Goal: Task Accomplishment & Management: Manage account settings

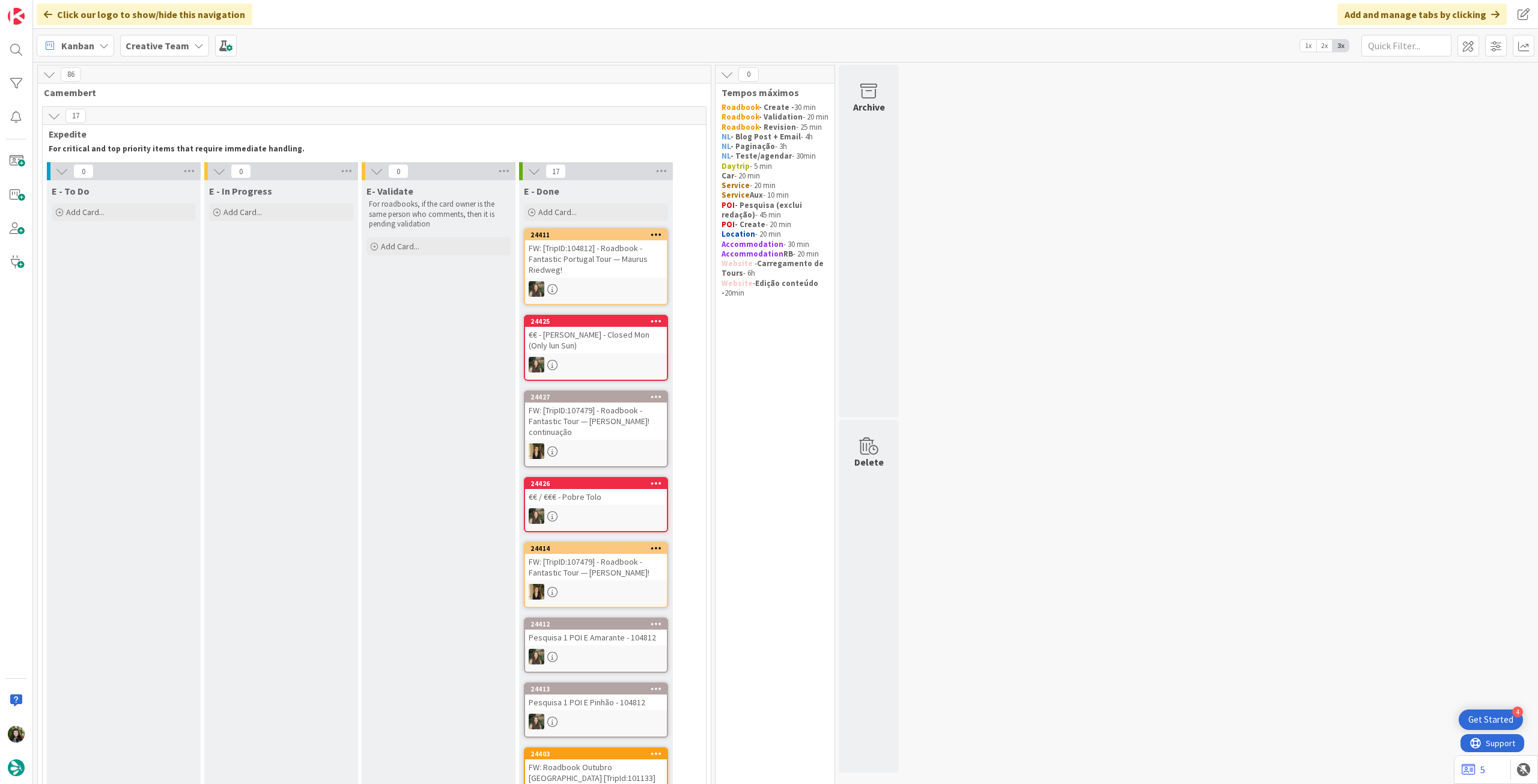
scroll to position [910, 0]
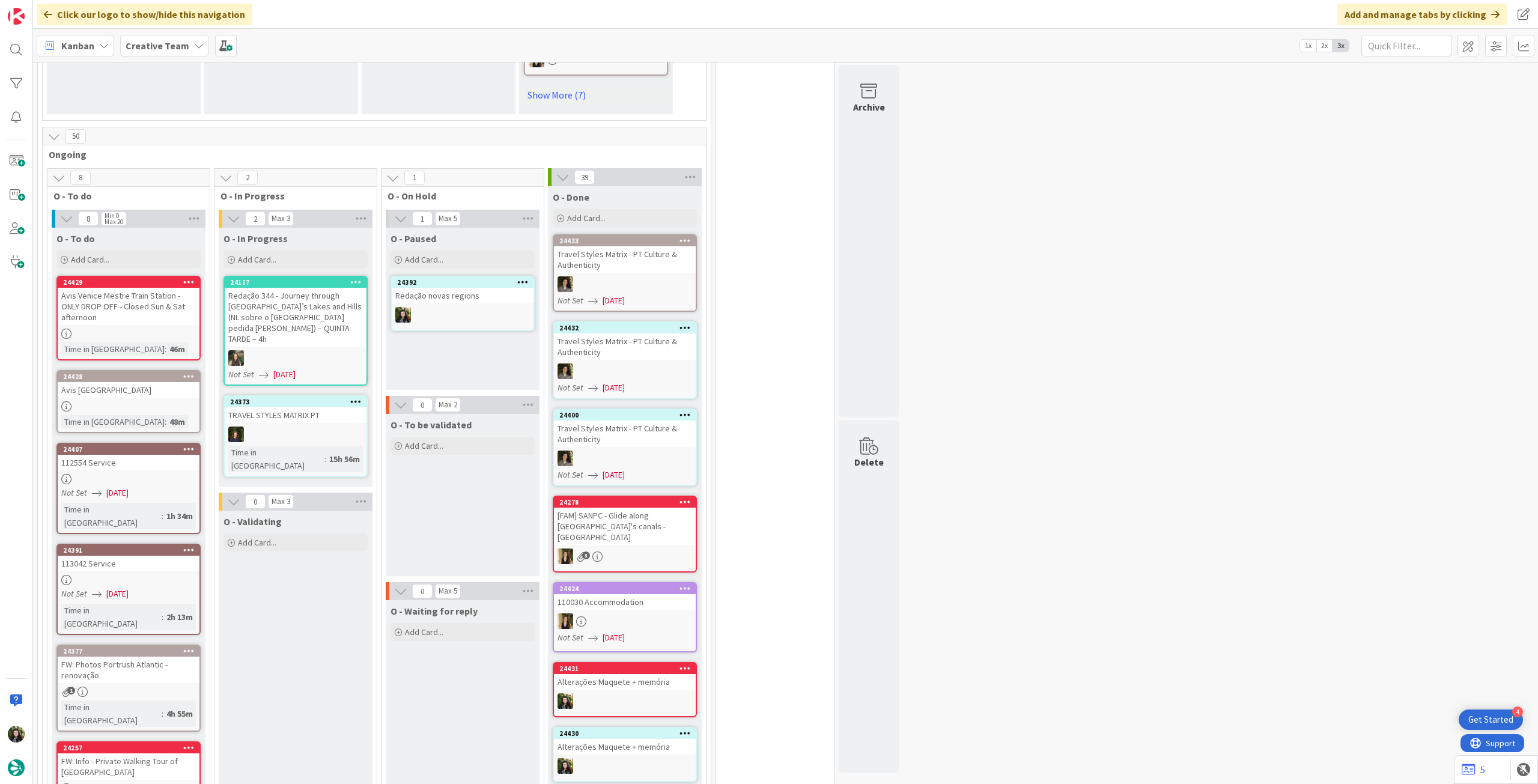
click at [149, 43] on b "Creative Team" at bounding box center [157, 46] width 64 height 12
click at [172, 170] on h4 "Creative Team - Análise" at bounding box center [215, 171] width 163 height 12
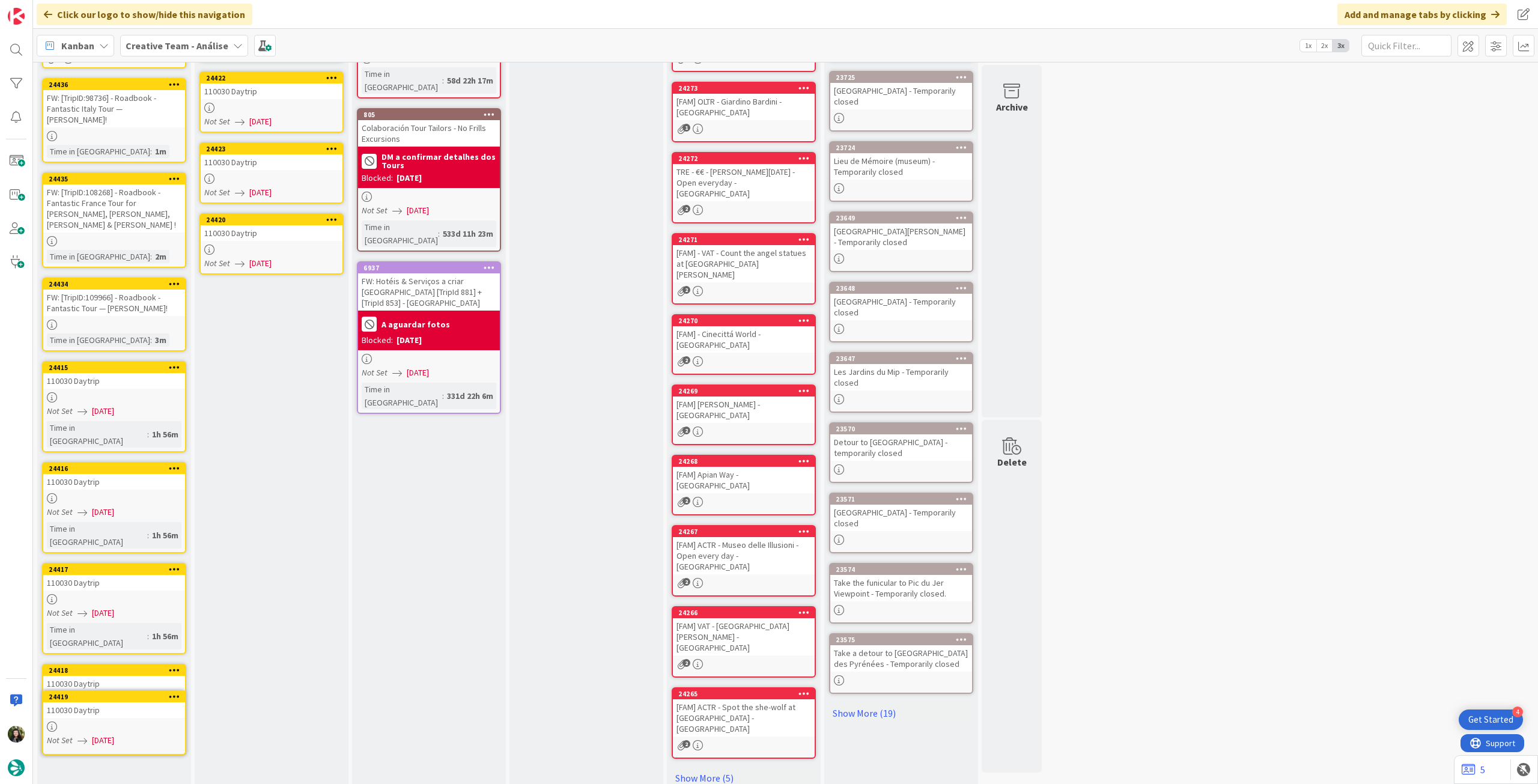
scroll to position [74, 0]
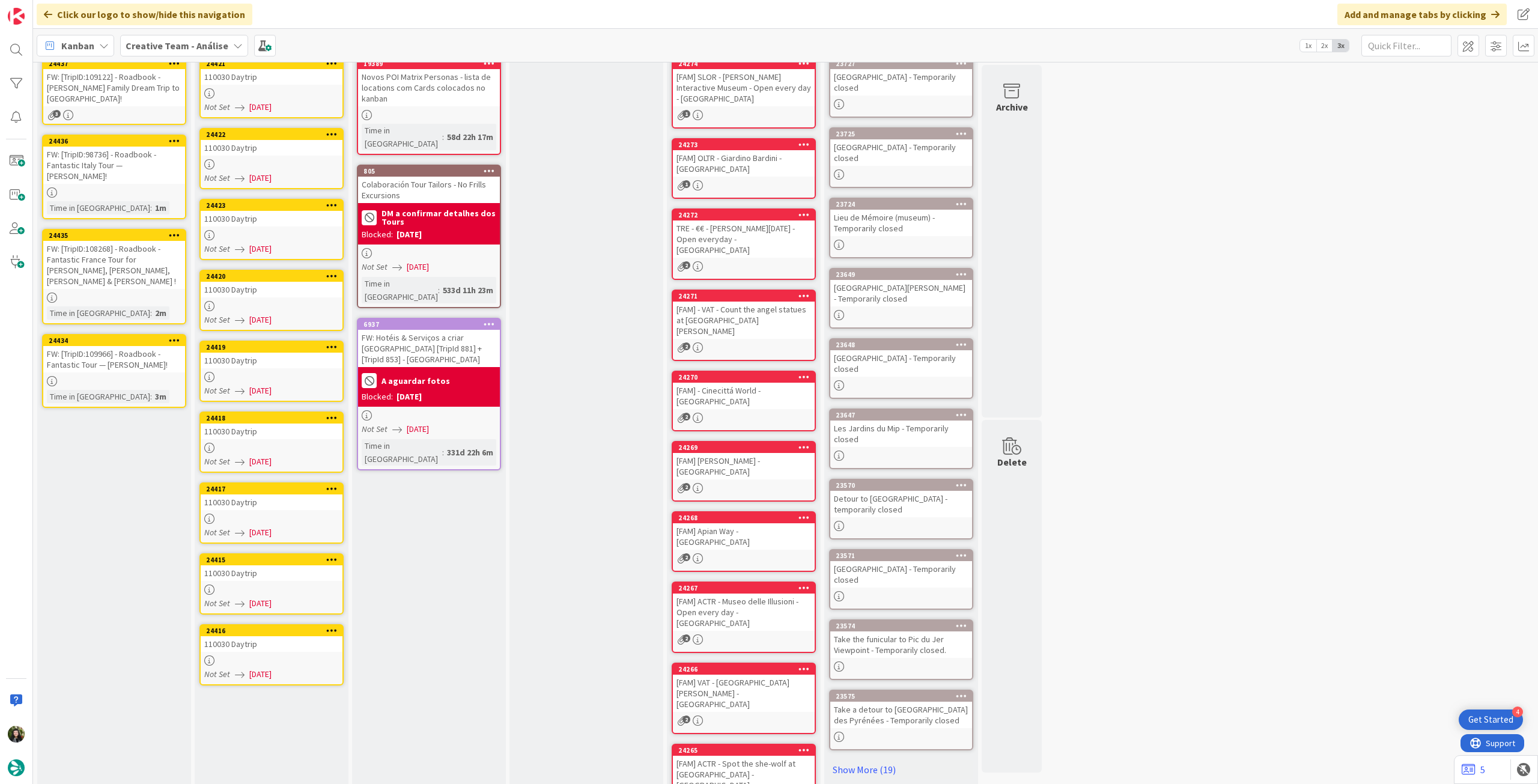
click at [289, 88] on div at bounding box center [271, 93] width 142 height 10
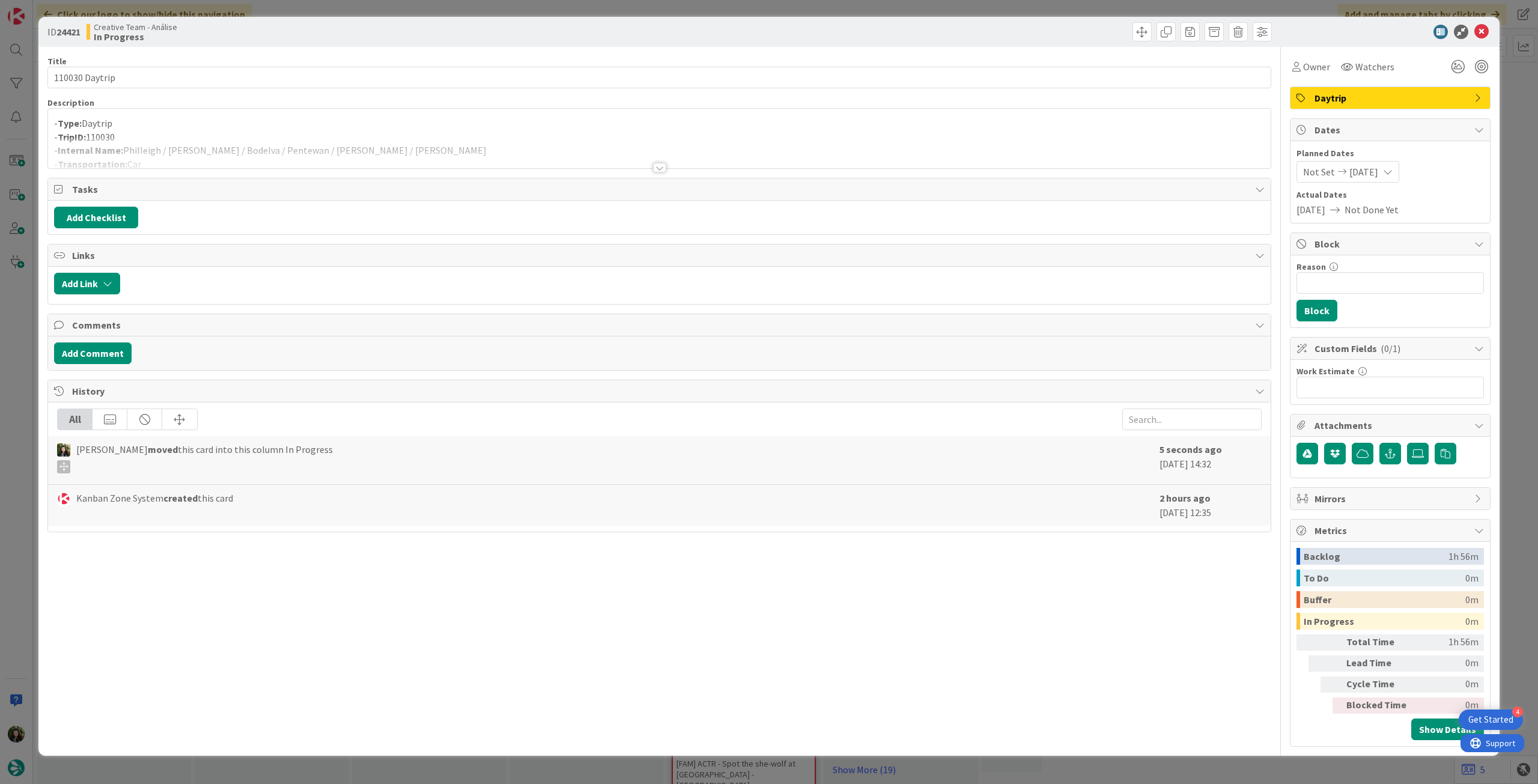
click at [324, 127] on p "- Type: Daytrip" at bounding box center [659, 123] width 1211 height 14
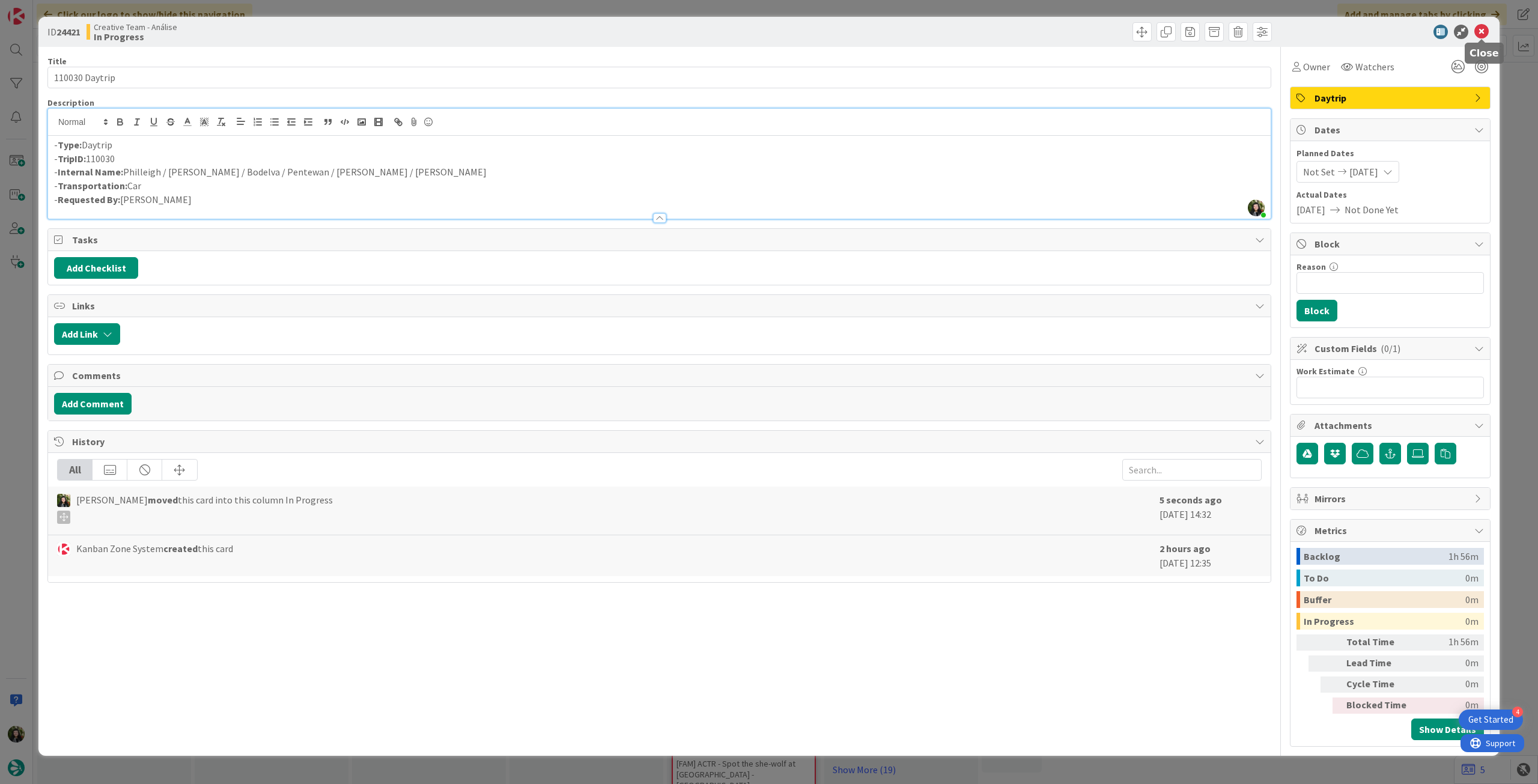
click at [1481, 31] on icon at bounding box center [1482, 32] width 15 height 15
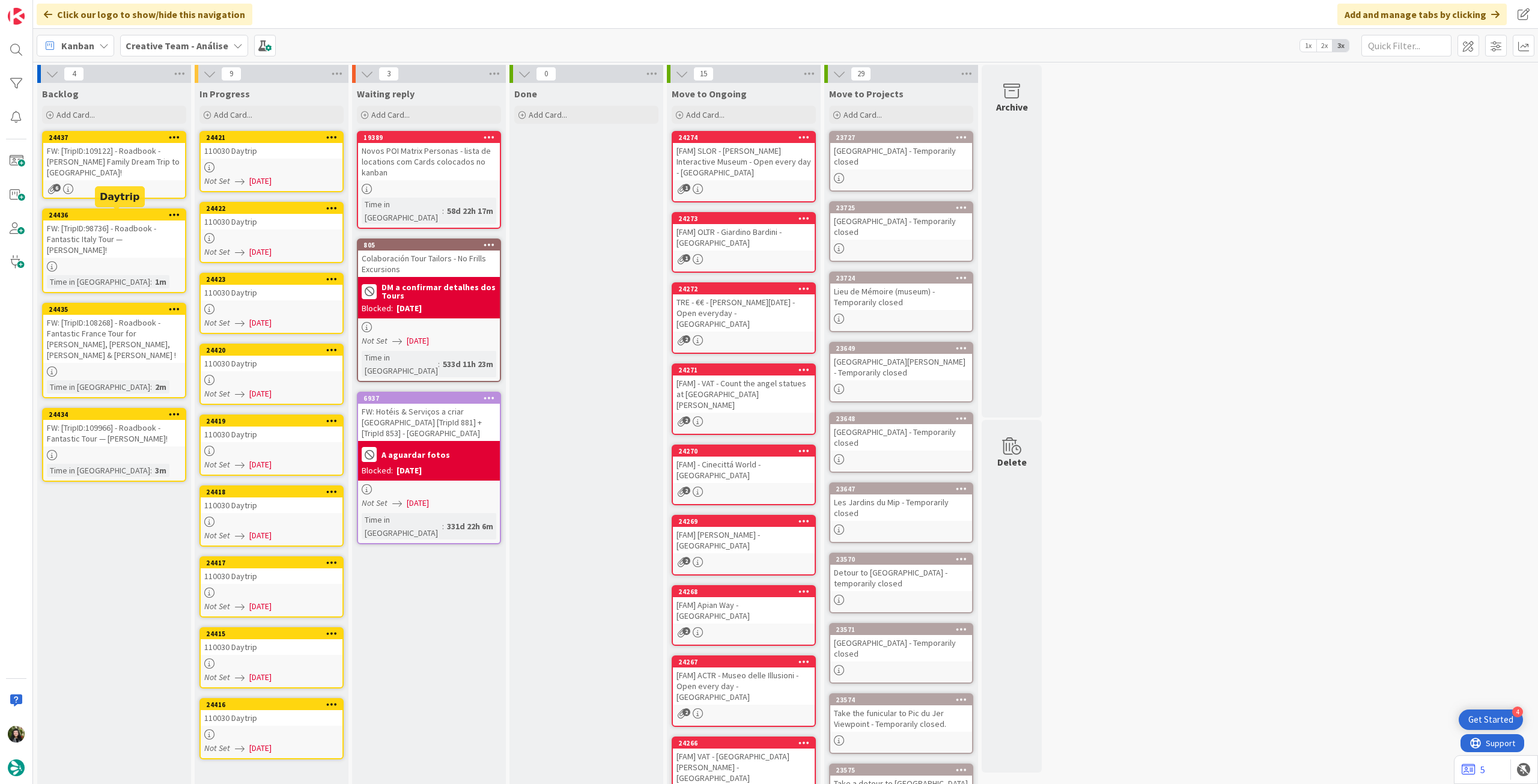
click at [135, 179] on div "FW: [TripID:109122] - Roadbook - [PERSON_NAME] Family Dream Trip to [GEOGRAPHIC…" at bounding box center [115, 161] width 142 height 37
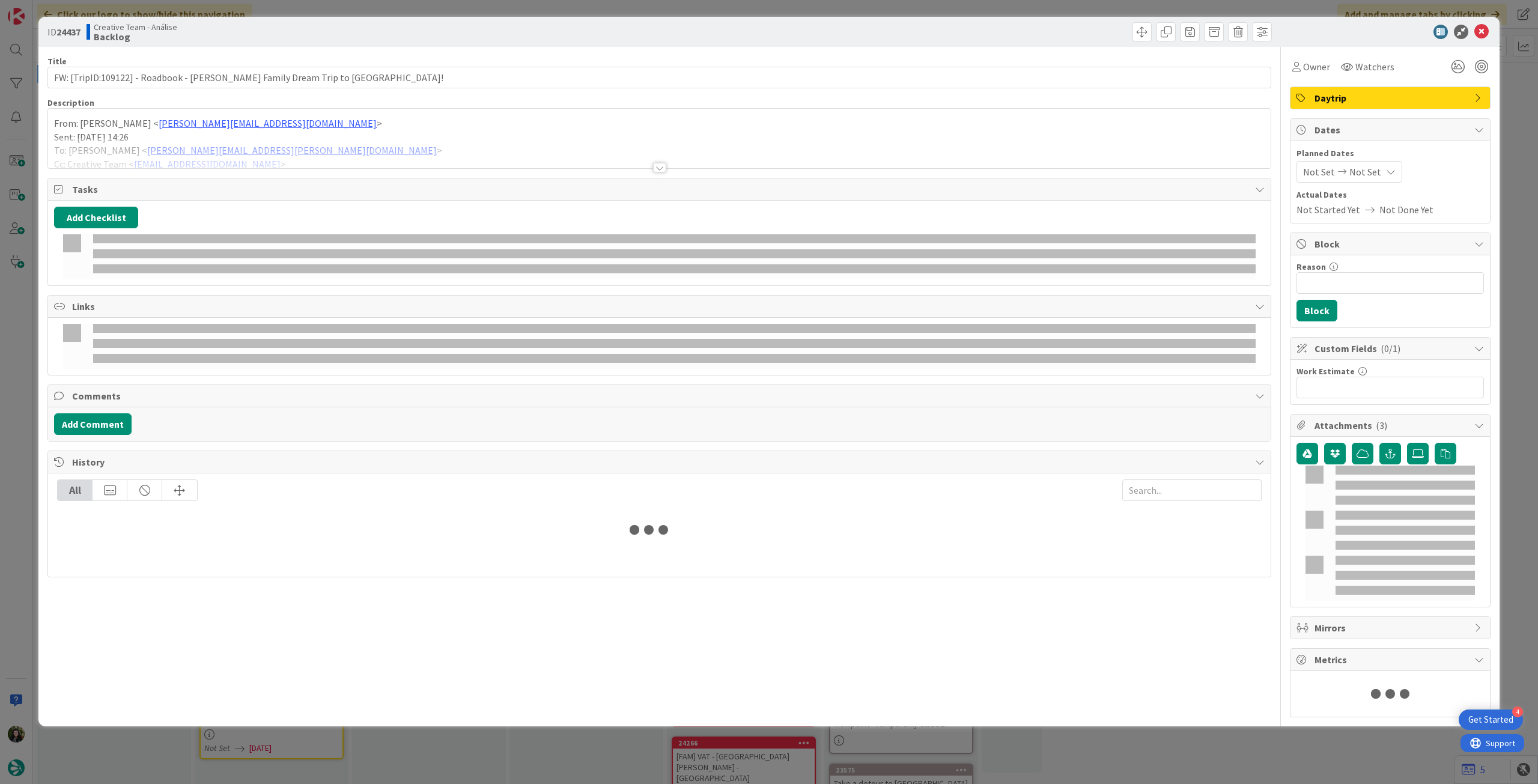
click at [169, 143] on div at bounding box center [659, 152] width 1222 height 30
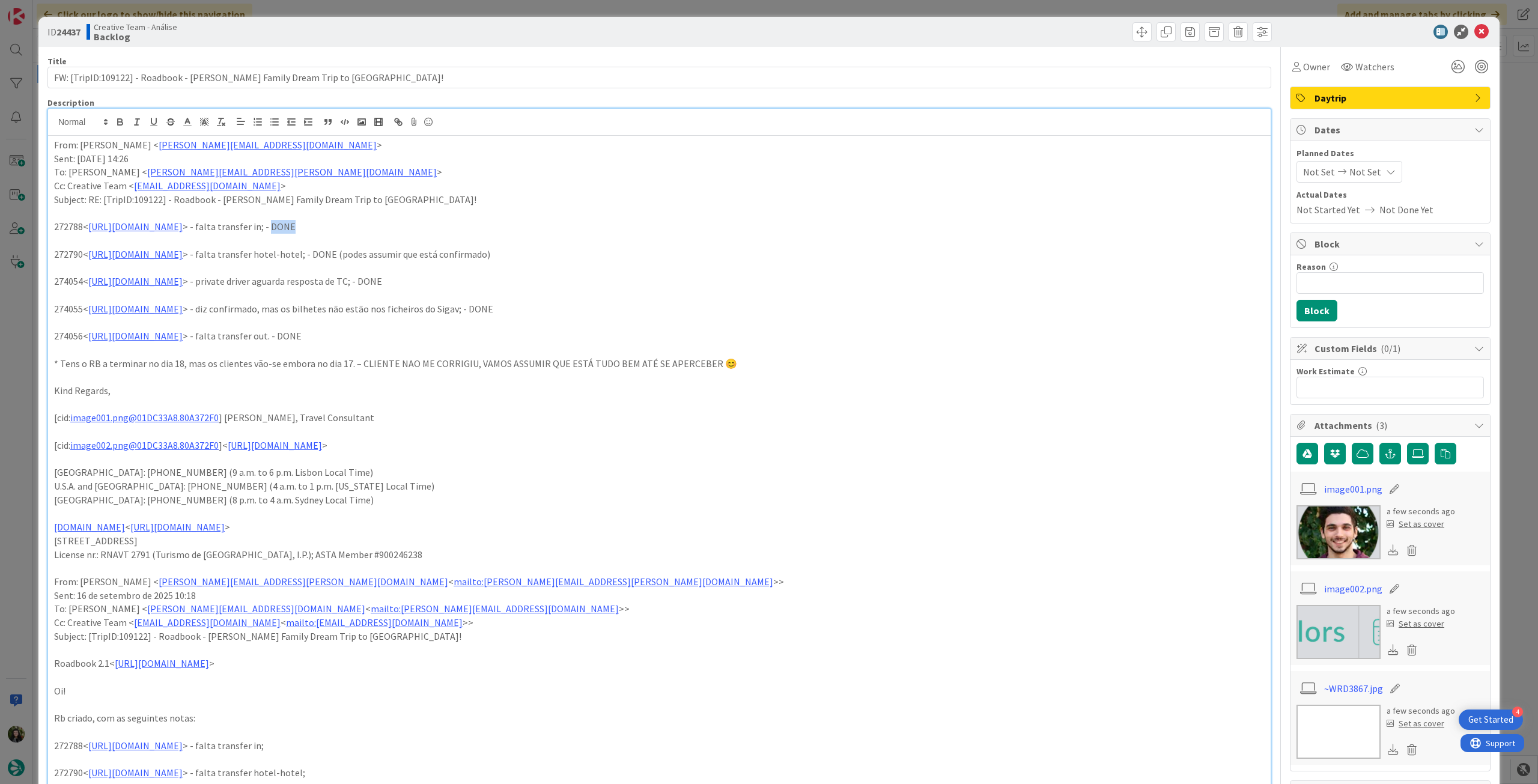
drag, startPoint x: 415, startPoint y: 228, endPoint x: 480, endPoint y: 224, distance: 65.1
click at [480, 224] on p "272788< https://appweb.tourtailors.com/sigav/#Voucher/view/280580 > - falta tra…" at bounding box center [659, 227] width 1211 height 14
drag, startPoint x: 448, startPoint y: 255, endPoint x: 678, endPoint y: 250, distance: 230.1
click at [678, 250] on p "272790< https://appweb.tourtailors.com/sigav/#Voucher/view/280582 > - falta tra…" at bounding box center [659, 254] width 1211 height 14
drag, startPoint x: 502, startPoint y: 281, endPoint x: 571, endPoint y: 281, distance: 69.0
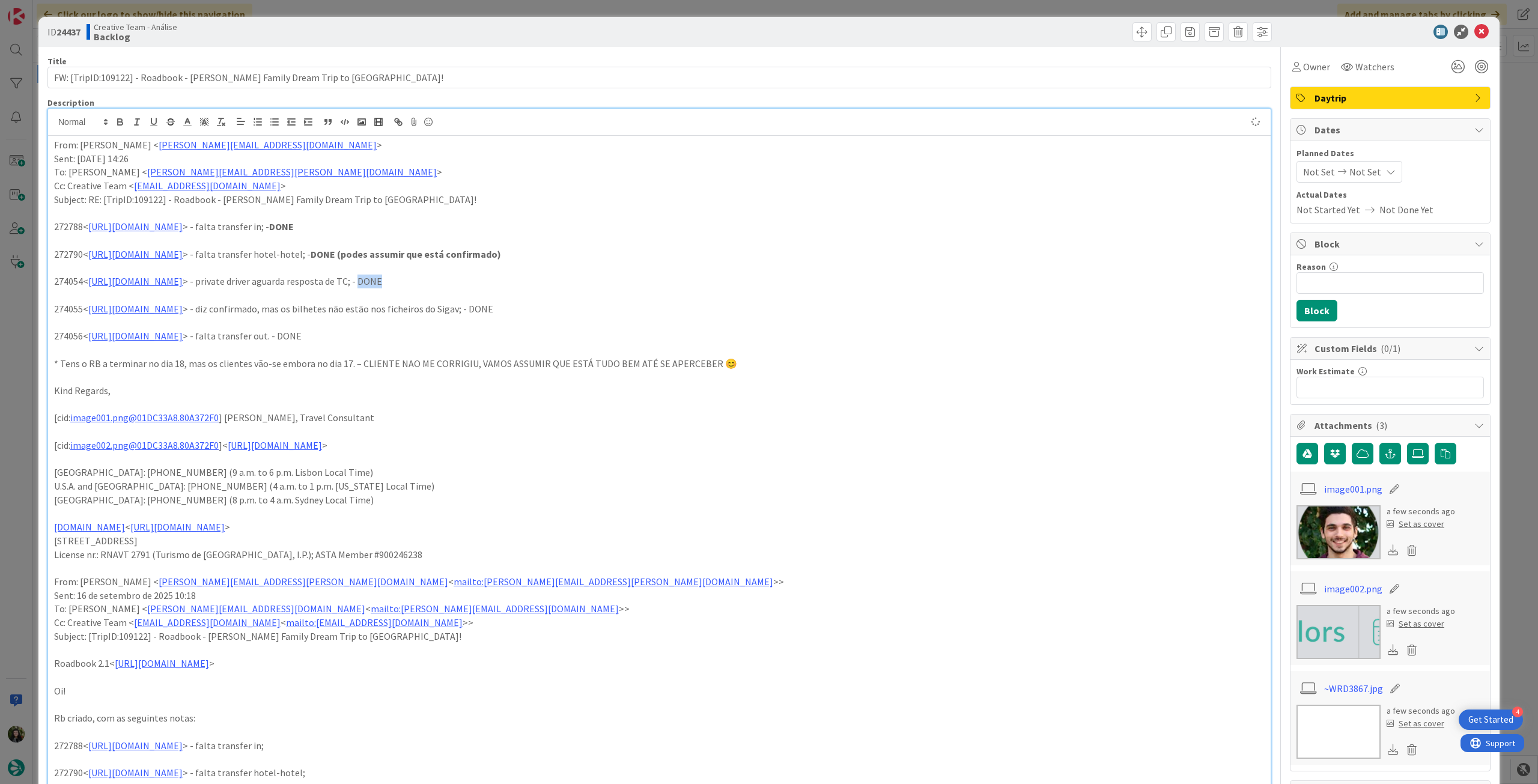
click at [571, 281] on p "274054< https://appweb.tourtailors.com/sigav/#Voucher/view/281854 > - private d…" at bounding box center [659, 281] width 1211 height 14
drag, startPoint x: 610, startPoint y: 307, endPoint x: 668, endPoint y: 304, distance: 58.1
click at [668, 304] on p "274055< https://appweb.tourtailors.com/sigav/#Voucher/view/281855 > - diz confi…" at bounding box center [659, 309] width 1211 height 14
drag, startPoint x: 419, startPoint y: 335, endPoint x: 470, endPoint y: 329, distance: 51.4
click at [470, 329] on p "274056< https://appweb.tourtailors.com/sigav/#Voucher/view/281856 > - falta tra…" at bounding box center [659, 335] width 1211 height 14
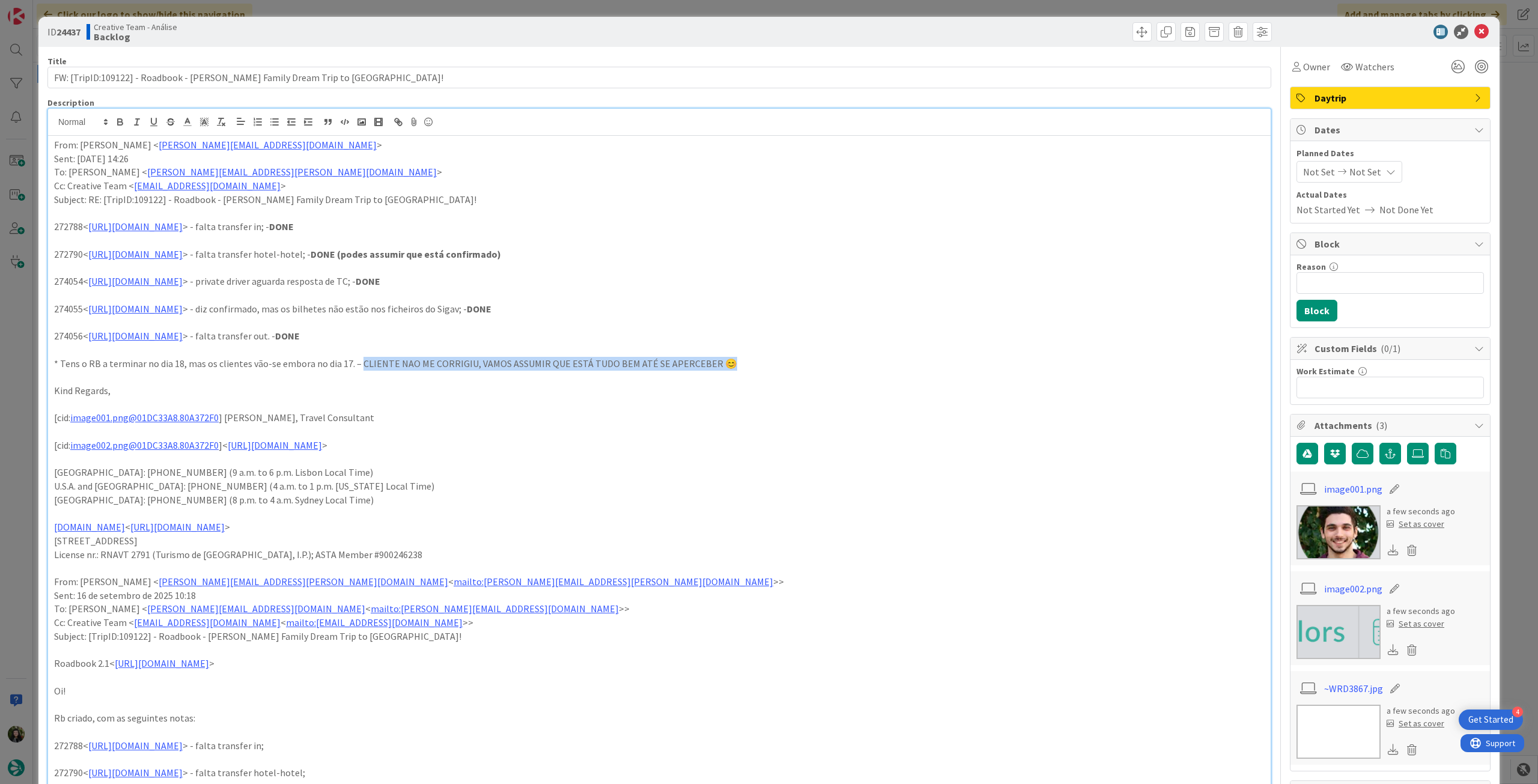
drag, startPoint x: 358, startPoint y: 367, endPoint x: 865, endPoint y: 358, distance: 507.1
click at [865, 358] on p "* Tens o RB a terminar no dia 18, mas os clientes vão-se embora no dia 17. – CL…" at bounding box center [659, 364] width 1211 height 14
click at [1477, 29] on icon at bounding box center [1482, 32] width 15 height 15
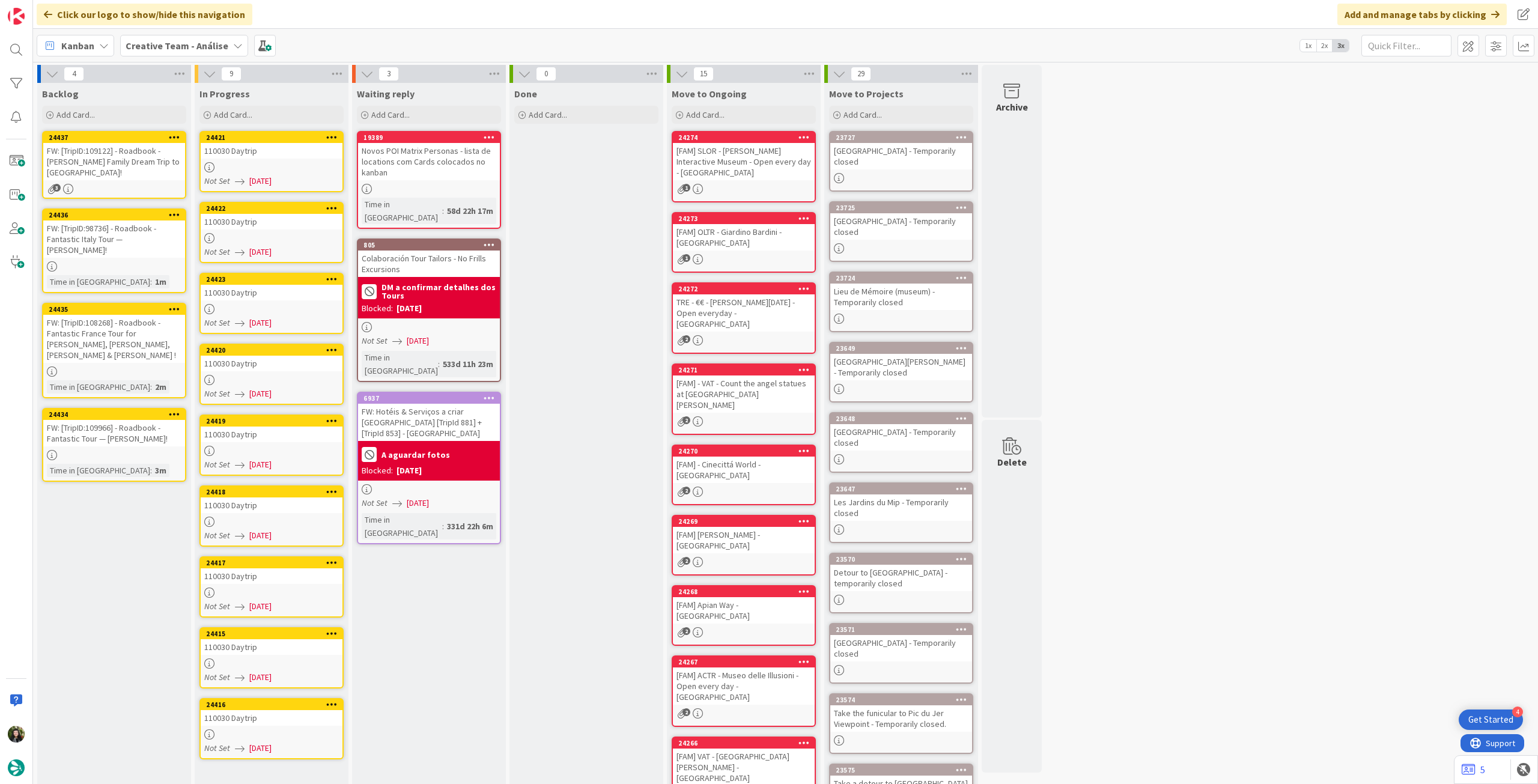
click at [146, 230] on div "FW: [TripID:98736] - Roadbook - Fantastic Italy Tour — [PERSON_NAME]!" at bounding box center [115, 239] width 142 height 37
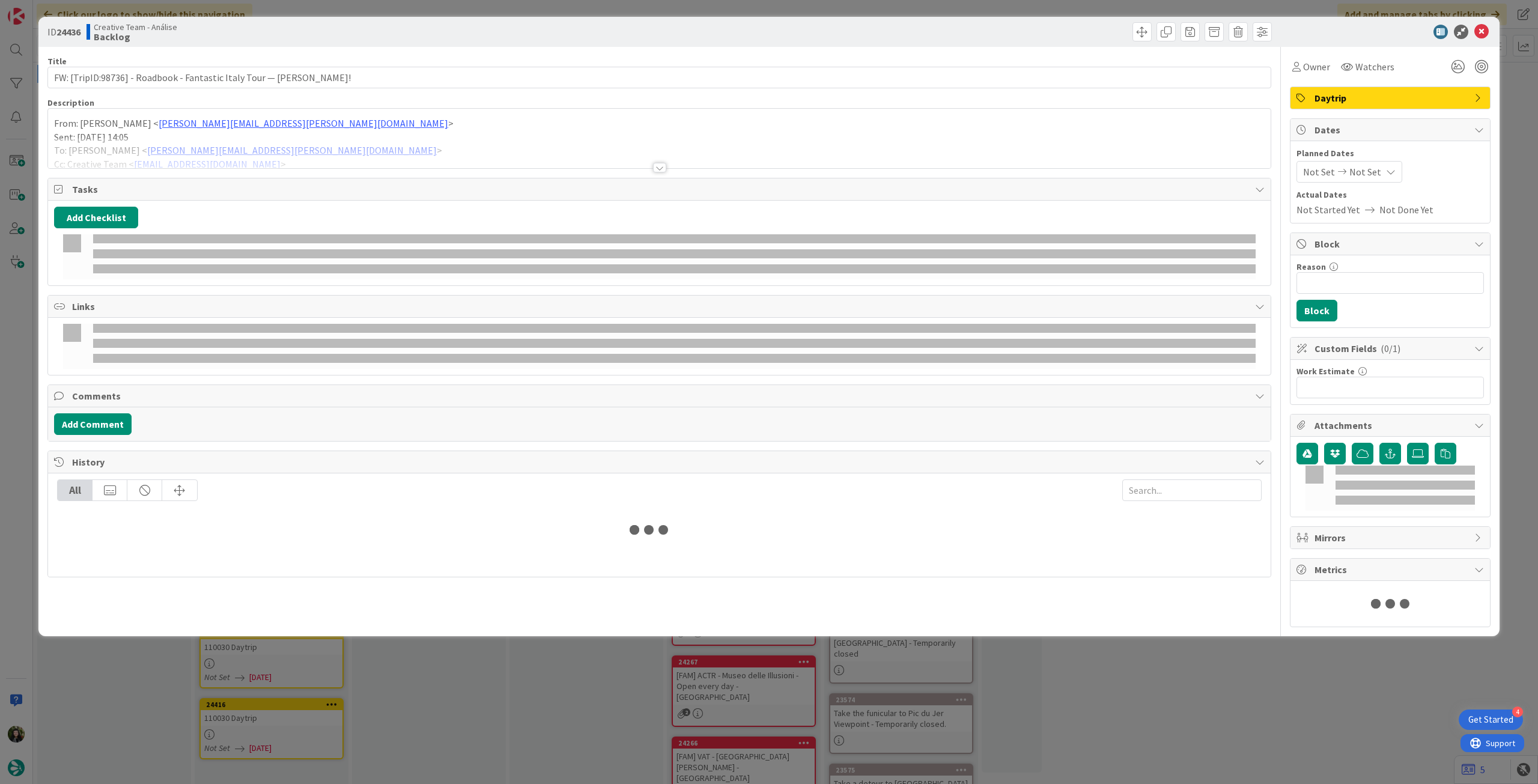
click at [224, 137] on div at bounding box center [659, 152] width 1222 height 30
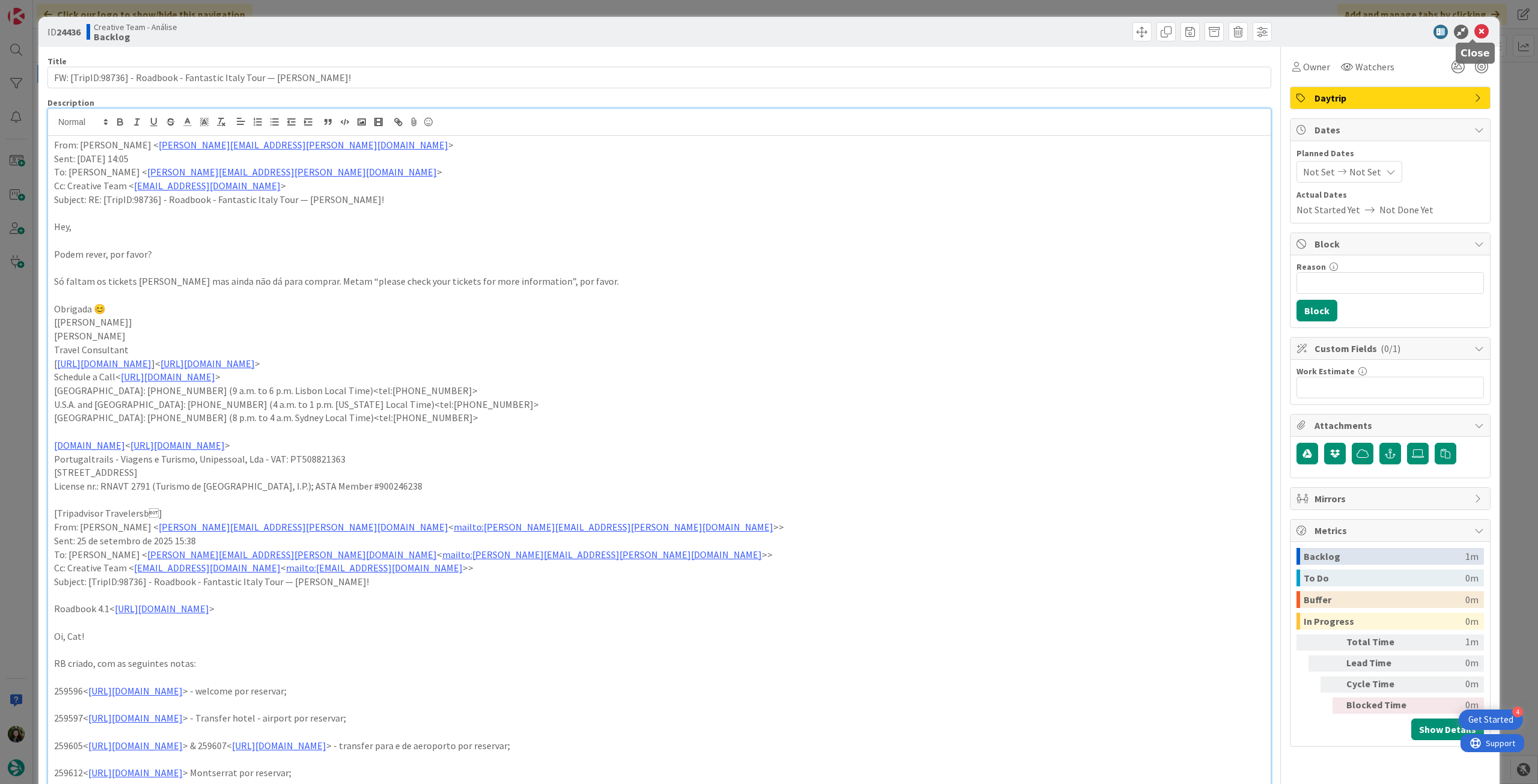
click at [1474, 35] on icon at bounding box center [1482, 32] width 15 height 15
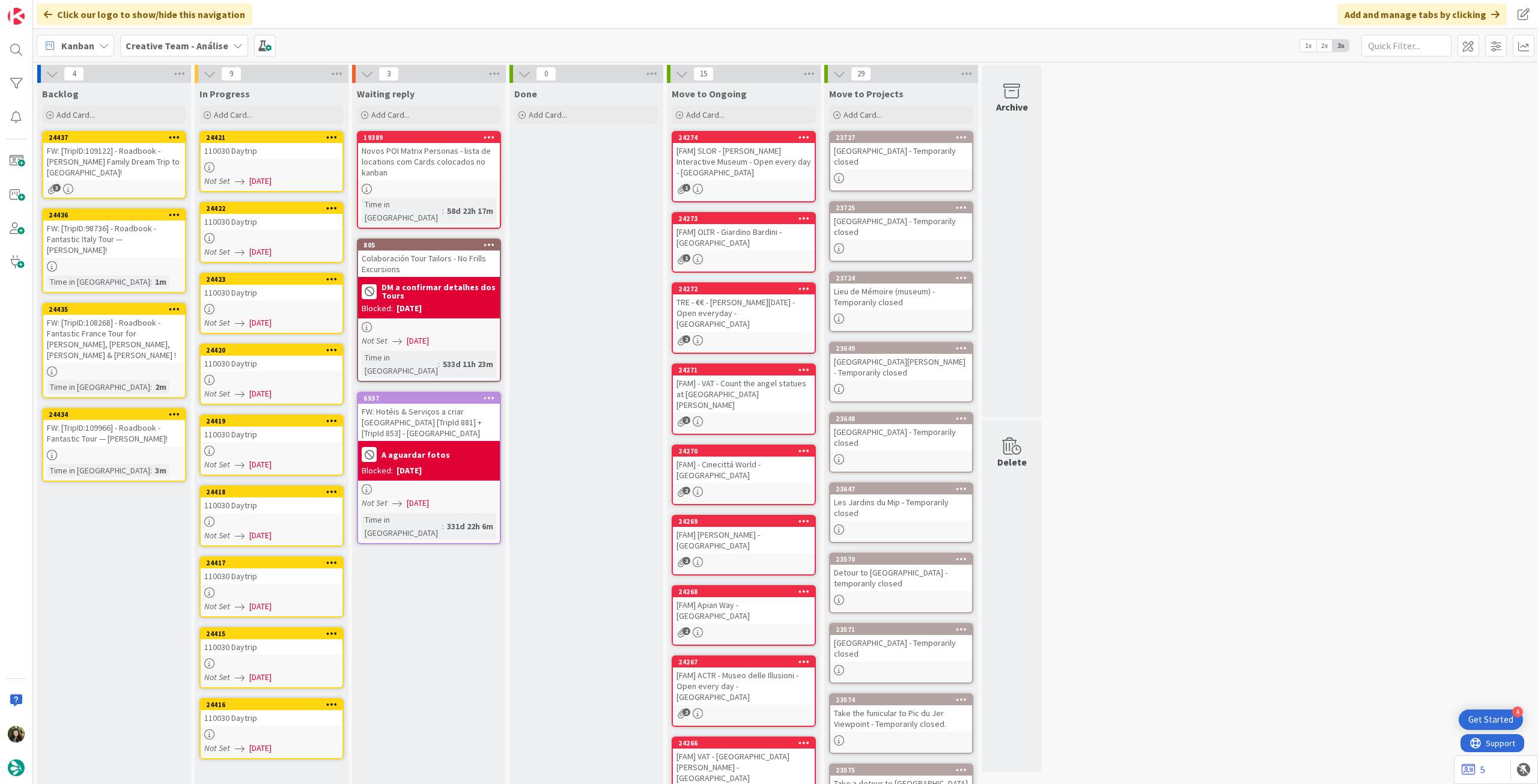
click at [181, 367] on div at bounding box center [115, 372] width 142 height 10
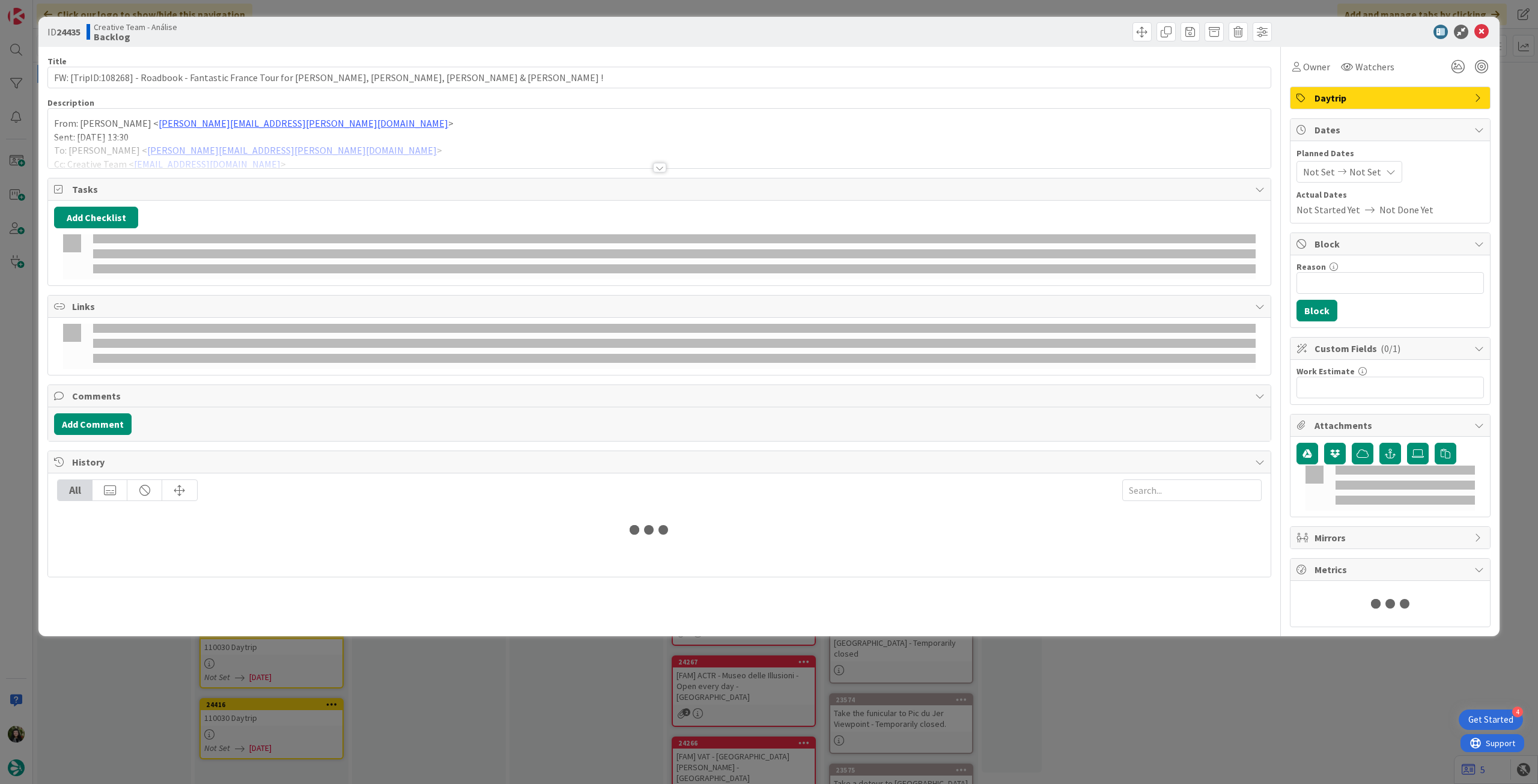
click at [249, 145] on div at bounding box center [659, 152] width 1222 height 30
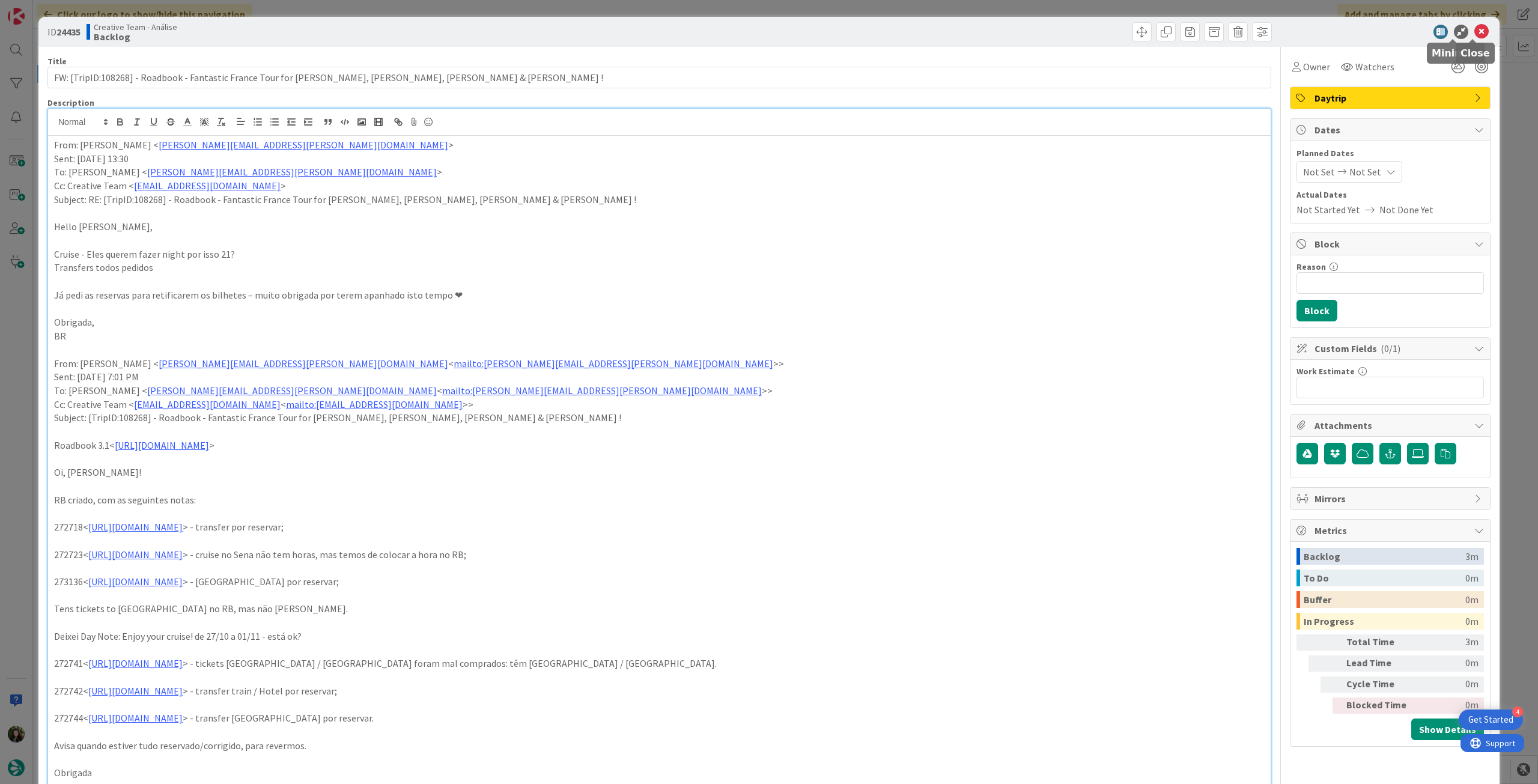
click at [1474, 34] on icon at bounding box center [1482, 32] width 15 height 15
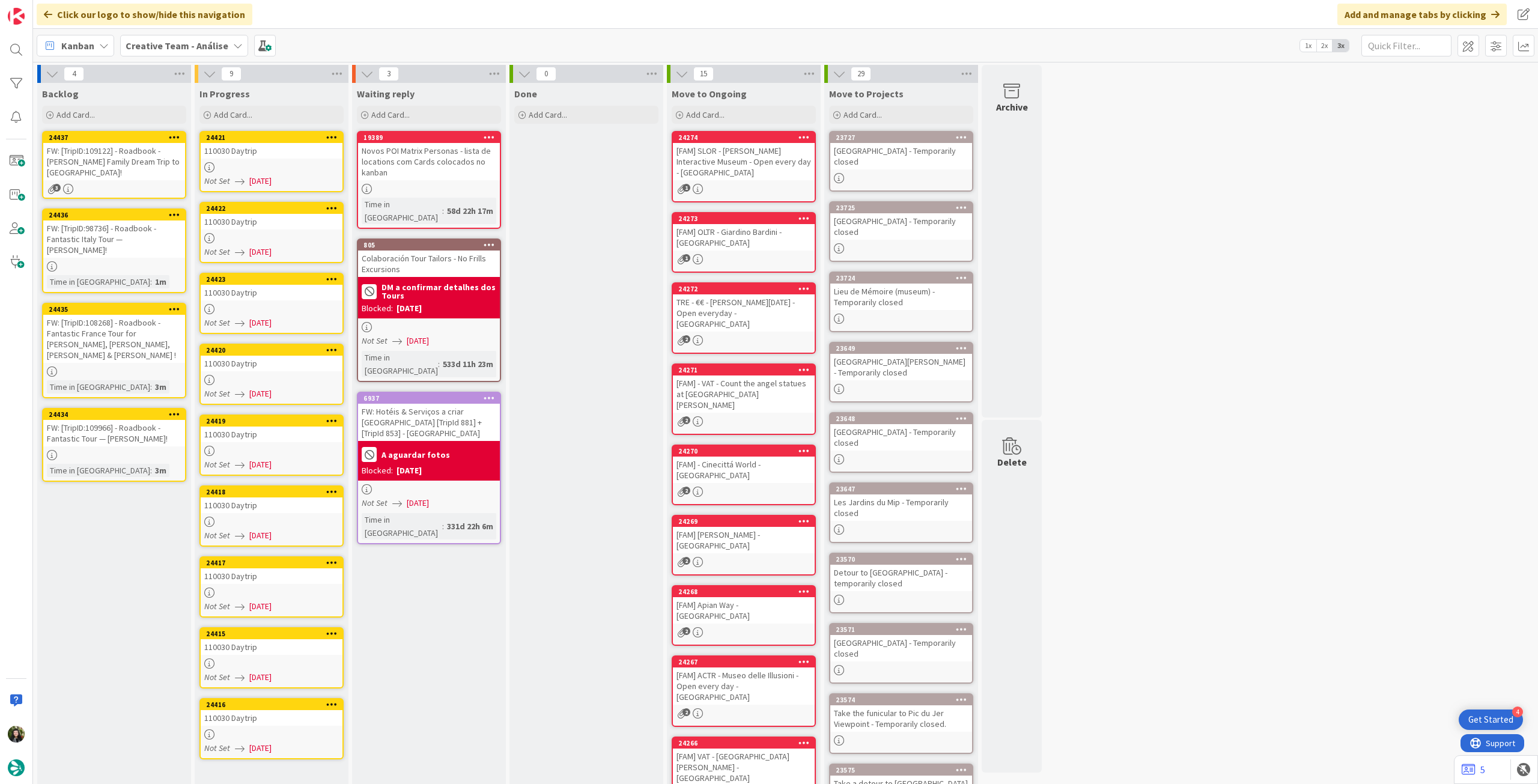
click at [136, 381] on div "Time in Column : 3m" at bounding box center [114, 387] width 135 height 13
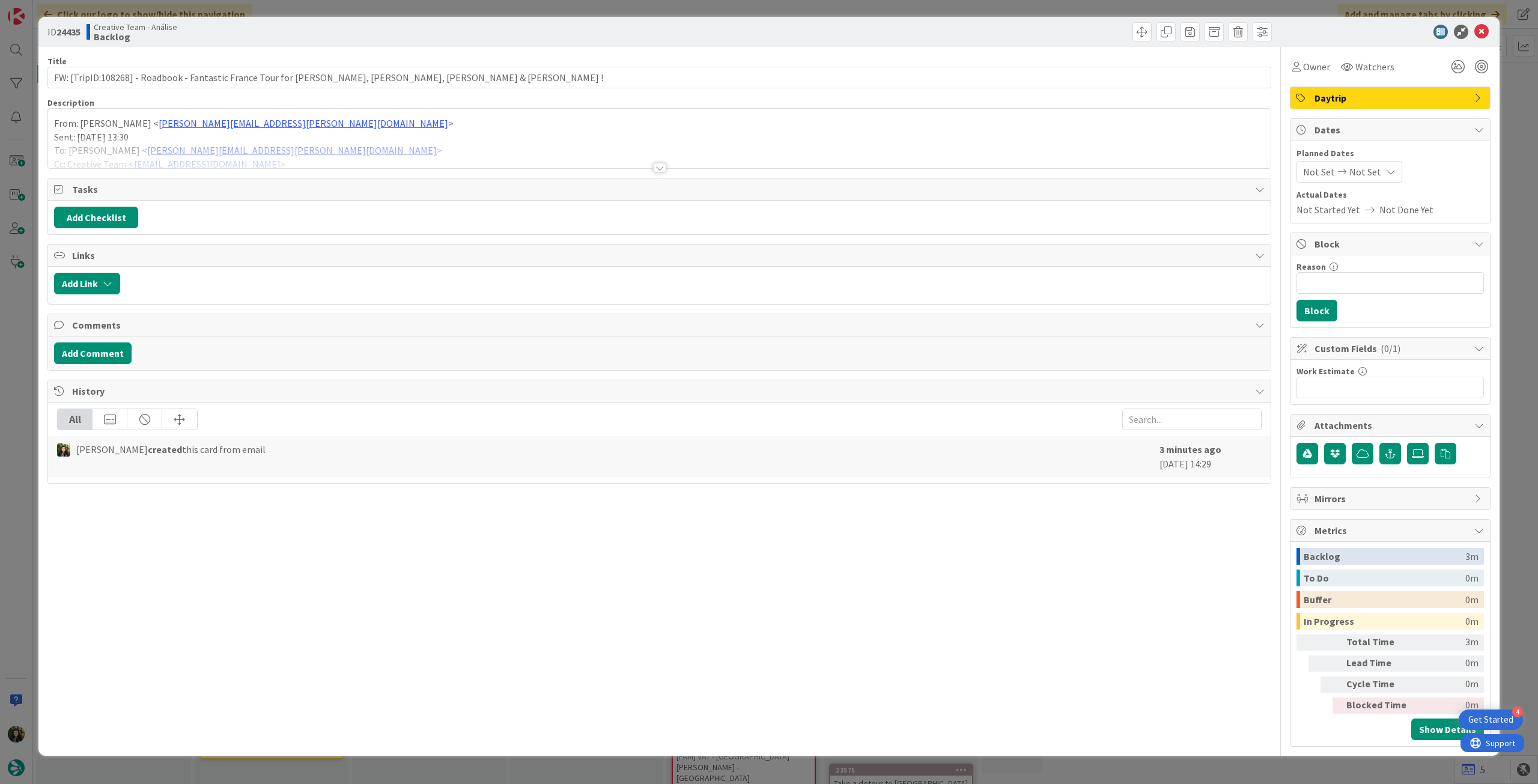
click at [222, 166] on div at bounding box center [659, 152] width 1222 height 30
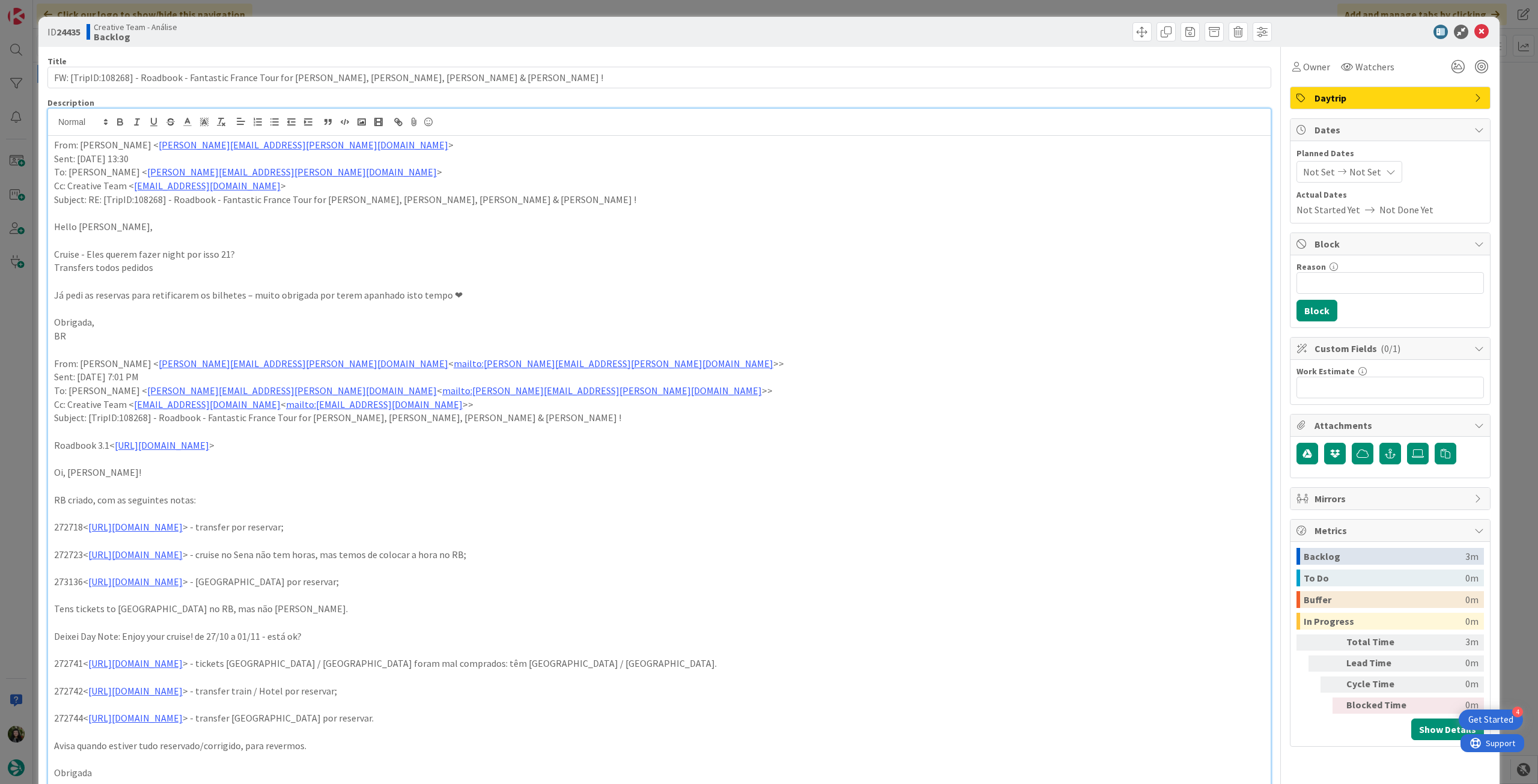
click at [1481, 31] on div at bounding box center [1384, 32] width 213 height 15
click at [1474, 31] on icon at bounding box center [1482, 32] width 15 height 15
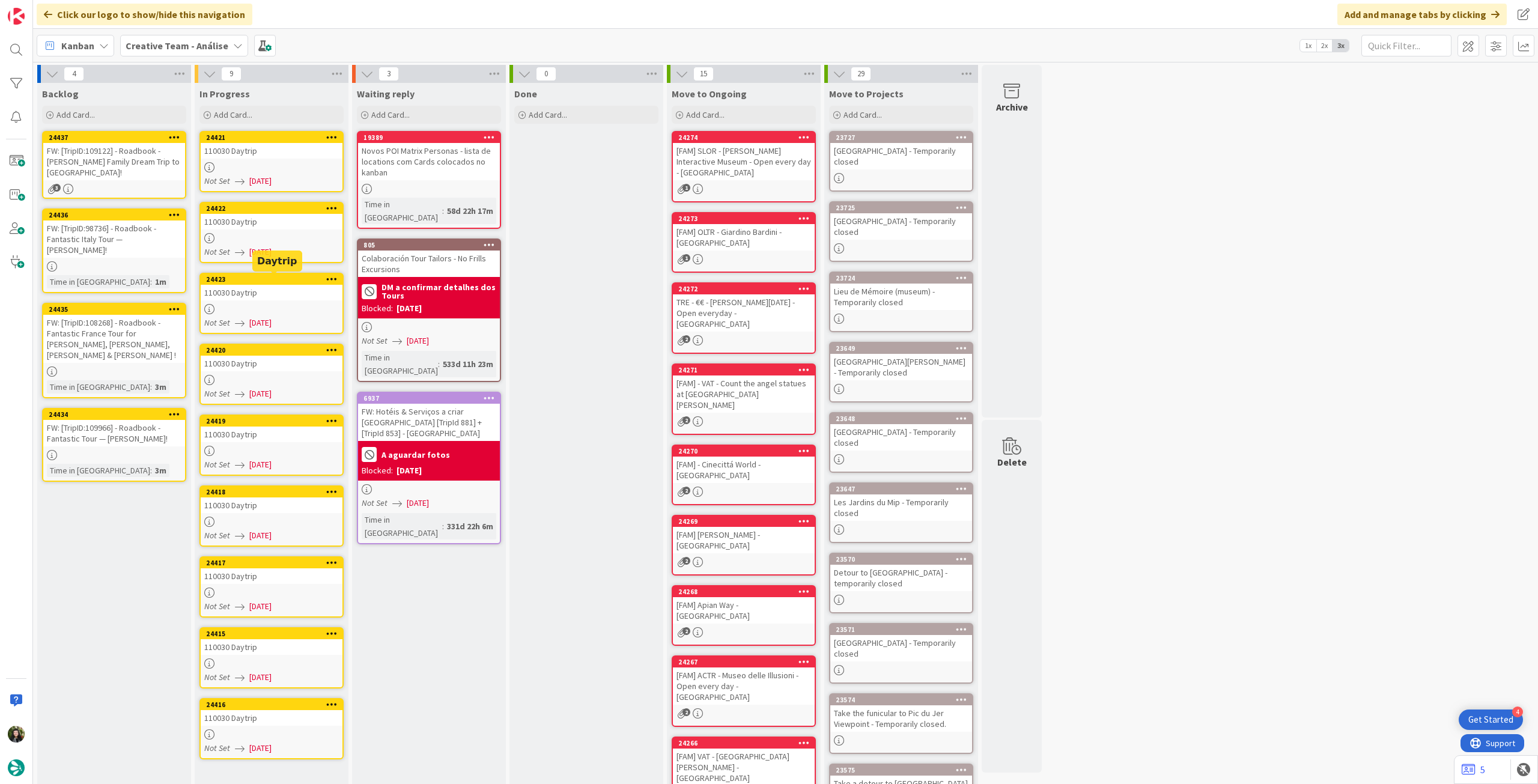
click at [118, 426] on div "24434 FW: [TripID:109966] - Roadbook - Fantastic Tour — Terry Allen! Time in Co…" at bounding box center [114, 445] width 144 height 74
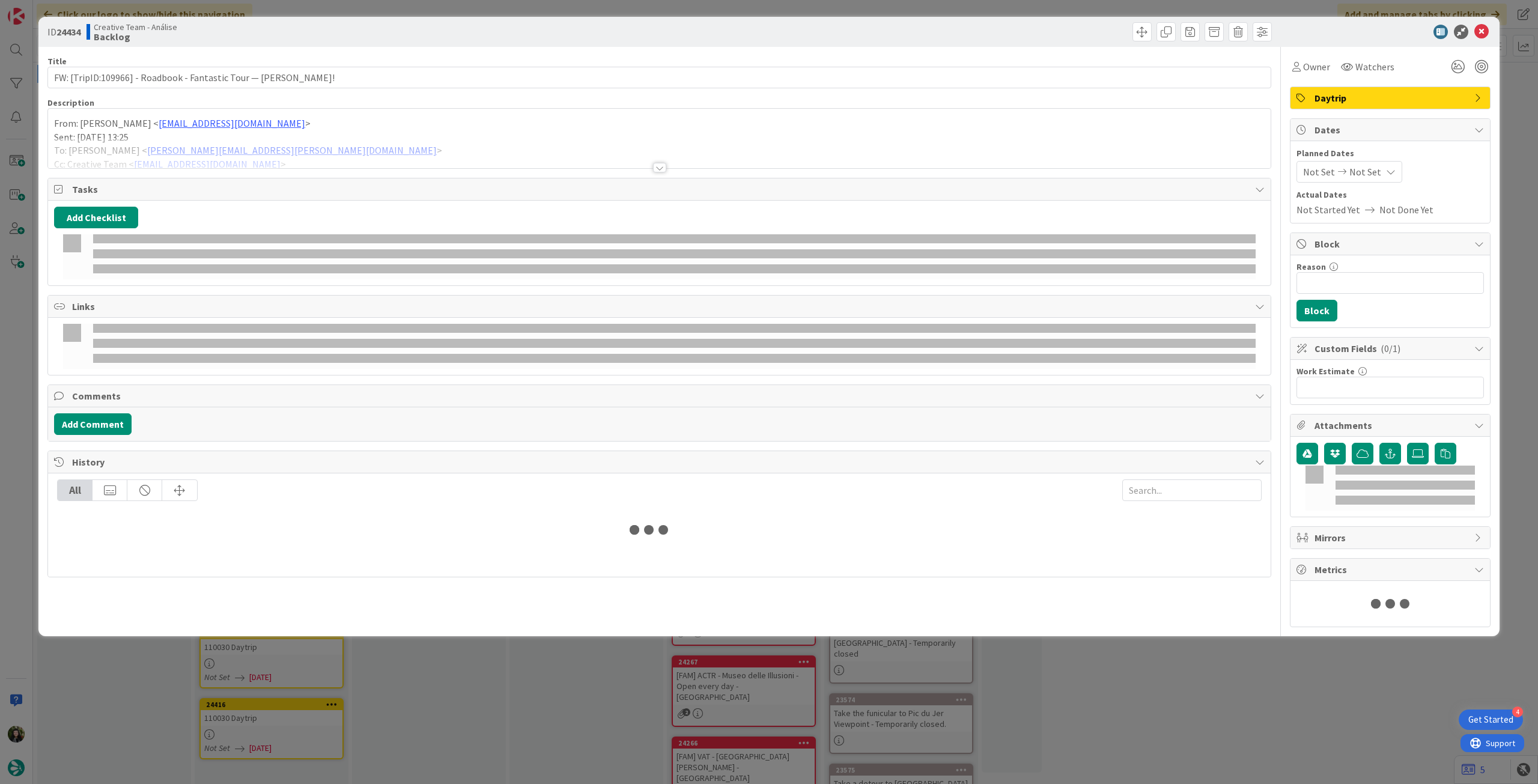
click at [237, 113] on div "From: Gonçalo Calheiros < goncalo.calheiros@tourtailors.com > Sent: Thursday, O…" at bounding box center [659, 138] width 1222 height 59
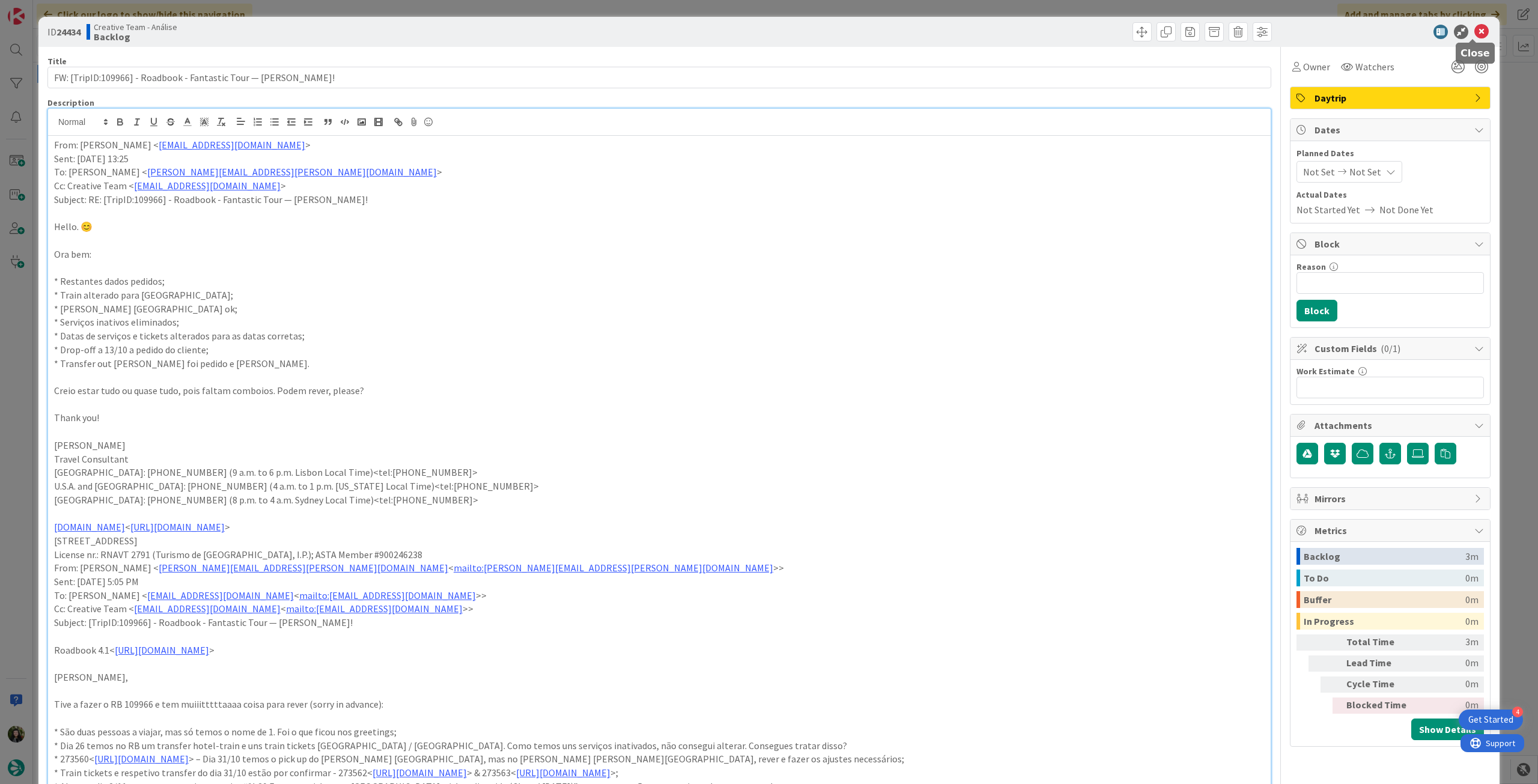
click at [1478, 30] on icon at bounding box center [1482, 32] width 15 height 15
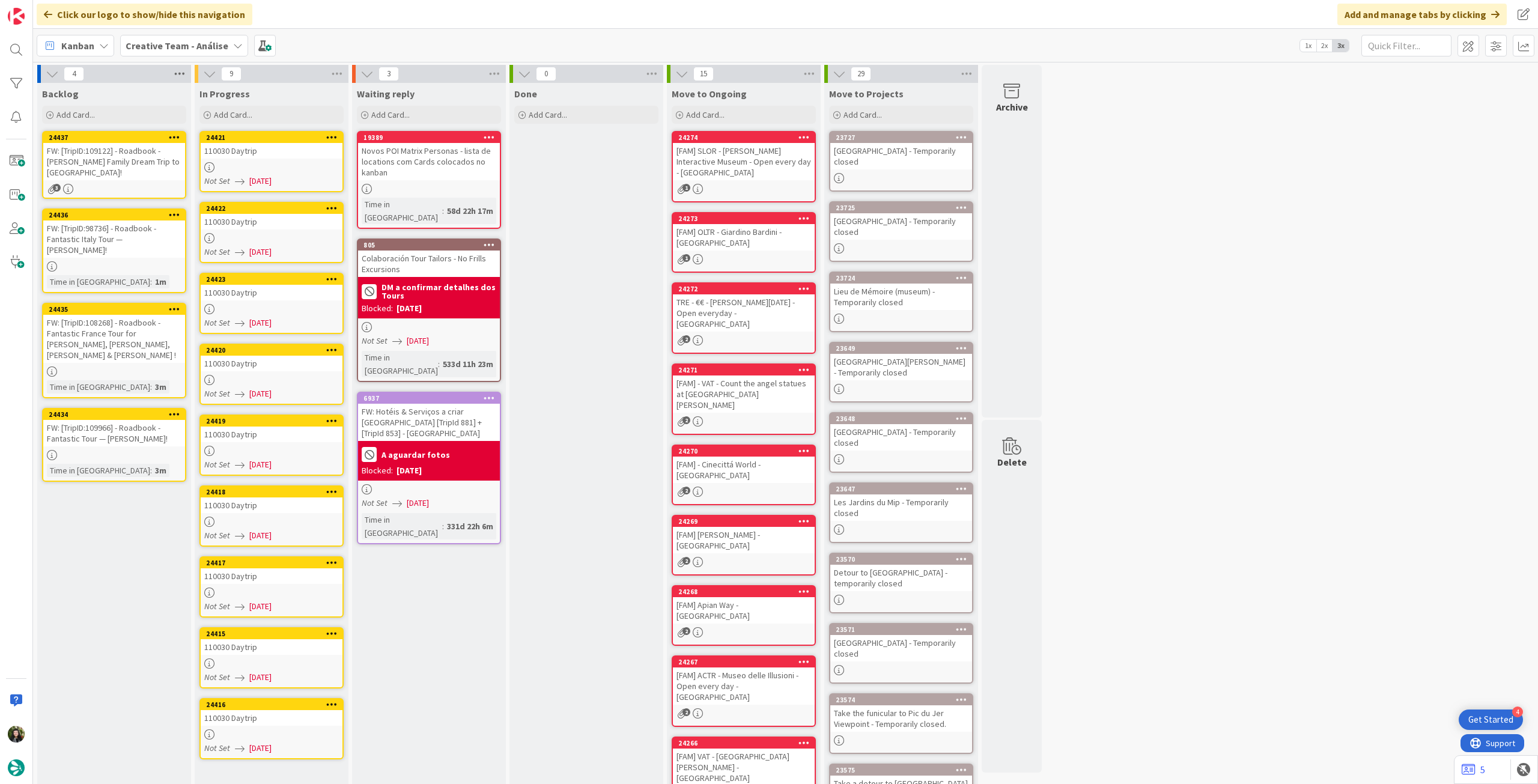
click at [181, 75] on icon at bounding box center [179, 74] width 16 height 18
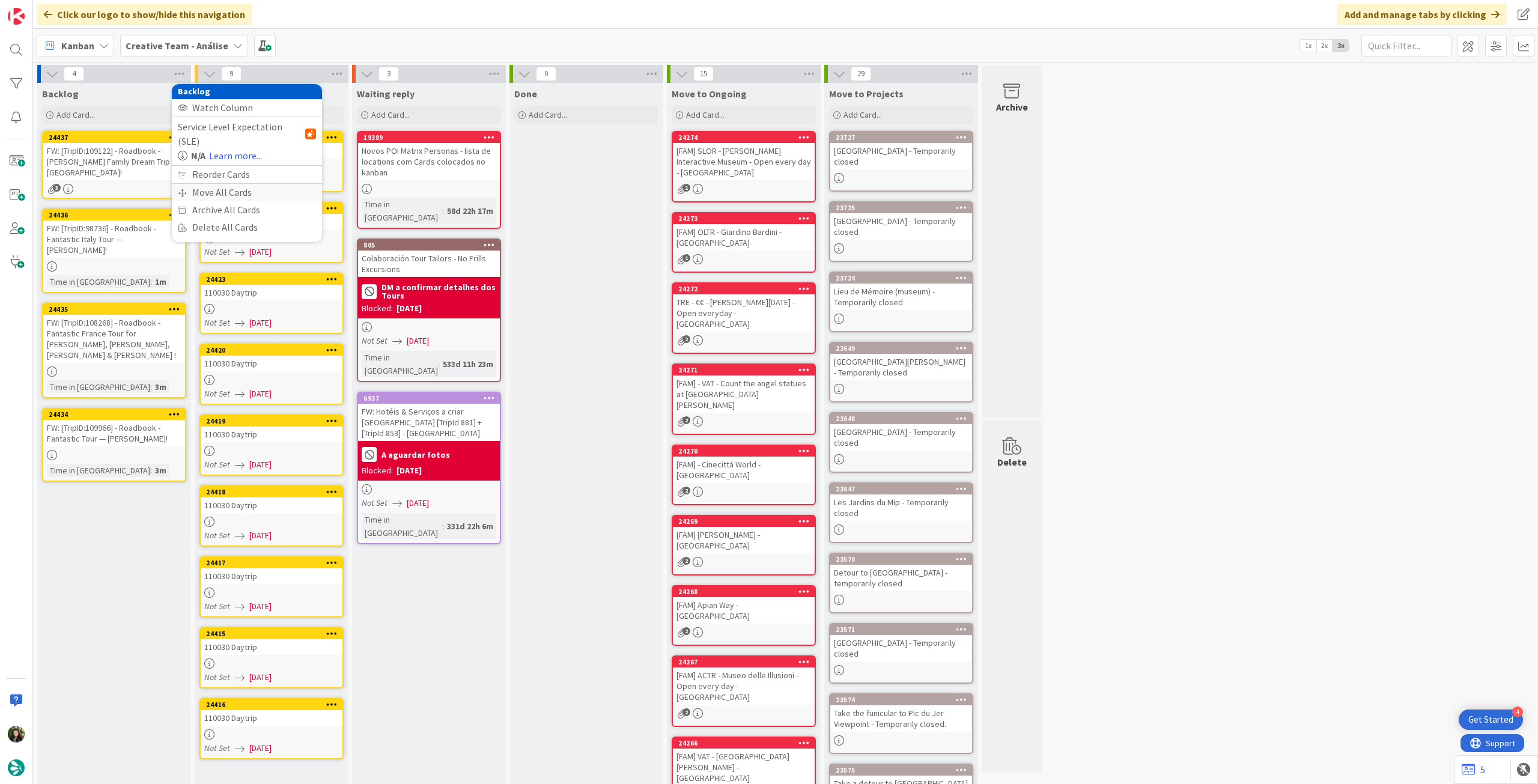
click at [214, 184] on div "Move All Cards" at bounding box center [246, 193] width 150 height 18
click at [235, 130] on span "Creative Team - Análise" at bounding box center [233, 131] width 97 height 12
click at [225, 188] on span "Creative Team" at bounding box center [255, 188] width 109 height 18
click at [220, 202] on span "Daytrip" at bounding box center [246, 208] width 85 height 17
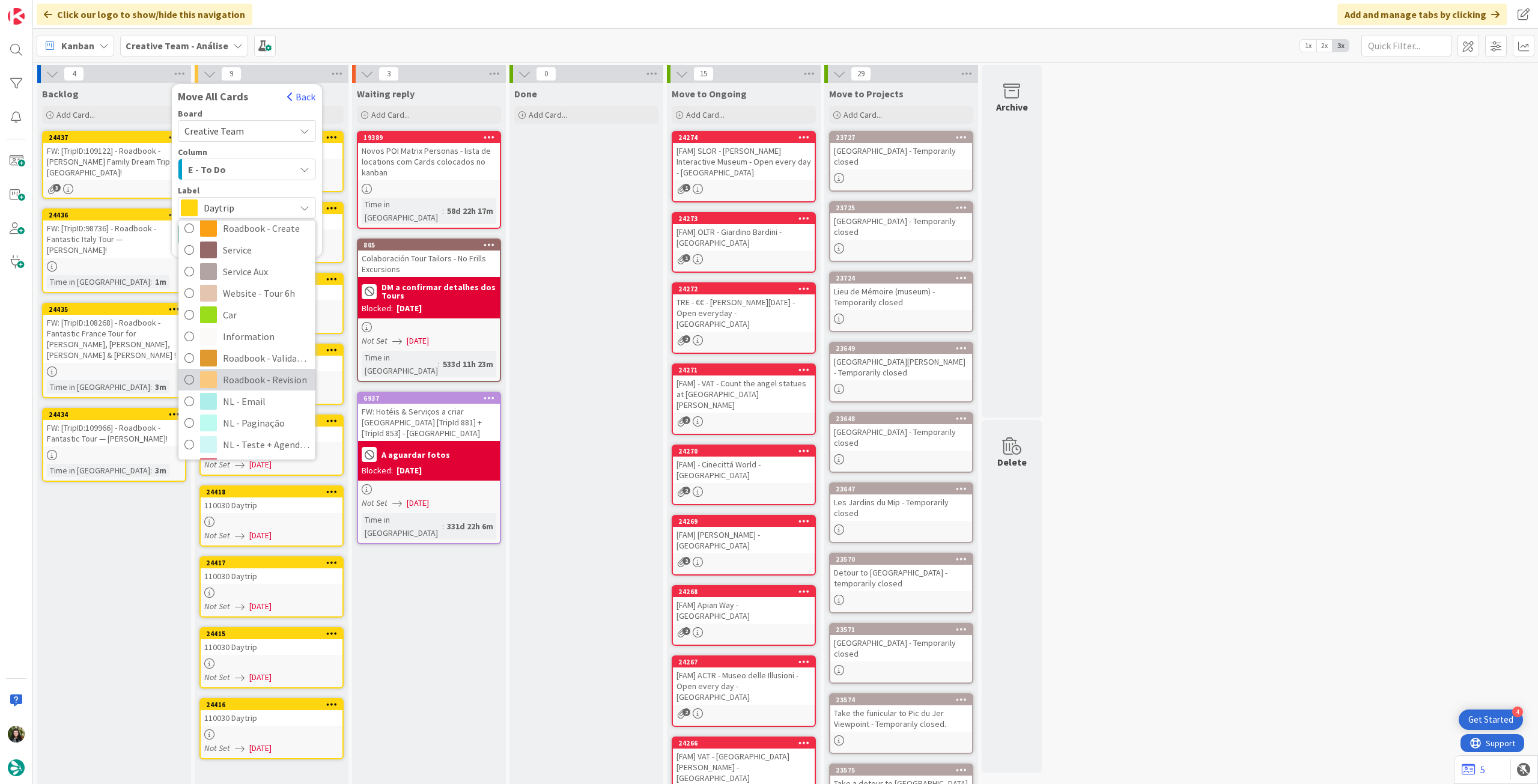
click at [254, 378] on span "Roadbook - Revision" at bounding box center [266, 380] width 86 height 18
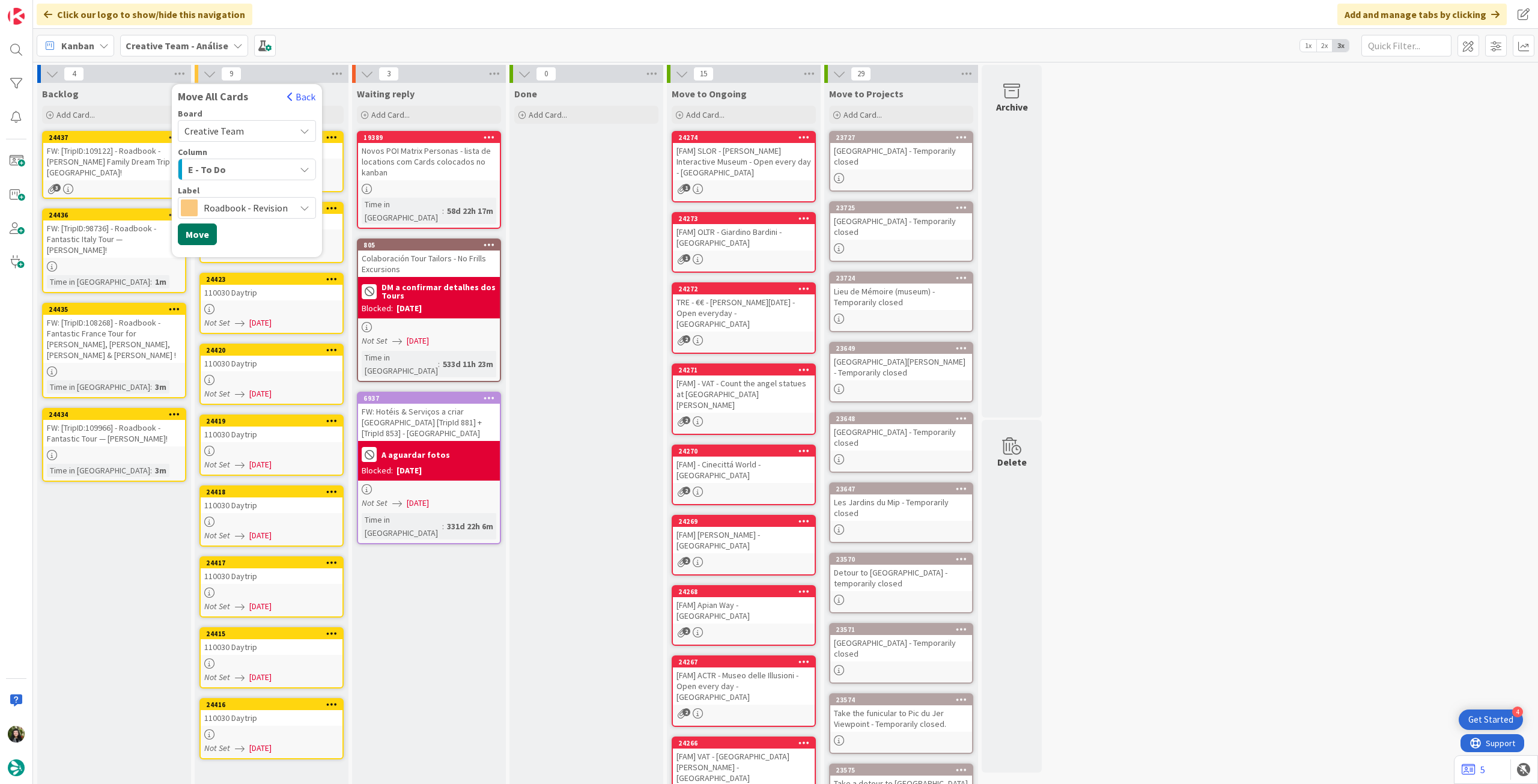
click at [200, 234] on button "Move" at bounding box center [197, 234] width 39 height 21
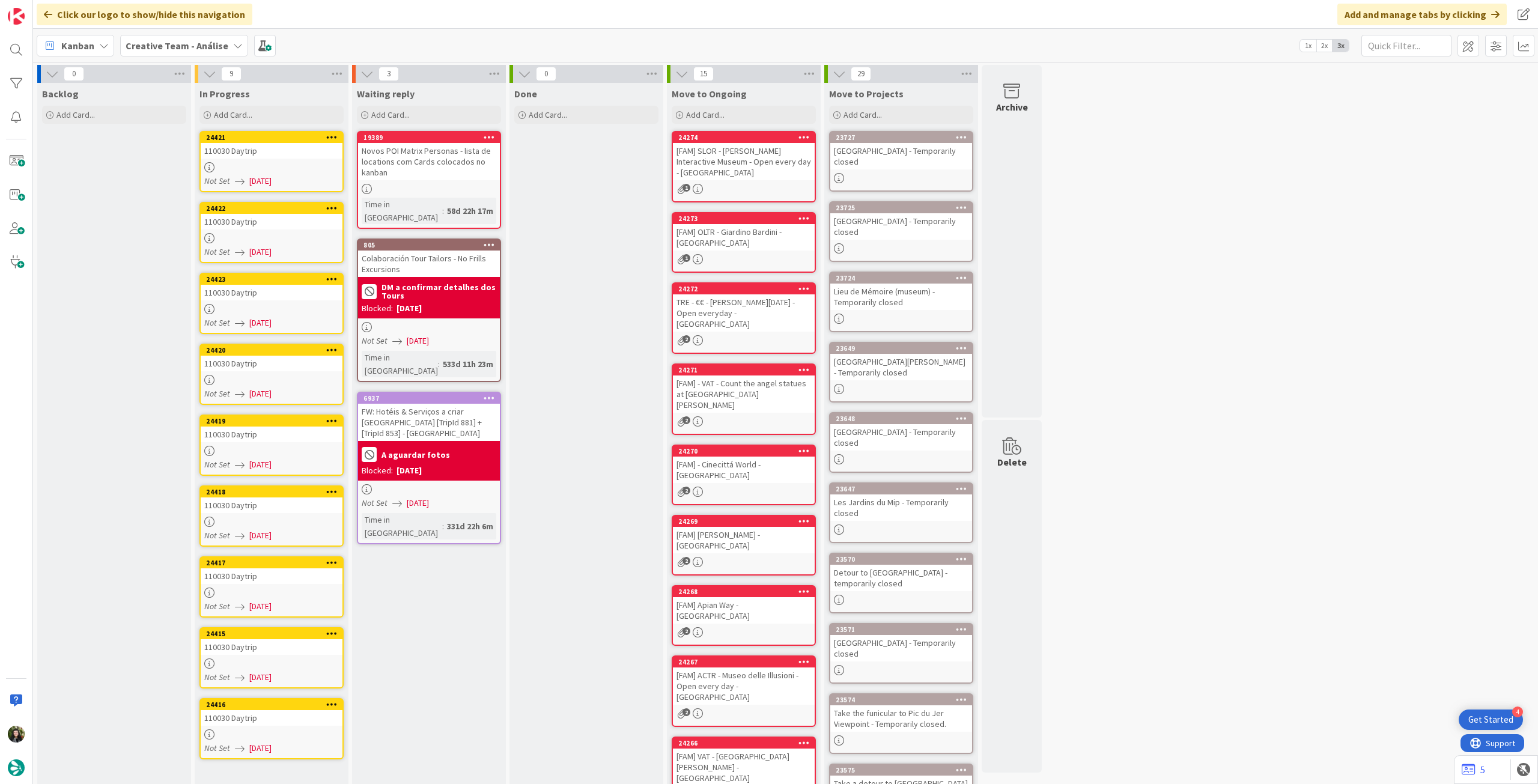
click at [149, 38] on span "Creative Team - Análise" at bounding box center [177, 46] width 103 height 15
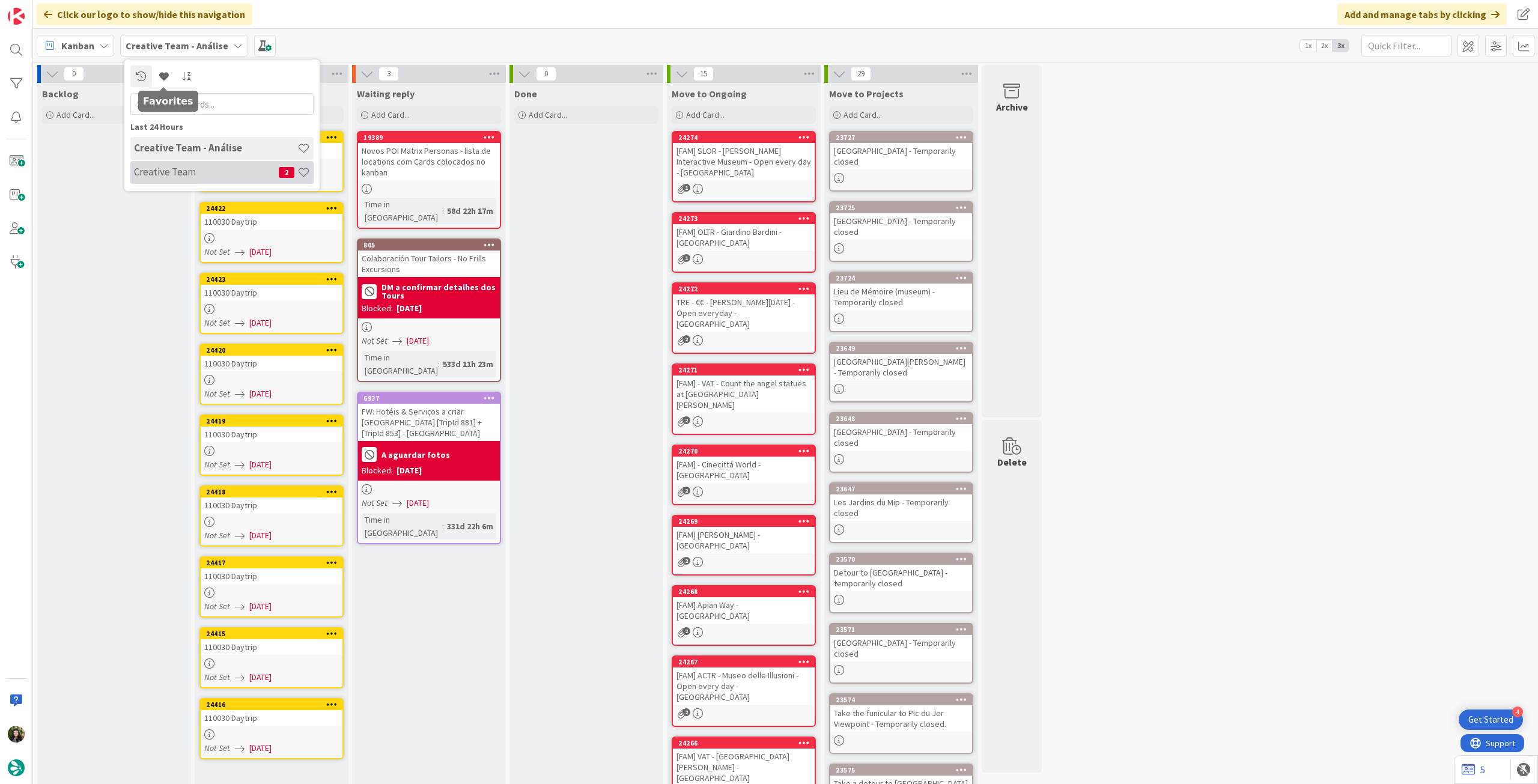
click at [175, 175] on h4 "Creative Team" at bounding box center [206, 171] width 145 height 12
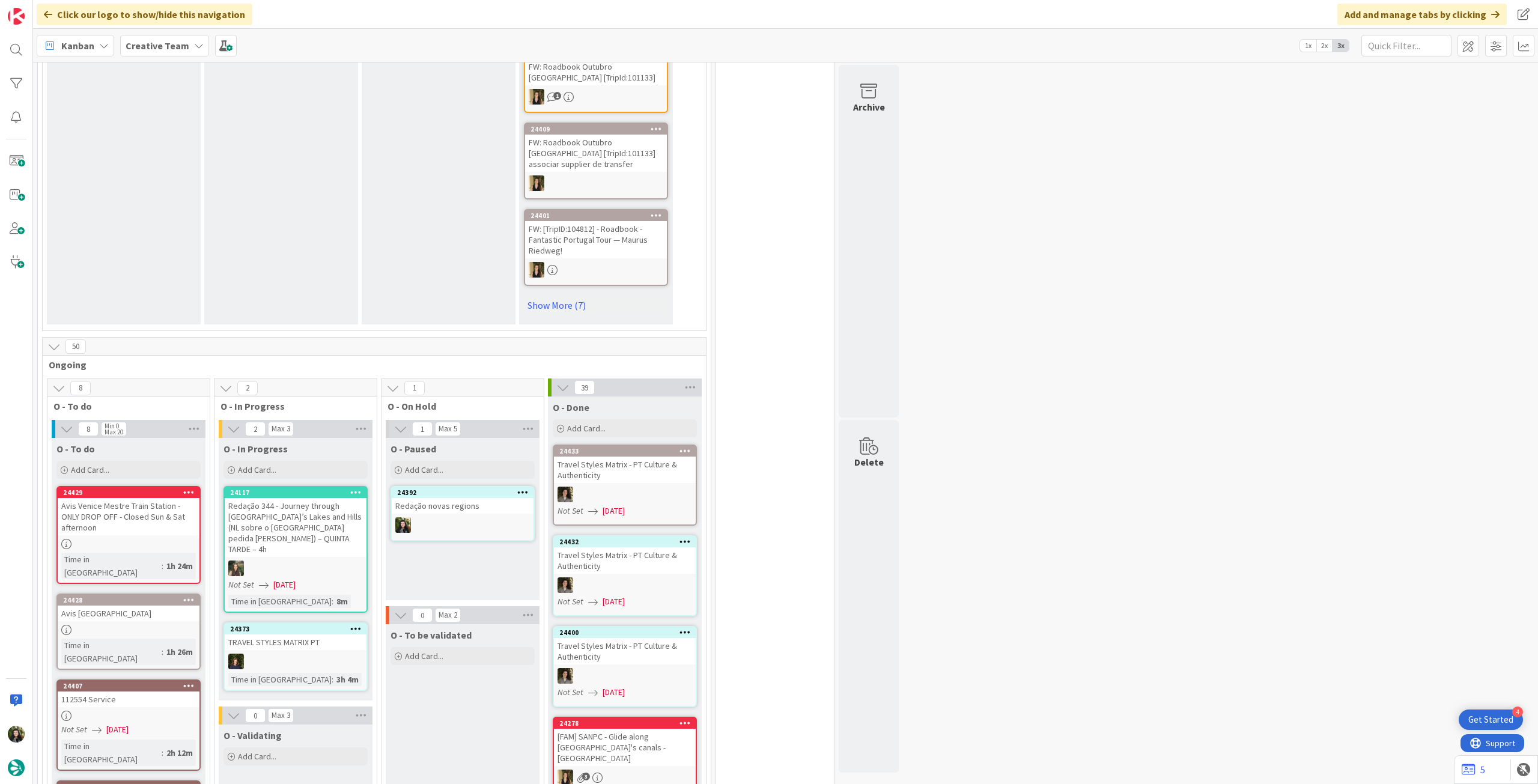
scroll to position [801, 0]
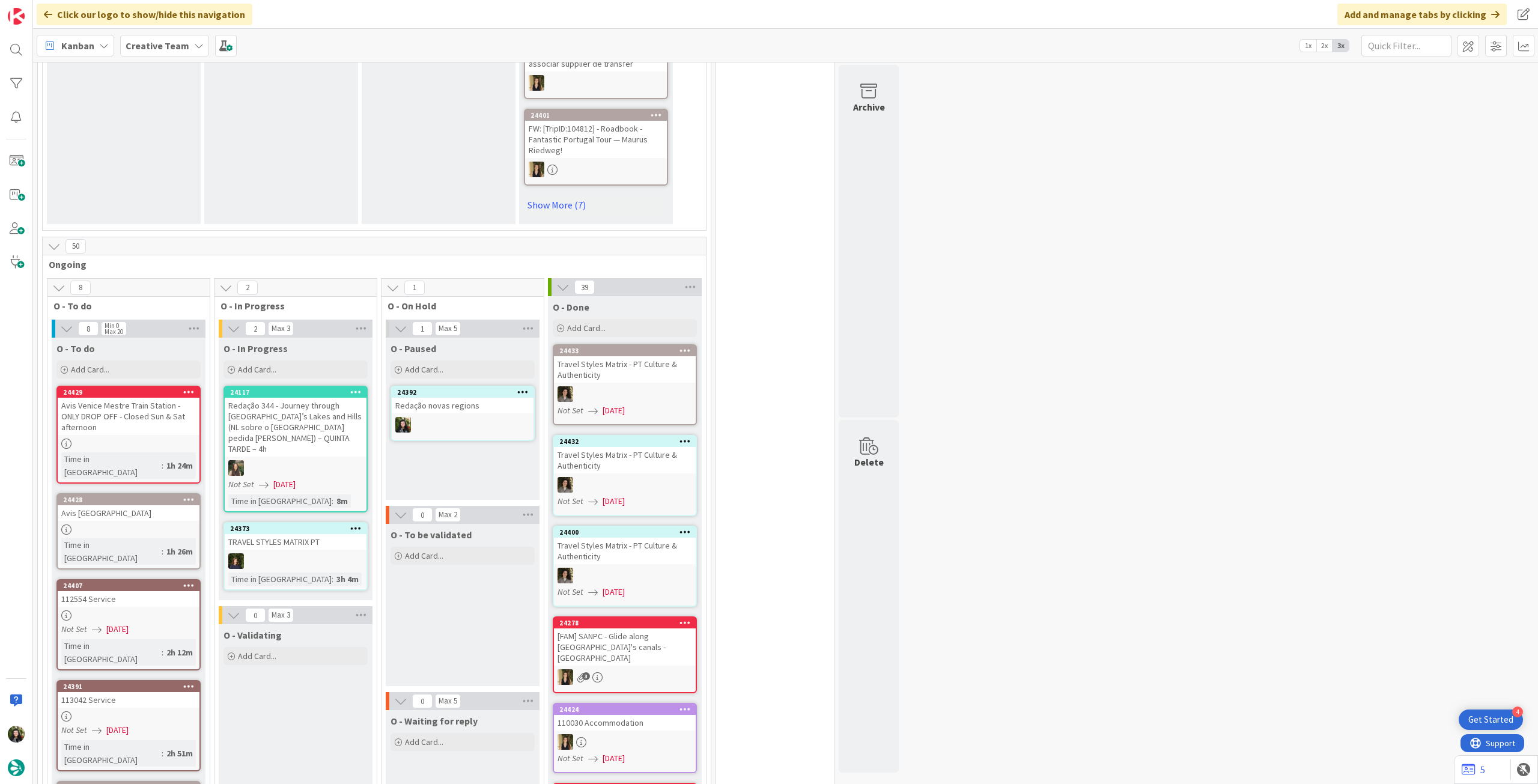
click at [172, 610] on div at bounding box center [129, 616] width 142 height 10
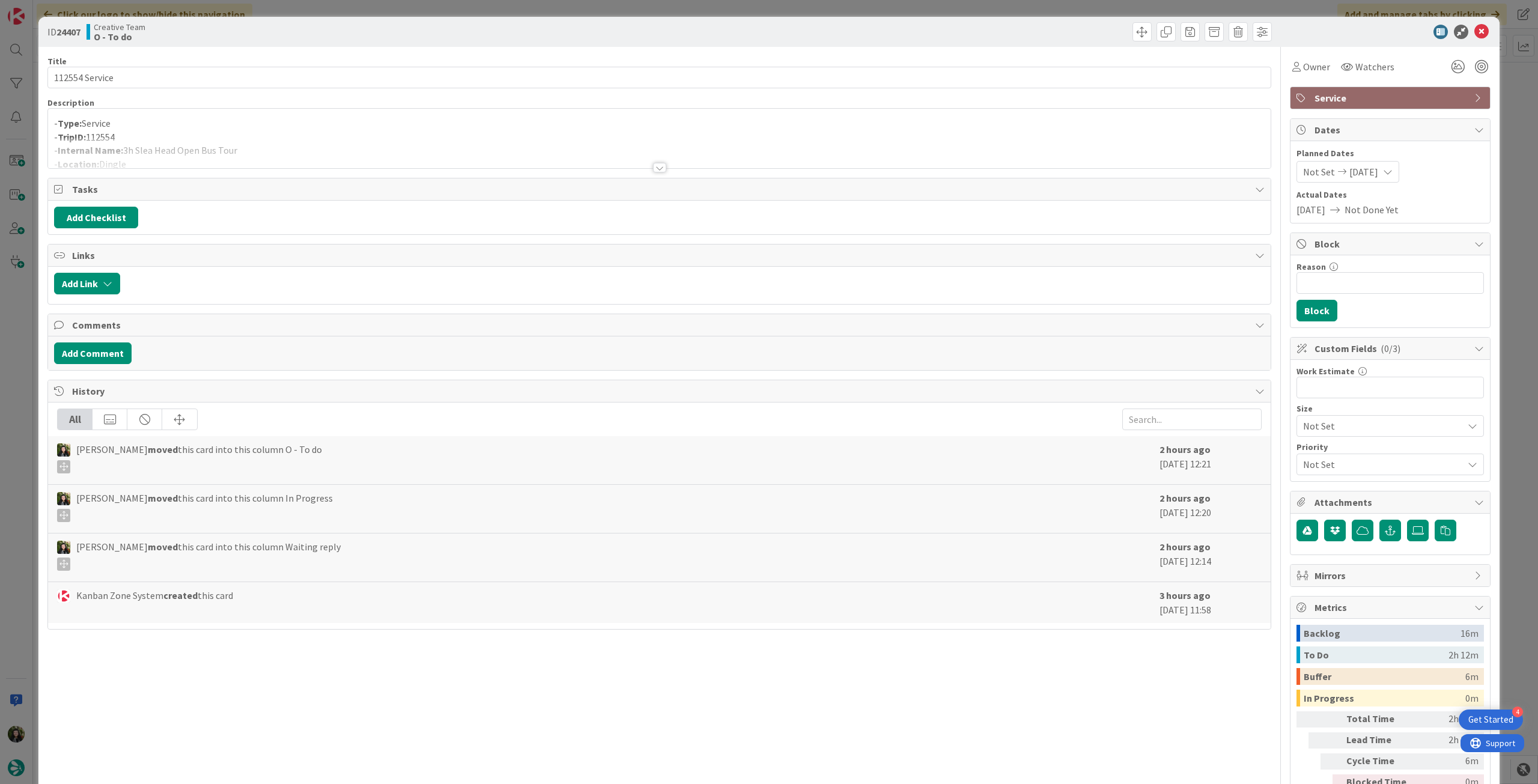
click at [353, 143] on div at bounding box center [659, 152] width 1222 height 30
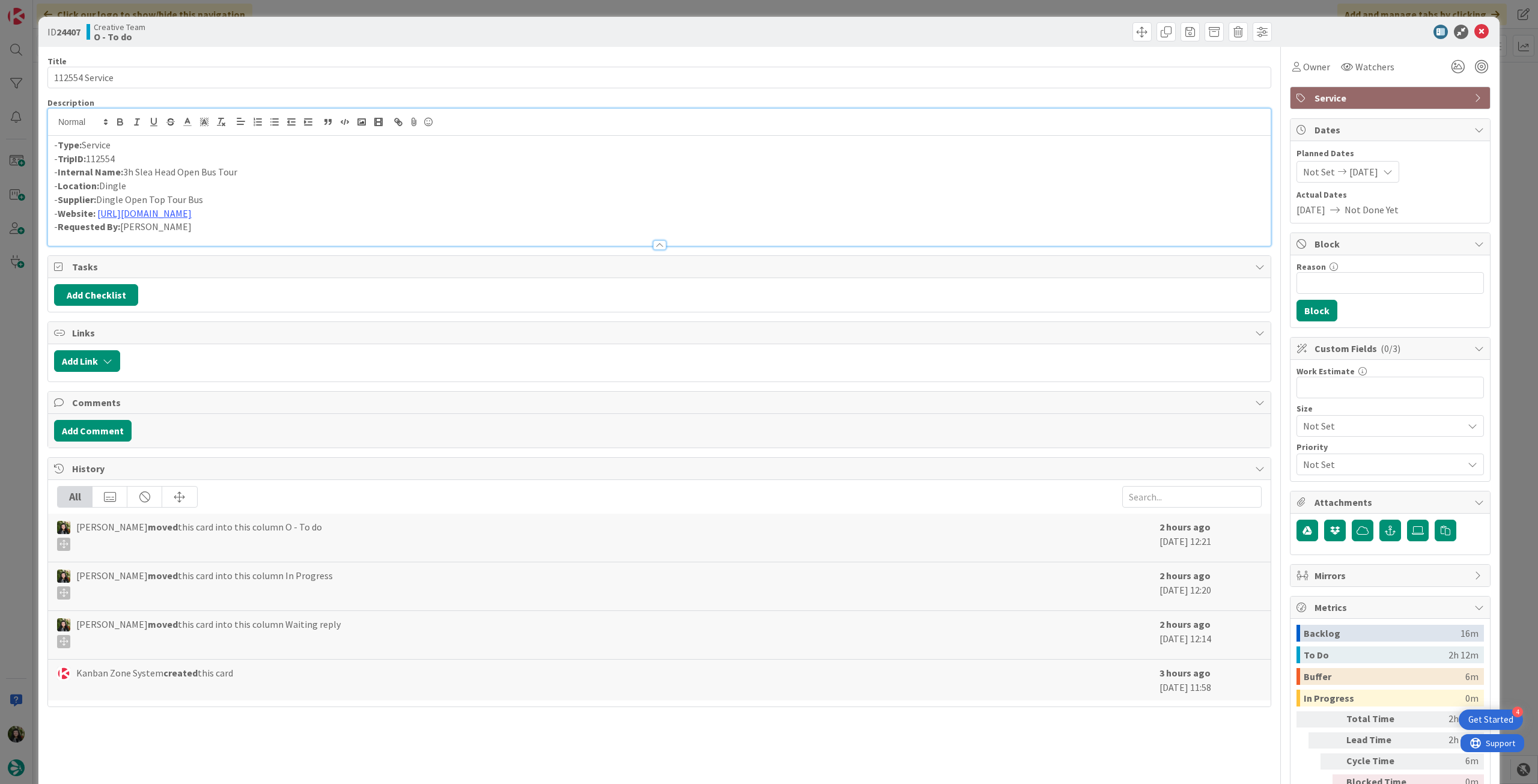
click at [1478, 29] on icon at bounding box center [1482, 32] width 15 height 15
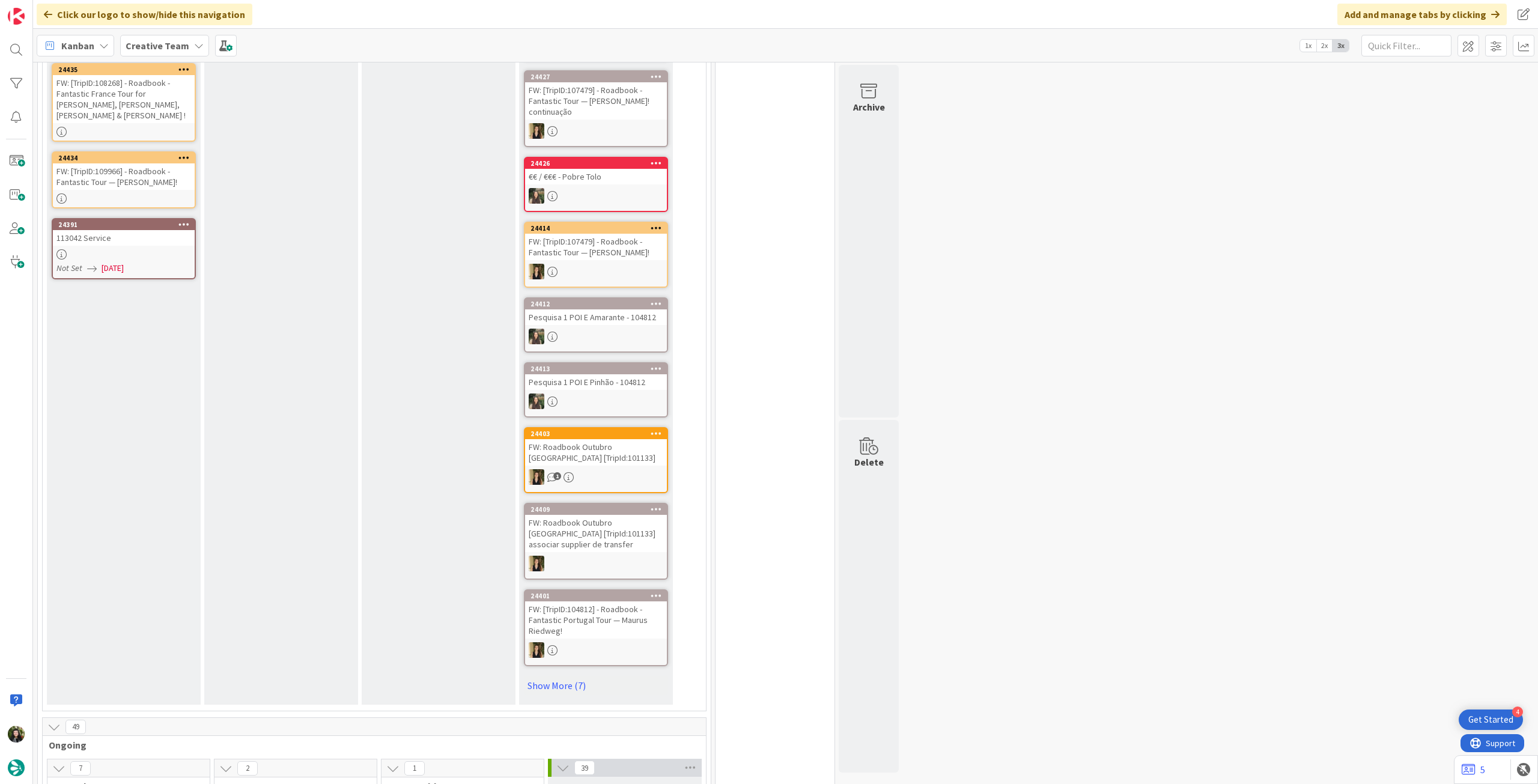
scroll to position [132, 0]
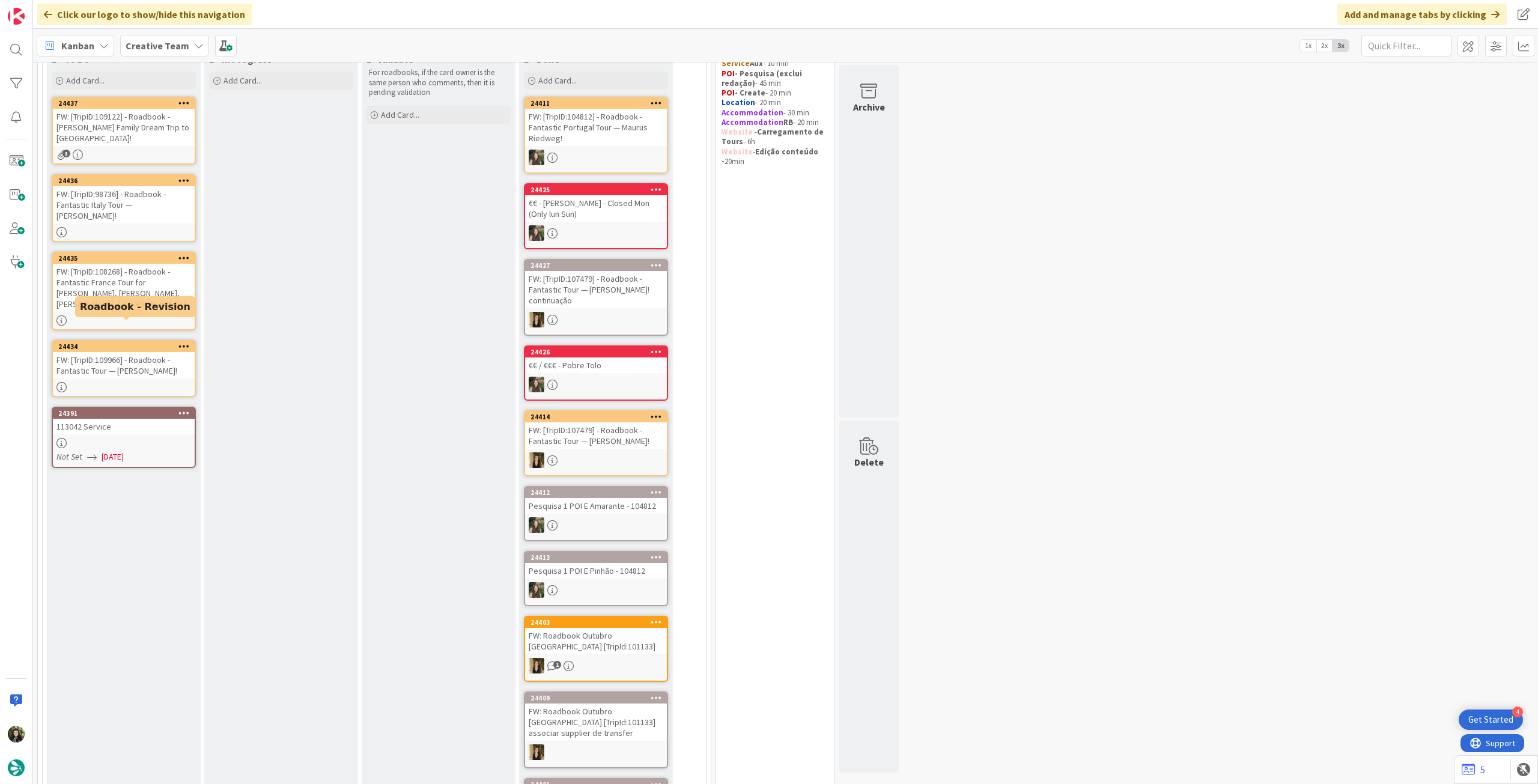
click at [132, 438] on div at bounding box center [124, 443] width 142 height 10
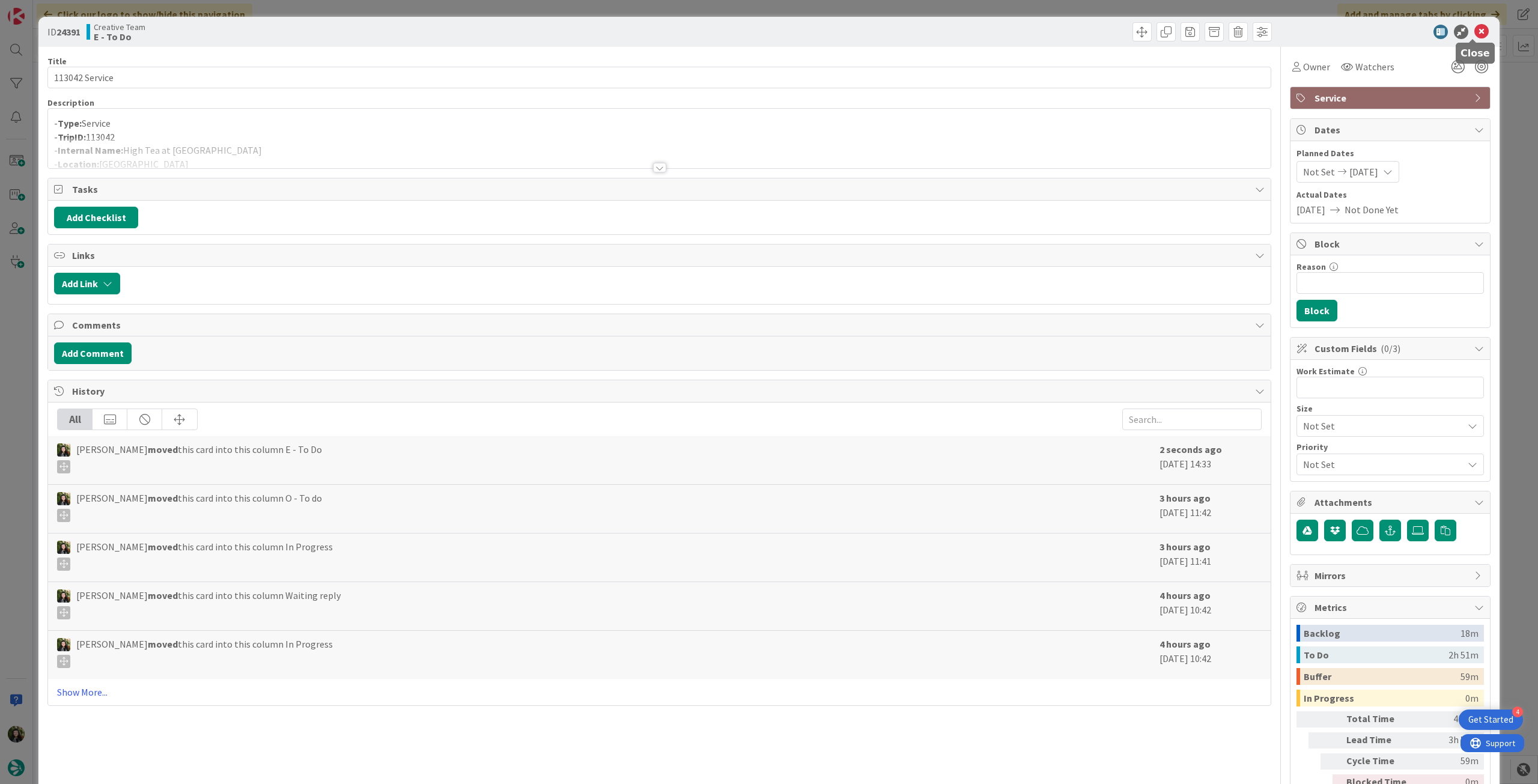
drag, startPoint x: 1470, startPoint y: 35, endPoint x: 435, endPoint y: 27, distance: 1035.0
click at [1474, 35] on icon at bounding box center [1482, 32] width 15 height 15
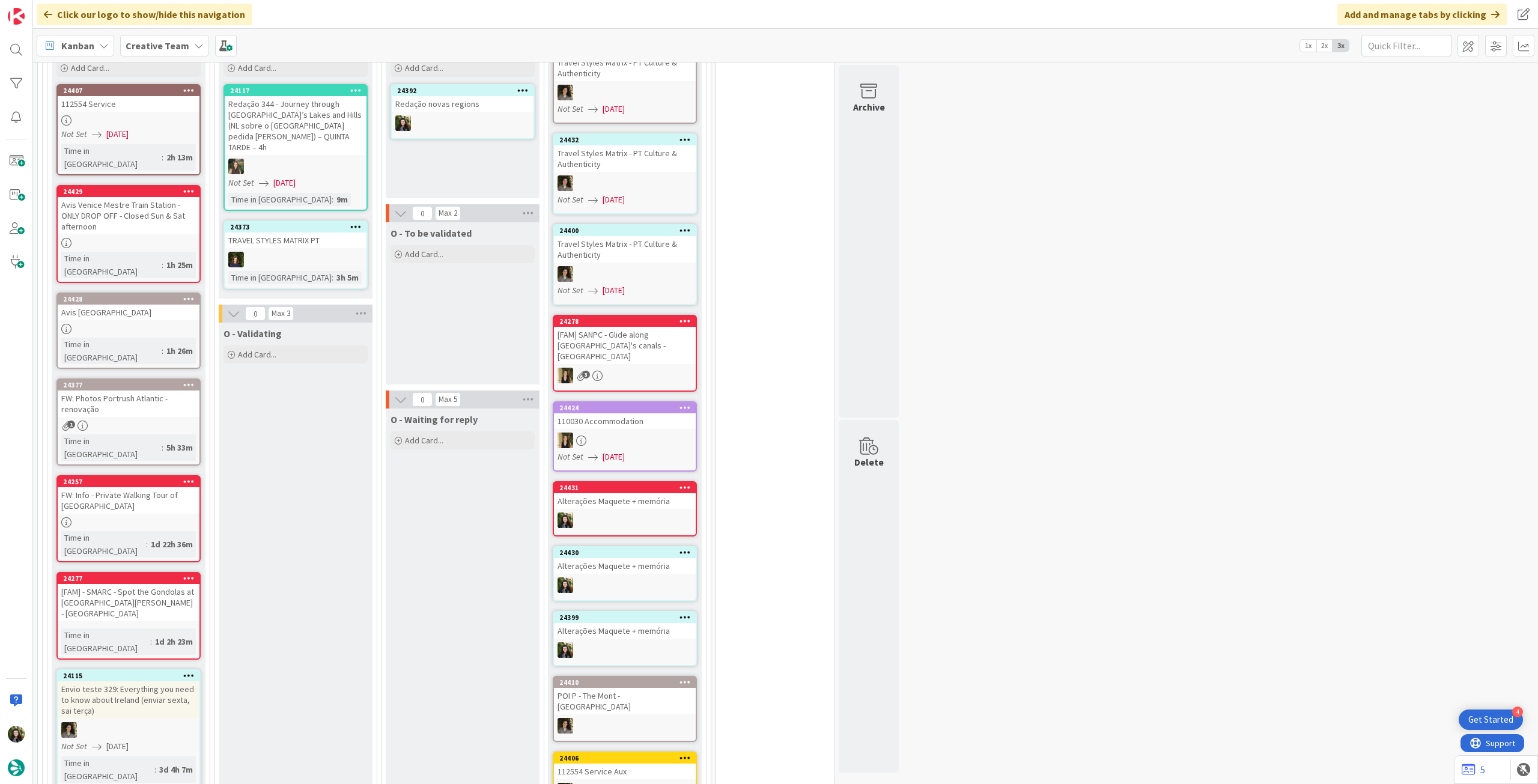
scroll to position [1077, 0]
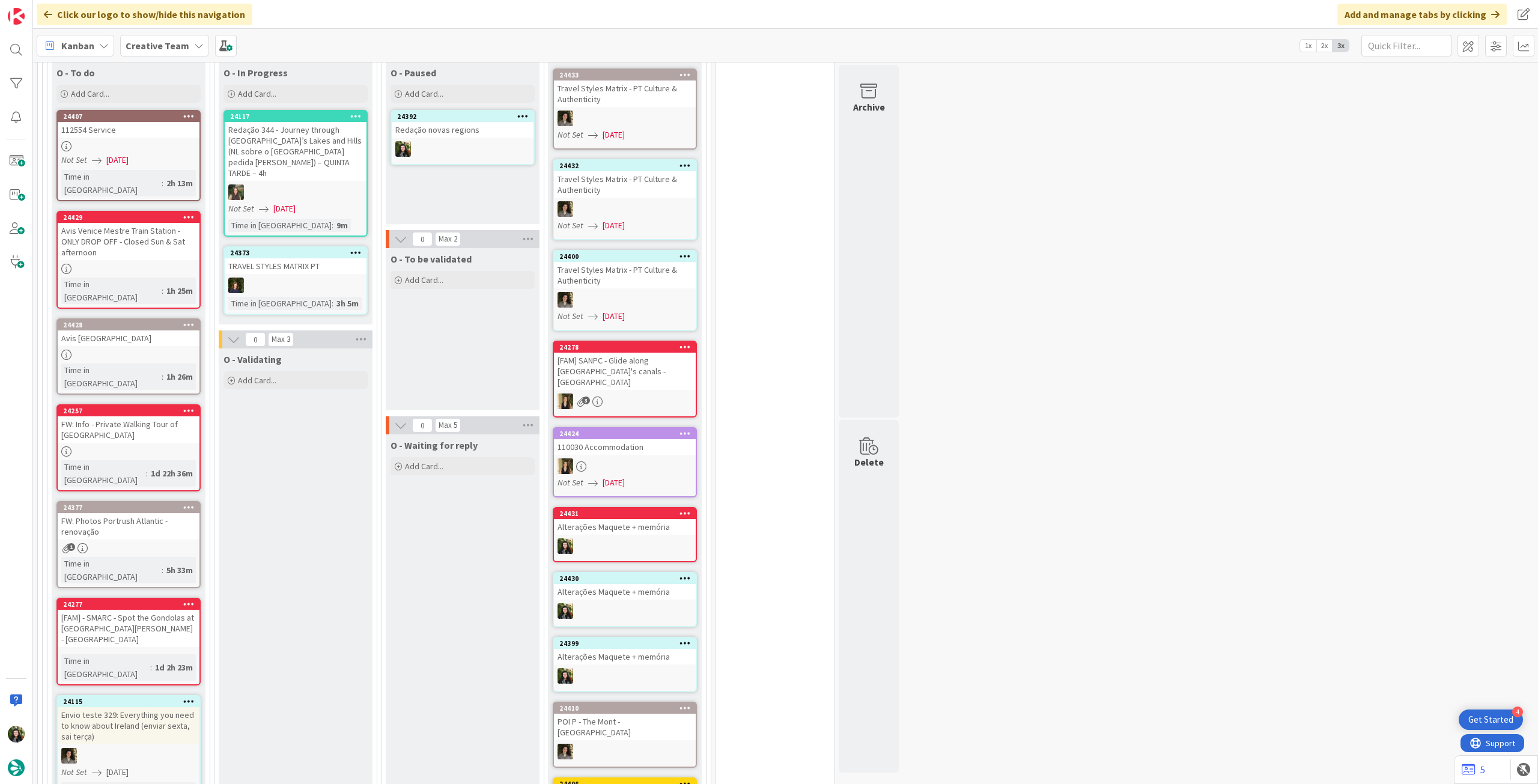
click at [191, 54] on div "Creative Team" at bounding box center [165, 45] width 89 height 21
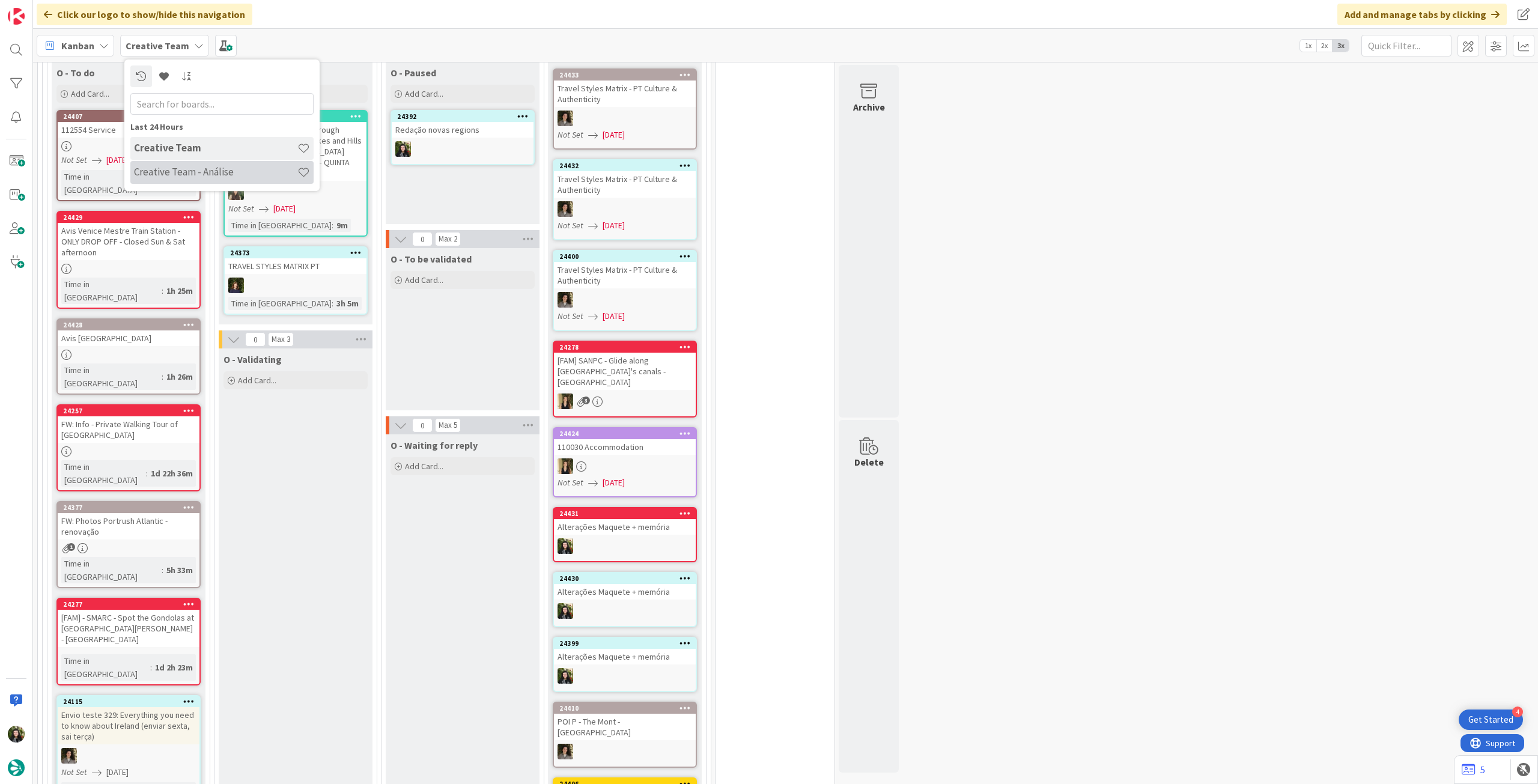
click at [194, 172] on h4 "Creative Team - Análise" at bounding box center [215, 171] width 163 height 12
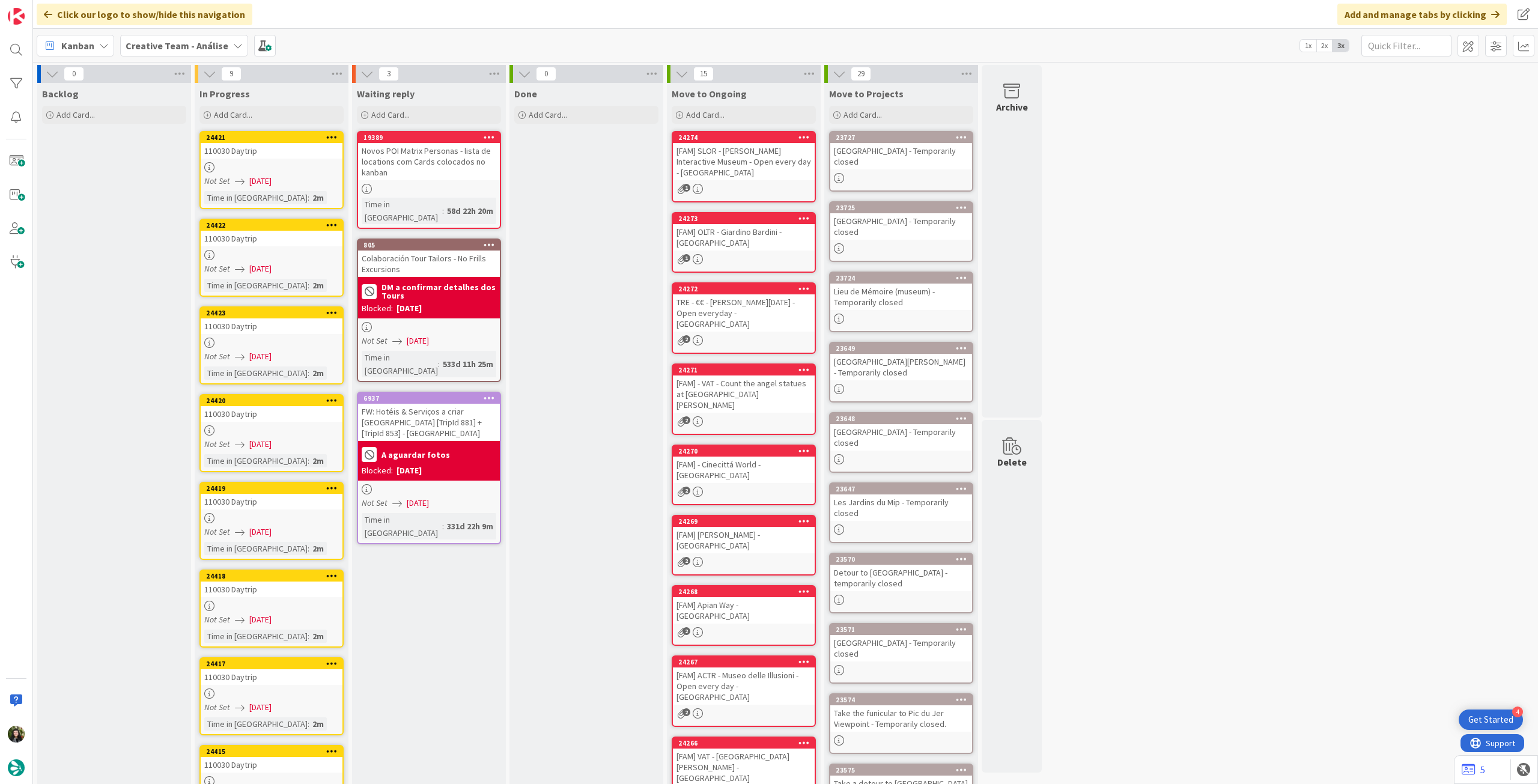
click at [228, 182] on icon "Not Set" at bounding box center [217, 180] width 26 height 11
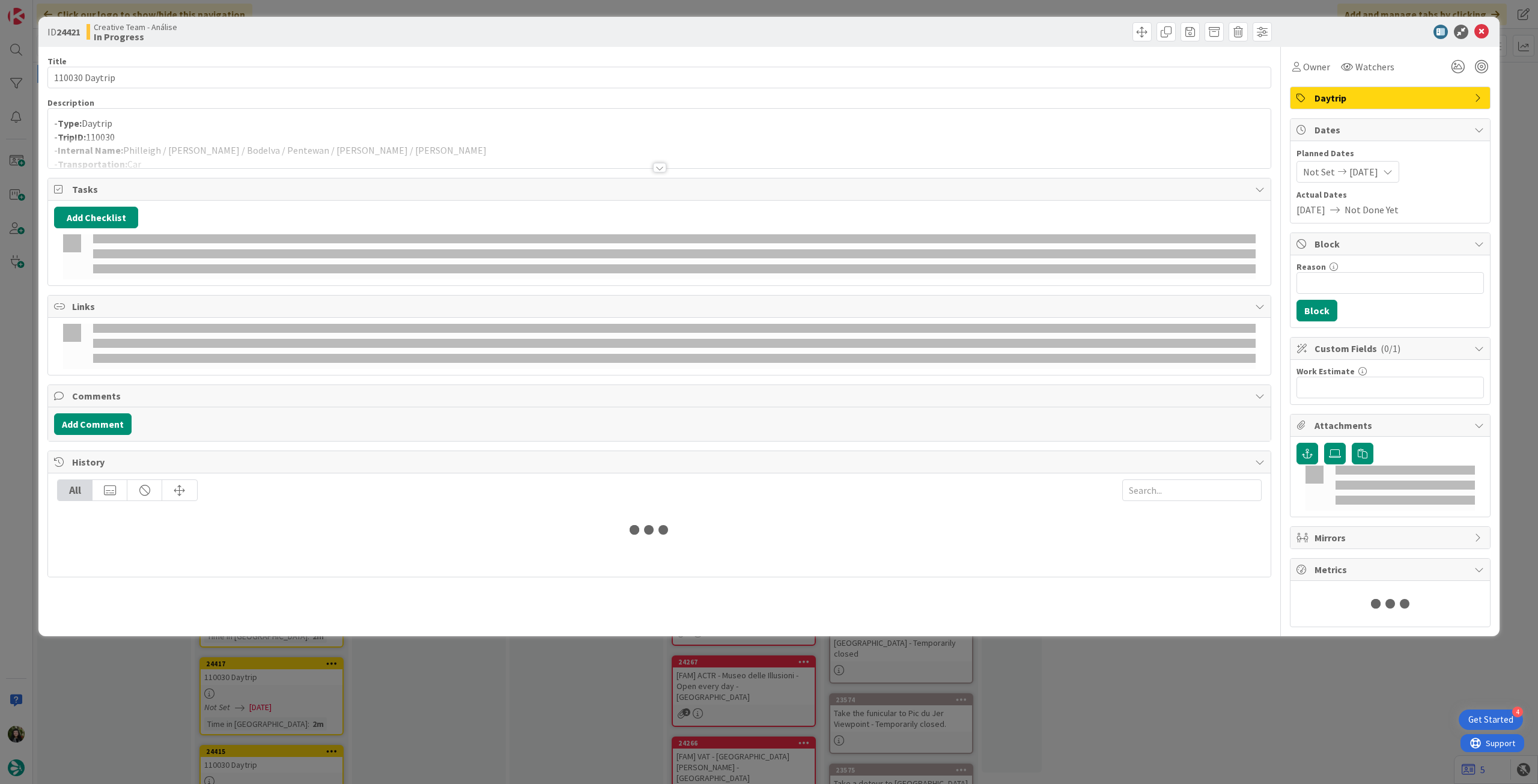
click at [291, 133] on p "- TripID: 110030" at bounding box center [659, 137] width 1211 height 14
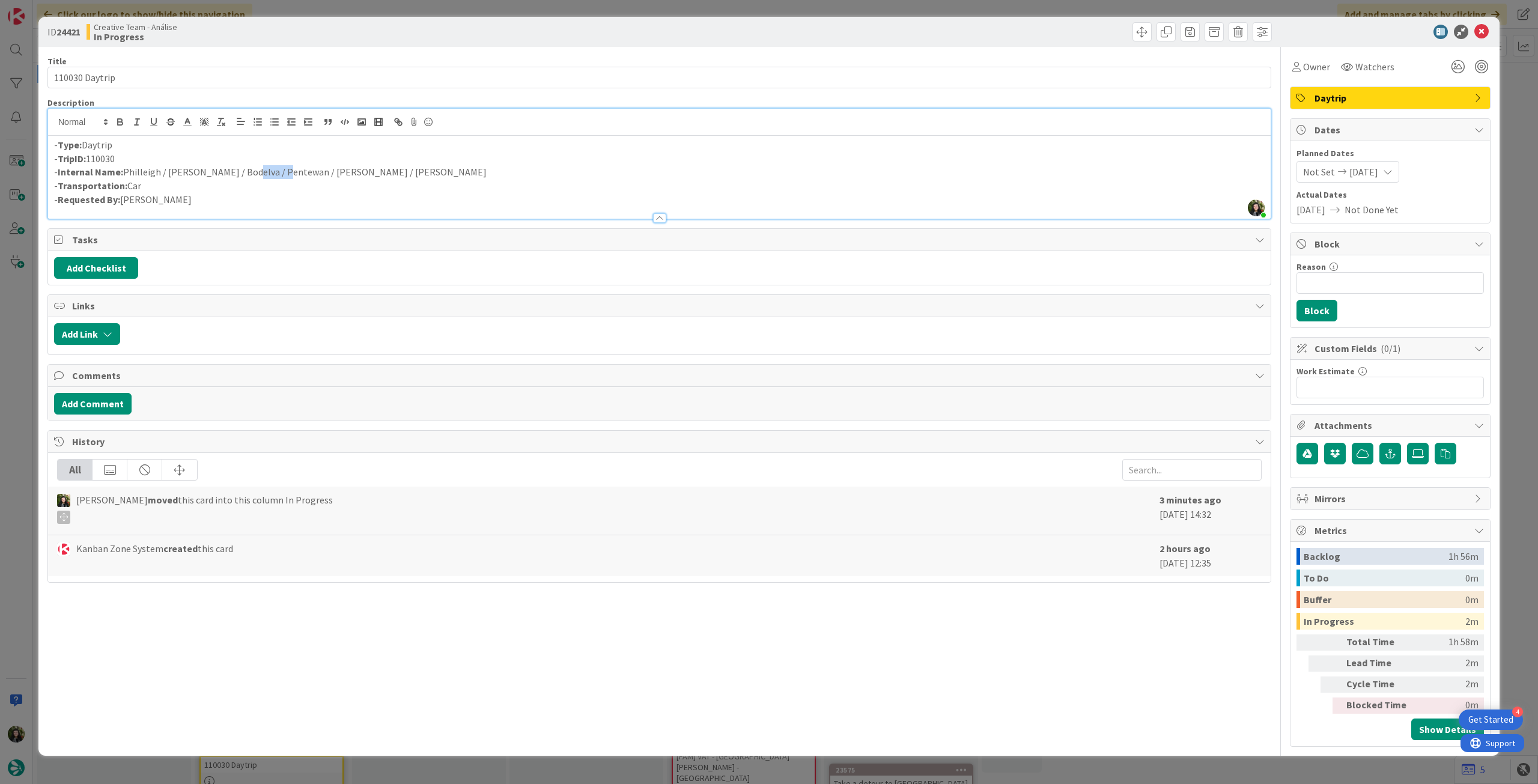
drag, startPoint x: 239, startPoint y: 171, endPoint x: 279, endPoint y: 171, distance: 40.0
click at [279, 171] on p "- Internal Name: Philleigh / Fowey / Bodelva / Pentewan / Mevagissey / Philleigh" at bounding box center [659, 172] width 1211 height 14
copy p "Pentewan"
click at [1481, 33] on icon at bounding box center [1482, 32] width 15 height 15
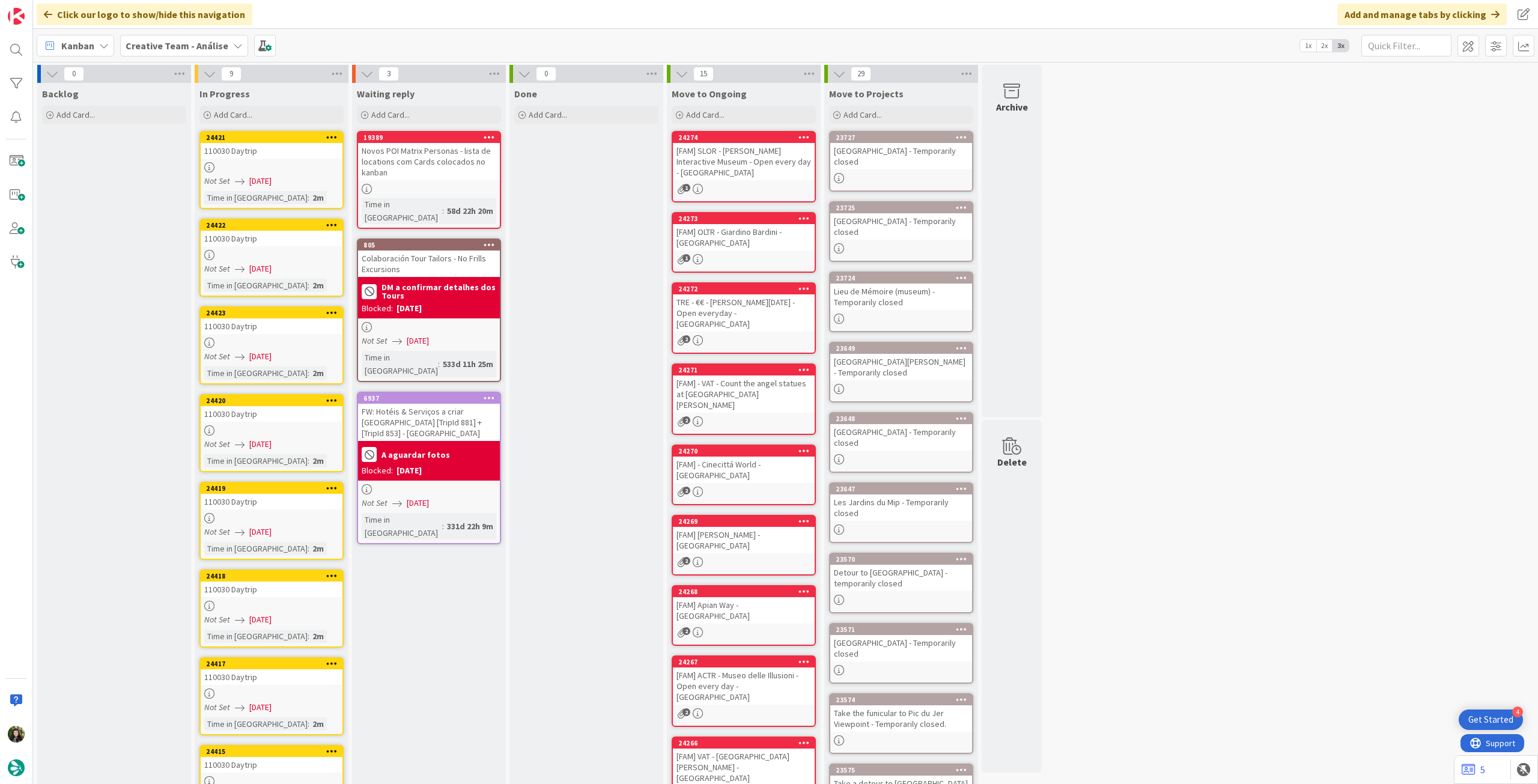
click at [177, 41] on b "Creative Team - Análise" at bounding box center [177, 46] width 103 height 12
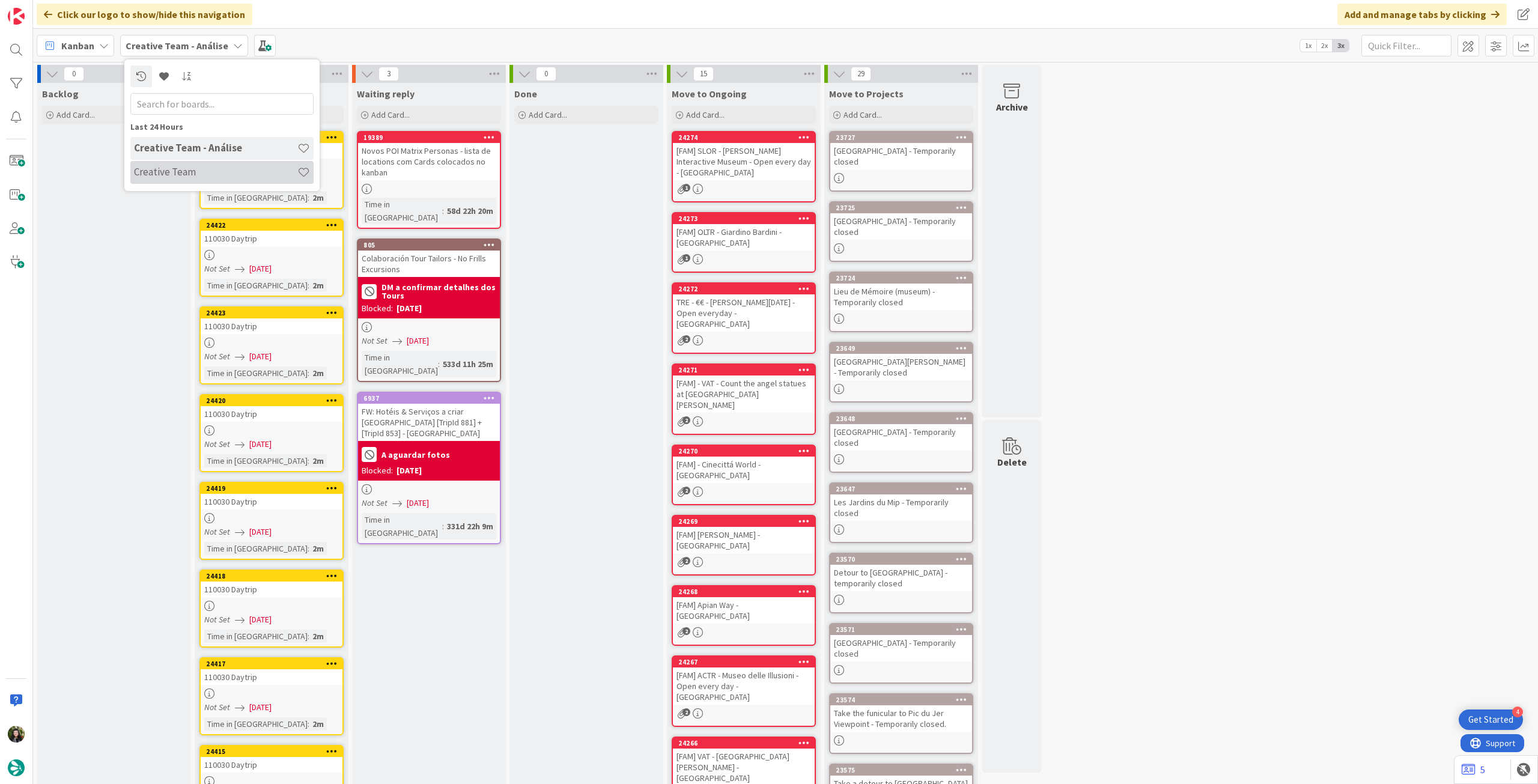
click at [178, 169] on h4 "Creative Team" at bounding box center [215, 171] width 163 height 12
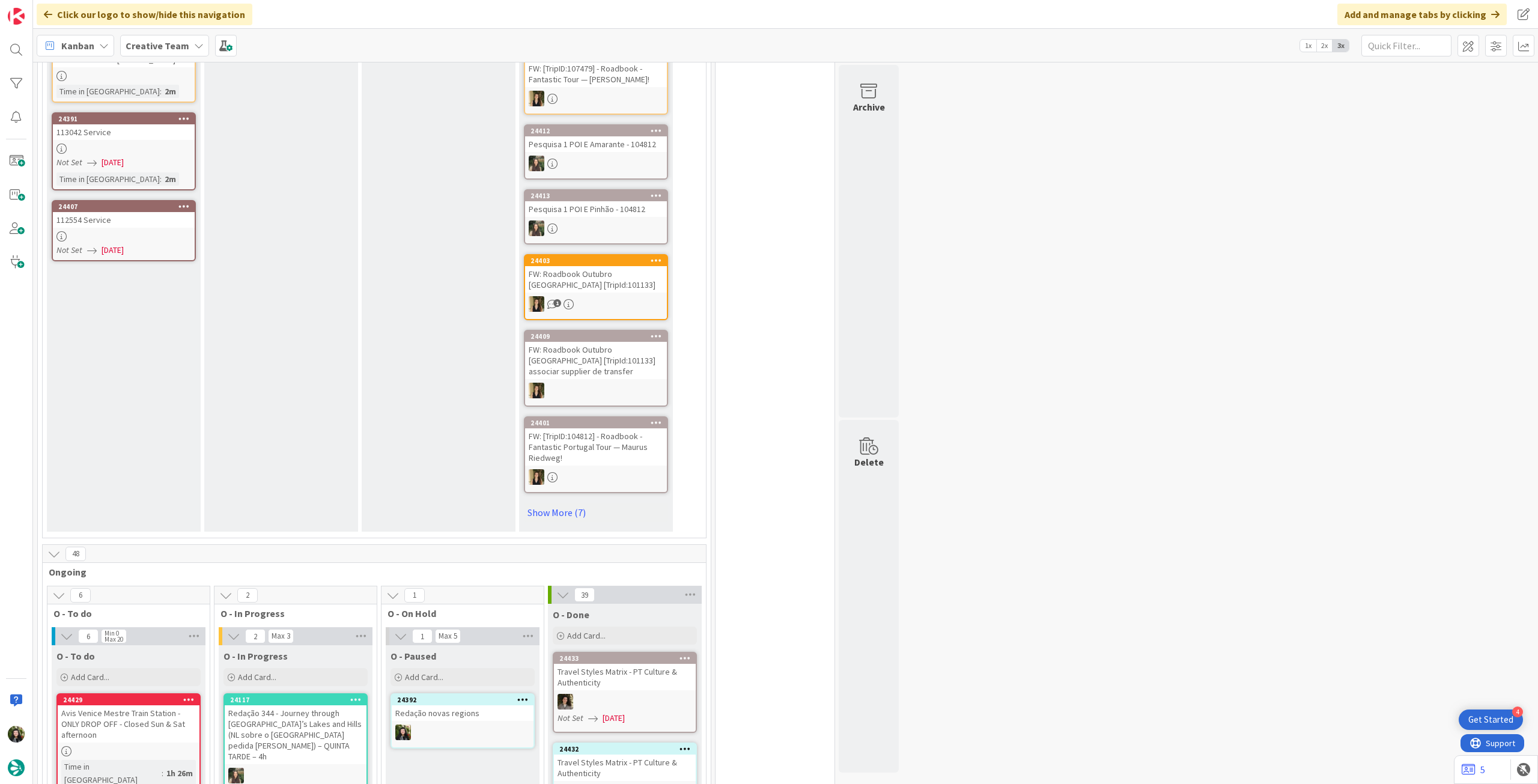
scroll to position [320, 0]
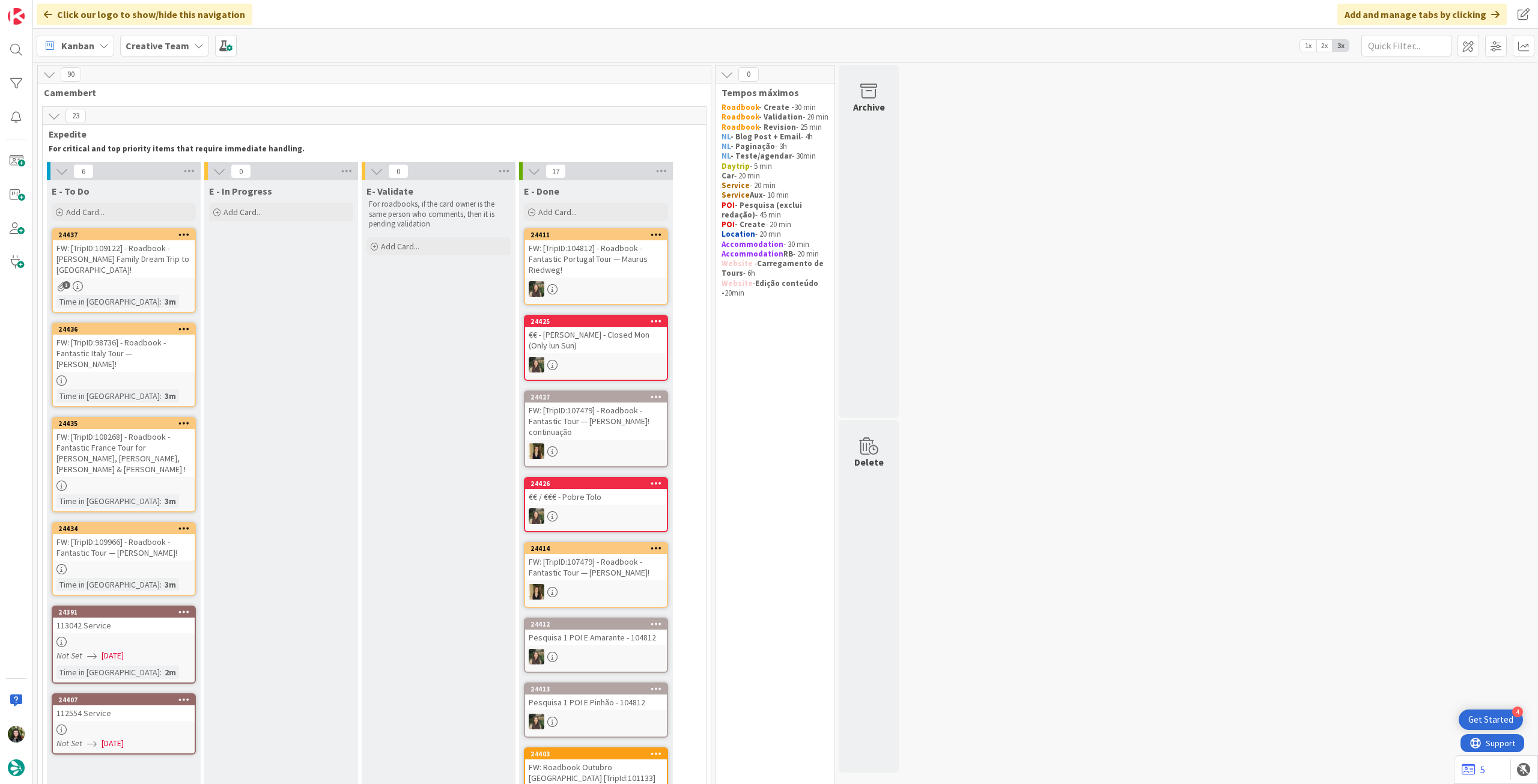
click at [165, 55] on div "Creative Team" at bounding box center [165, 45] width 89 height 21
click at [187, 168] on h4 "Creative Team - Análise" at bounding box center [215, 171] width 163 height 12
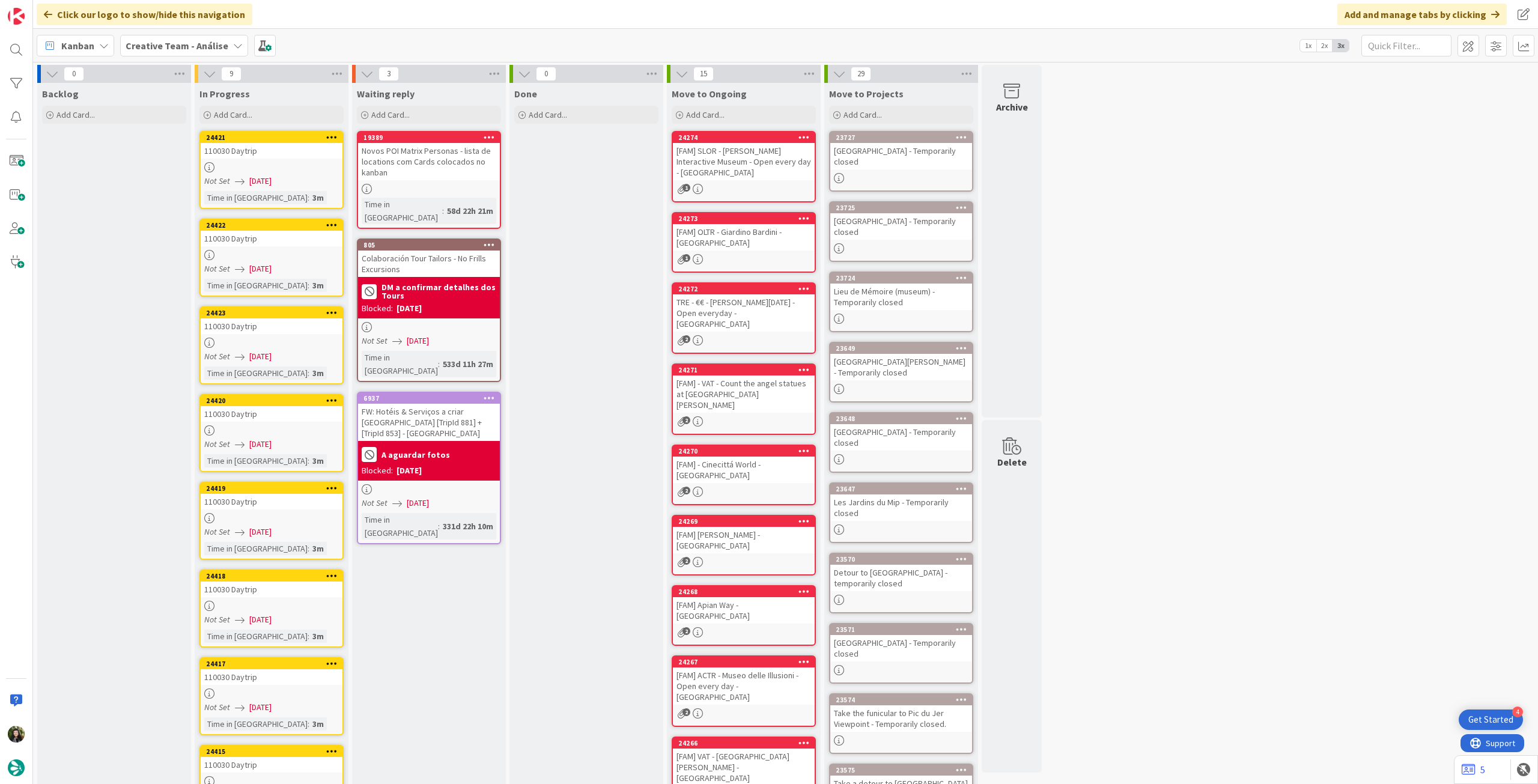
click at [290, 157] on div "110030 Daytrip" at bounding box center [271, 150] width 142 height 16
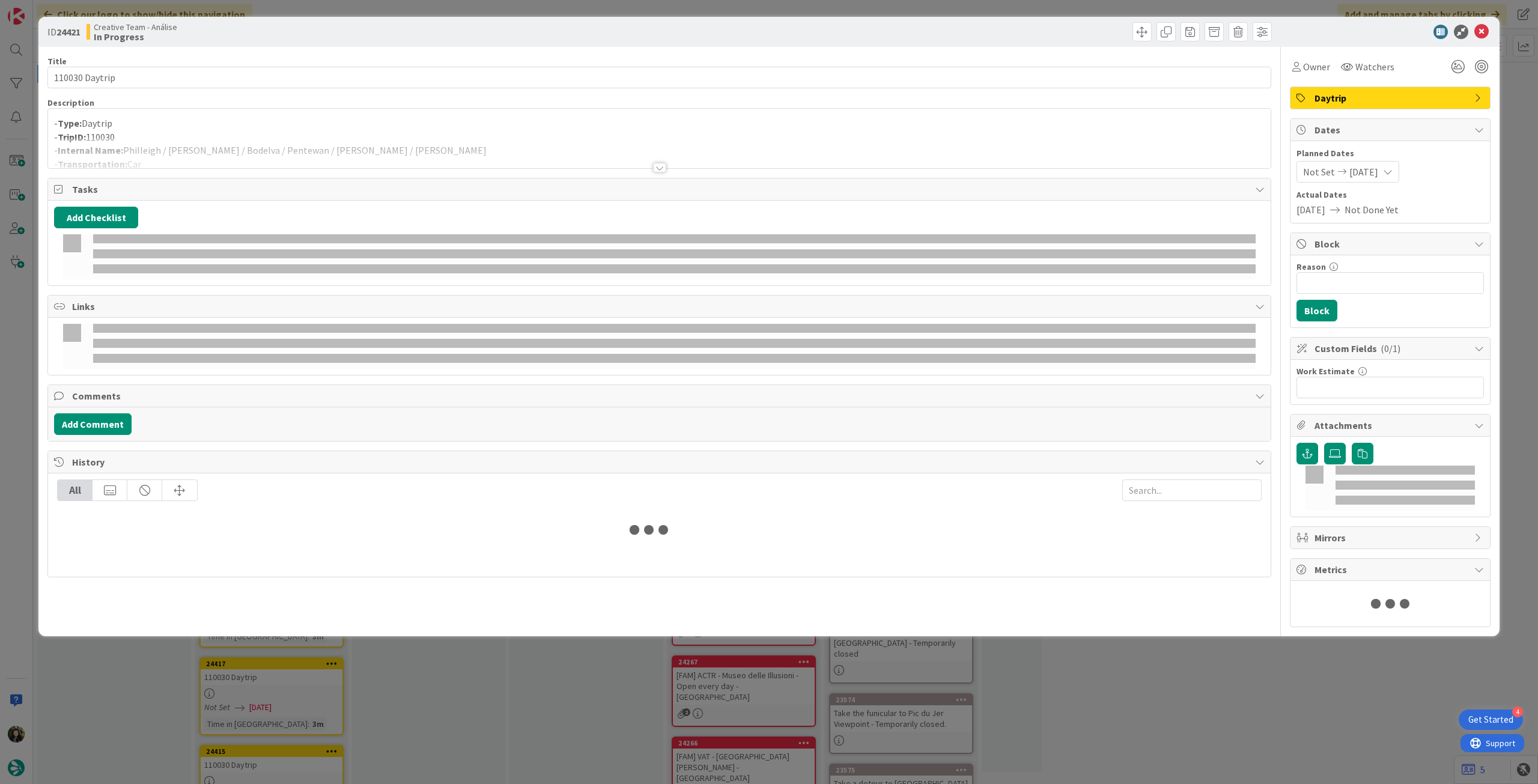
click at [300, 134] on p "- TripID: 110030" at bounding box center [659, 137] width 1211 height 14
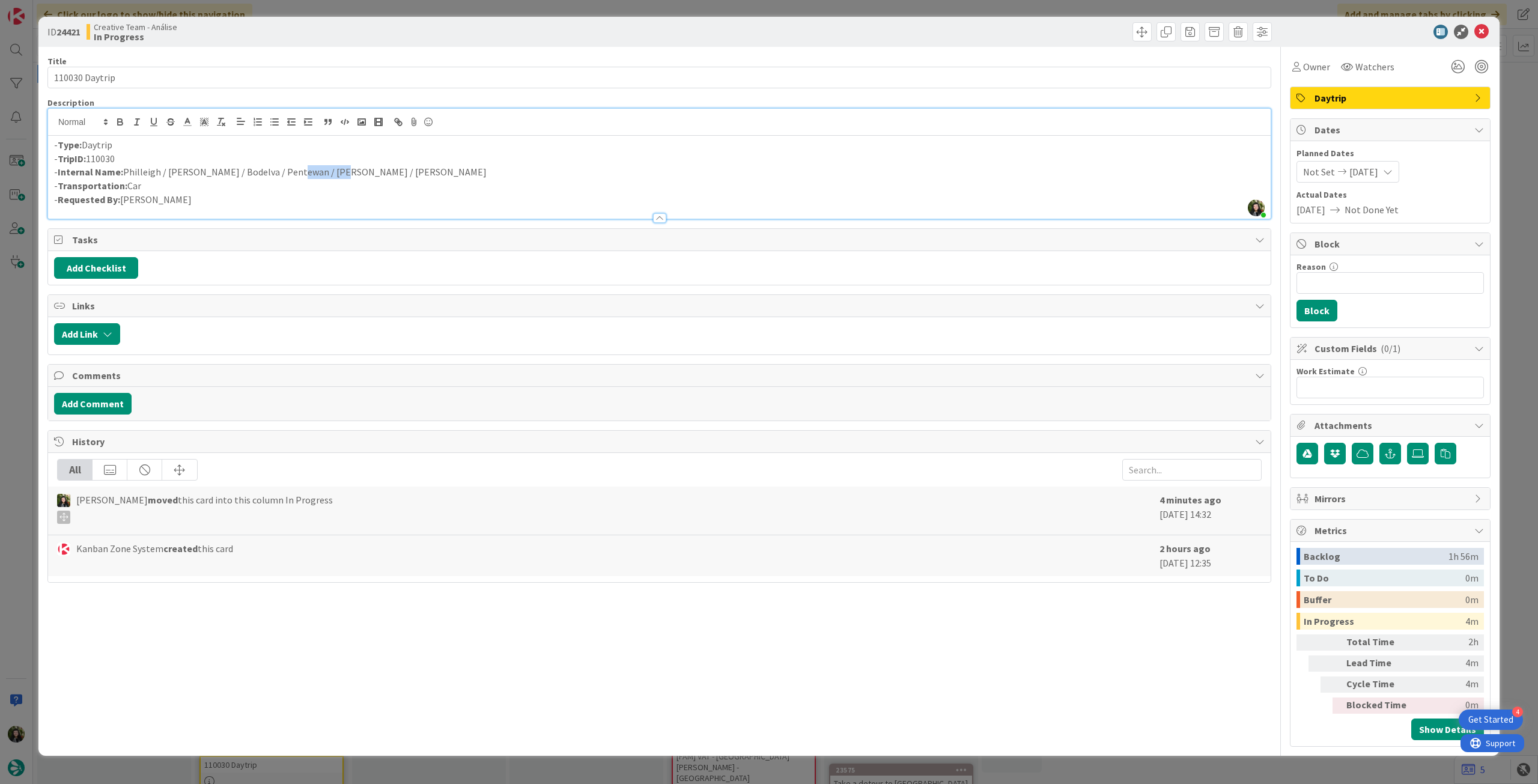
drag, startPoint x: 287, startPoint y: 173, endPoint x: 331, endPoint y: 174, distance: 44.0
click at [331, 174] on p "- Internal Name: Philleigh / Fowey / Bodelva / Pentewan / Mevagissey / Philleigh" at bounding box center [659, 172] width 1211 height 14
copy p "Mevagissey"
drag, startPoint x: 341, startPoint y: 171, endPoint x: 401, endPoint y: 173, distance: 60.0
click at [401, 173] on p "- Internal Name: Philleigh / Fowey / Bodelva / Pentewan / Mevagissey / Philleigh" at bounding box center [659, 172] width 1211 height 14
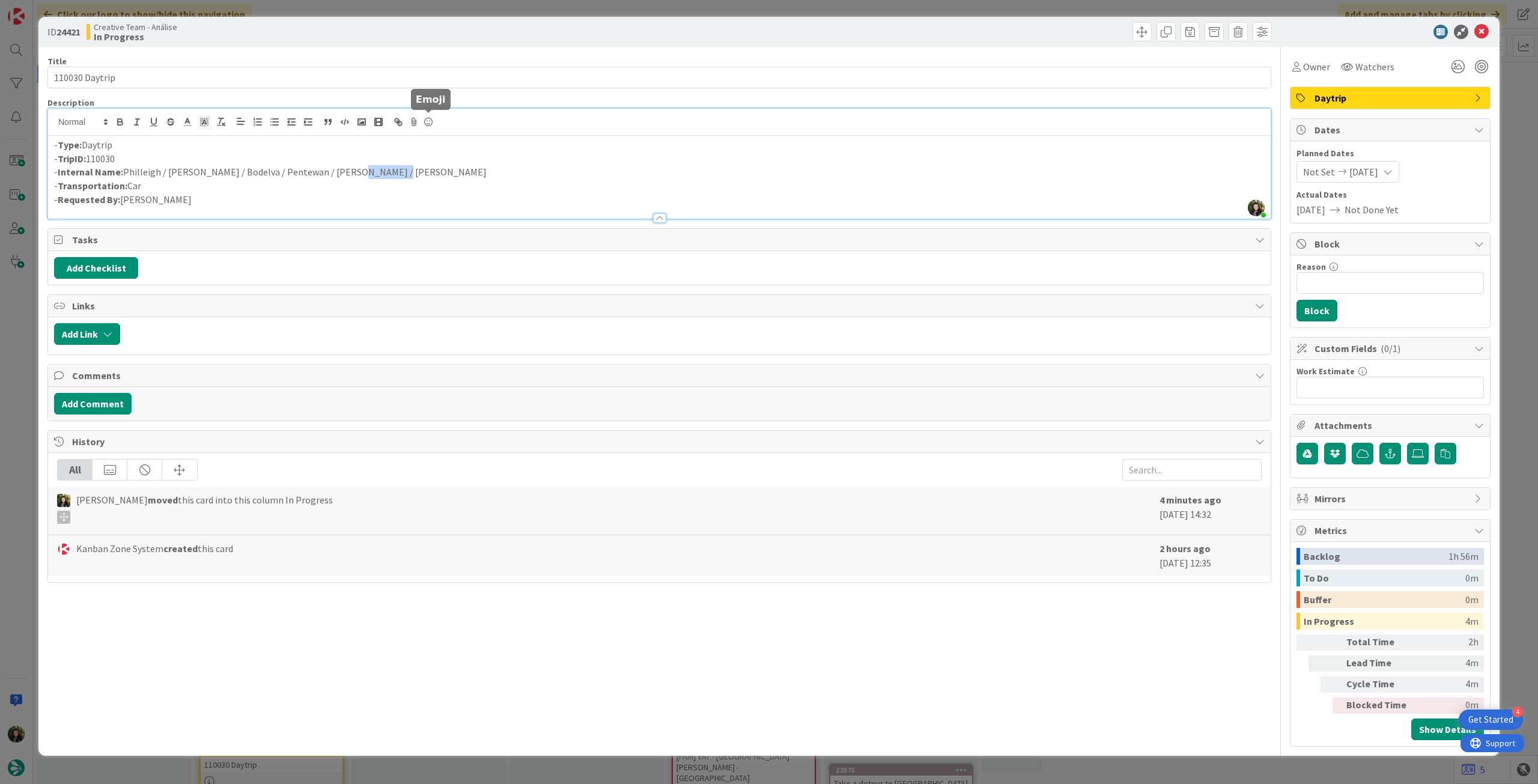
copy p "Philleigh"
click at [1369, 284] on input "Reason" at bounding box center [1390, 282] width 188 height 21
type input "pendente location"
click at [1321, 307] on button "Block" at bounding box center [1316, 310] width 41 height 21
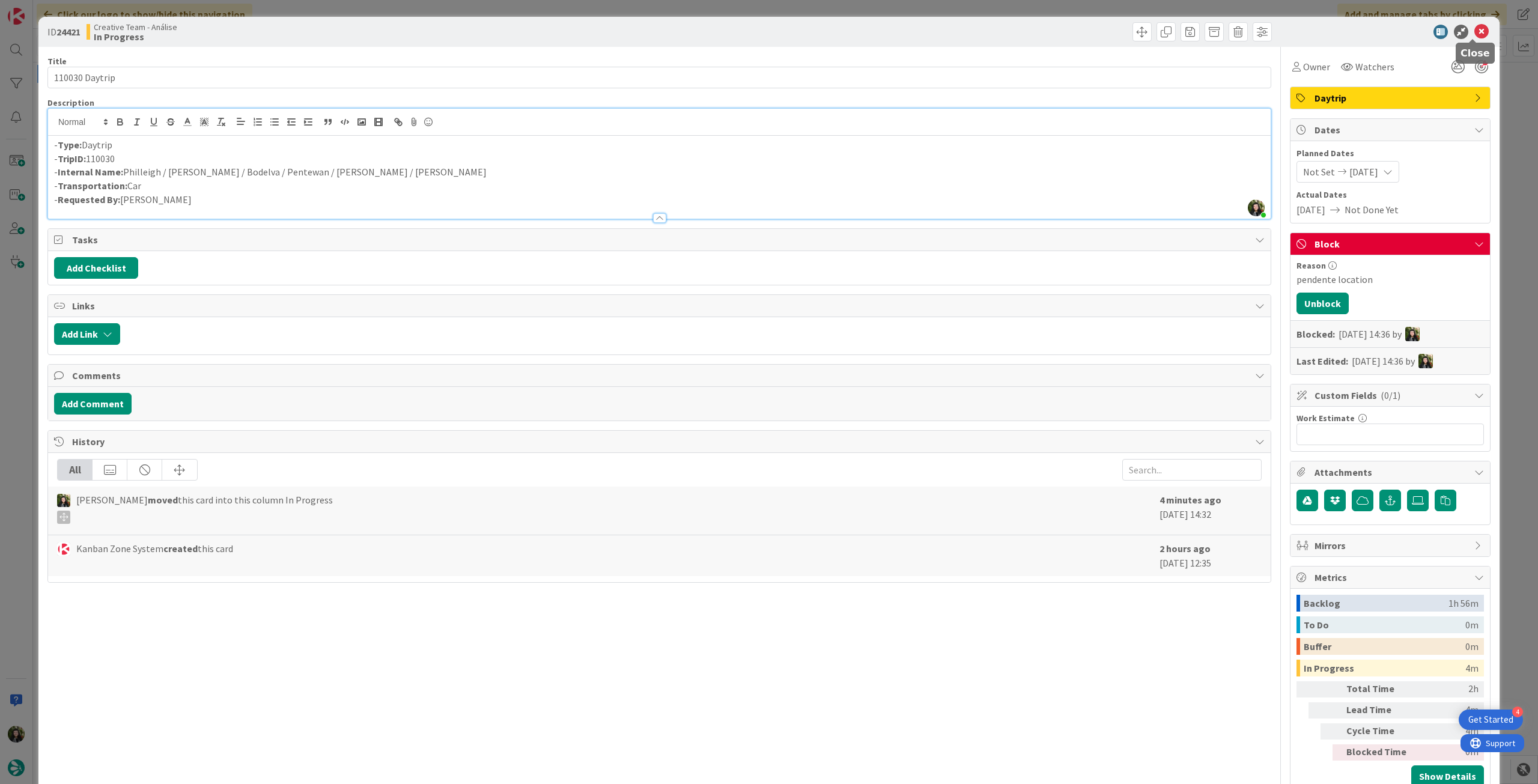
click at [1474, 35] on icon at bounding box center [1482, 32] width 15 height 15
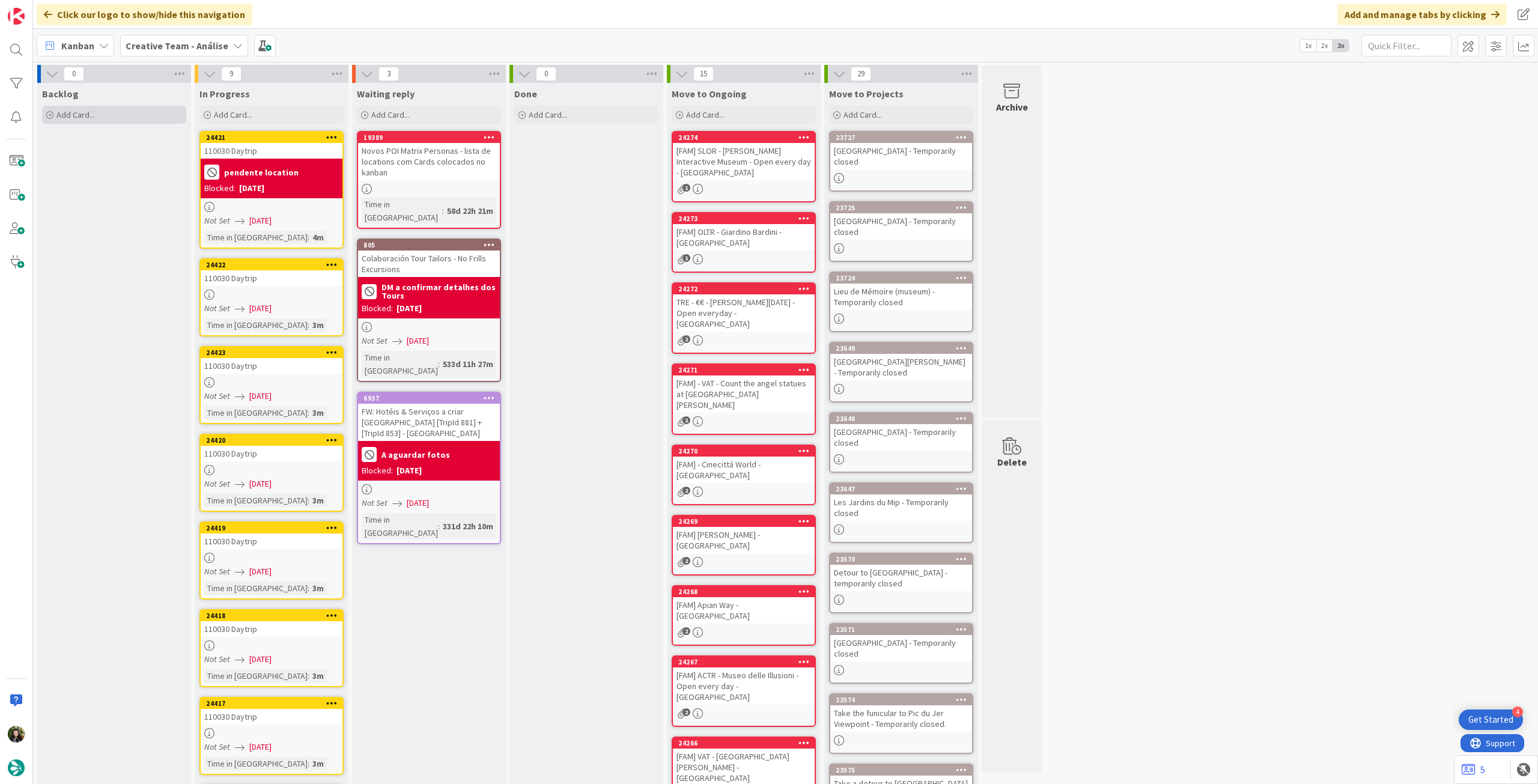
click at [140, 116] on div "Add Card..." at bounding box center [114, 115] width 144 height 18
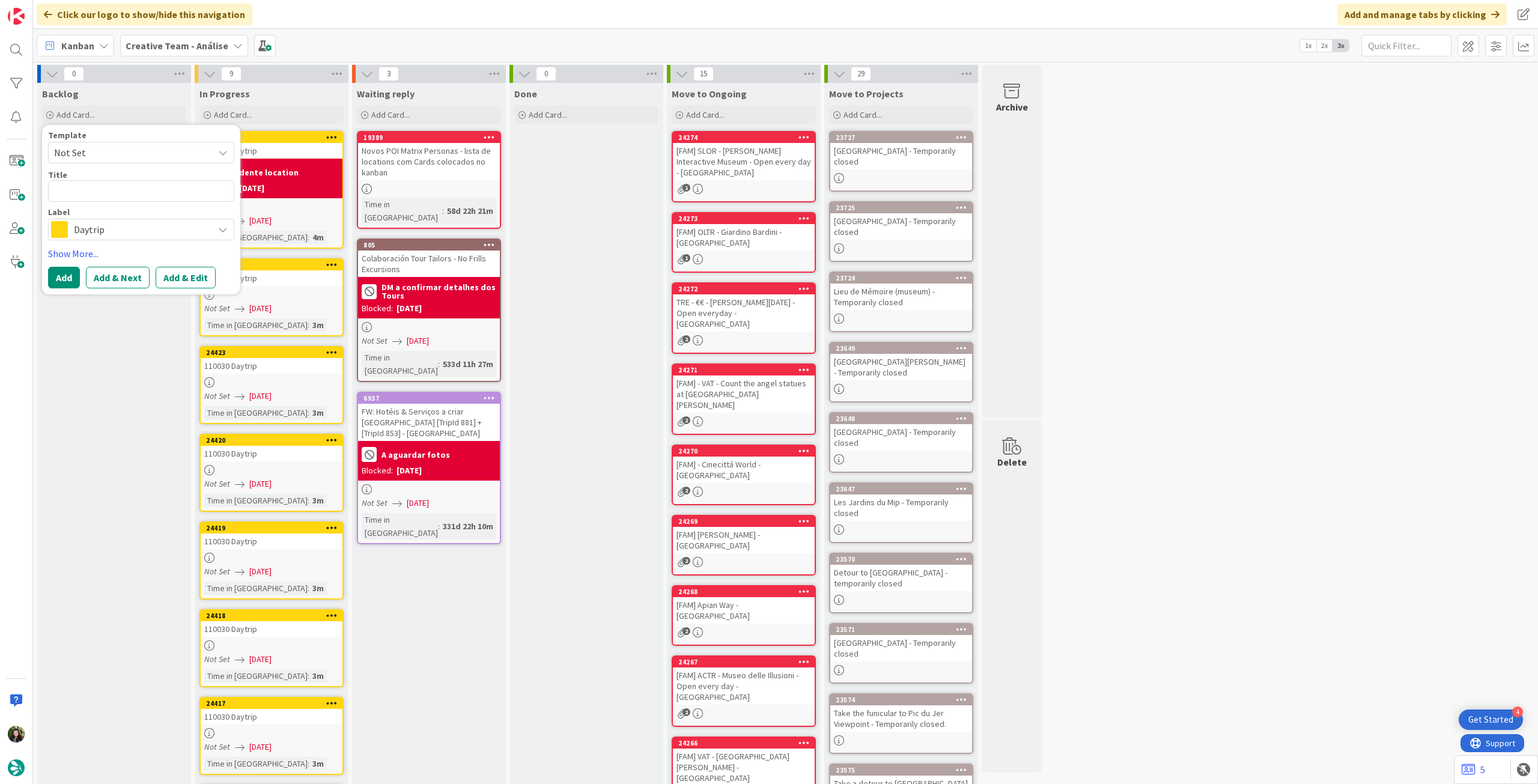
click at [129, 231] on span "Daytrip" at bounding box center [140, 229] width 133 height 17
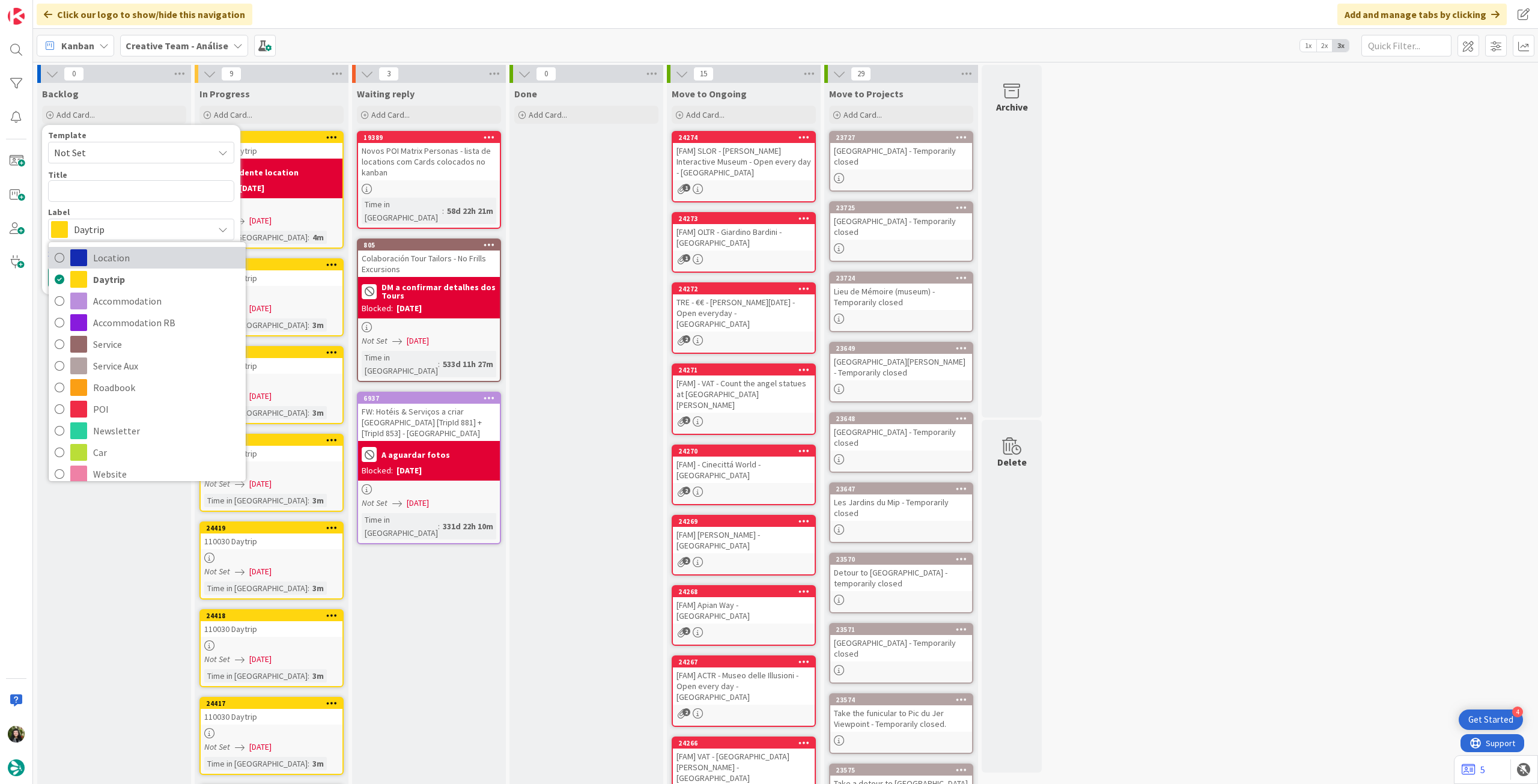
click at [146, 257] on span "Location" at bounding box center [166, 258] width 146 height 18
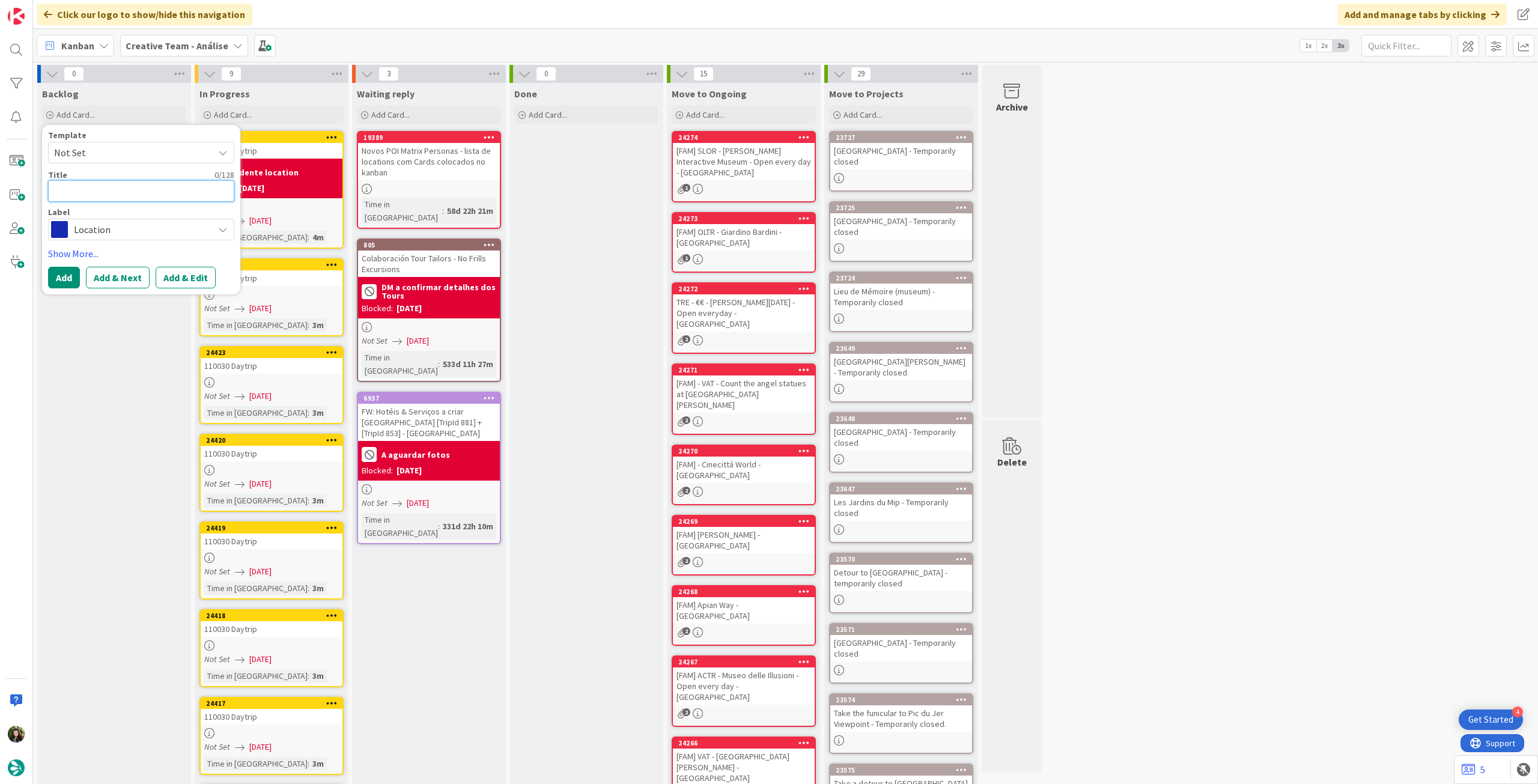
click at [137, 190] on textarea at bounding box center [141, 191] width 186 height 21
paste textarea "Philleigh"
type textarea "x"
type textarea "Philleigh"
click at [63, 281] on button "Add" at bounding box center [64, 277] width 32 height 21
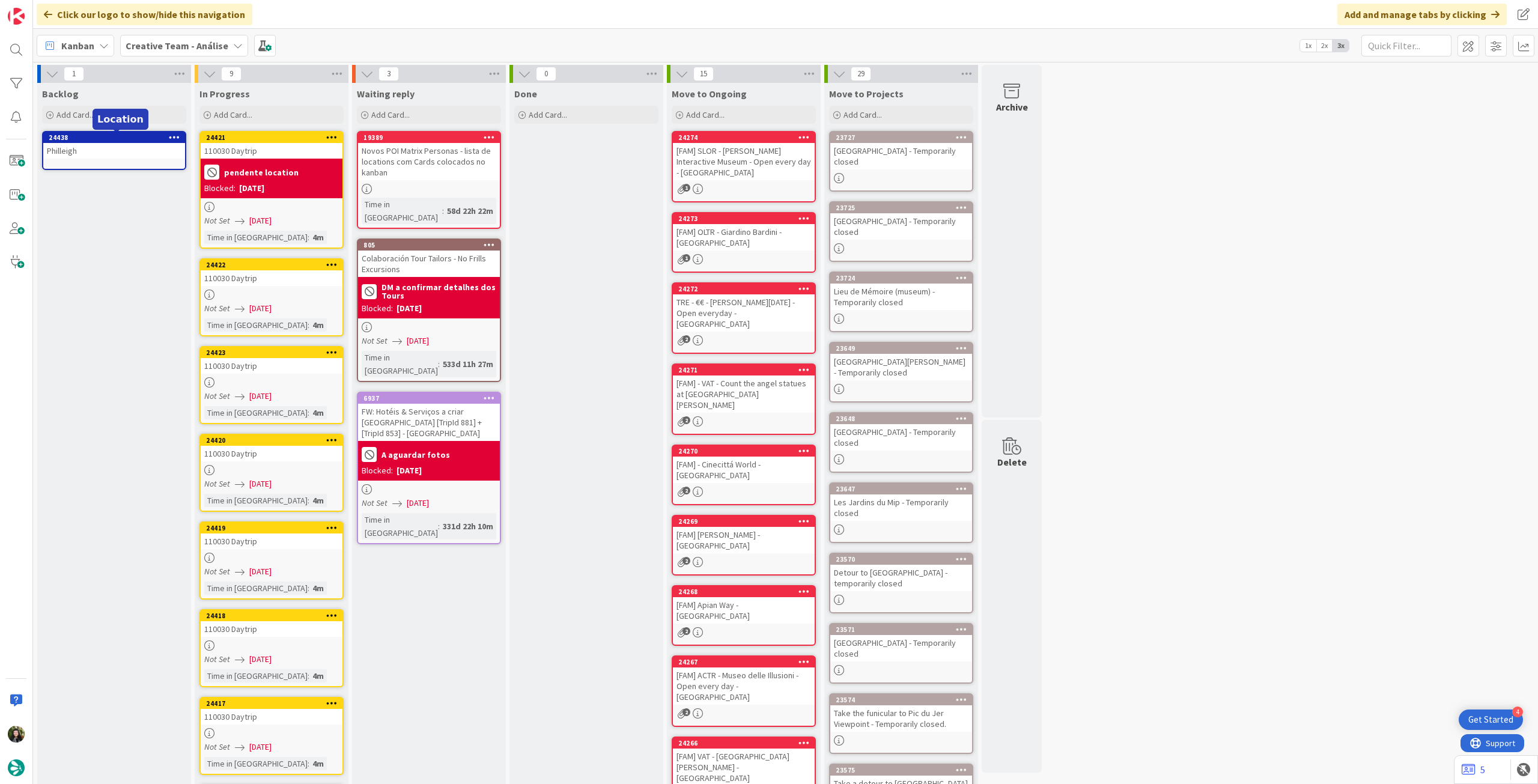
click at [177, 134] on icon at bounding box center [174, 137] width 11 height 8
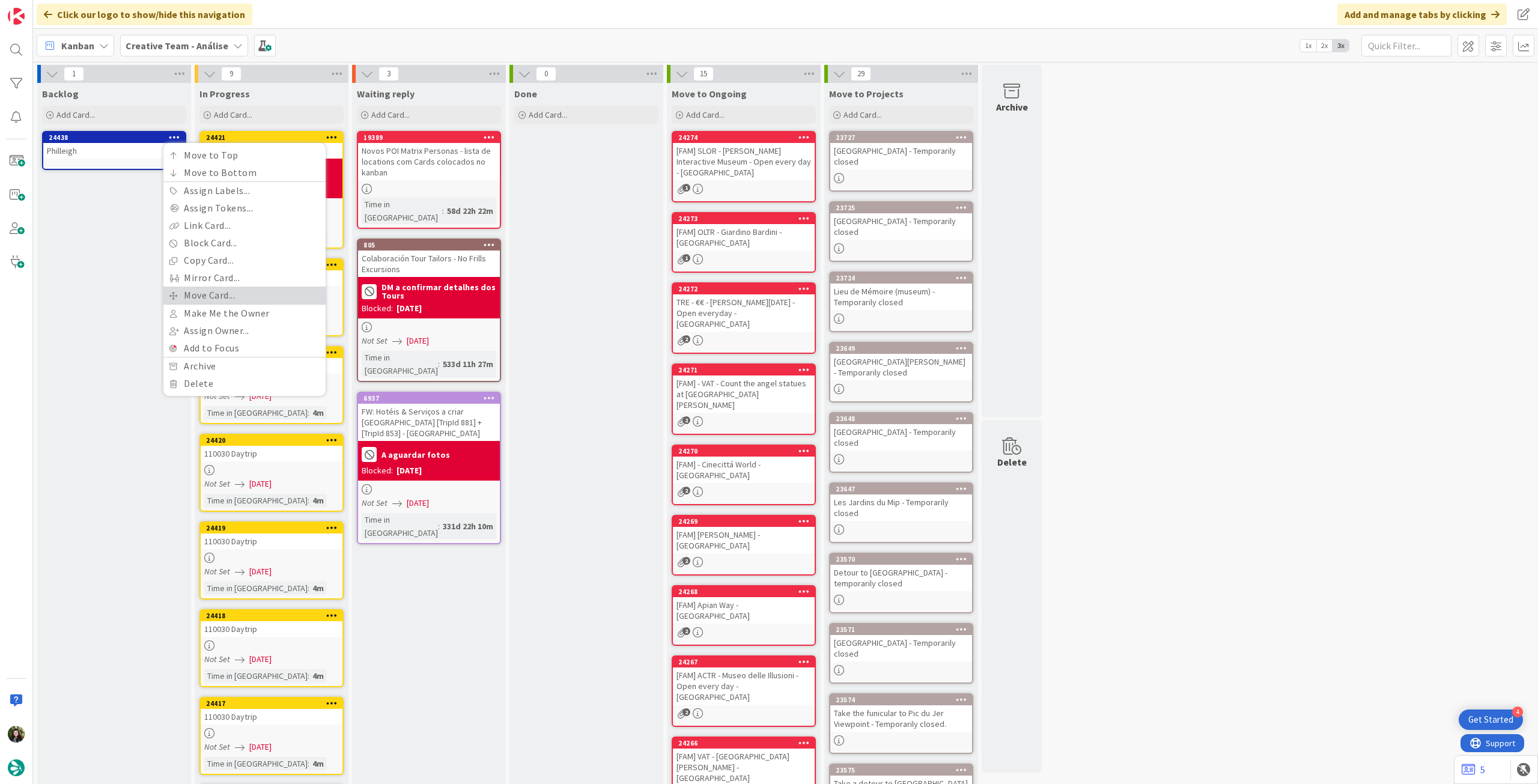
click at [211, 296] on link "Move Card..." at bounding box center [244, 296] width 162 height 18
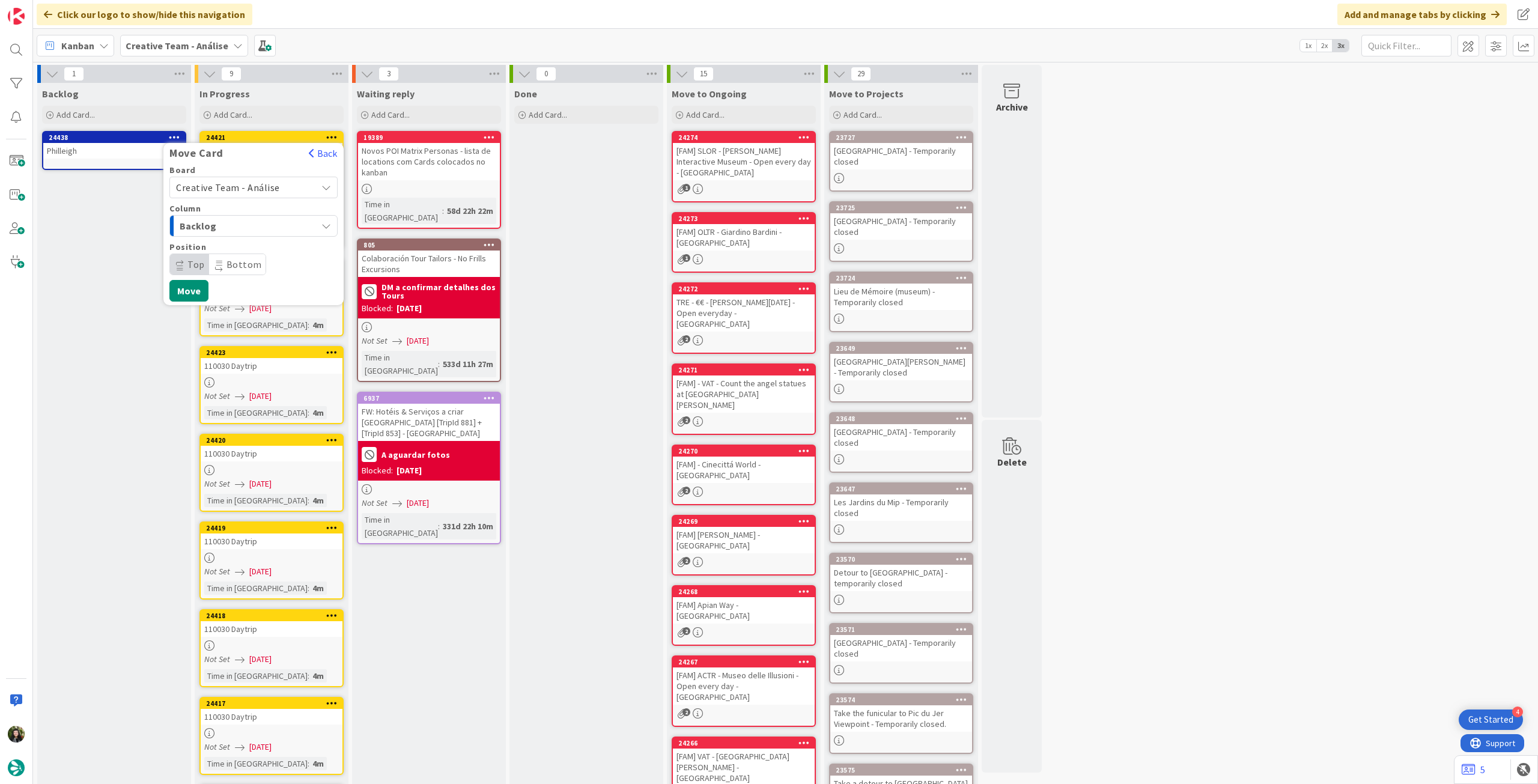
click at [239, 185] on span "Creative Team - Análise" at bounding box center [228, 187] width 104 height 12
click at [233, 242] on span "Creative Team" at bounding box center [261, 244] width 140 height 18
click at [240, 253] on div "Daytrip" at bounding box center [254, 264] width 169 height 21
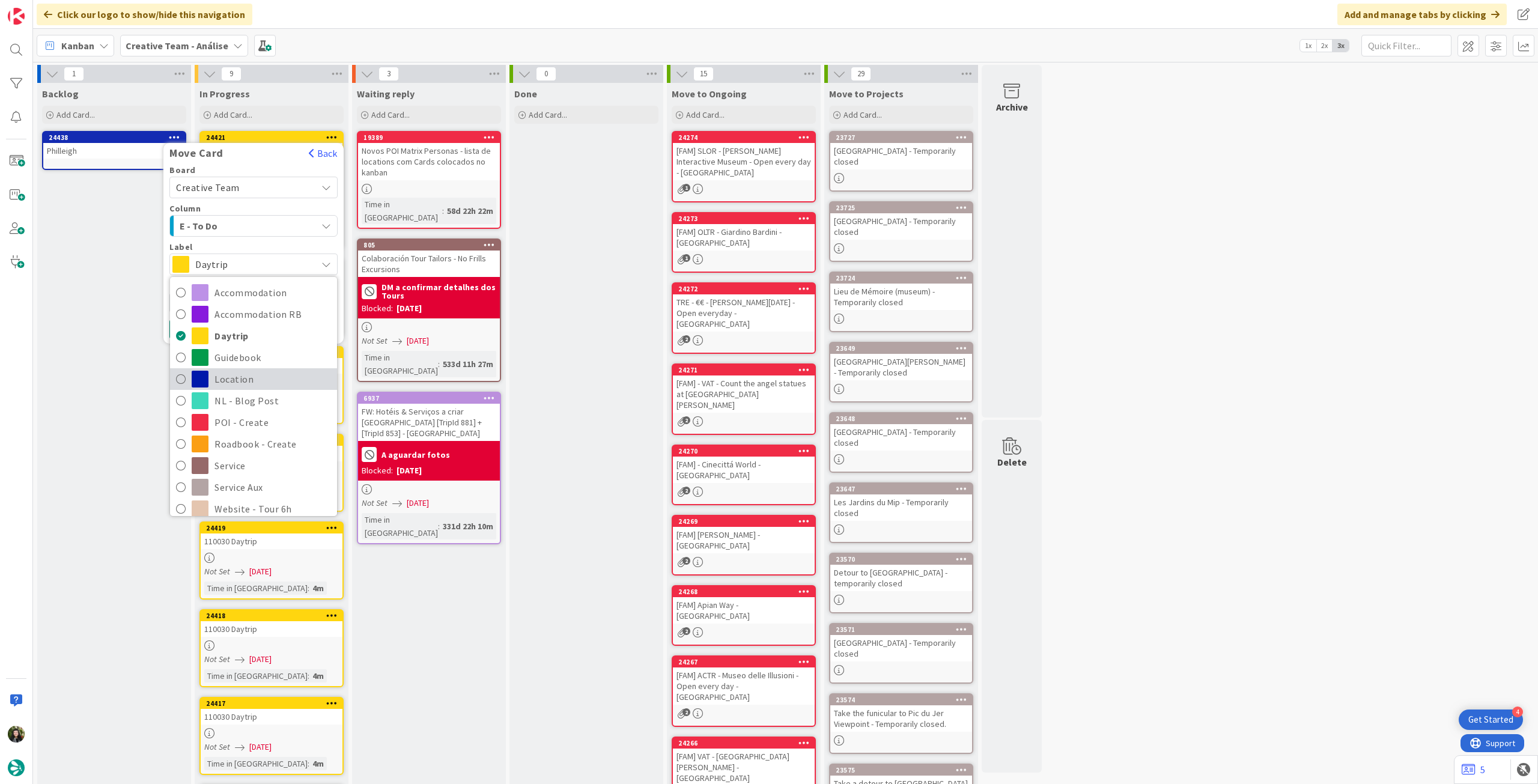
click at [276, 383] on span "Location" at bounding box center [273, 379] width 117 height 18
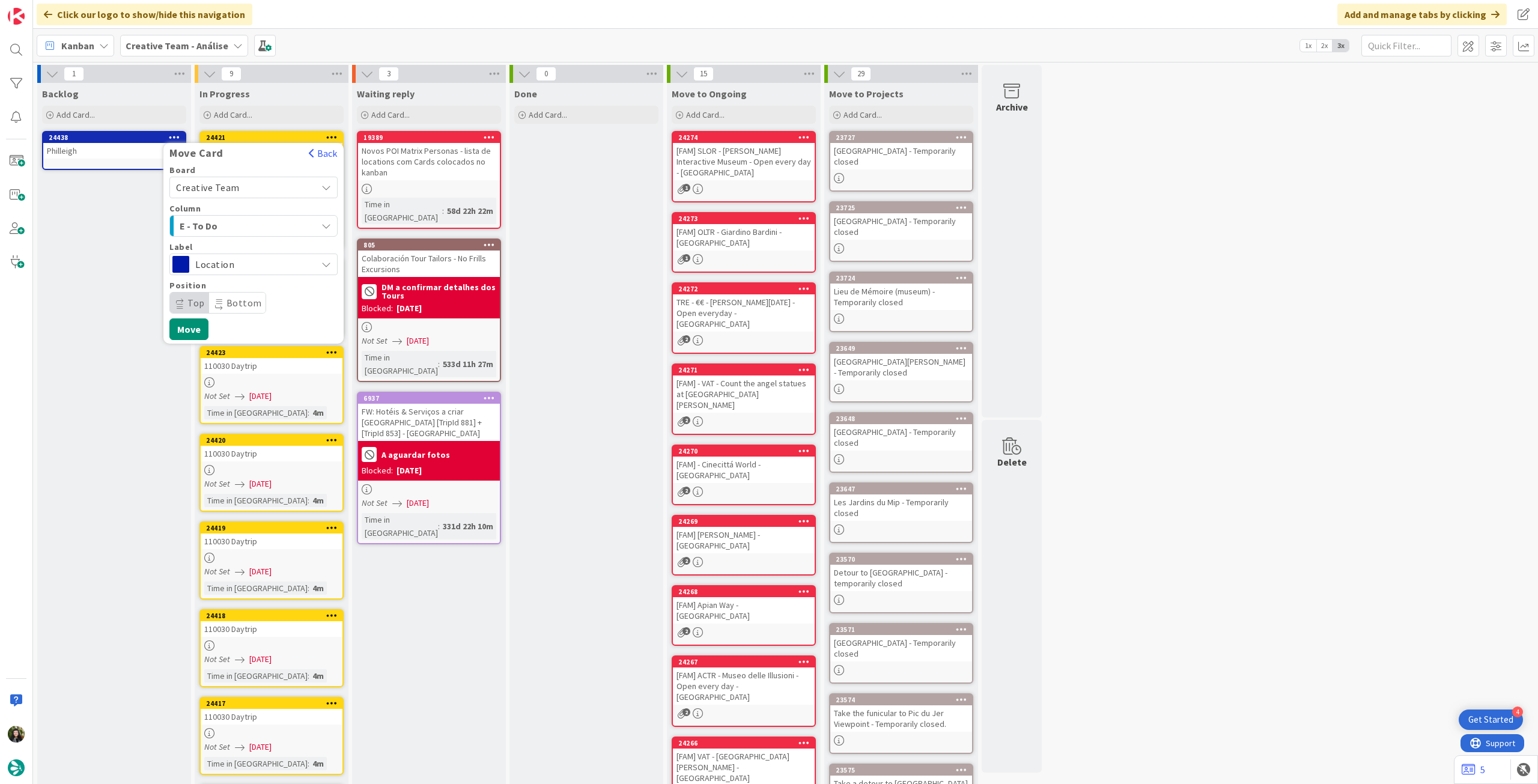
click at [197, 318] on div "Board Creative Team Creative Team - Análise Creative Team Column E - To Do Labe…" at bounding box center [254, 253] width 180 height 174
click at [197, 326] on button "Move" at bounding box center [188, 329] width 39 height 21
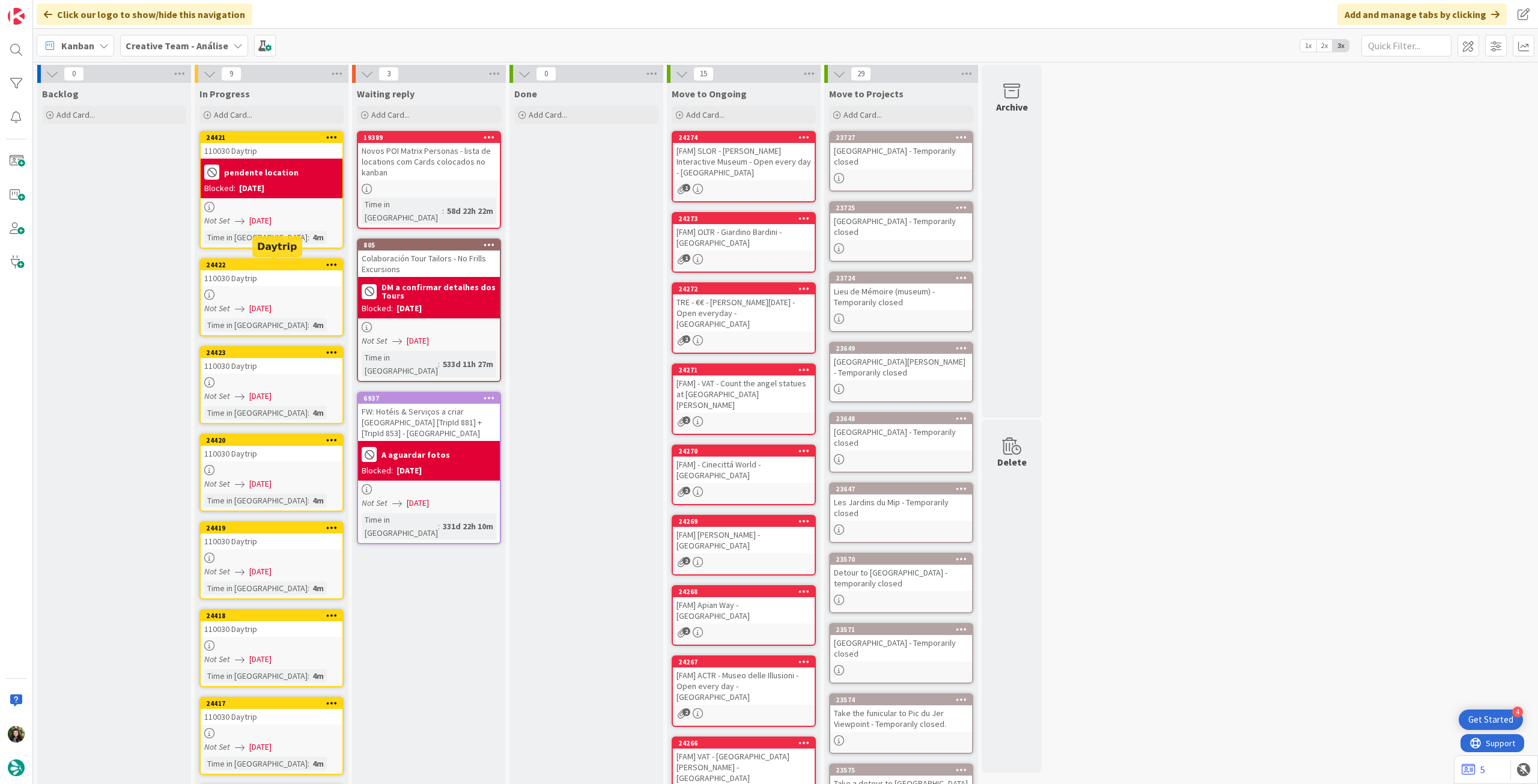
click at [316, 264] on div "24422" at bounding box center [274, 265] width 137 height 8
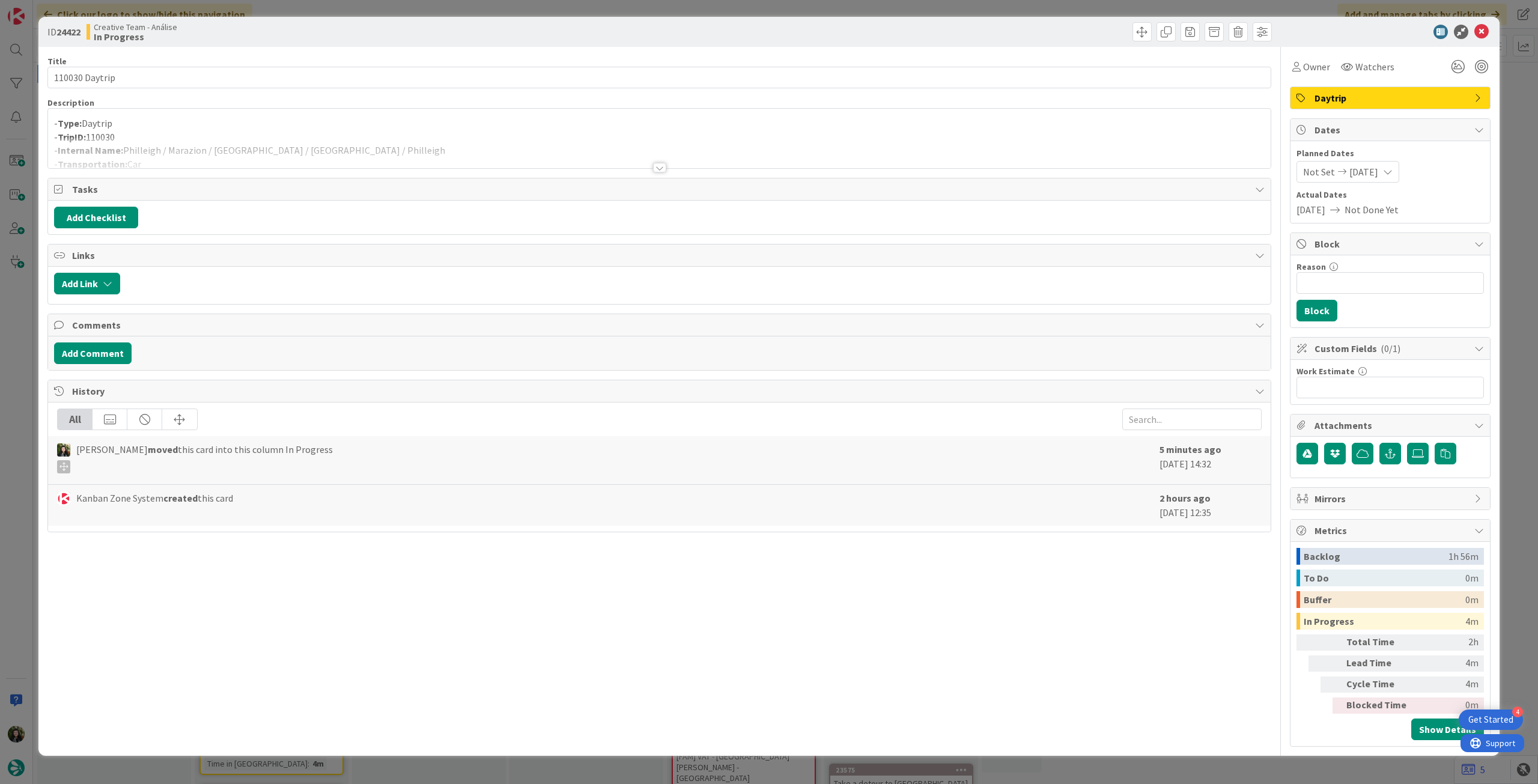
click at [310, 150] on div at bounding box center [659, 152] width 1222 height 30
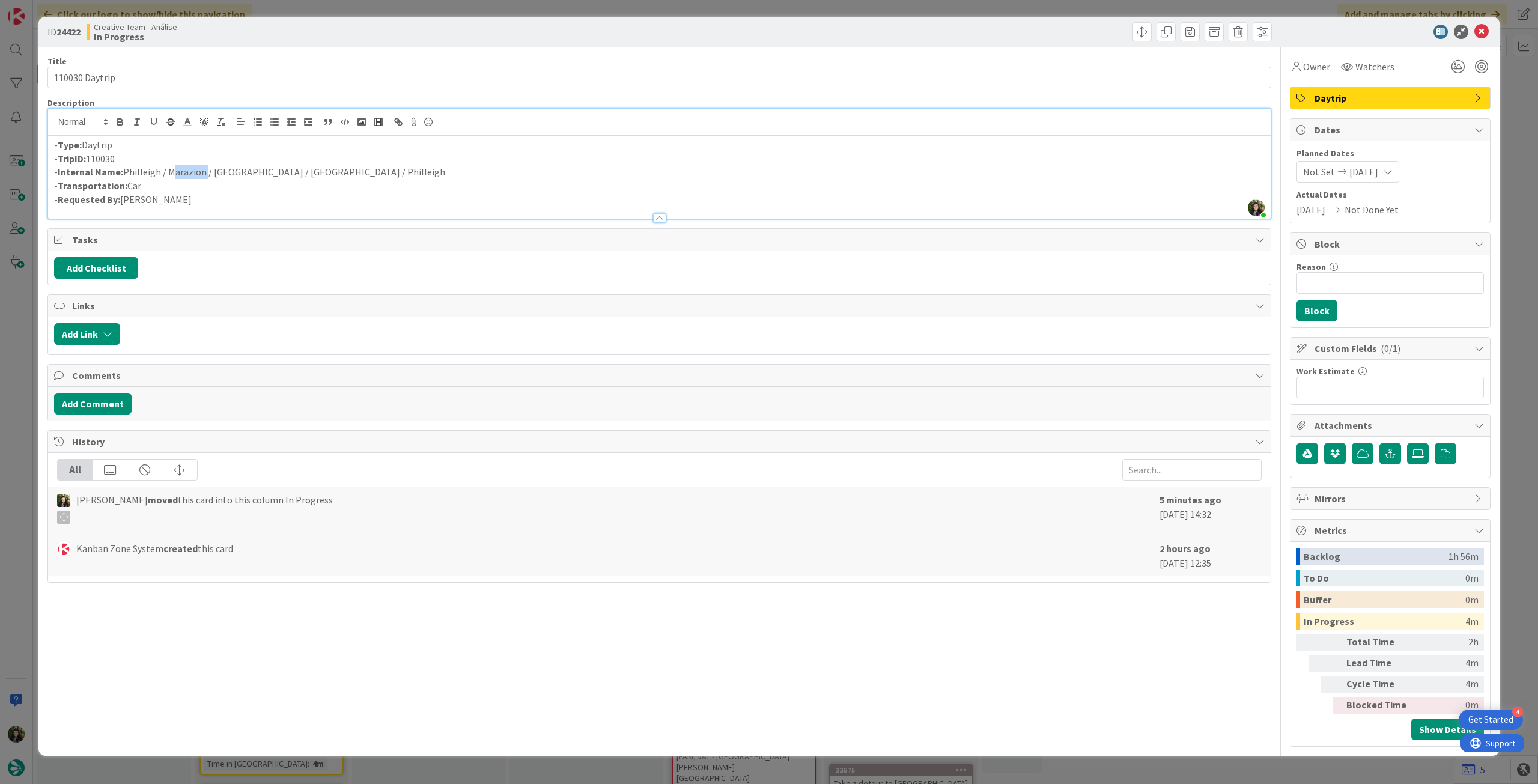
drag, startPoint x: 168, startPoint y: 172, endPoint x: 202, endPoint y: 171, distance: 34.0
click at [202, 171] on p "- Internal Name: Philleigh / Marazion / Penzance / St. Ives / Philleigh" at bounding box center [659, 172] width 1211 height 14
copy p "Marazion"
drag, startPoint x: 211, startPoint y: 174, endPoint x: 247, endPoint y: 172, distance: 36.1
click at [247, 172] on p "- Internal Name: Philleigh / Marazion / Penzance / St. Ives / Philleigh" at bounding box center [659, 172] width 1211 height 14
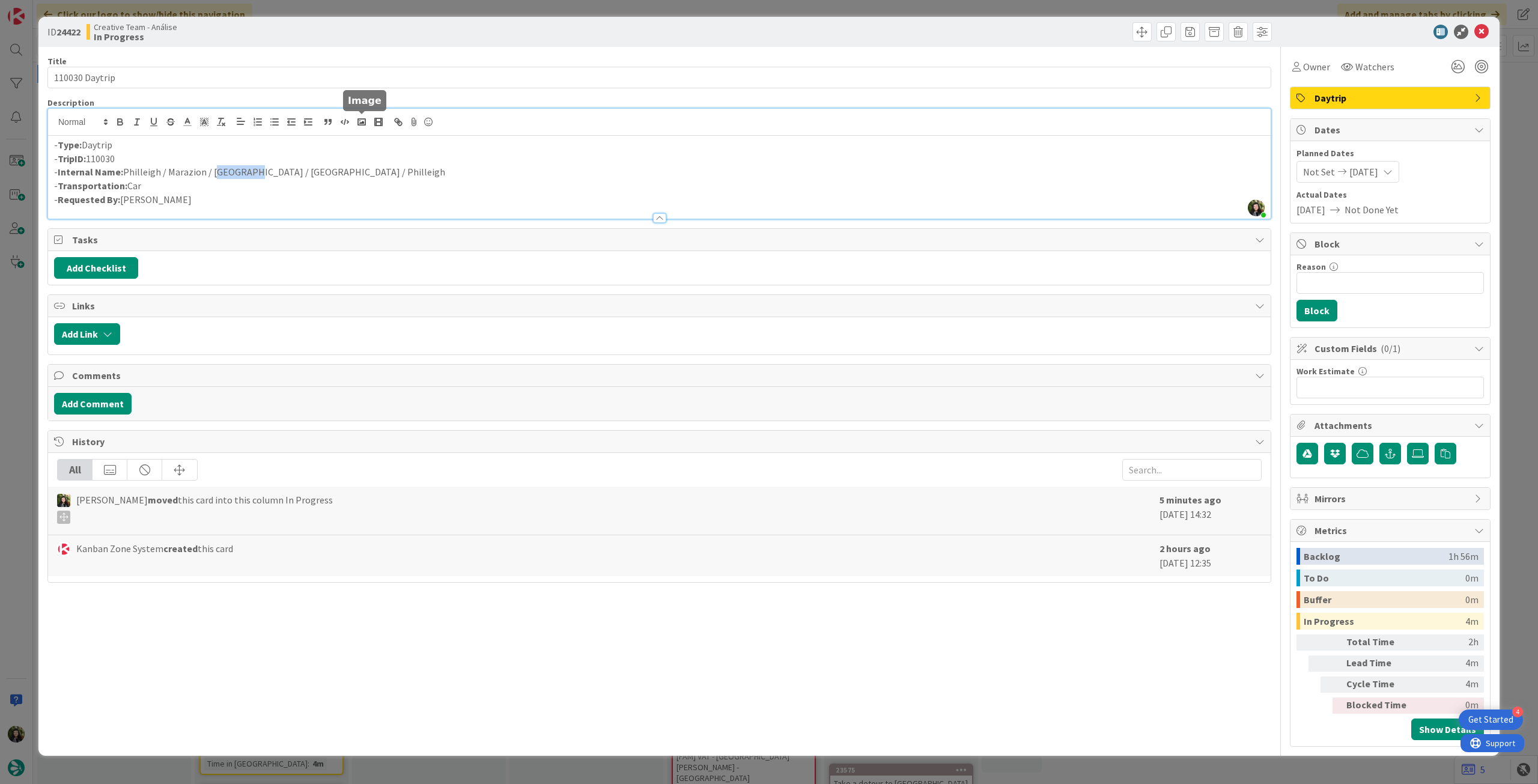
copy p "Penzance"
drag, startPoint x: 257, startPoint y: 175, endPoint x: 284, endPoint y: 176, distance: 27.0
click at [284, 176] on p "- Internal Name: Philleigh / Marazion / Penzance / St. Ives / Philleigh" at bounding box center [659, 172] width 1211 height 14
copy p "St. Ives"
click at [1400, 278] on input "Reason" at bounding box center [1390, 282] width 188 height 21
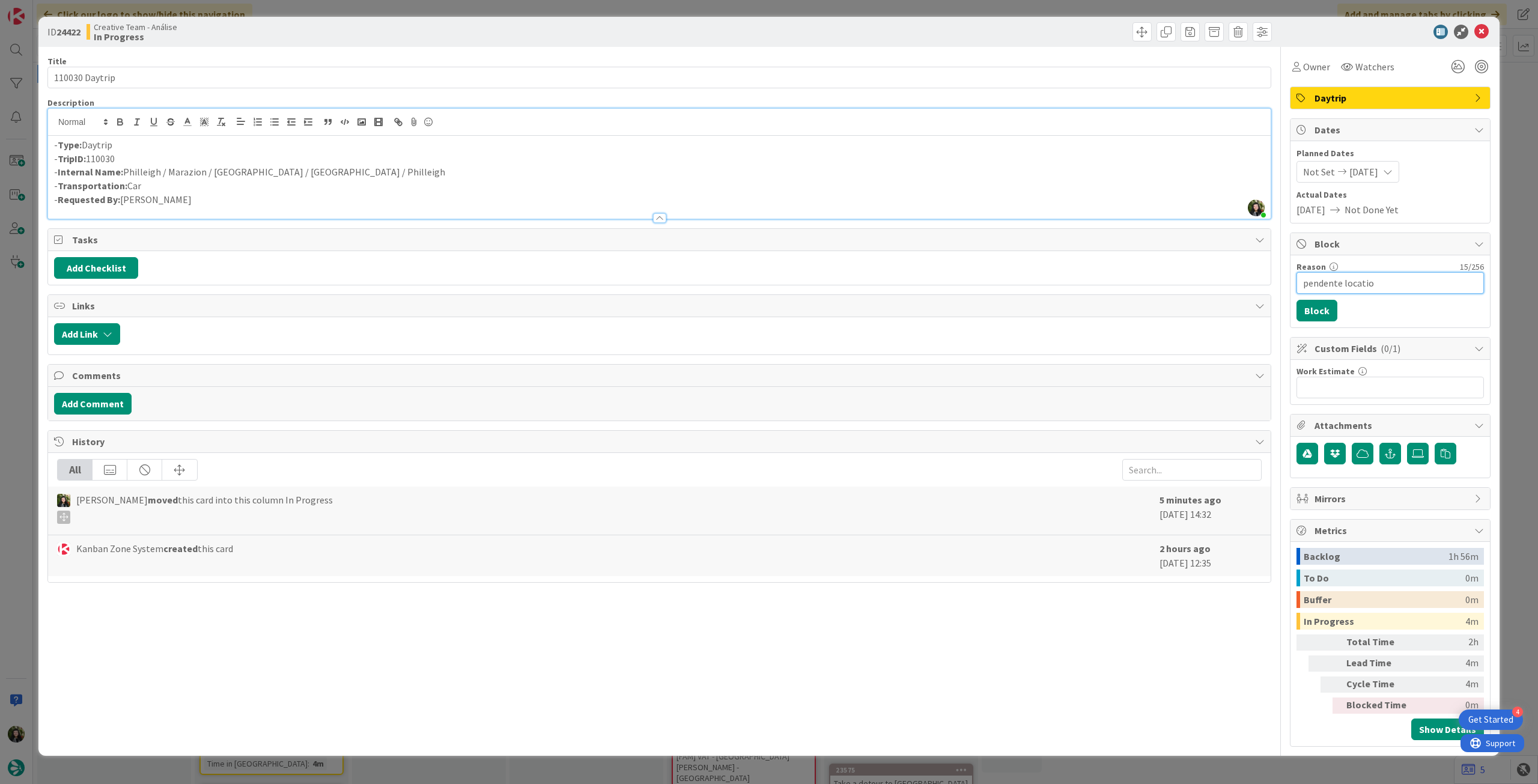
type input "pendente location"
click at [1313, 316] on button "Block" at bounding box center [1316, 310] width 41 height 21
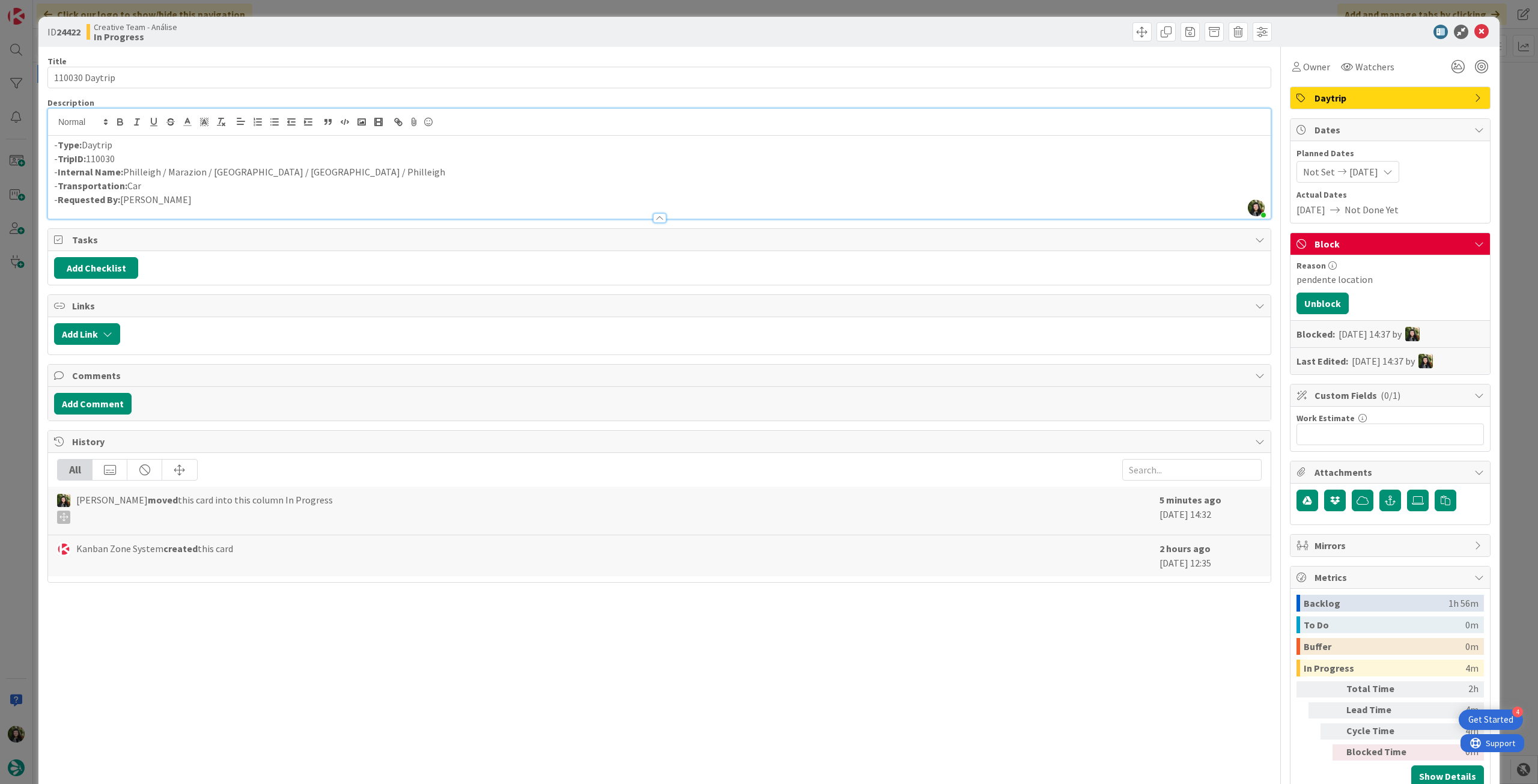
click at [1474, 27] on icon at bounding box center [1482, 32] width 15 height 15
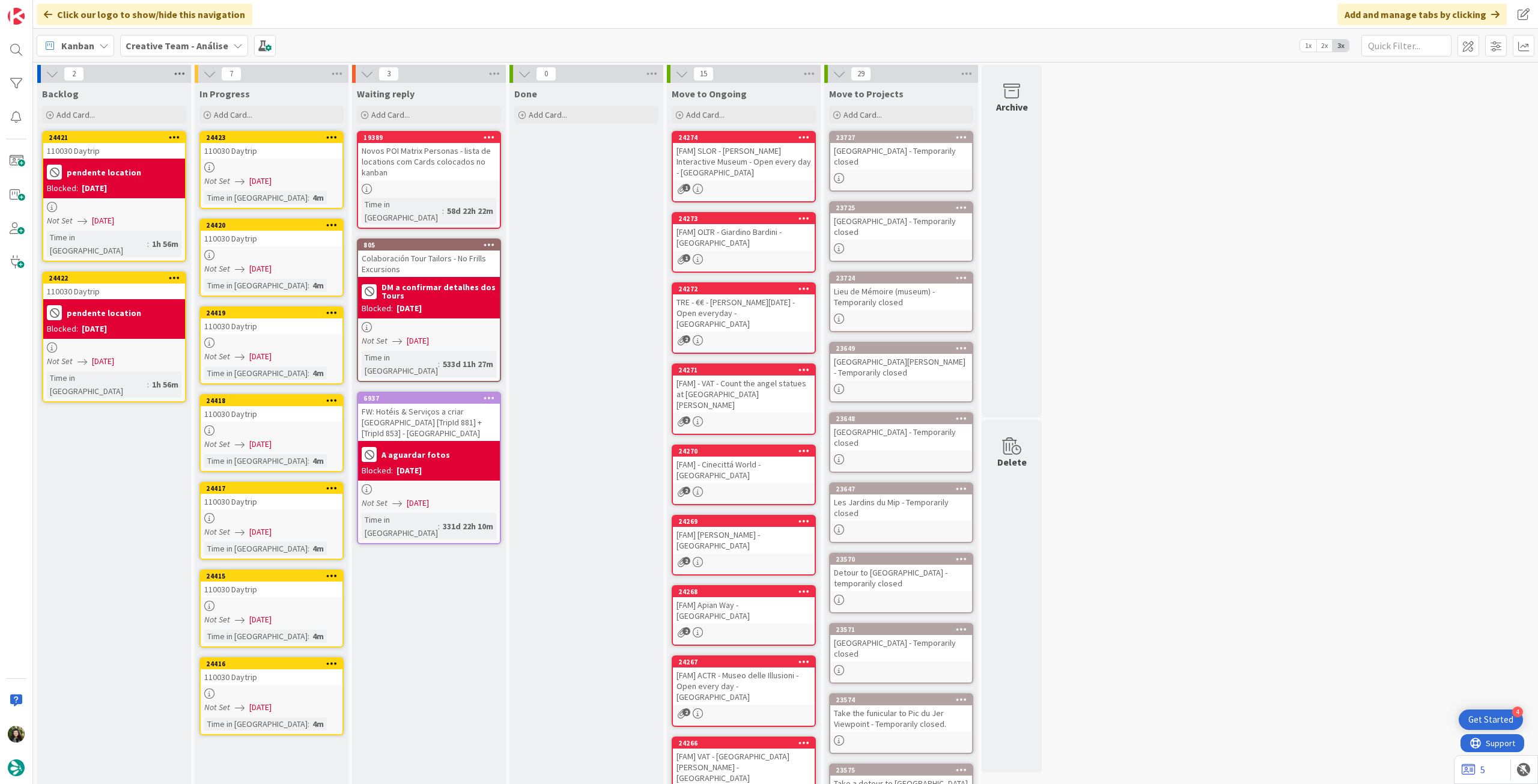
click at [181, 68] on icon at bounding box center [179, 74] width 16 height 18
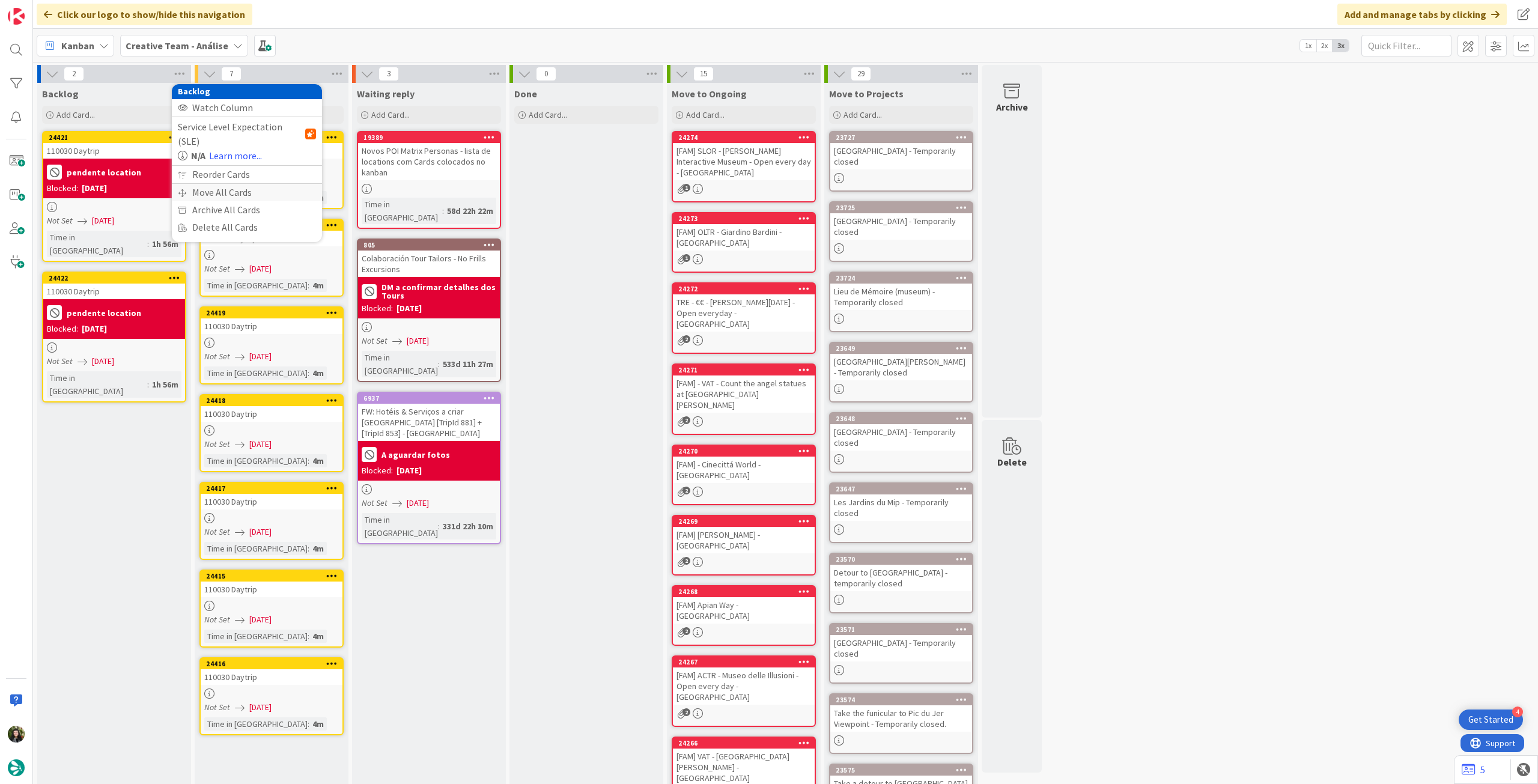
click at [196, 184] on div "Move All Cards" at bounding box center [246, 193] width 150 height 18
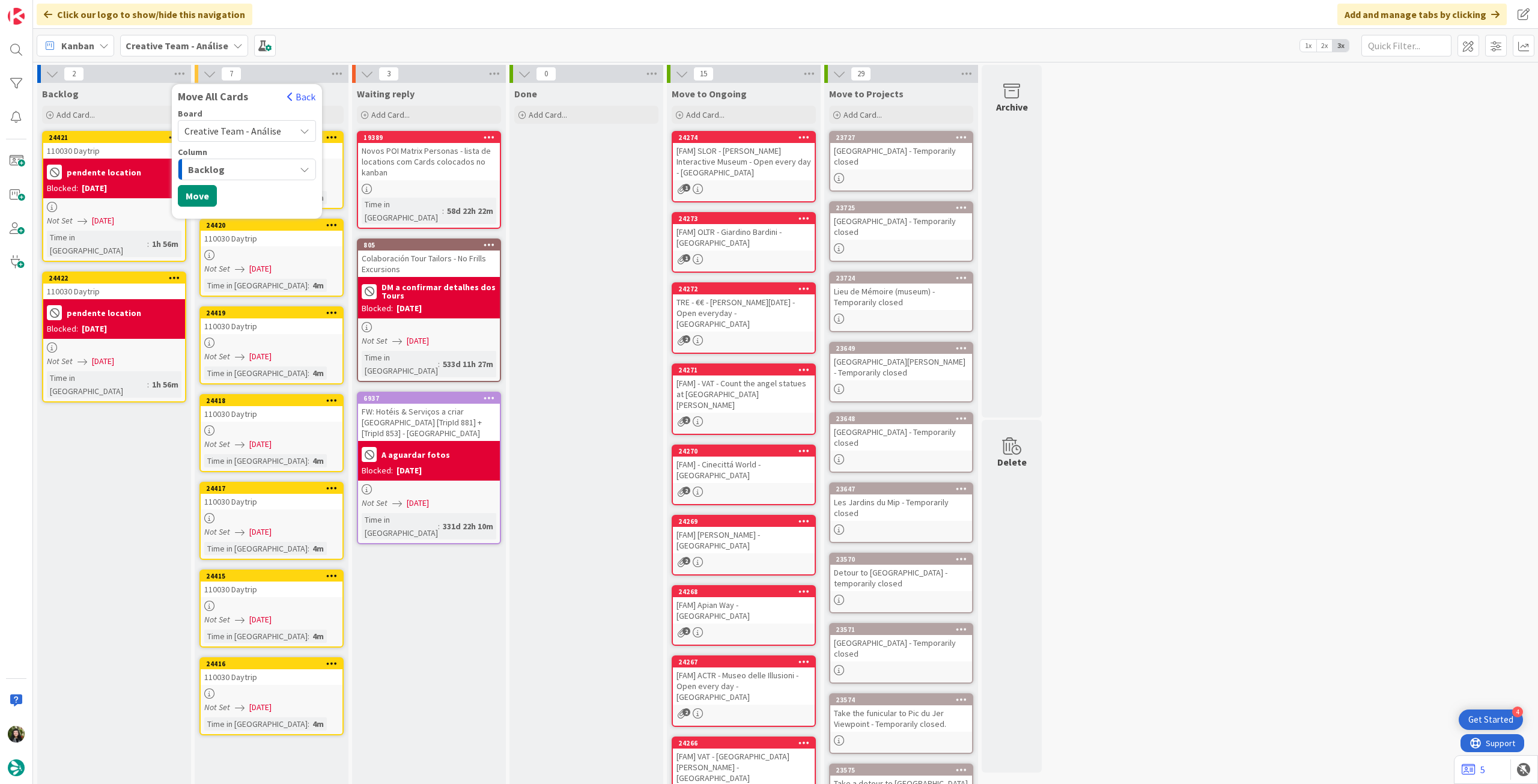
click at [218, 137] on span "Creative Team - Análise" at bounding box center [237, 131] width 104 height 17
click at [205, 185] on span "Creative Team" at bounding box center [255, 188] width 109 height 18
click at [198, 230] on button "Move" at bounding box center [197, 234] width 39 height 21
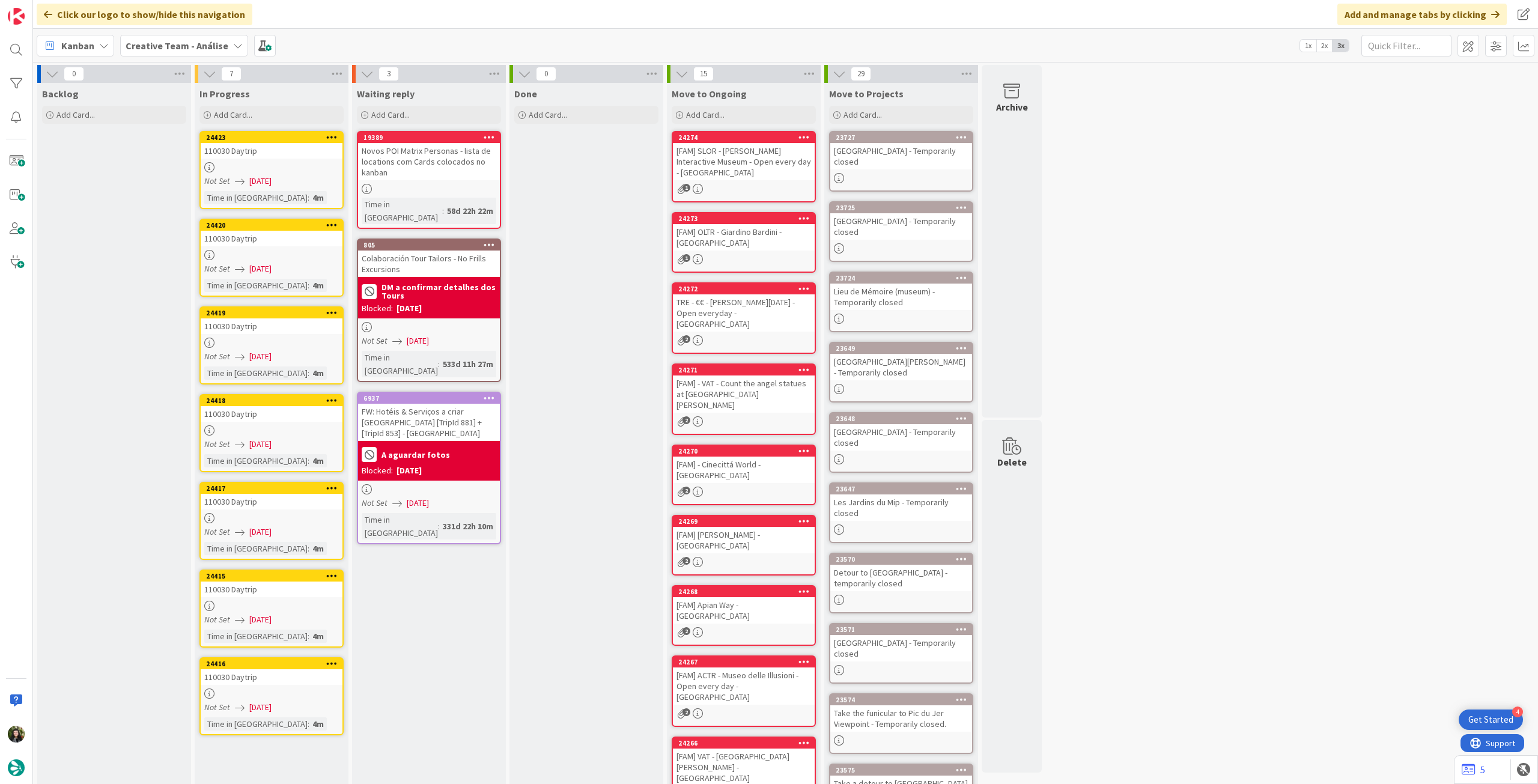
click at [285, 167] on div at bounding box center [271, 167] width 142 height 10
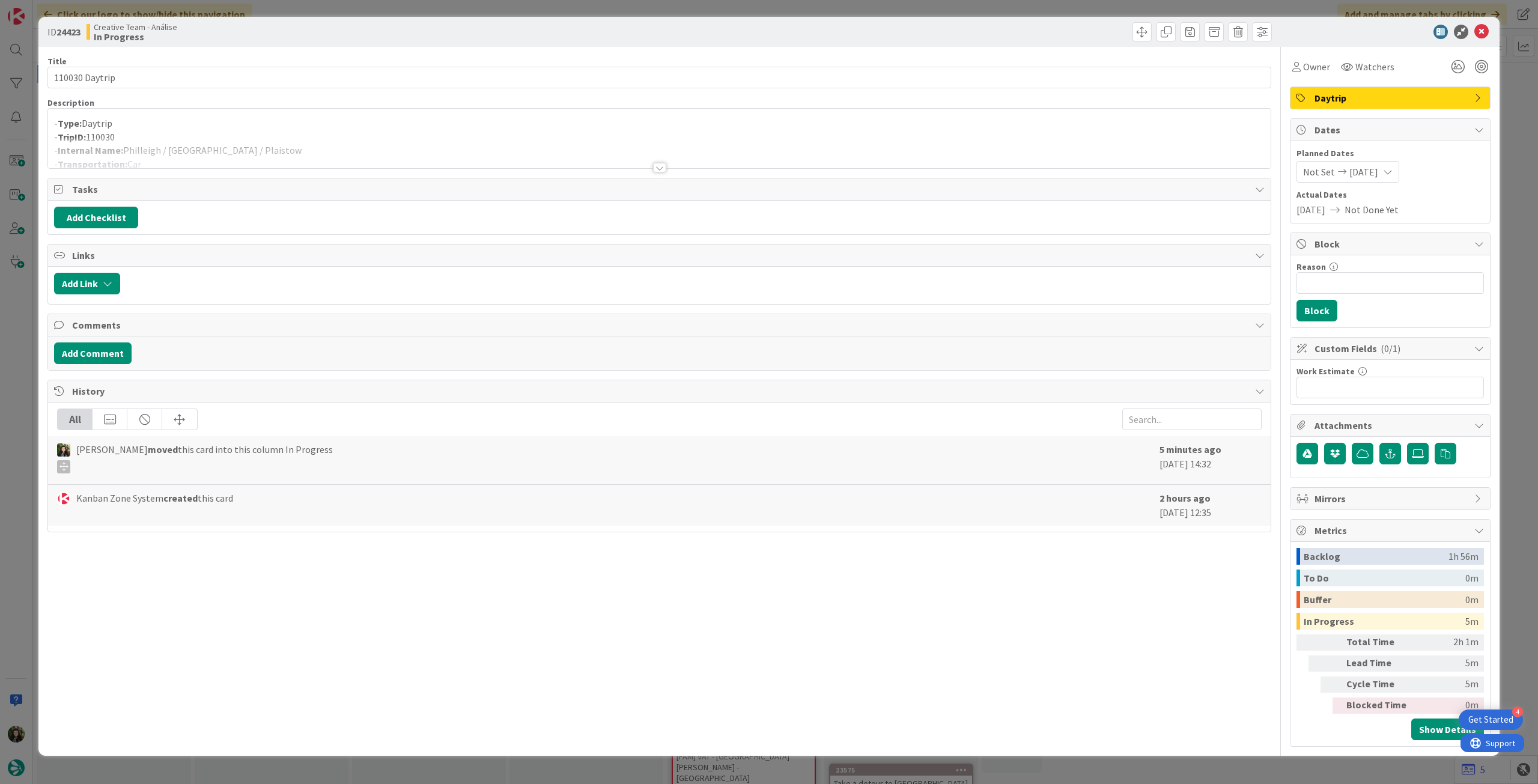
click at [290, 152] on div at bounding box center [659, 152] width 1222 height 30
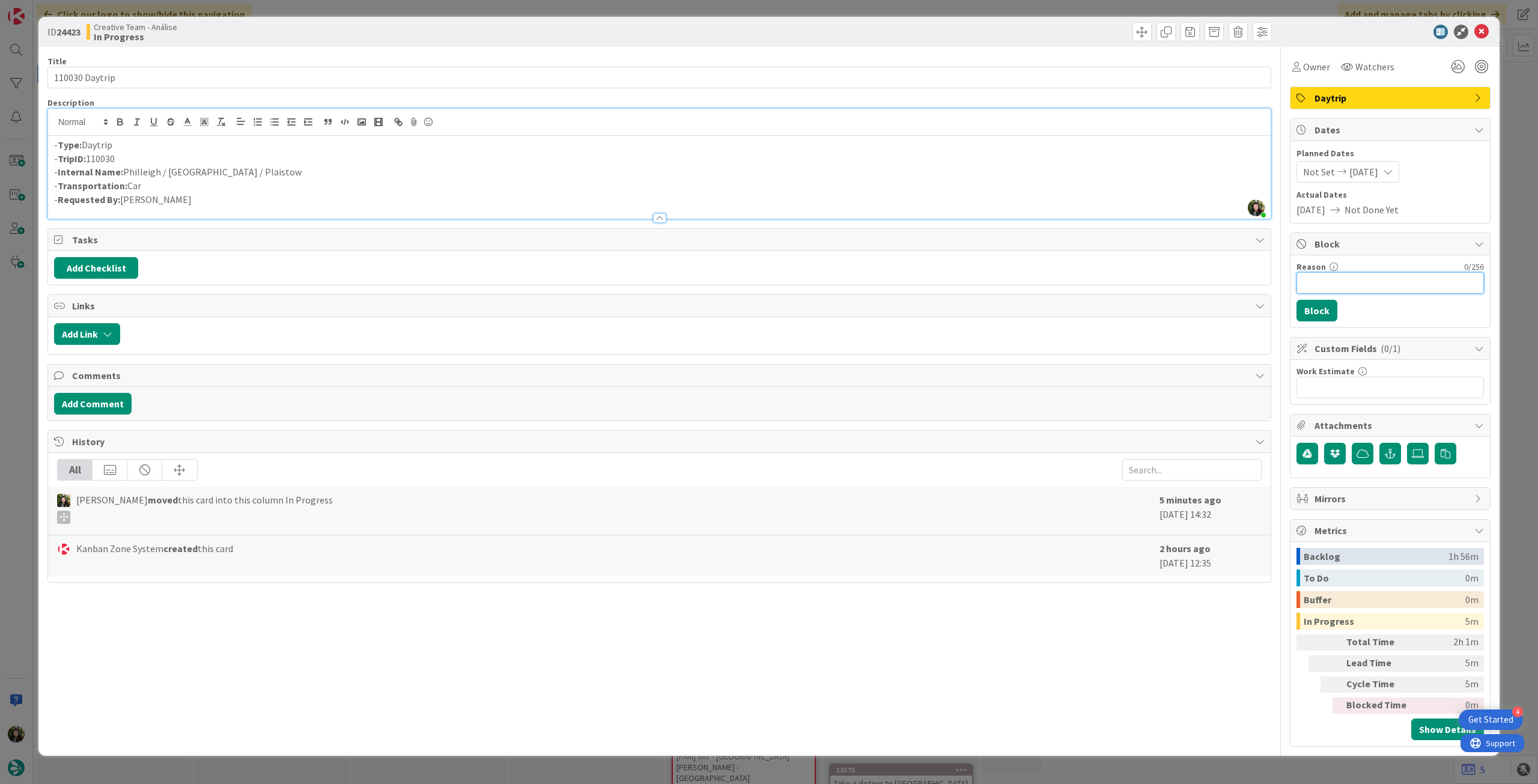
click at [1388, 292] on input "Reason" at bounding box center [1390, 282] width 188 height 21
type input "pendente location"
click at [1327, 308] on button "Block" at bounding box center [1316, 310] width 41 height 21
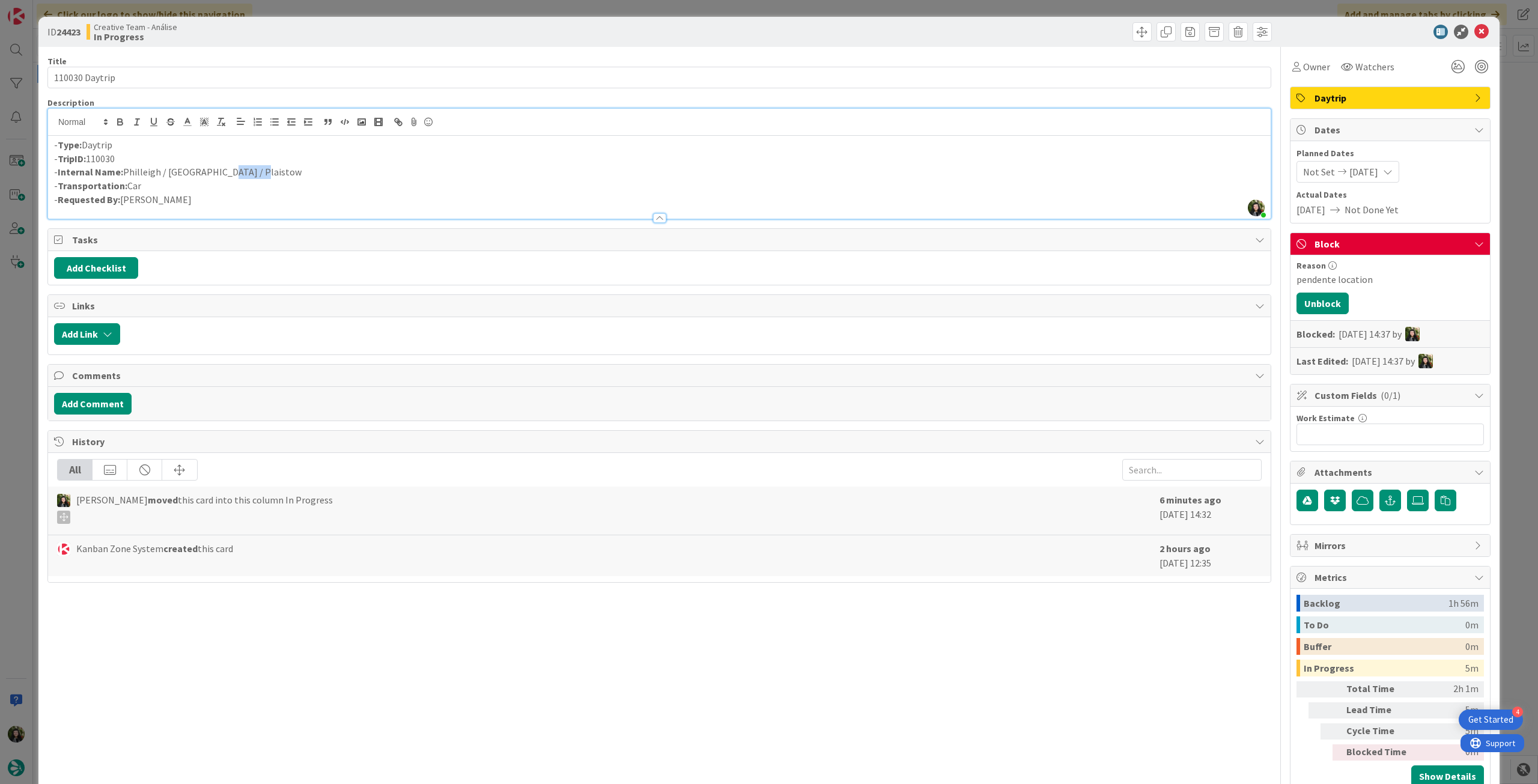
drag, startPoint x: 212, startPoint y: 175, endPoint x: 279, endPoint y: 175, distance: 67.0
click at [279, 175] on p "- Internal Name: Philleigh / Salisbury / Plaistow" at bounding box center [659, 172] width 1211 height 14
copy p "Plaistow"
click at [1477, 28] on icon at bounding box center [1482, 32] width 15 height 15
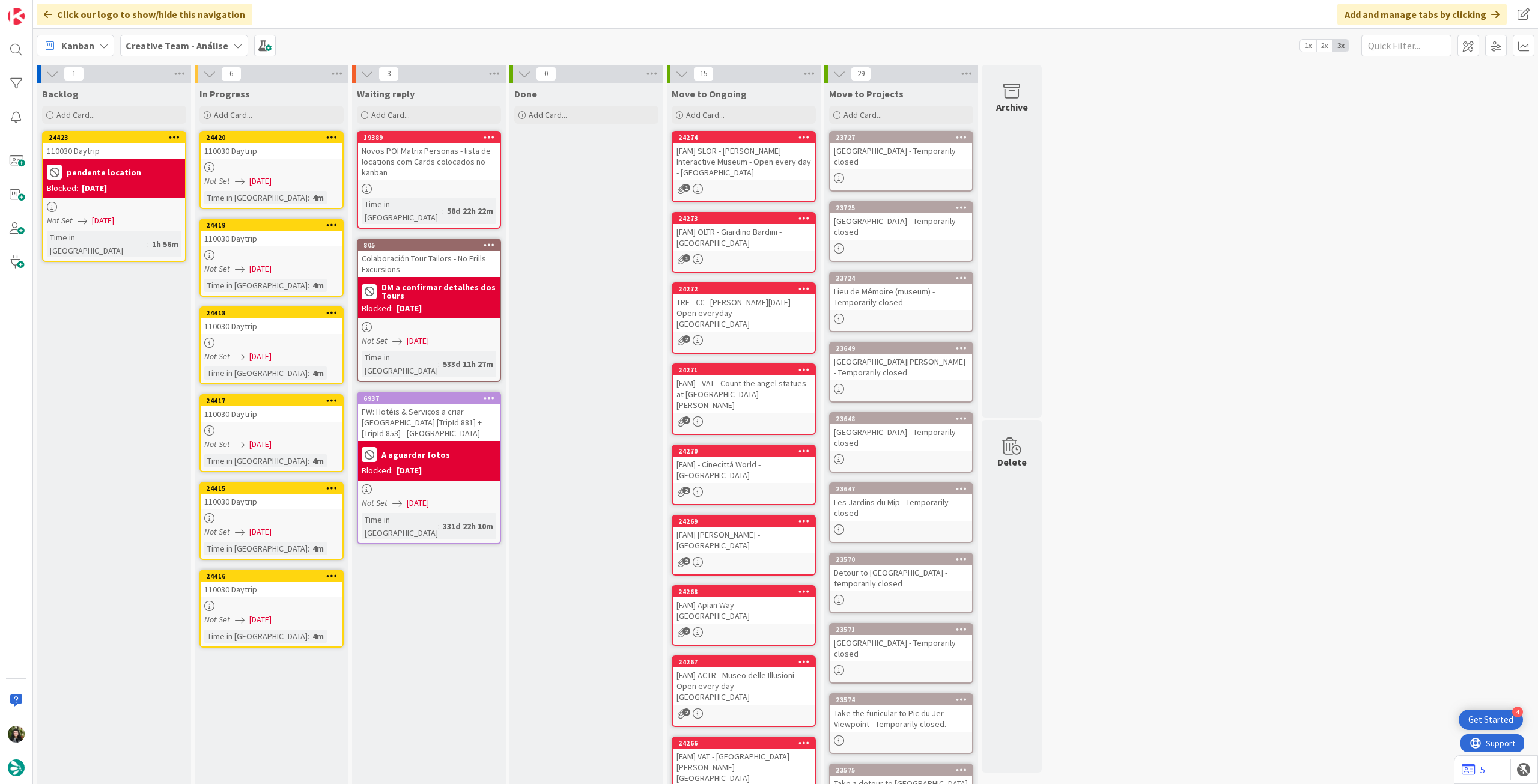
click at [177, 133] on icon at bounding box center [174, 137] width 11 height 8
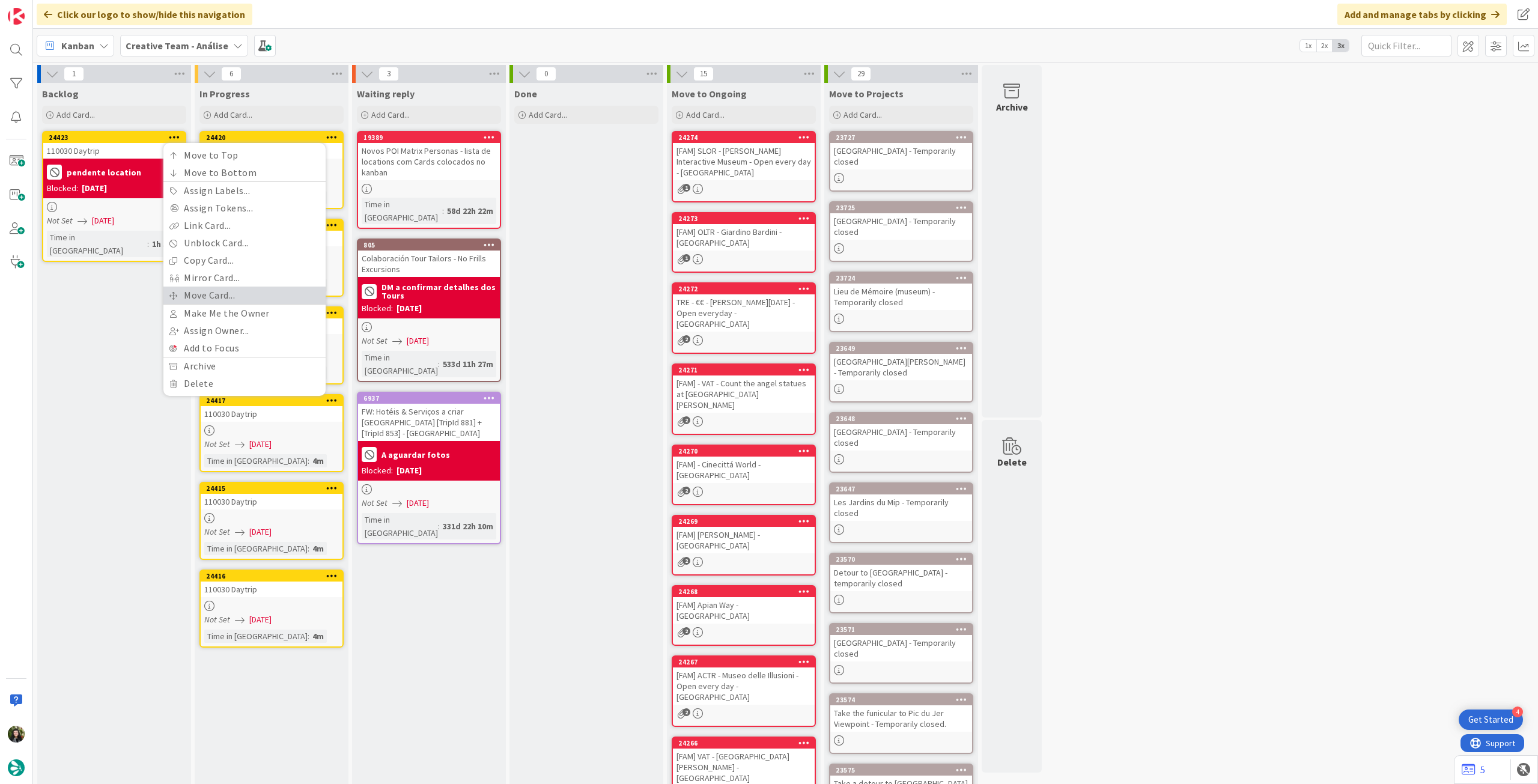
click at [188, 297] on link "Move Card..." at bounding box center [244, 296] width 162 height 18
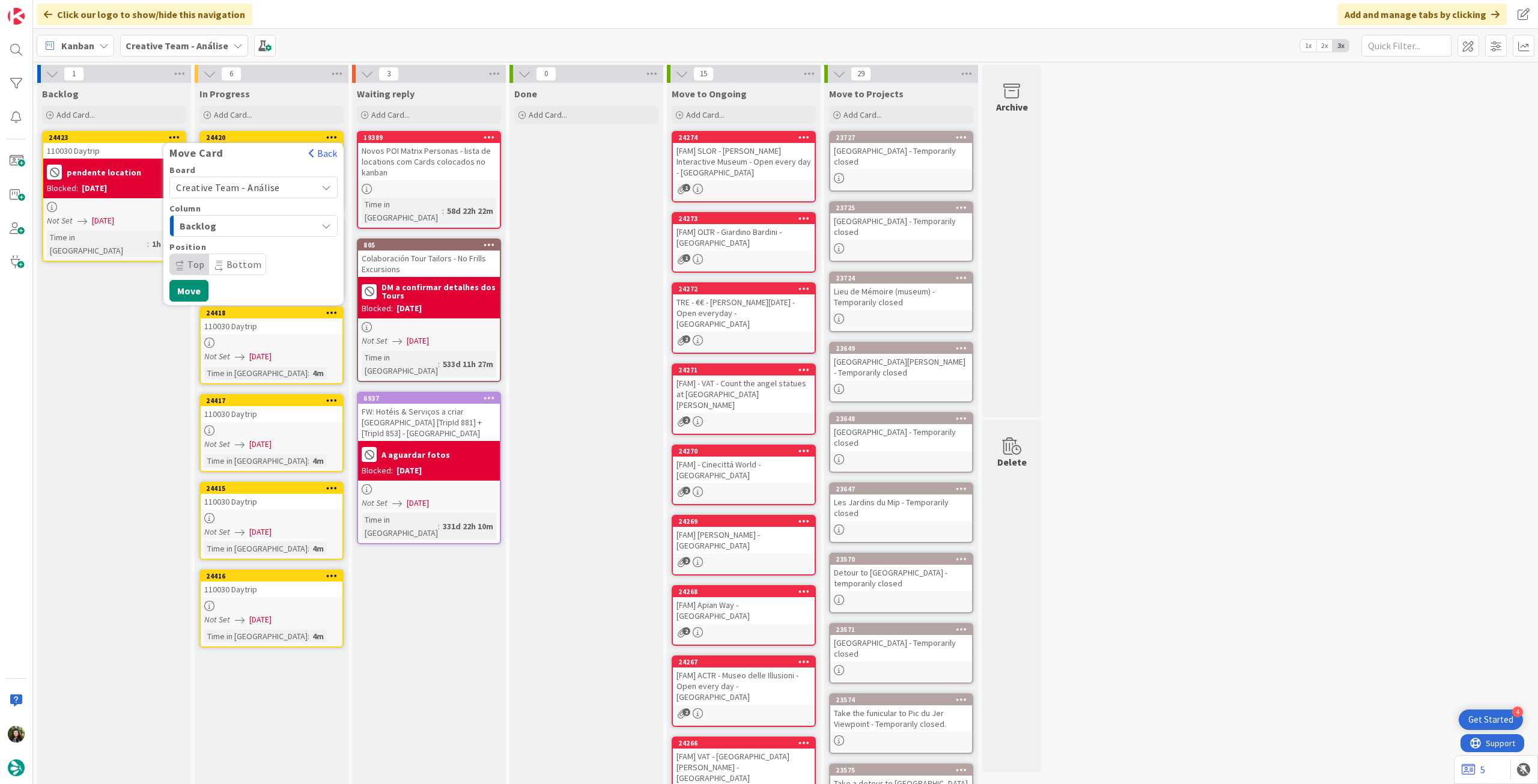
click at [220, 187] on span "Creative Team - Análise" at bounding box center [228, 187] width 104 height 12
click at [214, 258] on div "Creative Team - Análise Creative Team" at bounding box center [254, 230] width 169 height 61
click at [218, 241] on span "Creative Team" at bounding box center [261, 244] width 140 height 18
click at [202, 326] on button "Move" at bounding box center [188, 329] width 39 height 21
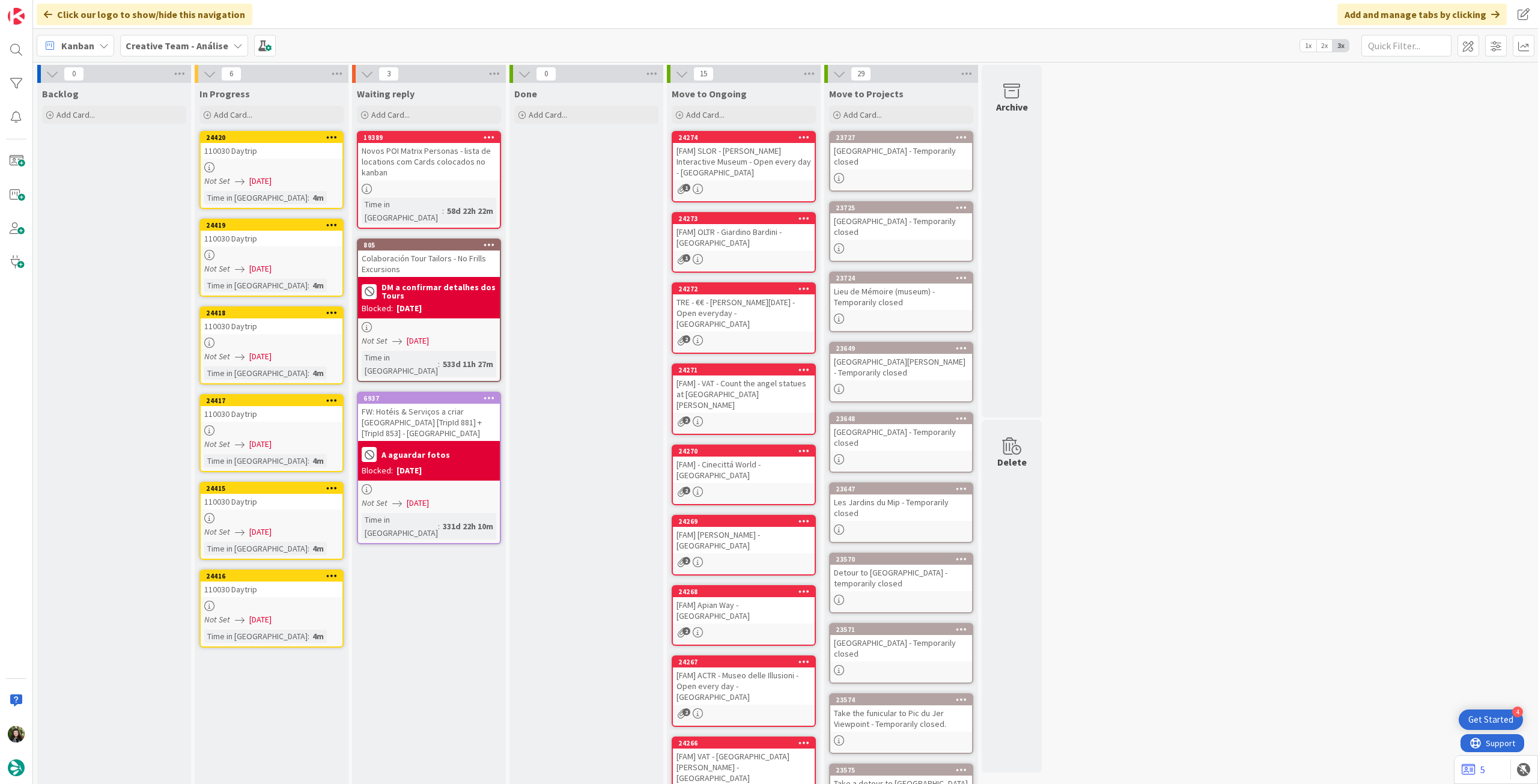
drag, startPoint x: 162, startPoint y: 47, endPoint x: 166, endPoint y: 57, distance: 10.8
click at [162, 47] on b "Creative Team - Análise" at bounding box center [177, 46] width 103 height 12
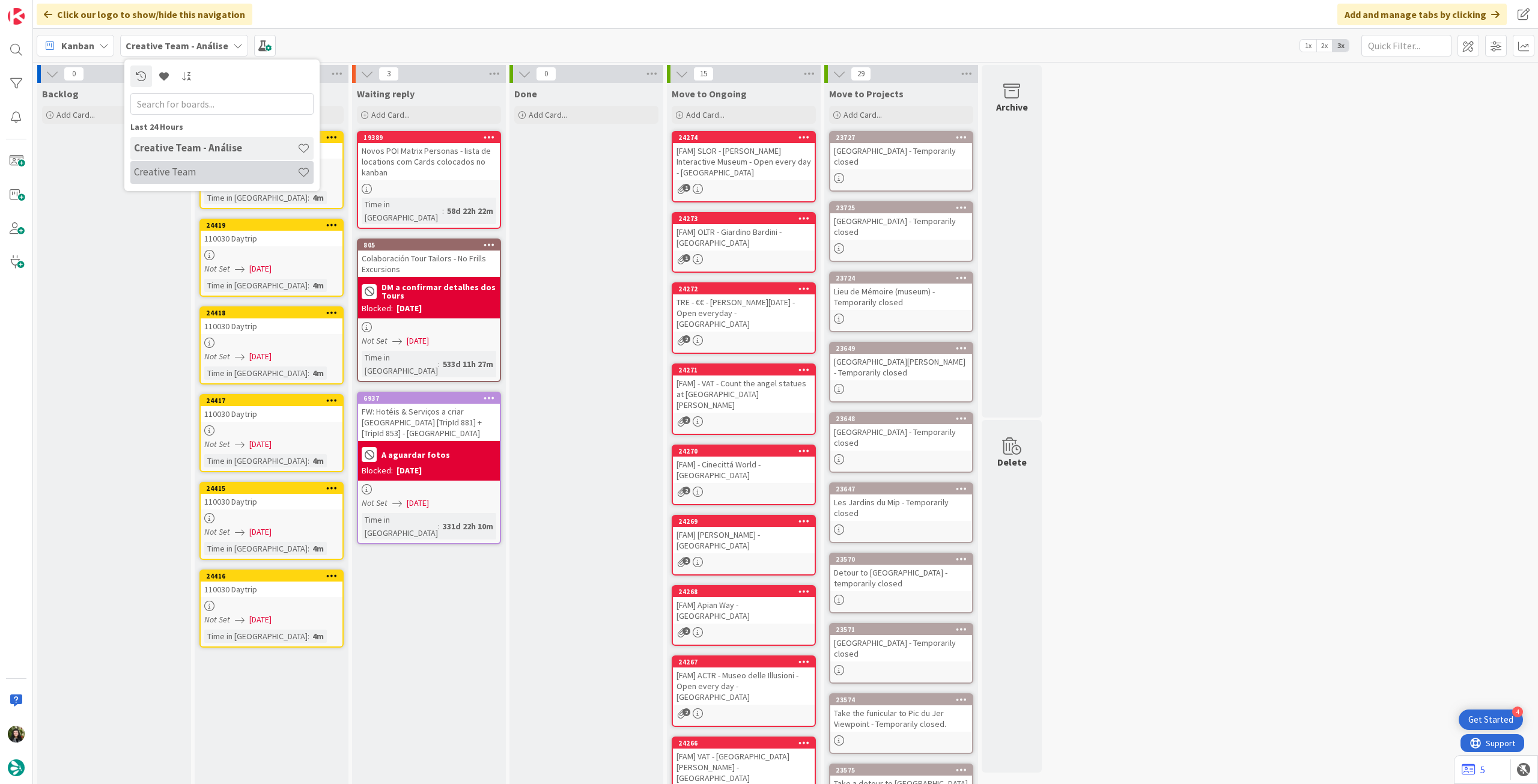
click at [165, 175] on h4 "Creative Team" at bounding box center [215, 171] width 163 height 12
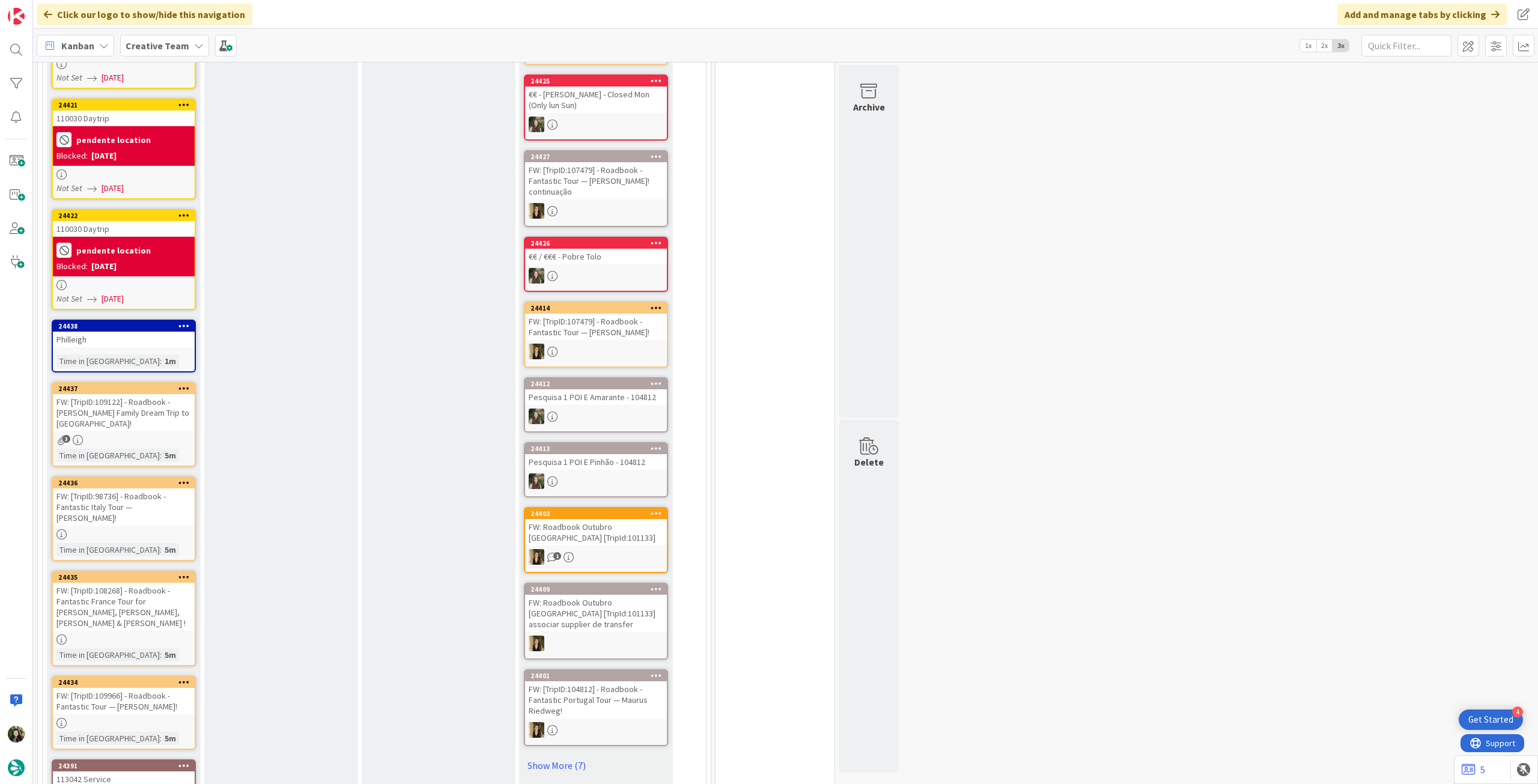
click at [188, 388] on icon at bounding box center [183, 387] width 11 height 8
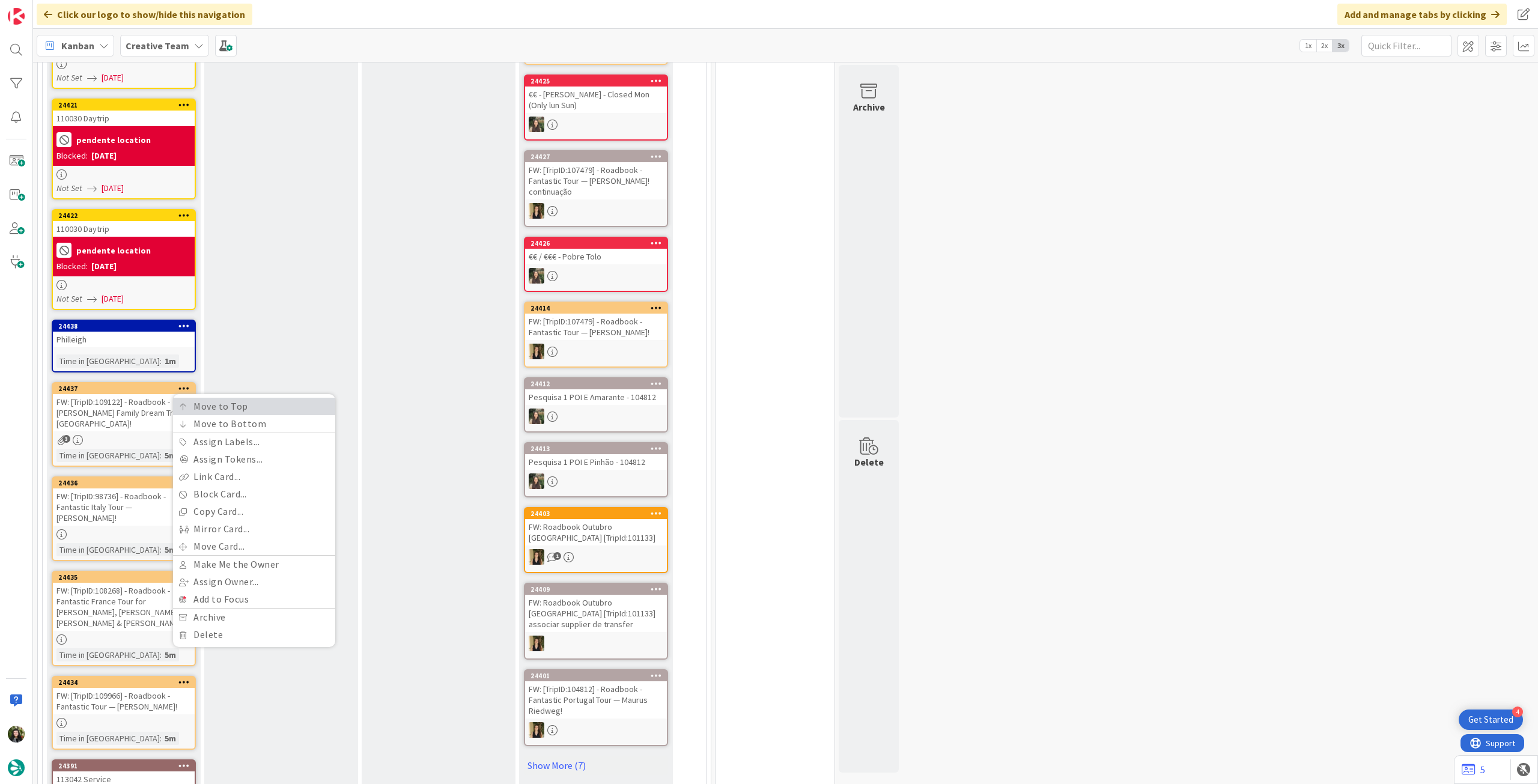
click at [177, 412] on link "Move to Top" at bounding box center [254, 406] width 162 height 18
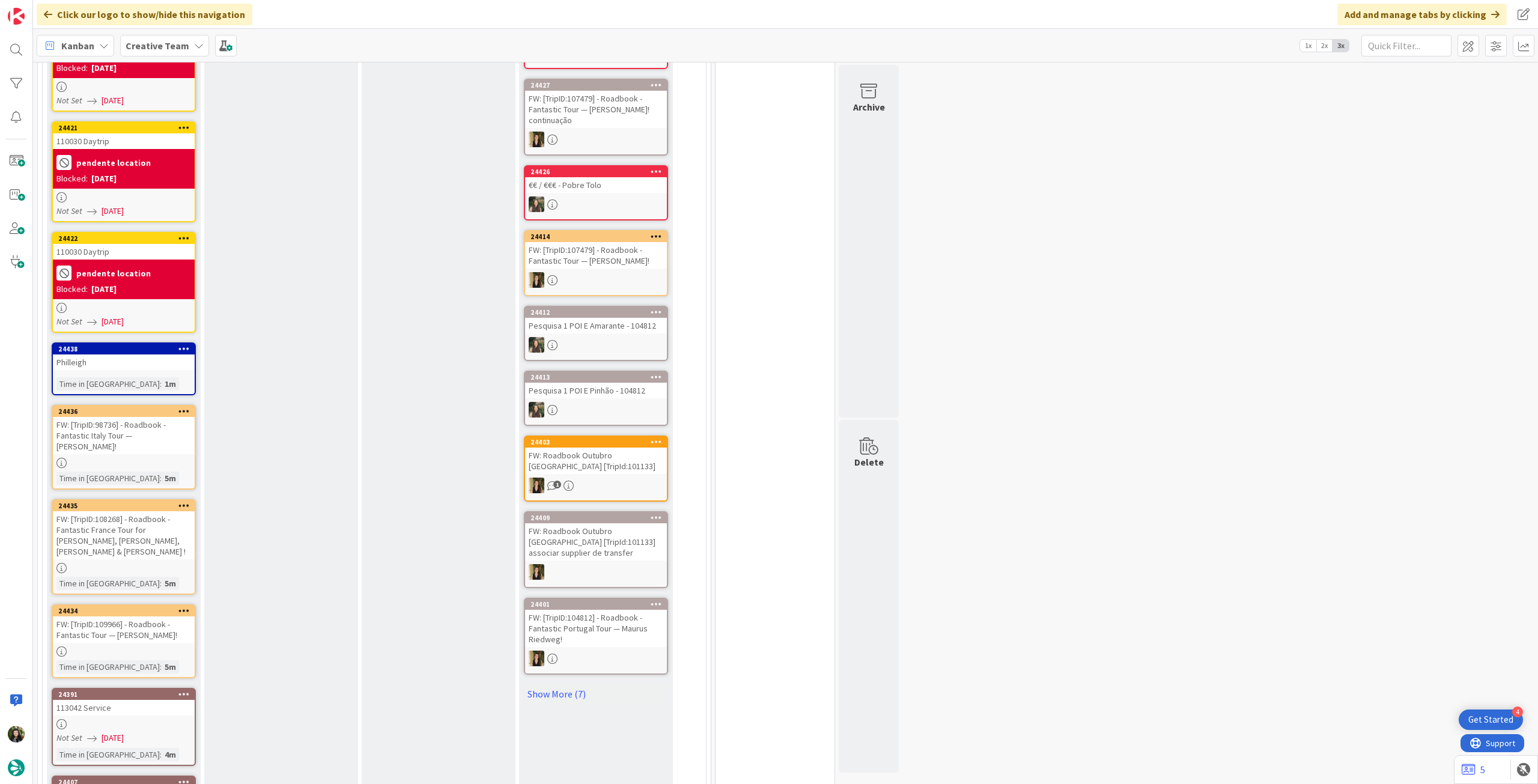
scroll to position [320, 0]
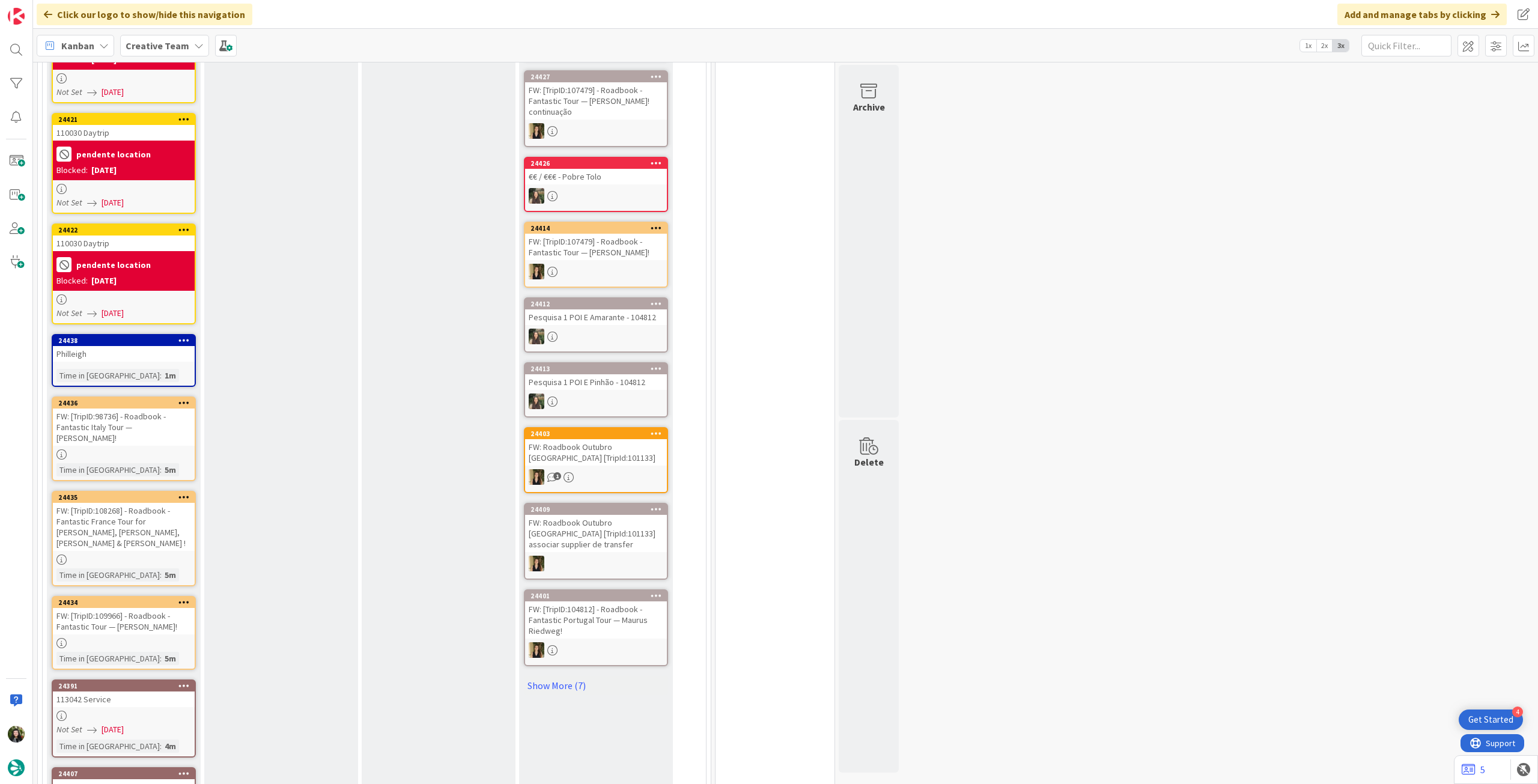
click at [178, 398] on icon at bounding box center [183, 402] width 11 height 8
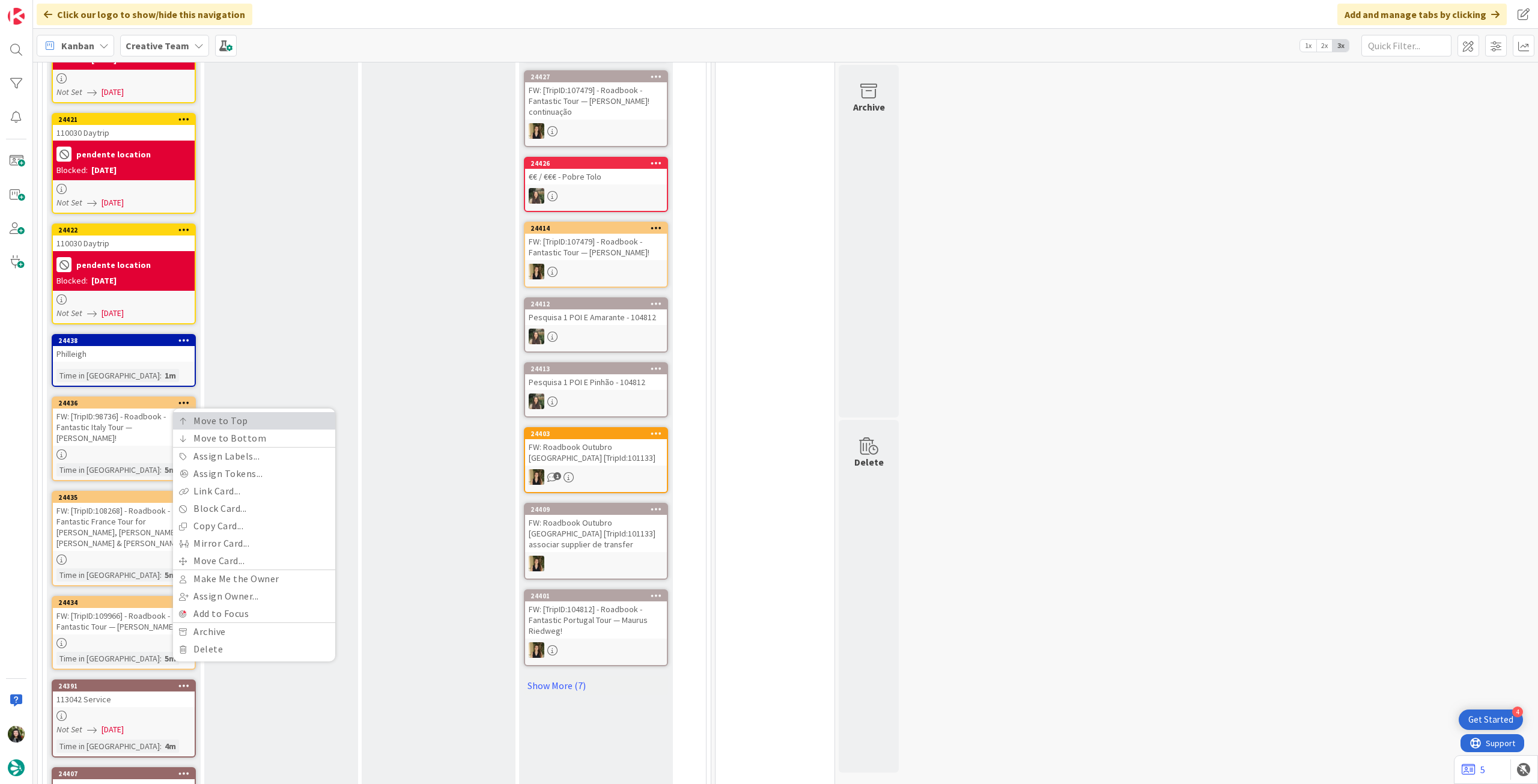
click at [176, 426] on link "Move to Top" at bounding box center [254, 421] width 162 height 18
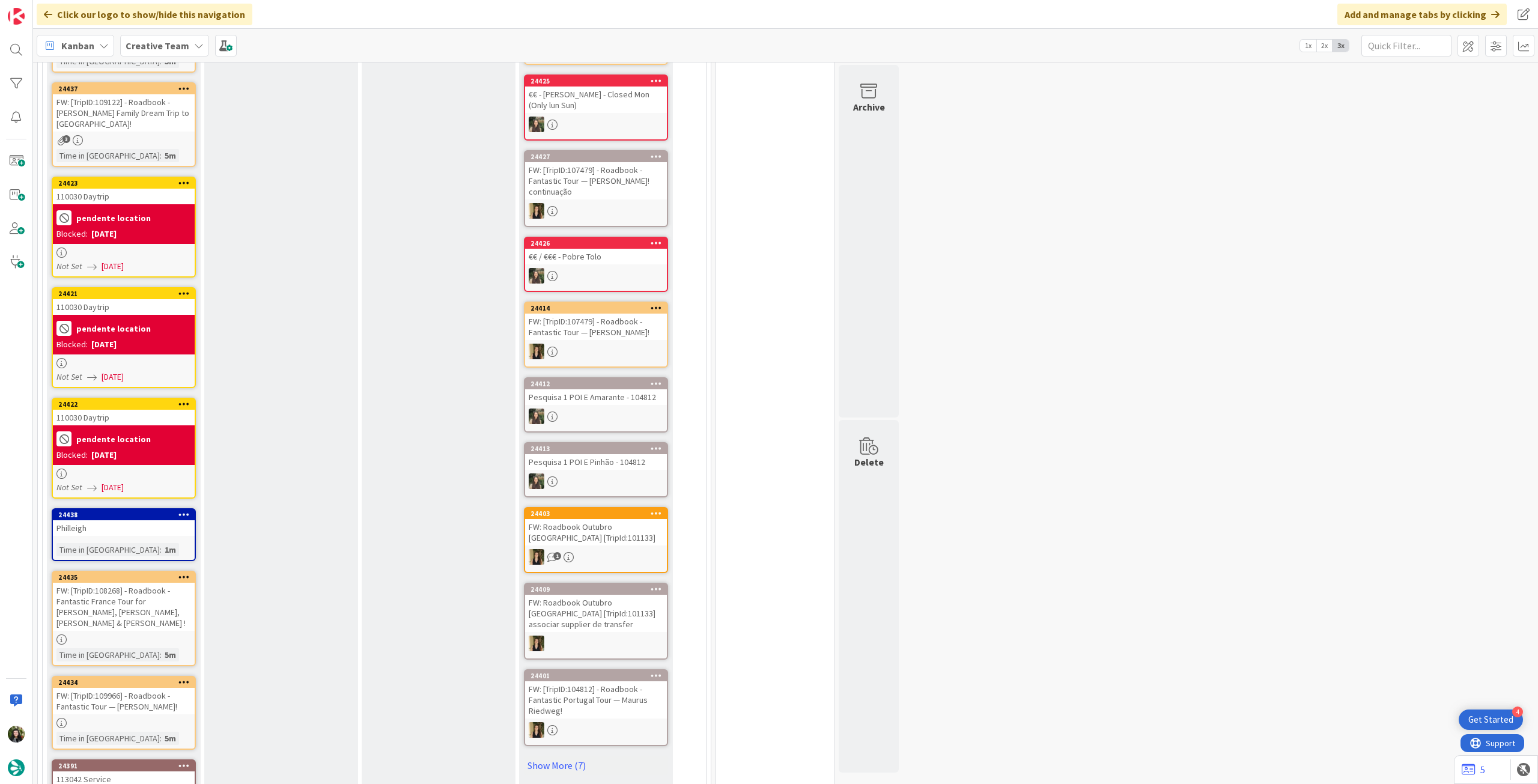
scroll to position [480, 0]
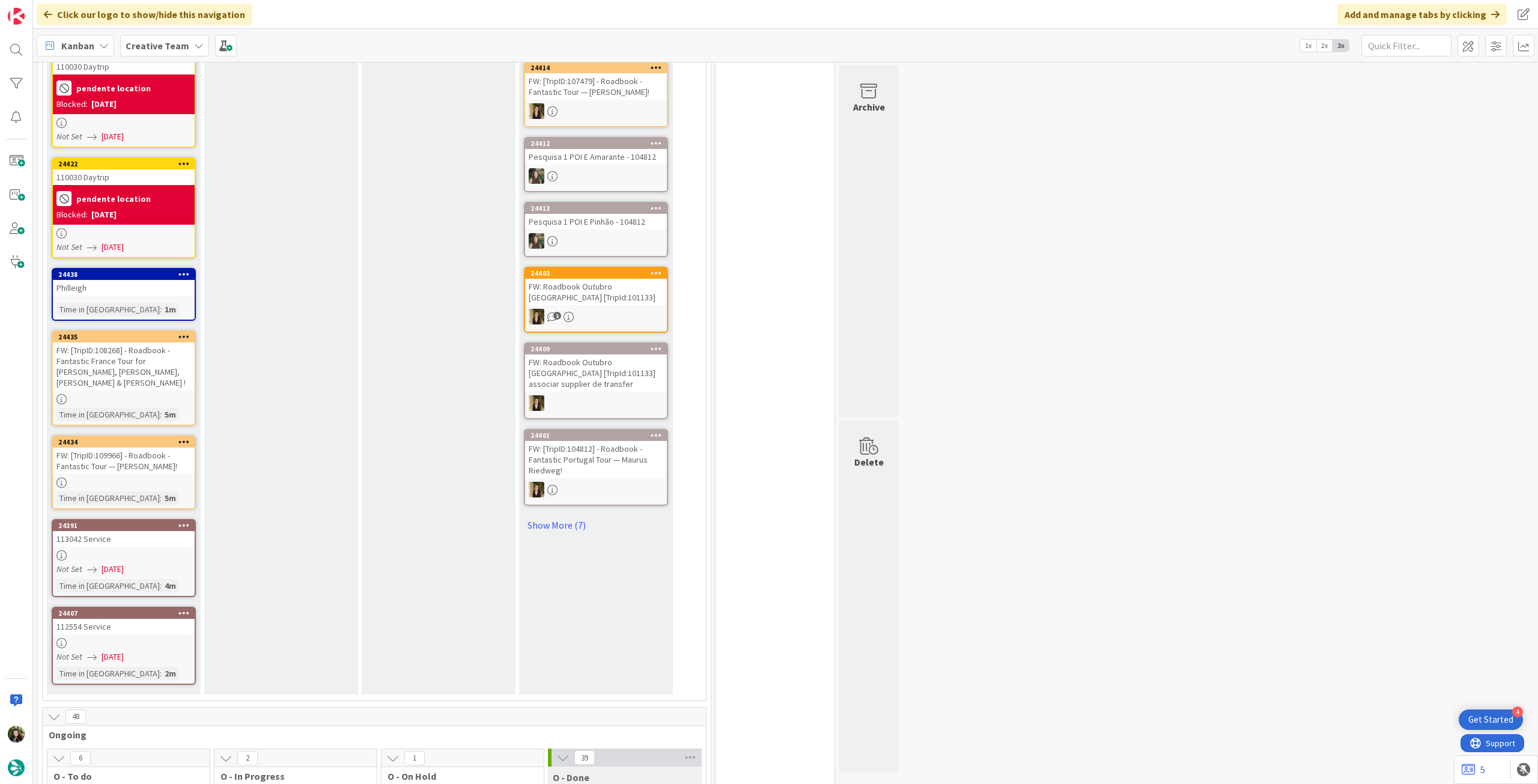
click at [185, 333] on icon at bounding box center [183, 336] width 11 height 8
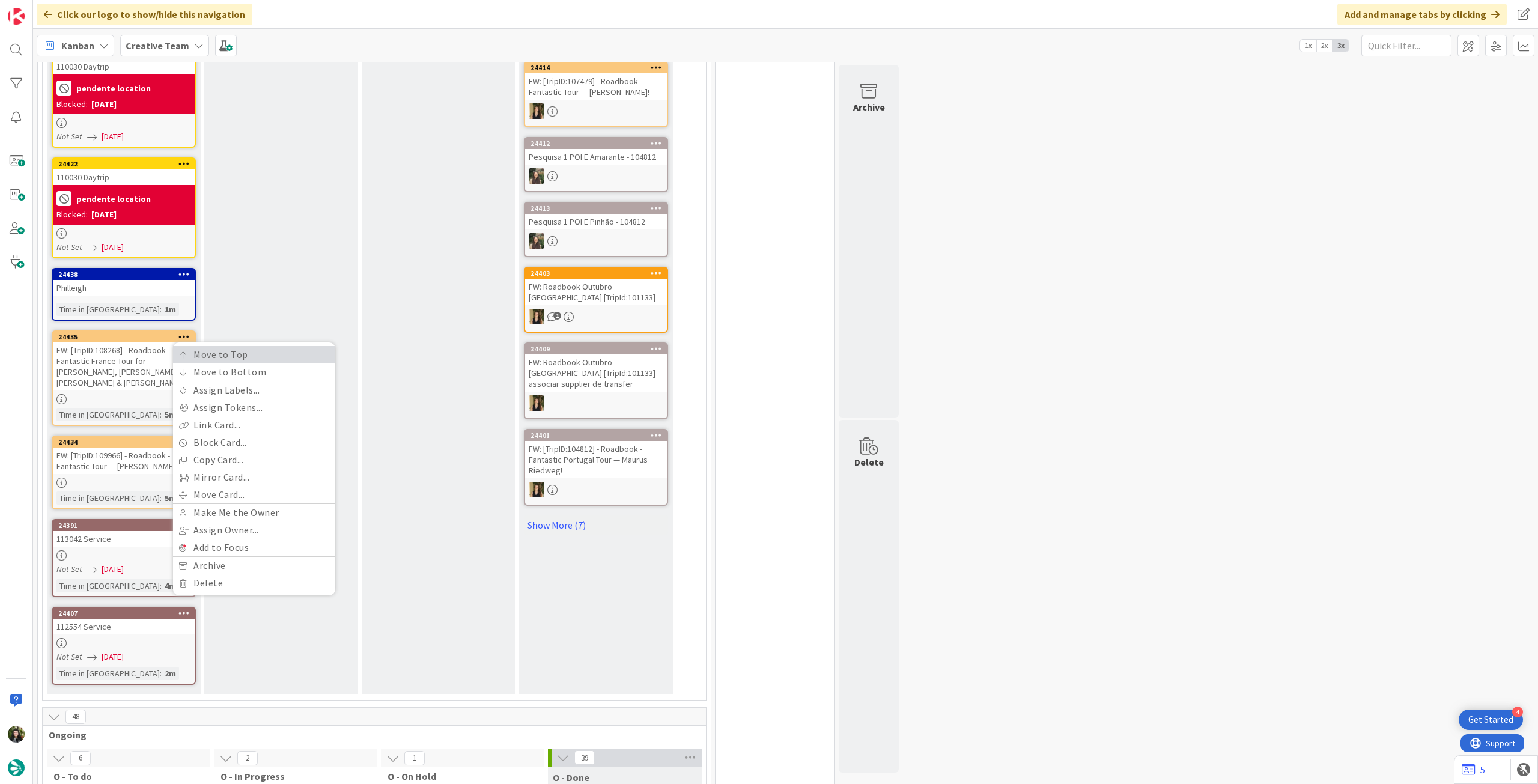
click at [185, 352] on icon at bounding box center [183, 355] width 8 height 7
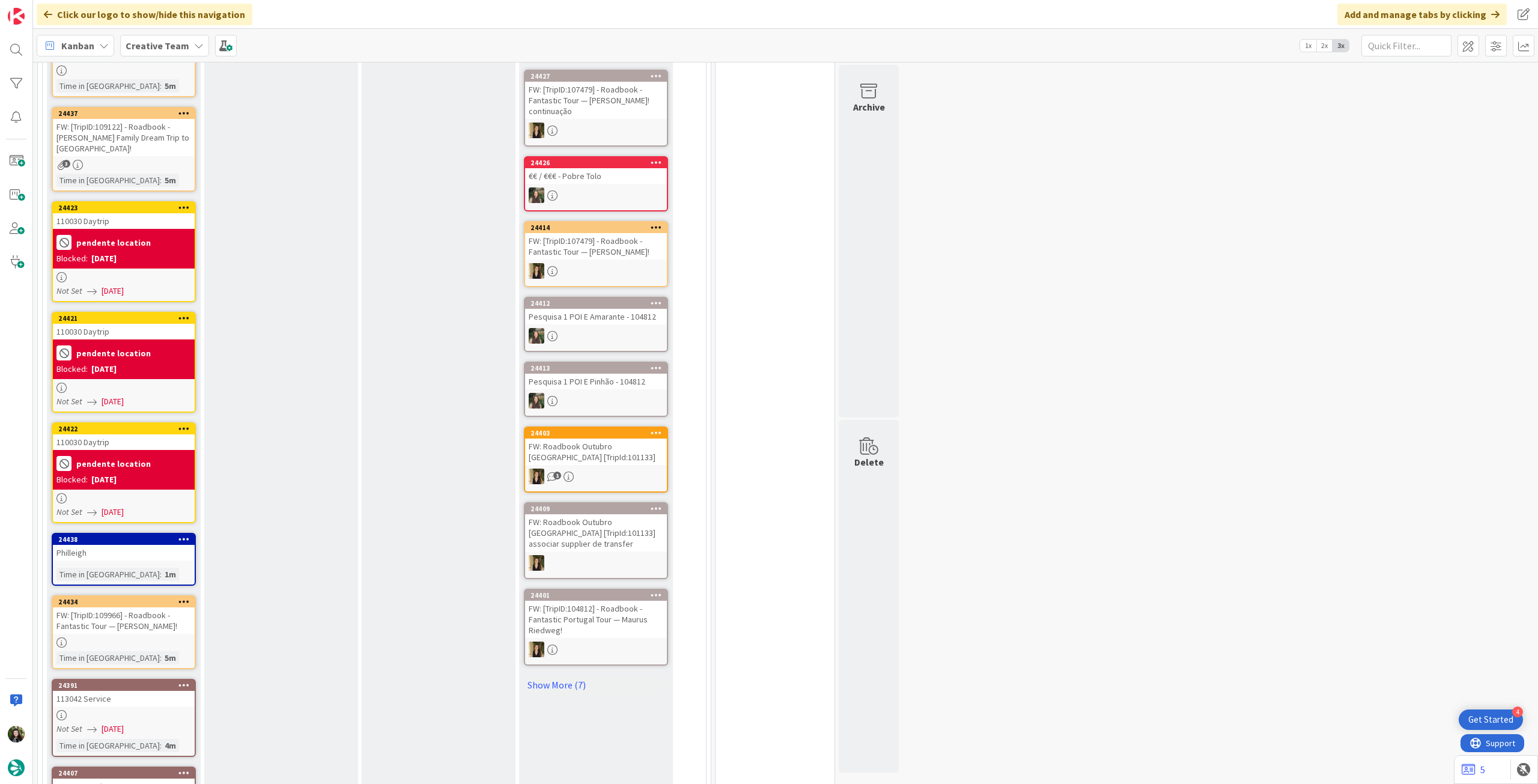
scroll to position [561, 0]
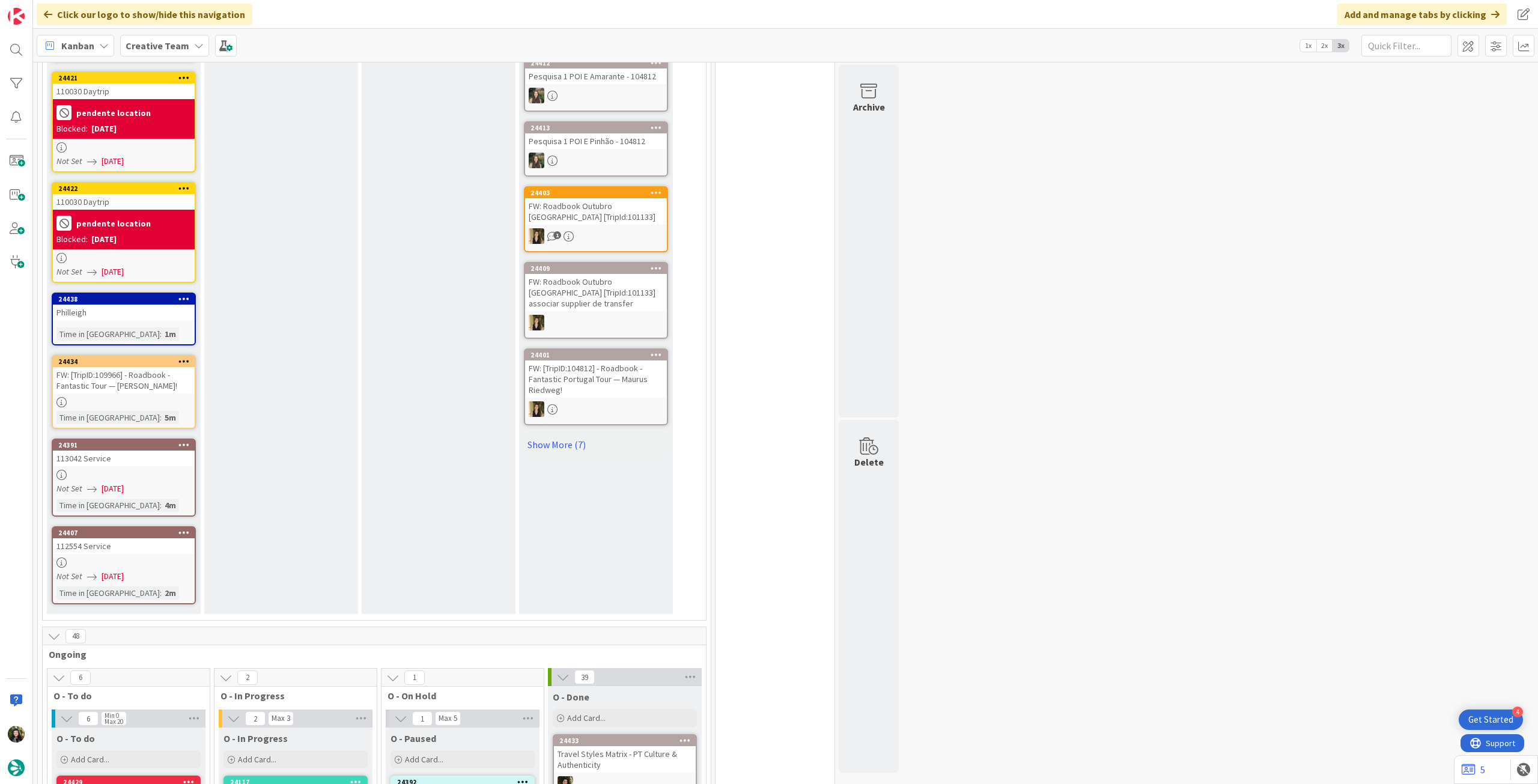
click at [185, 357] on icon at bounding box center [183, 361] width 11 height 8
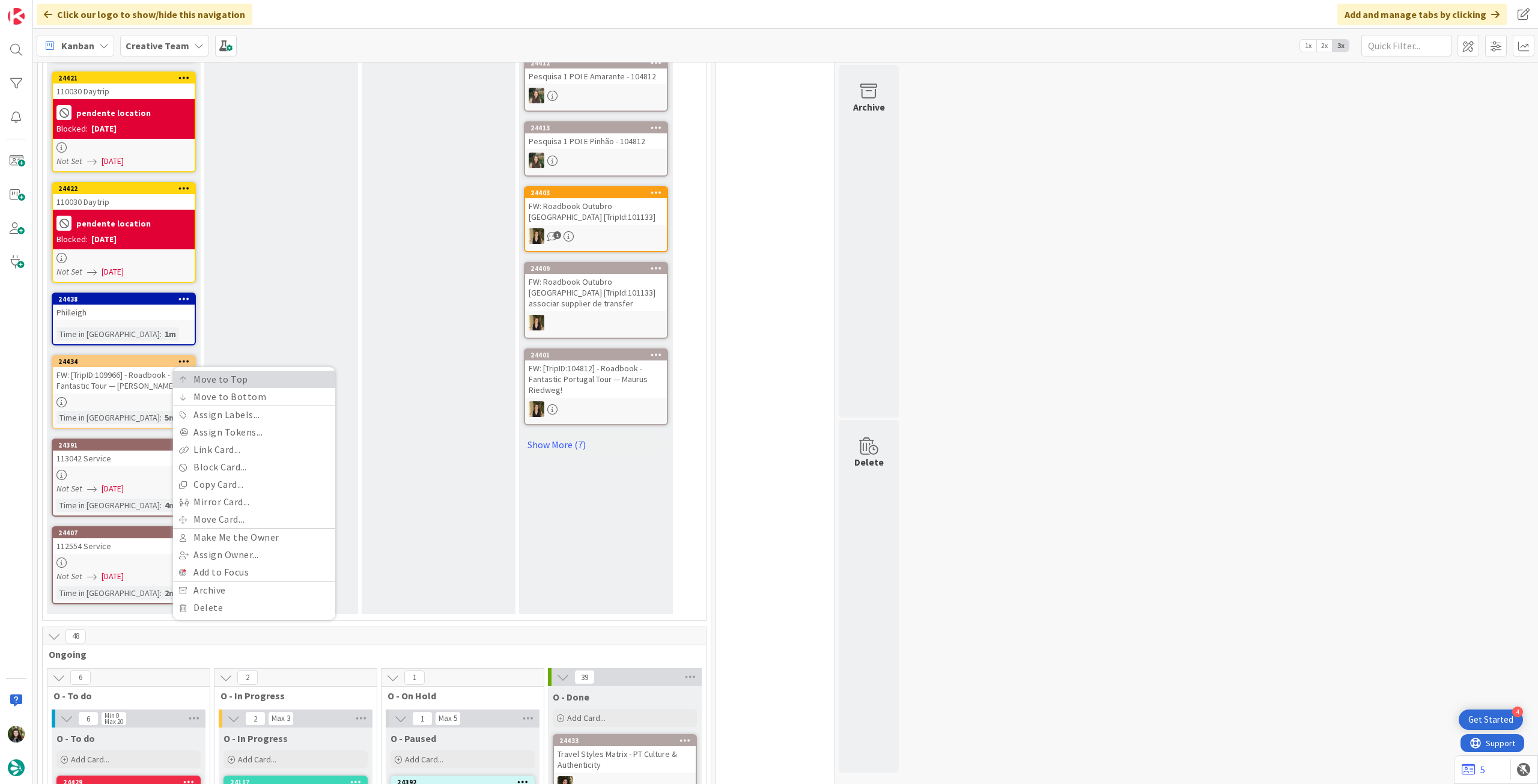
click at [185, 371] on link "Move to Top" at bounding box center [254, 380] width 162 height 18
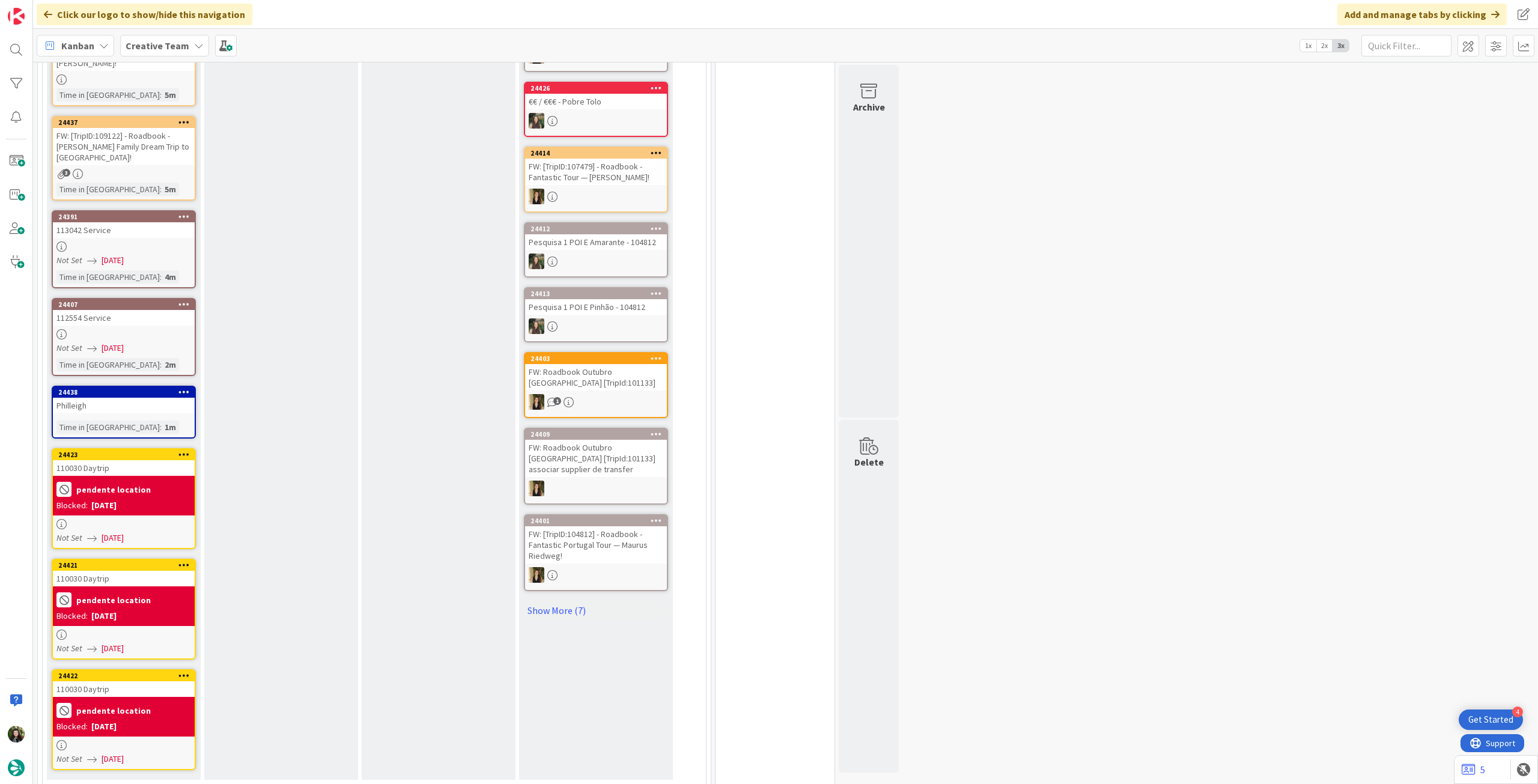
scroll to position [155, 0]
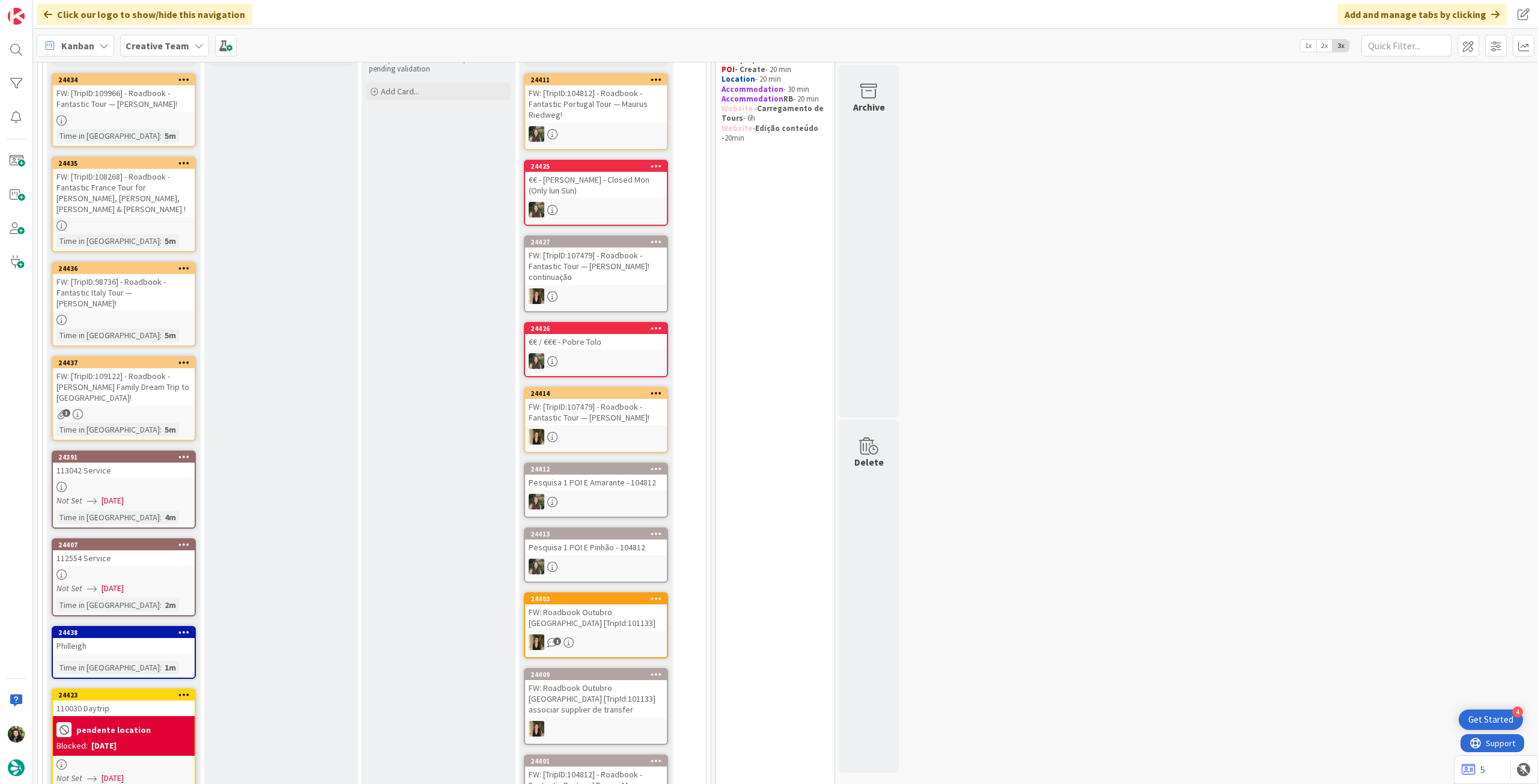
click at [181, 48] on b "Creative Team" at bounding box center [157, 46] width 64 height 12
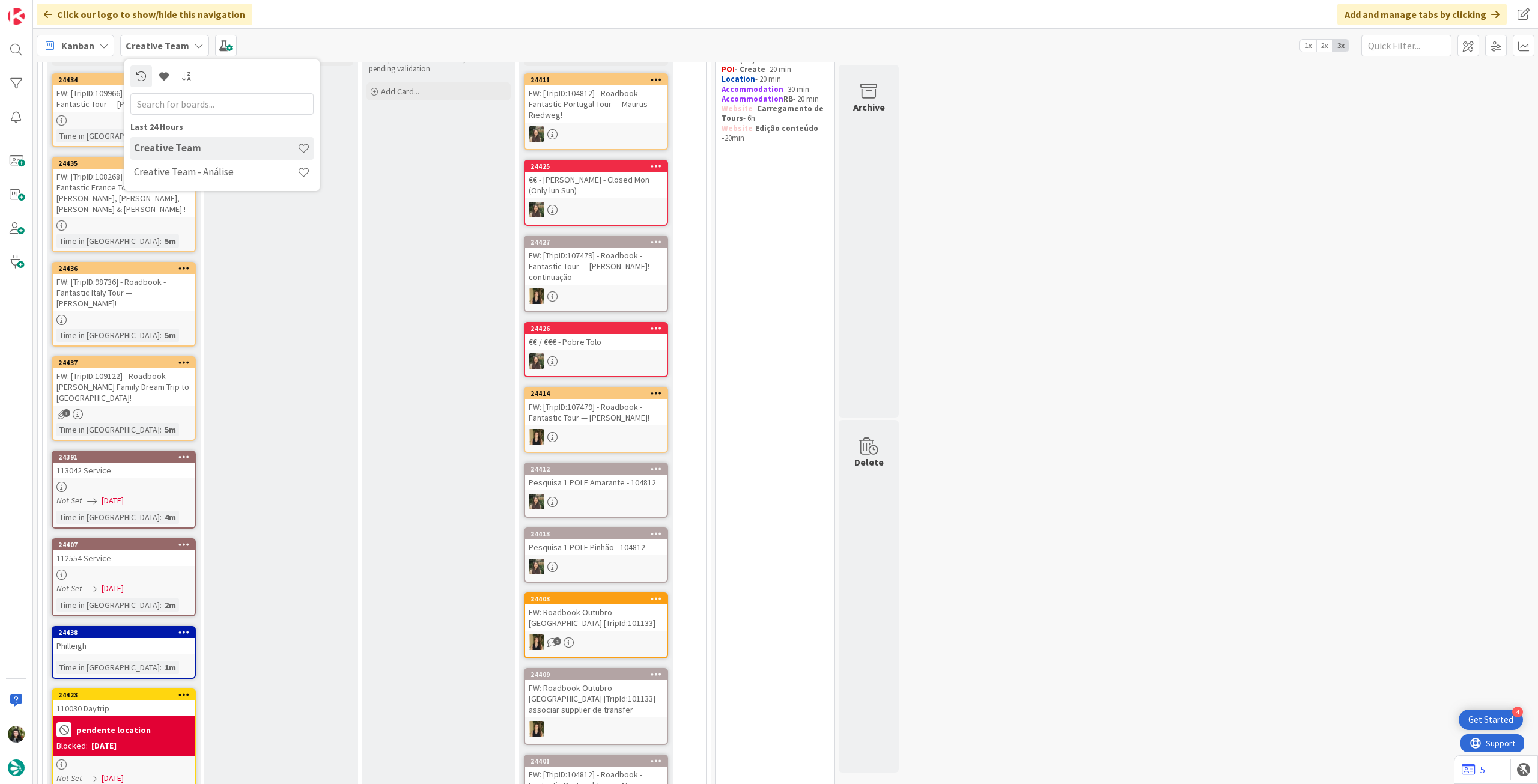
click at [183, 188] on div "Last 24 Hours Creative Team Creative Team - Análise" at bounding box center [222, 125] width 195 height 132
click at [188, 174] on h4 "Creative Team - Análise" at bounding box center [215, 171] width 163 height 12
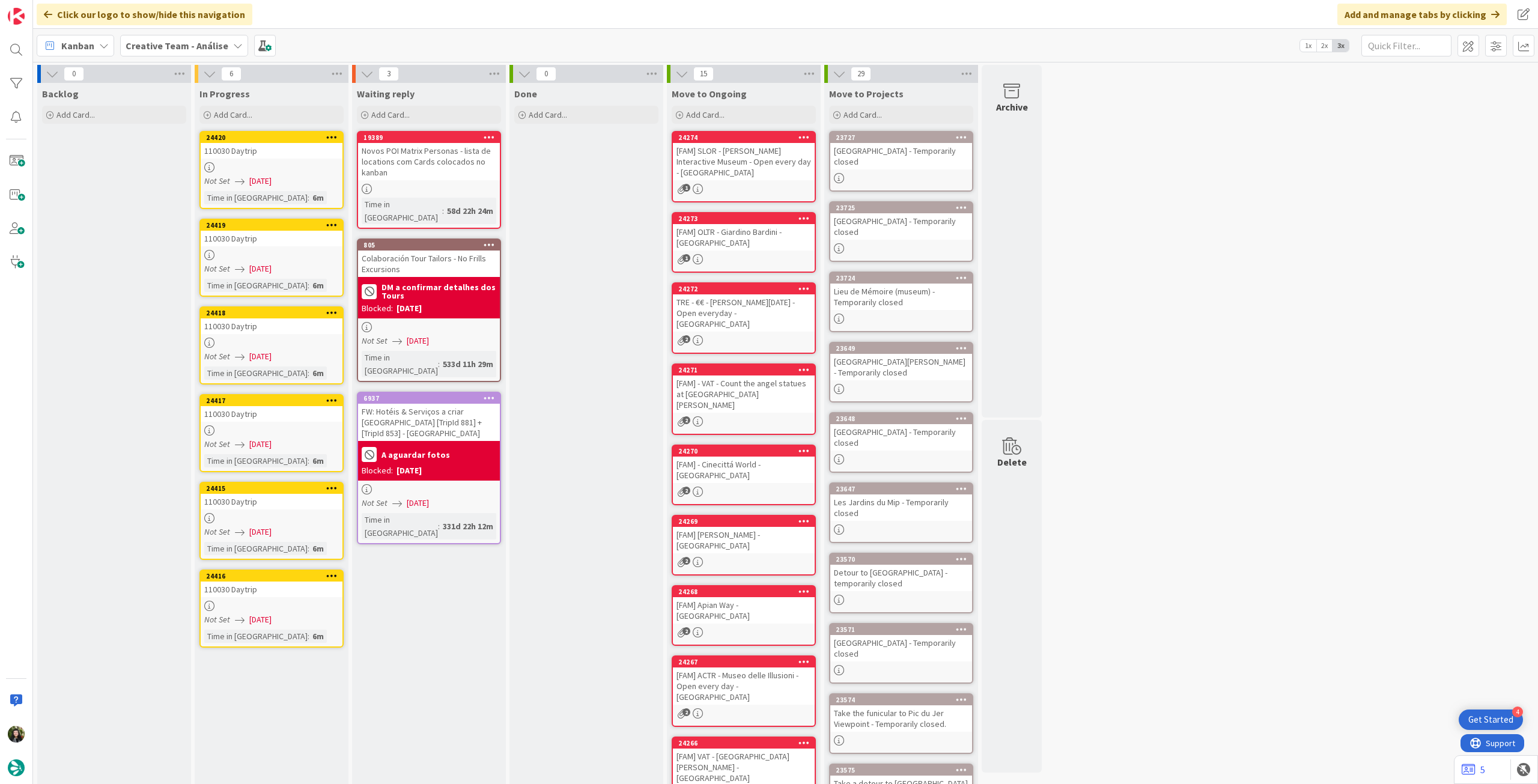
click at [306, 188] on div "24420 110030 Daytrip Not Set 02/10/2025 Time in Column : 6m" at bounding box center [271, 170] width 144 height 78
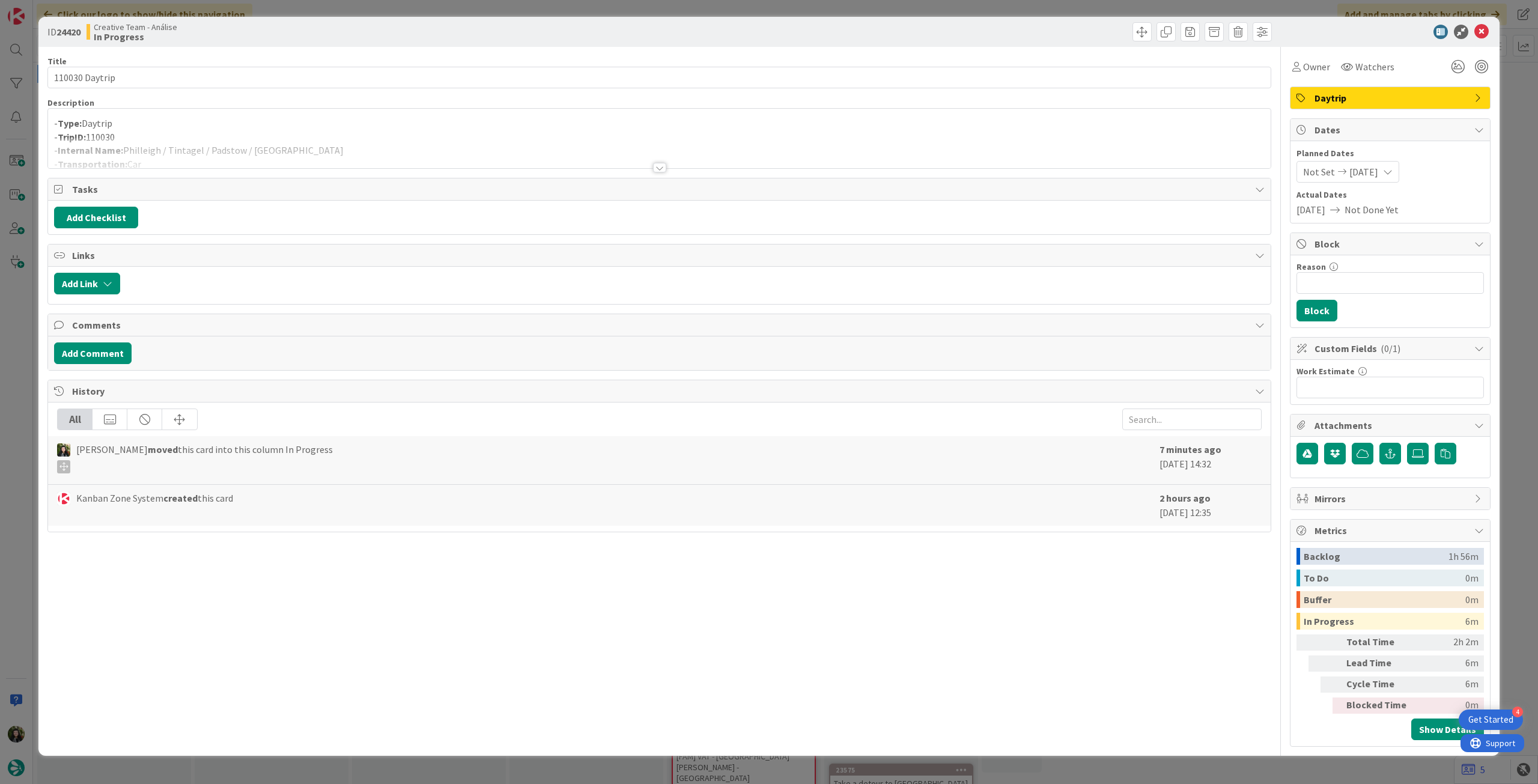
click at [311, 143] on div at bounding box center [659, 152] width 1222 height 30
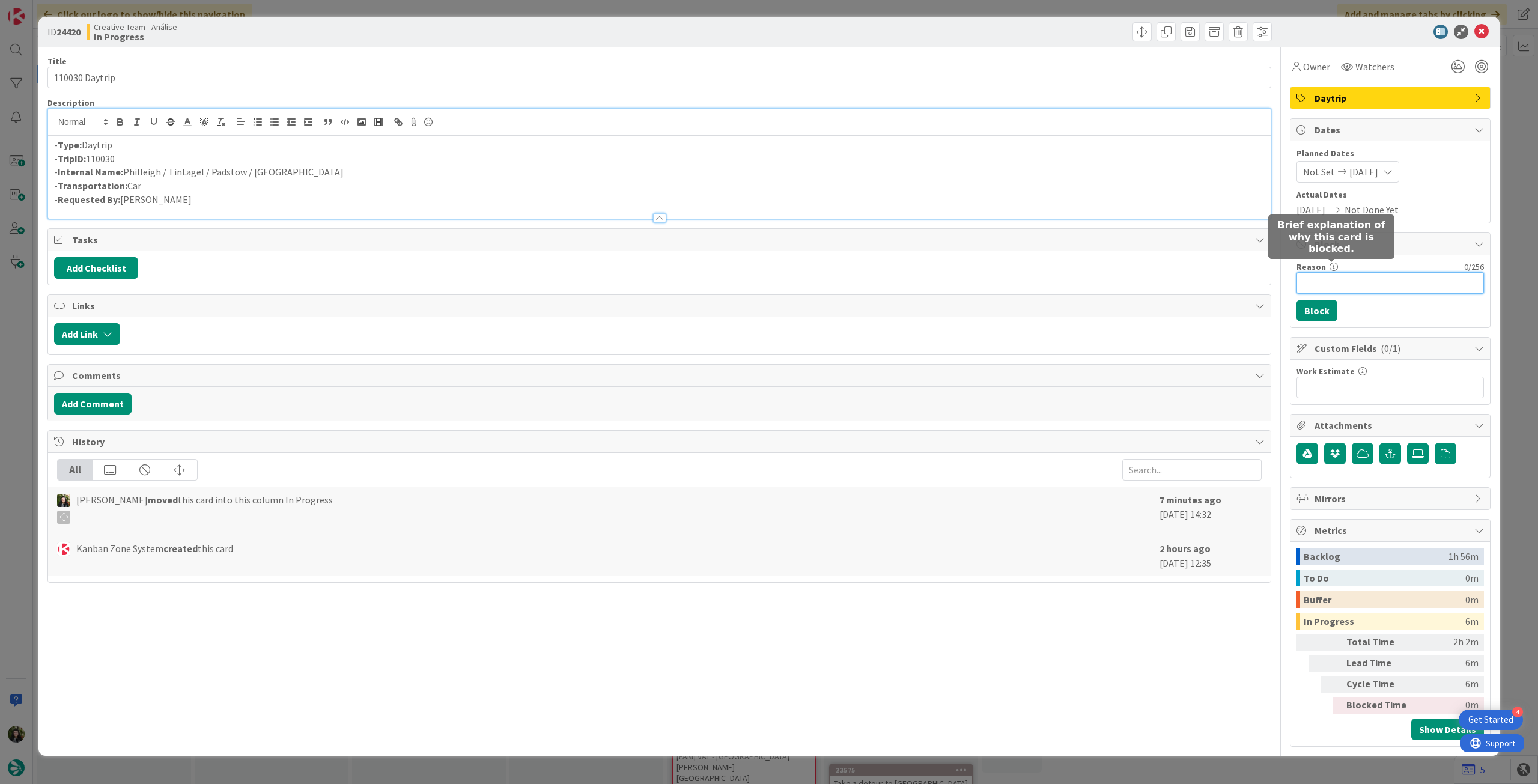
click at [1353, 291] on input "Reason" at bounding box center [1390, 282] width 188 height 21
type input "pendente location"
click at [1330, 313] on button "Block" at bounding box center [1316, 310] width 41 height 21
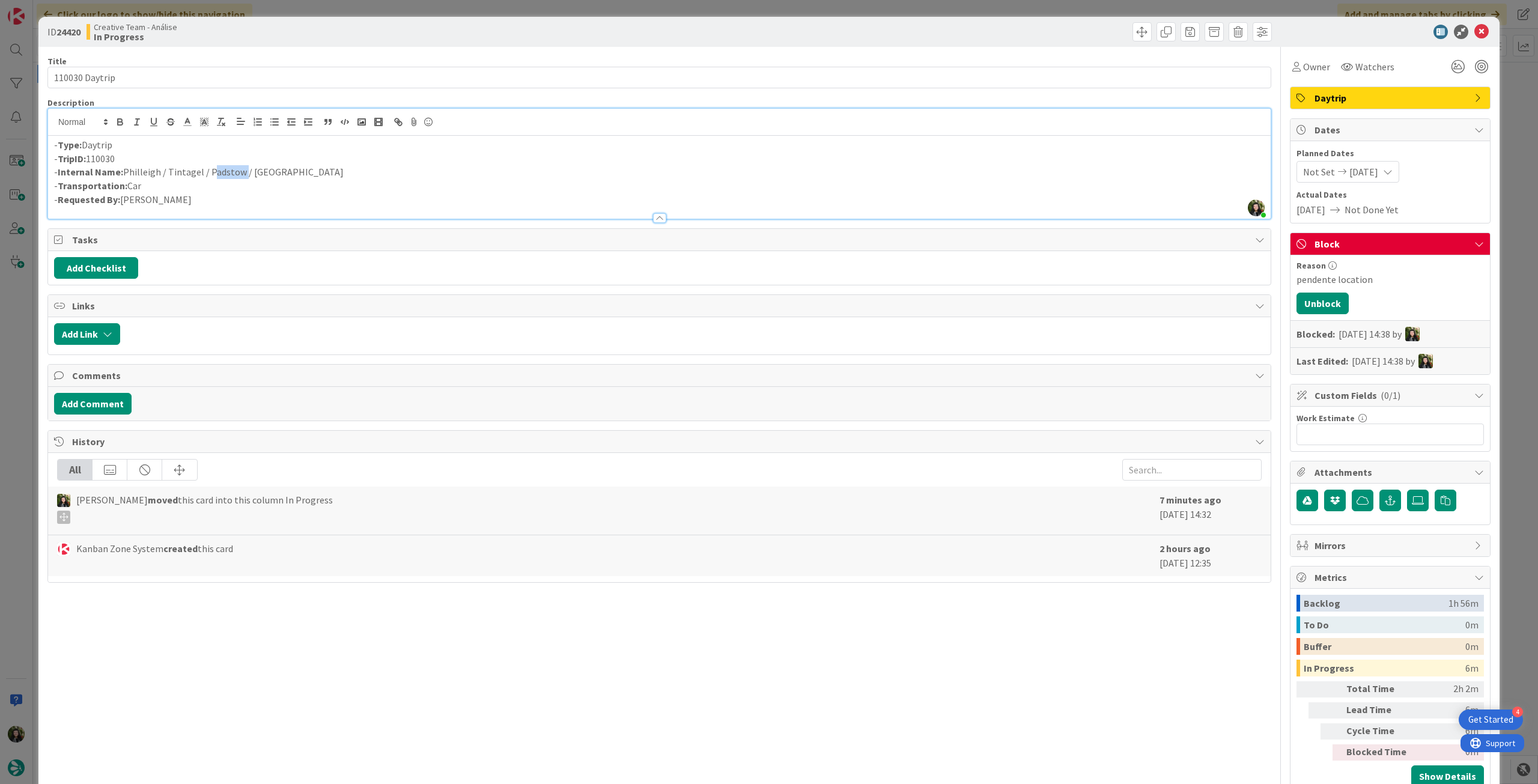
drag, startPoint x: 206, startPoint y: 177, endPoint x: 240, endPoint y: 177, distance: 34.0
click at [241, 177] on p "- Internal Name: Philleigh / Tintagel / Padstow / Philleigh" at bounding box center [659, 172] width 1211 height 14
copy p "Padstow"
click at [1474, 30] on icon at bounding box center [1482, 32] width 15 height 15
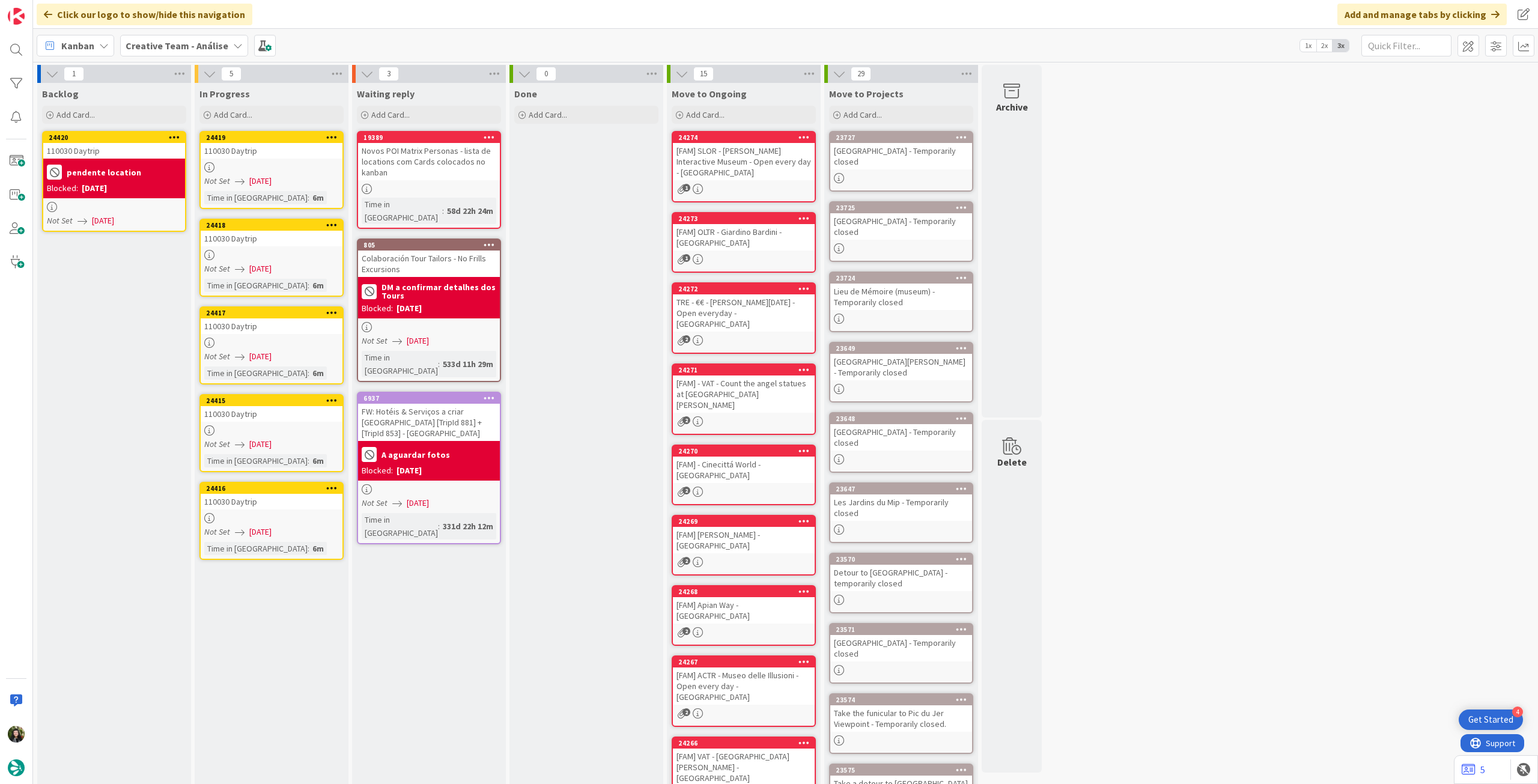
click at [290, 162] on div at bounding box center [271, 167] width 142 height 10
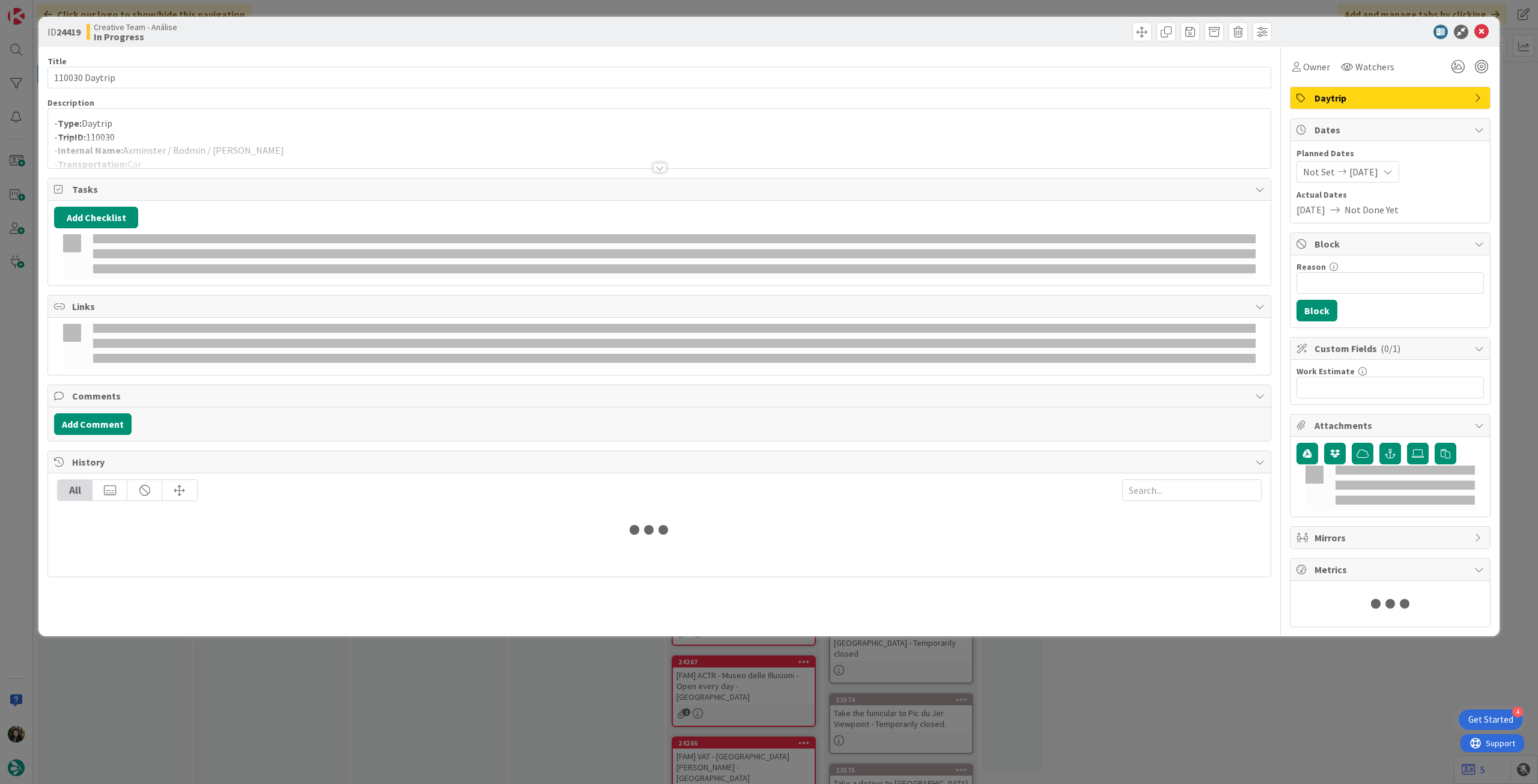
click at [302, 149] on div at bounding box center [659, 152] width 1222 height 30
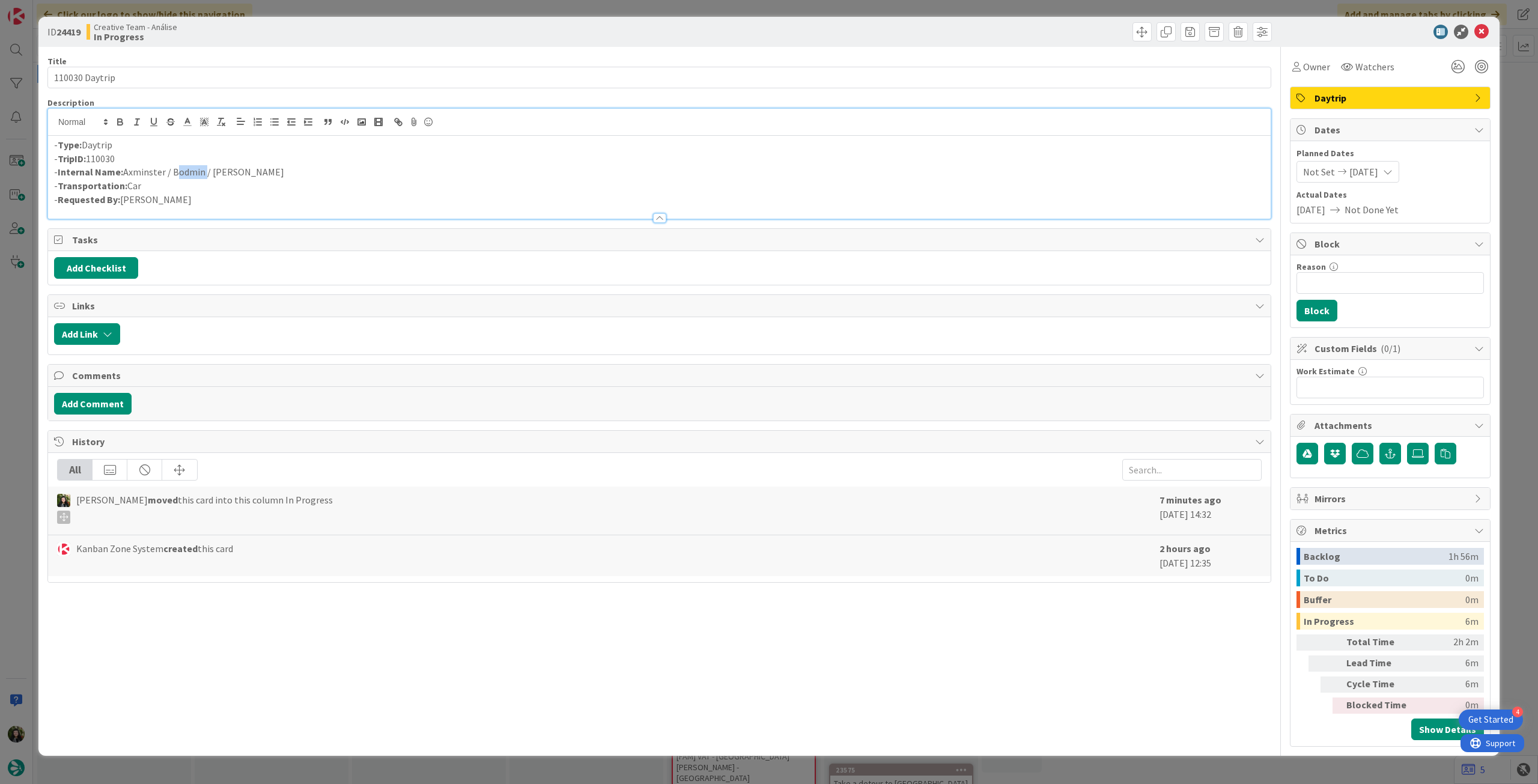
drag, startPoint x: 172, startPoint y: 174, endPoint x: 203, endPoint y: 174, distance: 31.0
click at [203, 174] on p "- Internal Name: Axminster / Bodmin / Philleigh" at bounding box center [659, 172] width 1211 height 14
copy p "Bodmin"
drag, startPoint x: 166, startPoint y: 172, endPoint x: 125, endPoint y: 173, distance: 41.0
click at [125, 173] on p "- Internal Name: Axminster / Bodmin / Philleigh" at bounding box center [659, 172] width 1211 height 14
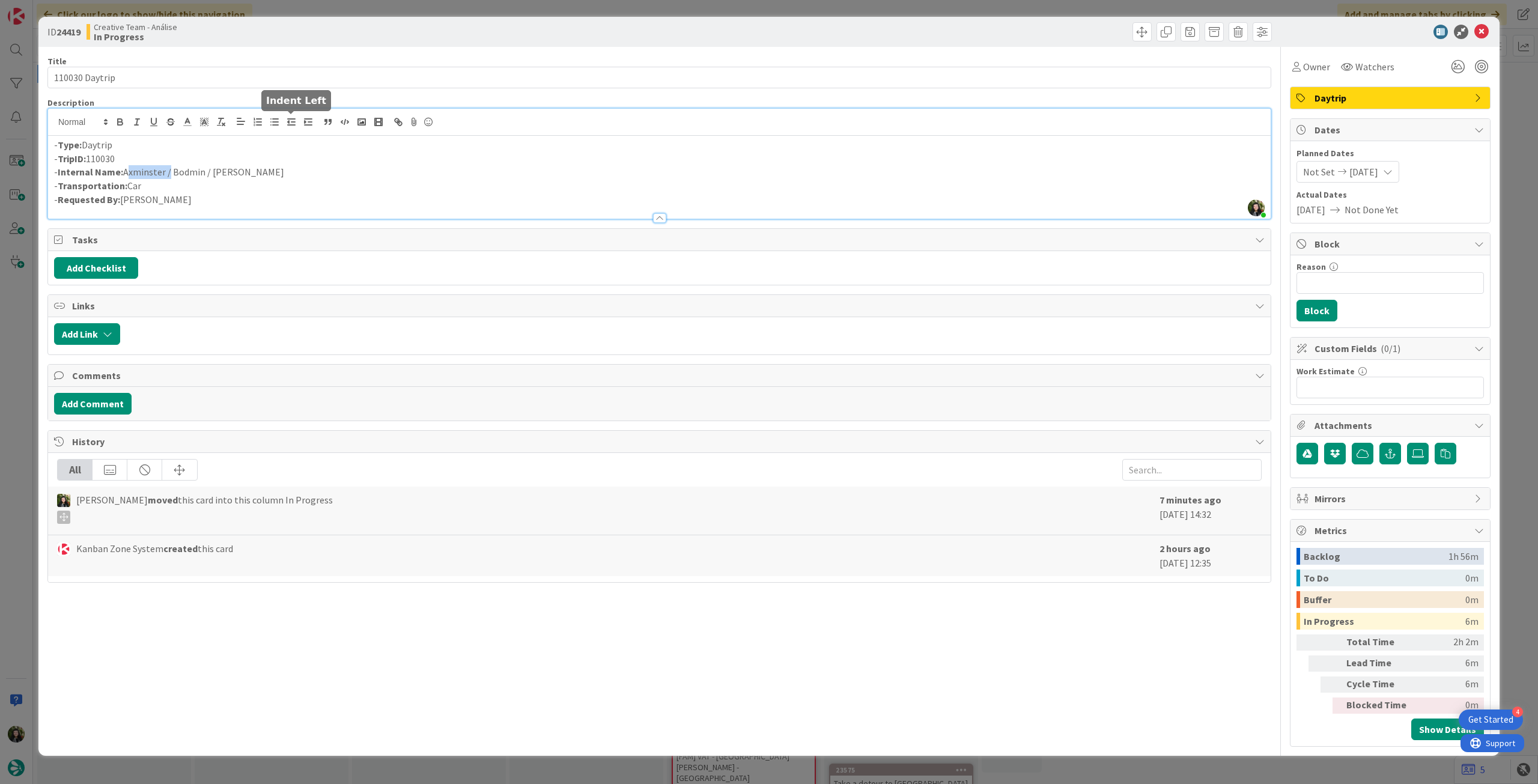
copy p "Axminster"
click at [1395, 288] on input "Reason" at bounding box center [1390, 282] width 188 height 21
type input "pendente location"
click at [1333, 312] on button "Block" at bounding box center [1316, 310] width 41 height 21
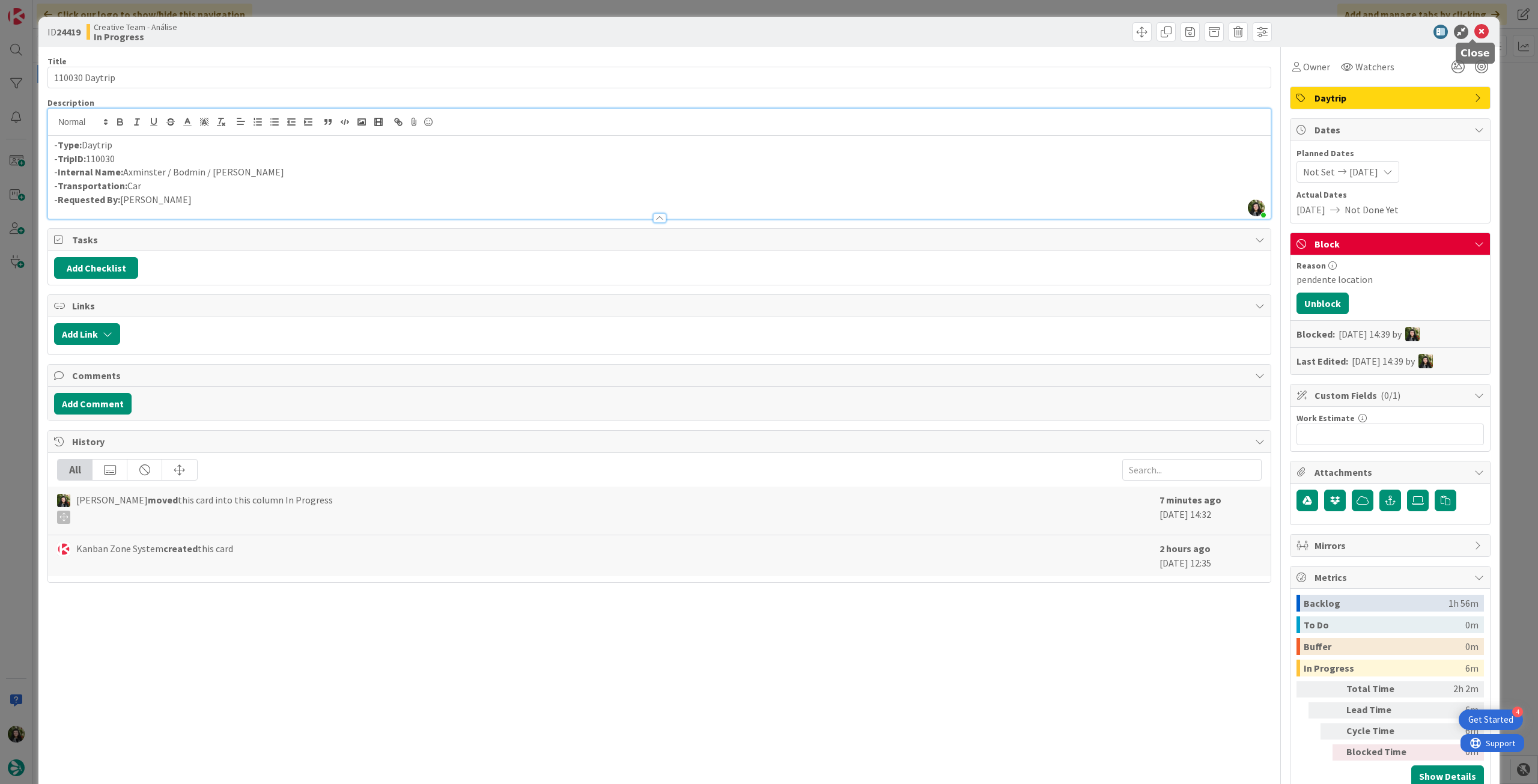
click at [1479, 33] on icon at bounding box center [1482, 32] width 15 height 15
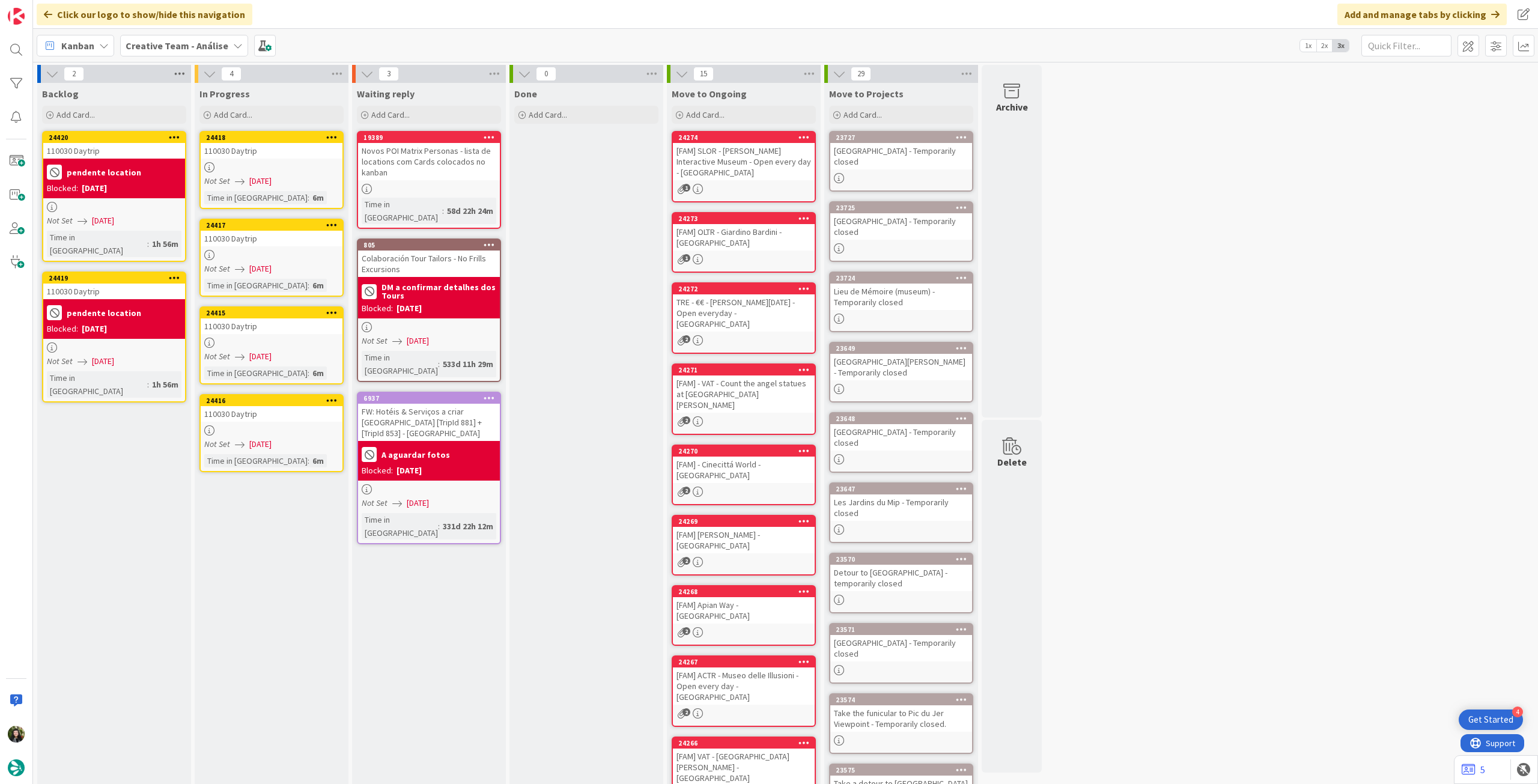
click at [182, 70] on icon at bounding box center [179, 74] width 16 height 18
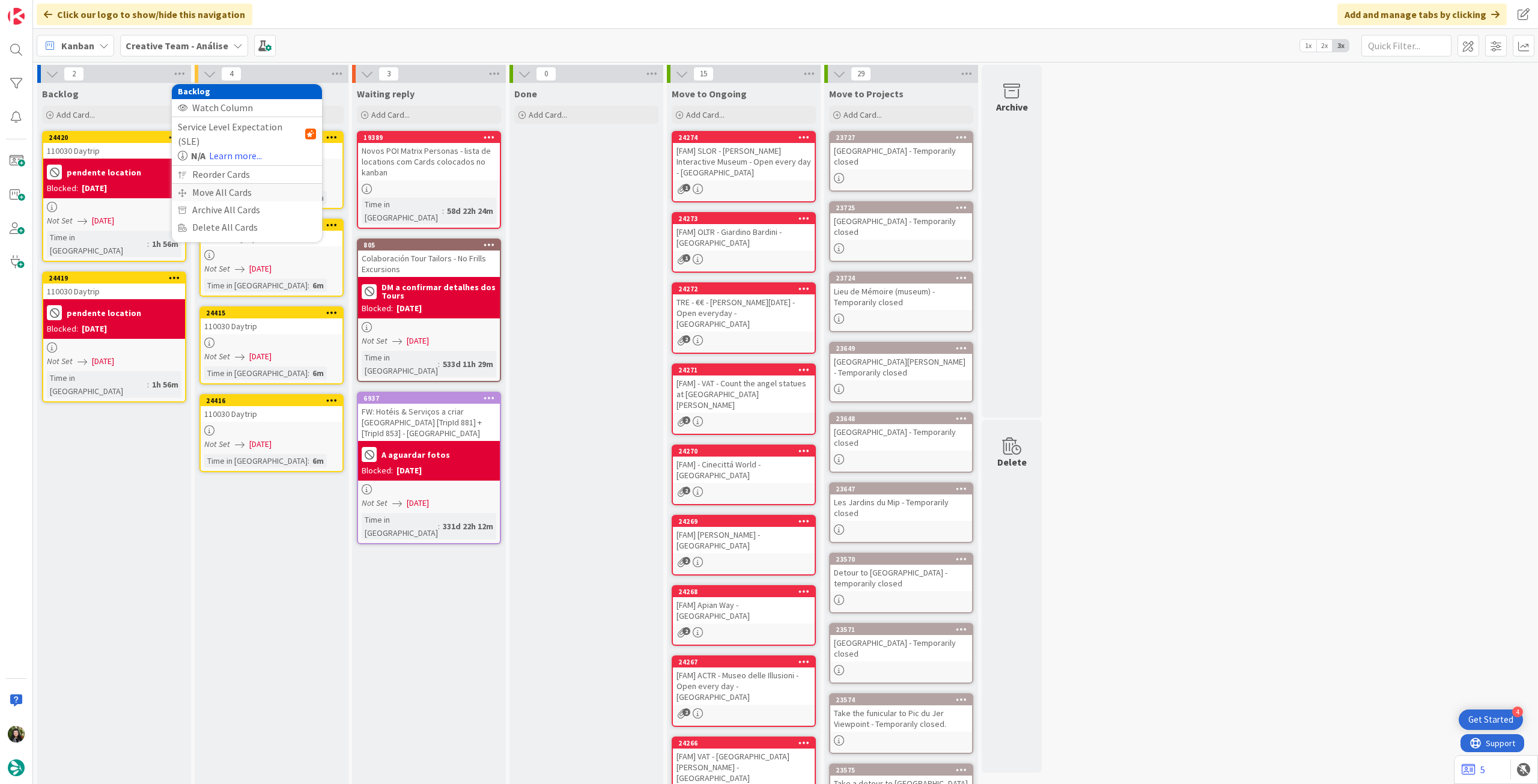
click at [191, 184] on div "Move All Cards" at bounding box center [246, 193] width 150 height 18
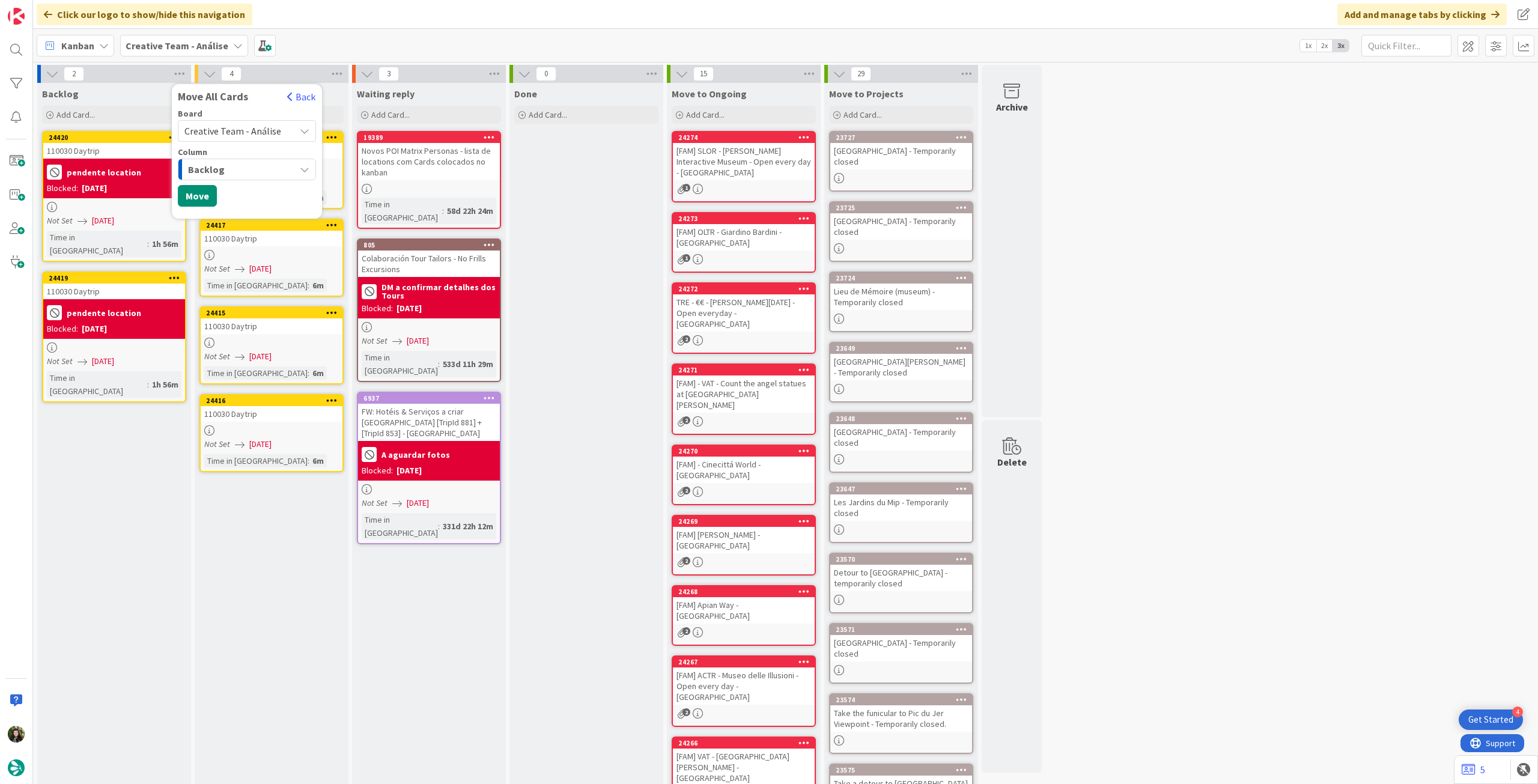
click at [233, 122] on div "Creative Team - Análise" at bounding box center [247, 131] width 138 height 21
click at [217, 186] on span "Creative Team" at bounding box center [255, 188] width 109 height 18
drag, startPoint x: 200, startPoint y: 232, endPoint x: 248, endPoint y: 225, distance: 48.5
click at [200, 232] on button "Move" at bounding box center [197, 234] width 39 height 21
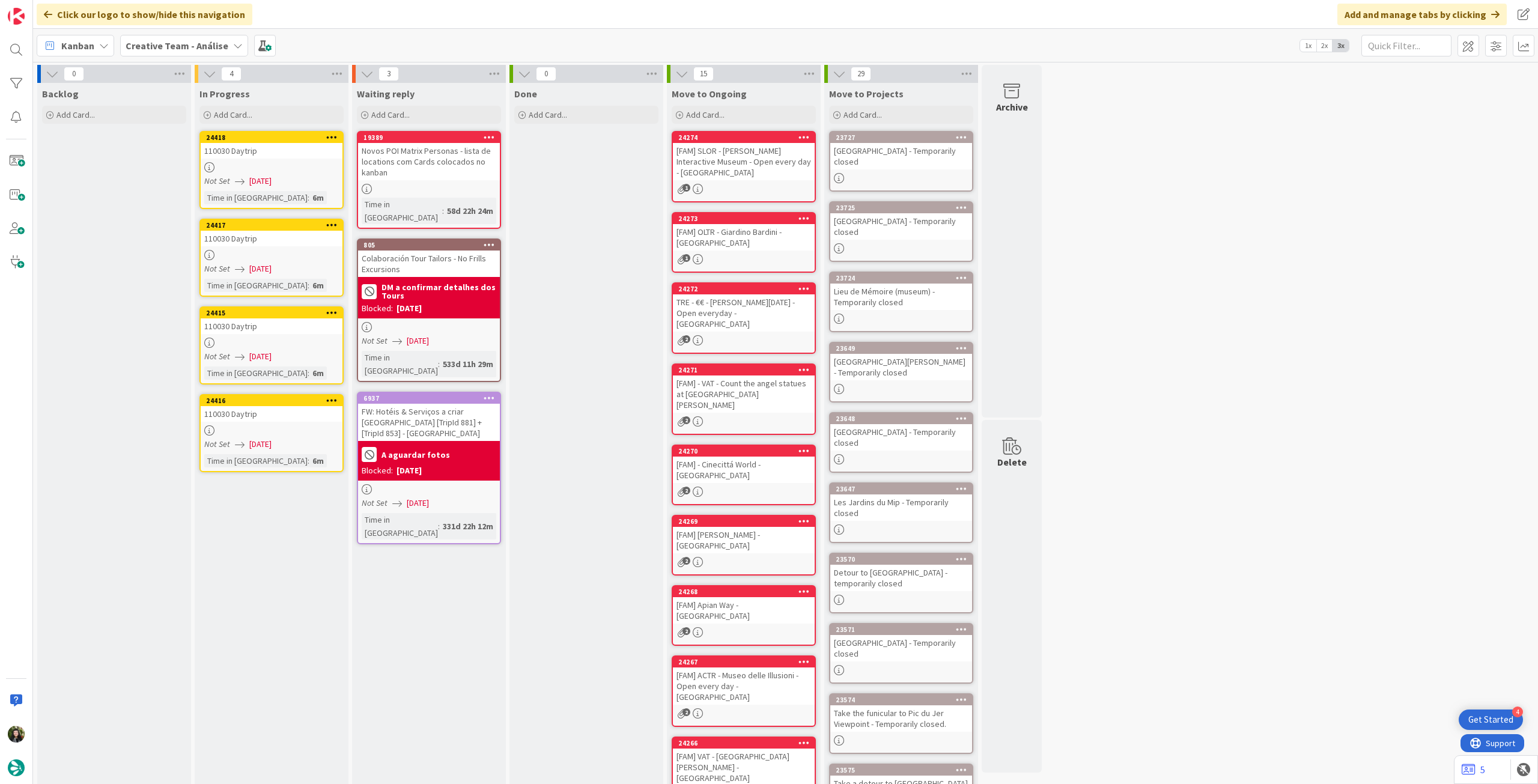
click at [271, 180] on span "[DATE]" at bounding box center [260, 181] width 22 height 13
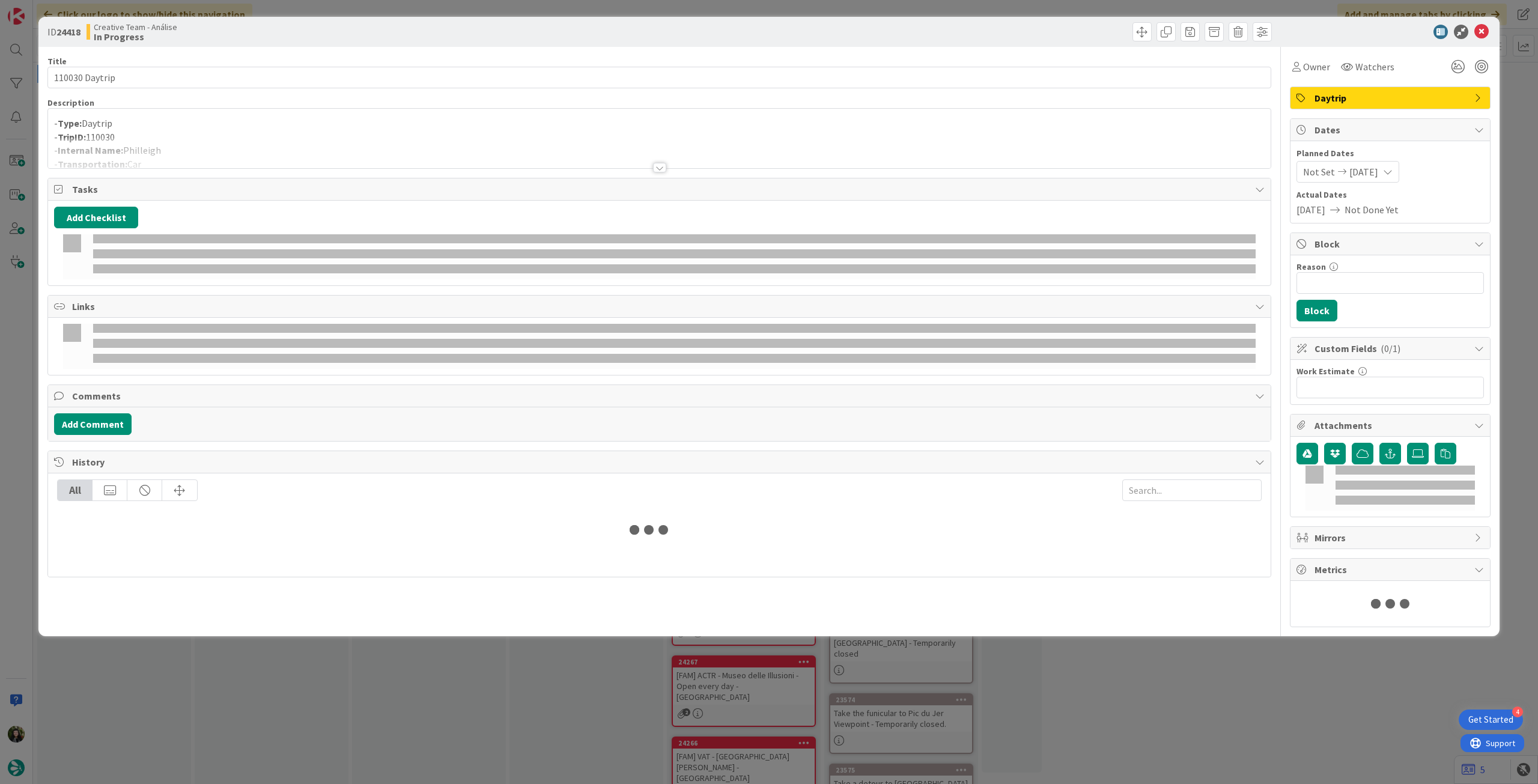
click at [290, 146] on div at bounding box center [659, 152] width 1222 height 30
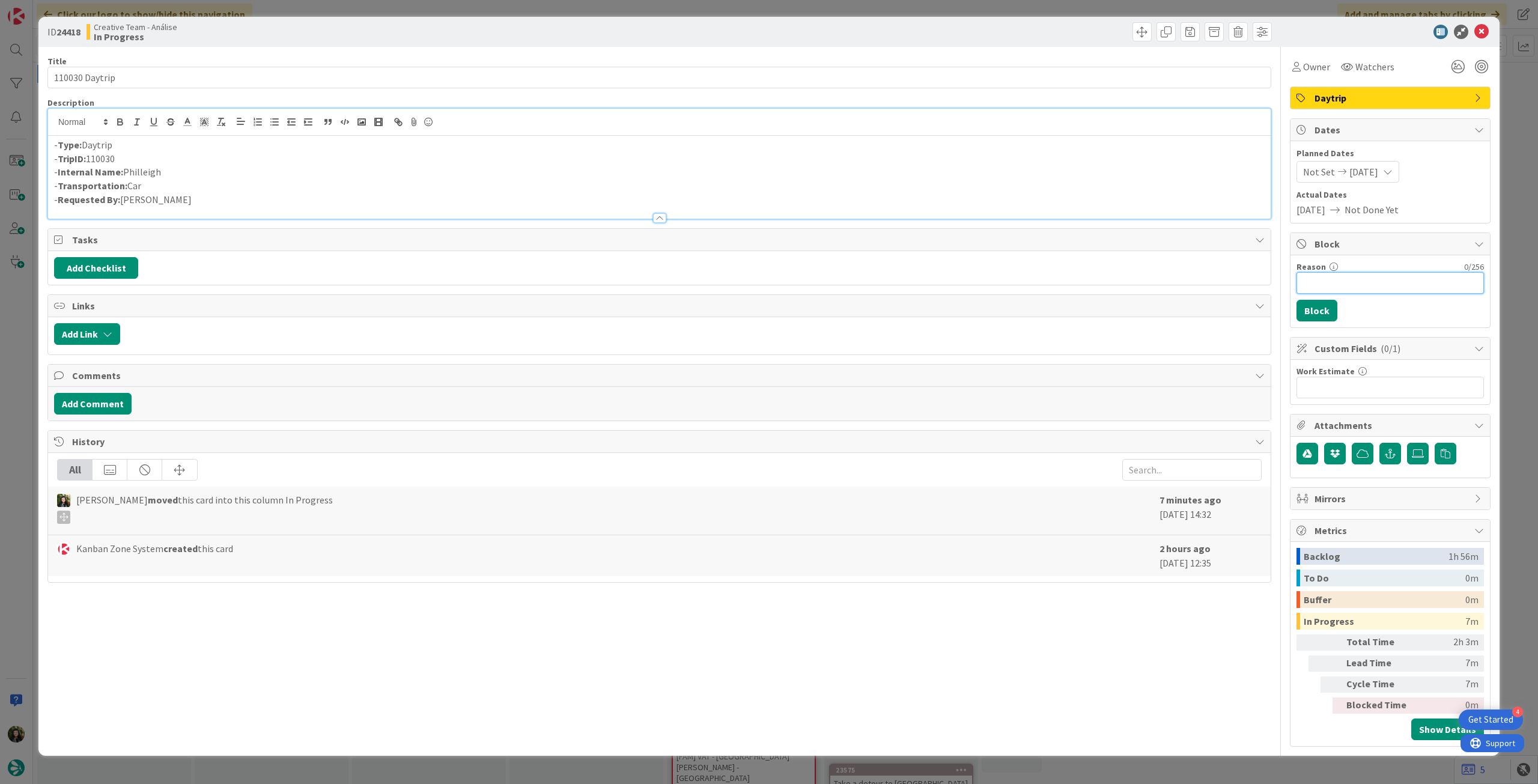
click at [1395, 284] on input "Reason" at bounding box center [1390, 282] width 188 height 21
type input "pendente location"
click at [1326, 308] on button "Block" at bounding box center [1316, 310] width 41 height 21
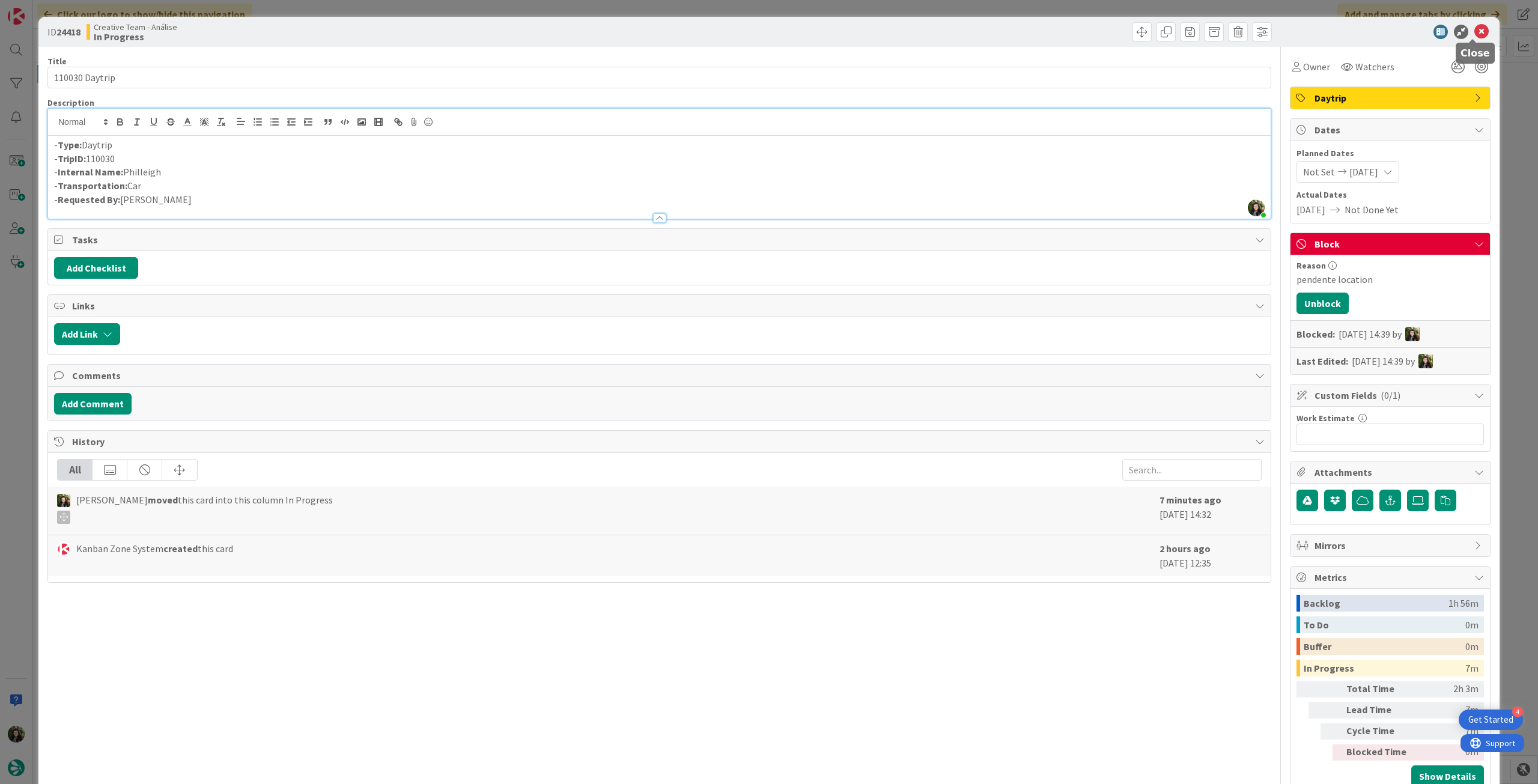
click at [1474, 34] on icon at bounding box center [1482, 32] width 15 height 15
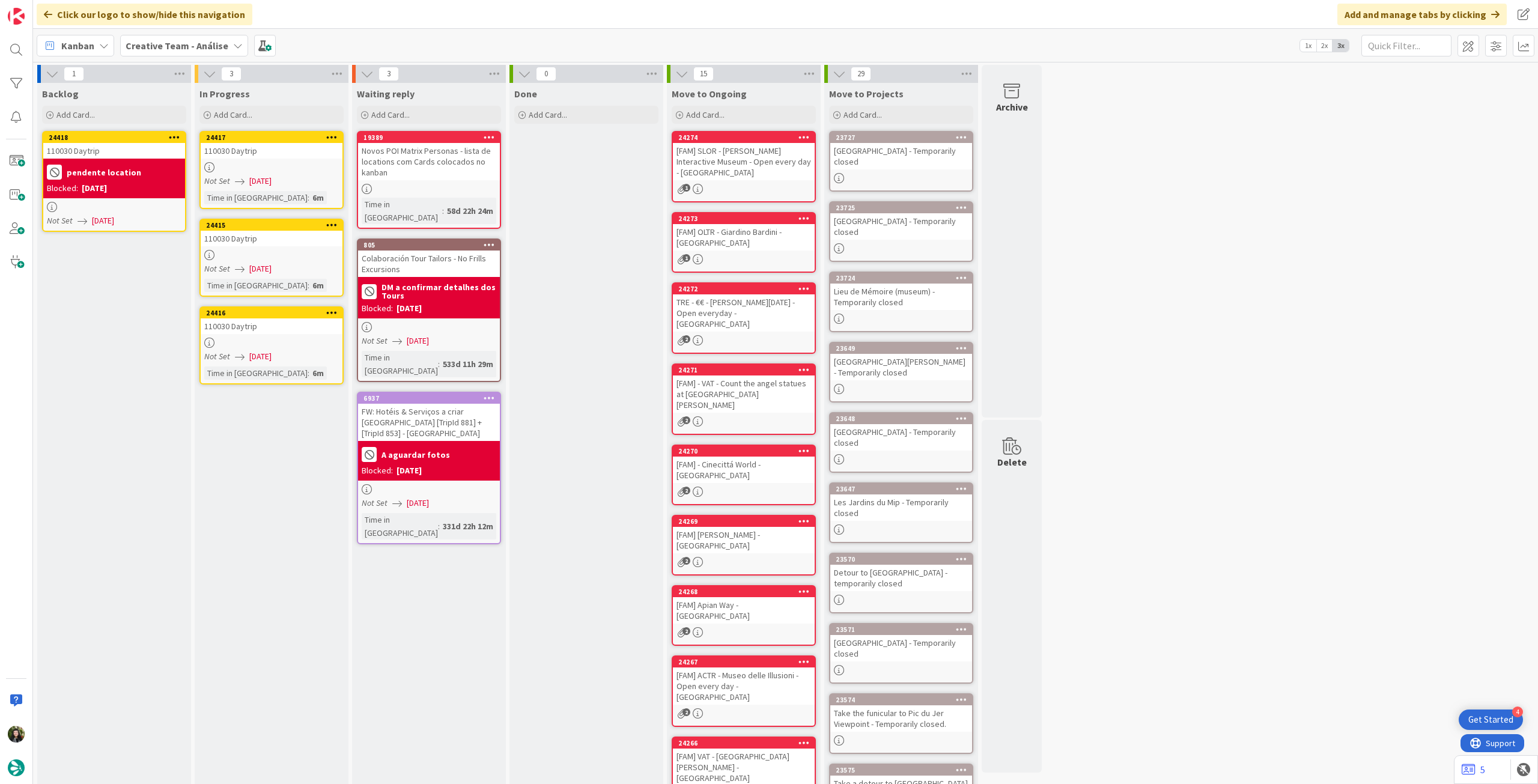
click at [262, 182] on span "[DATE]" at bounding box center [260, 181] width 22 height 13
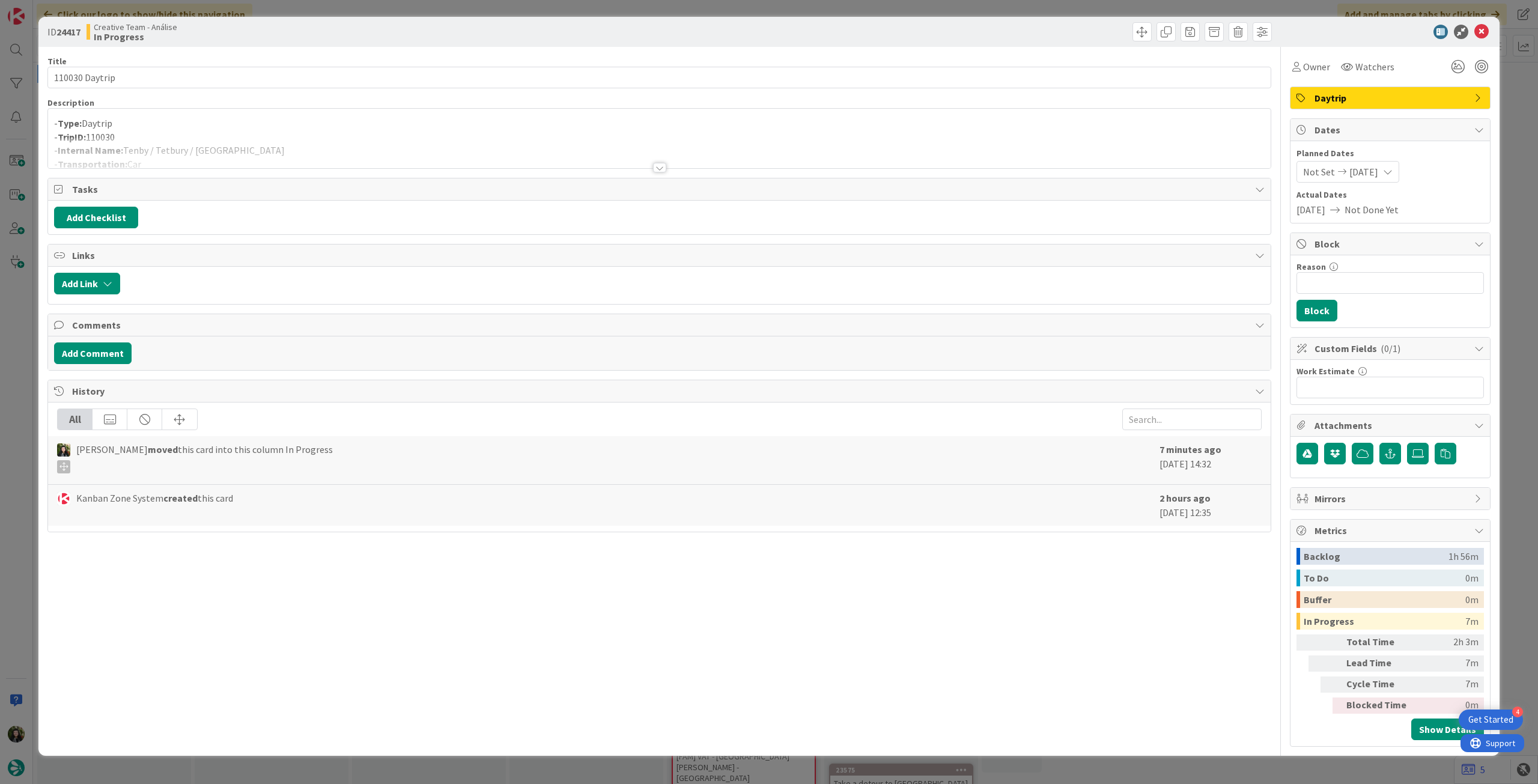
click at [249, 156] on div at bounding box center [659, 152] width 1222 height 30
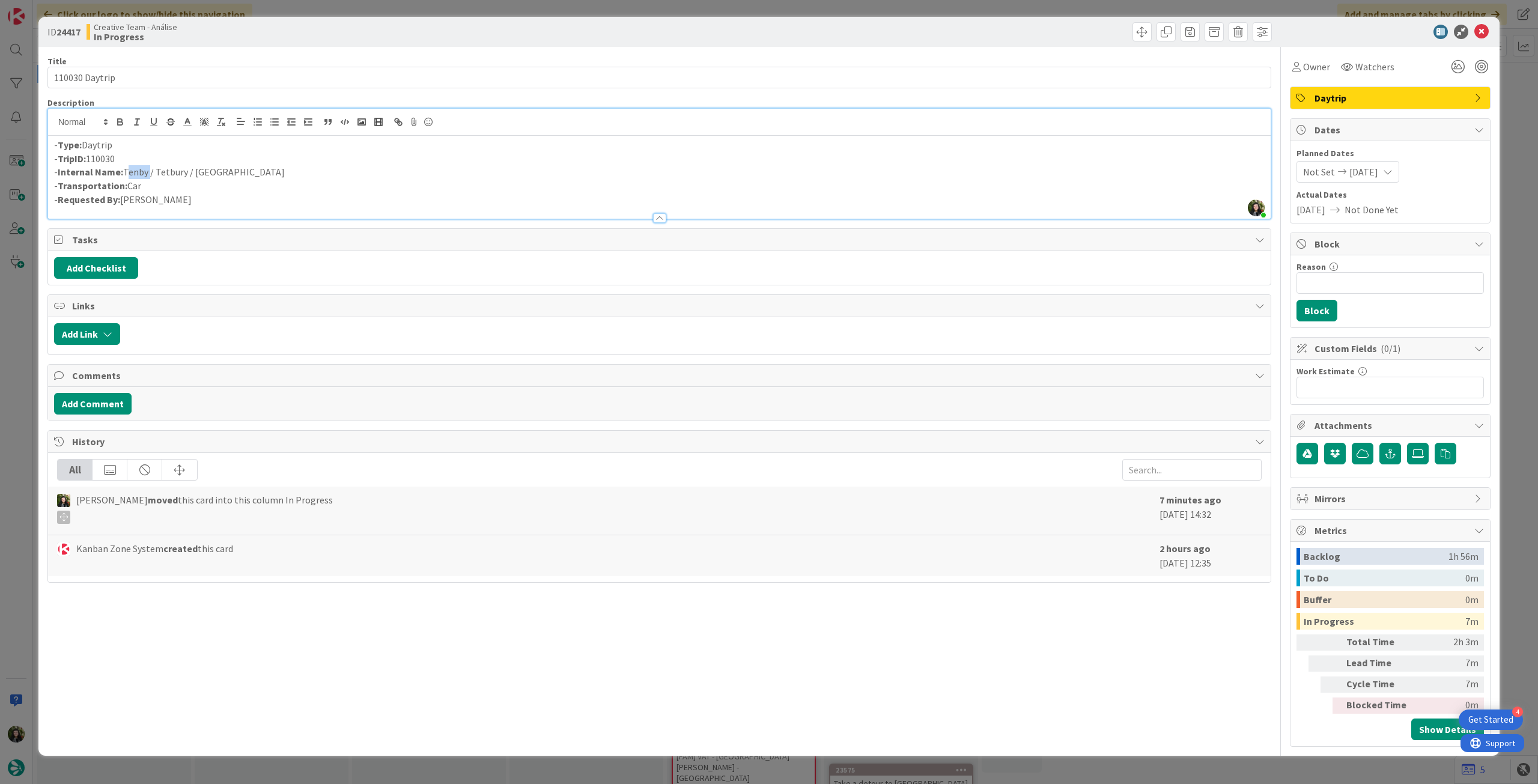
drag, startPoint x: 124, startPoint y: 171, endPoint x: 205, endPoint y: 163, distance: 81.4
click at [147, 175] on p "- Internal Name: Tenby / Tetbury / Bath" at bounding box center [659, 172] width 1211 height 14
copy p "Tenby"
click at [1482, 34] on icon at bounding box center [1482, 32] width 15 height 15
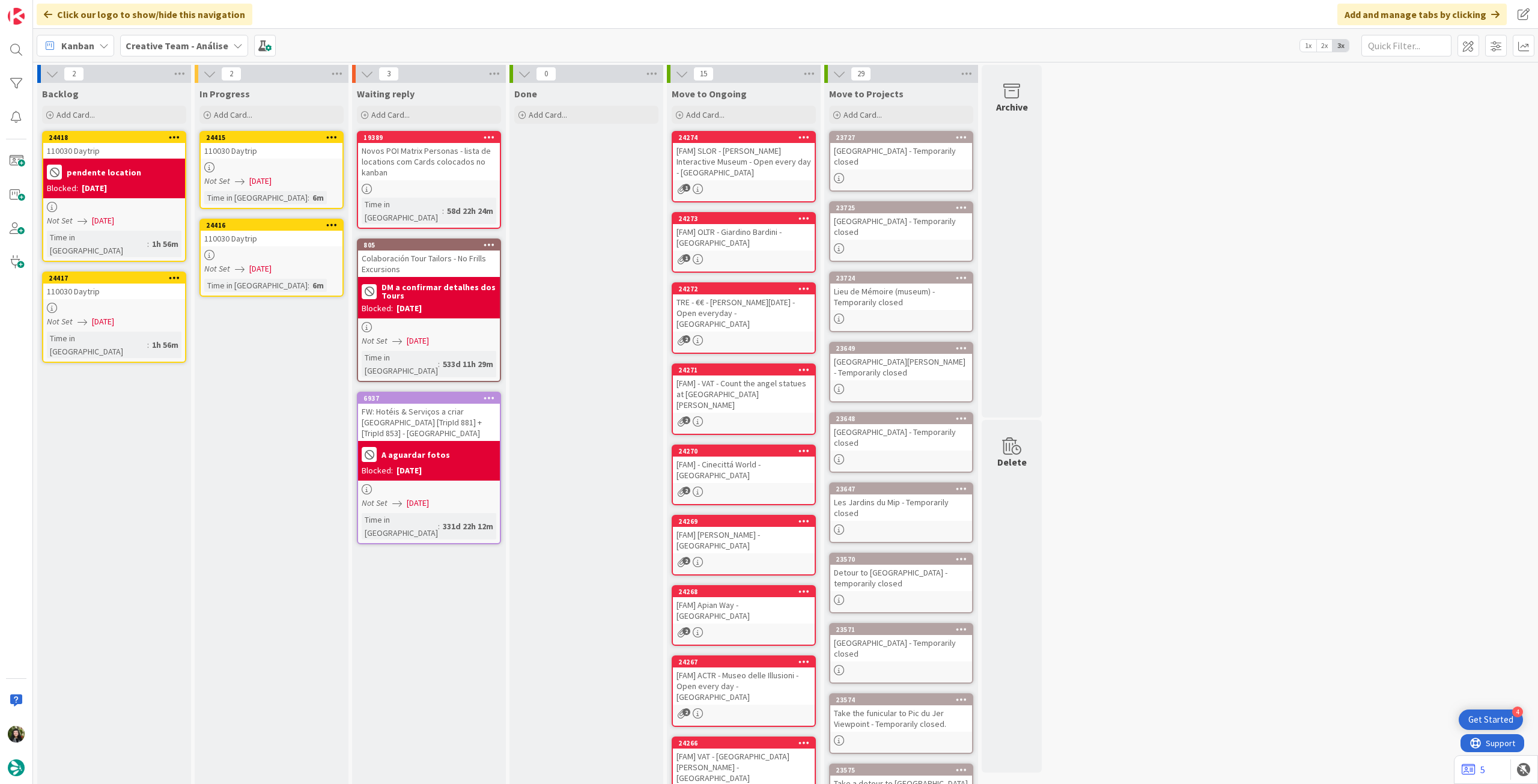
click at [265, 188] on div "24415 110030 Daytrip Not Set 02/10/2025 Time in Column : 6m" at bounding box center [271, 170] width 144 height 78
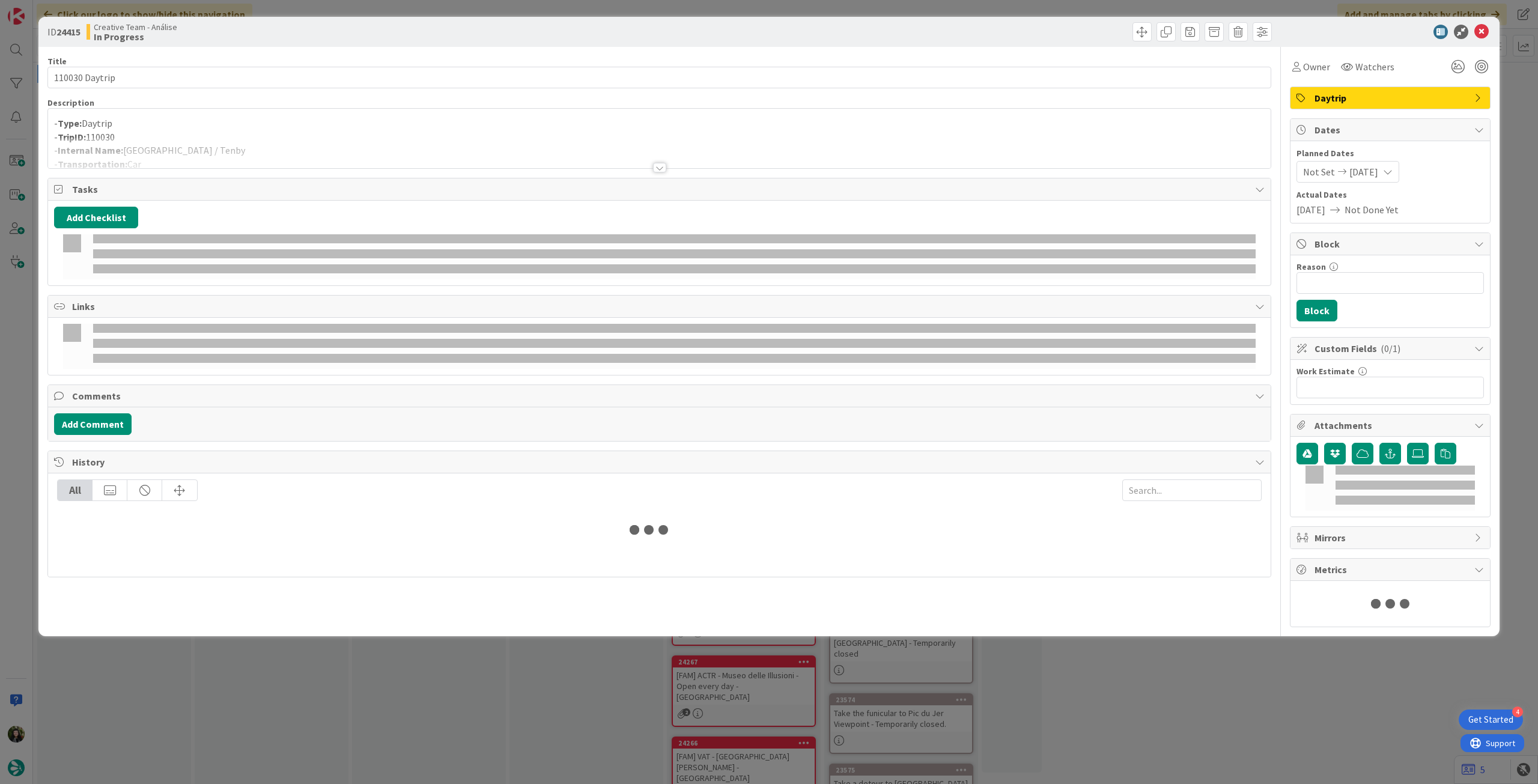
click at [283, 143] on div at bounding box center [659, 152] width 1222 height 30
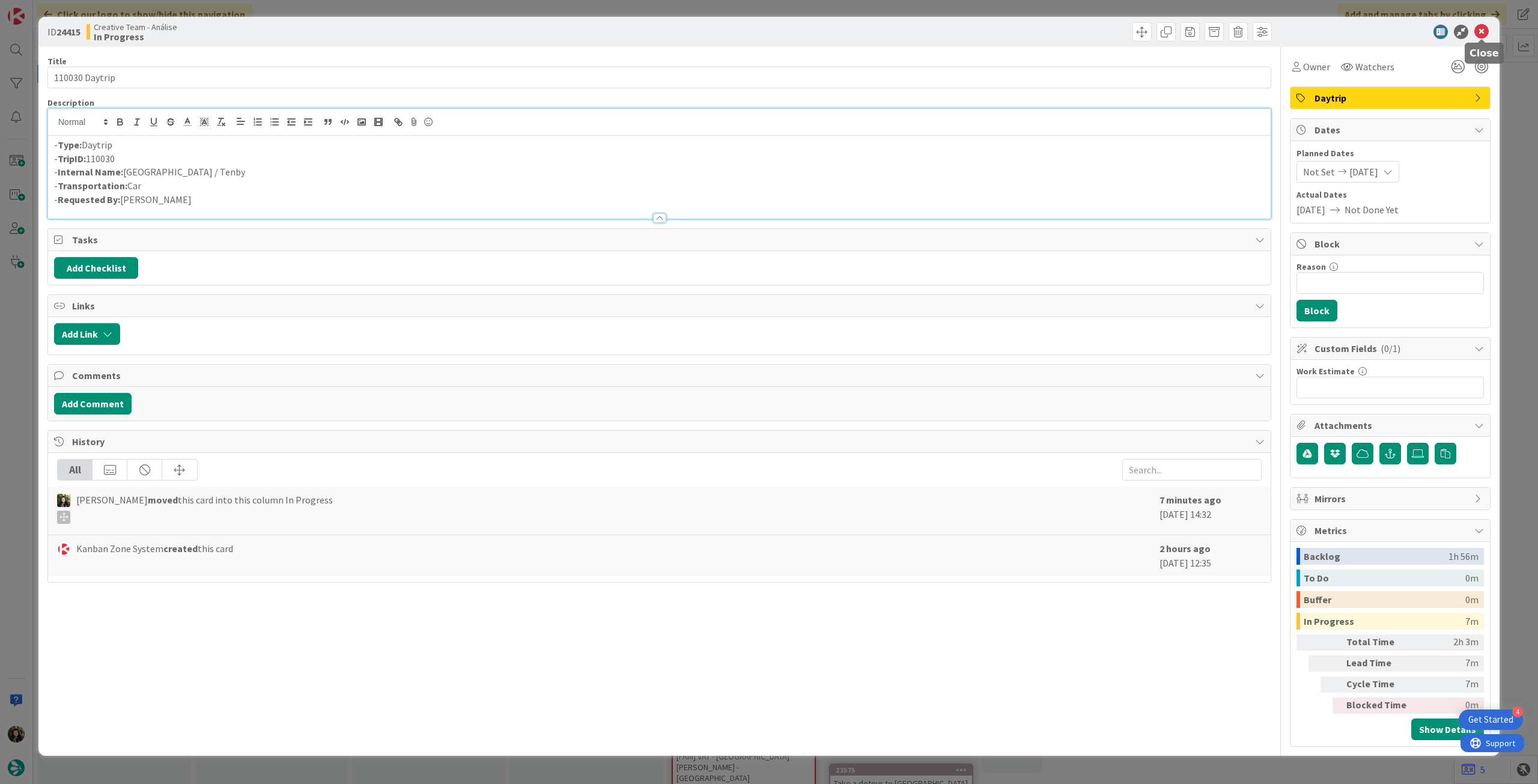
click at [1479, 27] on icon at bounding box center [1482, 32] width 15 height 15
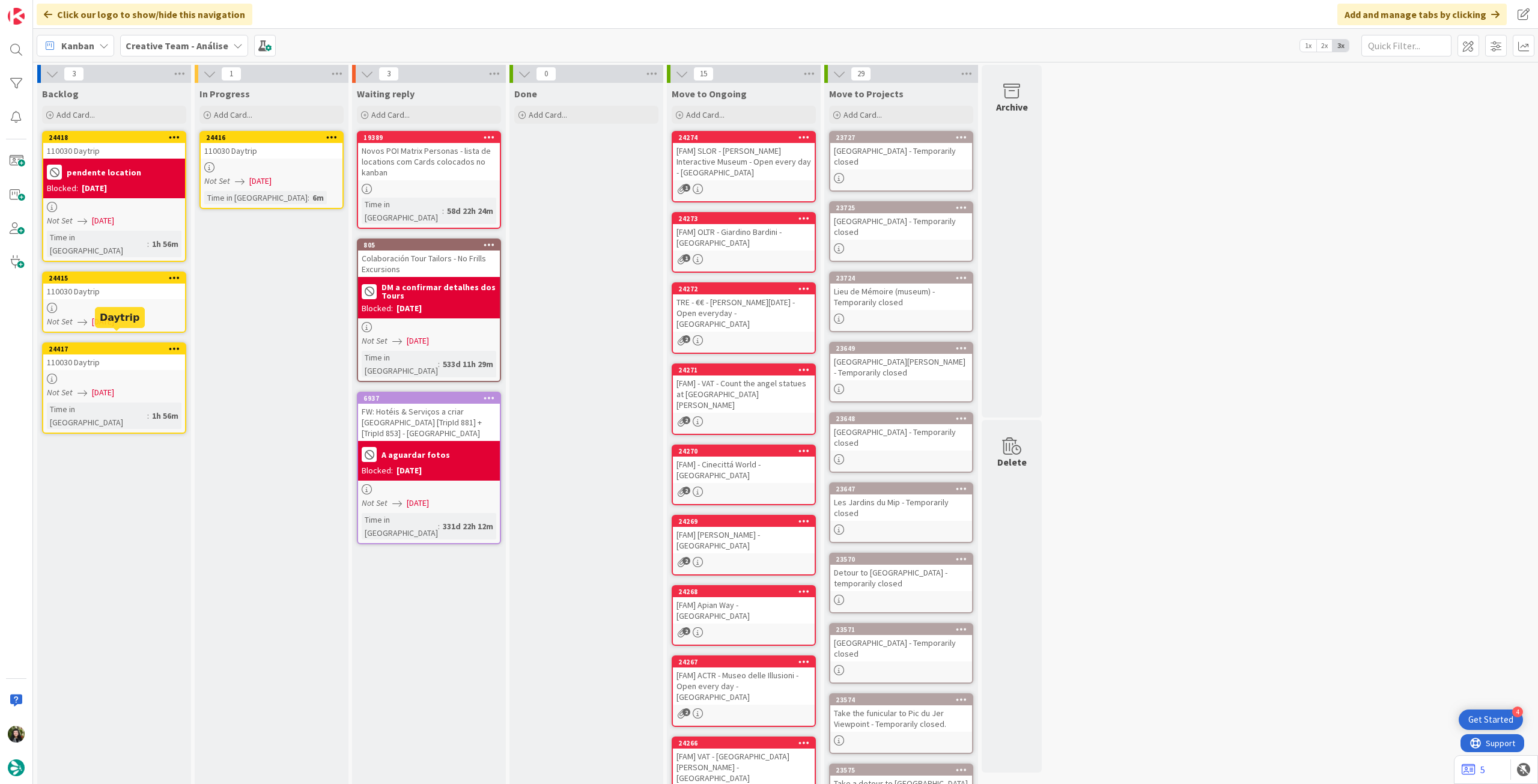
click at [259, 187] on span "[DATE]" at bounding box center [260, 181] width 22 height 13
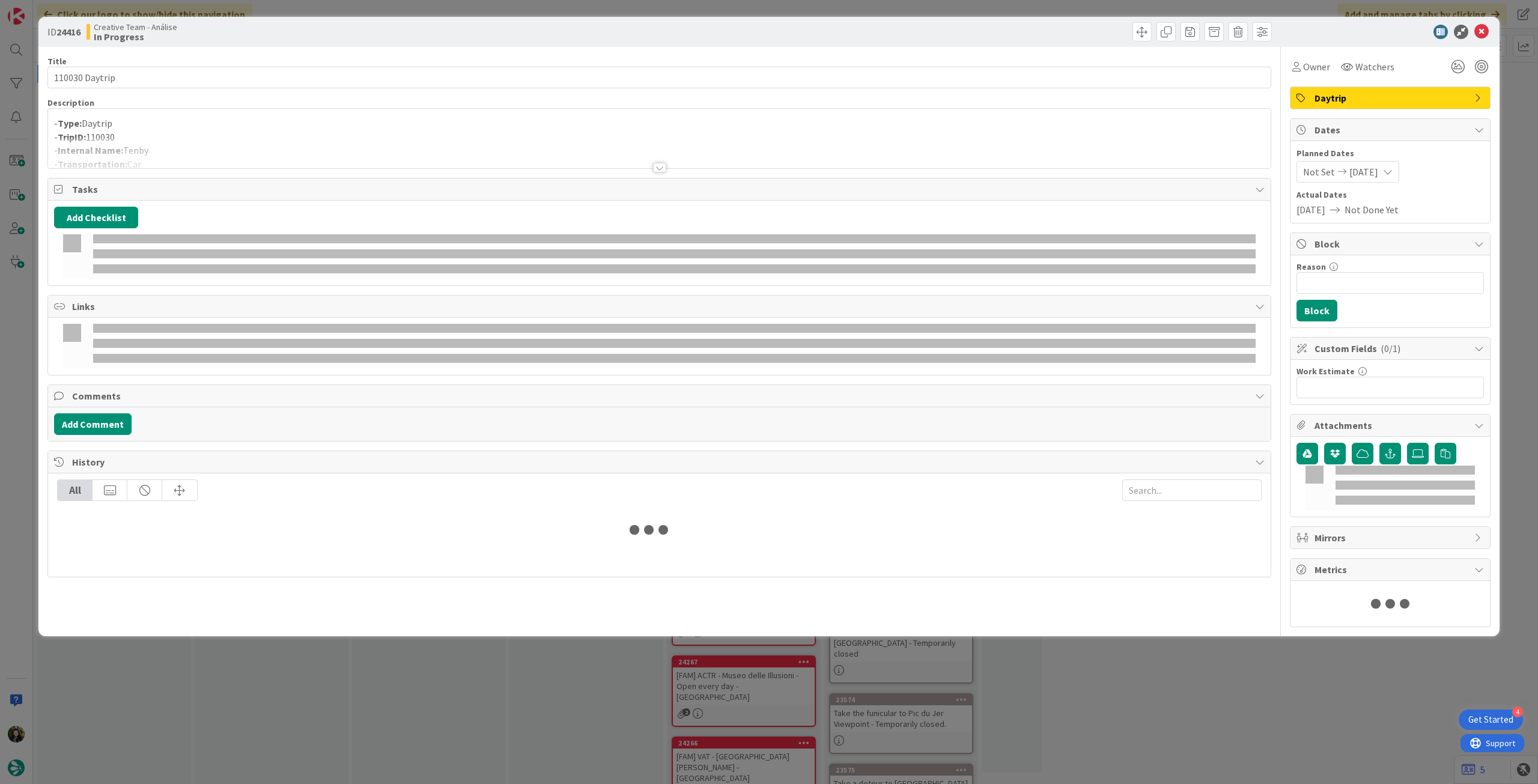
click at [306, 137] on p "- TripID: 110030" at bounding box center [659, 137] width 1211 height 14
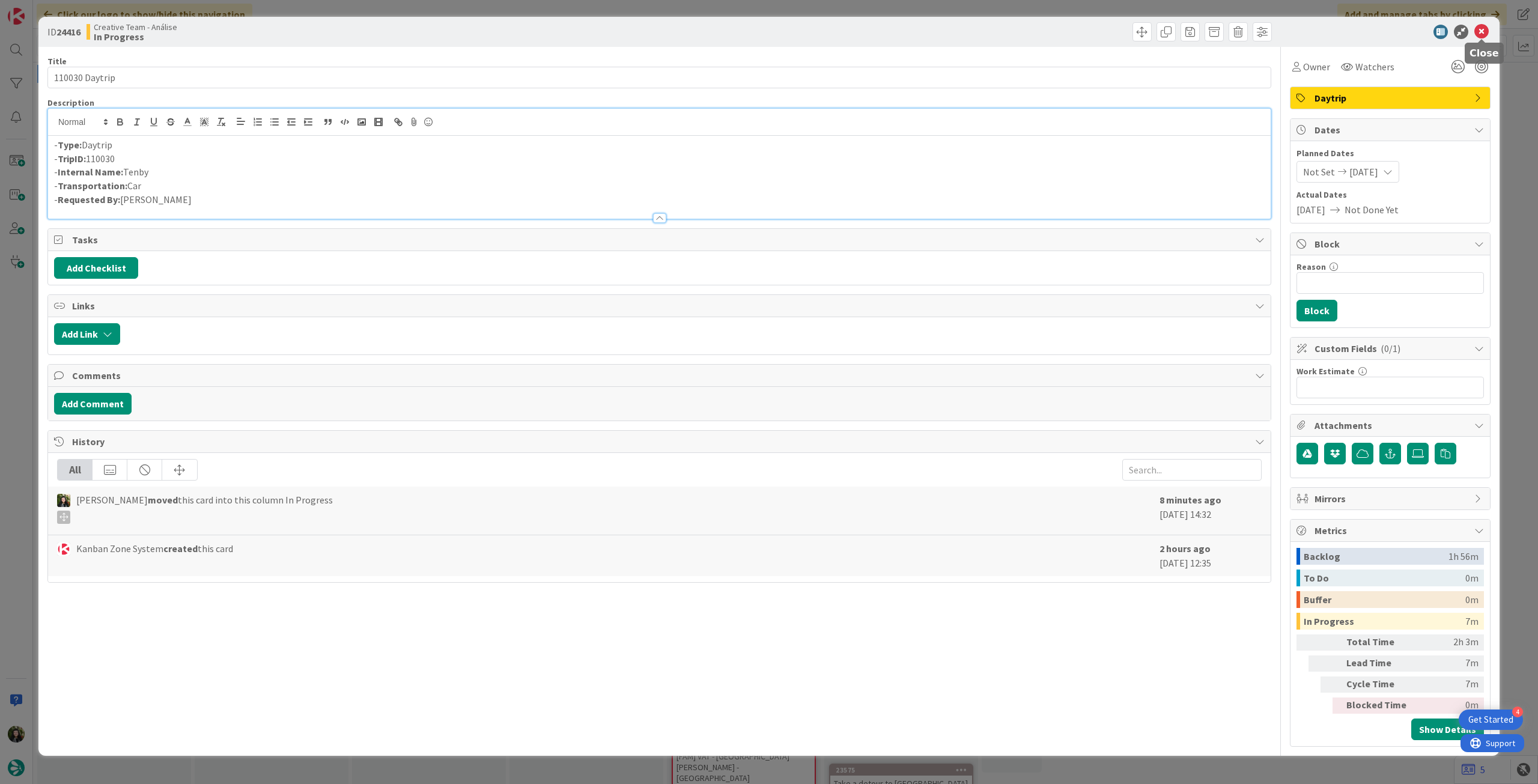
click at [1483, 27] on icon at bounding box center [1482, 32] width 15 height 15
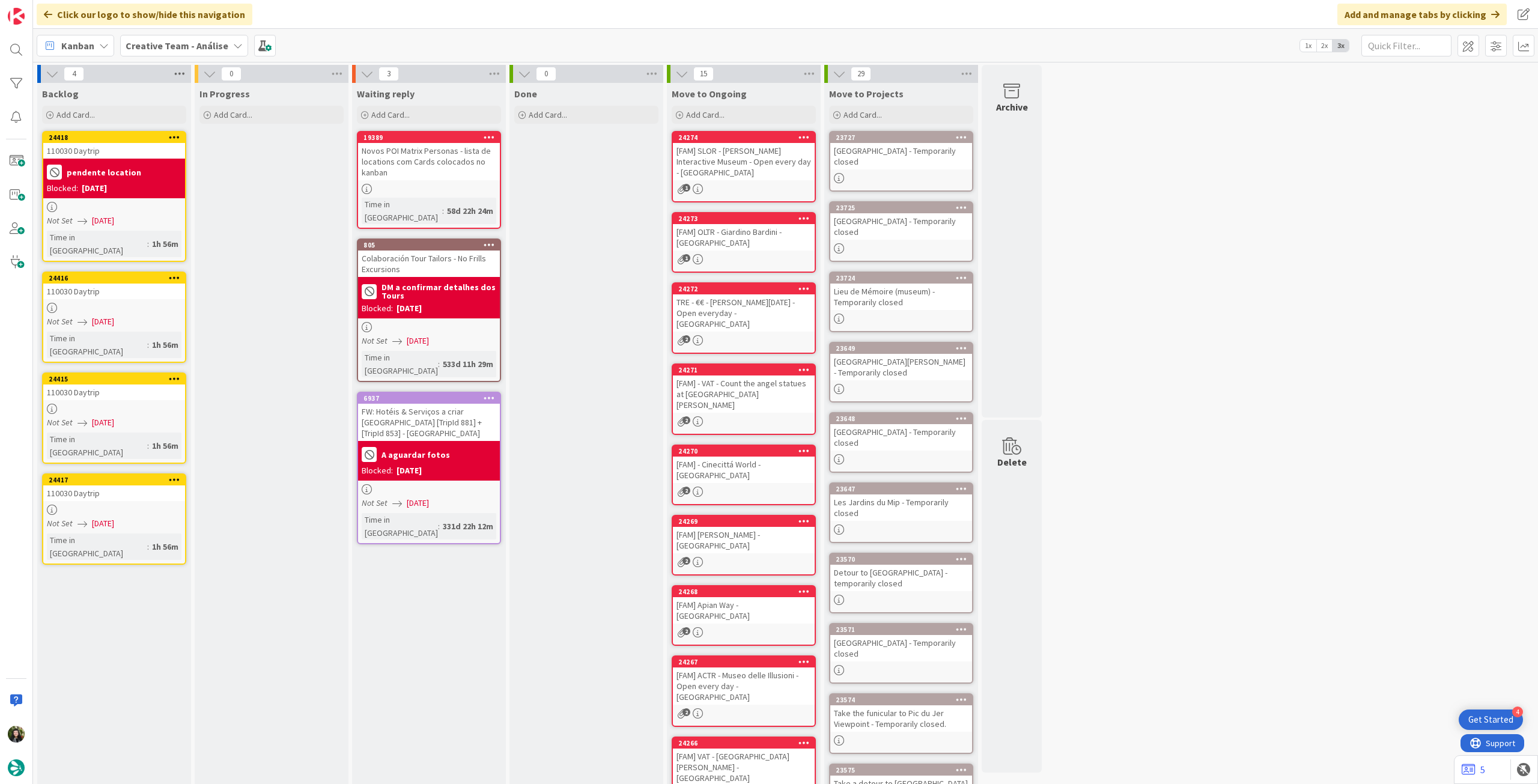
click at [178, 74] on icon at bounding box center [179, 74] width 16 height 18
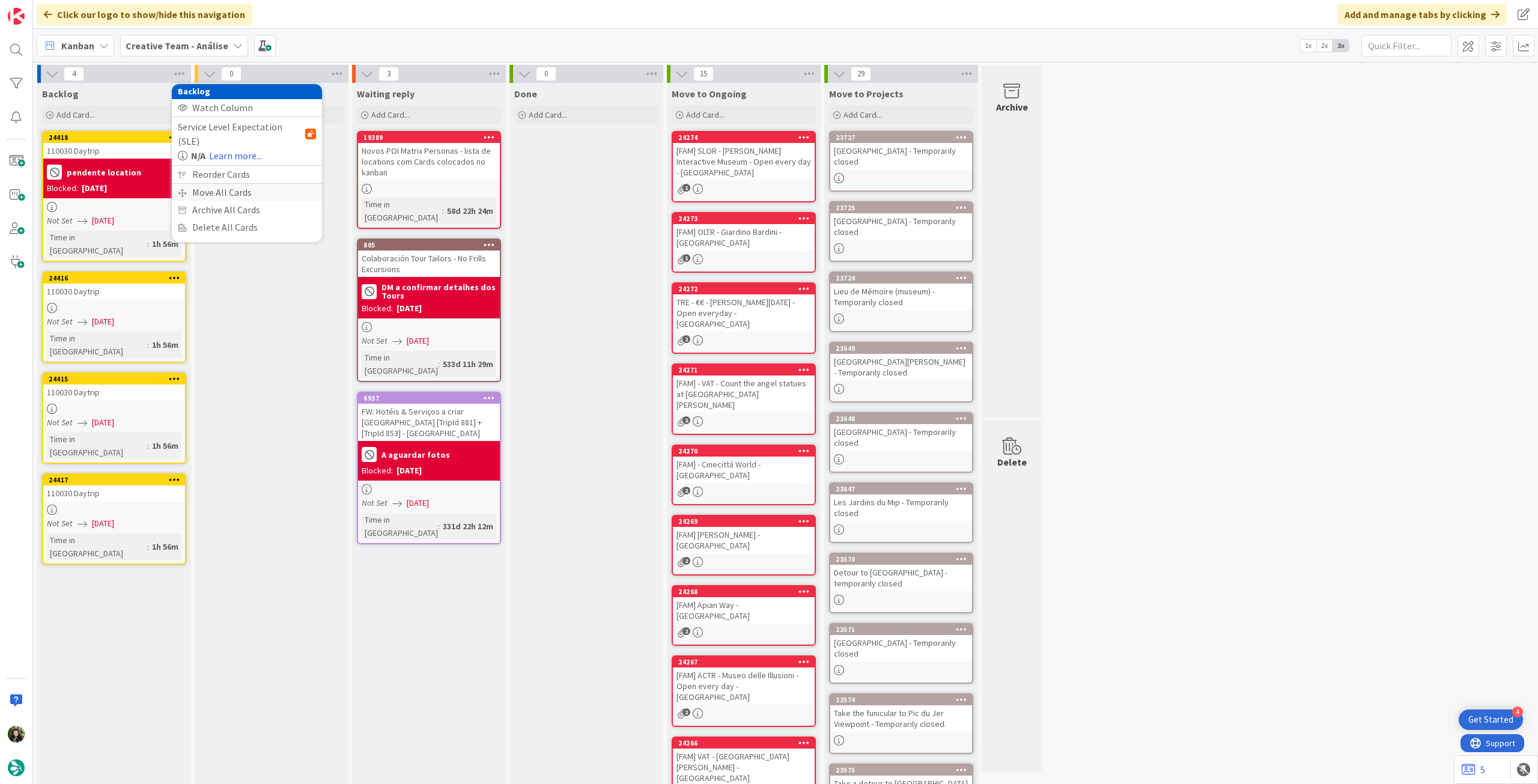
click at [205, 185] on div "Move All Cards" at bounding box center [246, 193] width 150 height 18
click at [245, 132] on span "Creative Team - Análise" at bounding box center [233, 131] width 97 height 12
click at [228, 188] on span "Creative Team" at bounding box center [255, 188] width 109 height 18
click at [208, 239] on button "Move" at bounding box center [197, 234] width 39 height 21
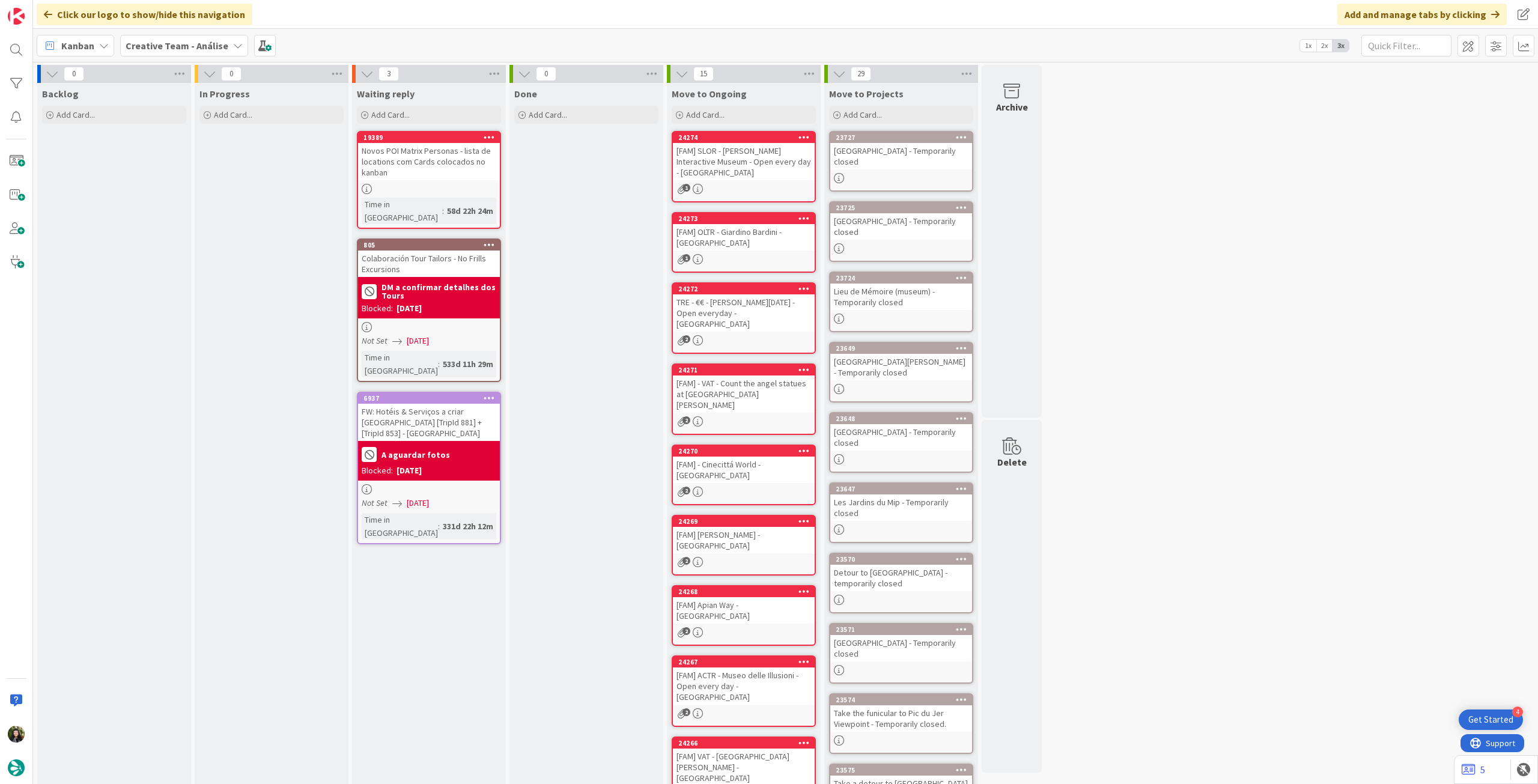
click at [180, 38] on span "Creative Team - Análise" at bounding box center [177, 46] width 103 height 15
click at [192, 174] on h4 "Creative Team" at bounding box center [215, 171] width 163 height 12
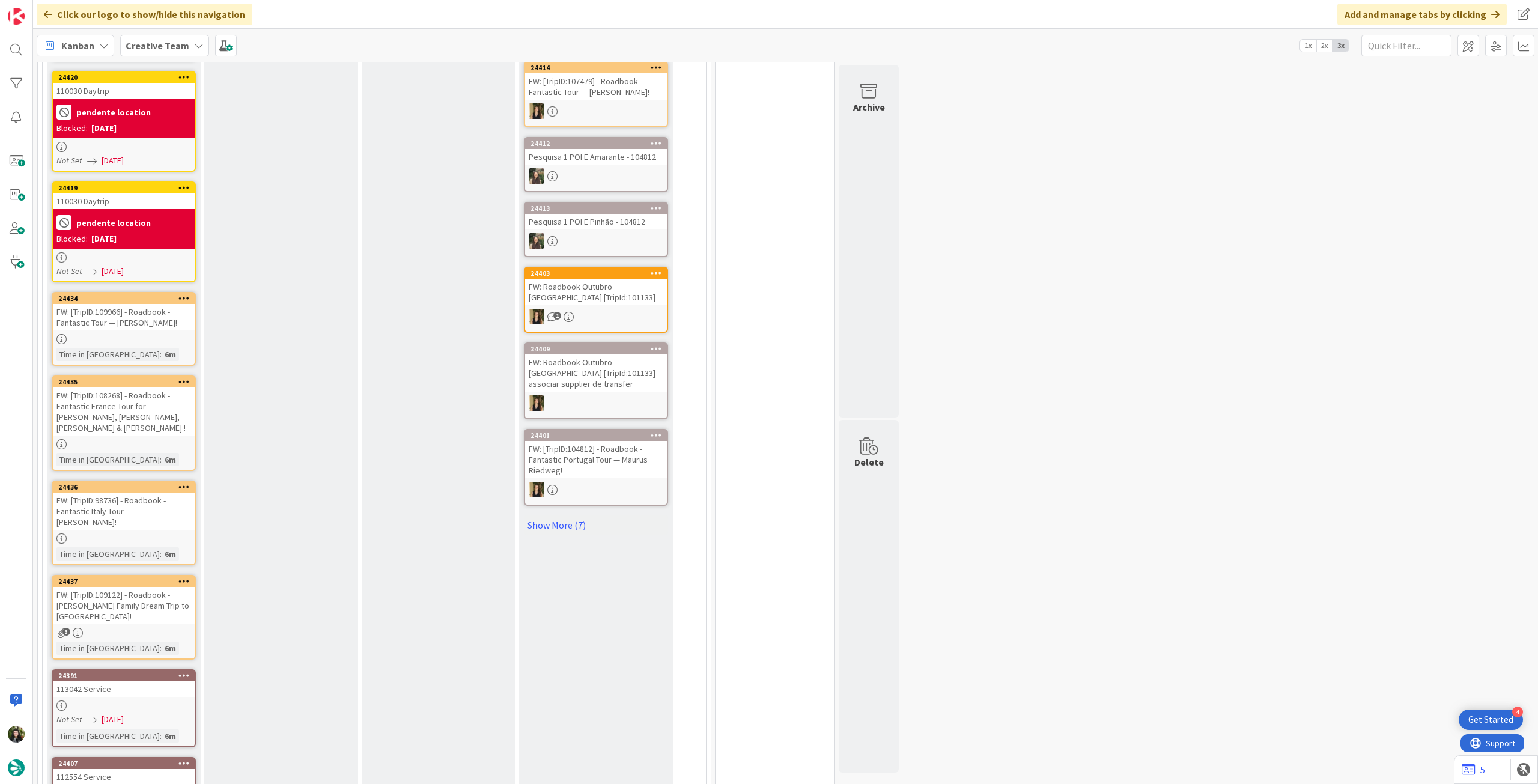
click at [190, 292] on div "24434 FW: [TripID:109966] - Roadbook - Fantastic Tour — Terry Allen! Time in Co…" at bounding box center [123, 329] width 144 height 74
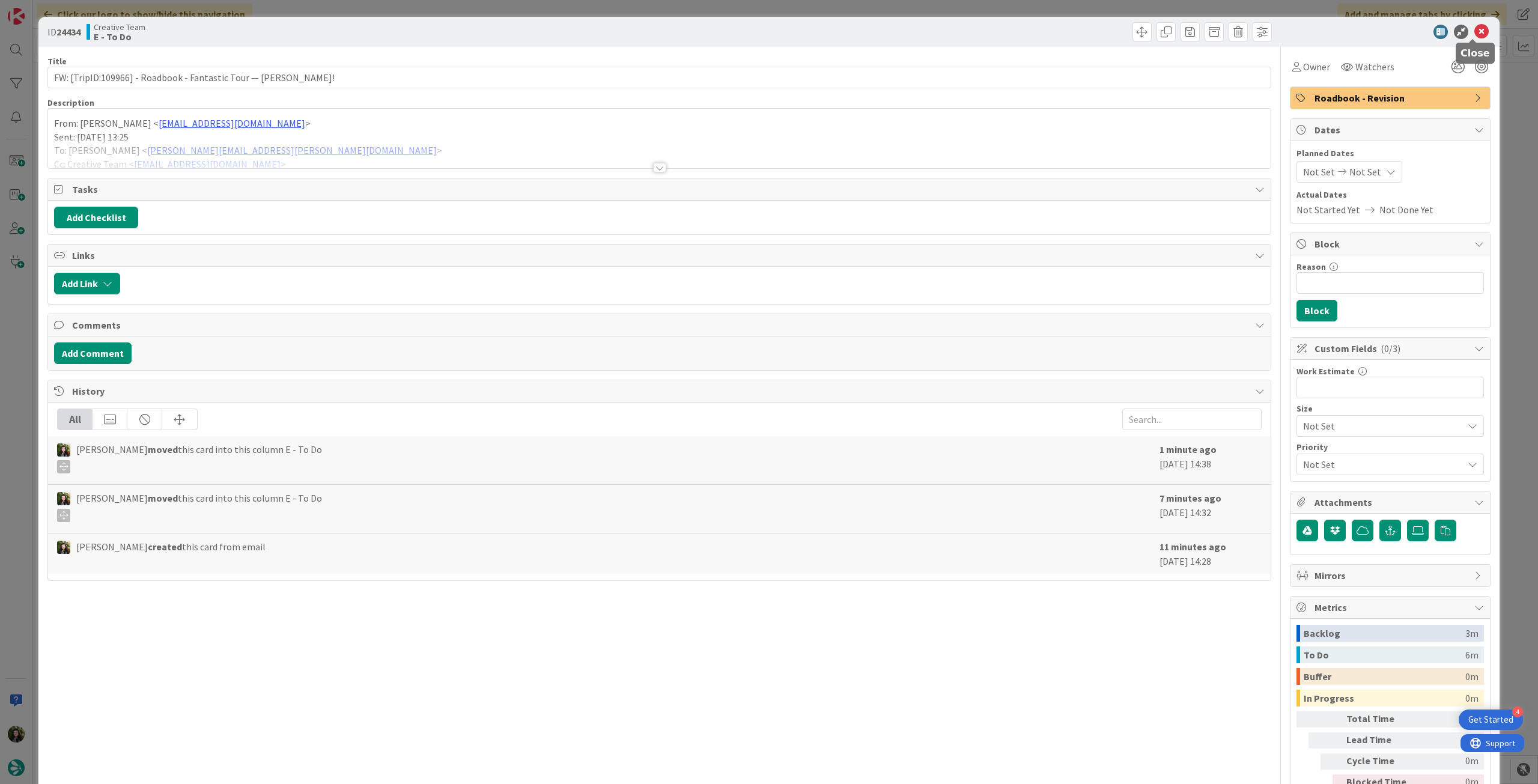
click at [1474, 37] on icon at bounding box center [1482, 32] width 15 height 15
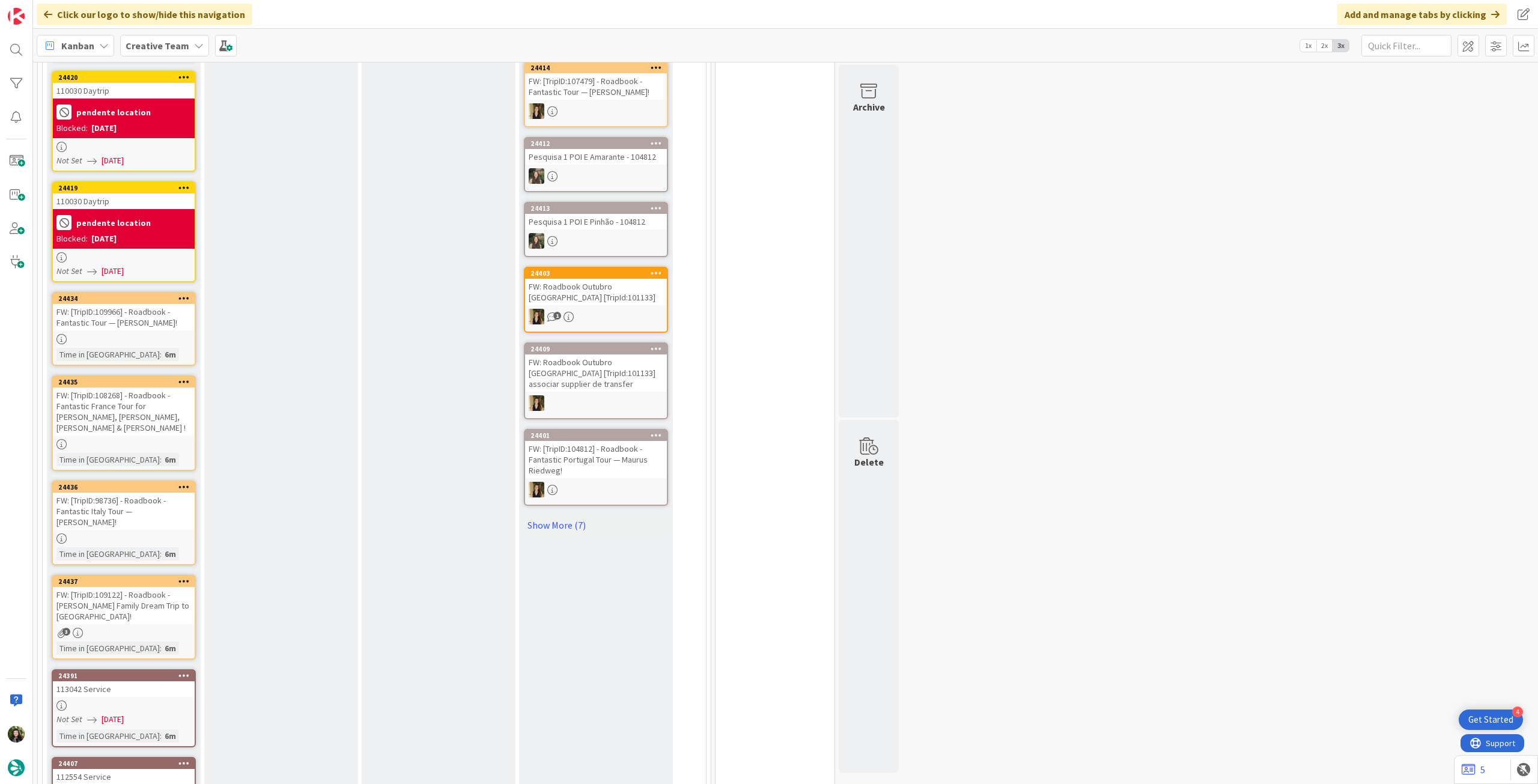
click at [185, 297] on icon at bounding box center [183, 297] width 11 height 8
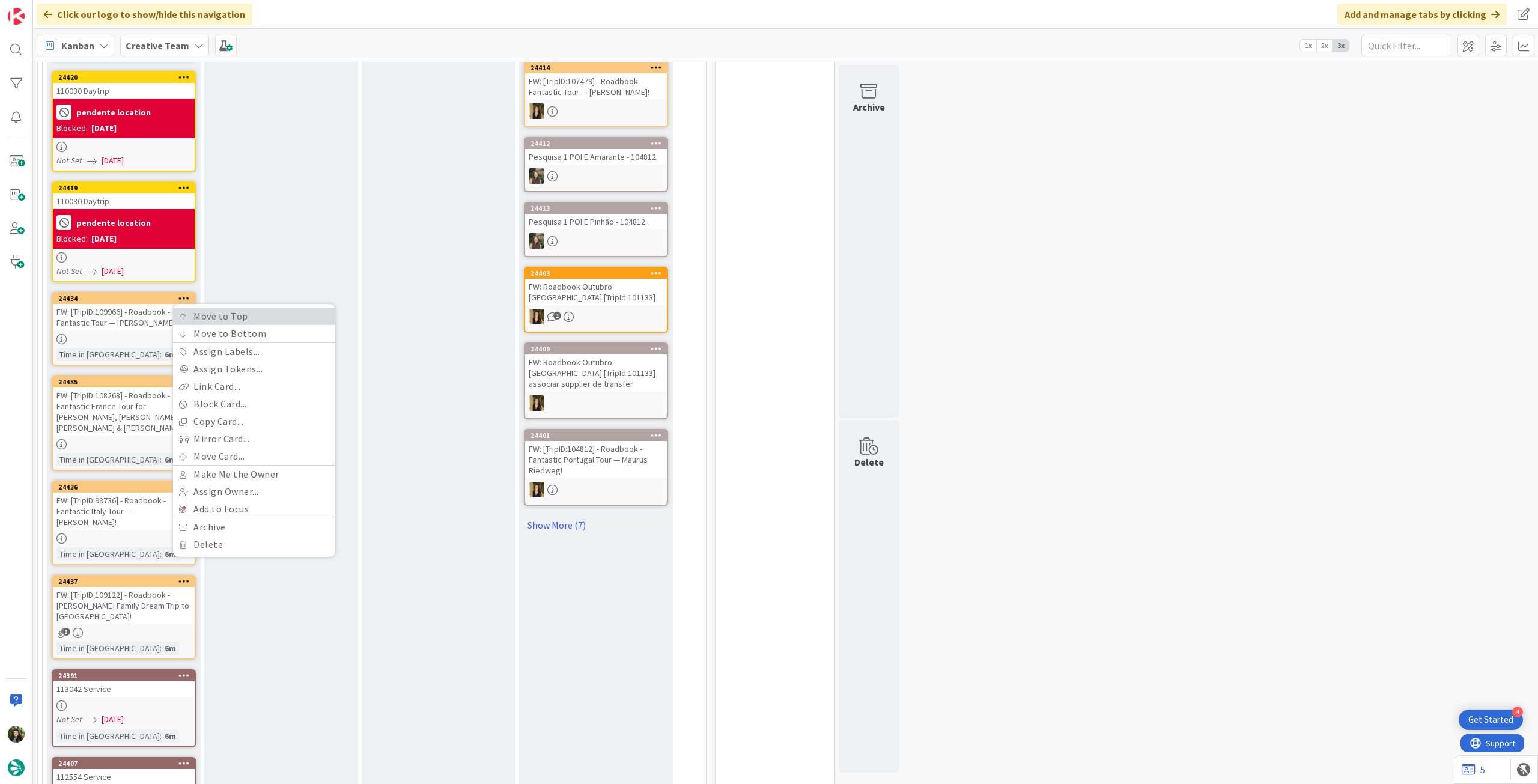
click at [176, 319] on link "Move to Top" at bounding box center [254, 316] width 162 height 18
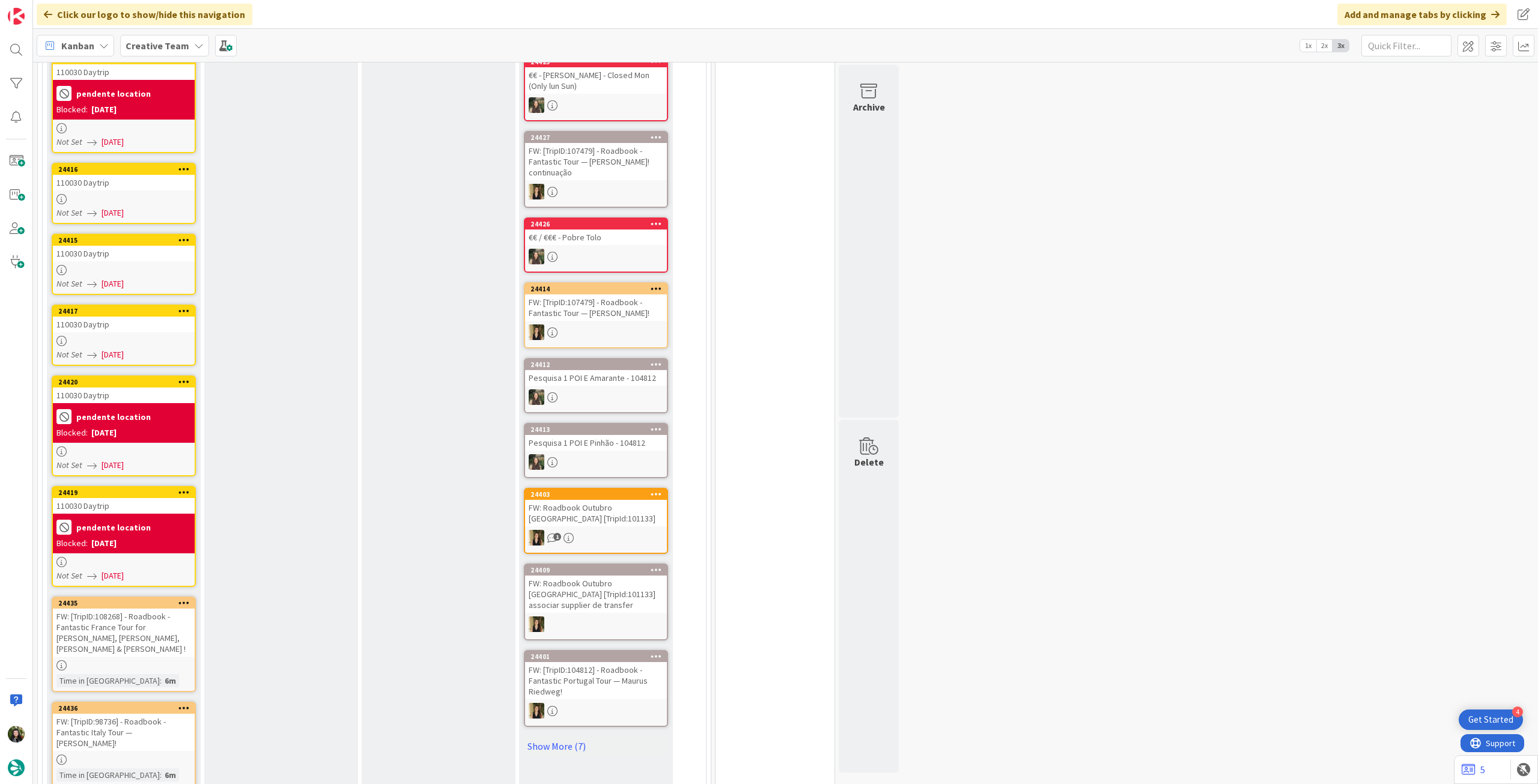
scroll to position [400, 0]
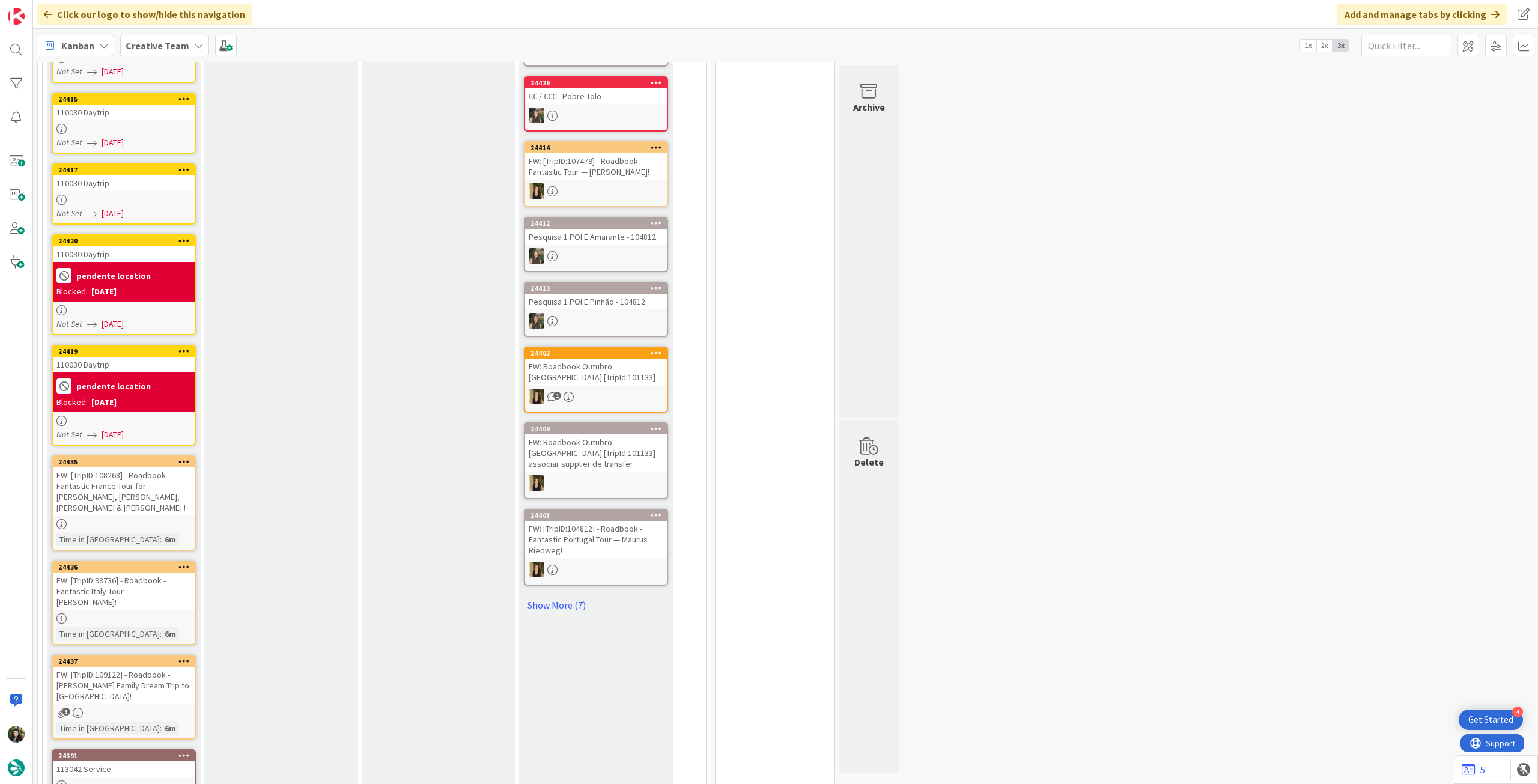
click at [188, 460] on icon at bounding box center [183, 461] width 11 height 8
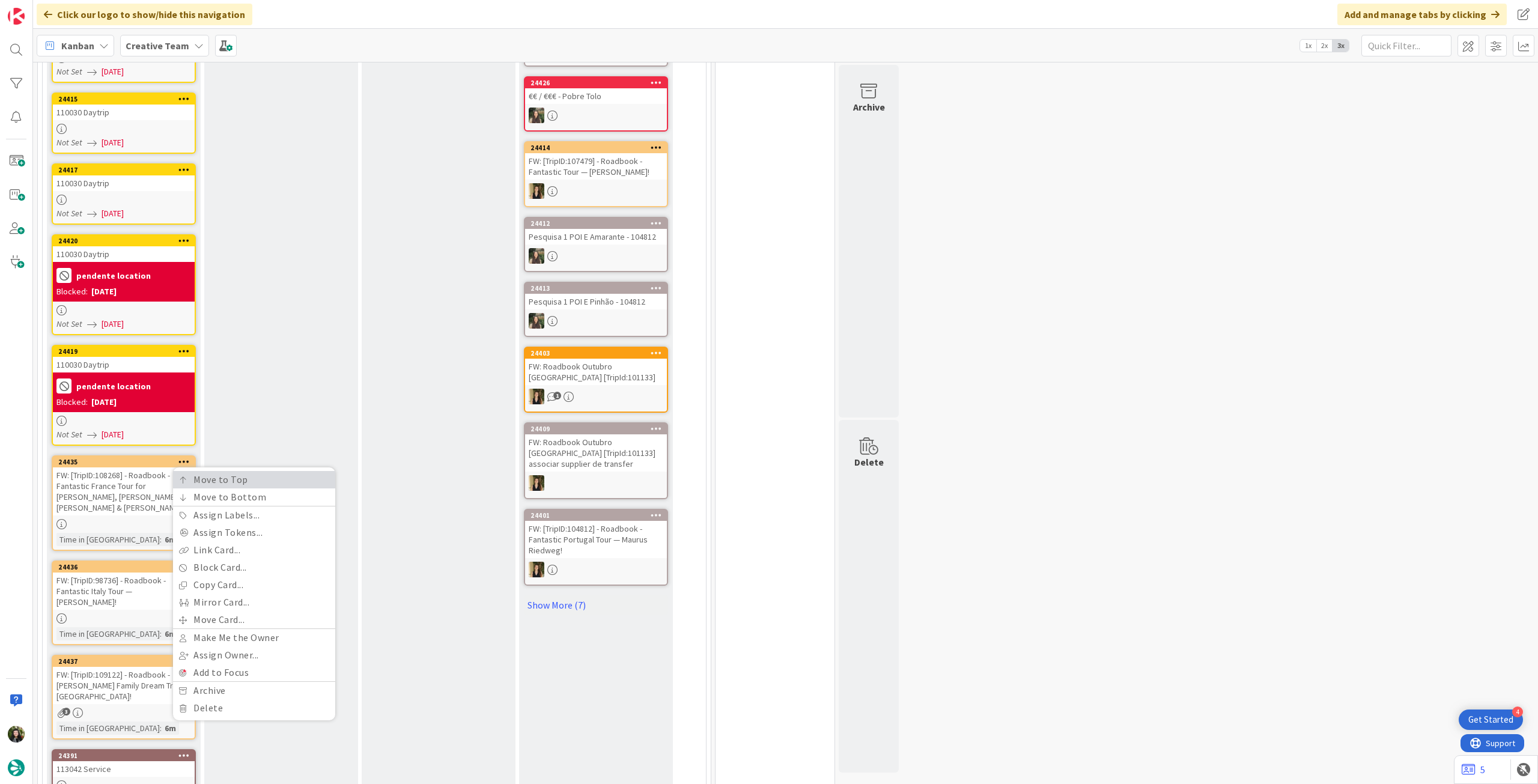
click at [187, 483] on link "Move to Top" at bounding box center [254, 480] width 162 height 18
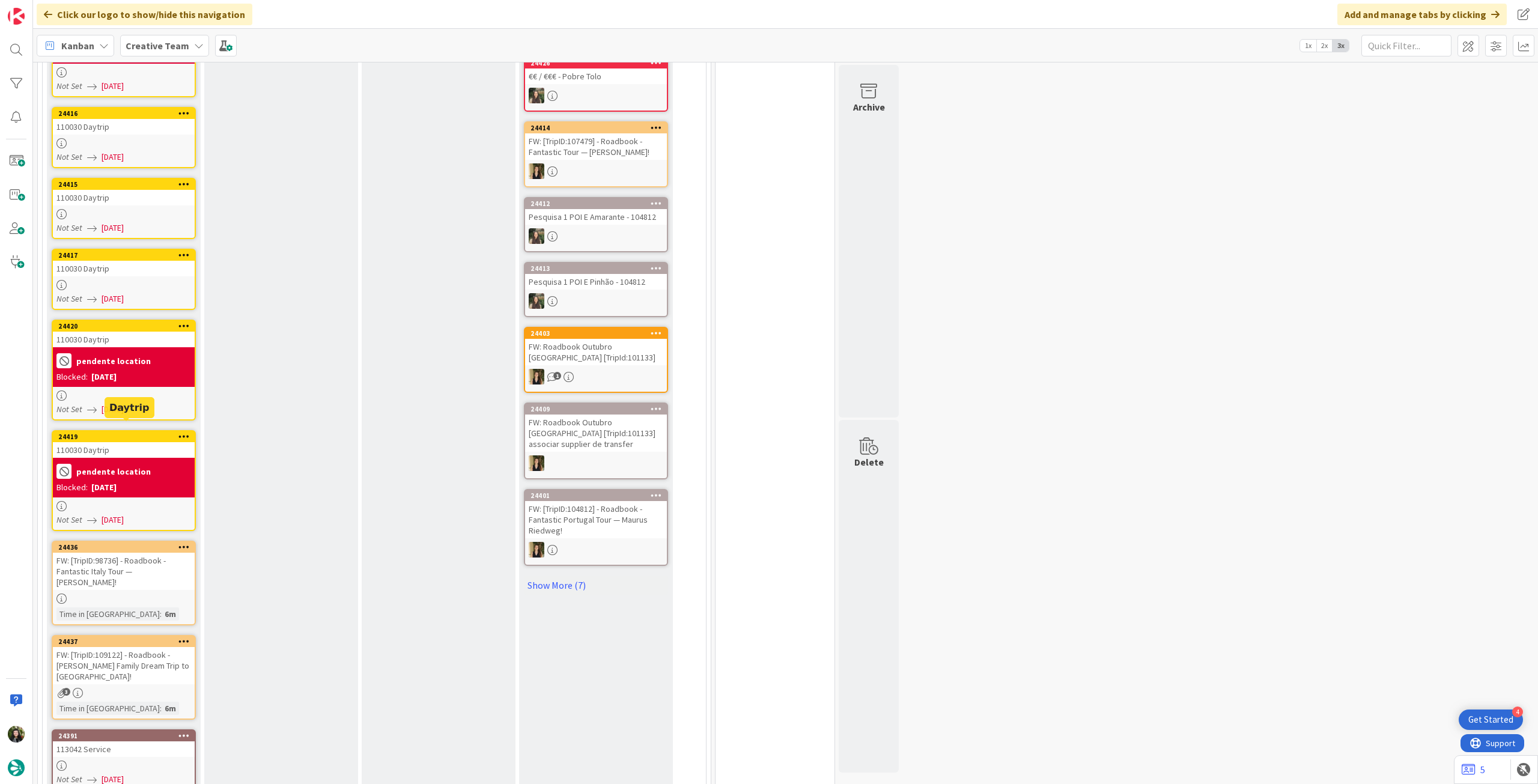
scroll to position [560, 0]
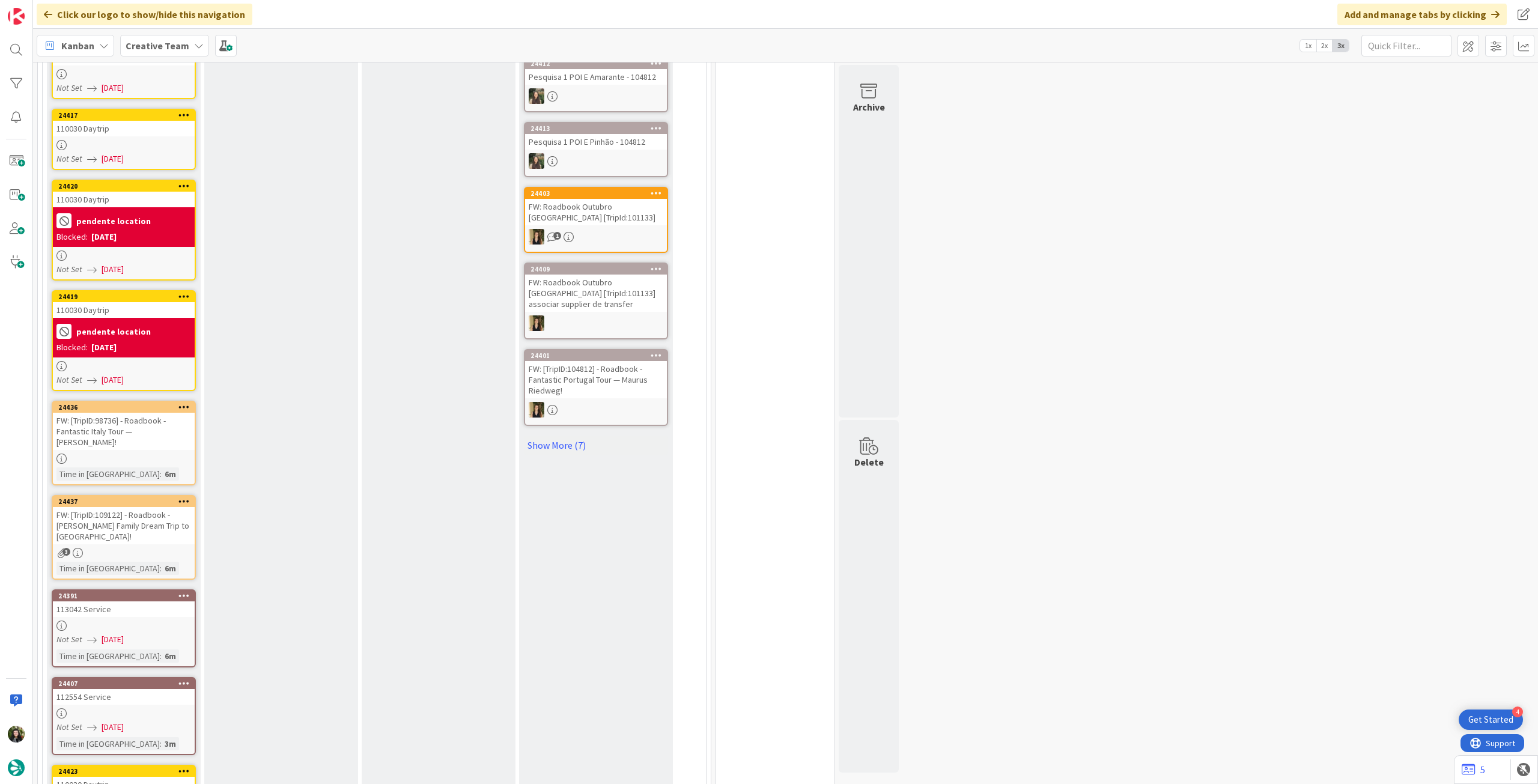
click at [189, 403] on div at bounding box center [183, 406] width 21 height 8
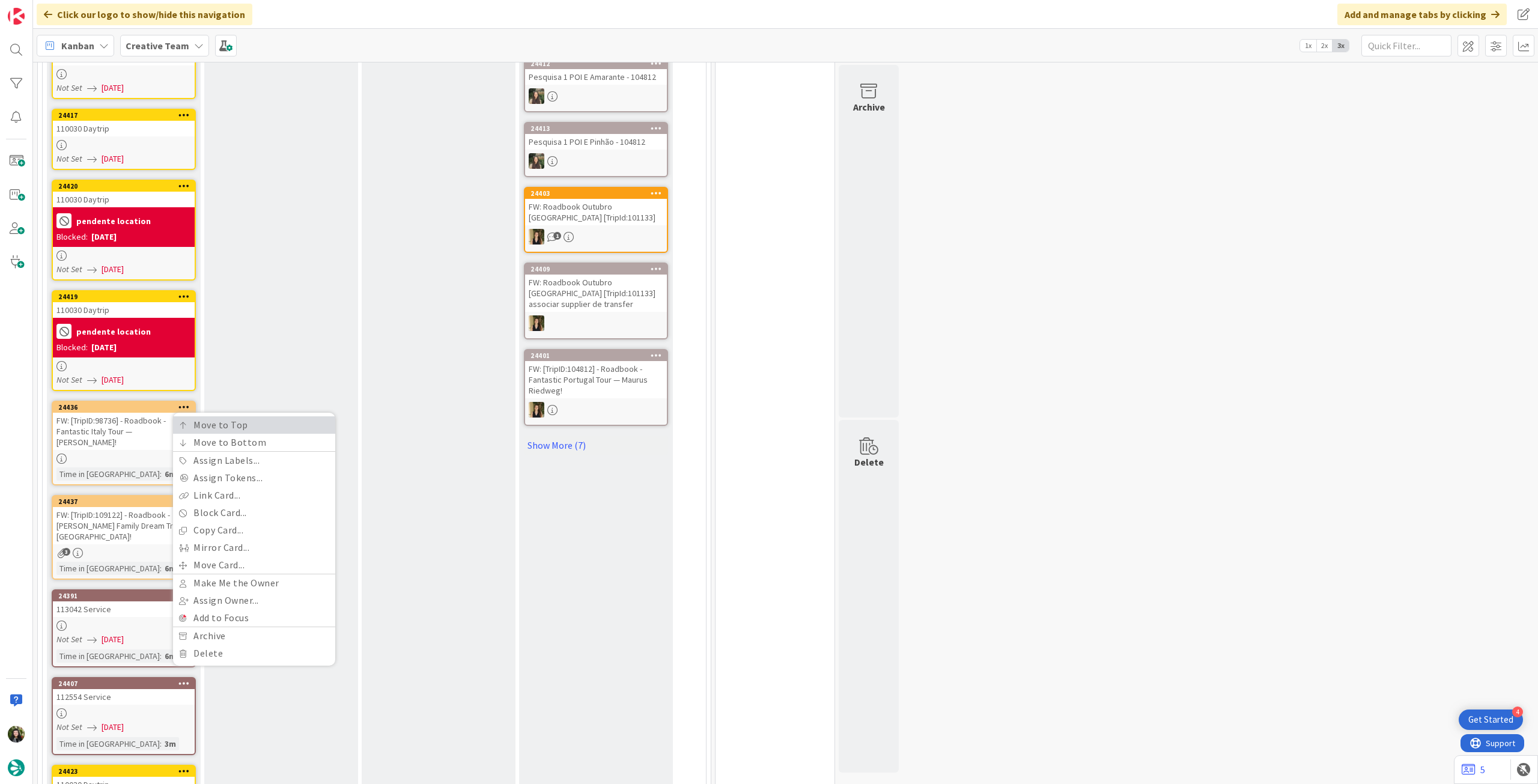
click at [186, 422] on icon at bounding box center [183, 426] width 8 height 7
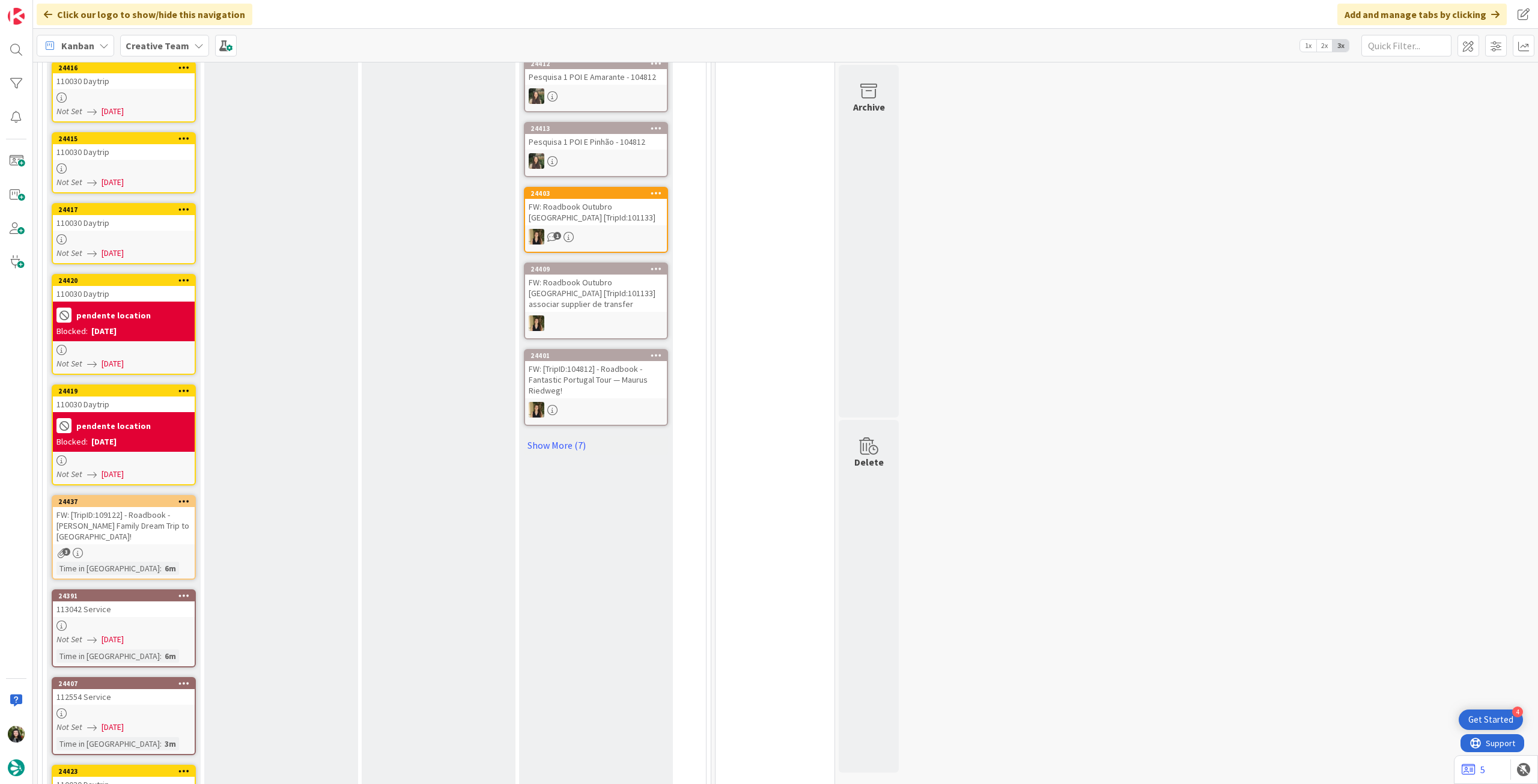
click at [181, 497] on icon at bounding box center [183, 500] width 11 height 8
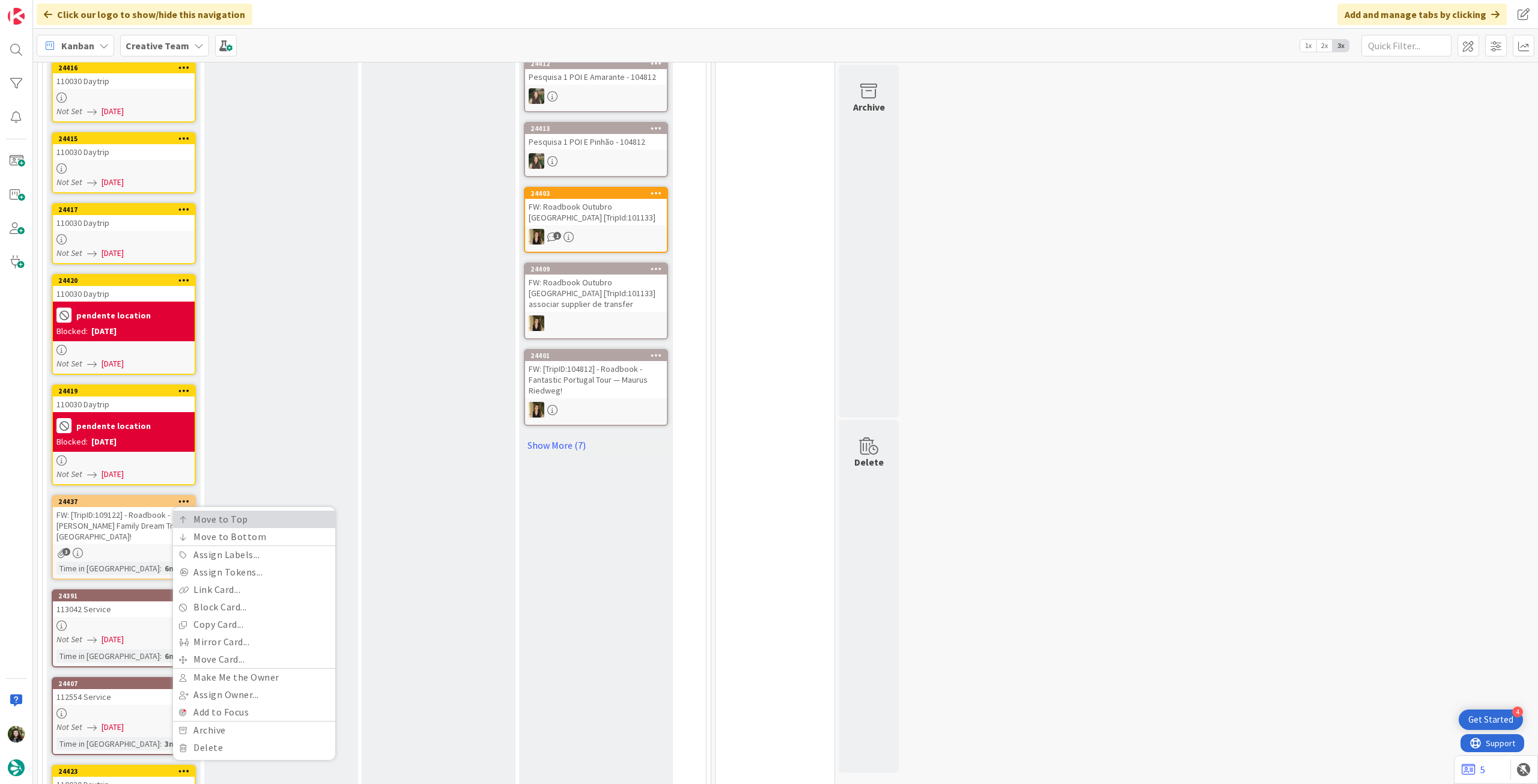
click at [175, 511] on link "Move to Top" at bounding box center [254, 519] width 162 height 18
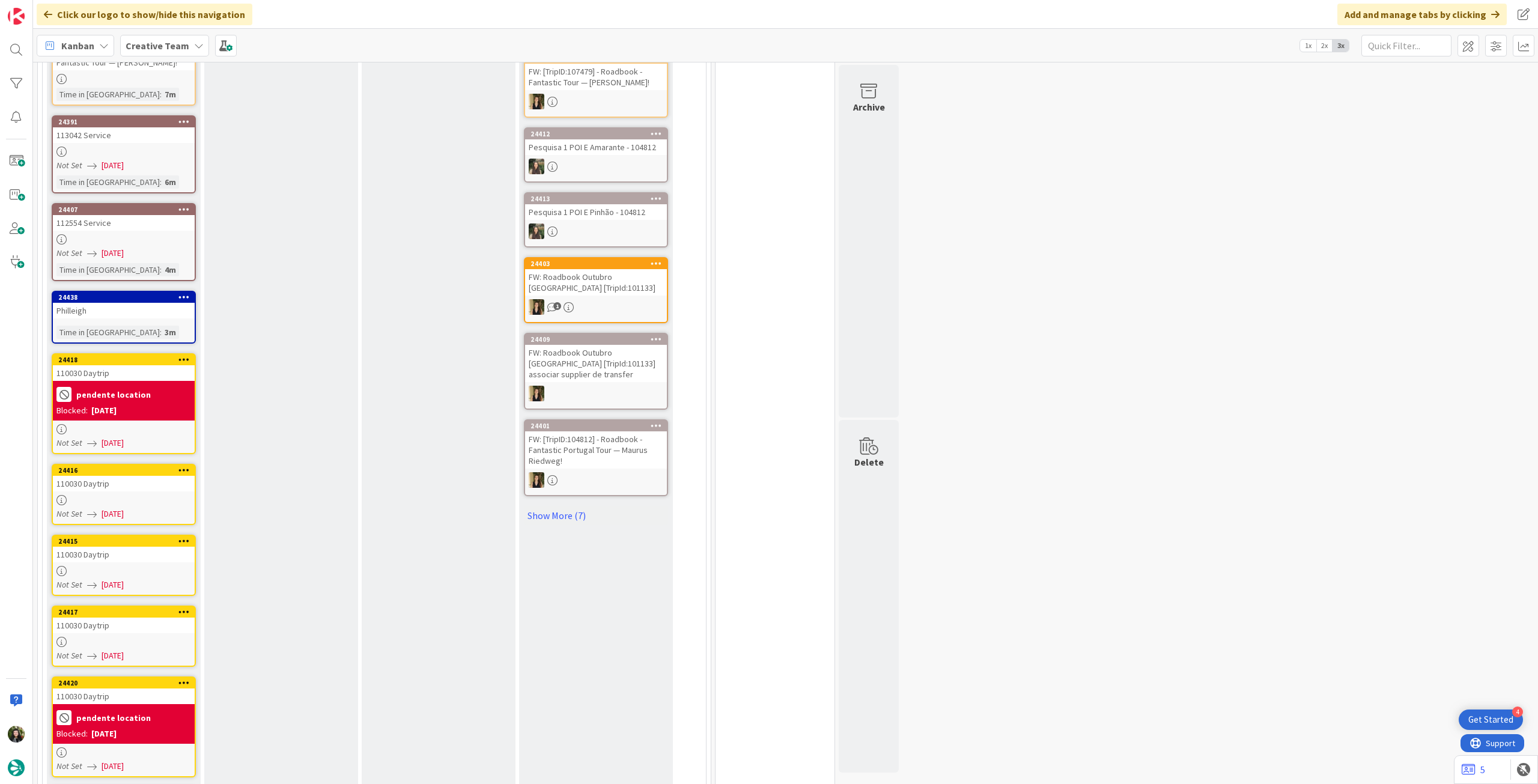
scroll to position [730, 0]
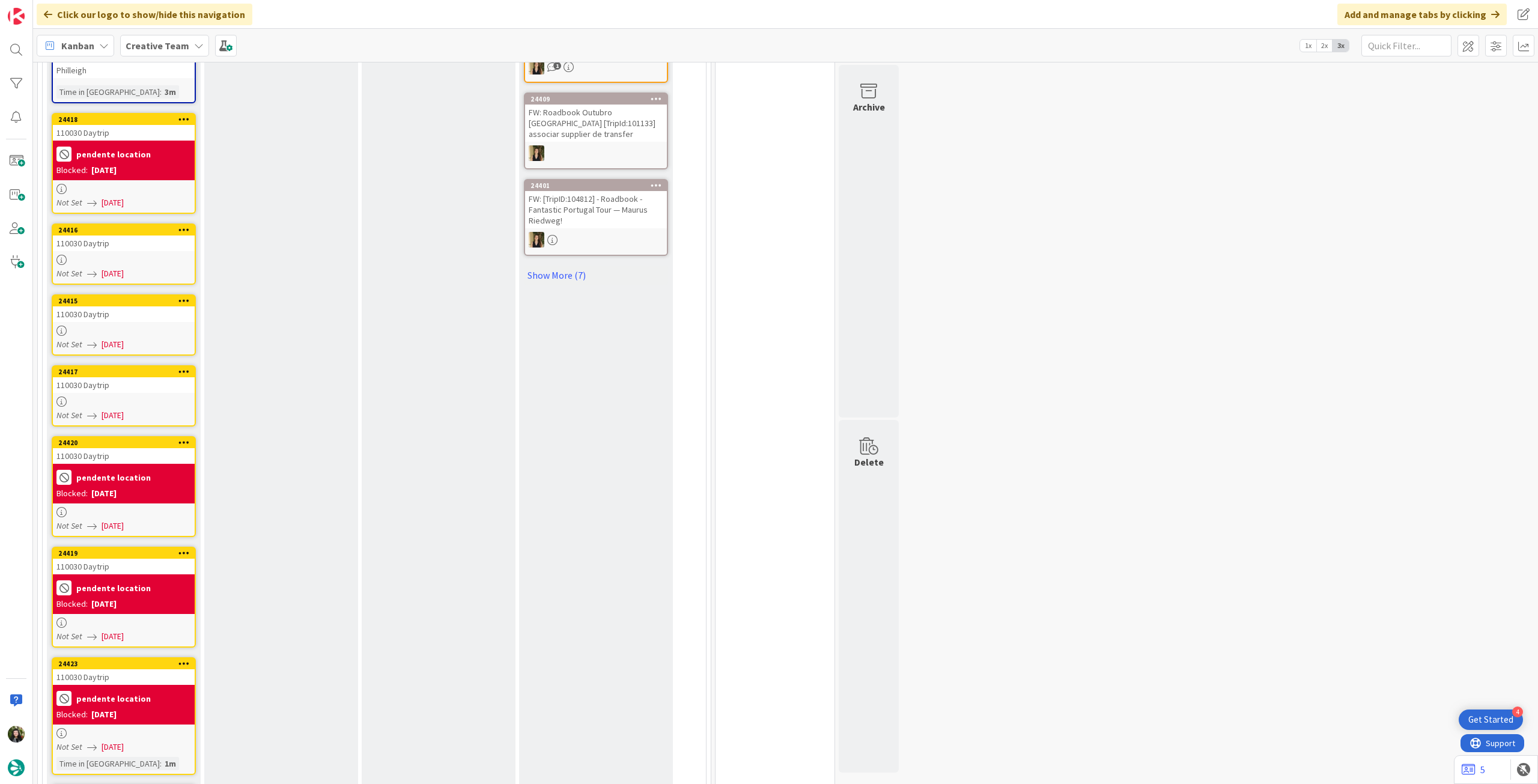
click at [183, 367] on icon at bounding box center [183, 371] width 11 height 8
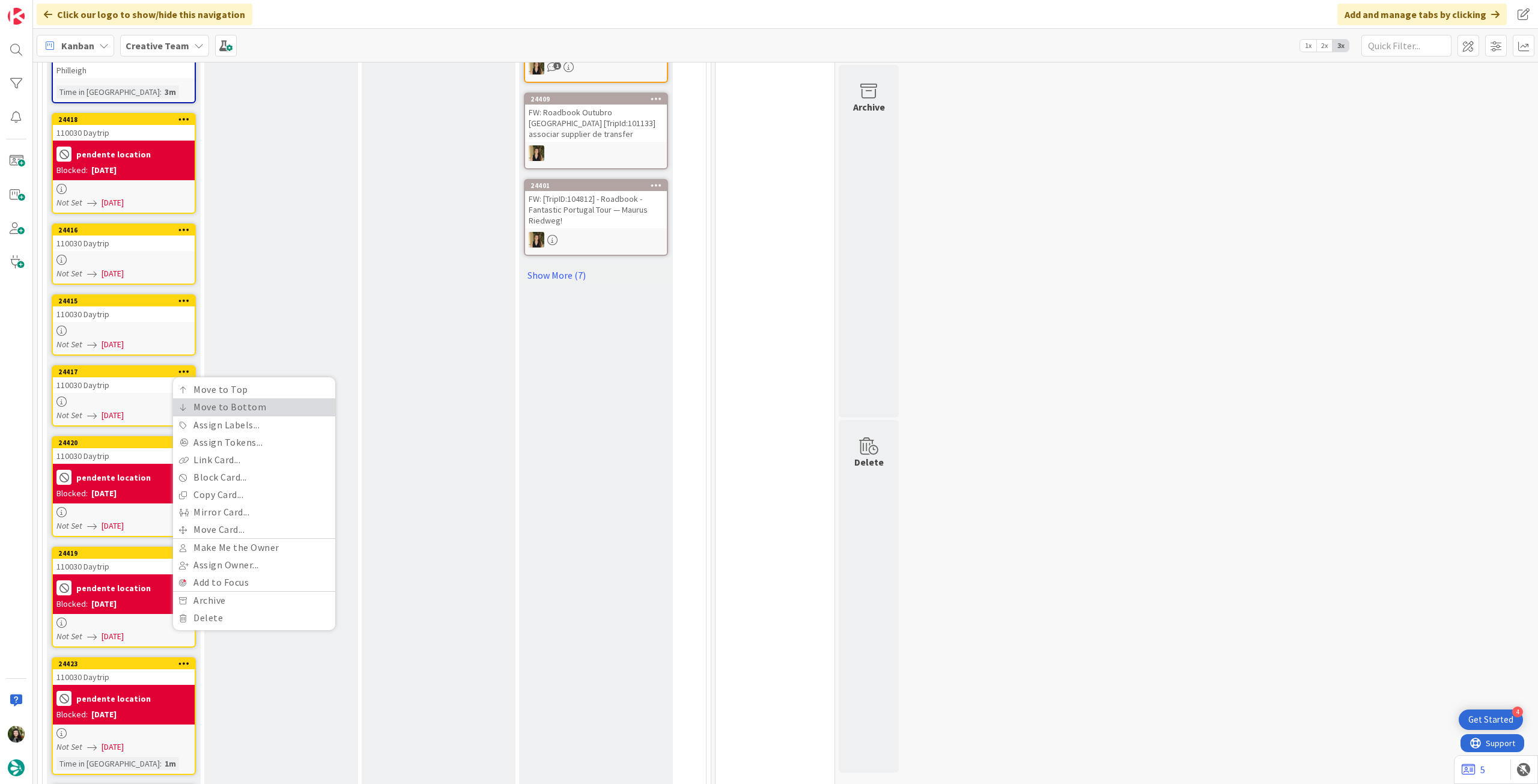
click at [194, 398] on link "Move to Bottom" at bounding box center [254, 407] width 162 height 18
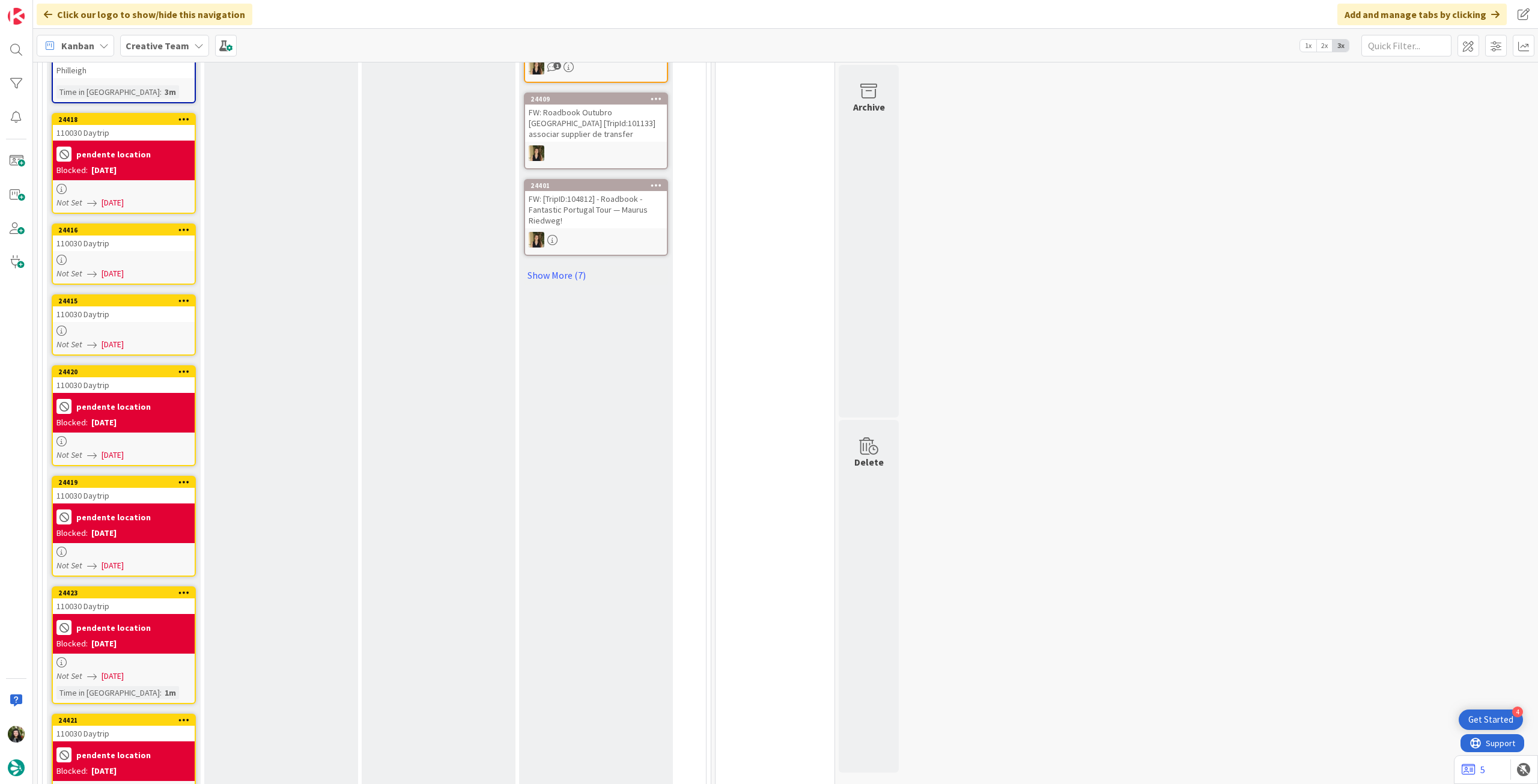
click at [183, 296] on icon at bounding box center [183, 300] width 11 height 8
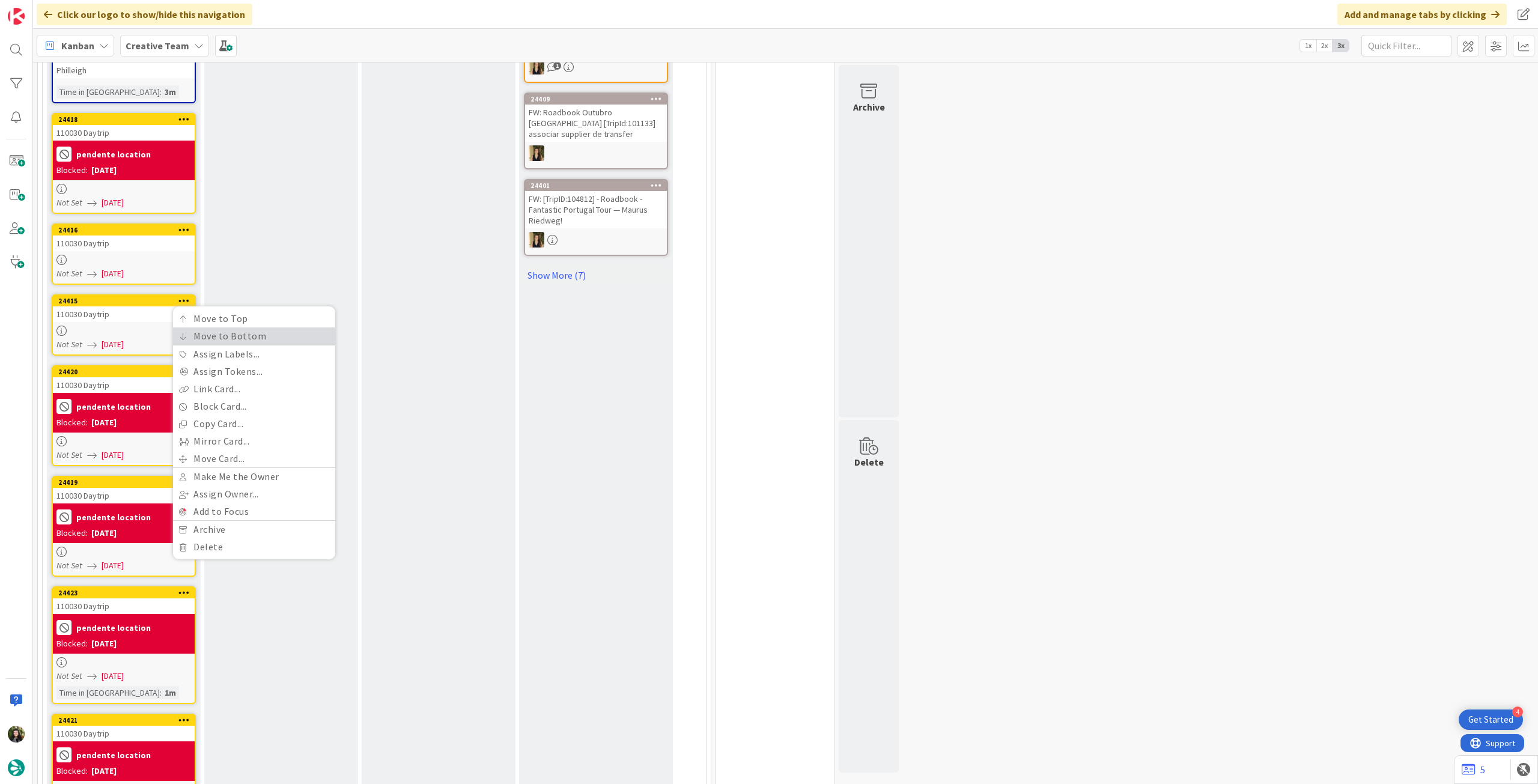
click at [208, 327] on link "Move to Bottom" at bounding box center [254, 336] width 162 height 18
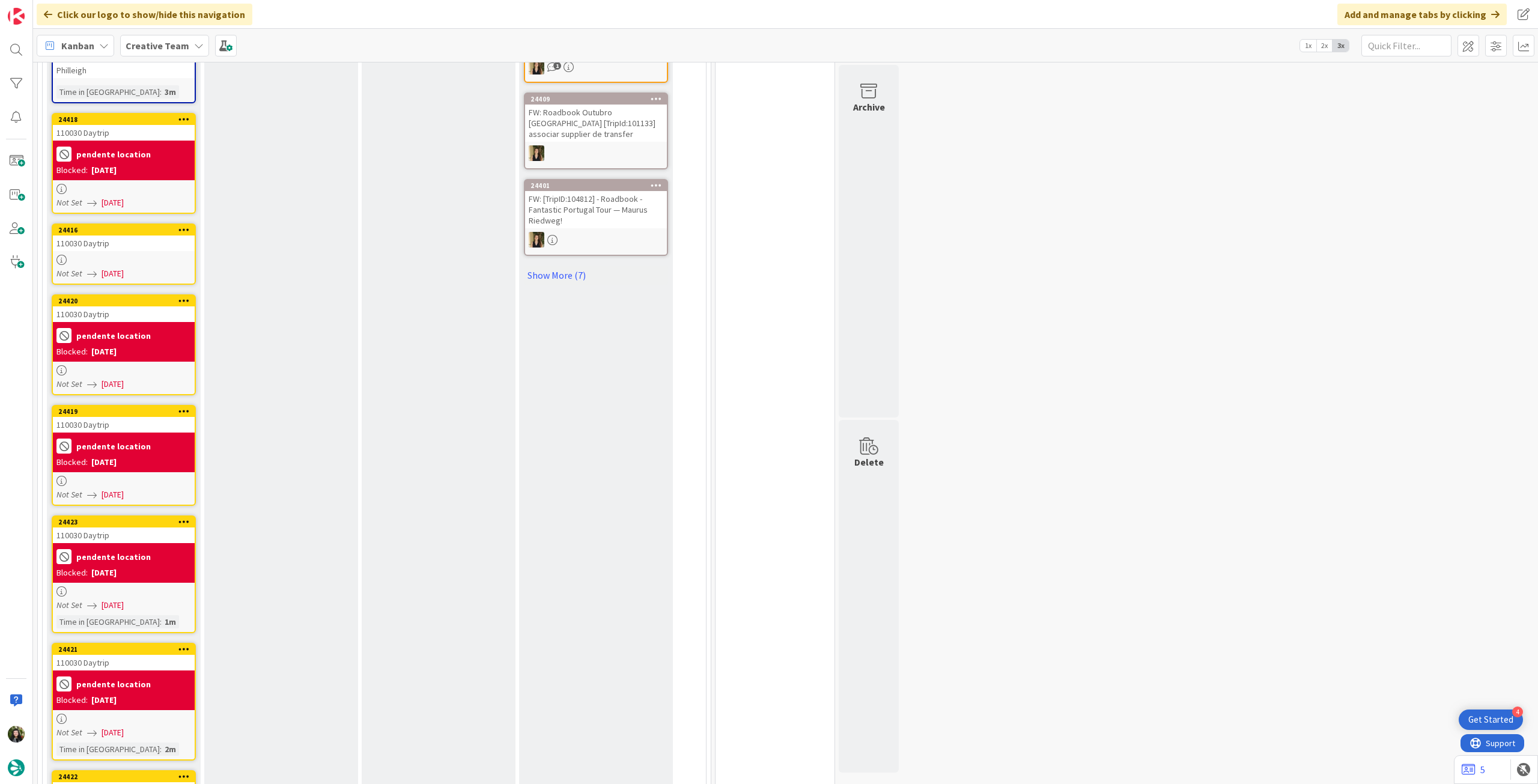
click at [178, 225] on icon at bounding box center [183, 229] width 11 height 8
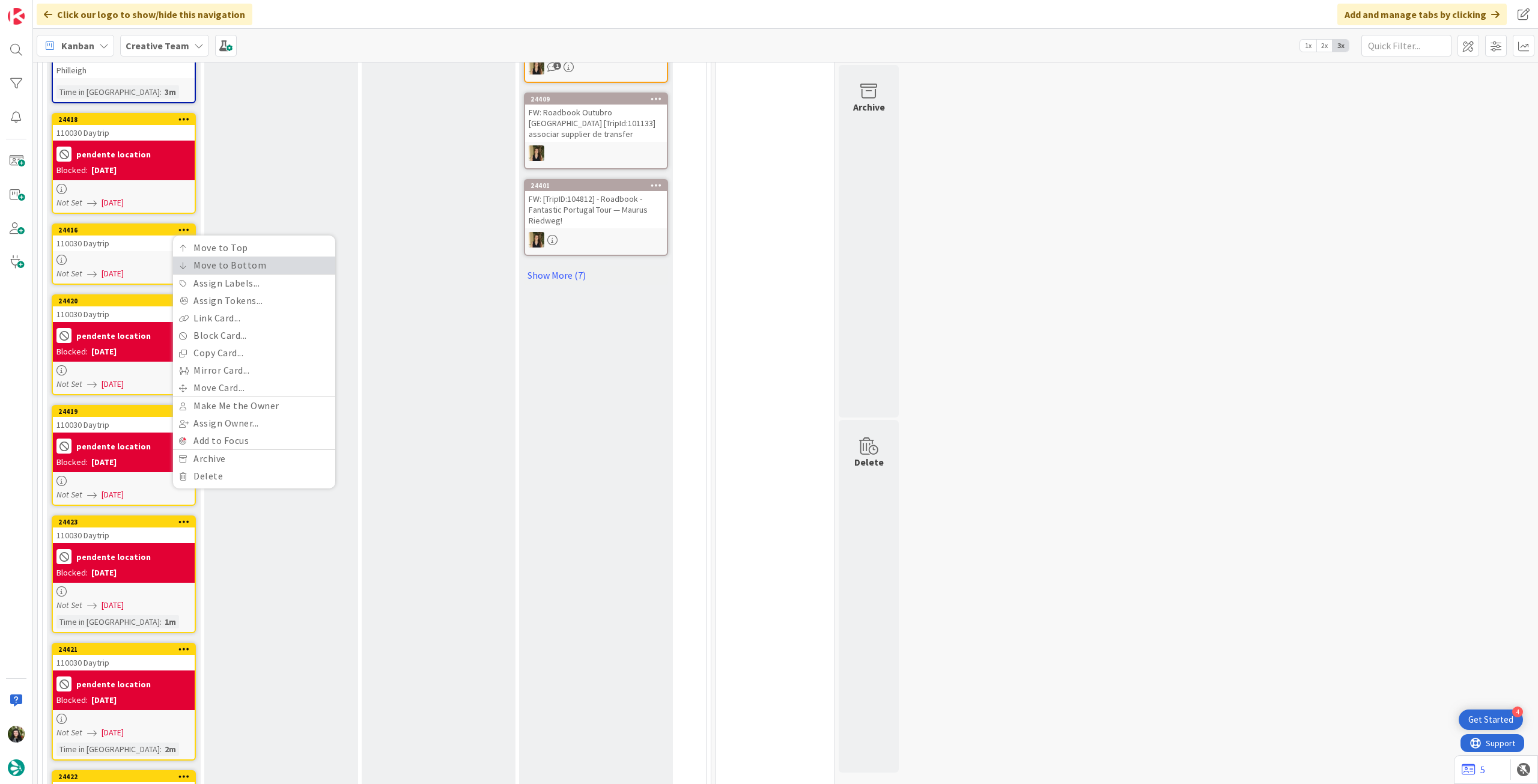
click at [194, 256] on link "Move to Bottom" at bounding box center [254, 265] width 162 height 18
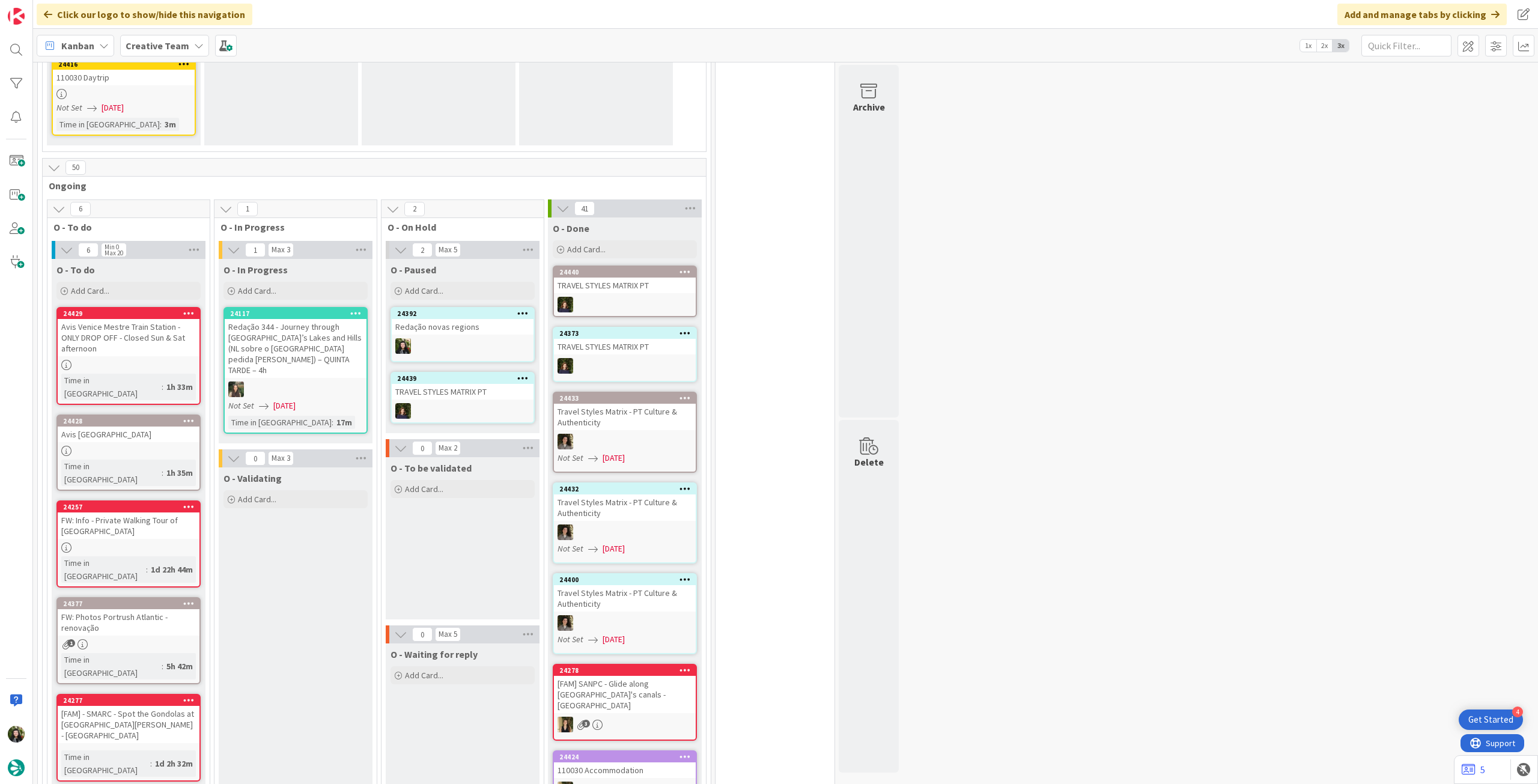
scroll to position [1699, 0]
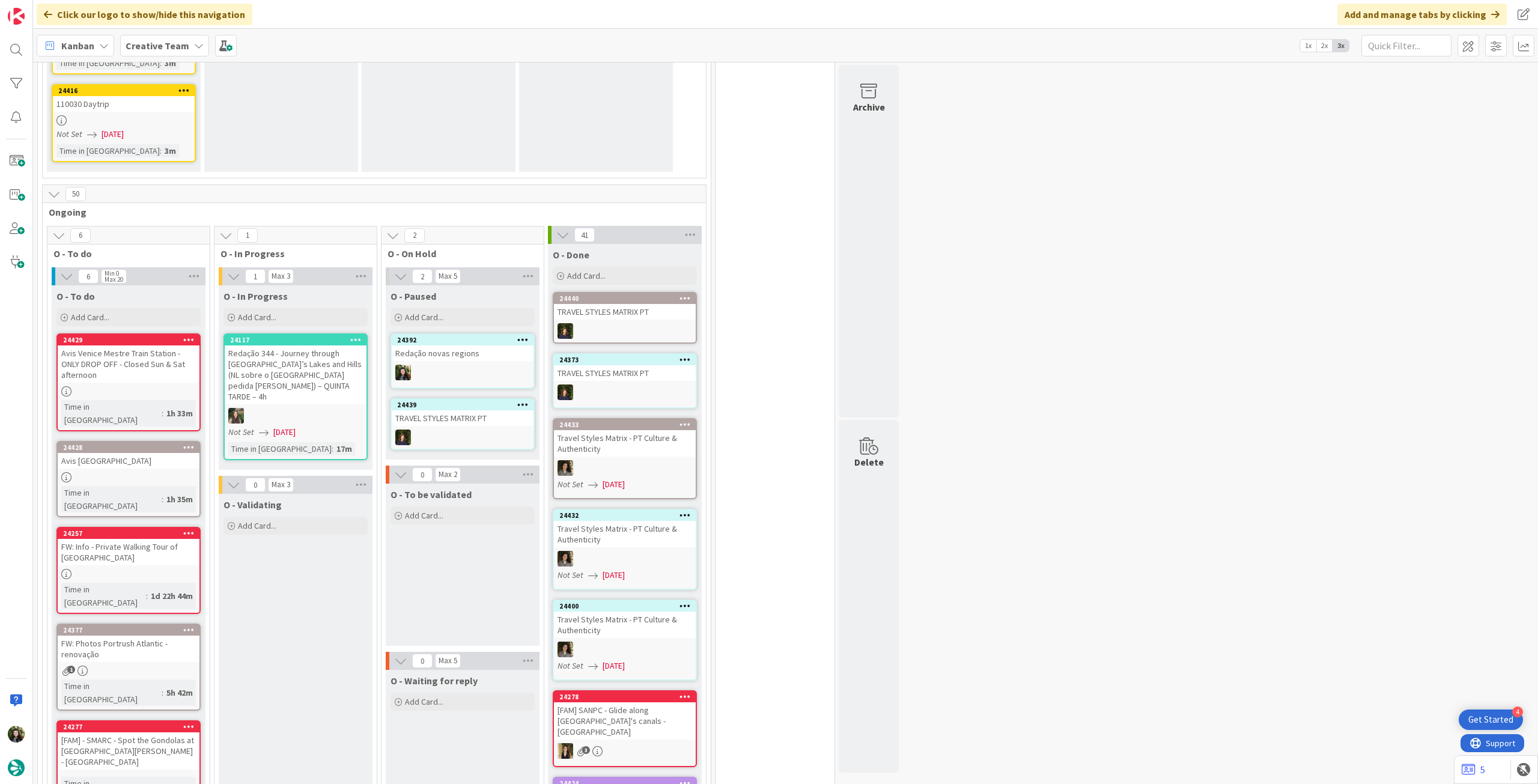
click at [298, 308] on div "Add Card..." at bounding box center [295, 317] width 144 height 18
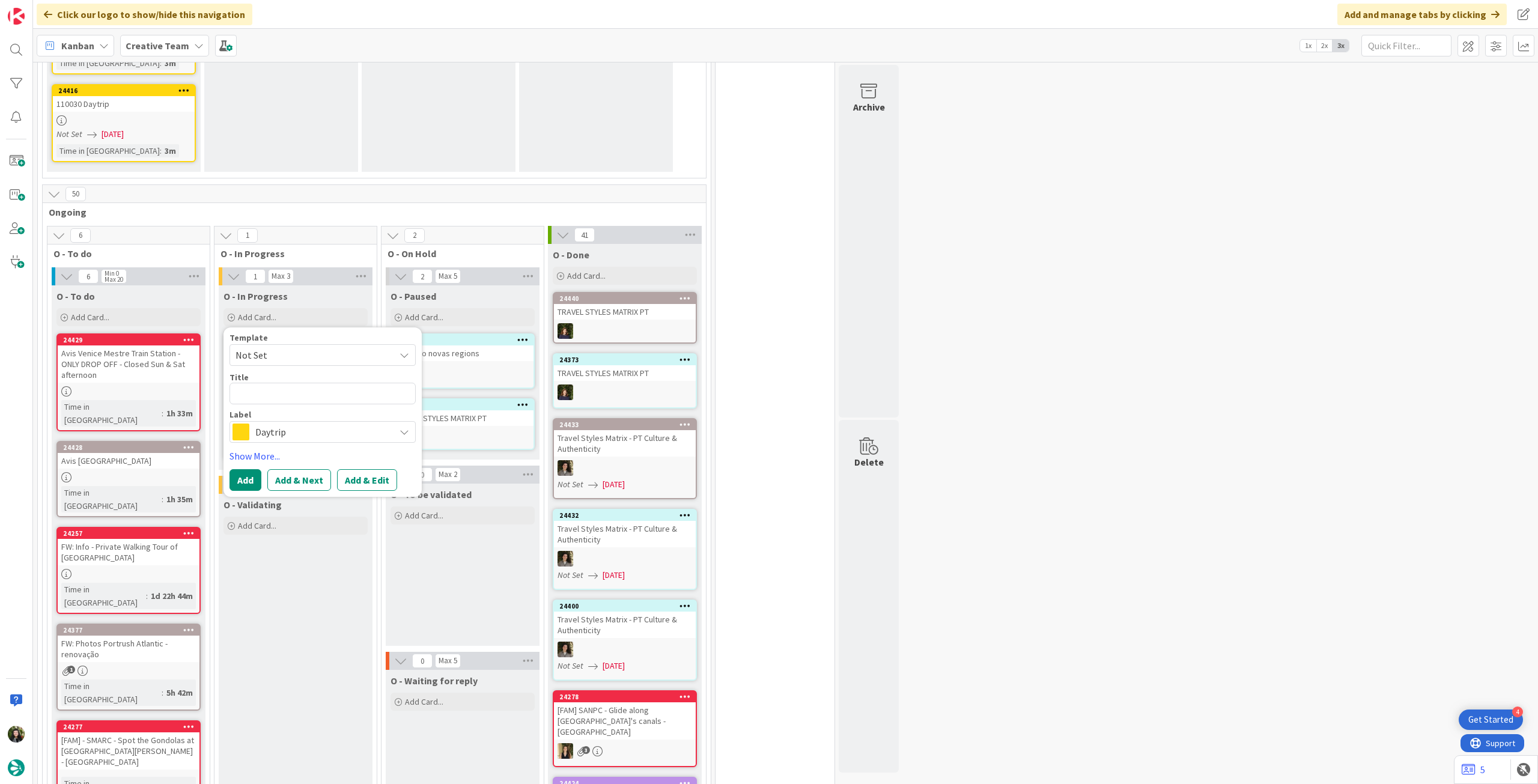
type textarea "x"
type textarea "A"
type textarea "x"
type textarea "Alt"
type textarea "x"
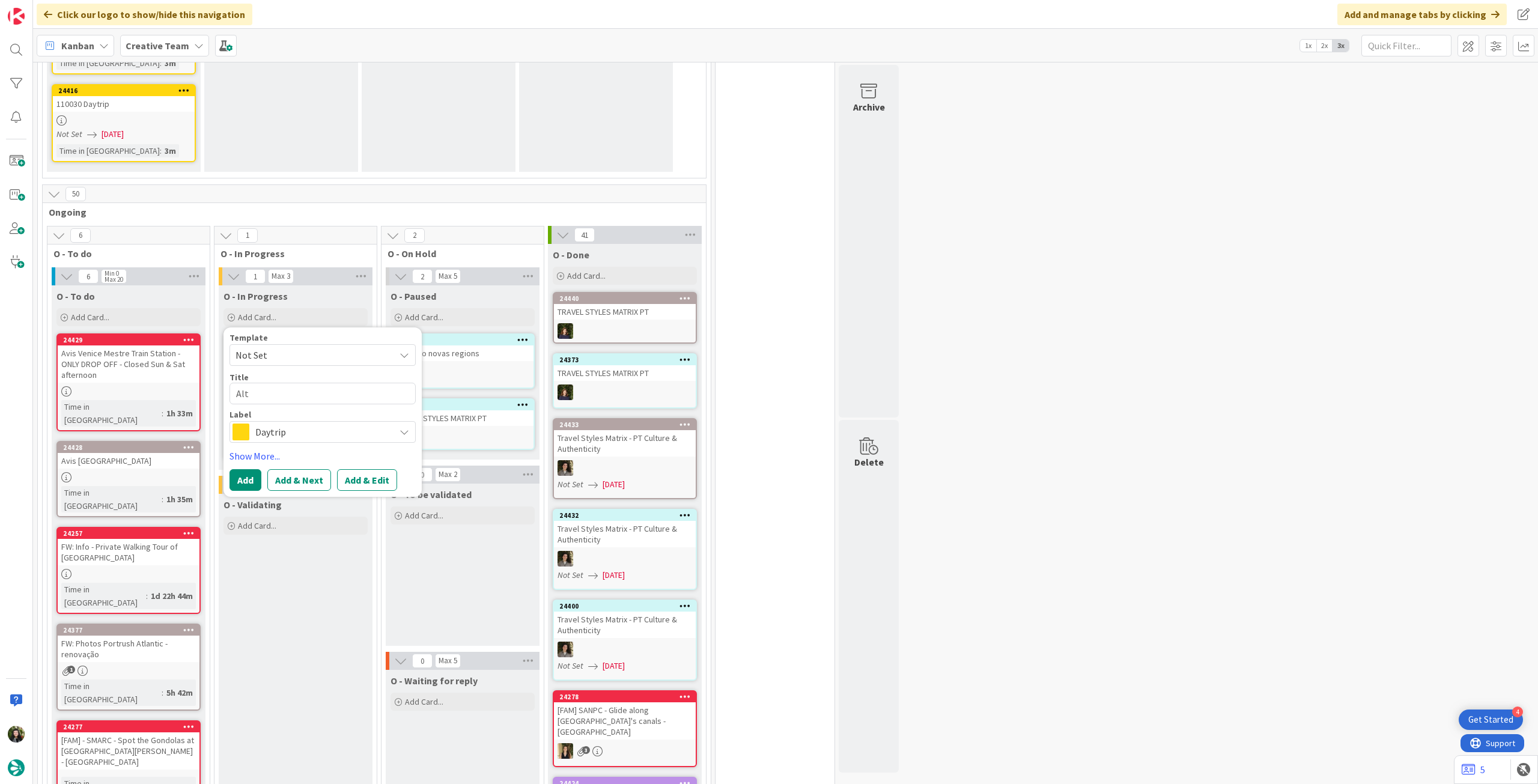
type textarea "Alte"
type textarea "x"
type textarea "Altera"
type textarea "x"
type textarea "Alteraç"
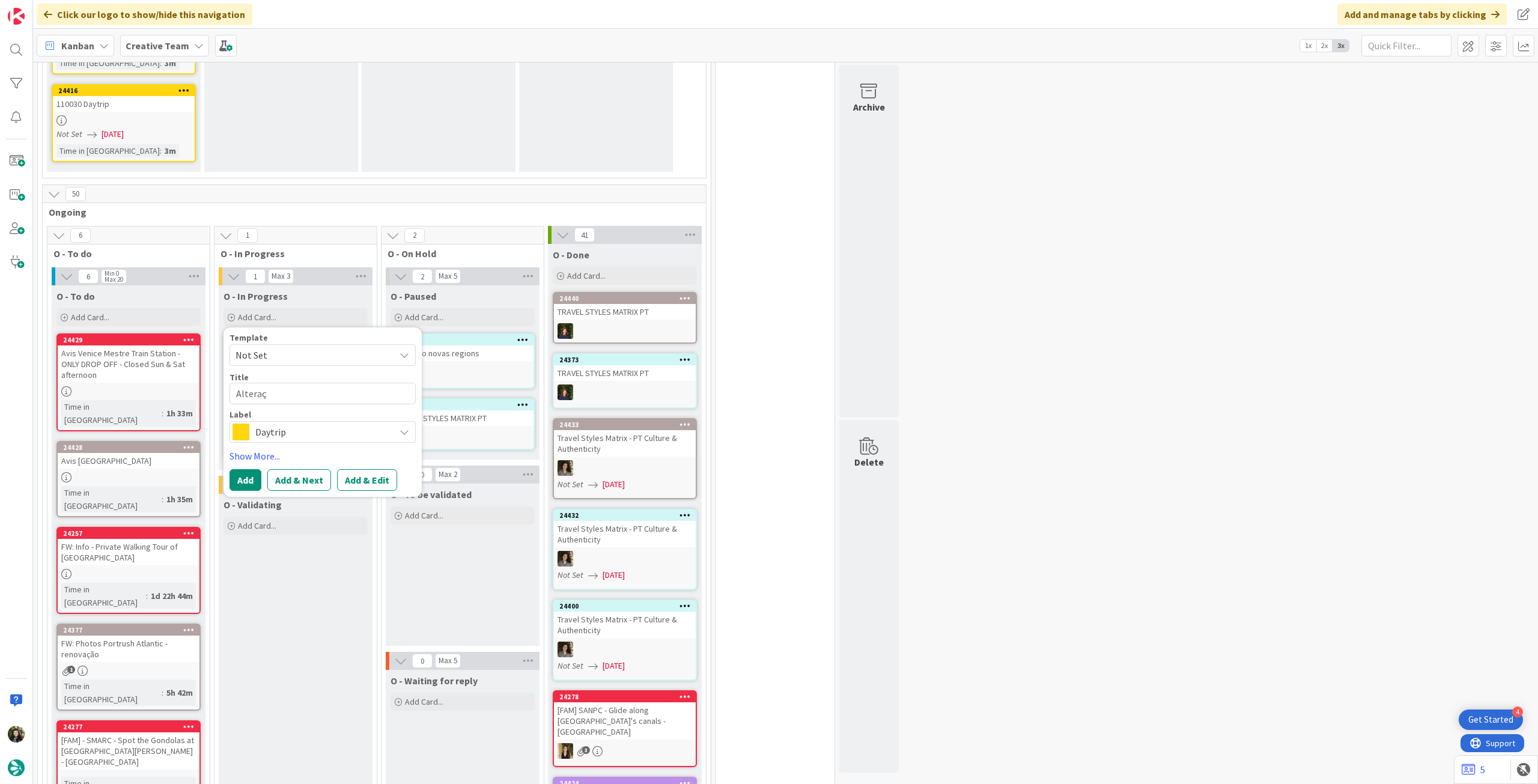
type textarea "x"
type textarea "Alteraçã"
type textarea "x"
type textarea "Alteração"
type textarea "x"
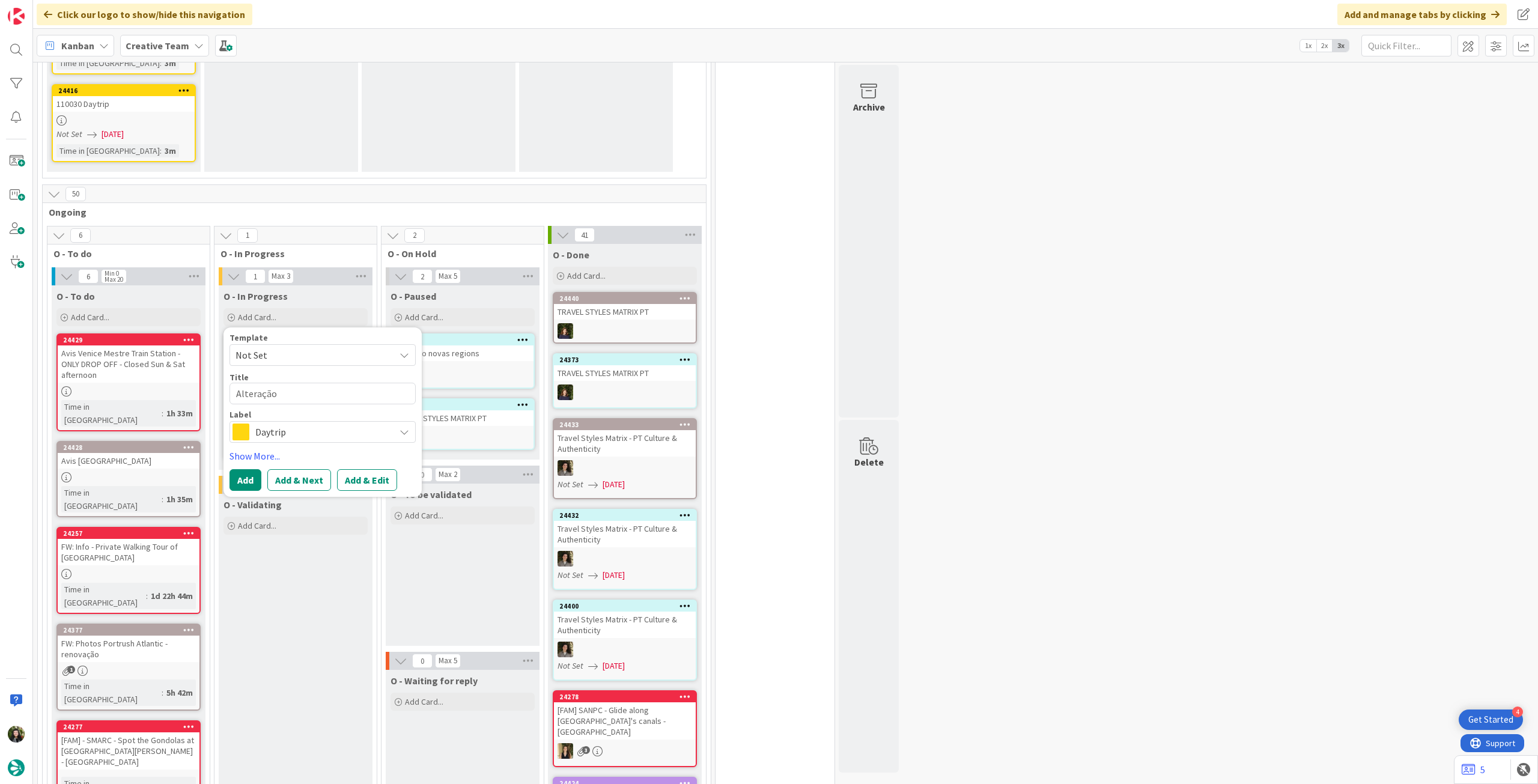
type textarea "Alteração"
type textarea "x"
type textarea "Alteração no"
type textarea "x"
type textarea "Alteração nov"
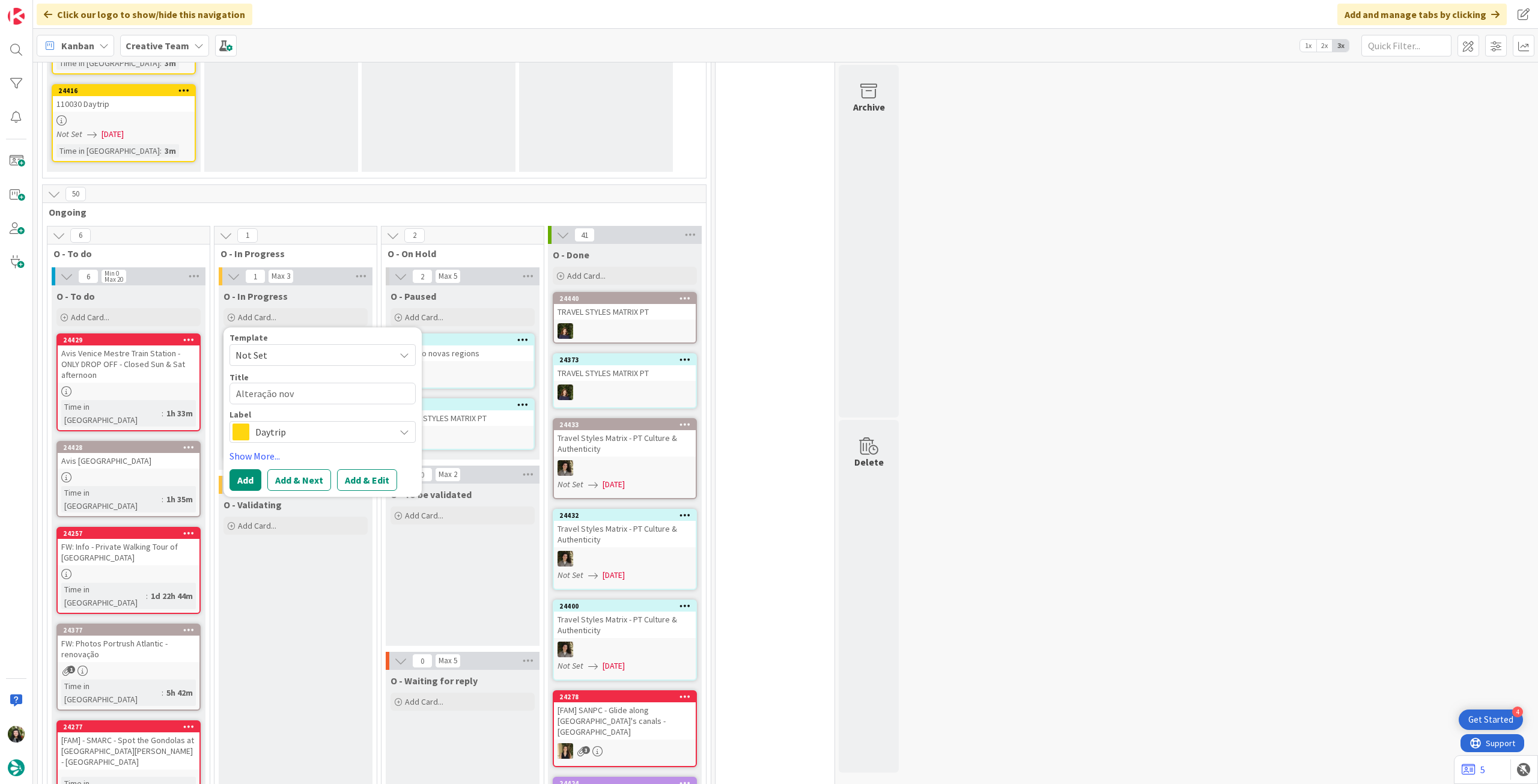
type textarea "x"
type textarea "Alteração nova"
type textarea "x"
type textarea "Alteração nova"
type textarea "x"
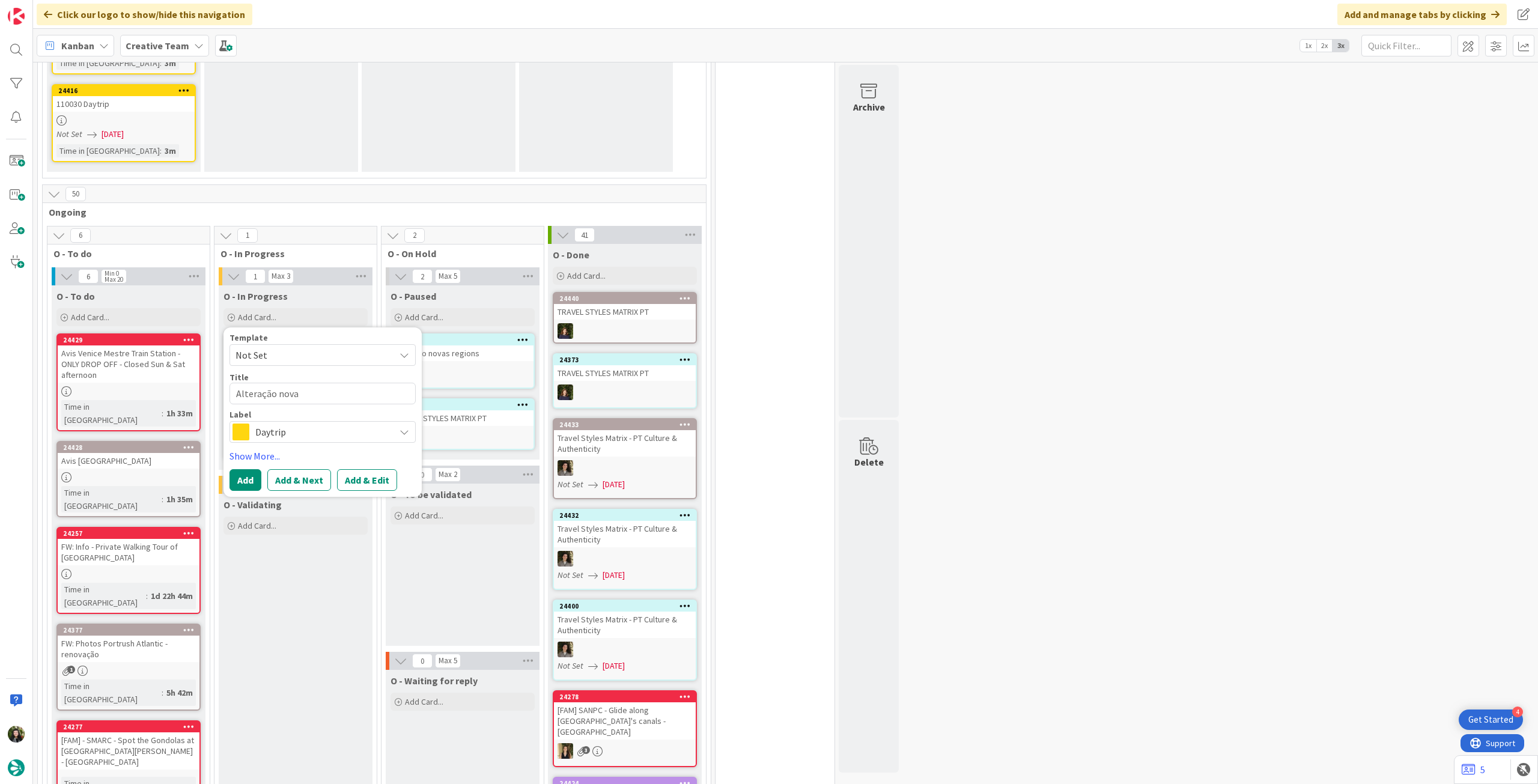
type textarea "Alteração nova m"
type textarea "x"
type textarea "Alteração nova ma"
type textarea "x"
type textarea "Alteração nova maq"
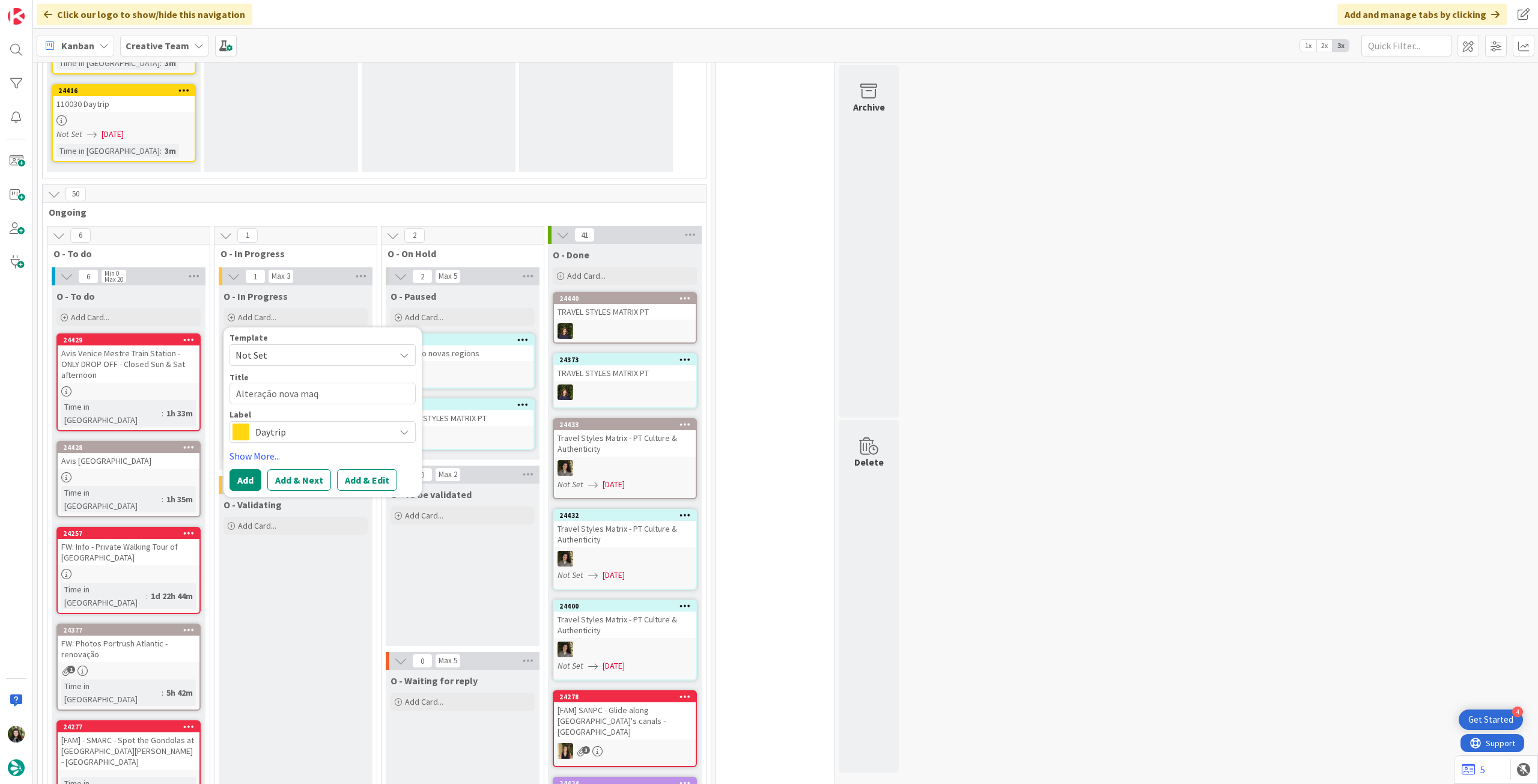
type textarea "x"
type textarea "Alteração nova maqu"
type textarea "x"
type textarea "Alteração nova maque"
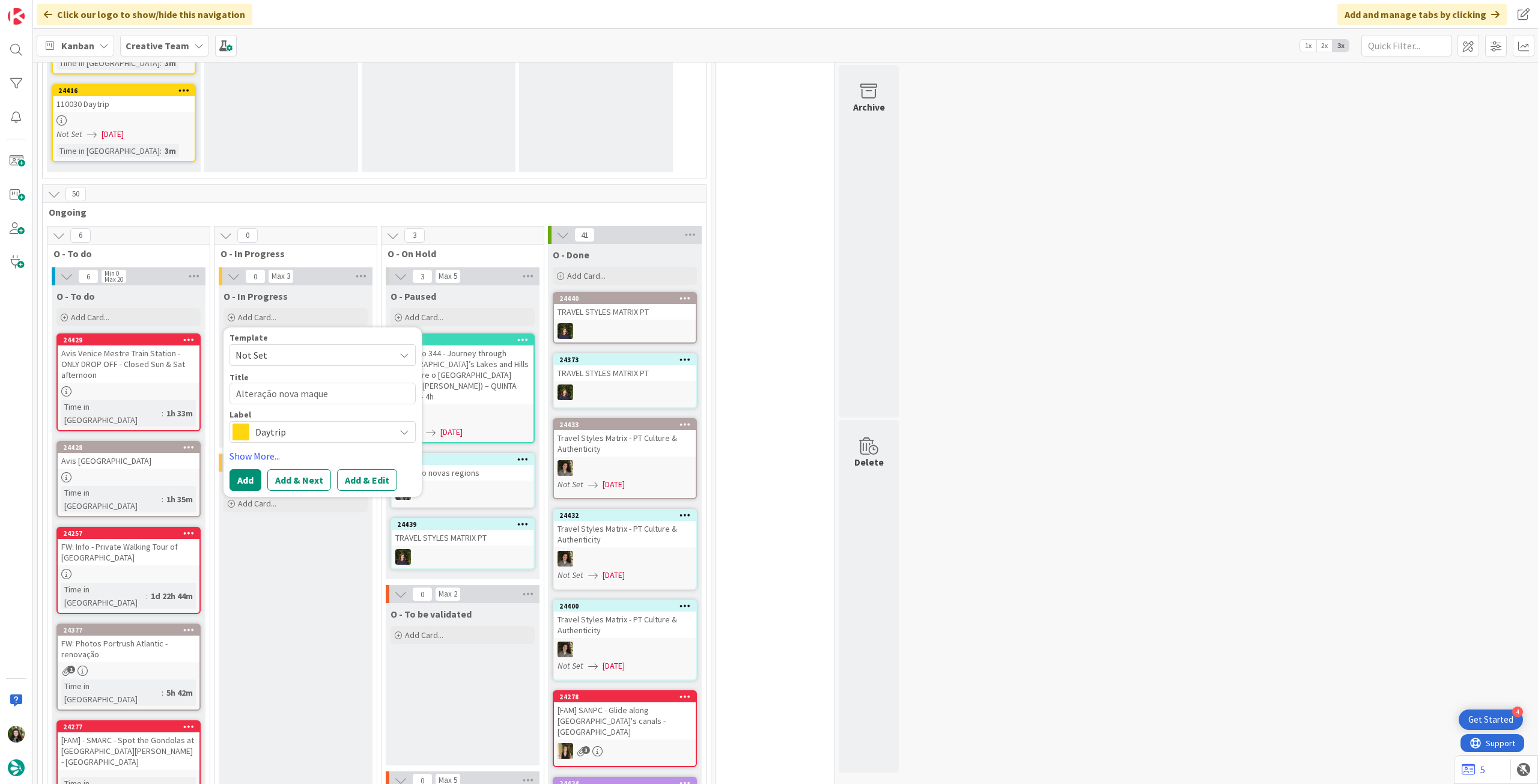
type textarea "x"
type textarea "Alteração nova maquet"
type textarea "x"
type textarea "Alteração nova maquete"
click at [340, 421] on div "Daytrip" at bounding box center [323, 432] width 186 height 21
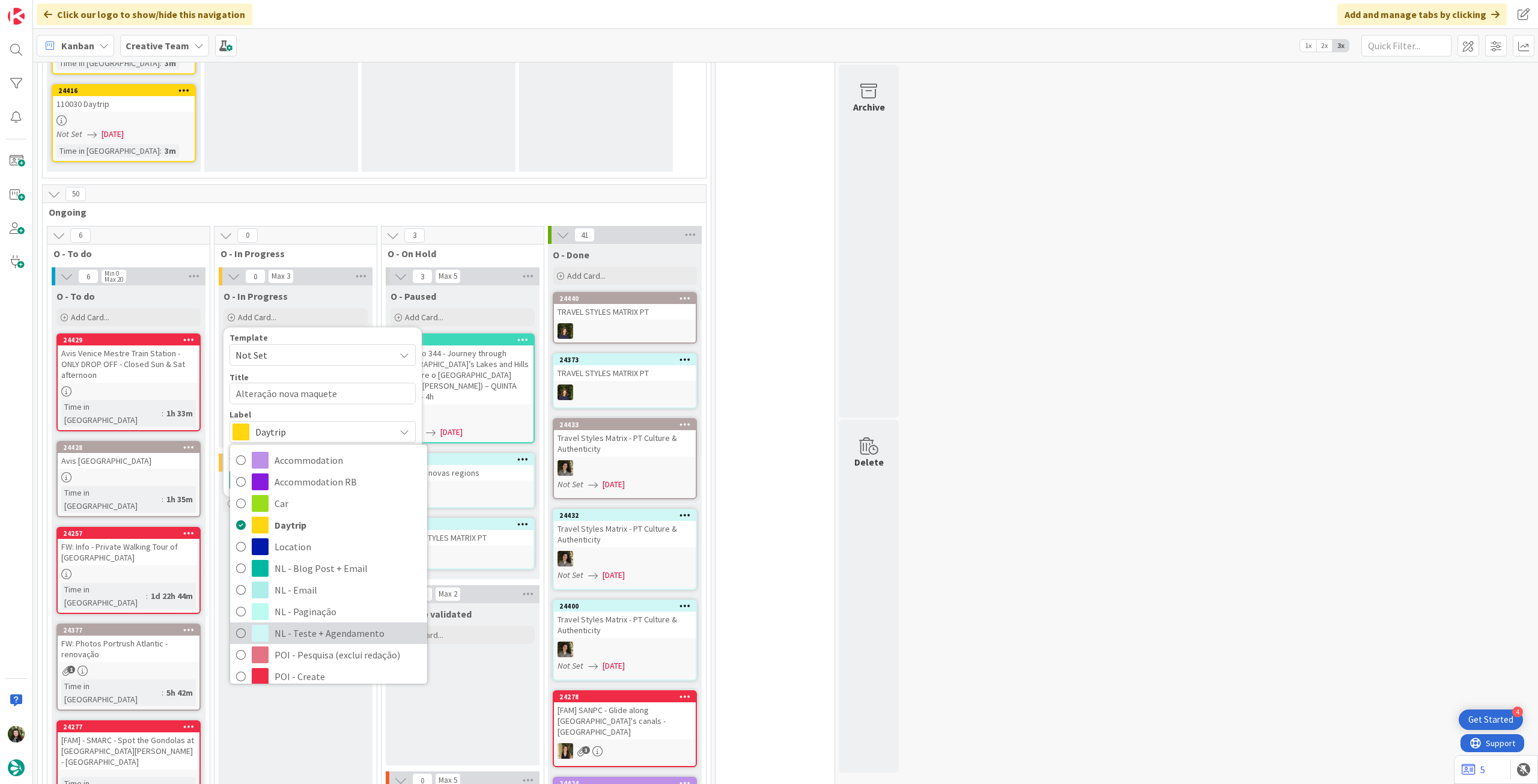
click at [326, 624] on span "NL - Teste + Agendamento" at bounding box center [347, 633] width 146 height 18
type textarea "x"
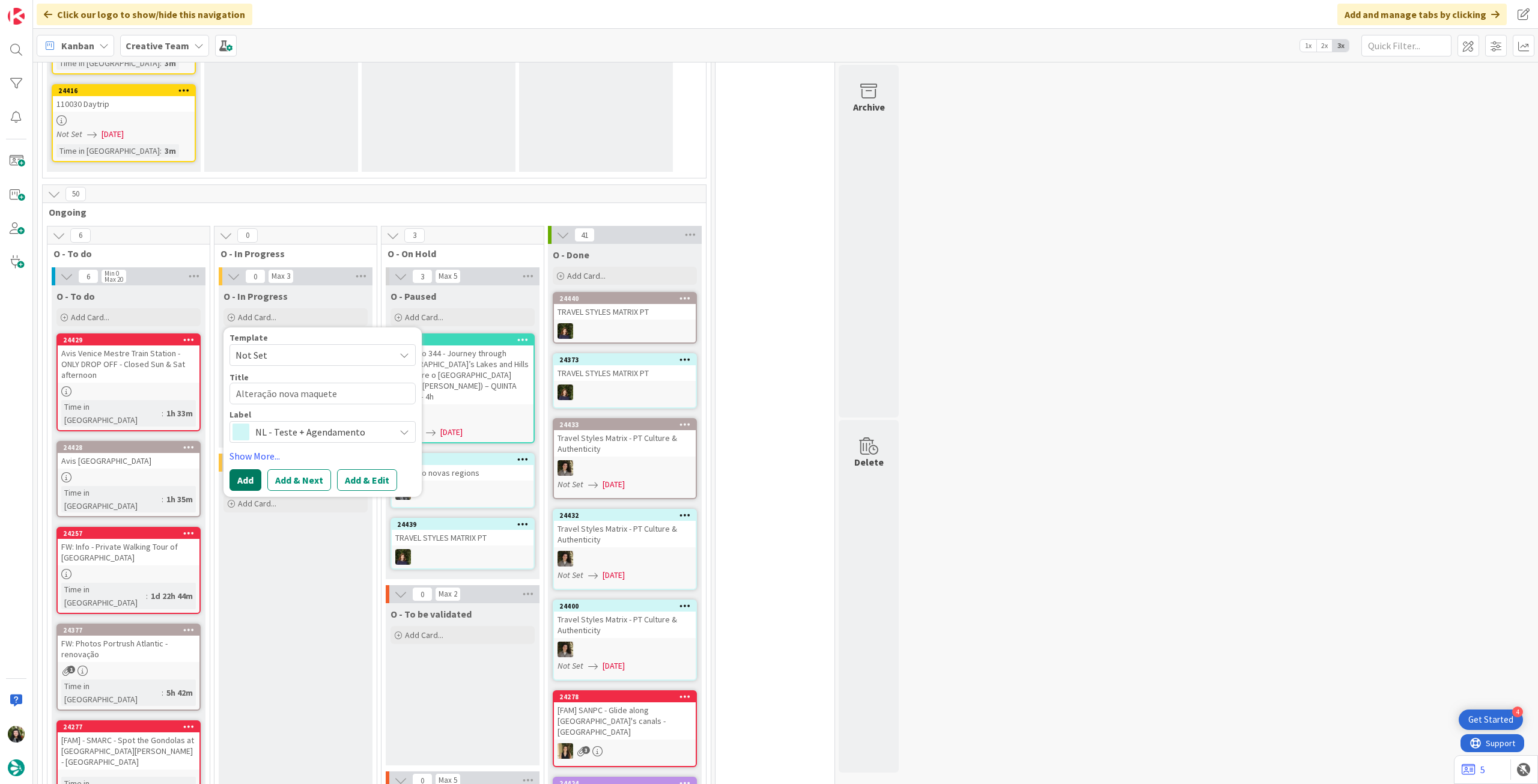
click at [254, 469] on button "Add" at bounding box center [245, 480] width 32 height 21
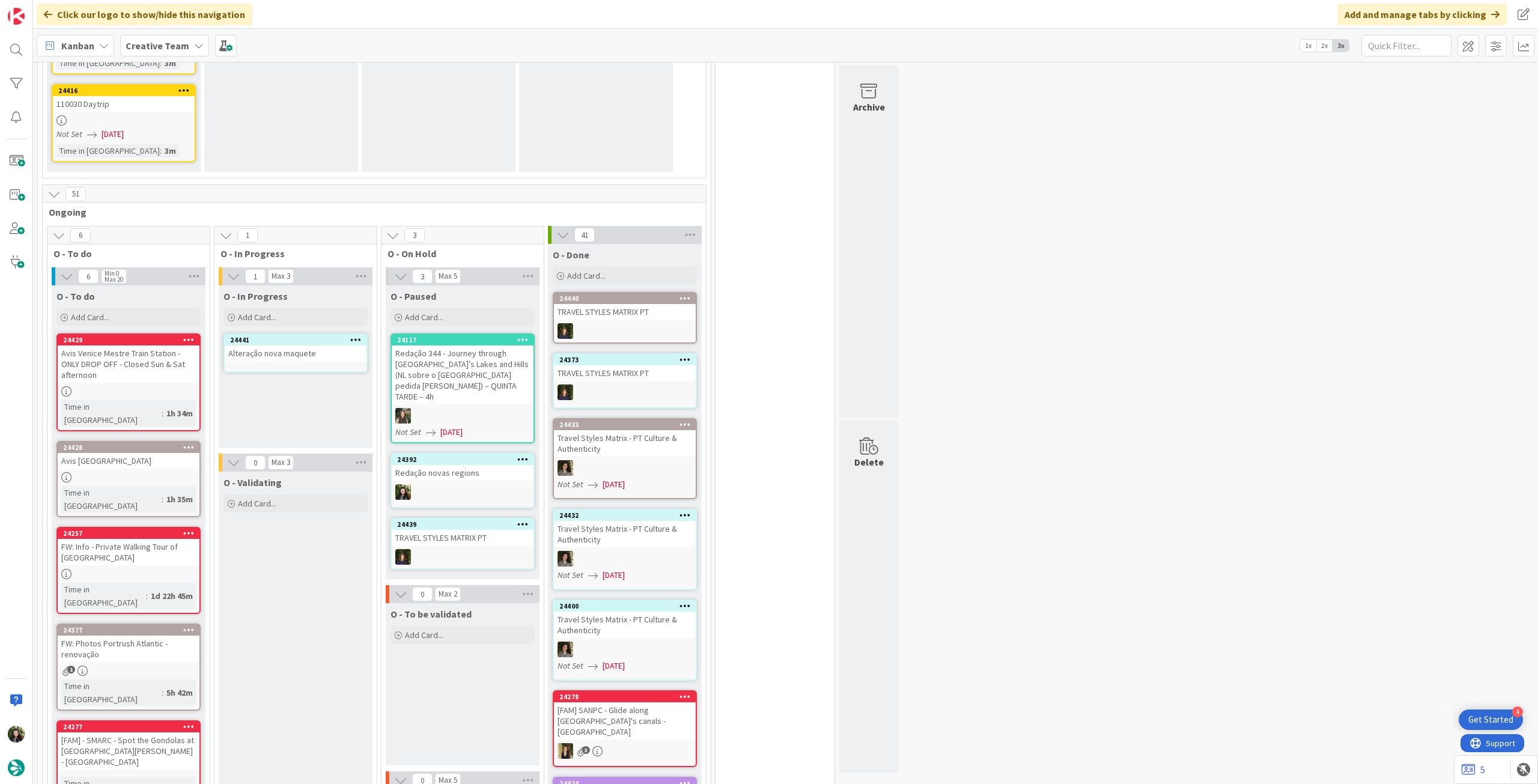
click at [299, 341] on div "24441 Alteração nova maquete" at bounding box center [295, 352] width 144 height 39
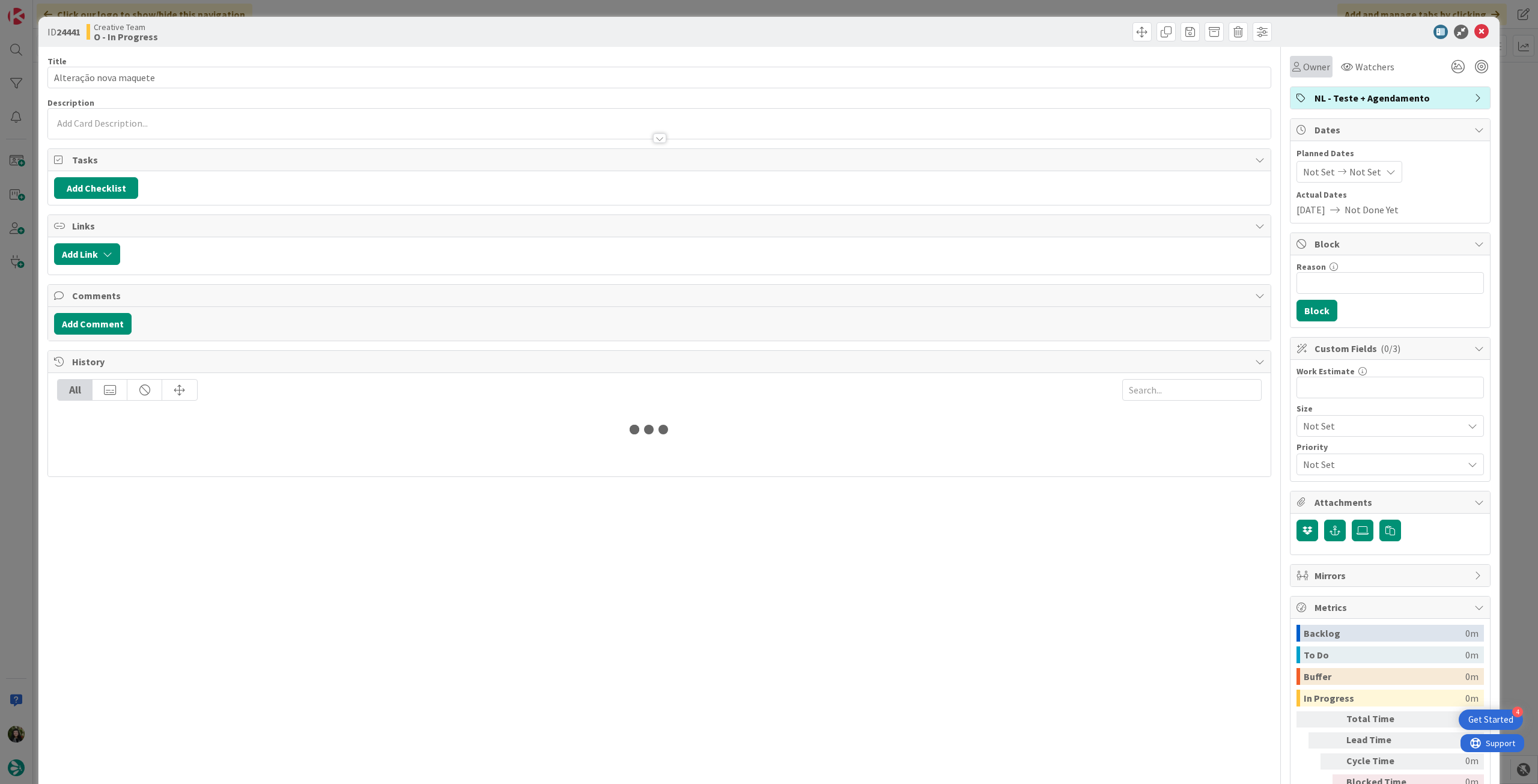
click at [1308, 72] on span "Owner" at bounding box center [1316, 67] width 27 height 15
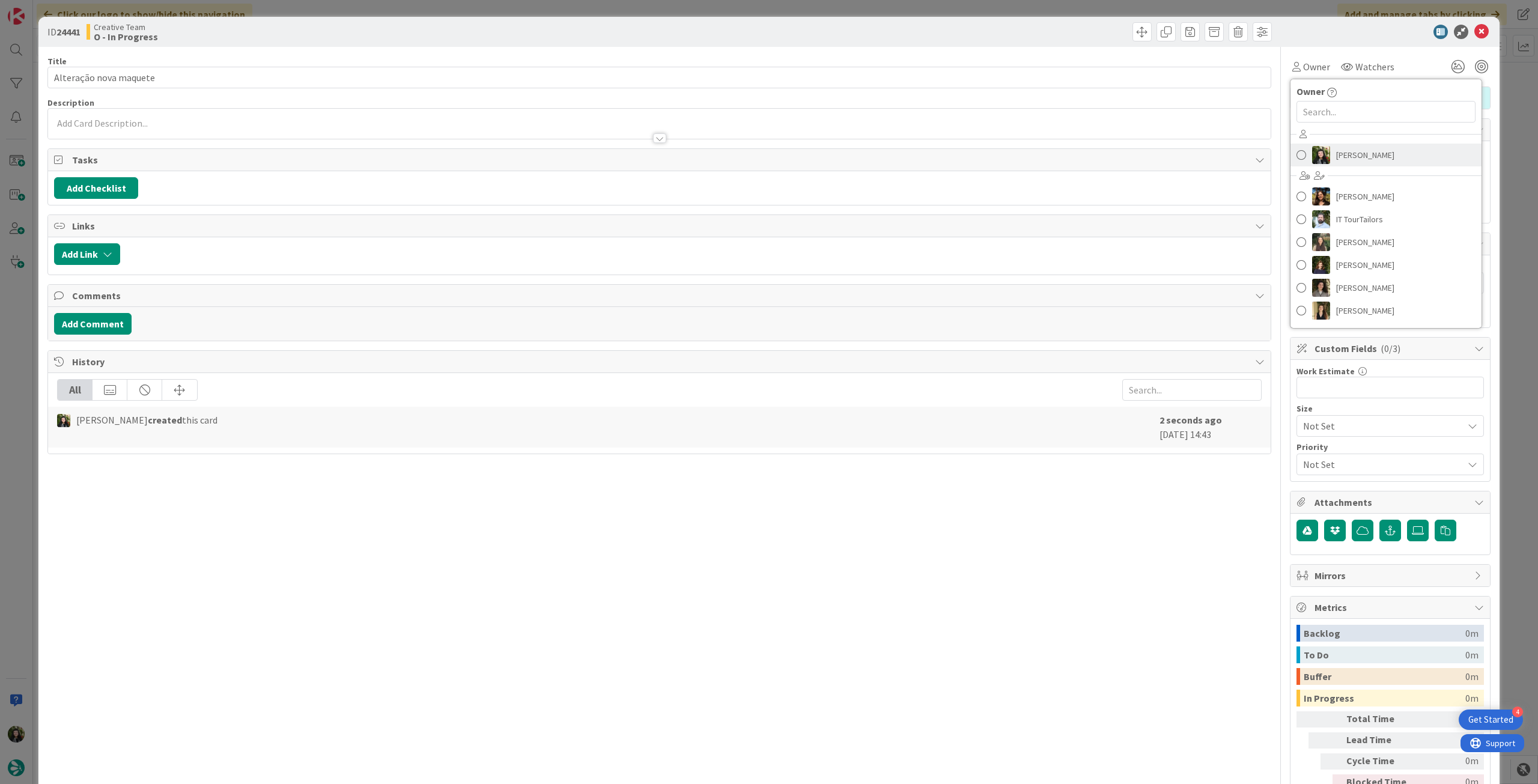
click at [1345, 151] on span "[PERSON_NAME]" at bounding box center [1365, 155] width 58 height 18
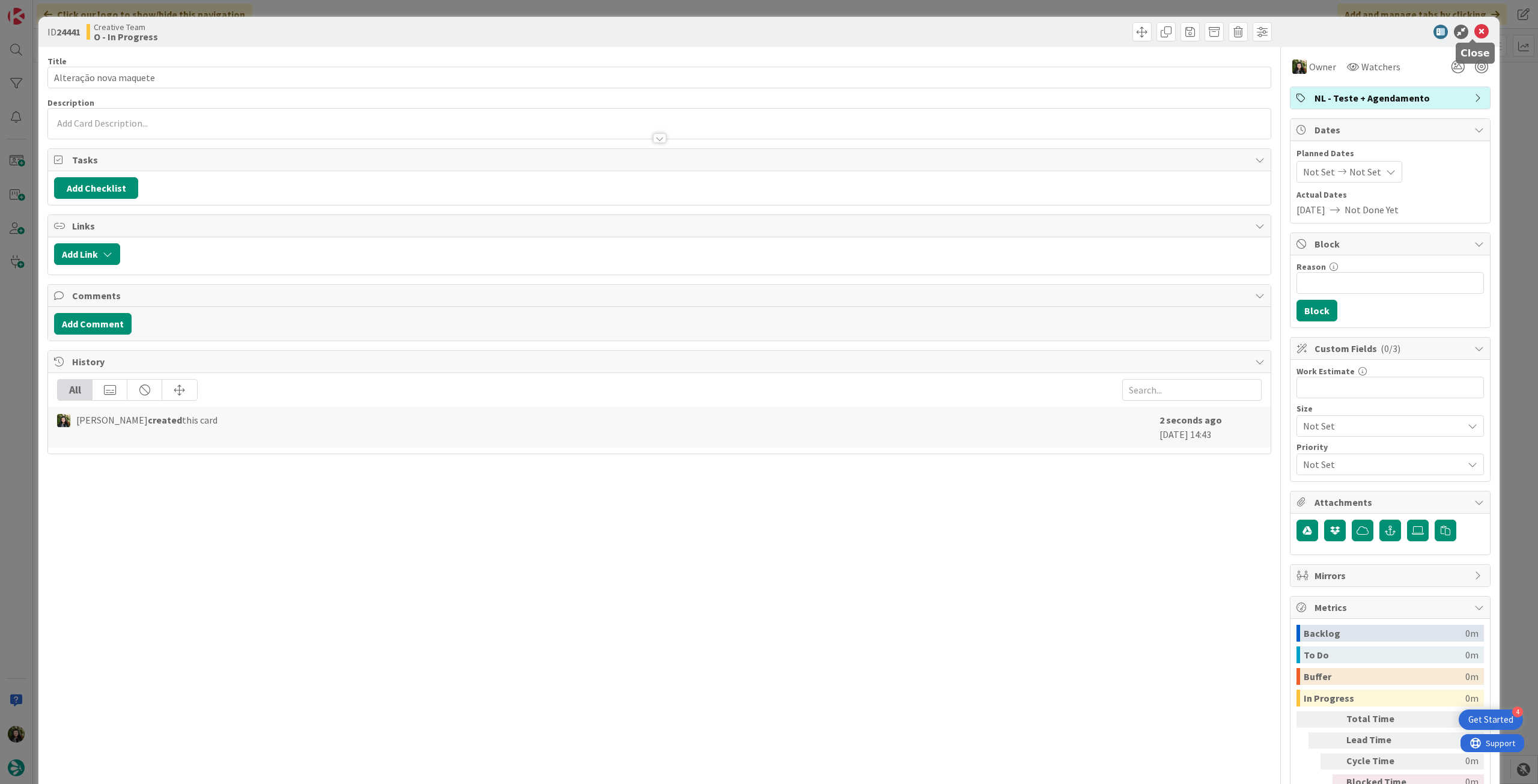
click at [1474, 30] on icon at bounding box center [1482, 32] width 15 height 15
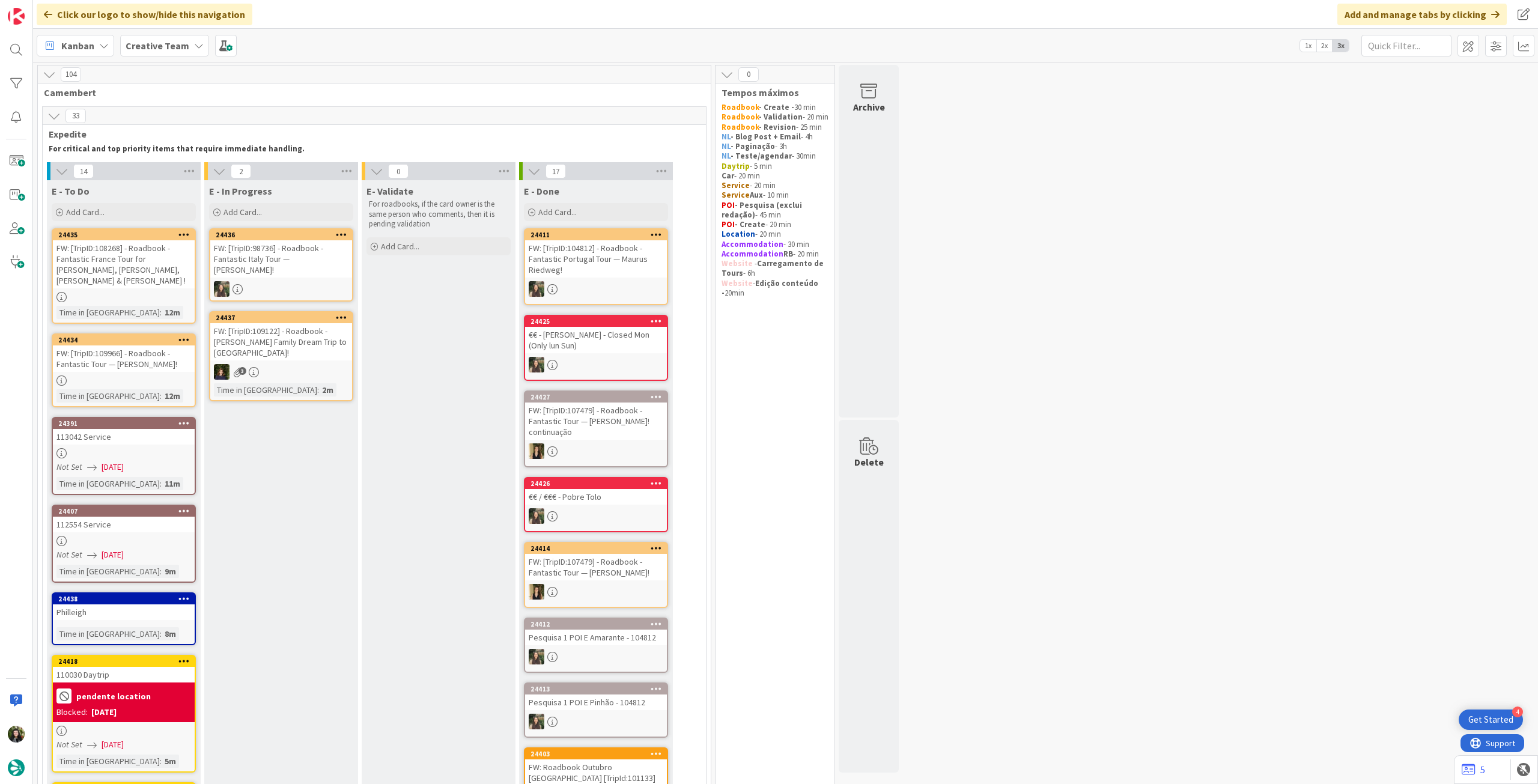
click at [165, 45] on b "Creative Team" at bounding box center [157, 46] width 64 height 12
click at [156, 162] on div "Creative Team - Análise" at bounding box center [222, 172] width 183 height 23
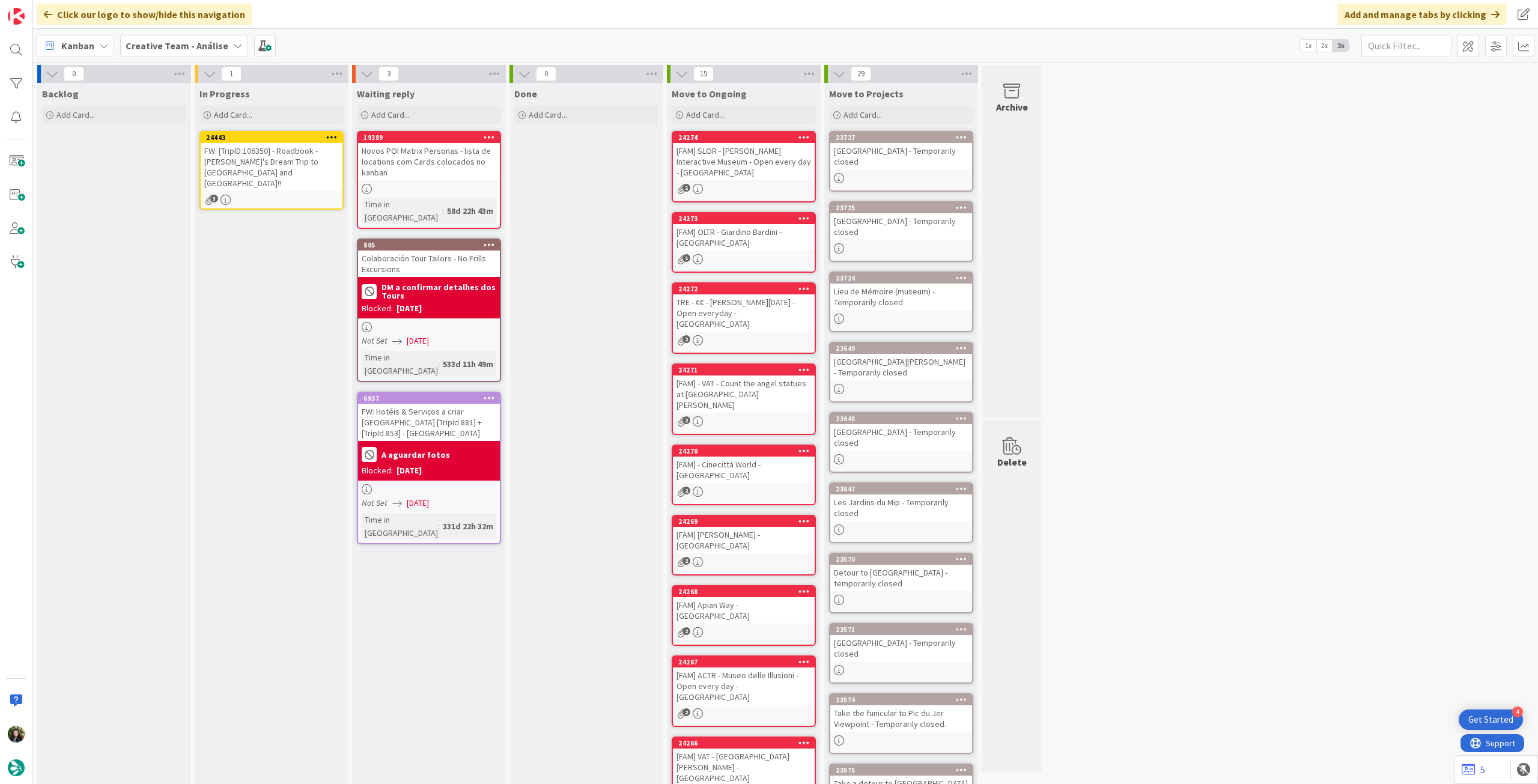
click at [328, 133] on icon at bounding box center [331, 137] width 11 height 8
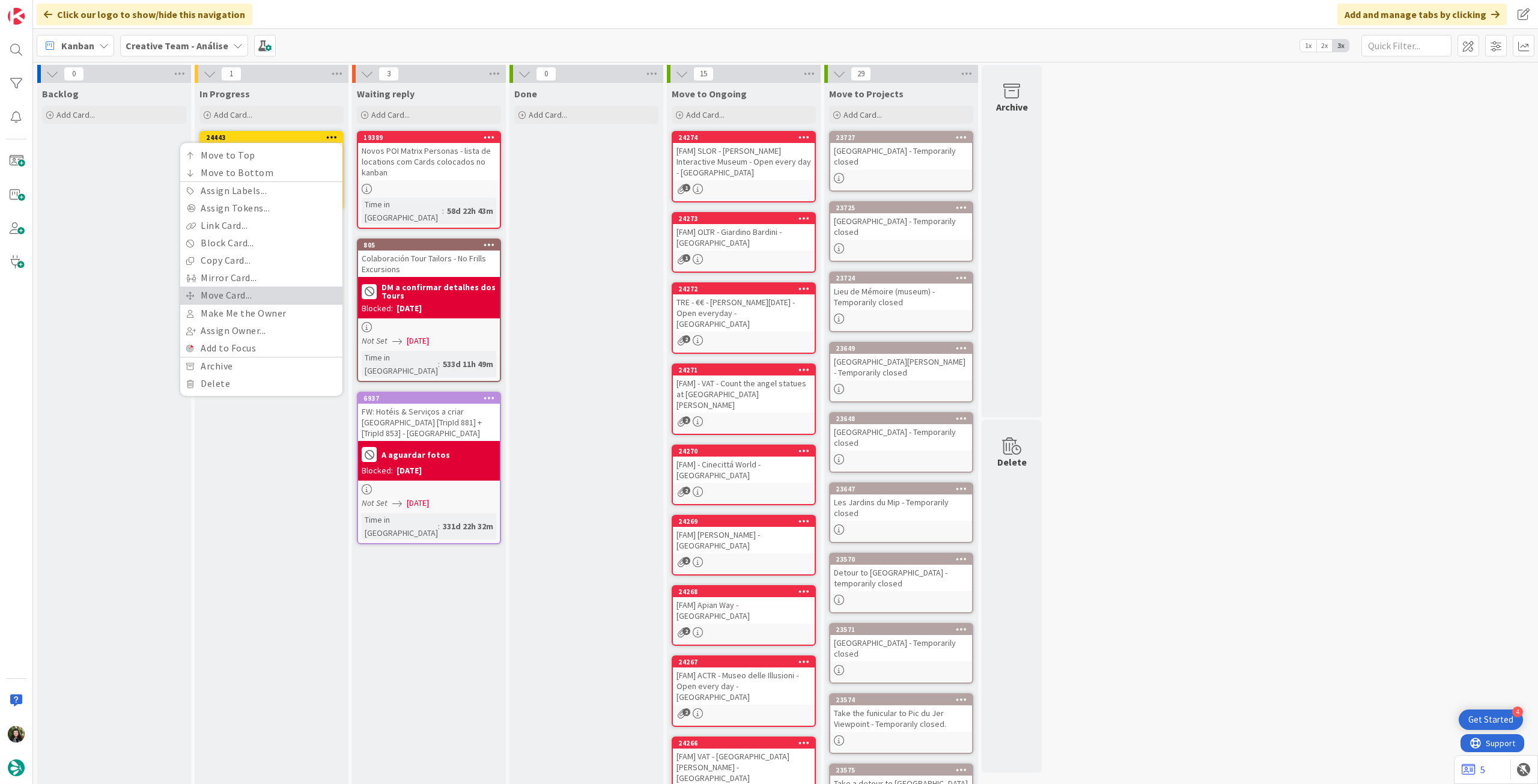
click at [249, 293] on link "Move Card..." at bounding box center [261, 296] width 162 height 18
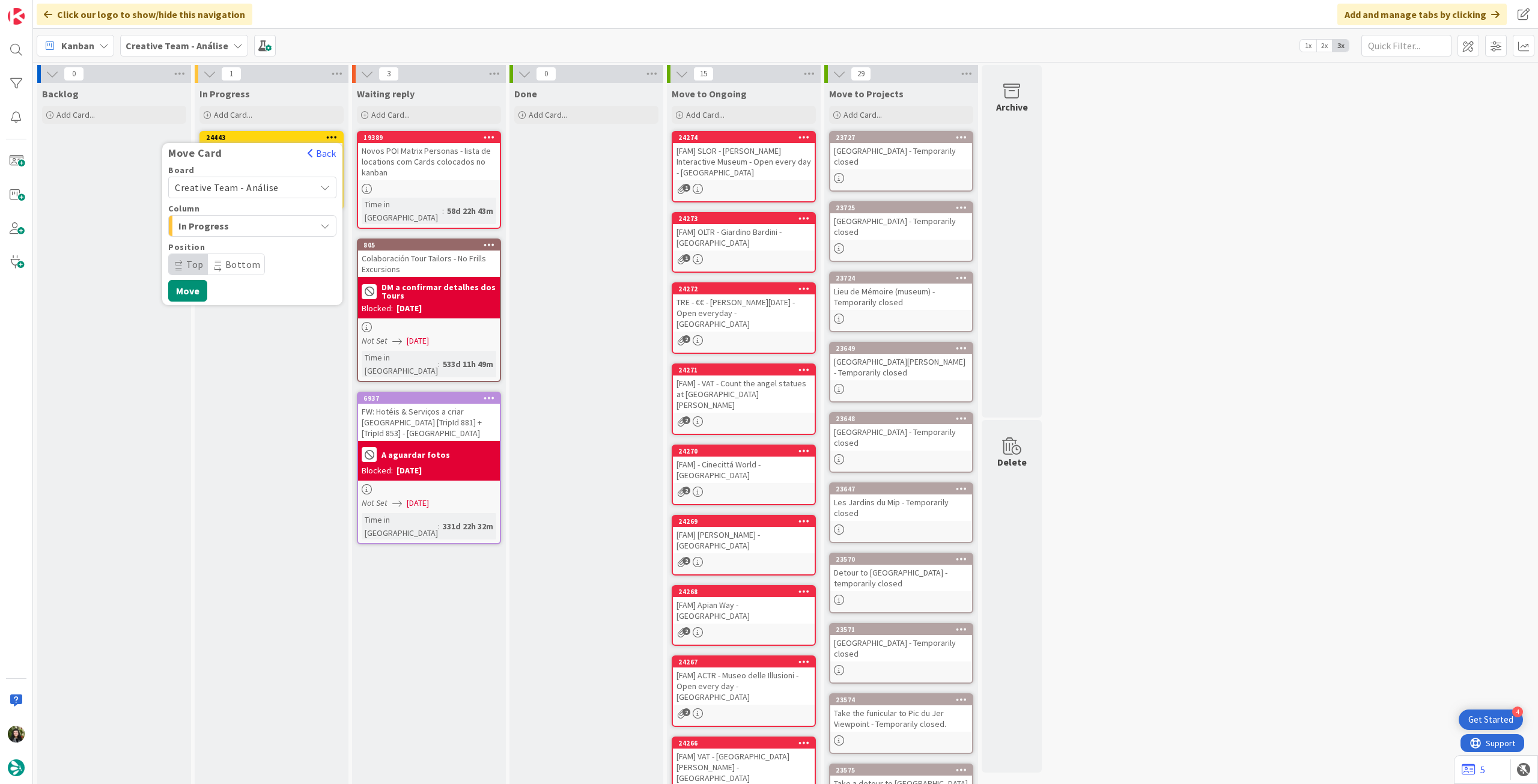
click at [265, 185] on span "Creative Team - Análise" at bounding box center [227, 187] width 104 height 12
click at [249, 246] on span "Creative Team" at bounding box center [260, 244] width 140 height 18
click at [242, 259] on span "Daytrip" at bounding box center [252, 264] width 115 height 17
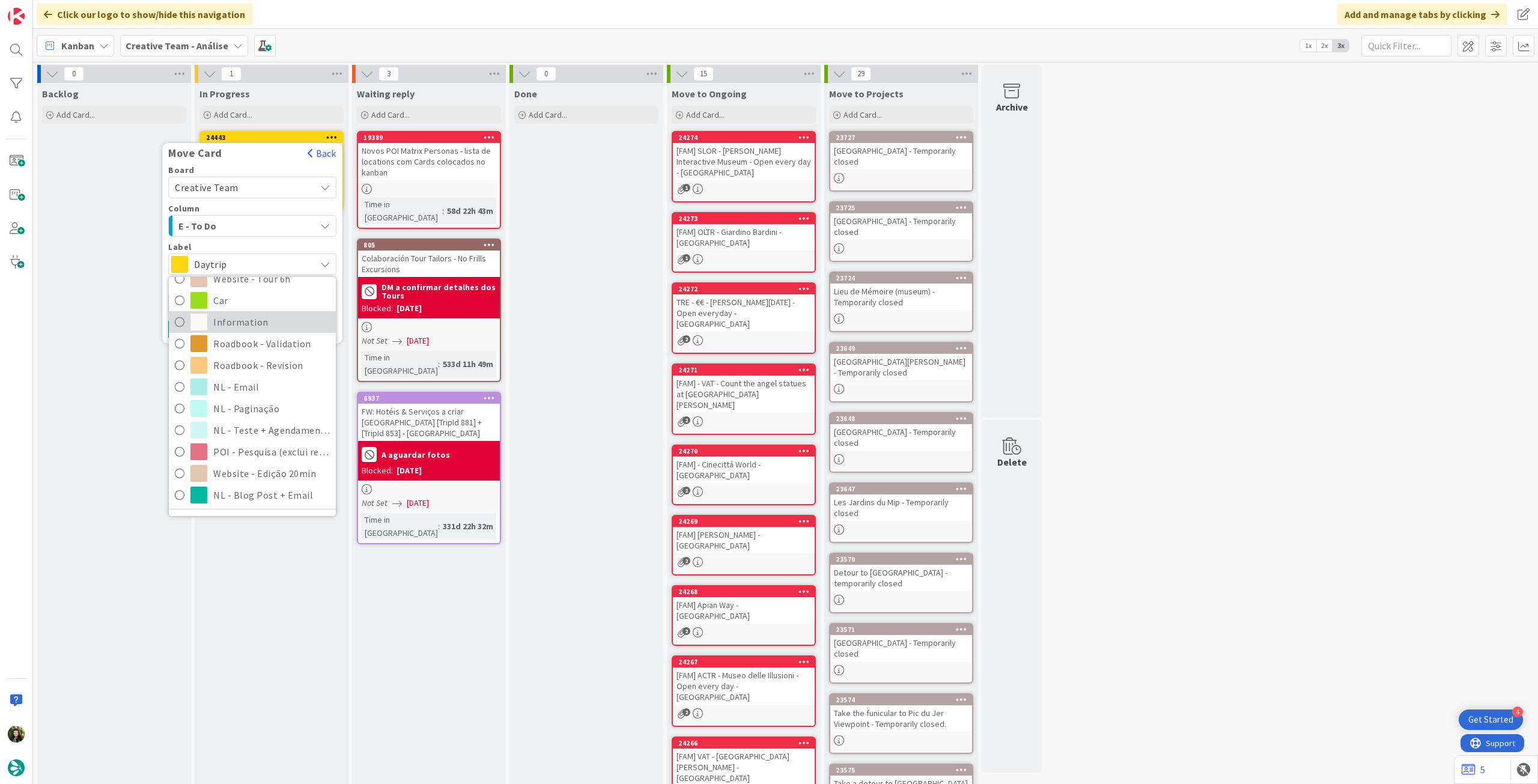
scroll to position [240, 0]
click at [297, 360] on span "Roadbook - Revision" at bounding box center [272, 355] width 117 height 18
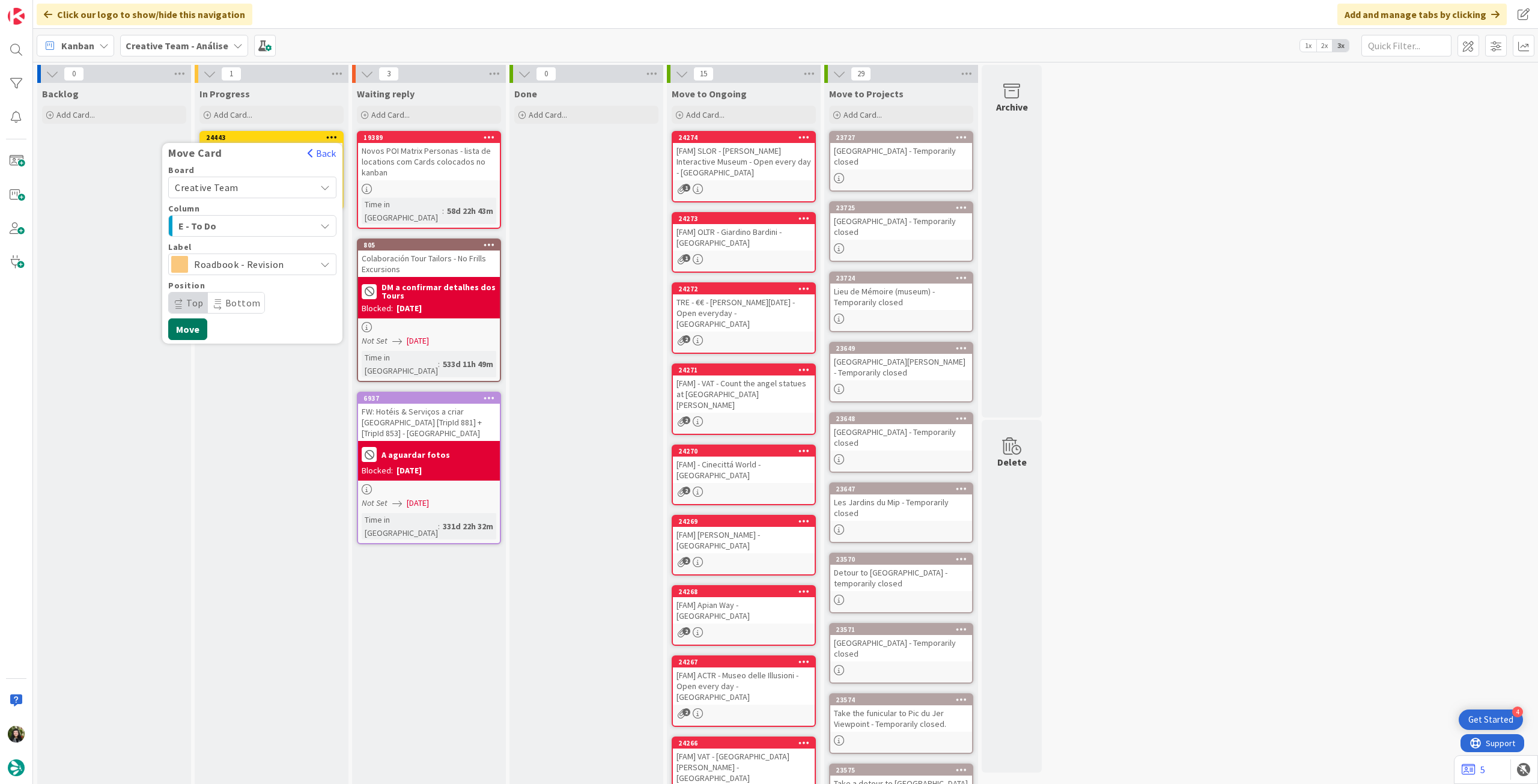
click at [189, 329] on button "Move" at bounding box center [188, 329] width 39 height 21
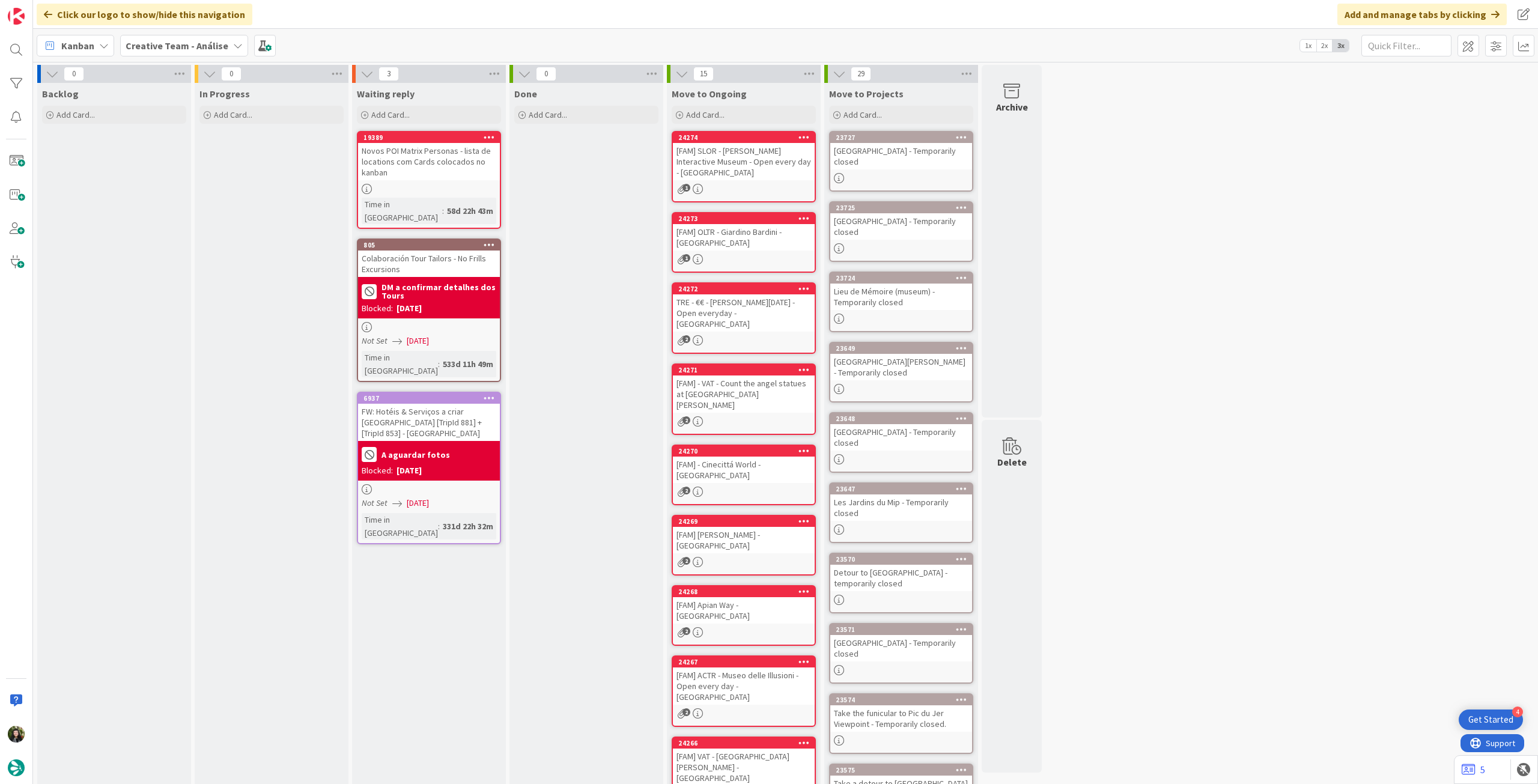
click at [158, 50] on b "Creative Team - Análise" at bounding box center [177, 46] width 103 height 12
click at [166, 169] on h4 "Creative Team" at bounding box center [215, 171] width 163 height 12
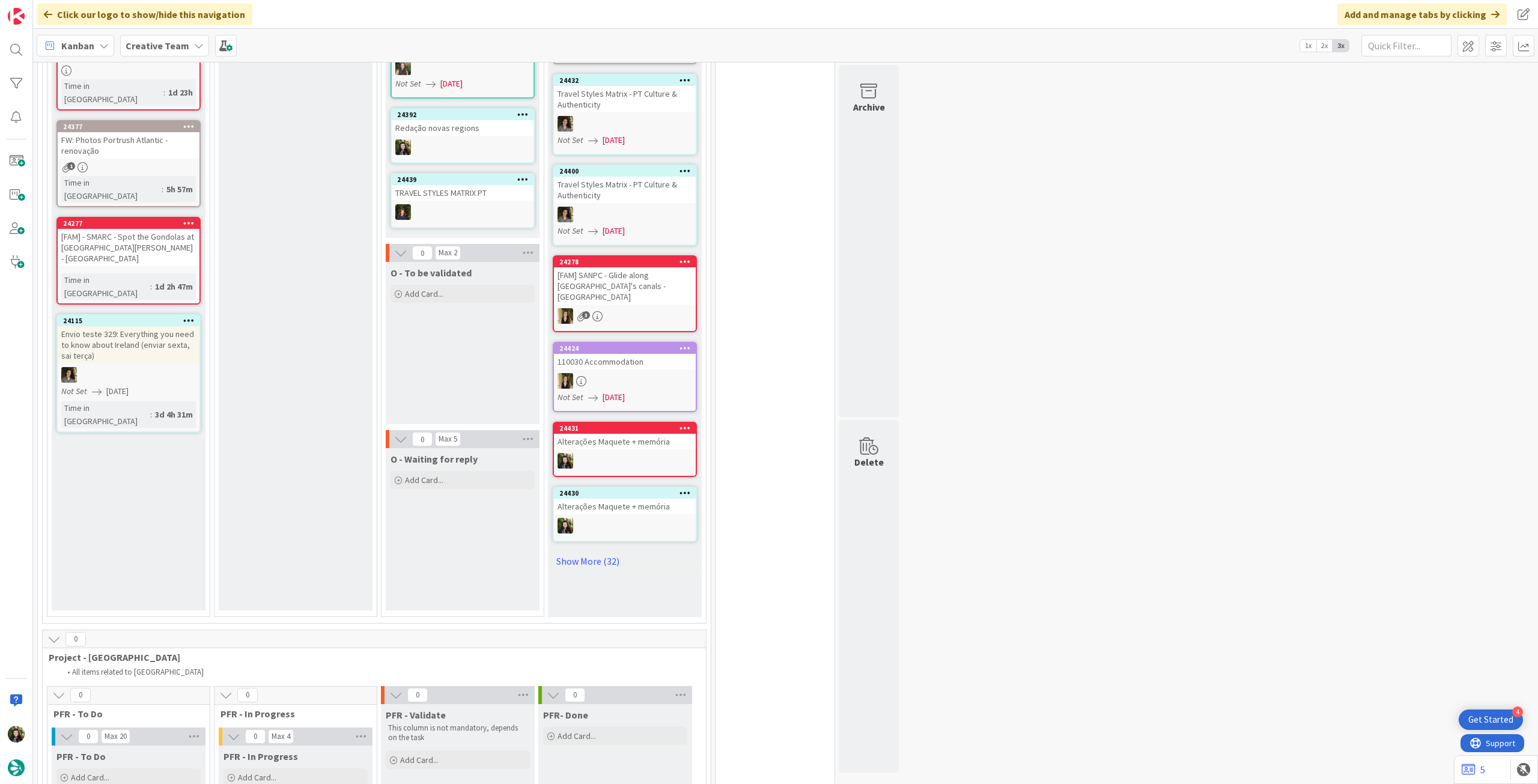
scroll to position [1362, 0]
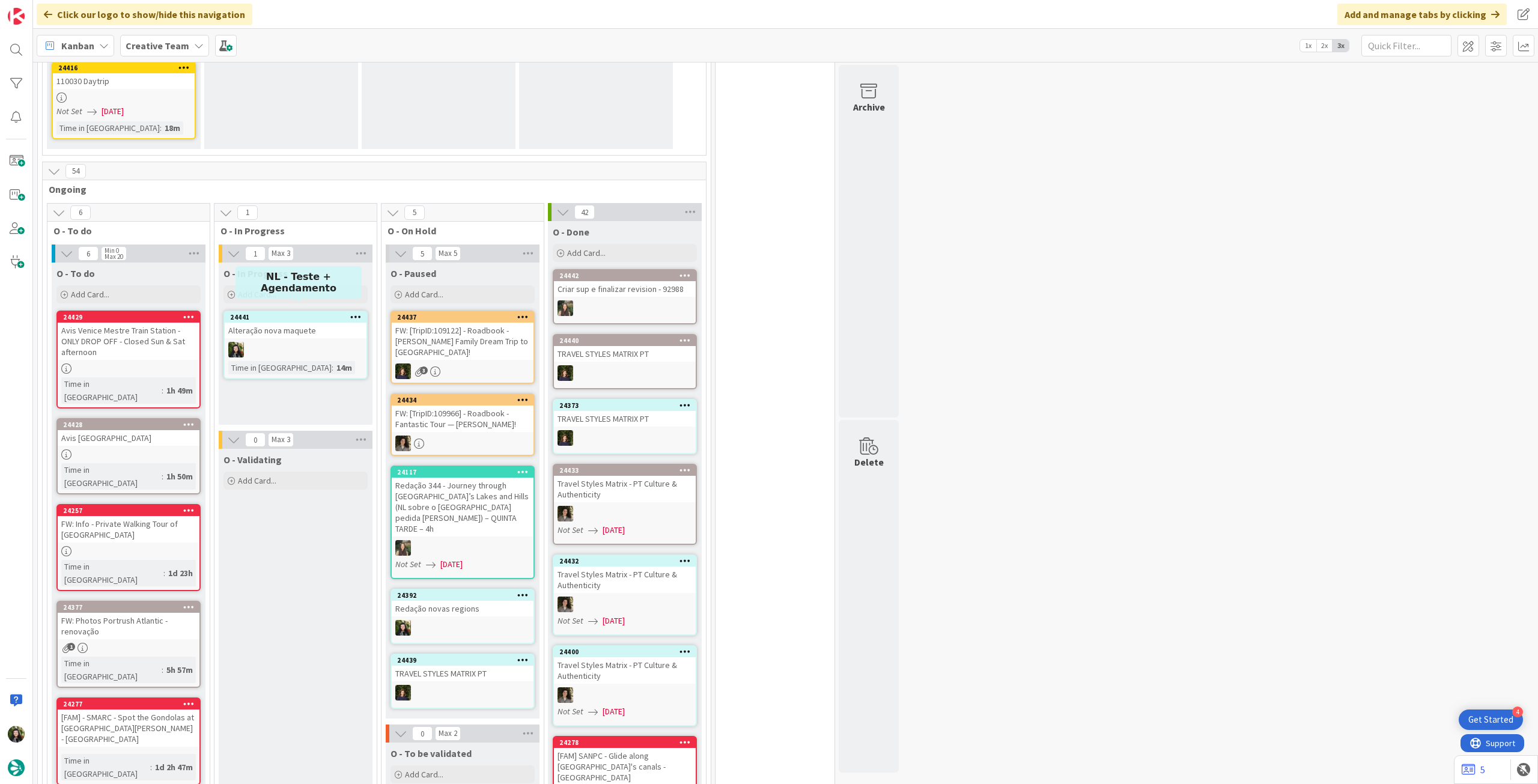
click at [313, 342] on div at bounding box center [296, 350] width 142 height 16
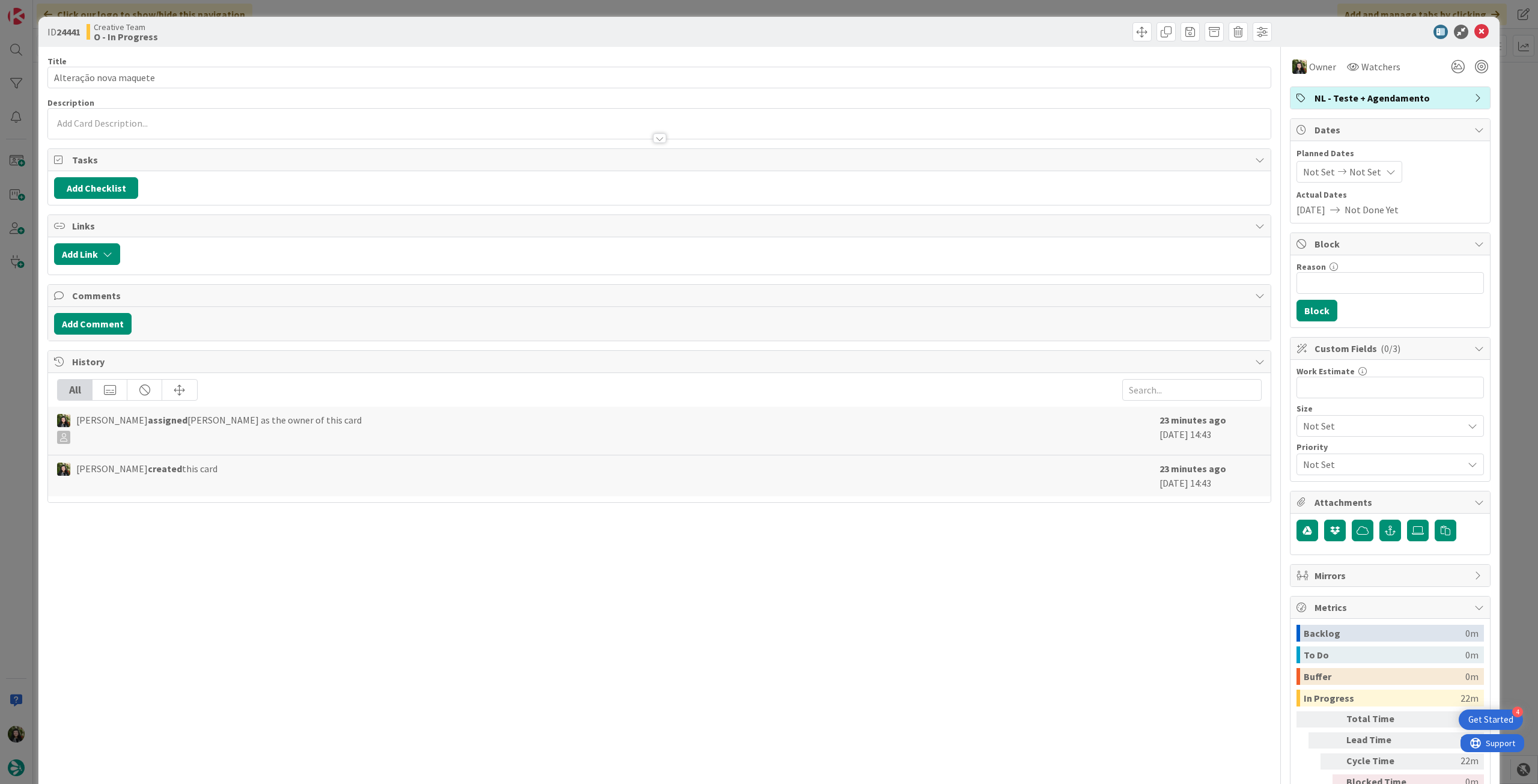
click at [1398, 96] on span "NL - Teste + Agendamento" at bounding box center [1392, 98] width 154 height 15
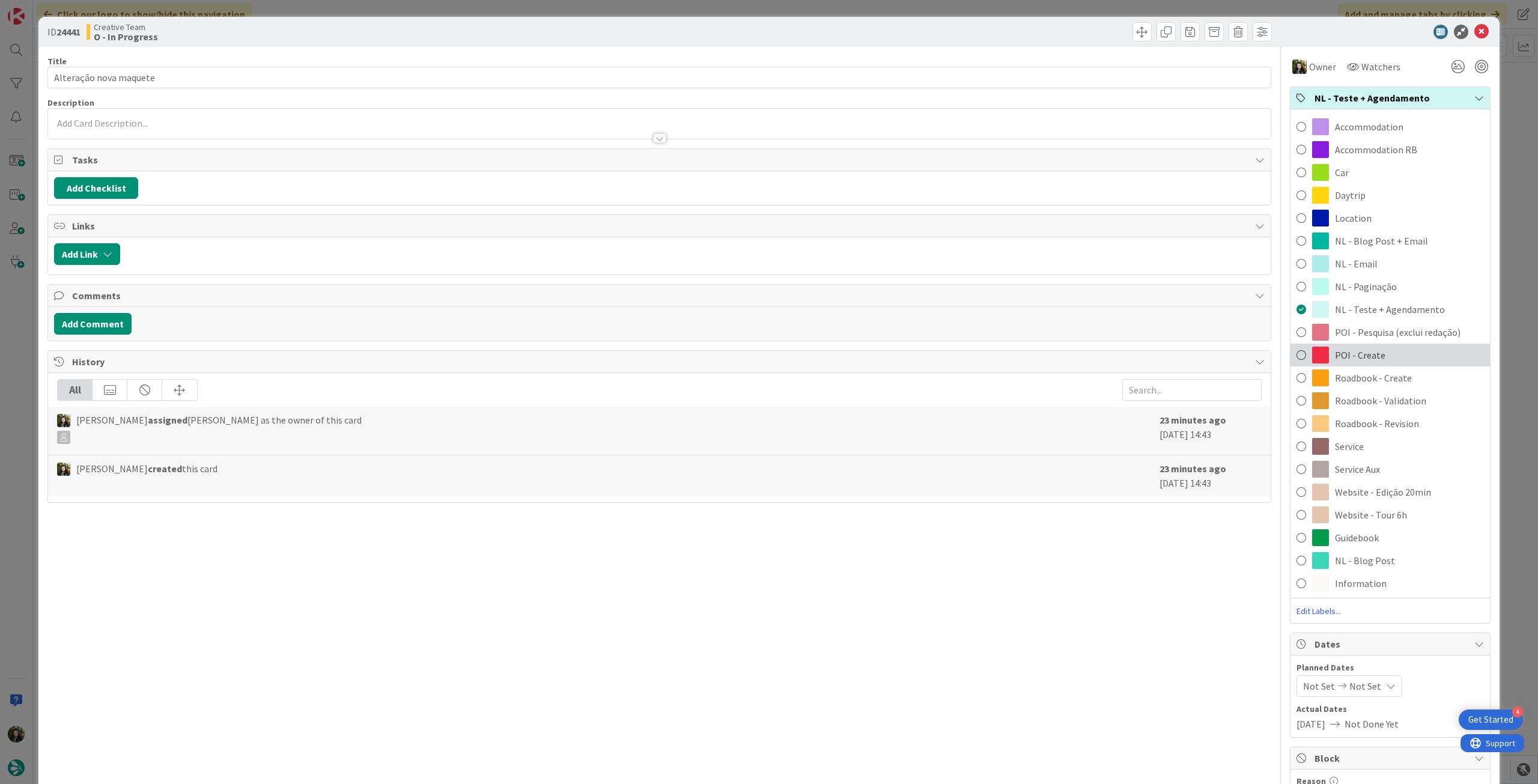
click at [1356, 352] on span "POI - Create" at bounding box center [1360, 355] width 50 height 15
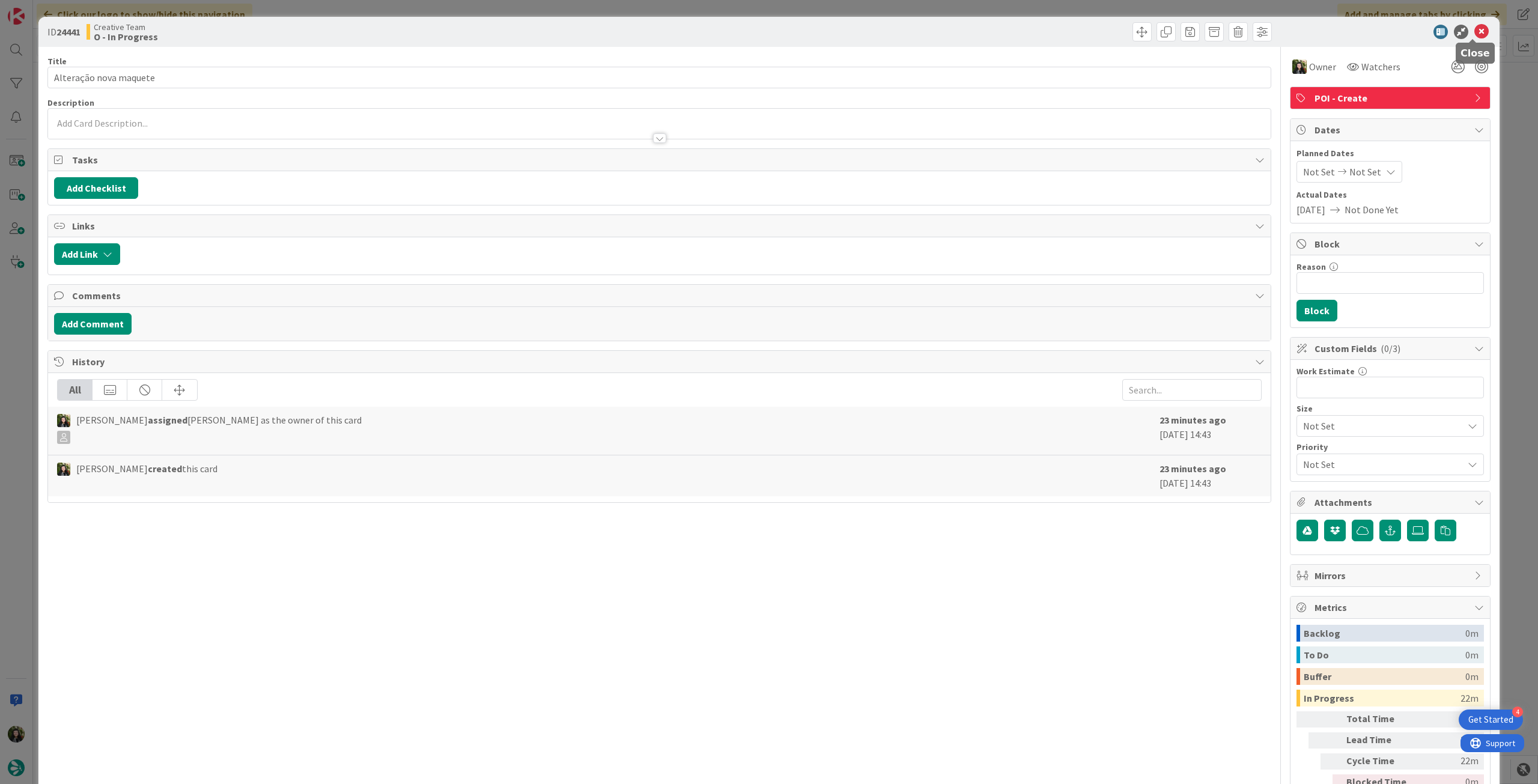
click at [1474, 30] on icon at bounding box center [1482, 32] width 15 height 15
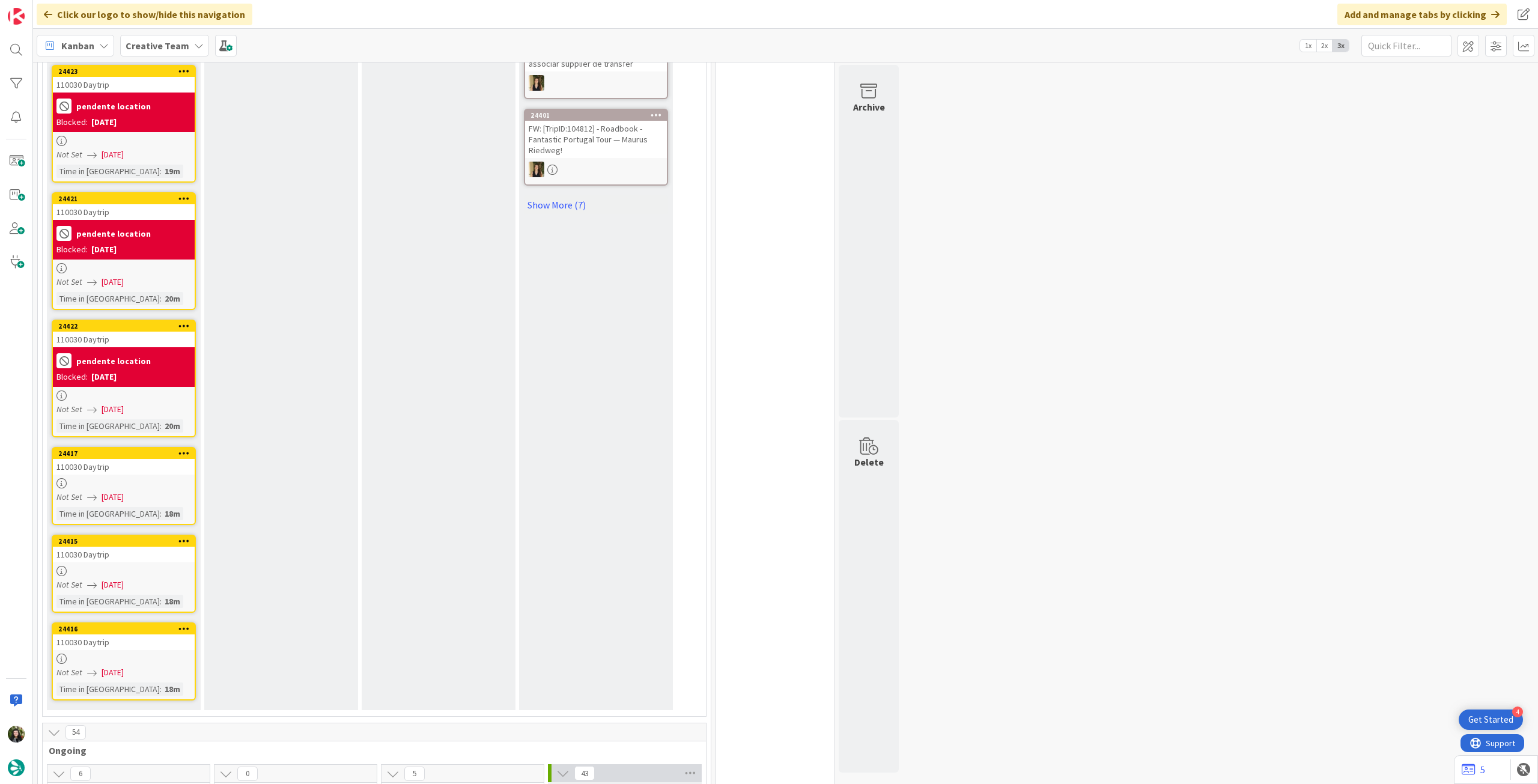
scroll to position [881, 0]
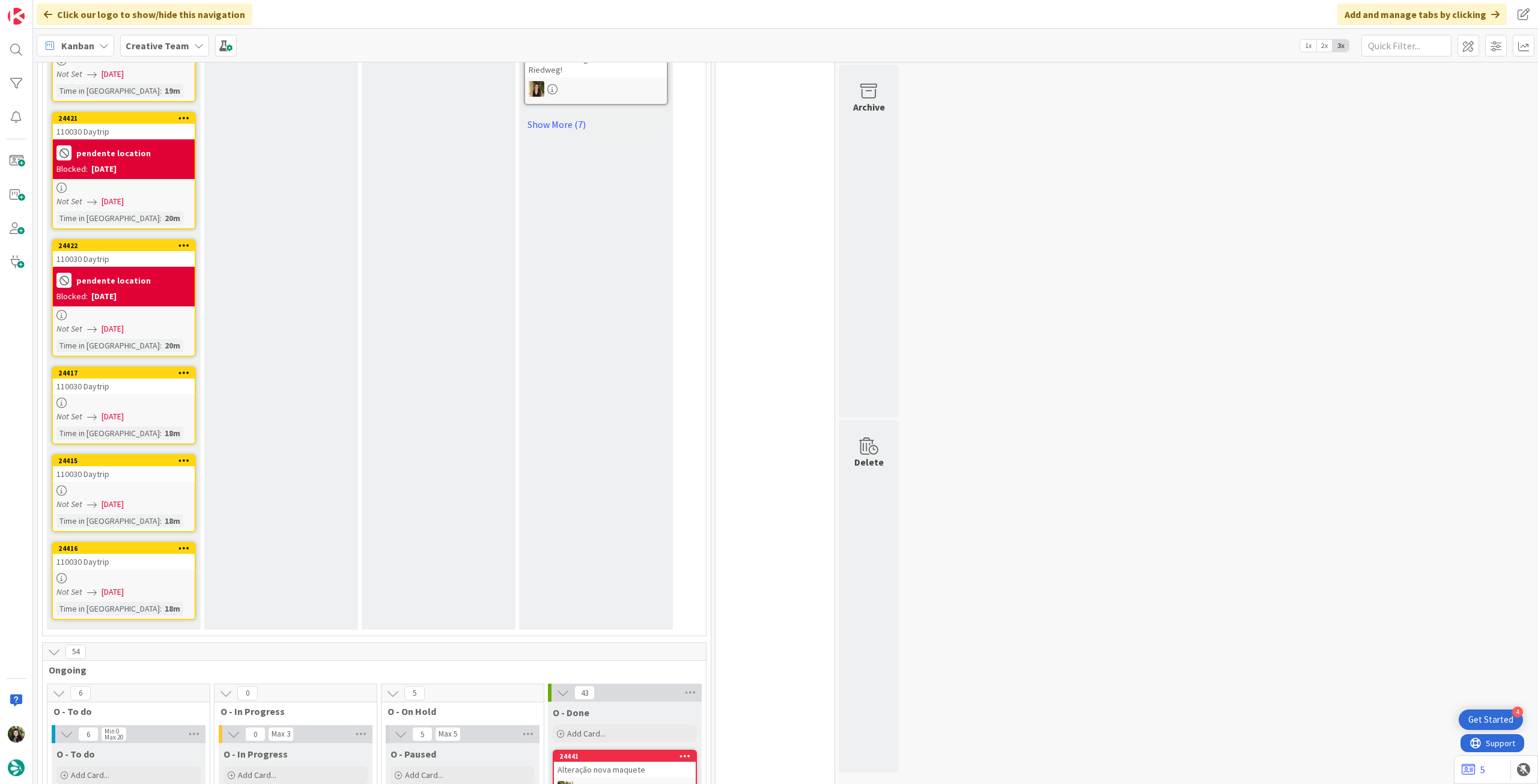
click at [180, 368] on icon at bounding box center [183, 372] width 11 height 8
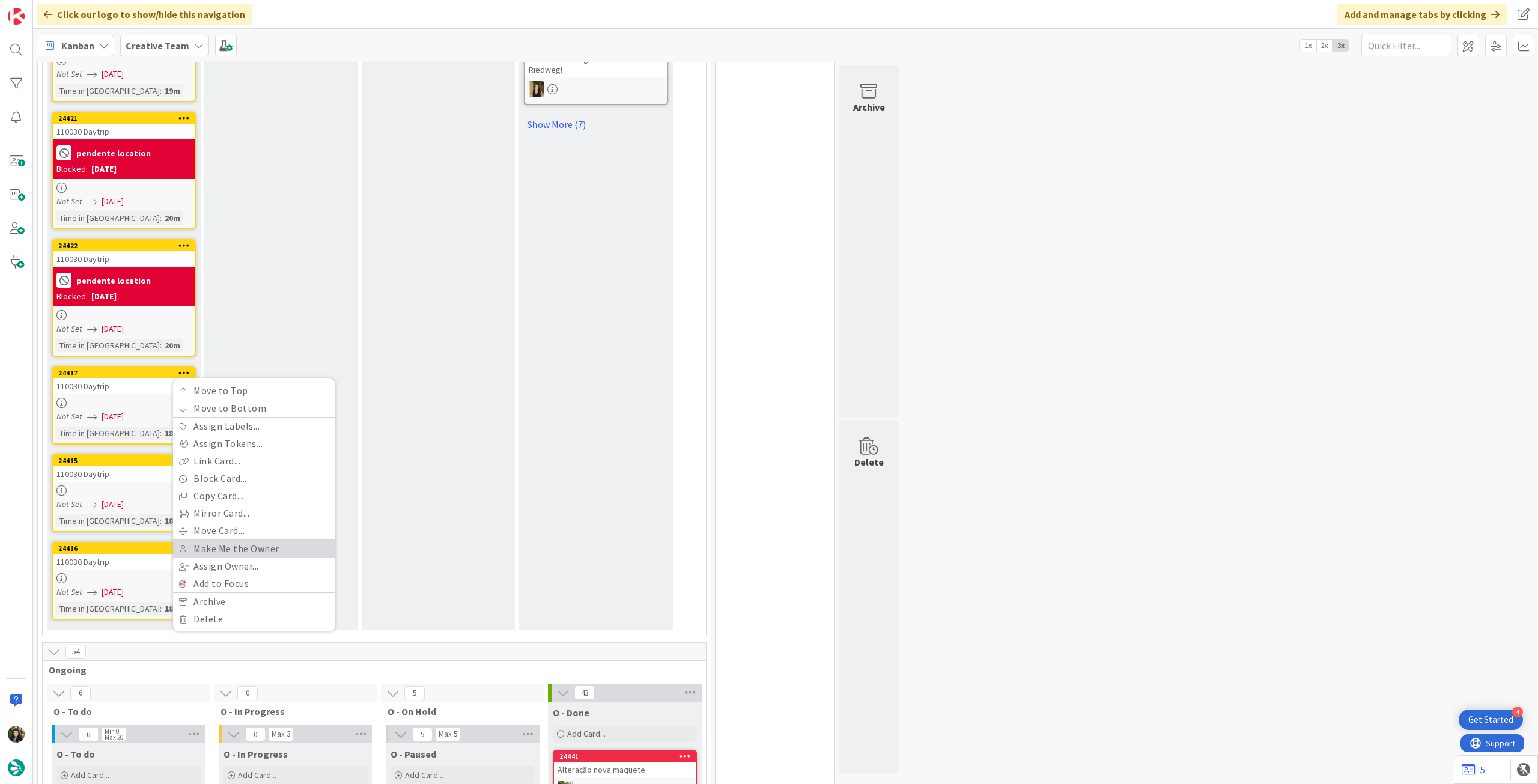
drag, startPoint x: 257, startPoint y: 541, endPoint x: 256, endPoint y: 531, distance: 10.0
click at [257, 541] on link "Make Me the Owner" at bounding box center [254, 549] width 162 height 18
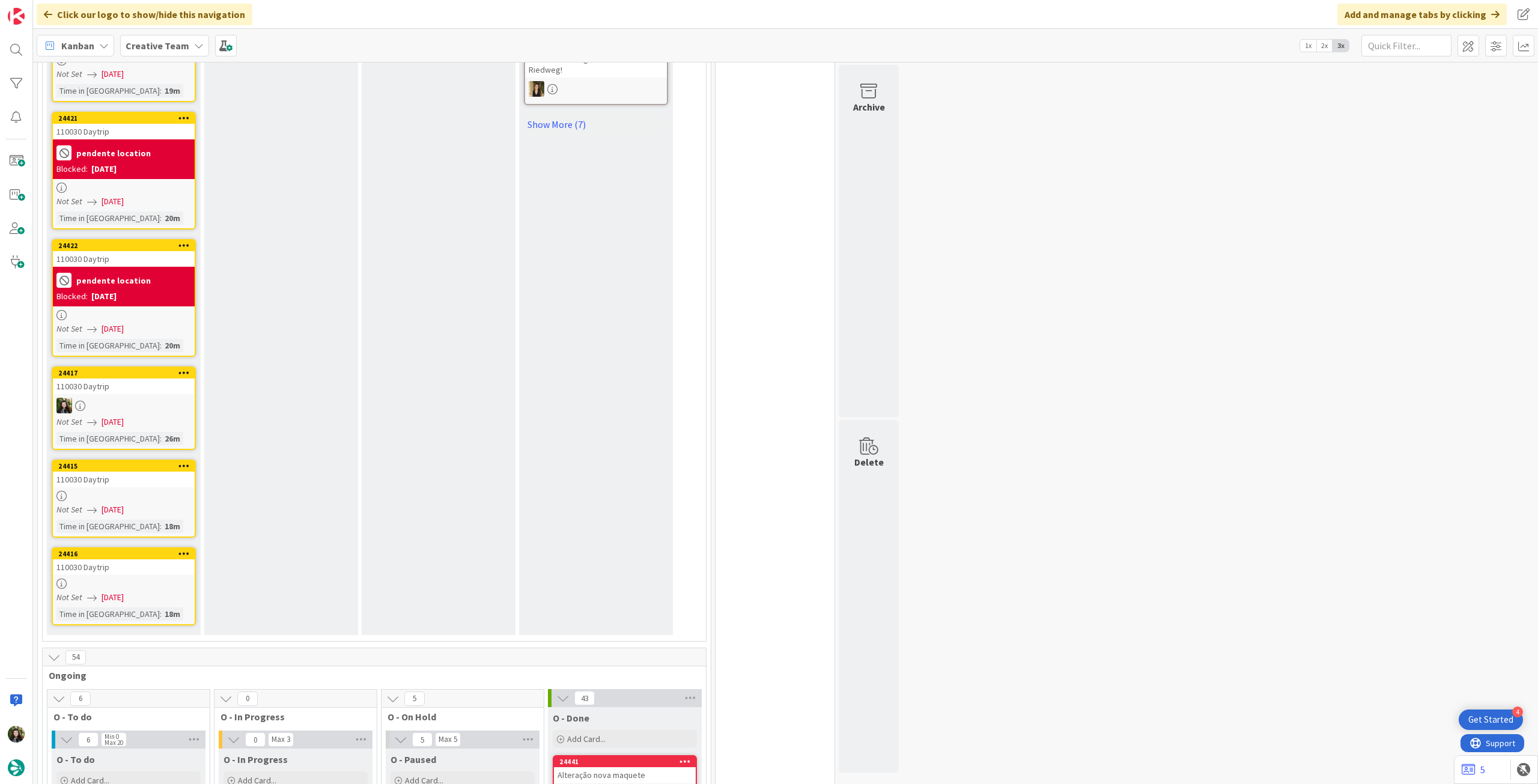
click at [185, 461] on icon at bounding box center [183, 465] width 11 height 8
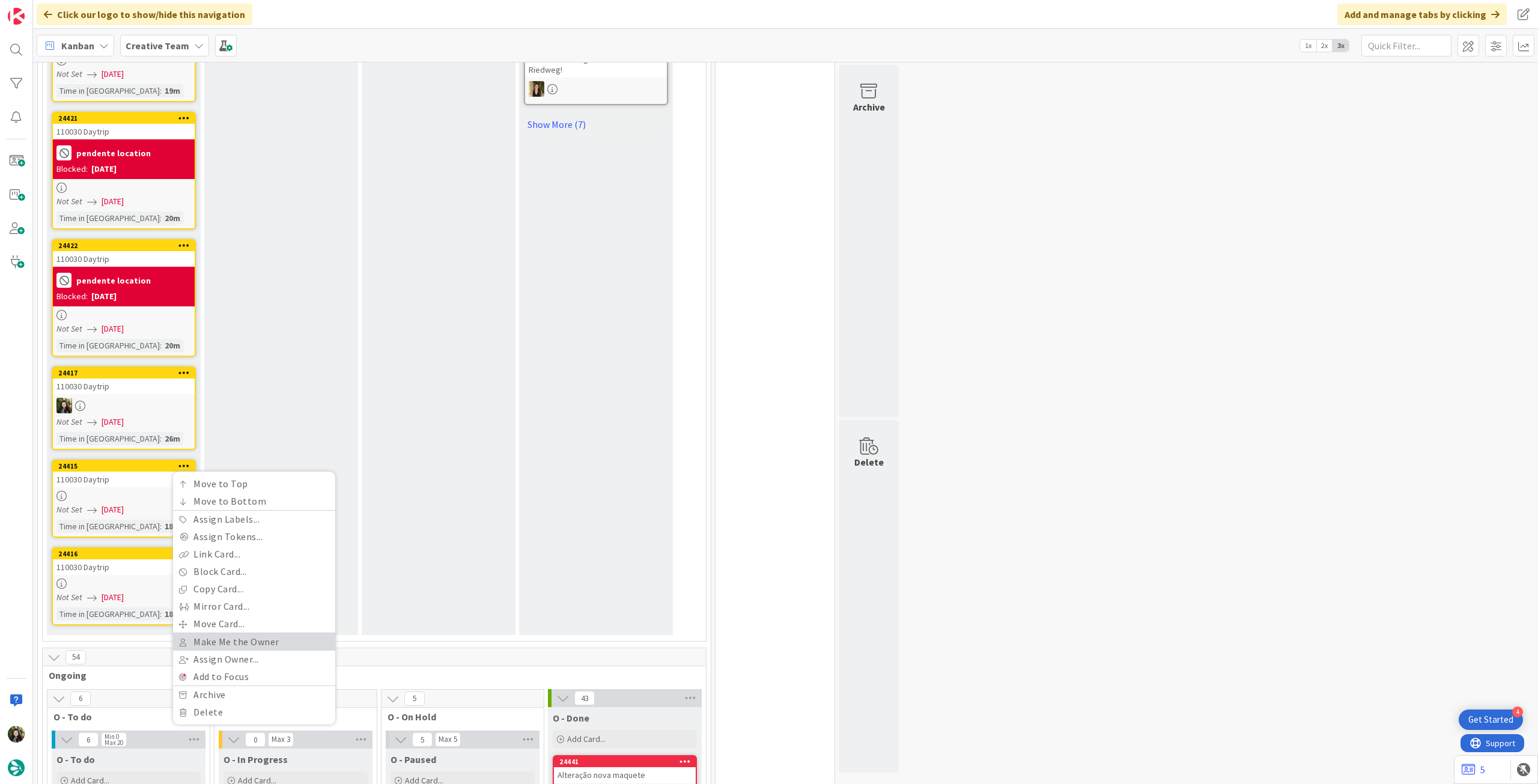
click at [236, 633] on link "Make Me the Owner" at bounding box center [254, 642] width 162 height 18
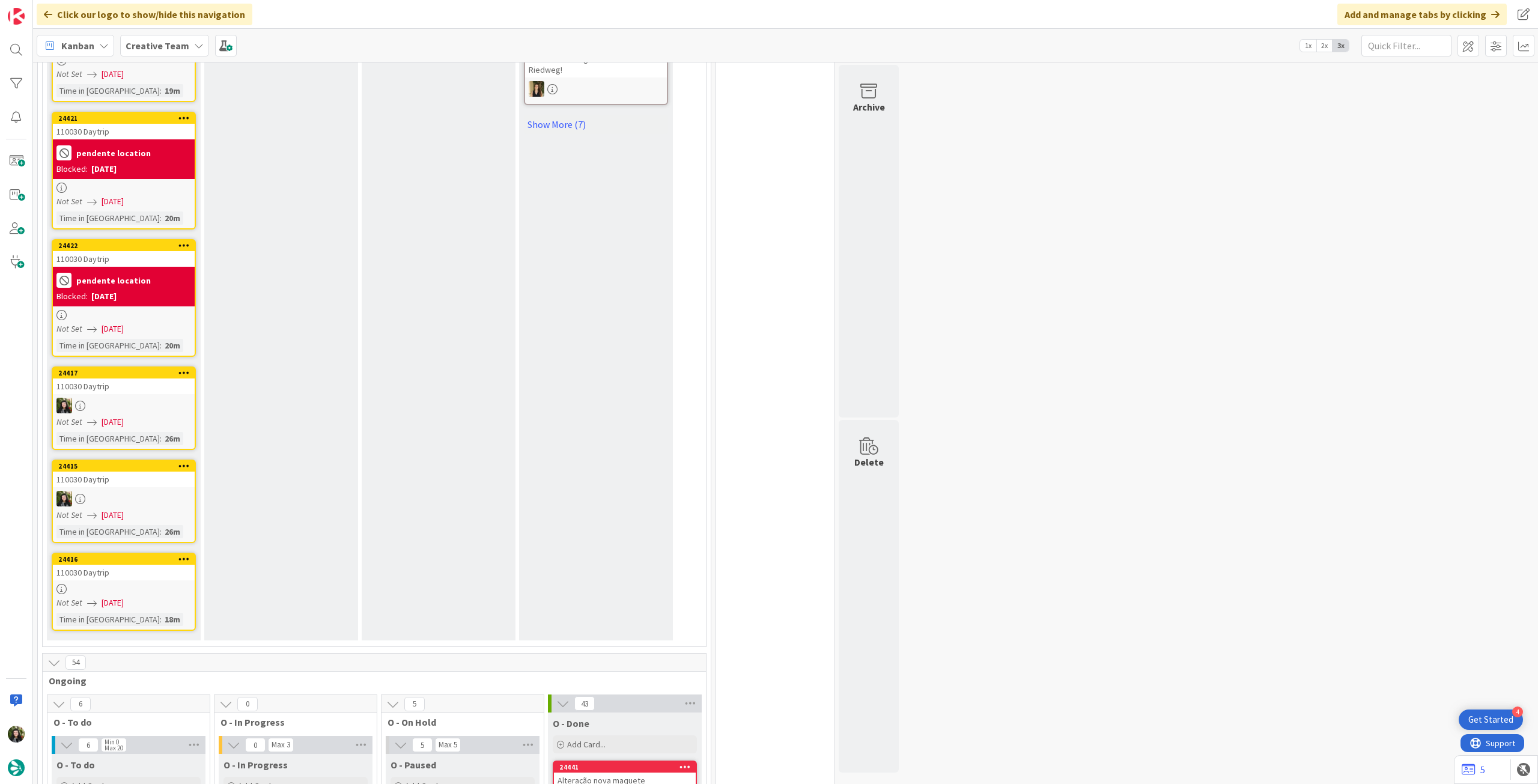
click at [188, 554] on icon at bounding box center [183, 558] width 11 height 8
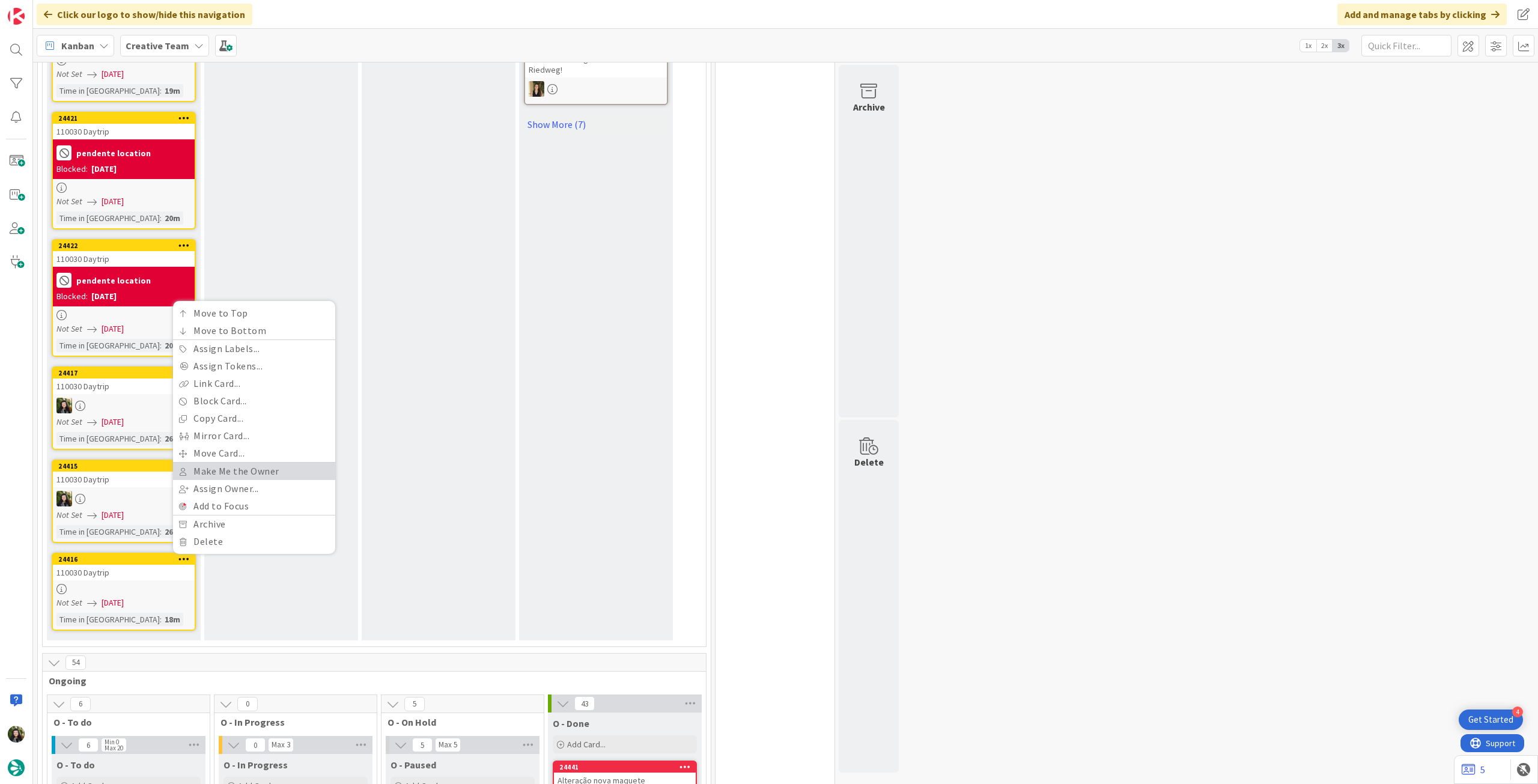
click at [255, 463] on link "Make Me the Owner" at bounding box center [254, 471] width 162 height 18
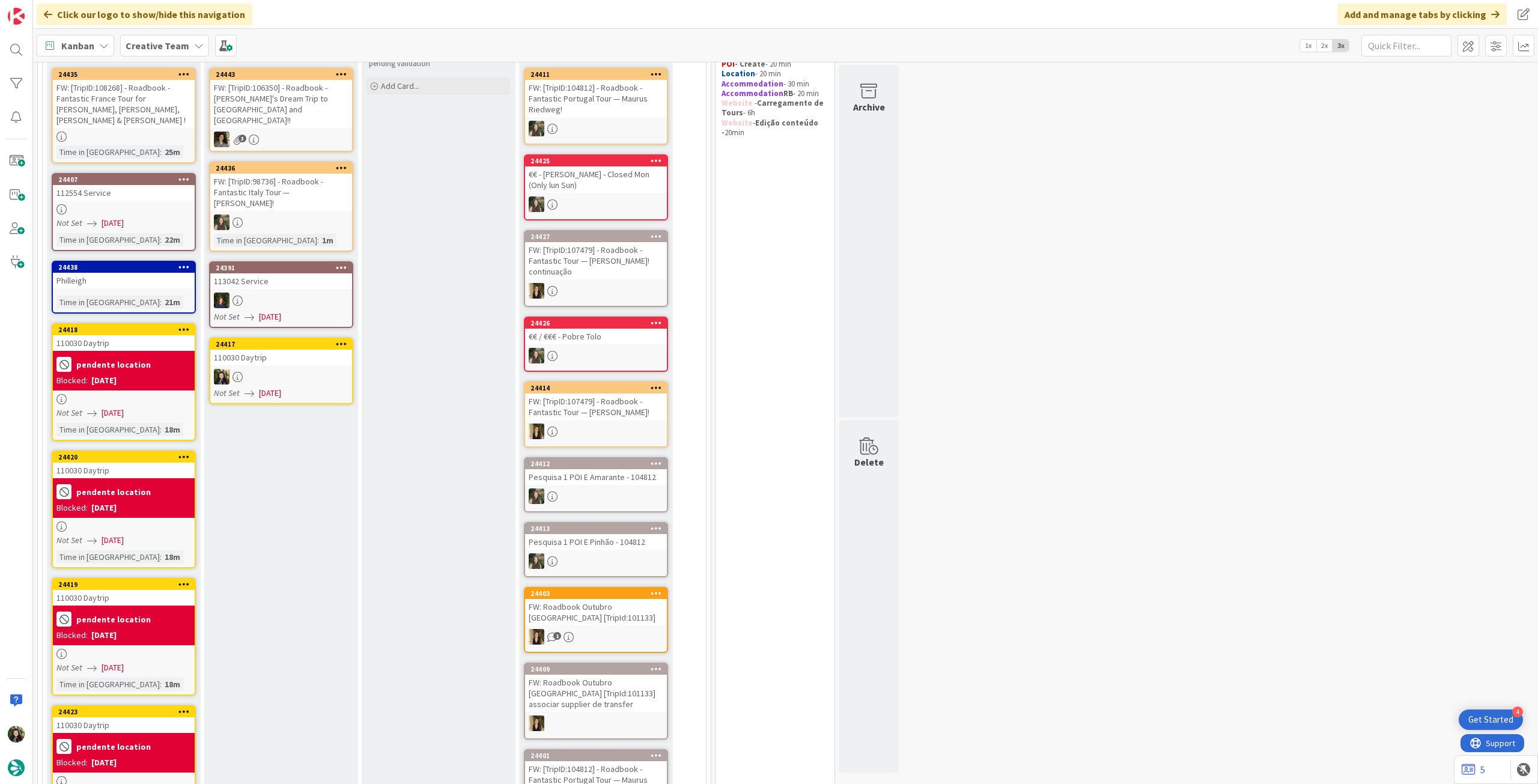
scroll to position [0, 0]
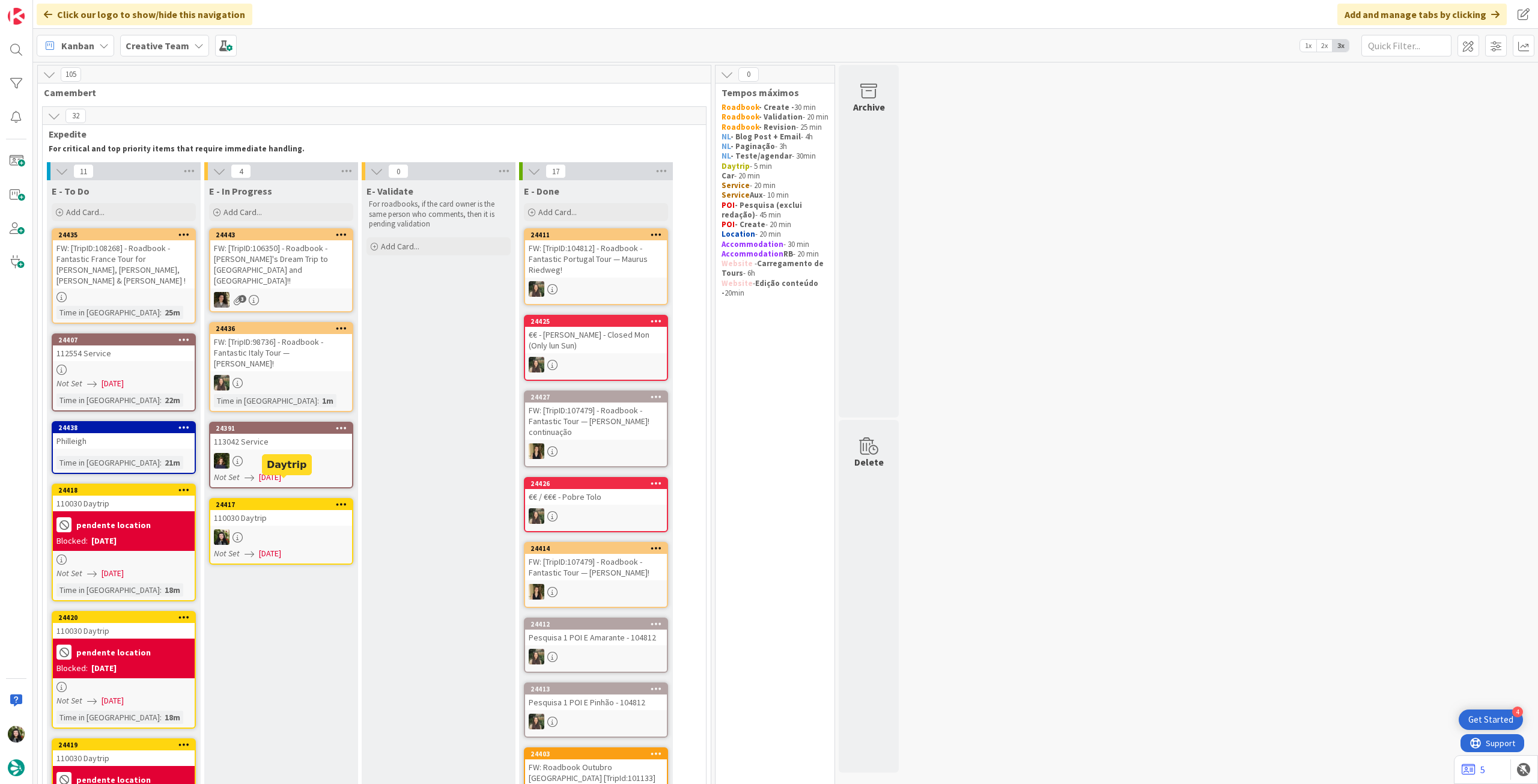
click at [299, 529] on div at bounding box center [281, 536] width 142 height 16
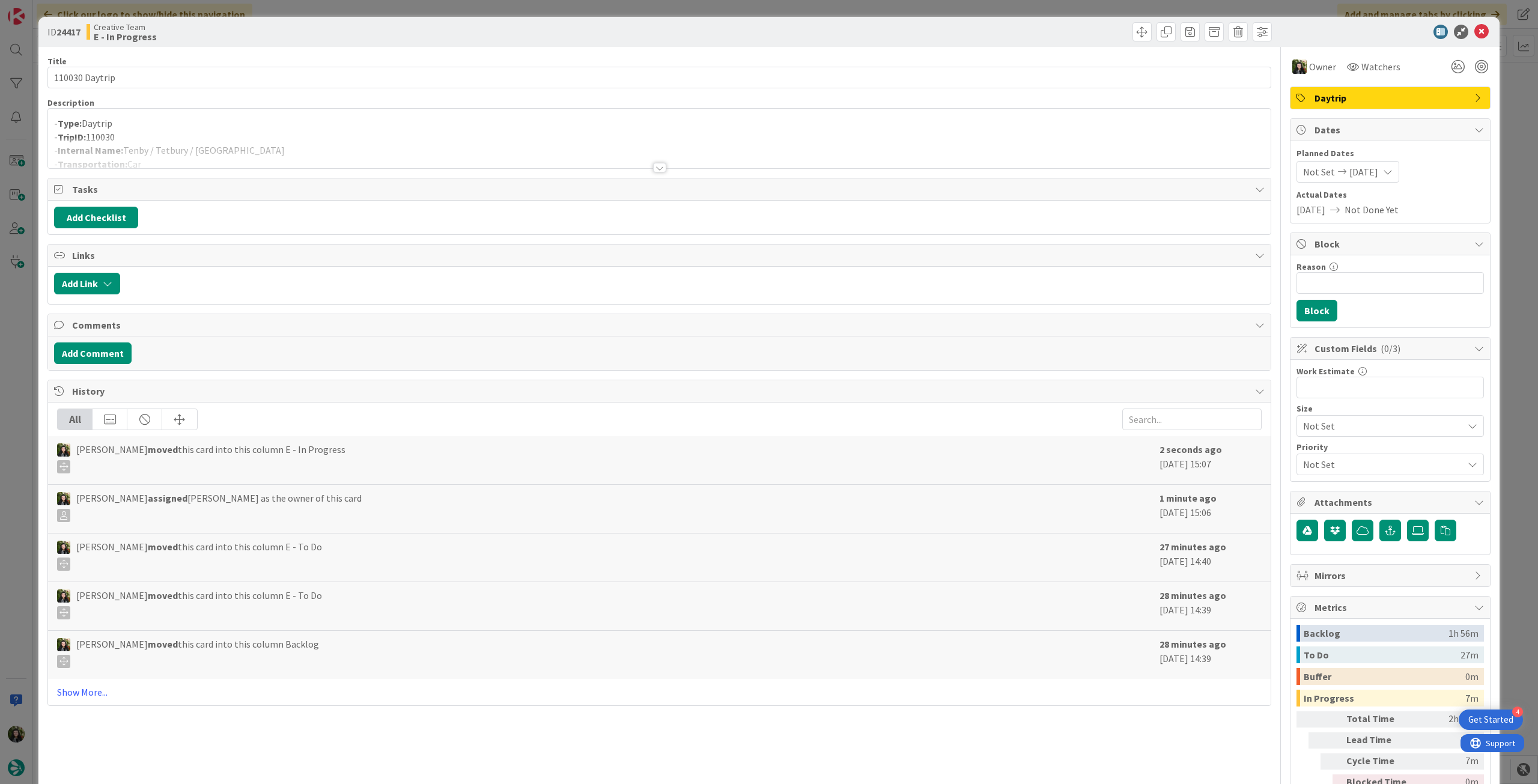
click at [258, 152] on div at bounding box center [659, 152] width 1222 height 30
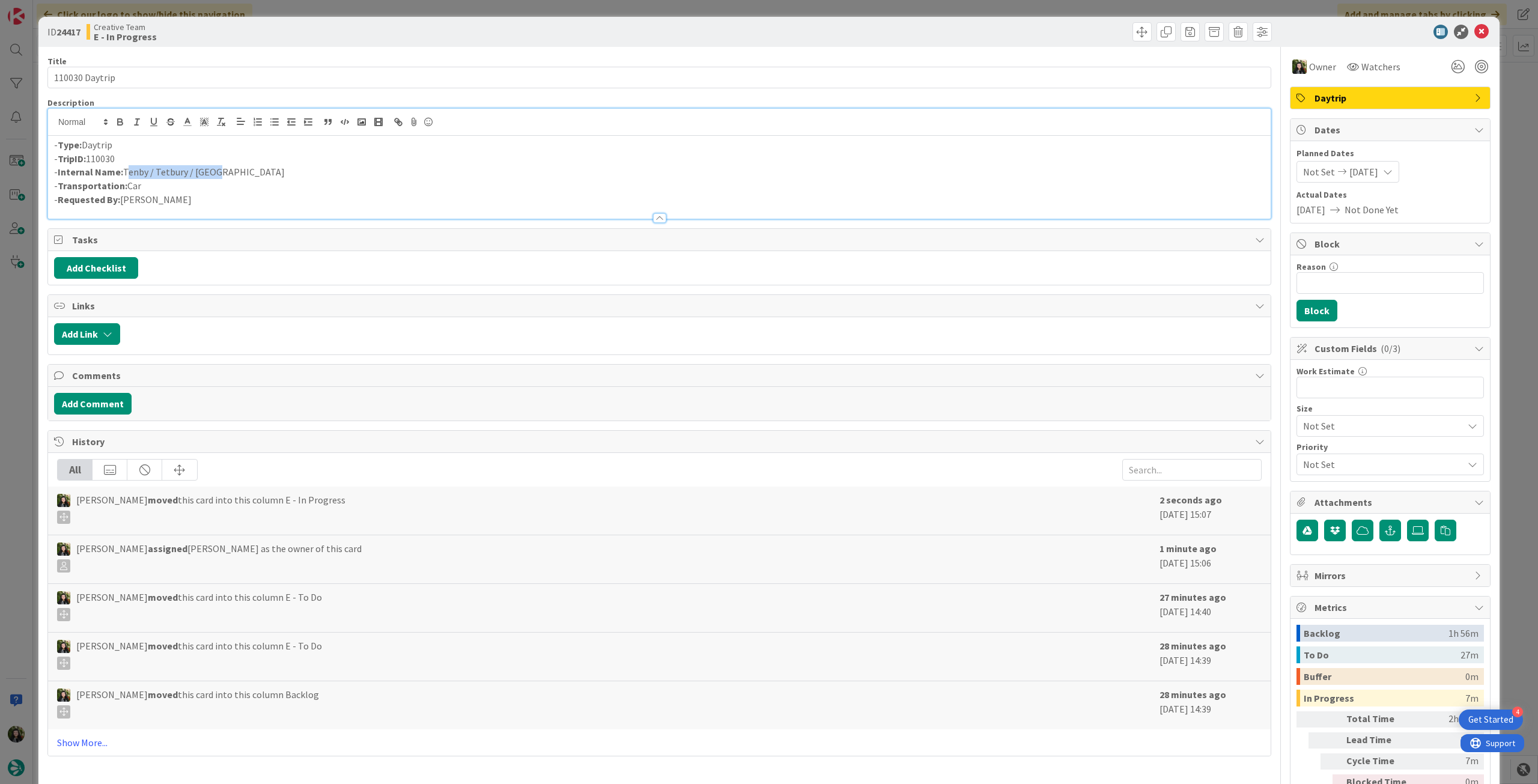
drag, startPoint x: 230, startPoint y: 167, endPoint x: 125, endPoint y: 166, distance: 105.0
click at [125, 166] on p "- Internal Name: Tenby / Tetbury / Bath" at bounding box center [659, 172] width 1211 height 14
copy p "Tenby / Tetbury / Bath"
click at [1474, 31] on icon at bounding box center [1482, 32] width 15 height 15
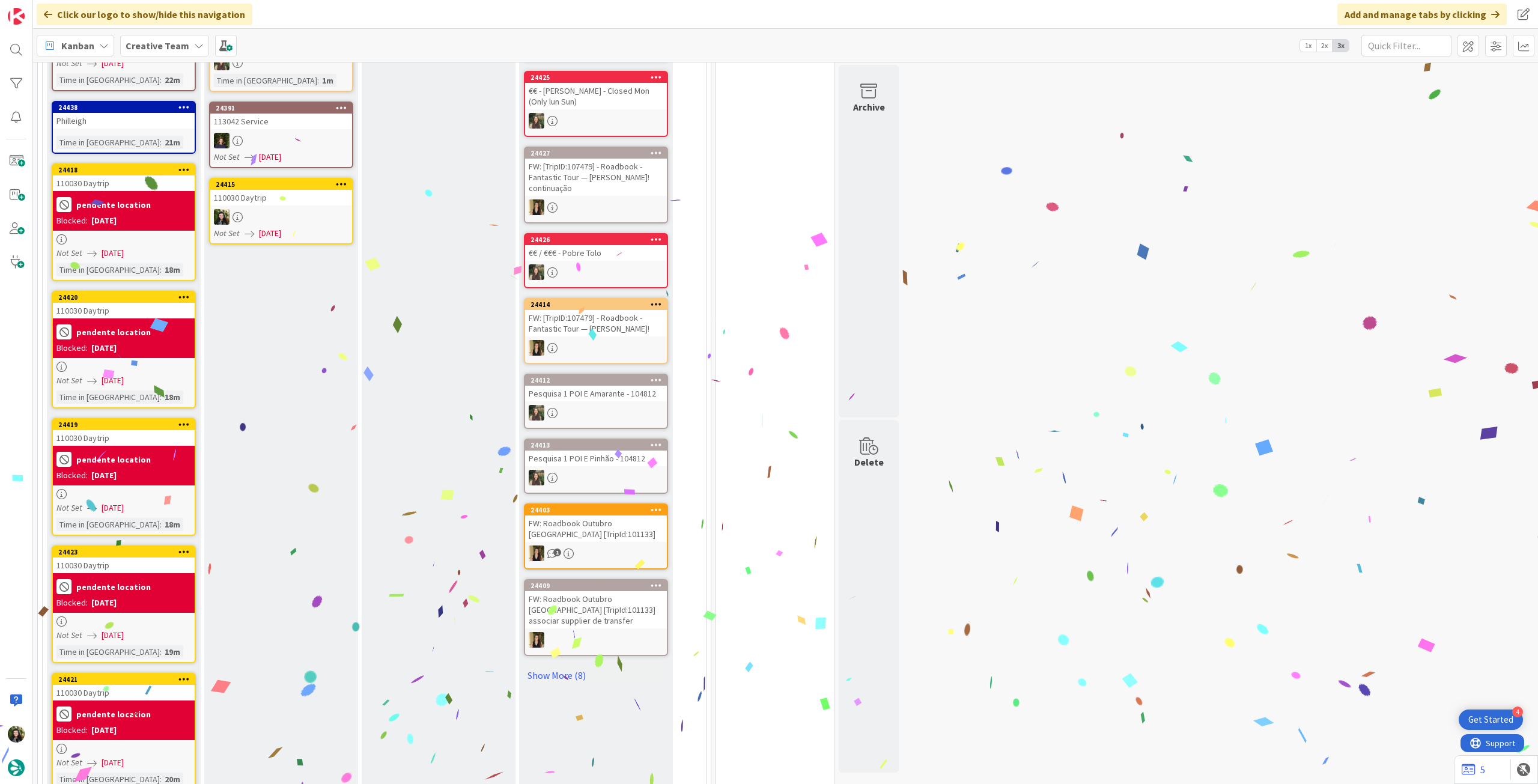
scroll to position [80, 0]
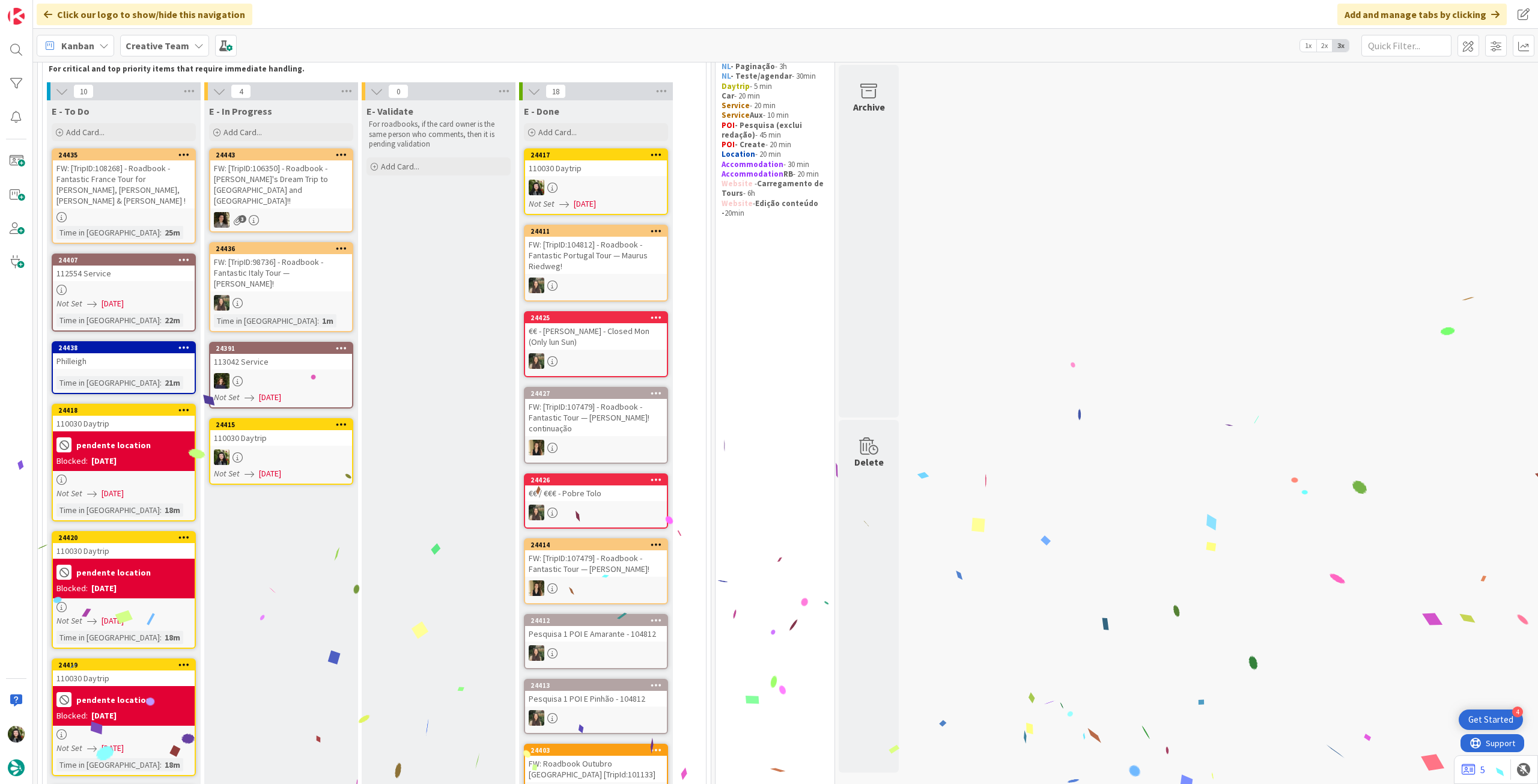
click at [292, 430] on div "110030 Daytrip" at bounding box center [281, 437] width 142 height 16
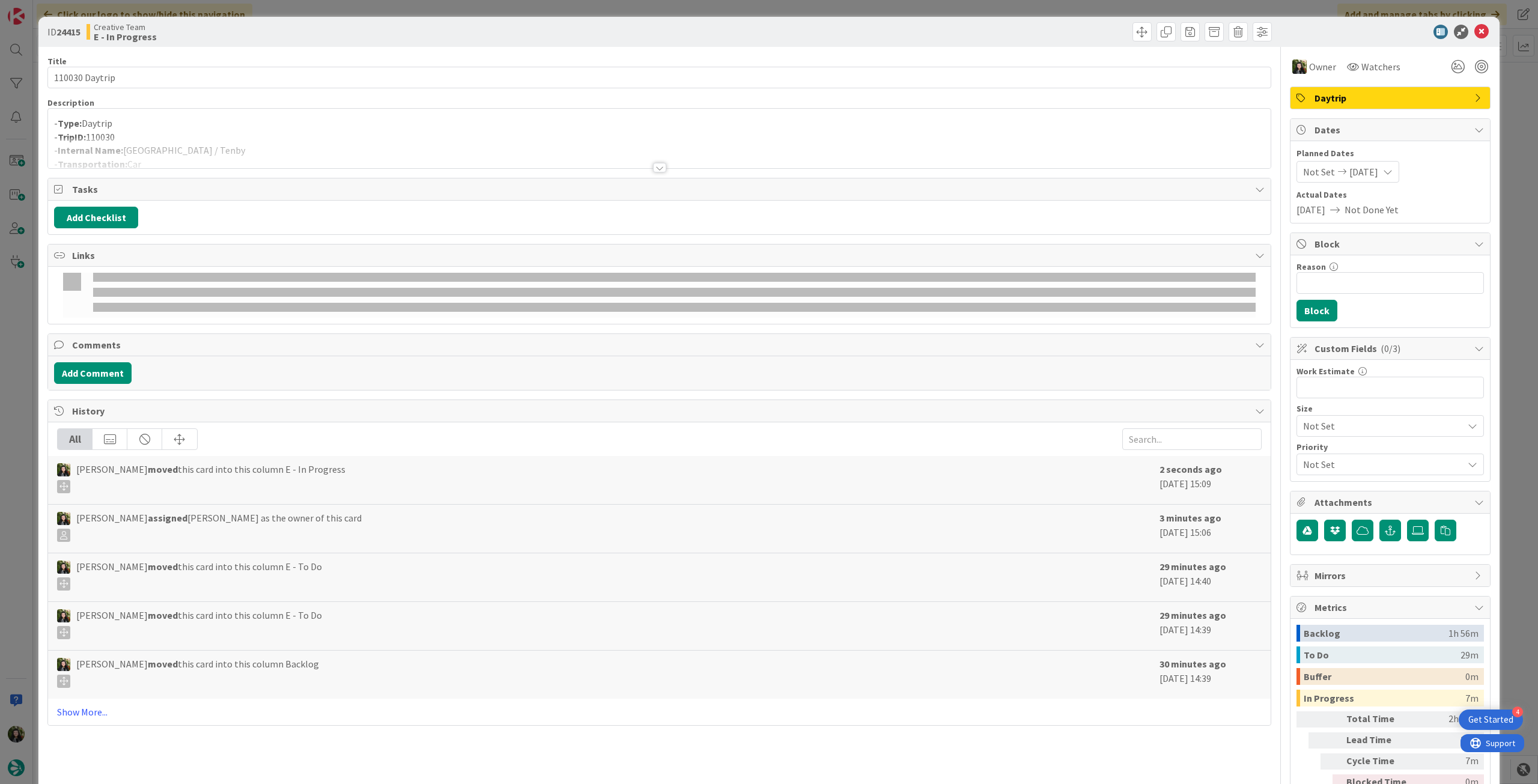
click at [255, 146] on div at bounding box center [659, 152] width 1222 height 30
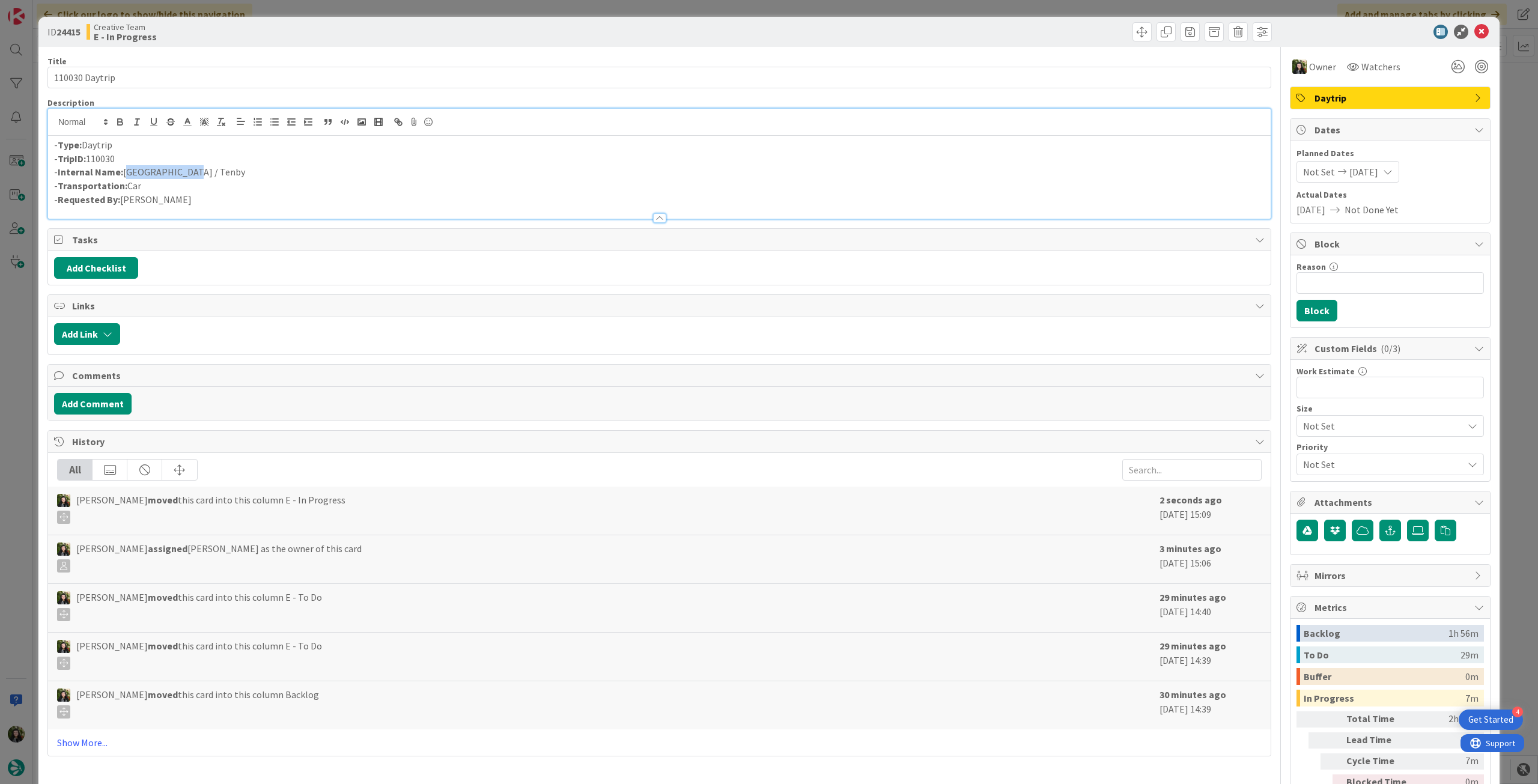
drag, startPoint x: 188, startPoint y: 171, endPoint x: 126, endPoint y: 173, distance: 62.0
click at [126, 173] on p "- Internal Name: Oxford / Tenby" at bounding box center [659, 172] width 1211 height 14
copy p "Oxford / Tenby"
click at [1474, 32] on icon at bounding box center [1482, 32] width 15 height 15
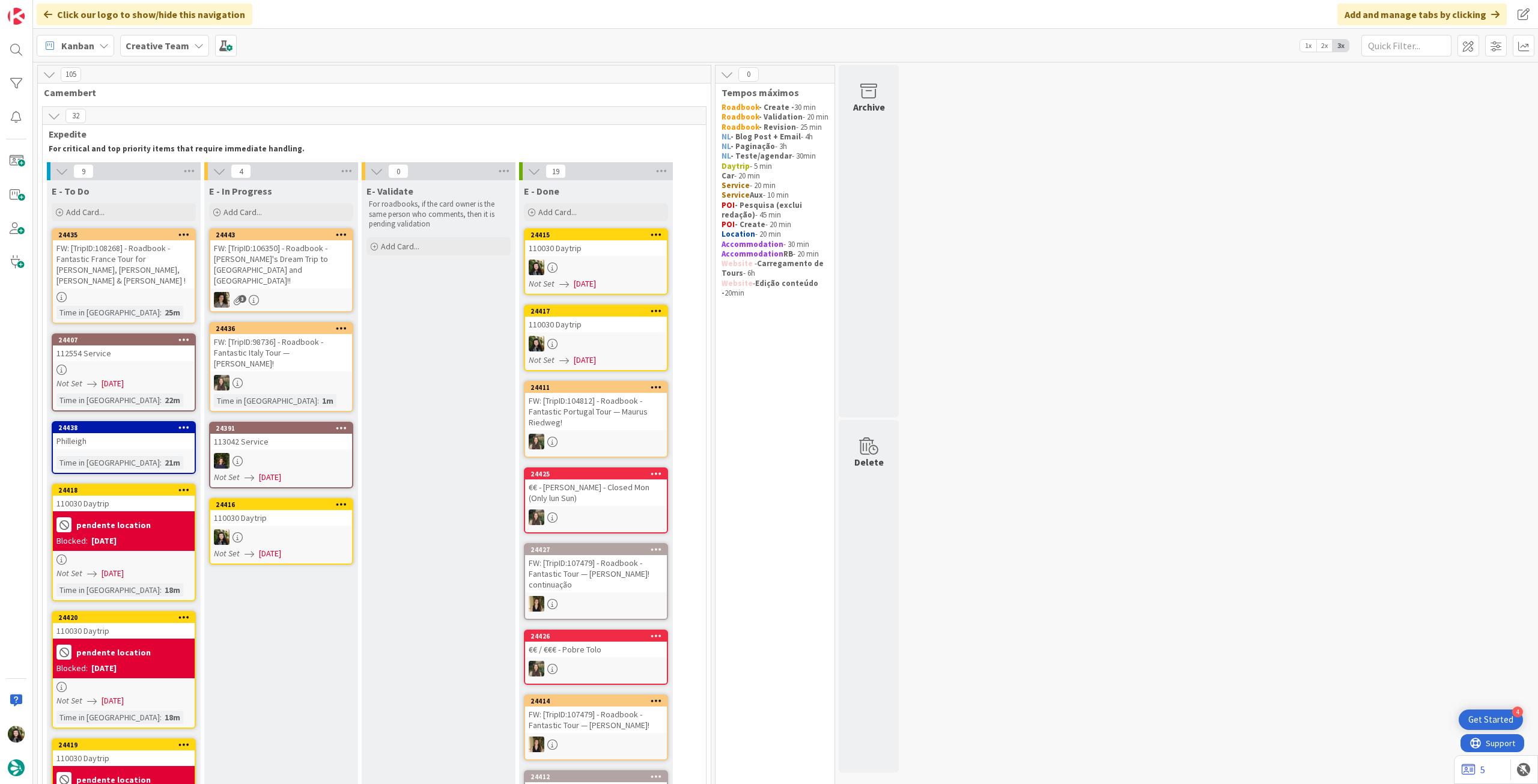
click at [307, 529] on div at bounding box center [281, 536] width 142 height 16
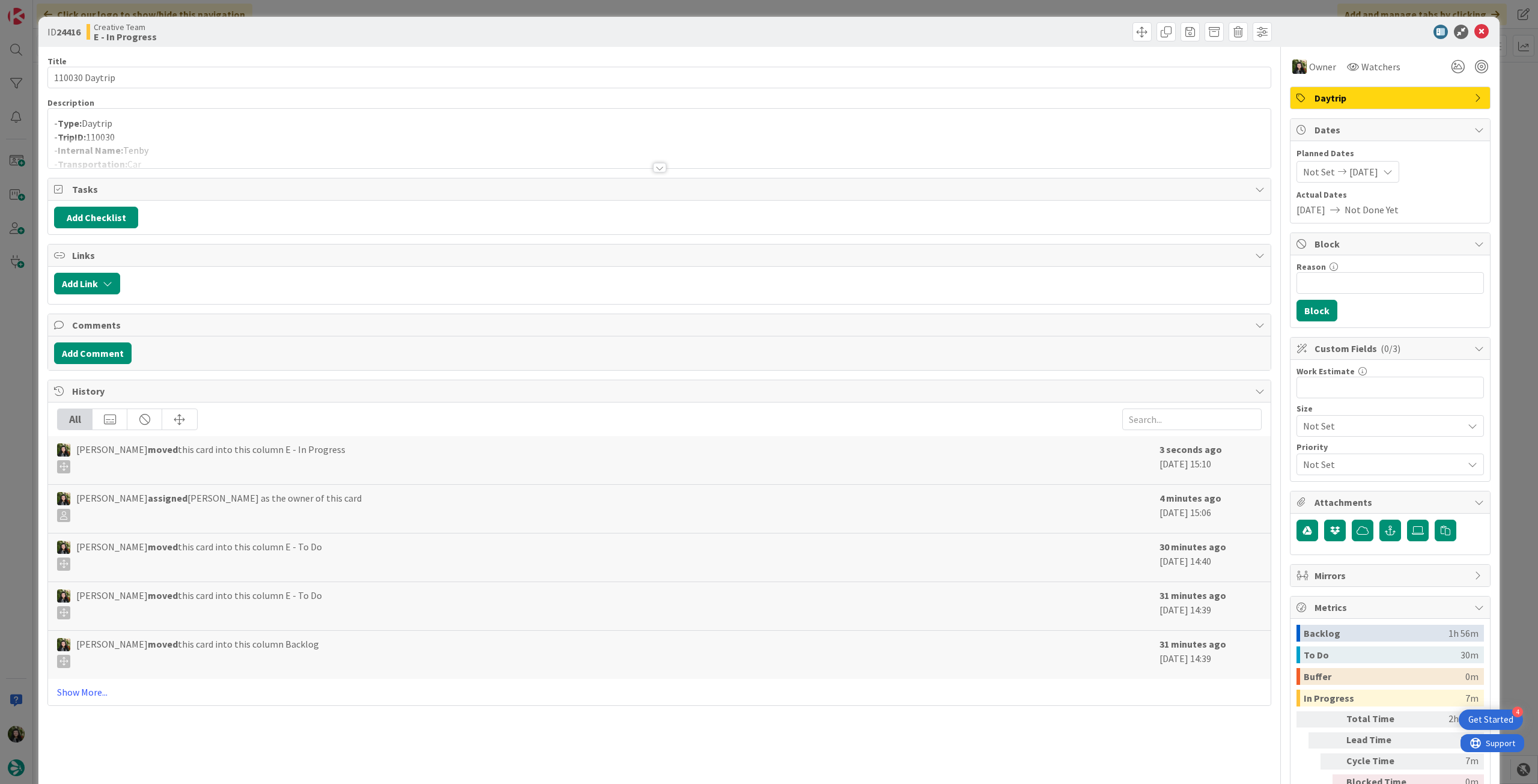
click at [178, 160] on div at bounding box center [659, 152] width 1222 height 30
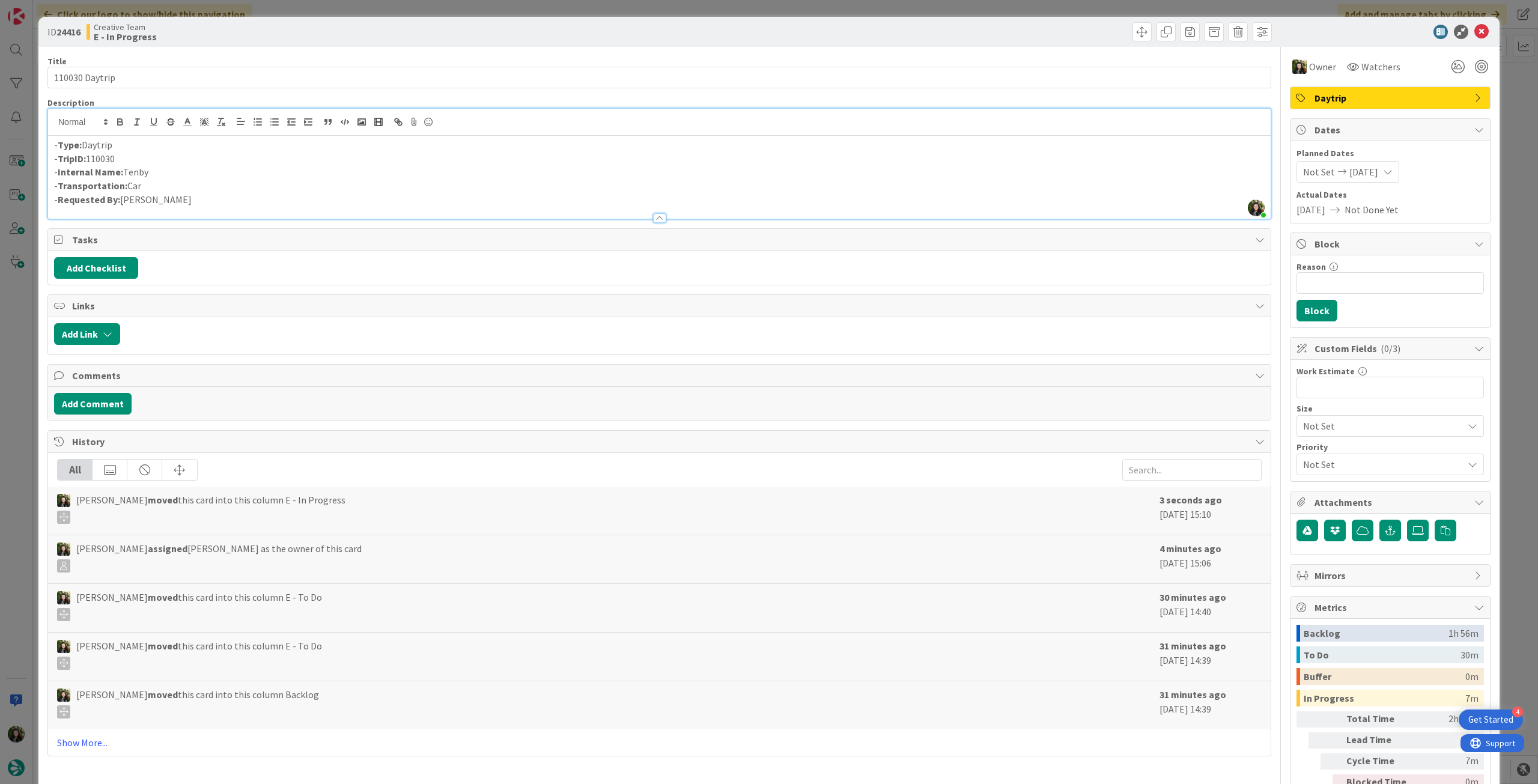
drag, startPoint x: 149, startPoint y: 170, endPoint x: 125, endPoint y: 170, distance: 24.0
click at [125, 170] on p "- Internal Name: Tenby" at bounding box center [659, 172] width 1211 height 14
copy p "Tenby"
click at [1474, 31] on icon at bounding box center [1482, 32] width 15 height 15
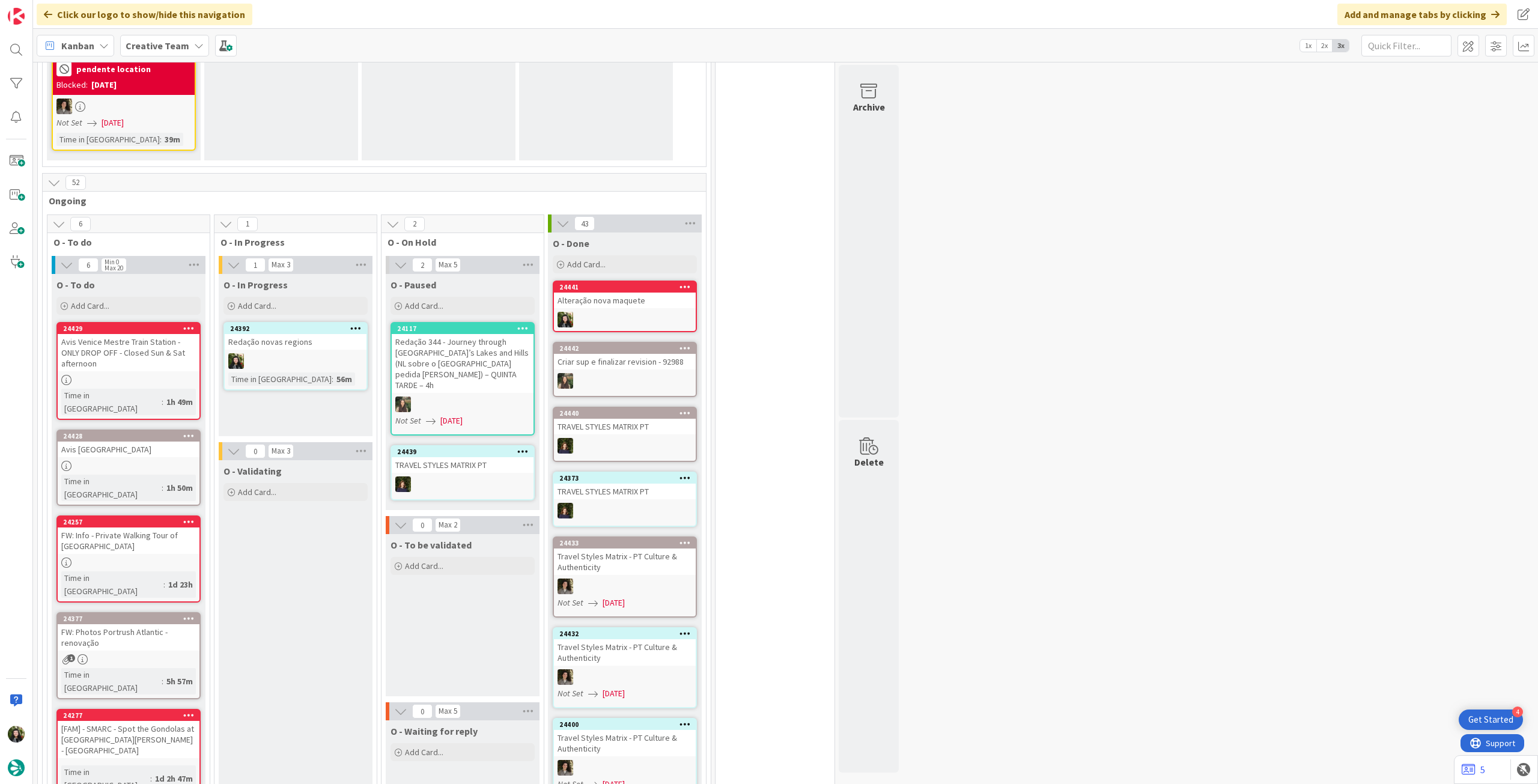
scroll to position [1122, 0]
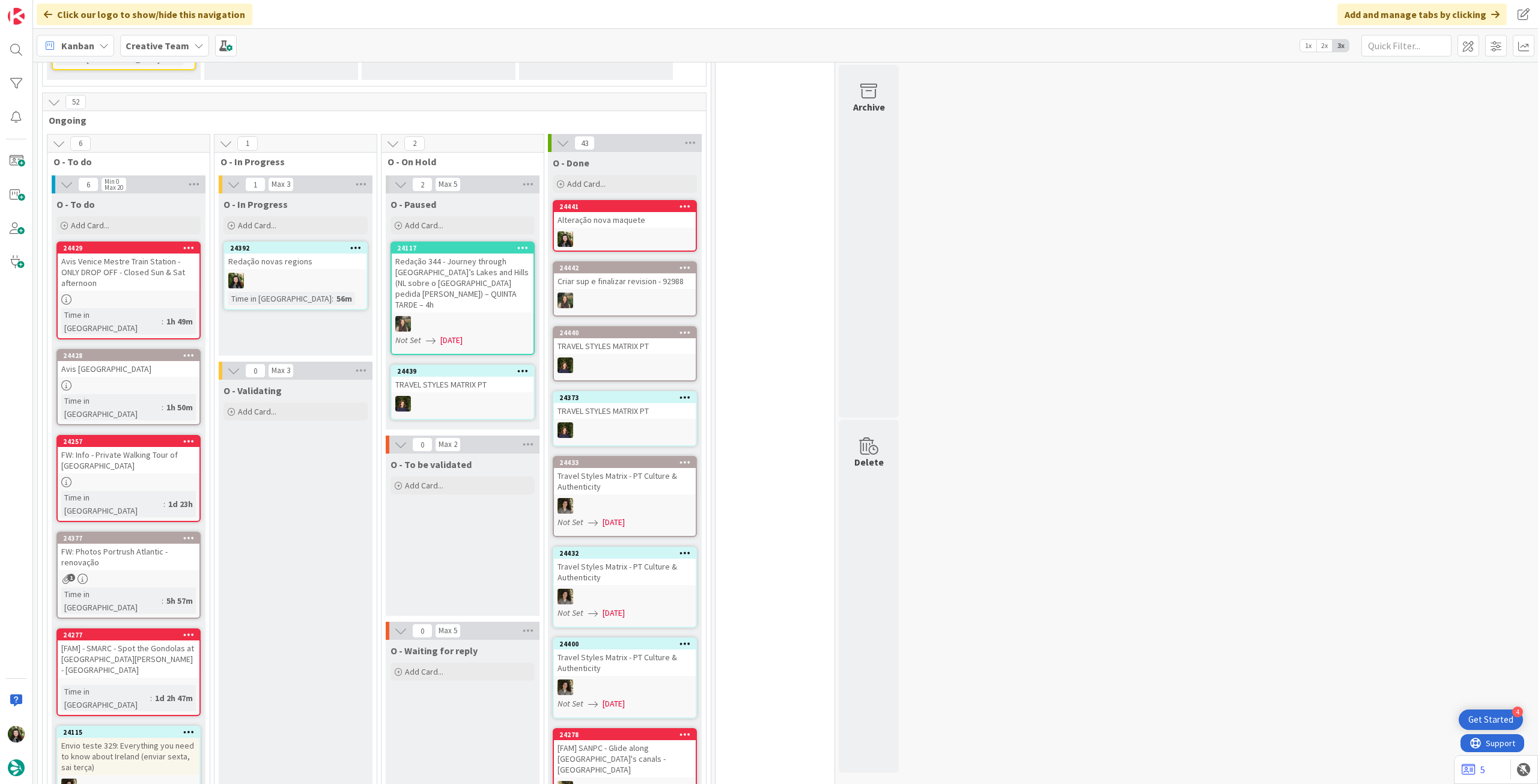
click at [176, 51] on b "Creative Team" at bounding box center [157, 46] width 64 height 12
click at [208, 171] on h4 "Creative Team - Análise" at bounding box center [215, 171] width 163 height 12
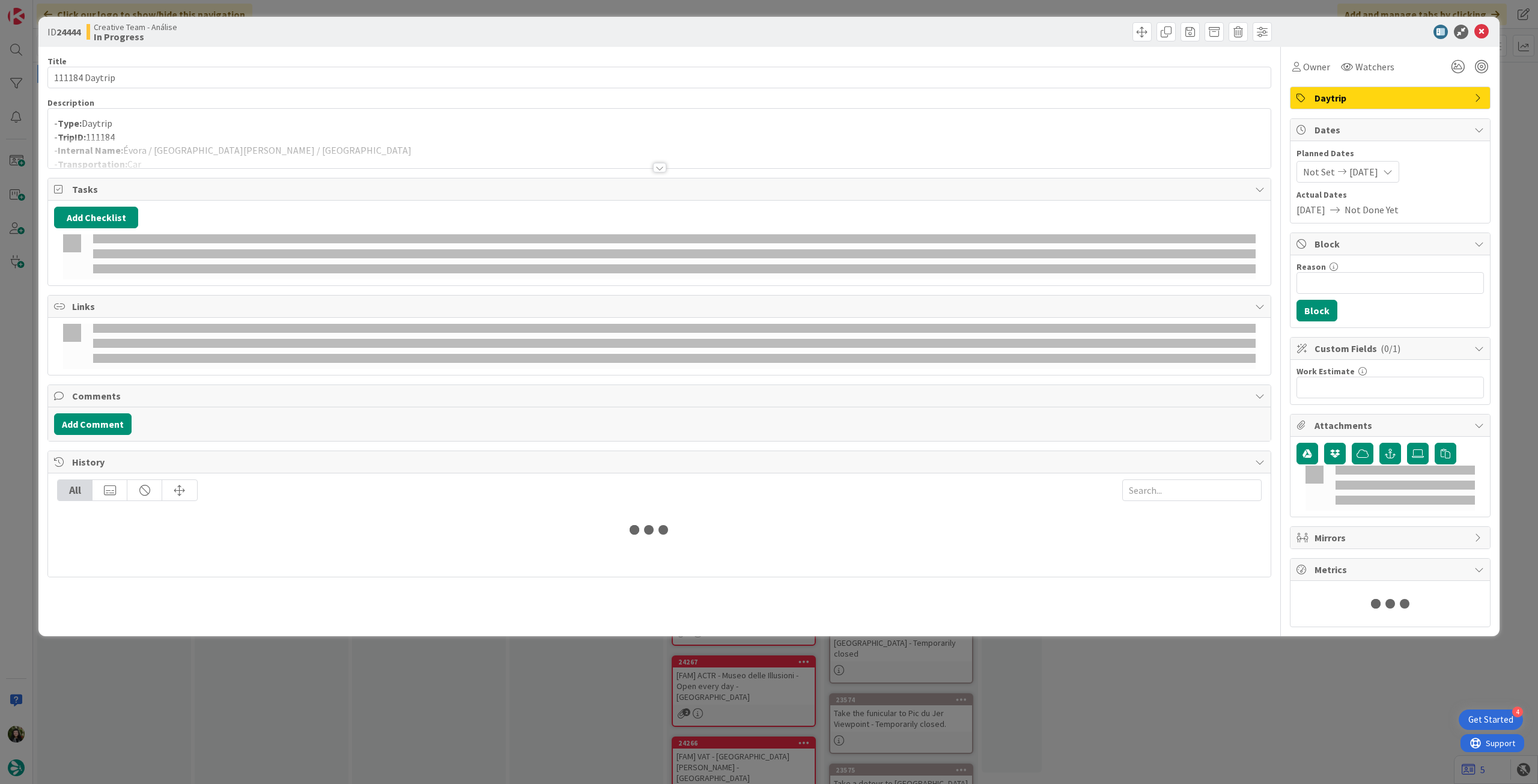
click at [297, 143] on div at bounding box center [659, 152] width 1222 height 30
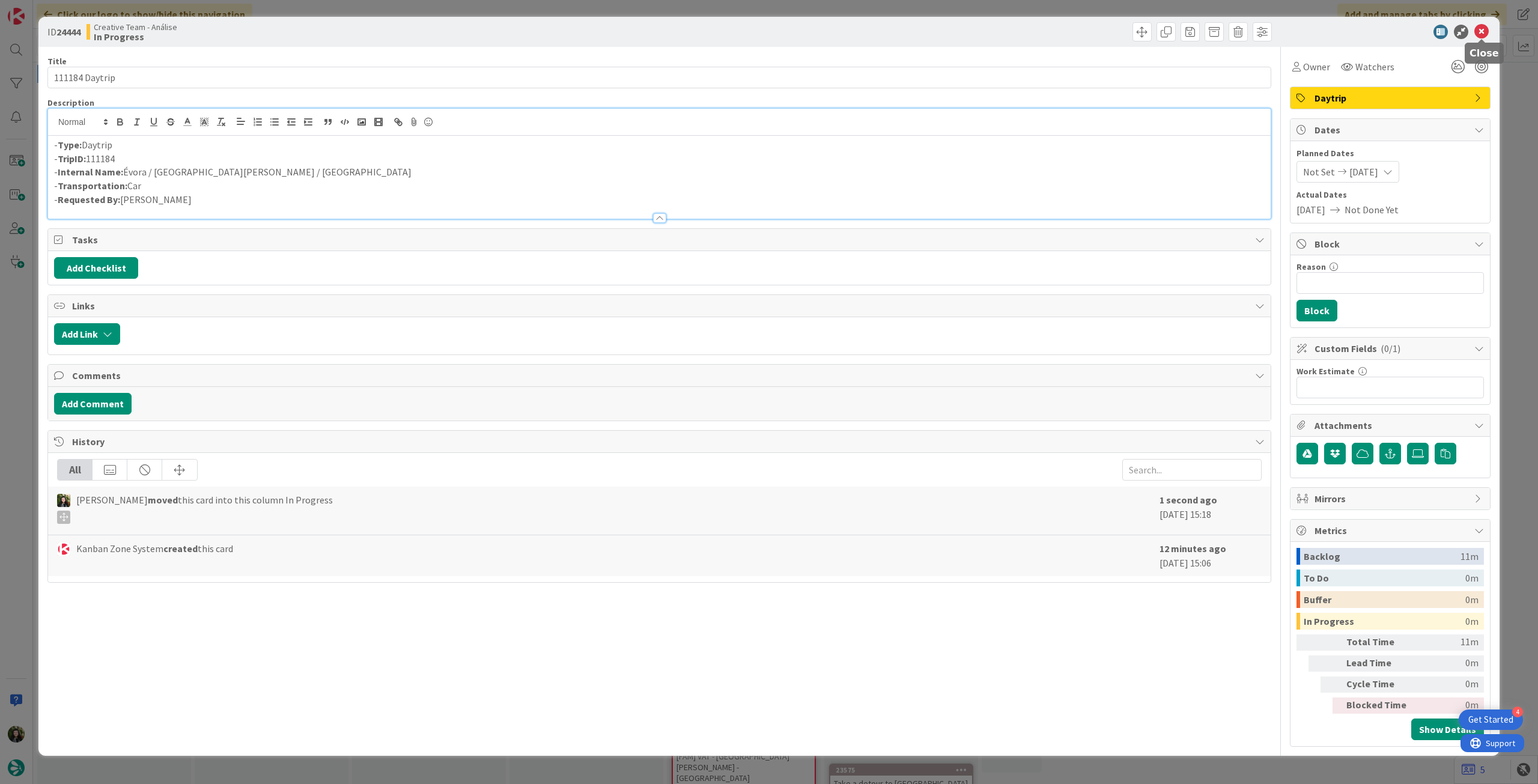
click at [1479, 25] on icon at bounding box center [1482, 32] width 15 height 15
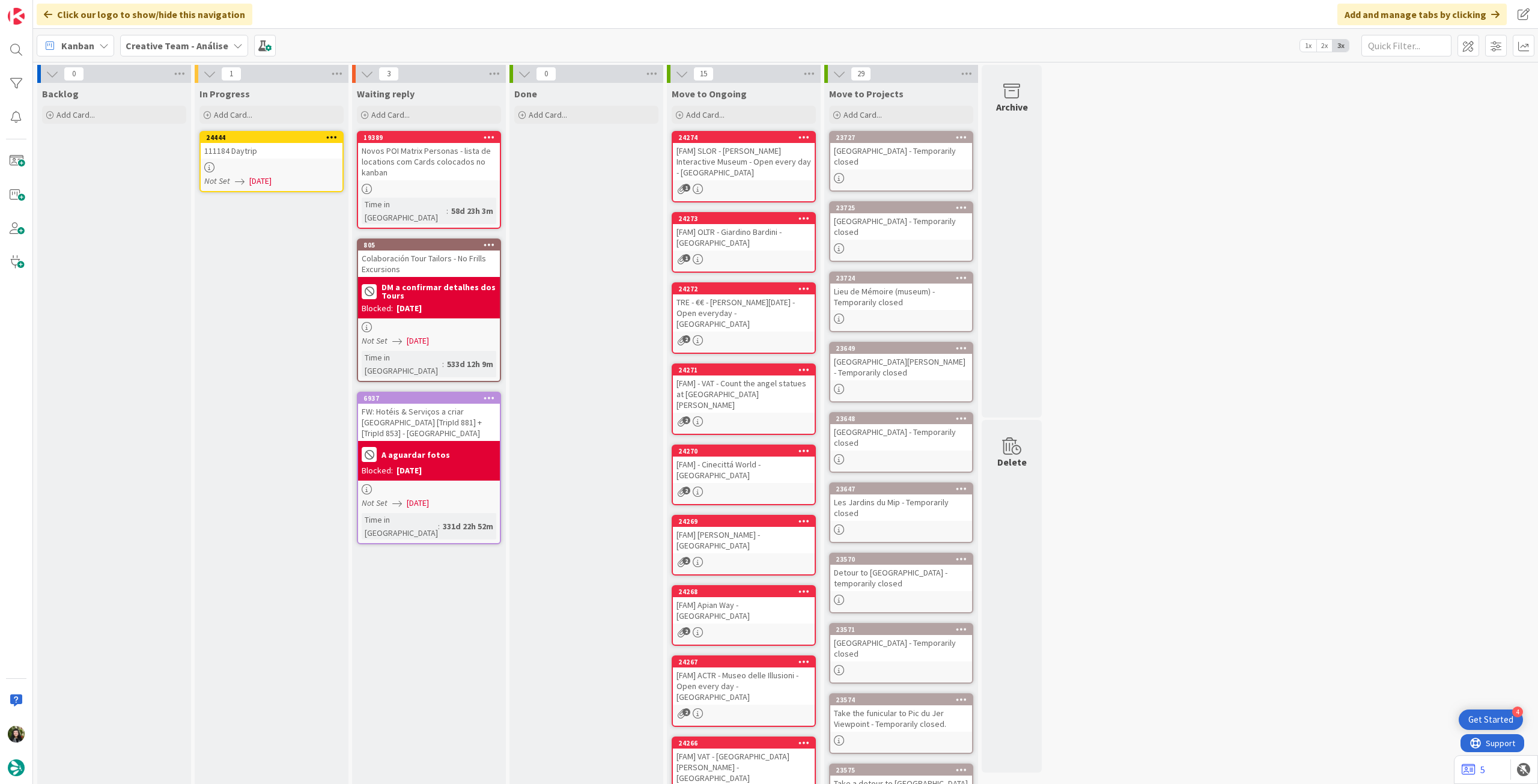
click at [331, 137] on icon at bounding box center [331, 137] width 11 height 8
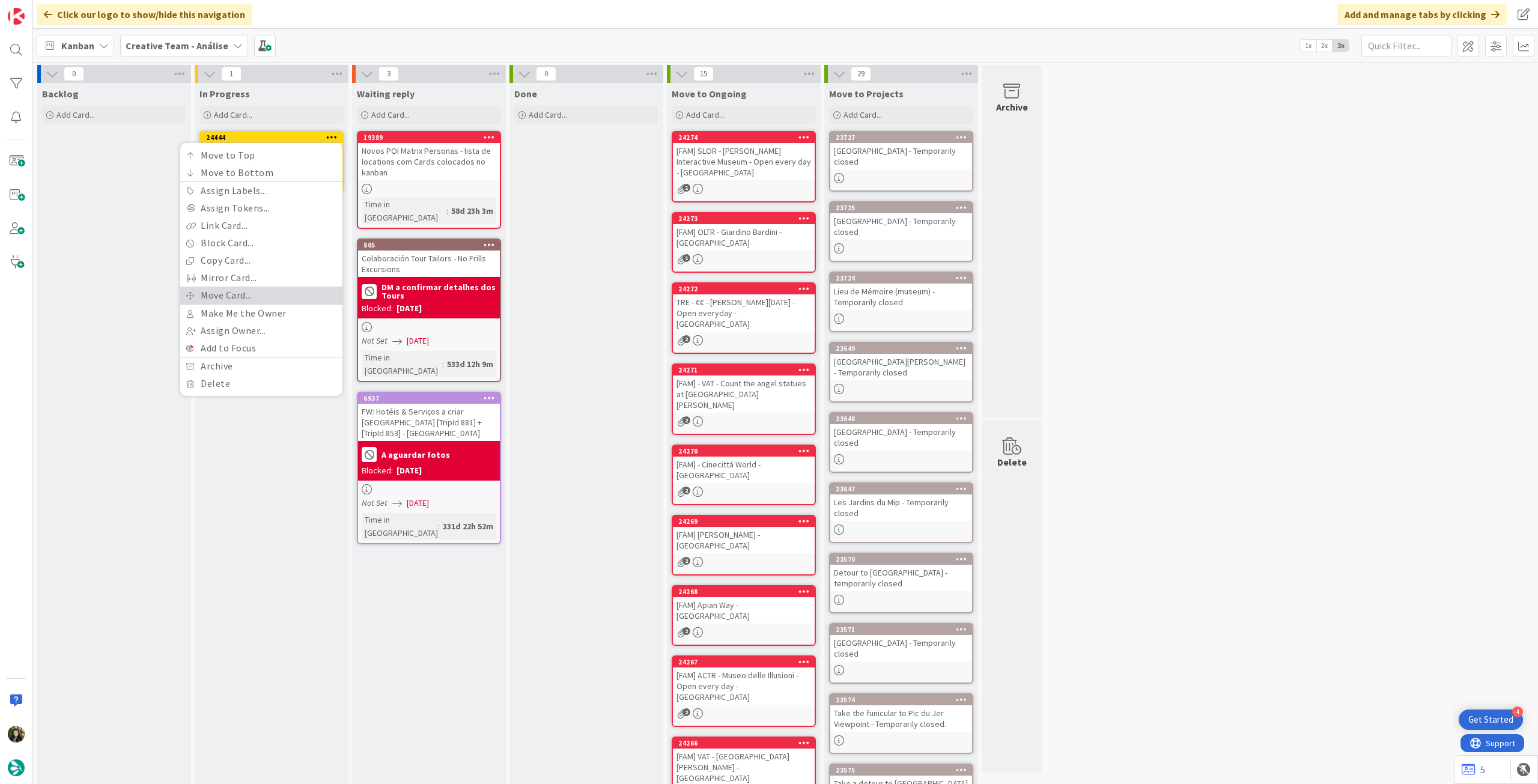
click at [244, 296] on link "Move Card..." at bounding box center [261, 296] width 162 height 18
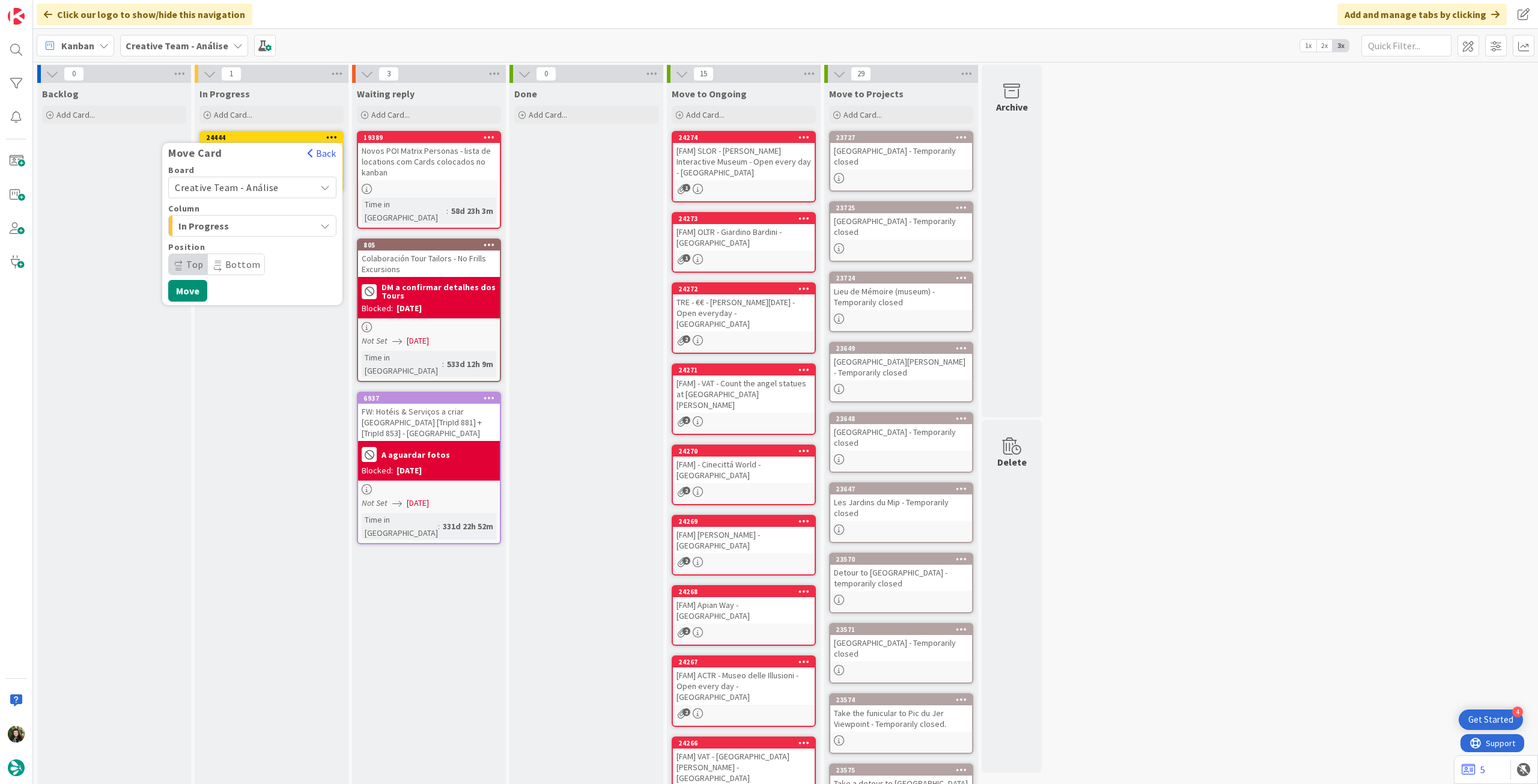
click at [245, 182] on span "Creative Team - Análise" at bounding box center [227, 187] width 104 height 12
click at [231, 242] on span "Creative Team" at bounding box center [260, 244] width 140 height 18
click at [236, 241] on div "Board Creative Team Creative Team - Análise Creative Team Column E - To Do Labe…" at bounding box center [253, 239] width 169 height 148
click at [242, 230] on span "E - To Do" at bounding box center [223, 225] width 90 height 16
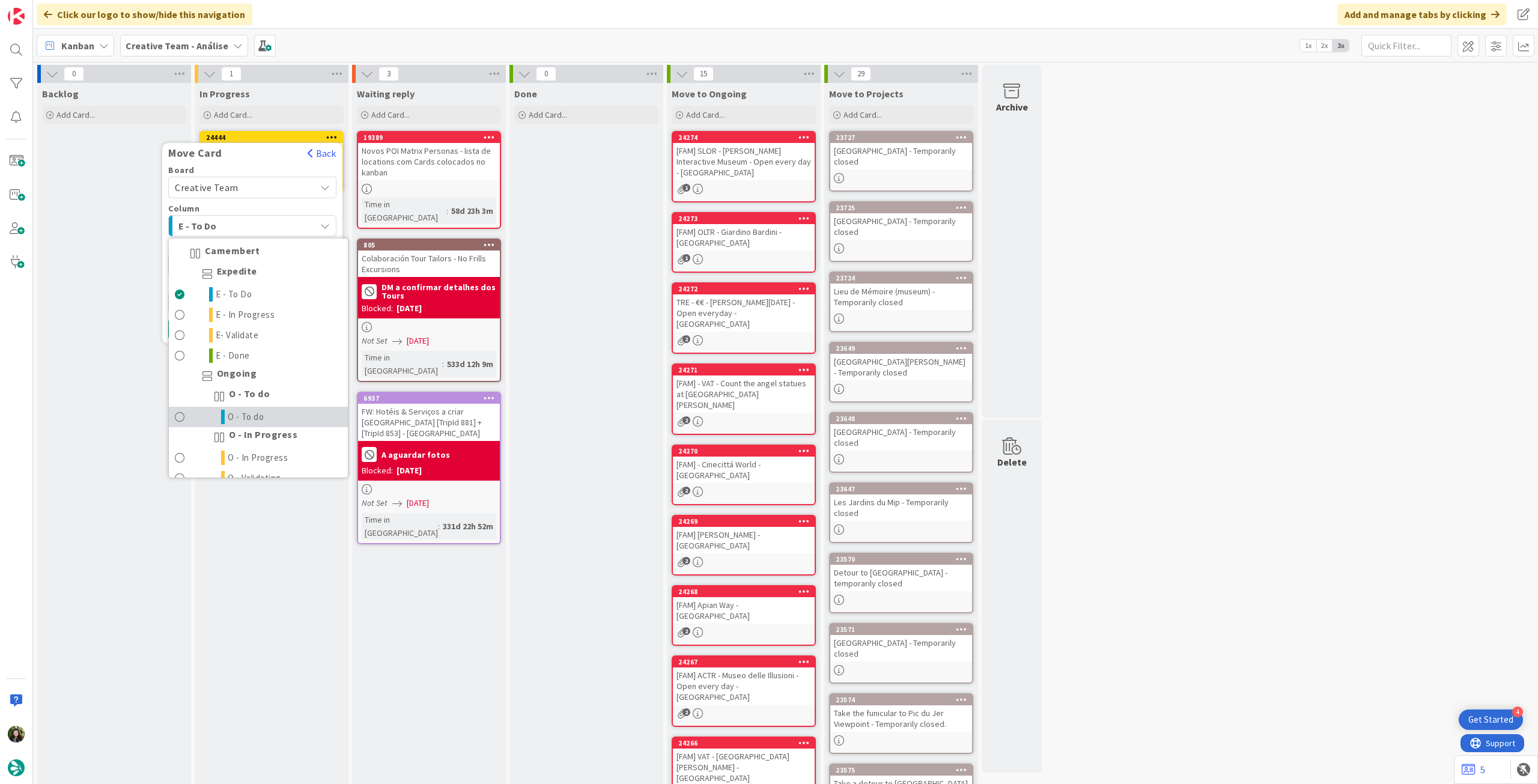
click at [249, 415] on span "O - To do" at bounding box center [246, 417] width 37 height 15
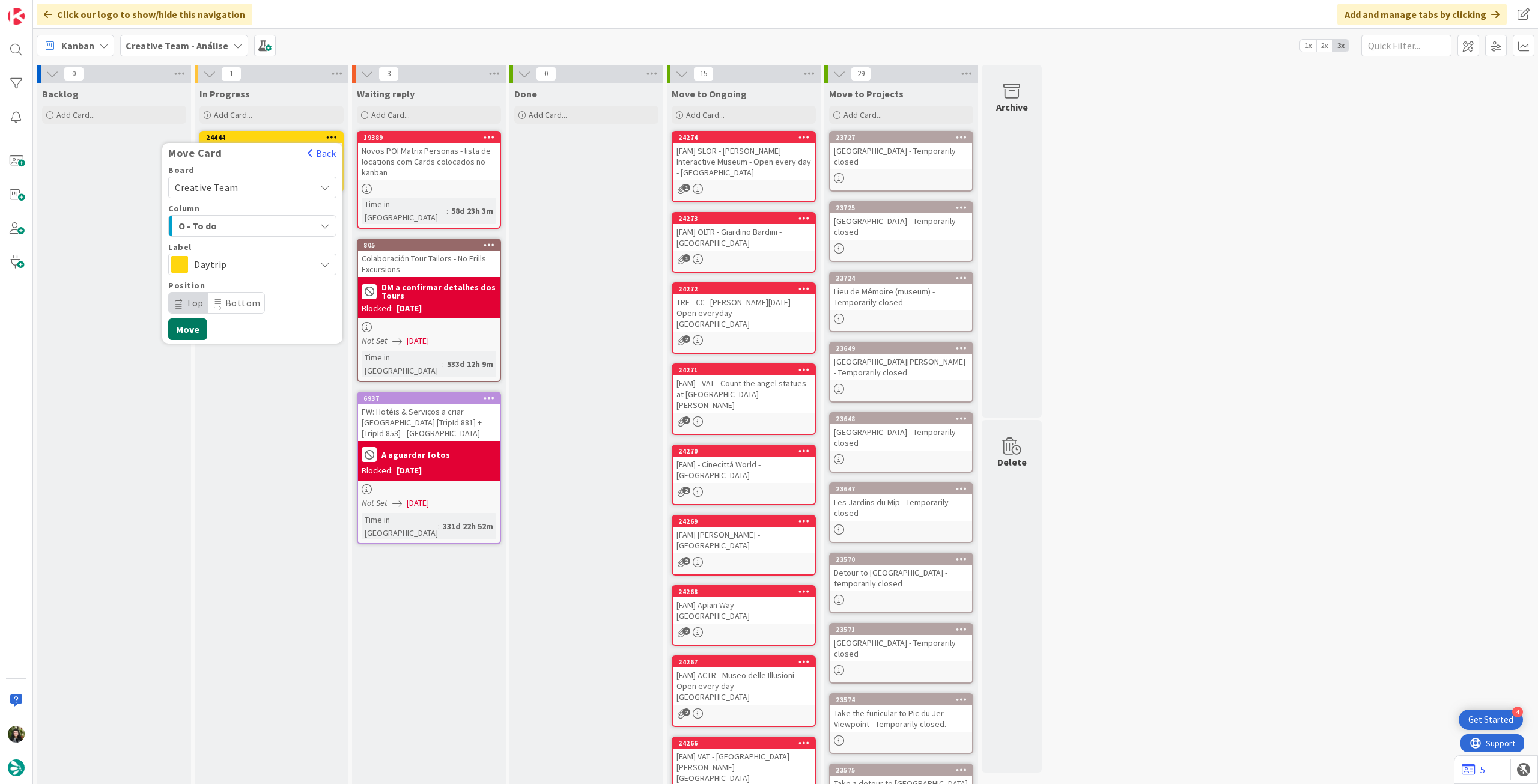
click at [175, 324] on button "Move" at bounding box center [188, 329] width 39 height 21
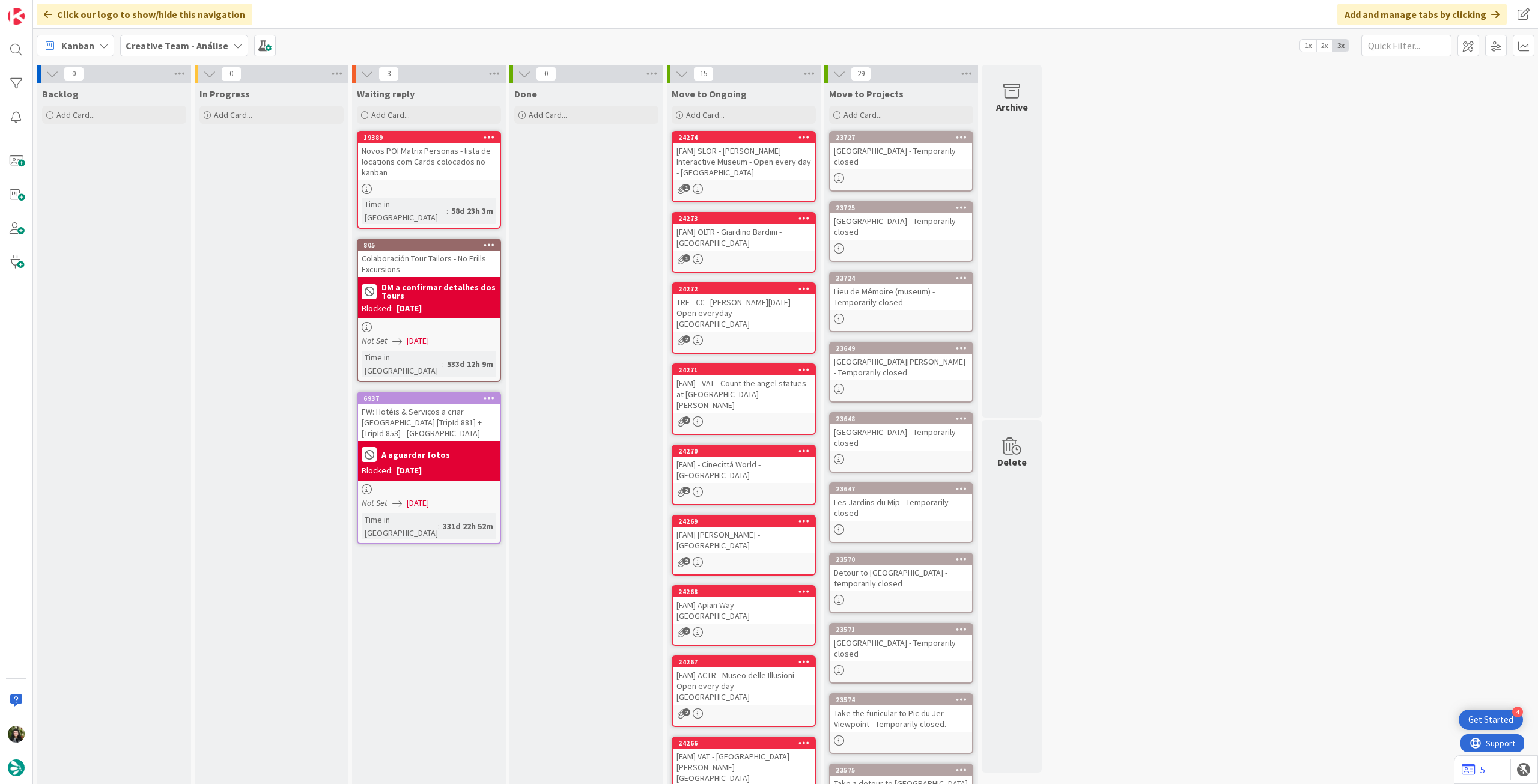
click at [171, 45] on b "Creative Team - Análise" at bounding box center [177, 46] width 103 height 12
click at [185, 180] on div "Creative Team" at bounding box center [222, 172] width 183 height 23
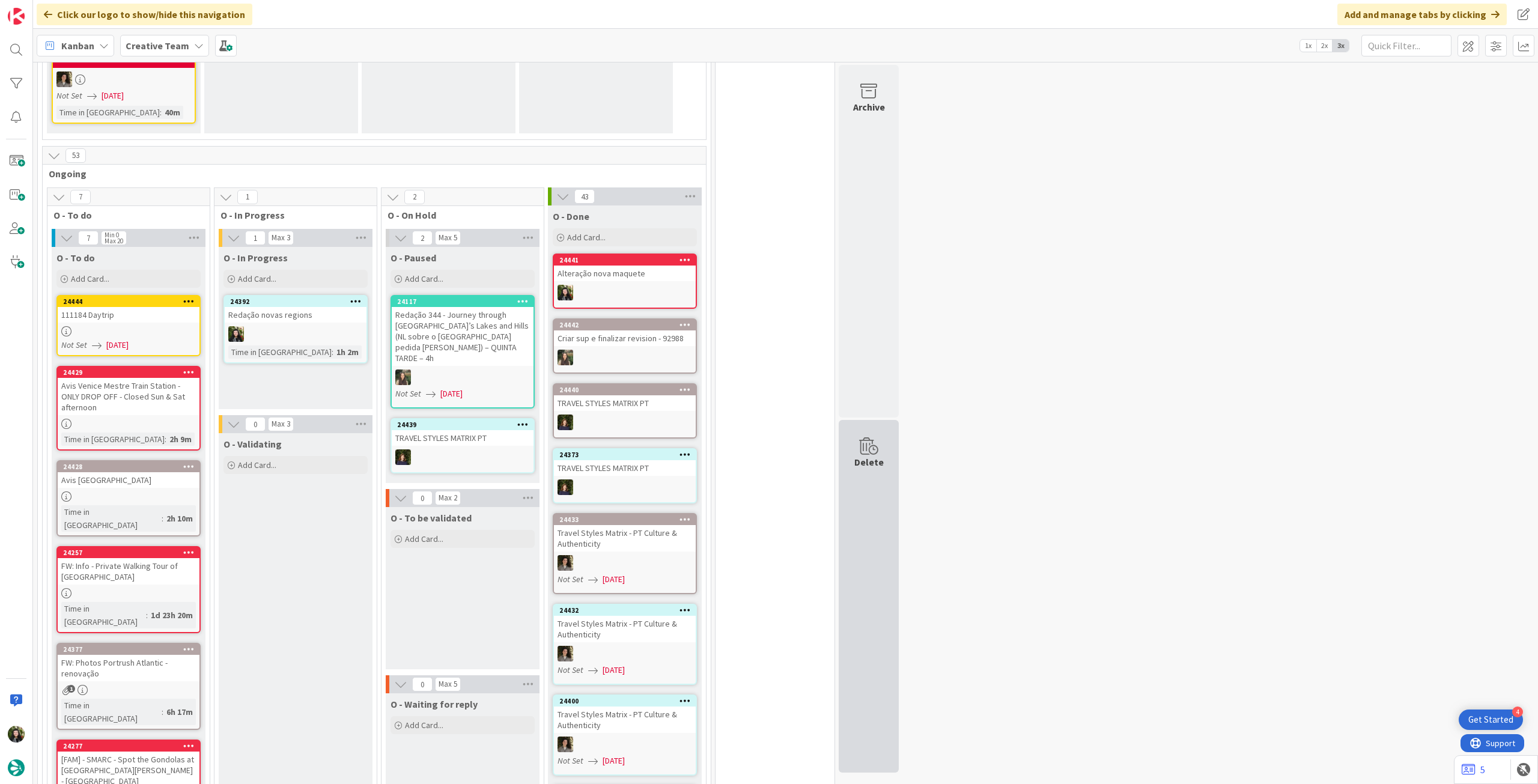
scroll to position [1041, 0]
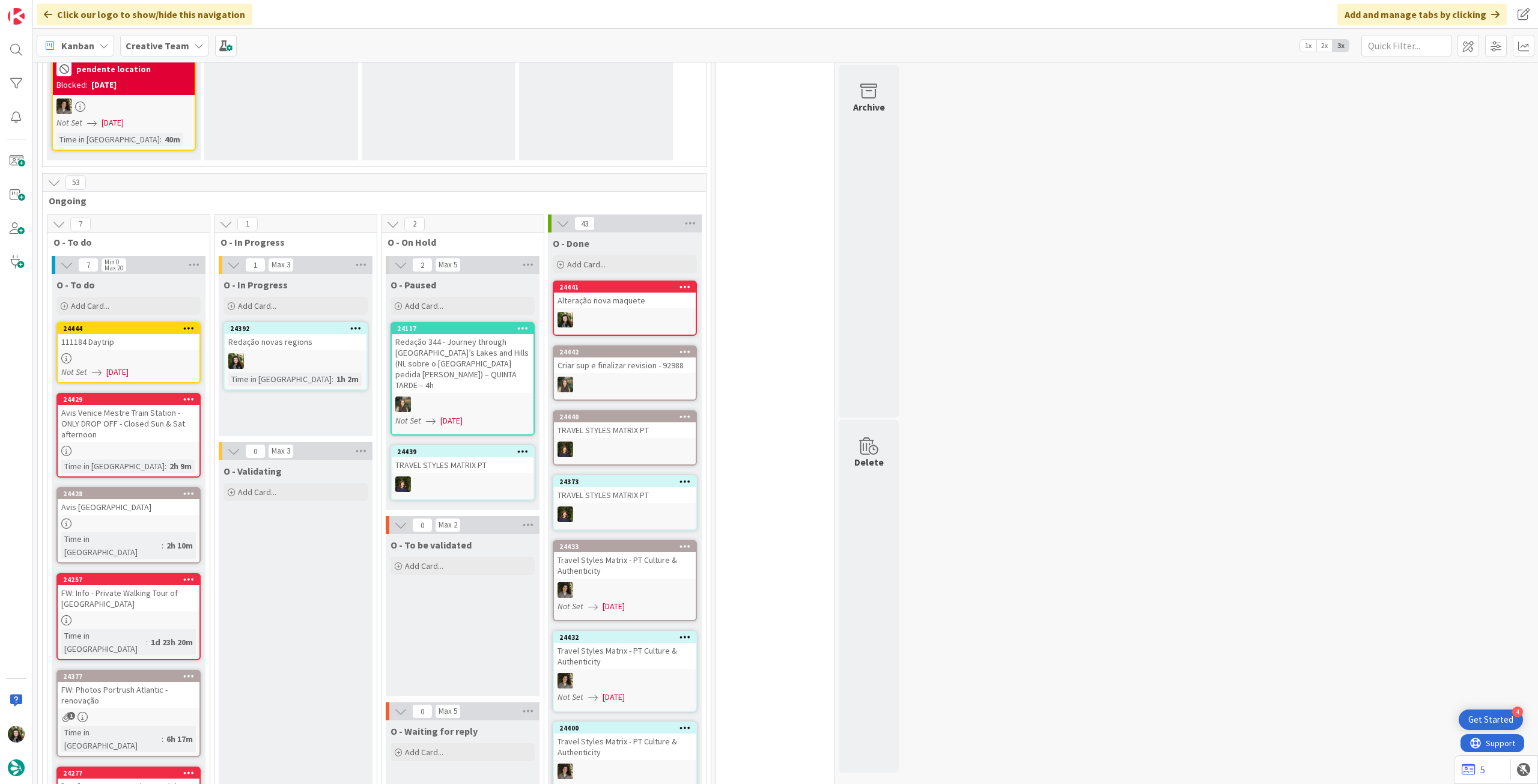
click at [183, 47] on b "Creative Team" at bounding box center [157, 46] width 64 height 12
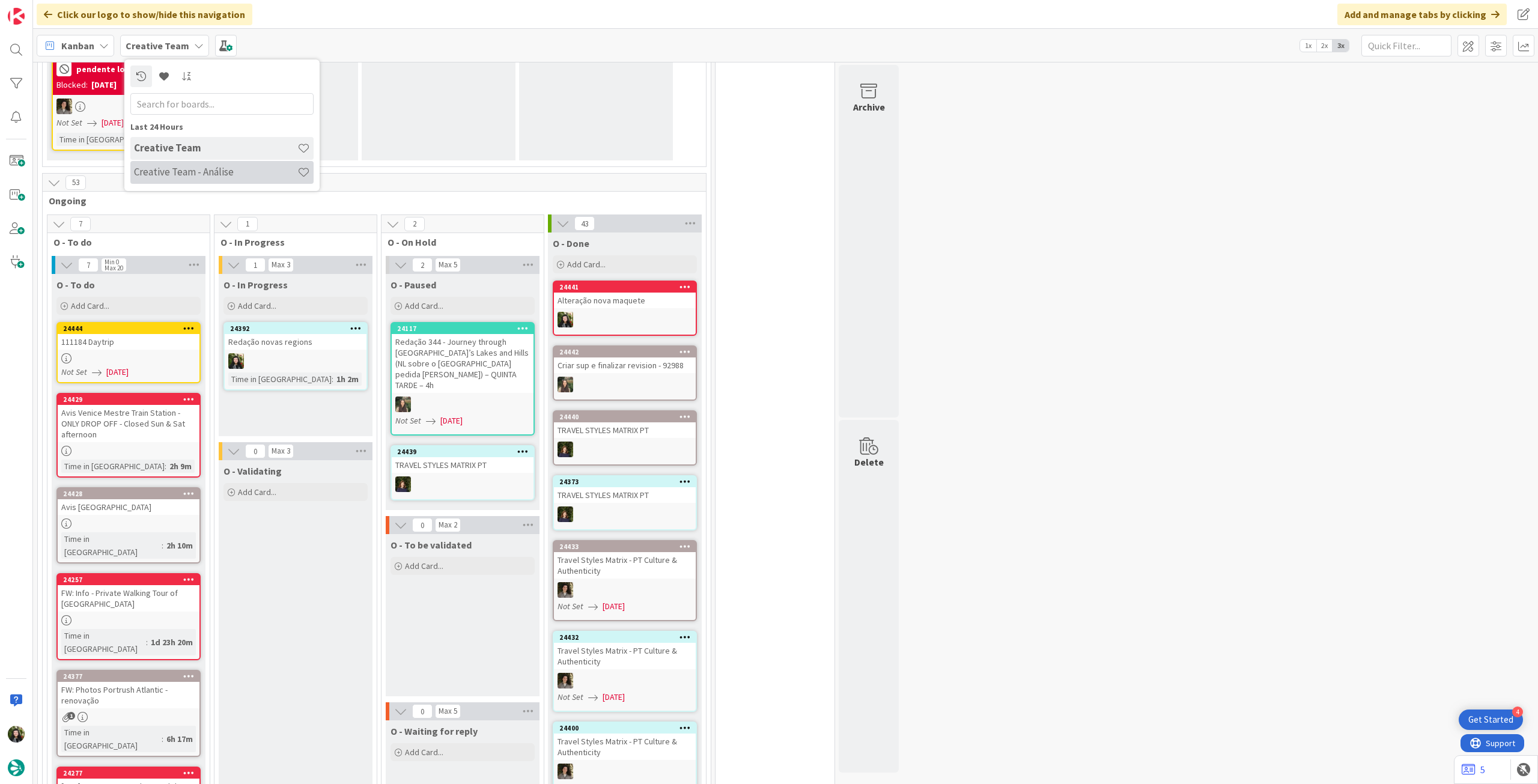
click at [224, 175] on h4 "Creative Team - Análise" at bounding box center [215, 171] width 163 height 12
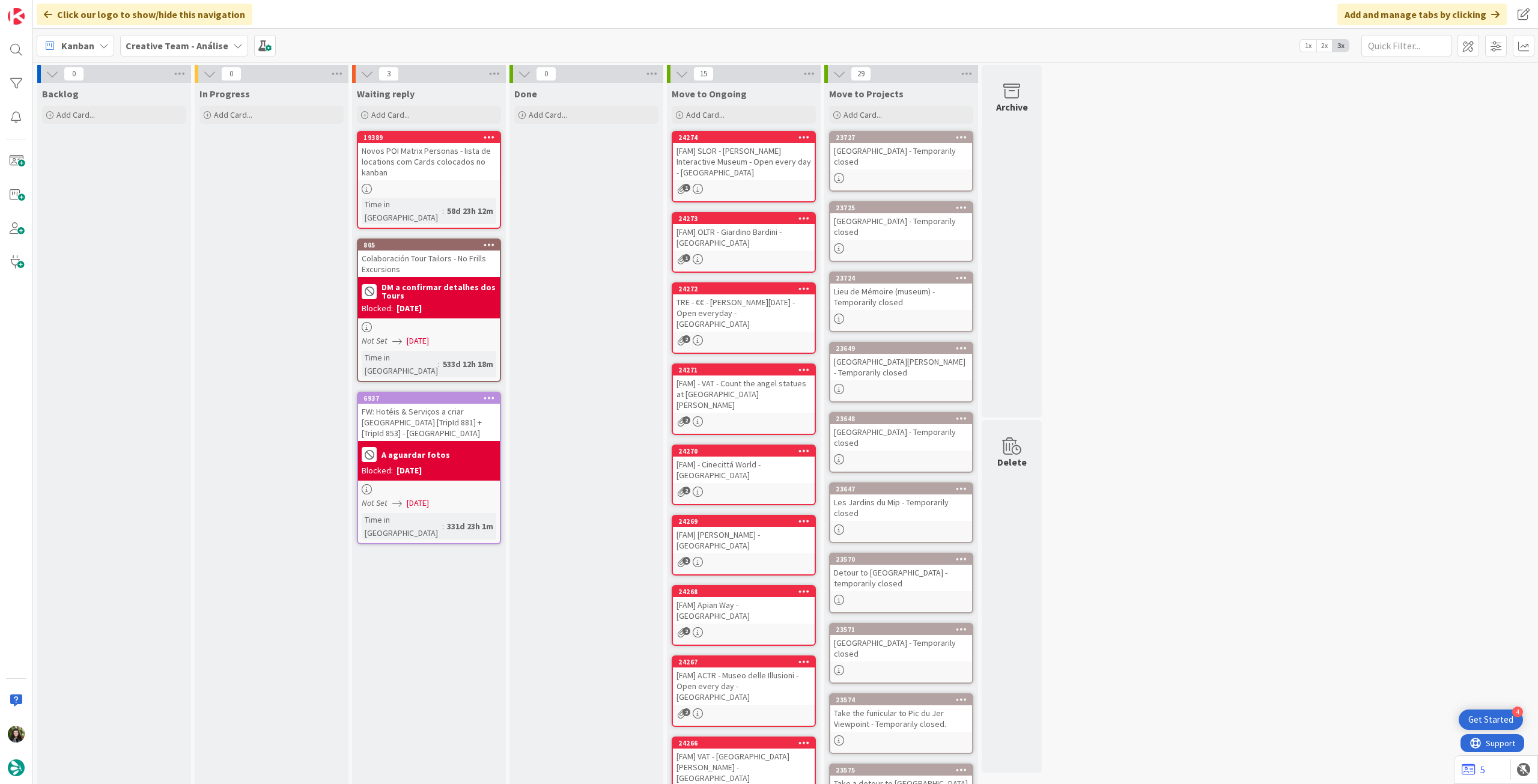
click at [211, 44] on b "Creative Team - Análise" at bounding box center [177, 46] width 103 height 12
click at [214, 166] on h4 "Creative Team" at bounding box center [215, 171] width 163 height 12
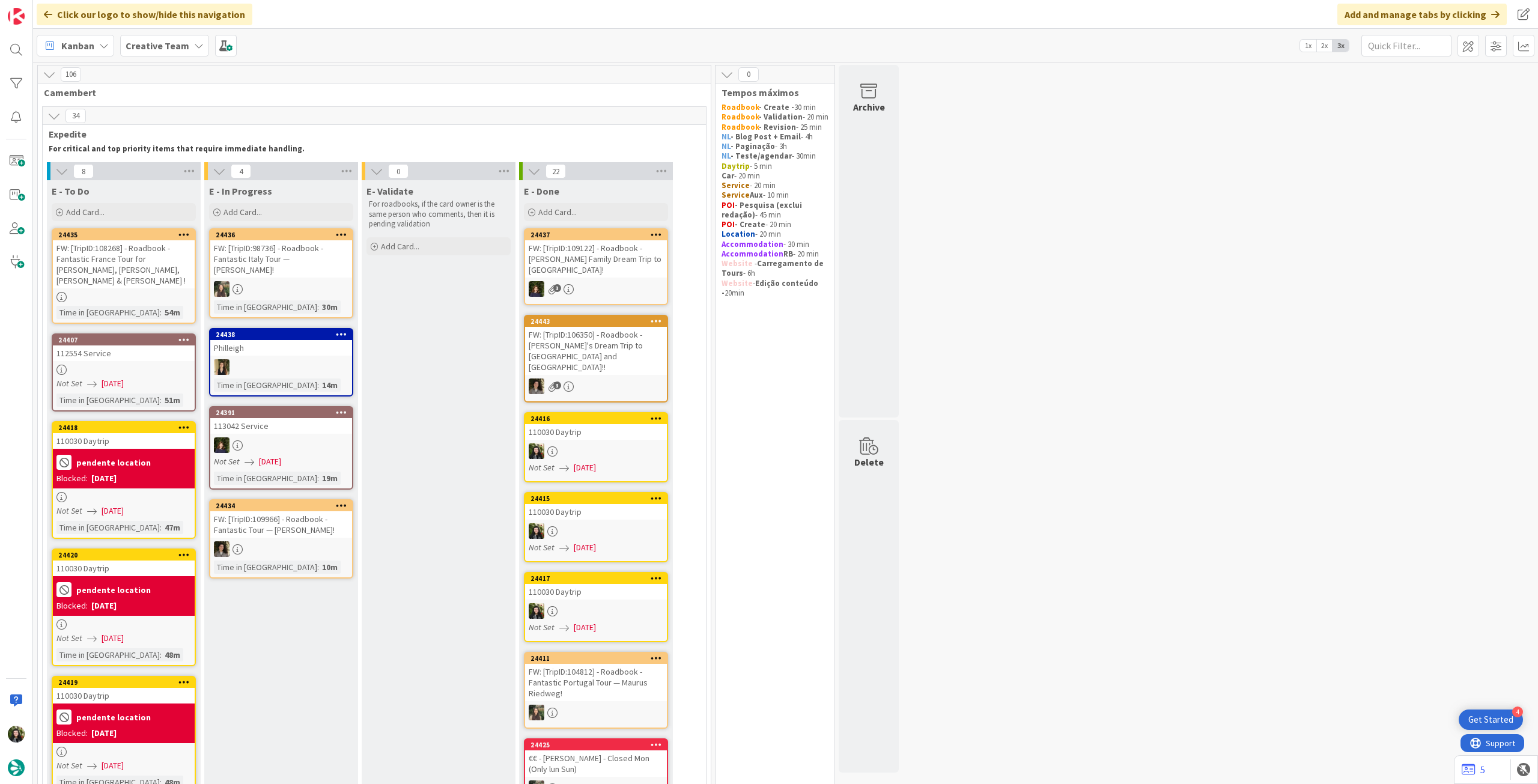
click at [174, 46] on b "Creative Team" at bounding box center [157, 46] width 64 height 12
click at [169, 177] on h4 "Creative Team - Análise" at bounding box center [215, 171] width 163 height 12
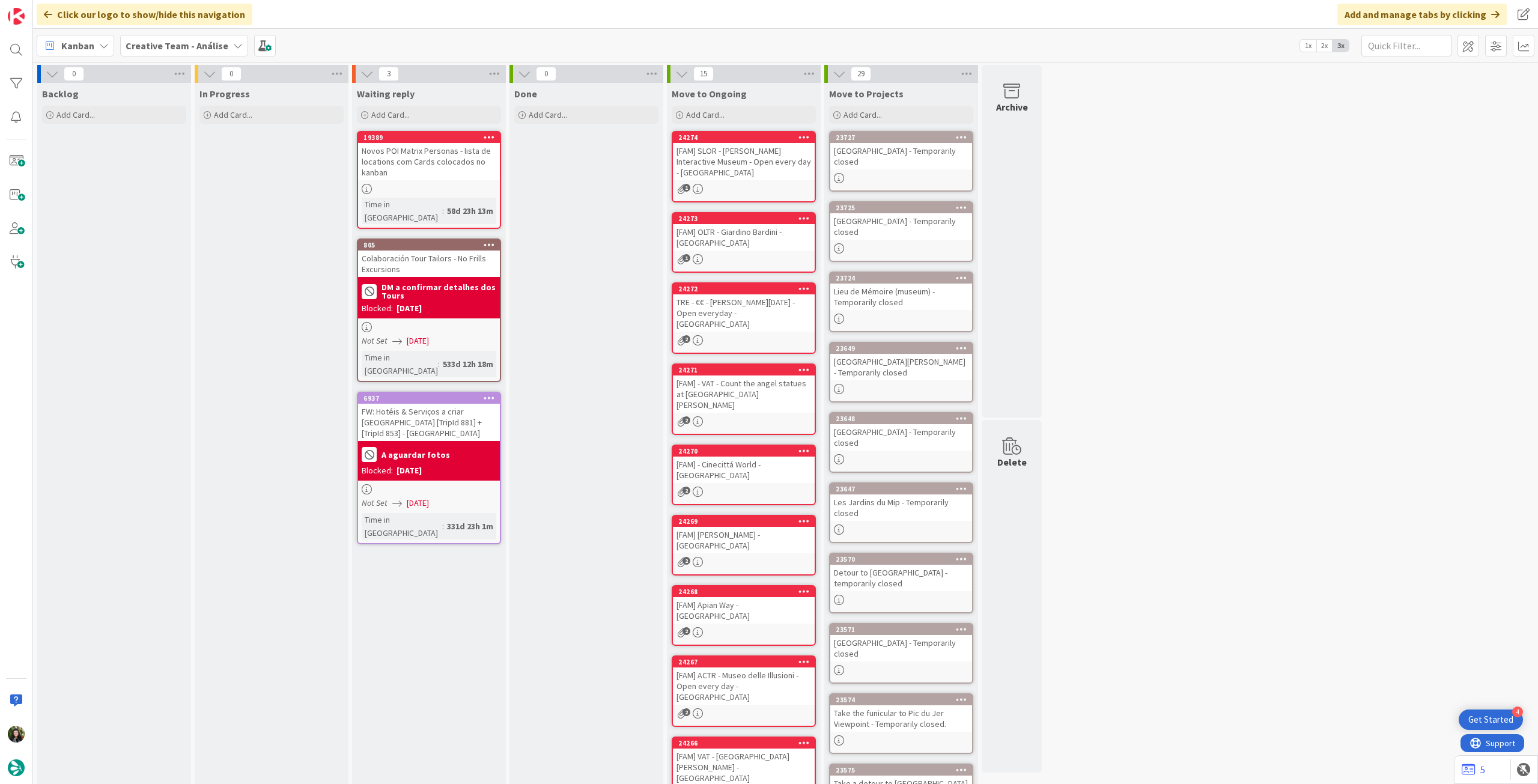
click at [156, 44] on b "Creative Team - Análise" at bounding box center [177, 46] width 103 height 12
click at [152, 168] on h4 "Creative Team" at bounding box center [215, 171] width 163 height 12
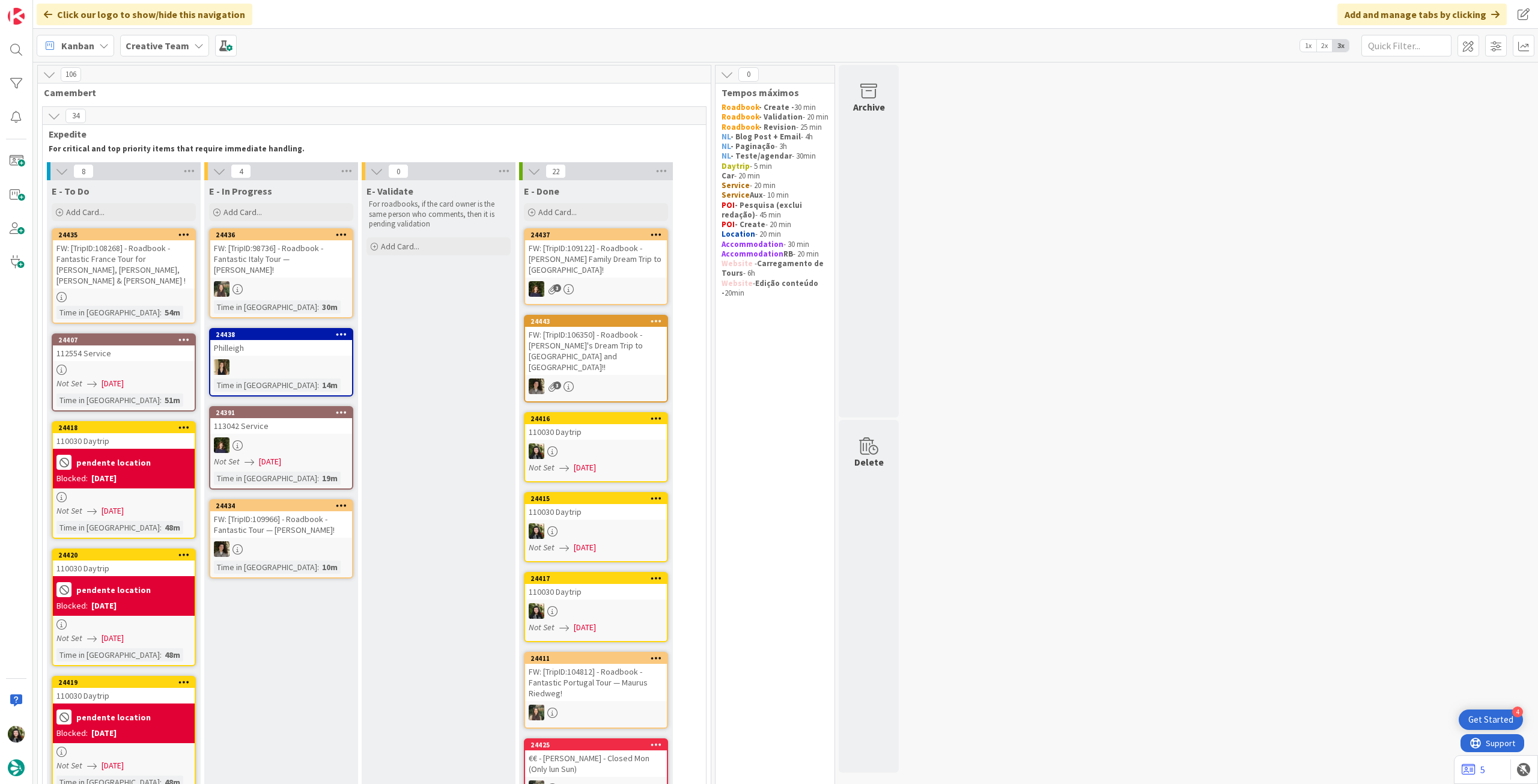
click at [183, 54] on div "Creative Team" at bounding box center [165, 45] width 89 height 21
click at [183, 157] on div "Creative Team" at bounding box center [222, 148] width 183 height 23
click at [171, 47] on b "Creative Team" at bounding box center [157, 46] width 64 height 12
click at [167, 171] on h4 "Creative Team - Análise" at bounding box center [215, 171] width 163 height 12
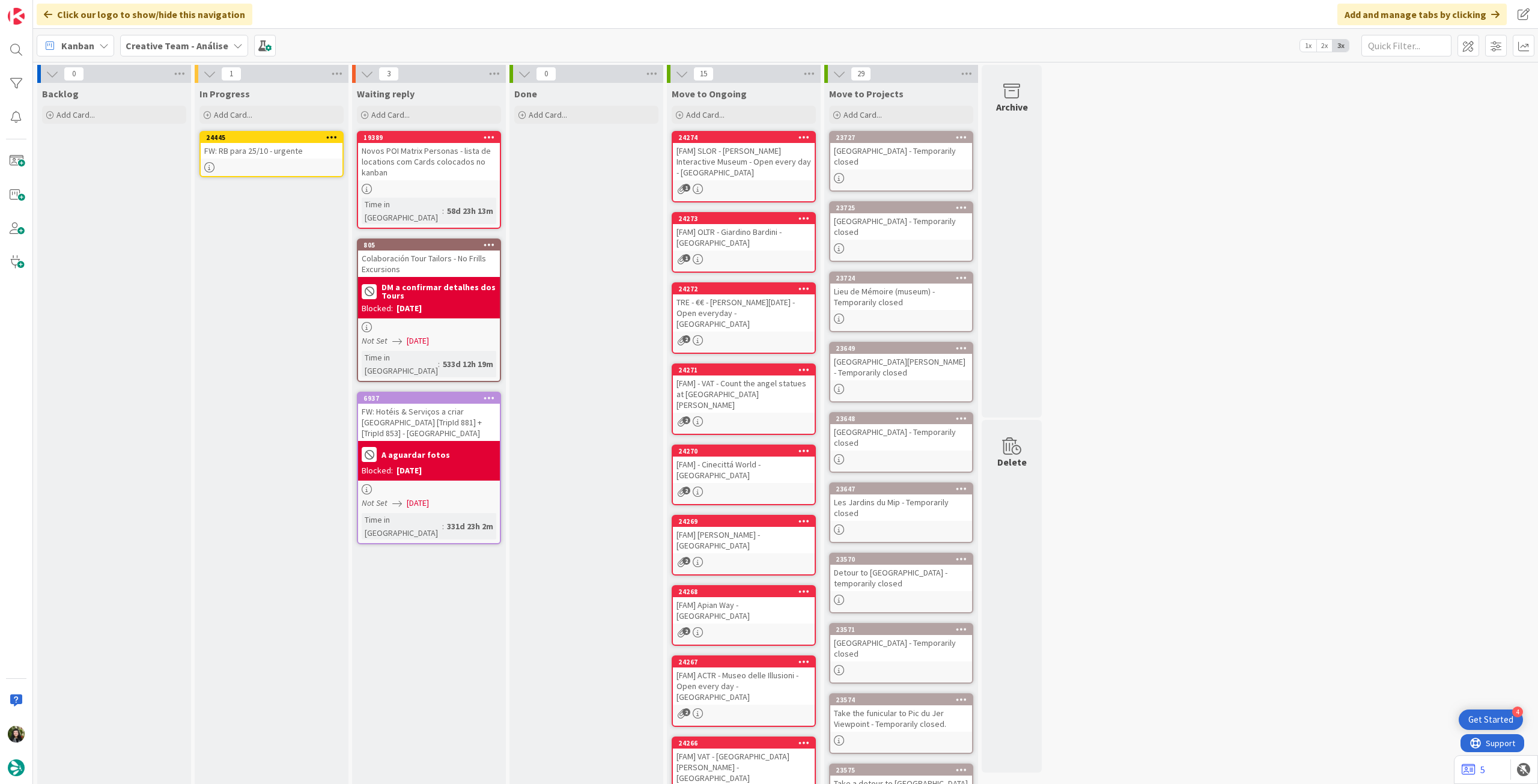
click at [327, 137] on icon at bounding box center [331, 137] width 11 height 8
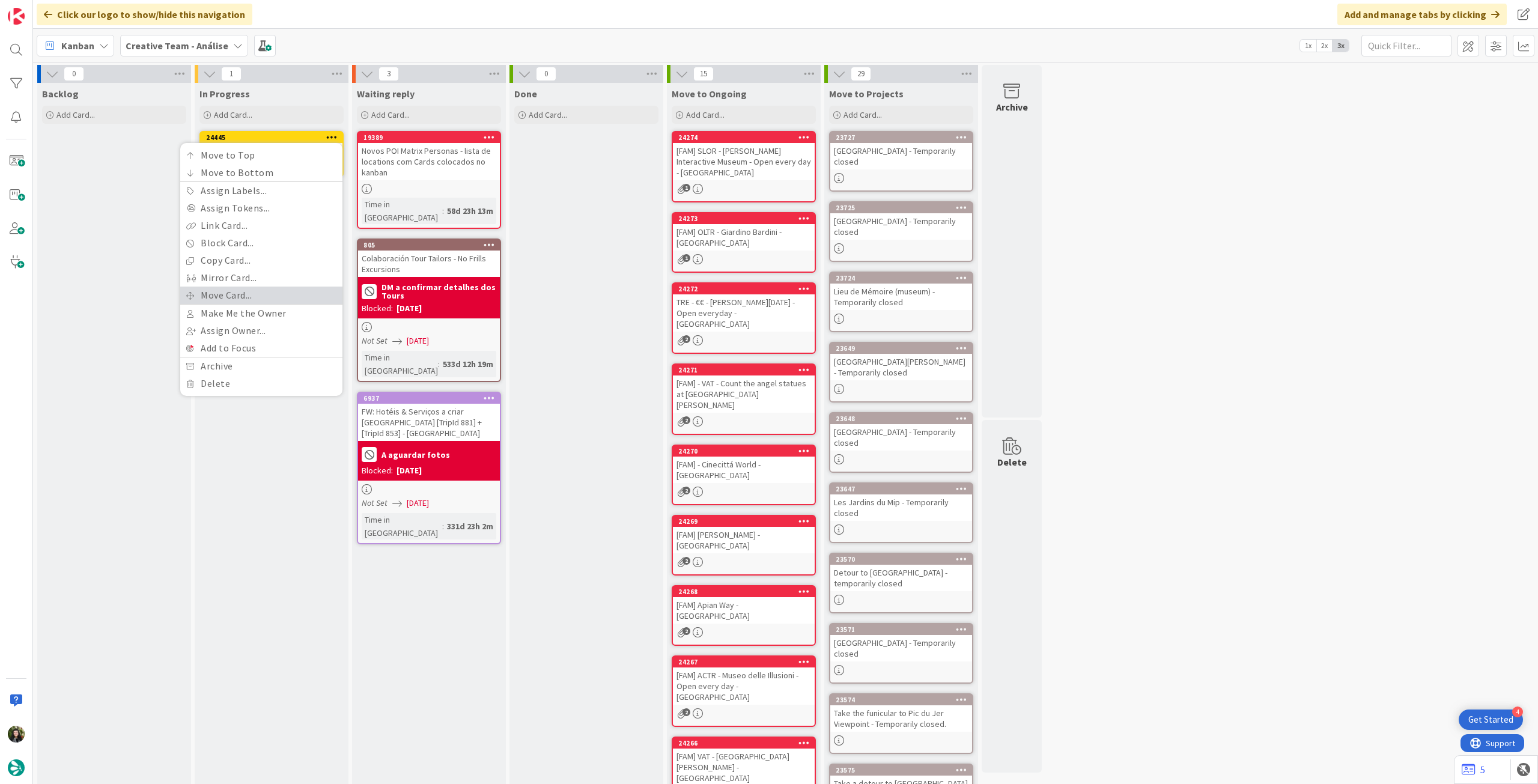
click at [230, 298] on link "Move Card..." at bounding box center [261, 296] width 162 height 18
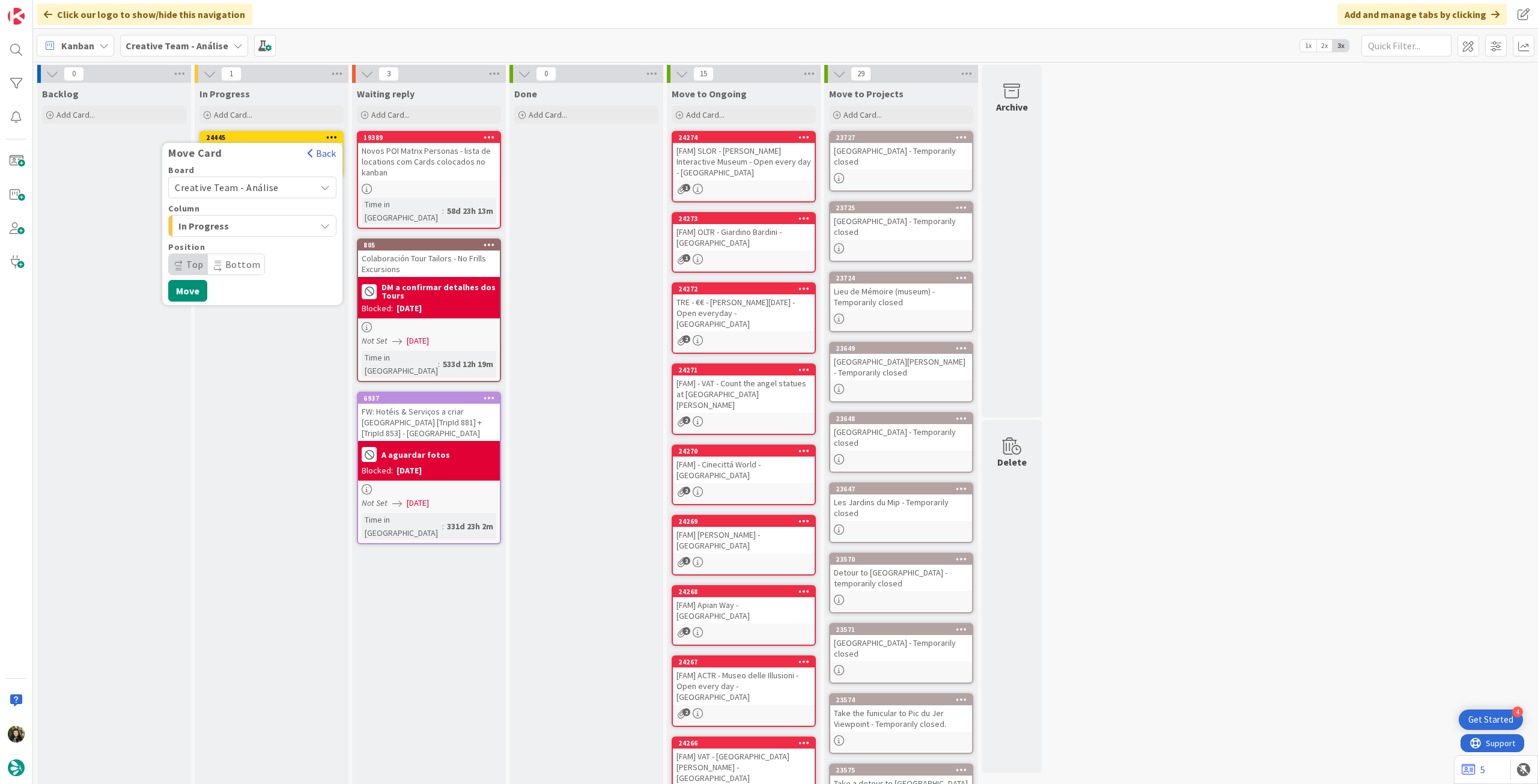
click at [245, 193] on span "Creative Team - Análise" at bounding box center [227, 187] width 104 height 12
click at [225, 239] on span "Creative Team" at bounding box center [260, 244] width 140 height 18
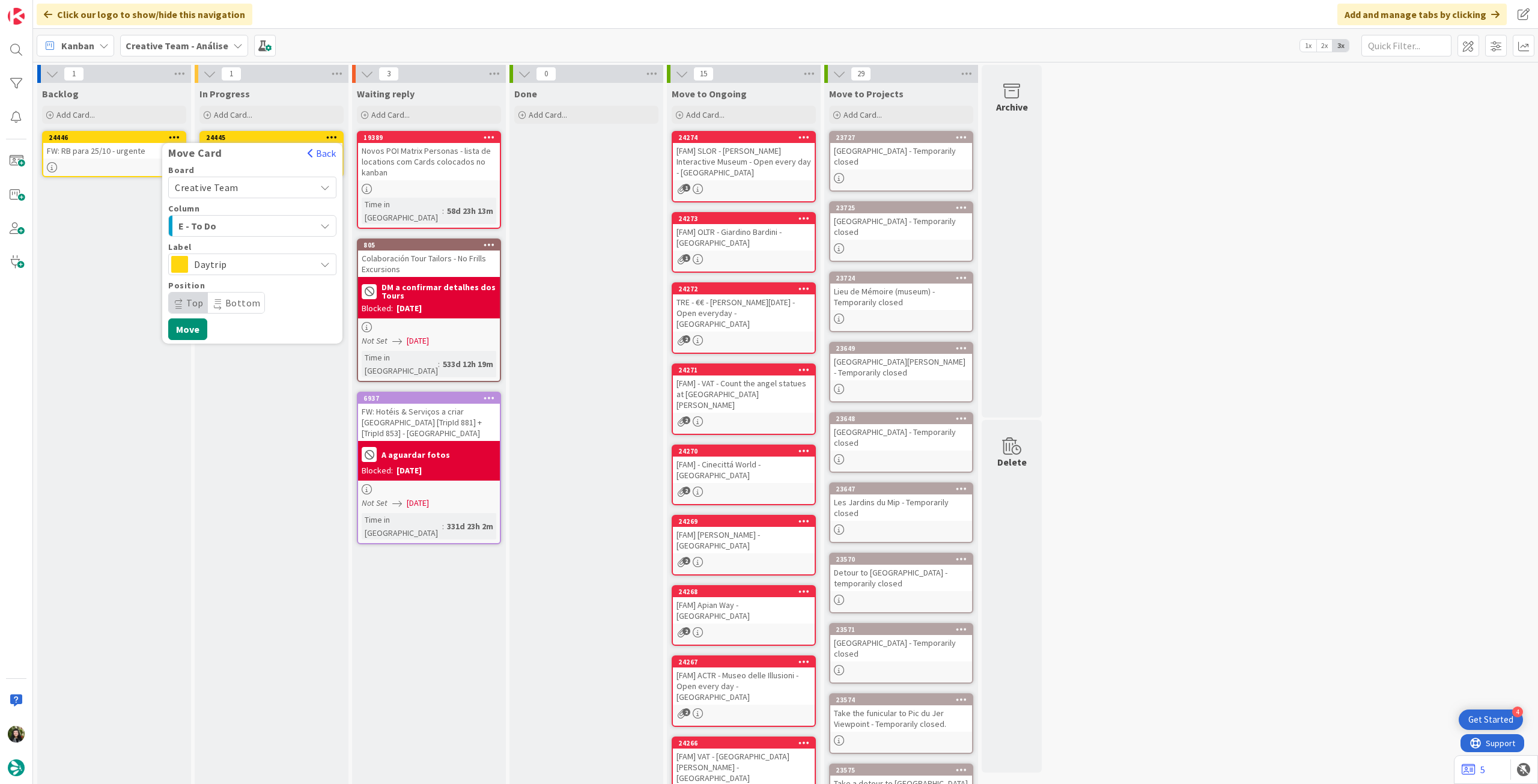
click at [217, 259] on span "Daytrip" at bounding box center [252, 264] width 115 height 17
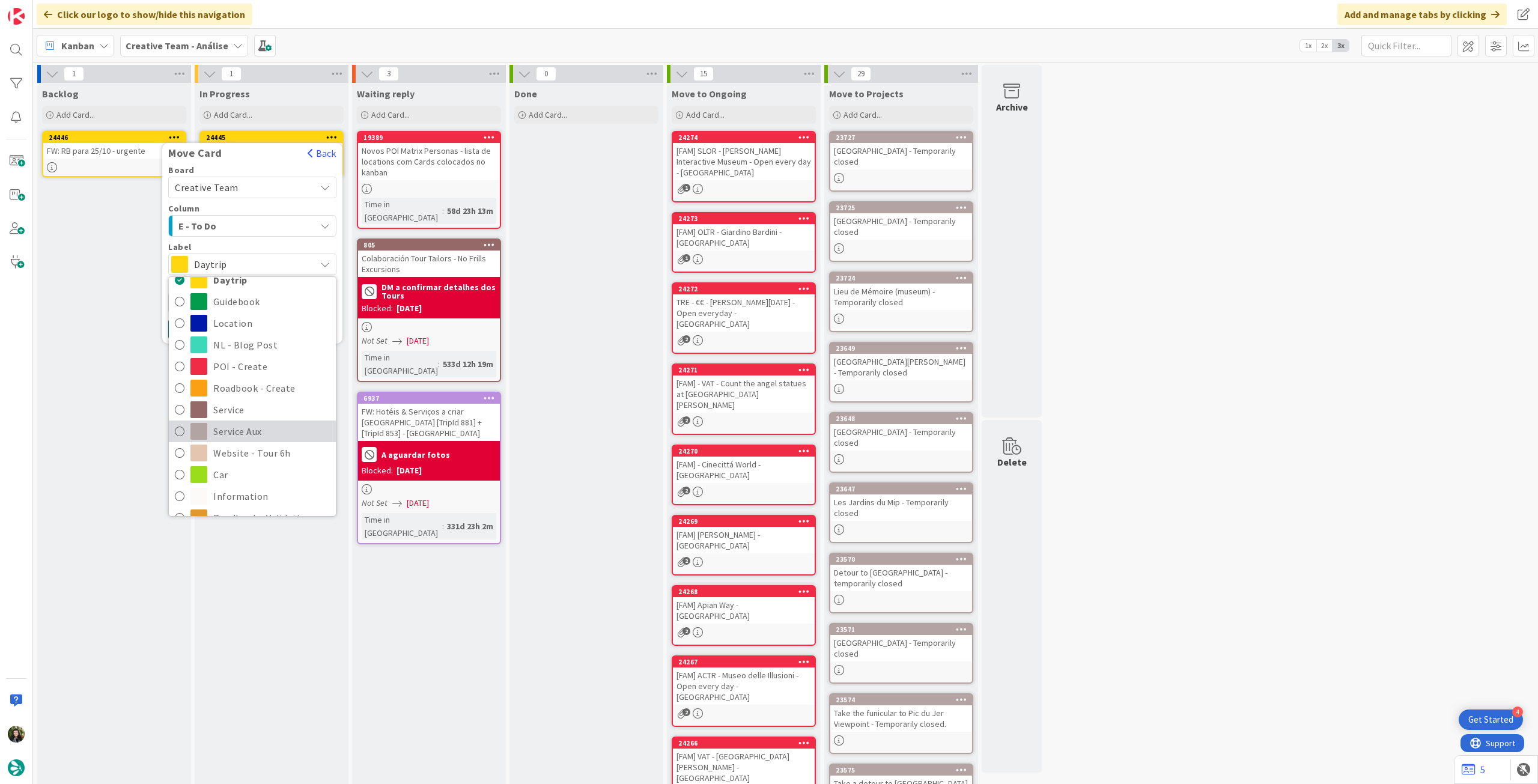
scroll to position [80, 0]
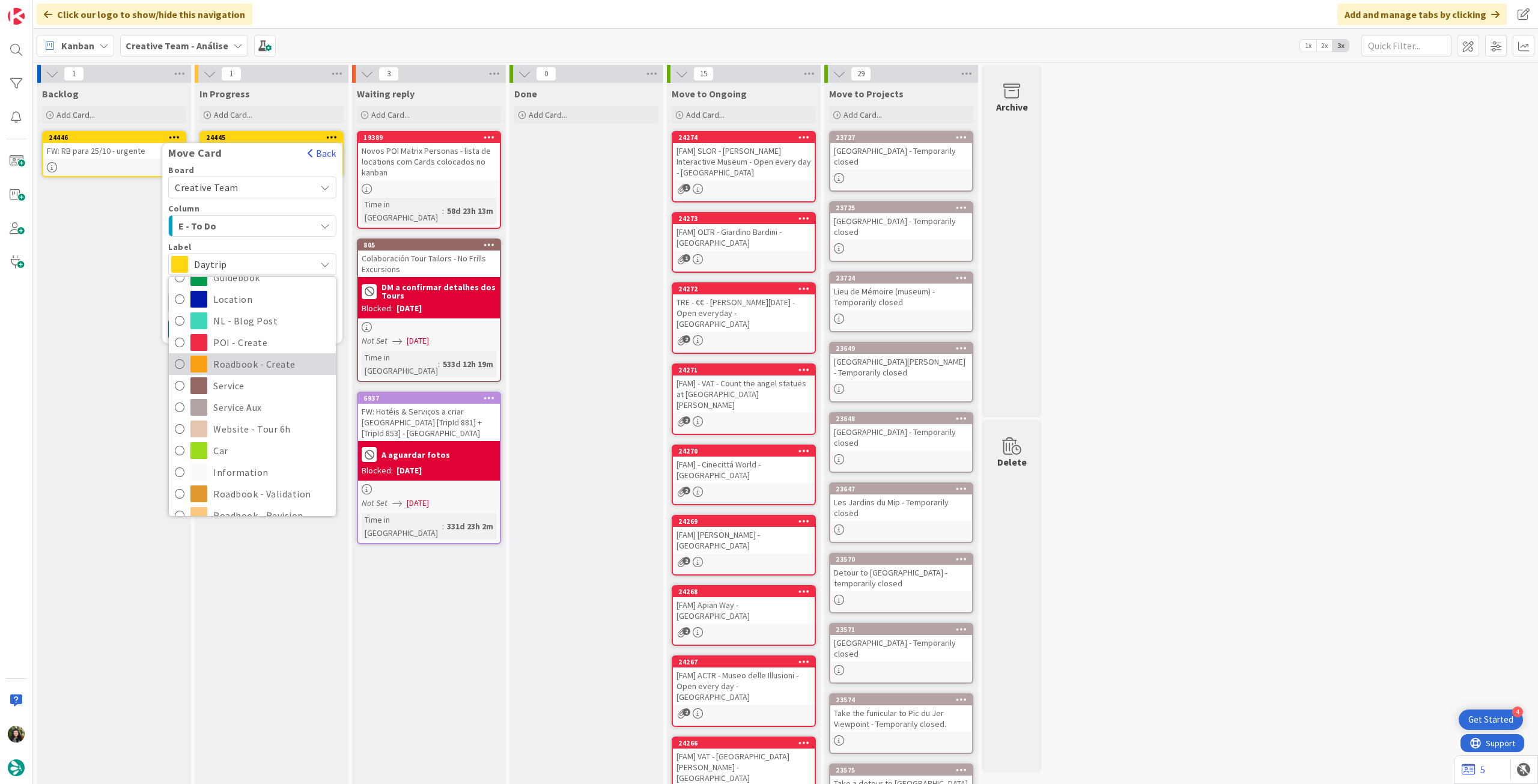
click at [265, 361] on span "Roadbook - Create" at bounding box center [272, 364] width 117 height 18
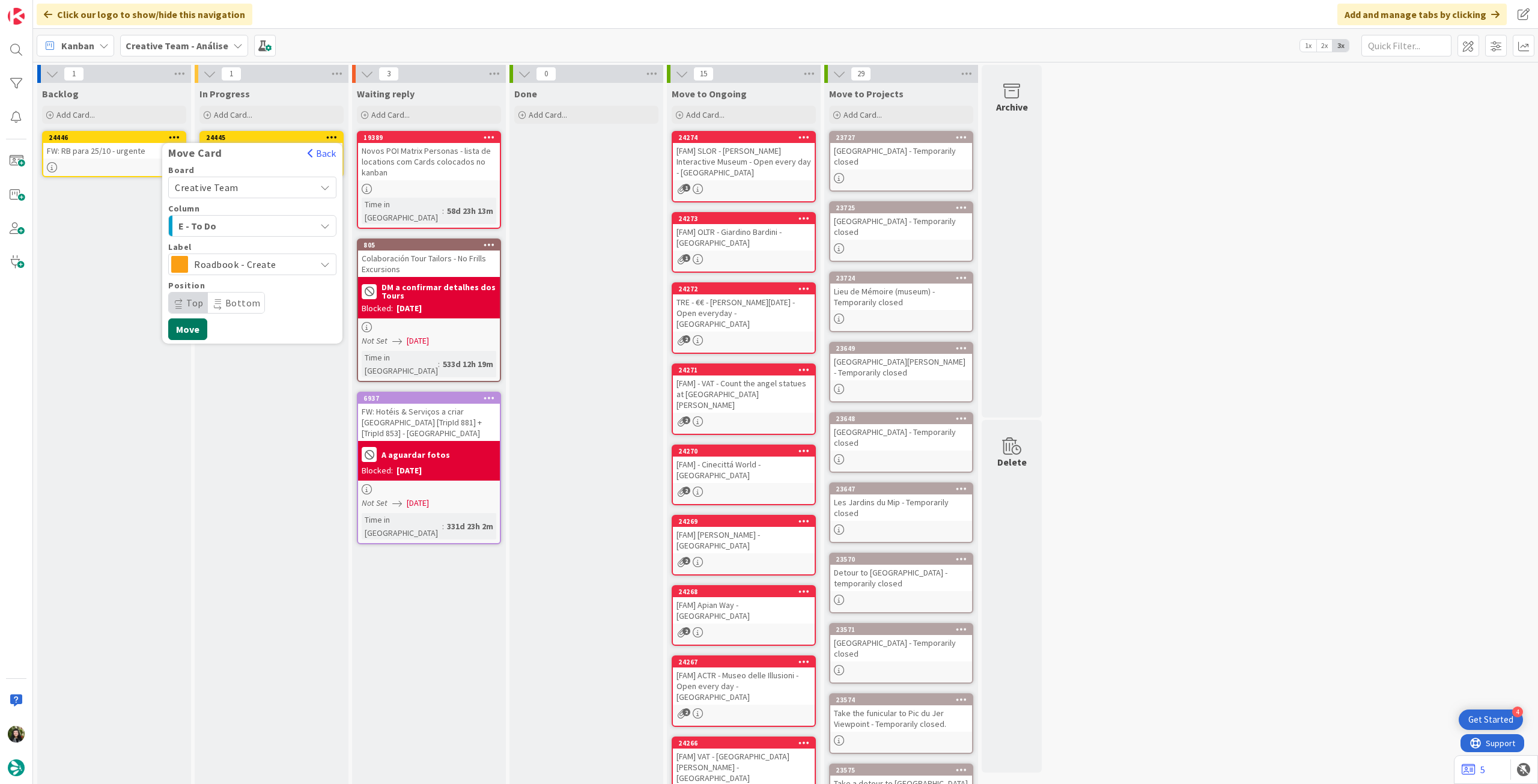
drag, startPoint x: 188, startPoint y: 326, endPoint x: 175, endPoint y: 244, distance: 83.0
click at [188, 326] on button "Move" at bounding box center [188, 329] width 39 height 21
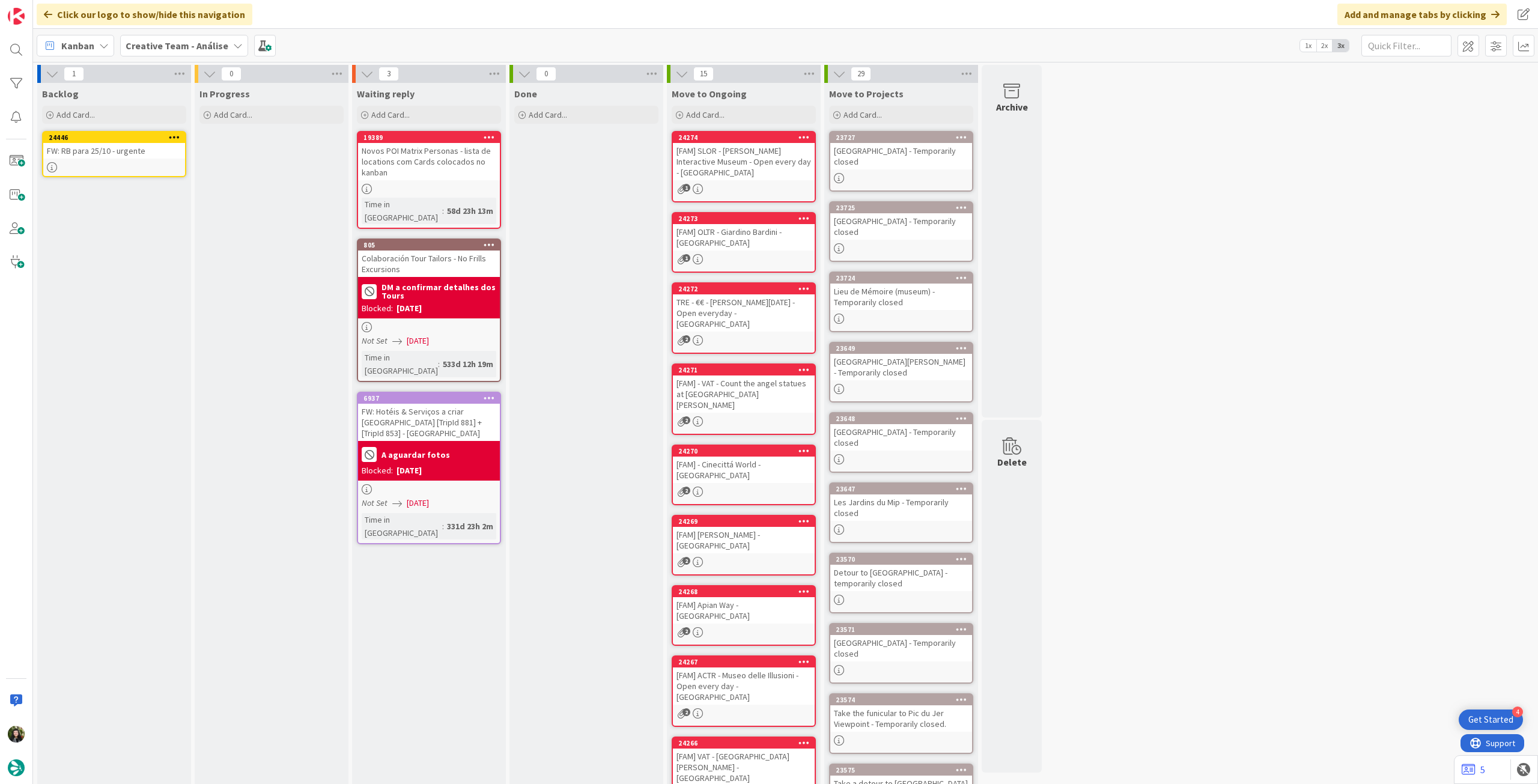
click at [172, 134] on icon at bounding box center [174, 137] width 11 height 8
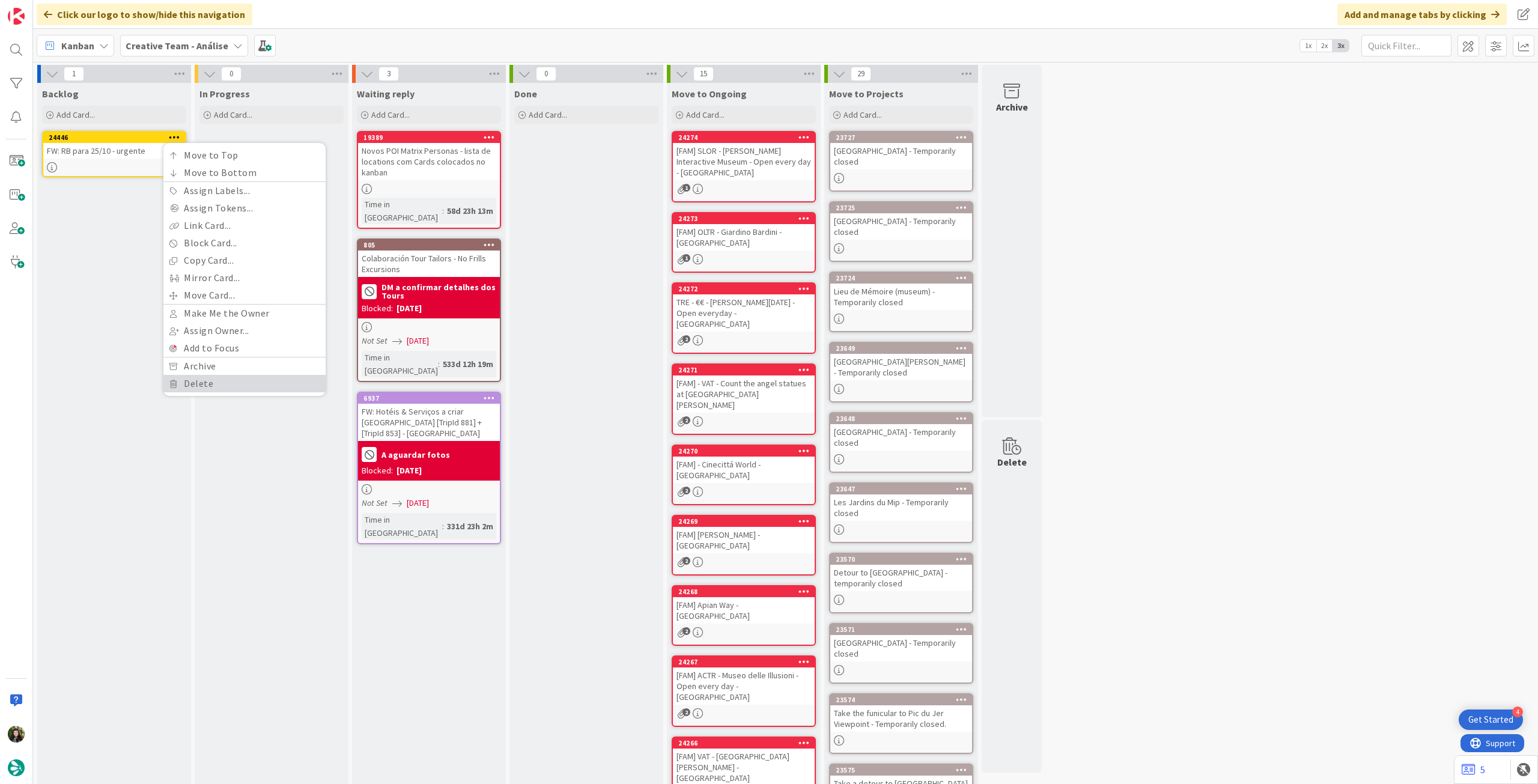
click at [188, 384] on link "Delete" at bounding box center [244, 384] width 162 height 18
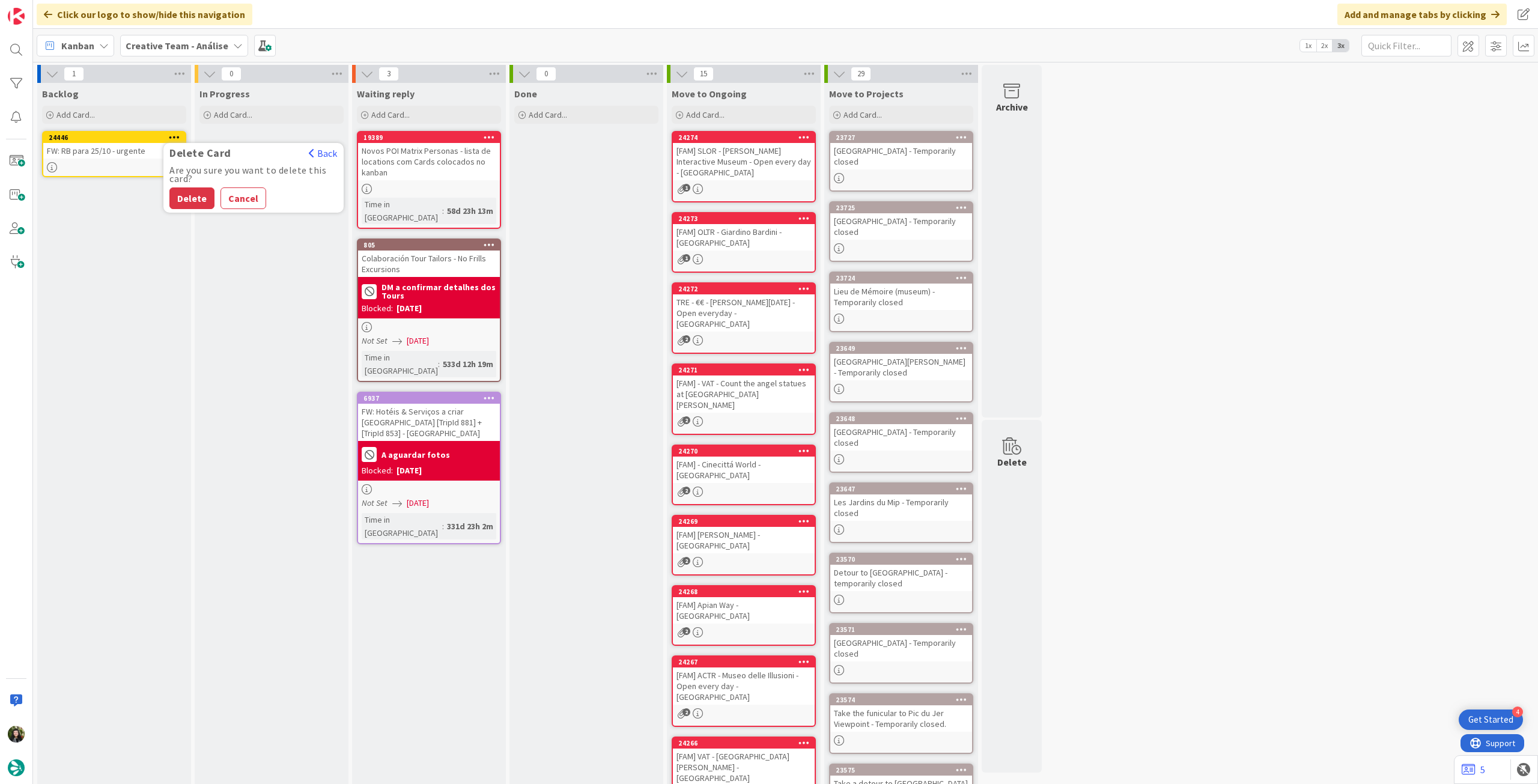
click at [188, 200] on button "Delete" at bounding box center [191, 198] width 45 height 21
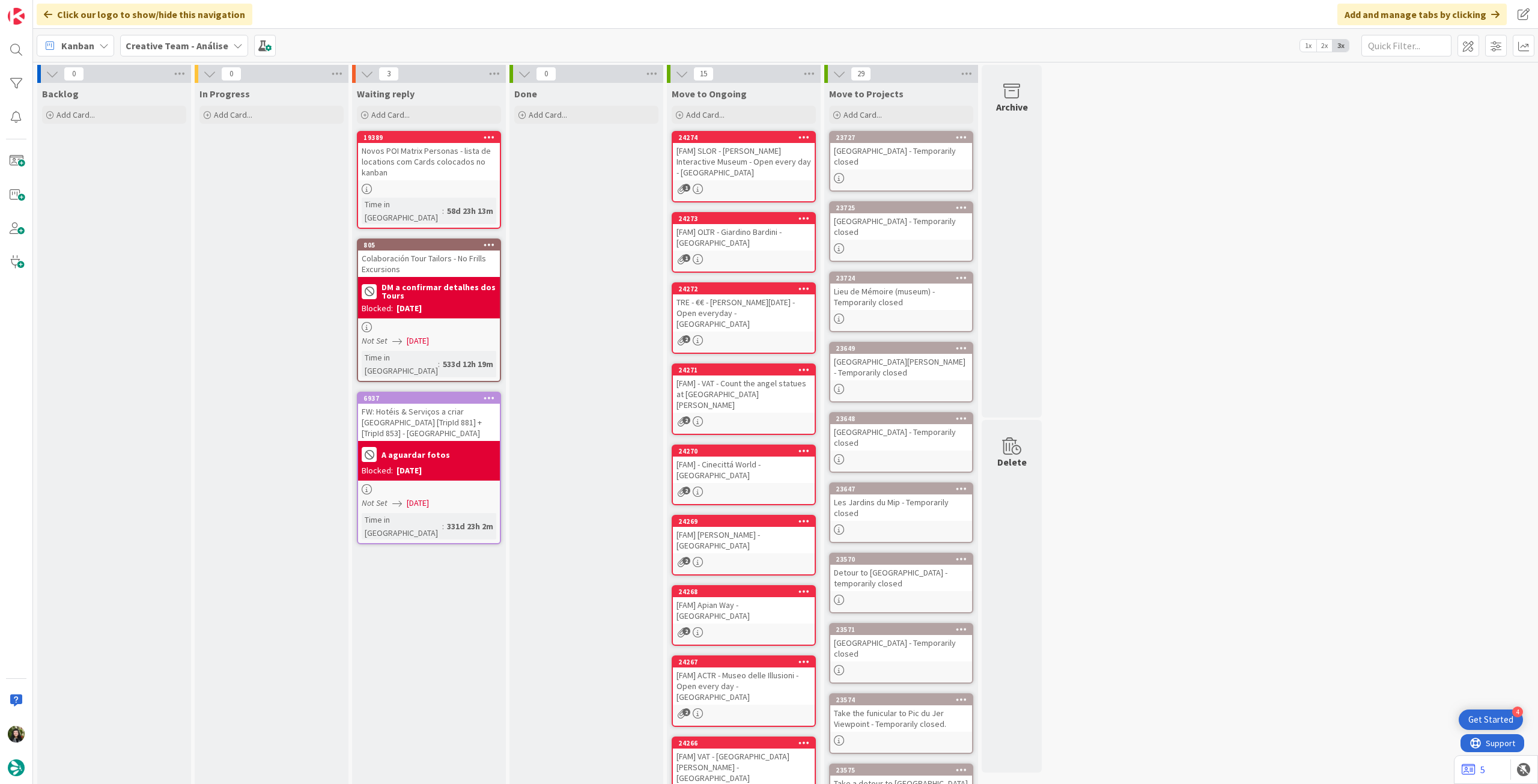
click at [193, 49] on b "Creative Team - Análise" at bounding box center [177, 46] width 103 height 12
click at [194, 166] on div "Creative Team" at bounding box center [222, 172] width 183 height 23
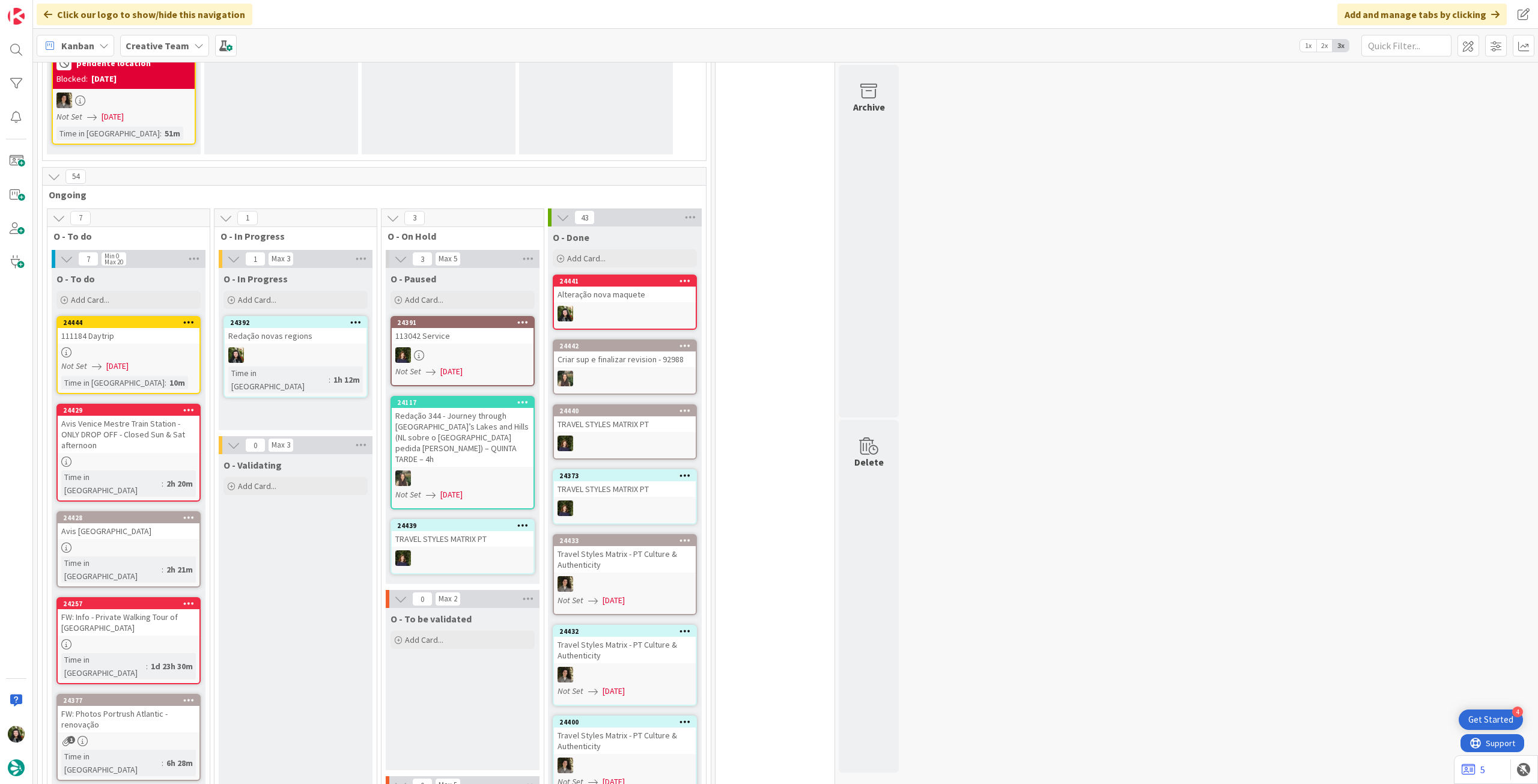
scroll to position [1122, 0]
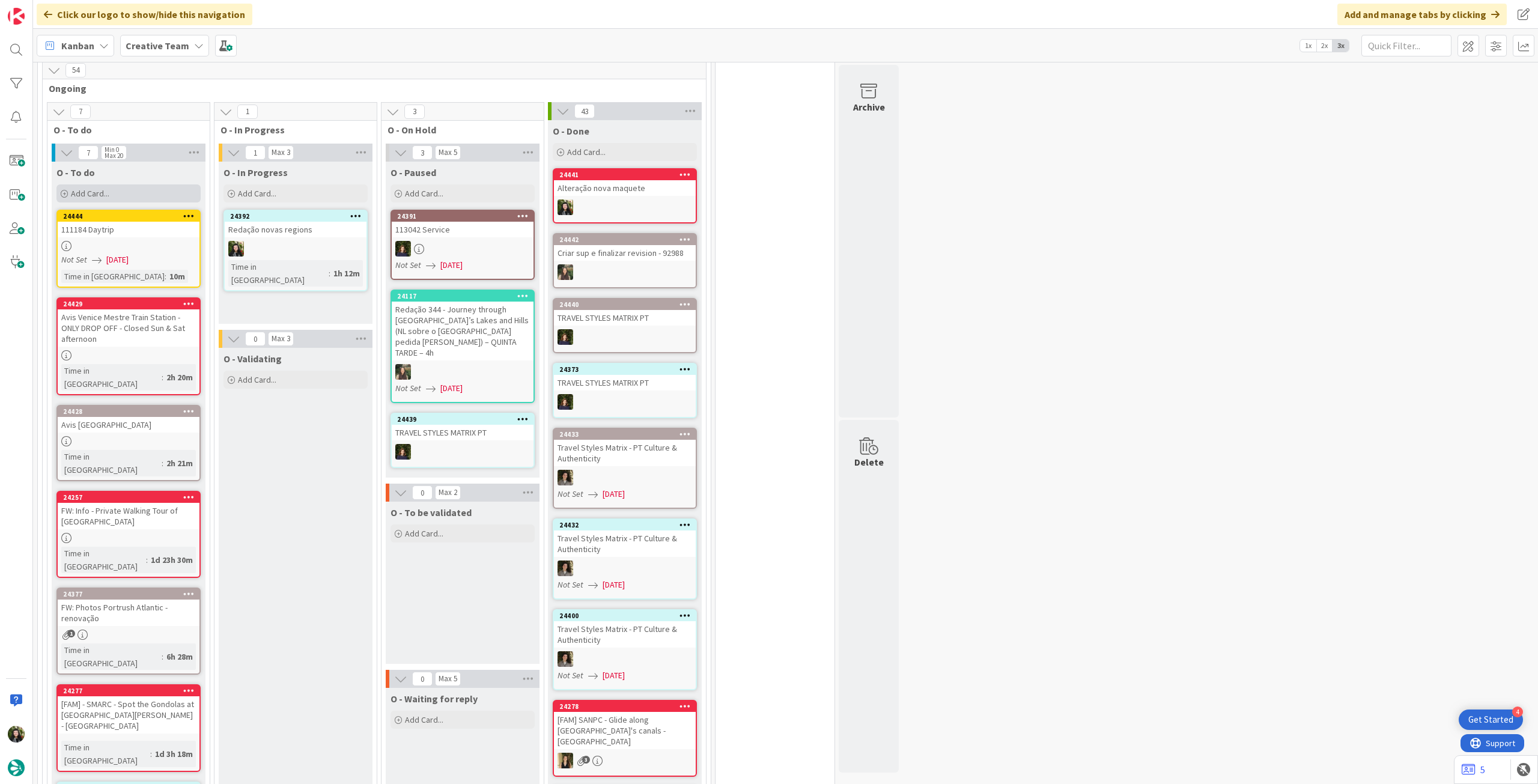
click at [143, 191] on div "Add Card..." at bounding box center [128, 194] width 144 height 18
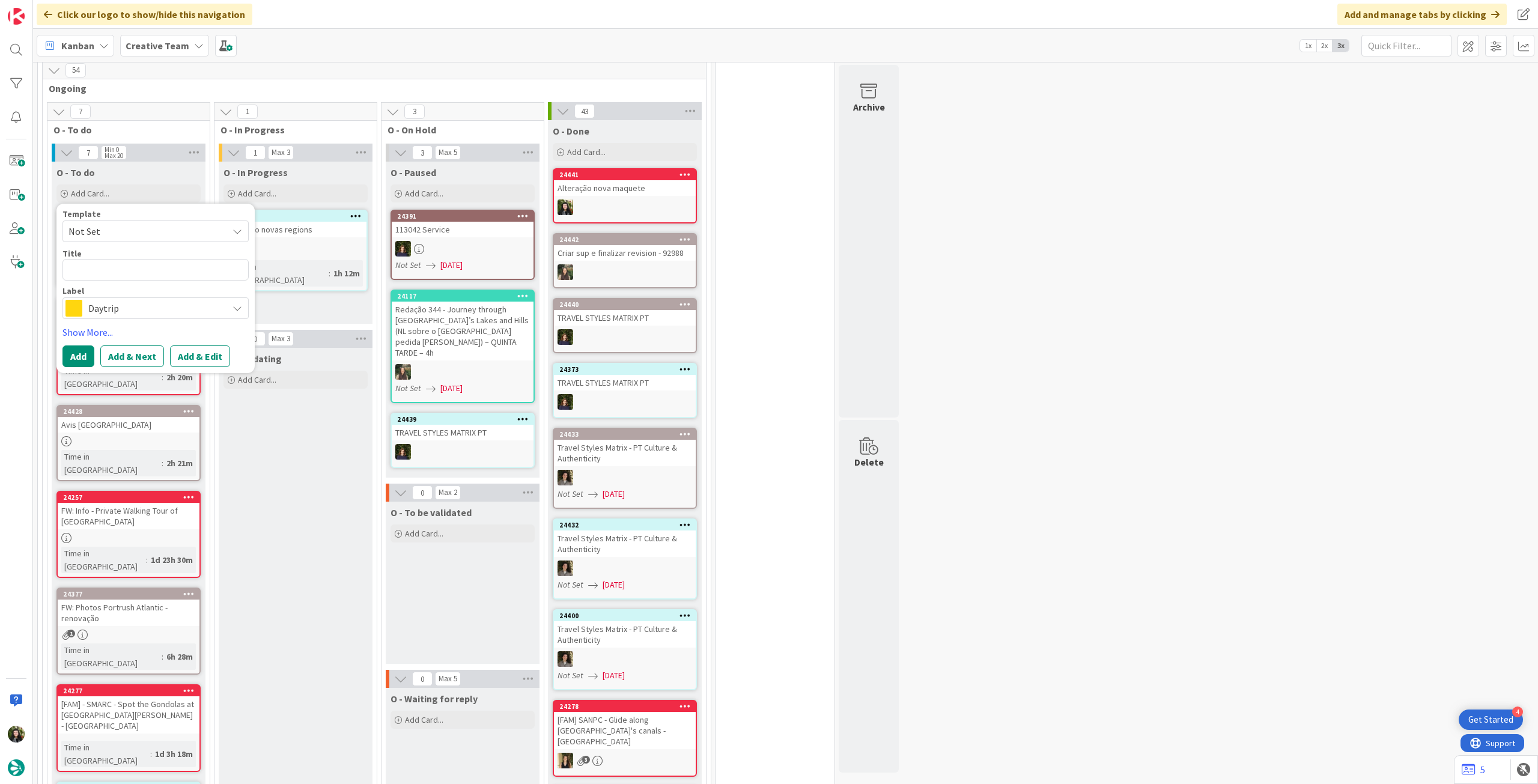
click at [148, 300] on span "Daytrip" at bounding box center [154, 308] width 133 height 17
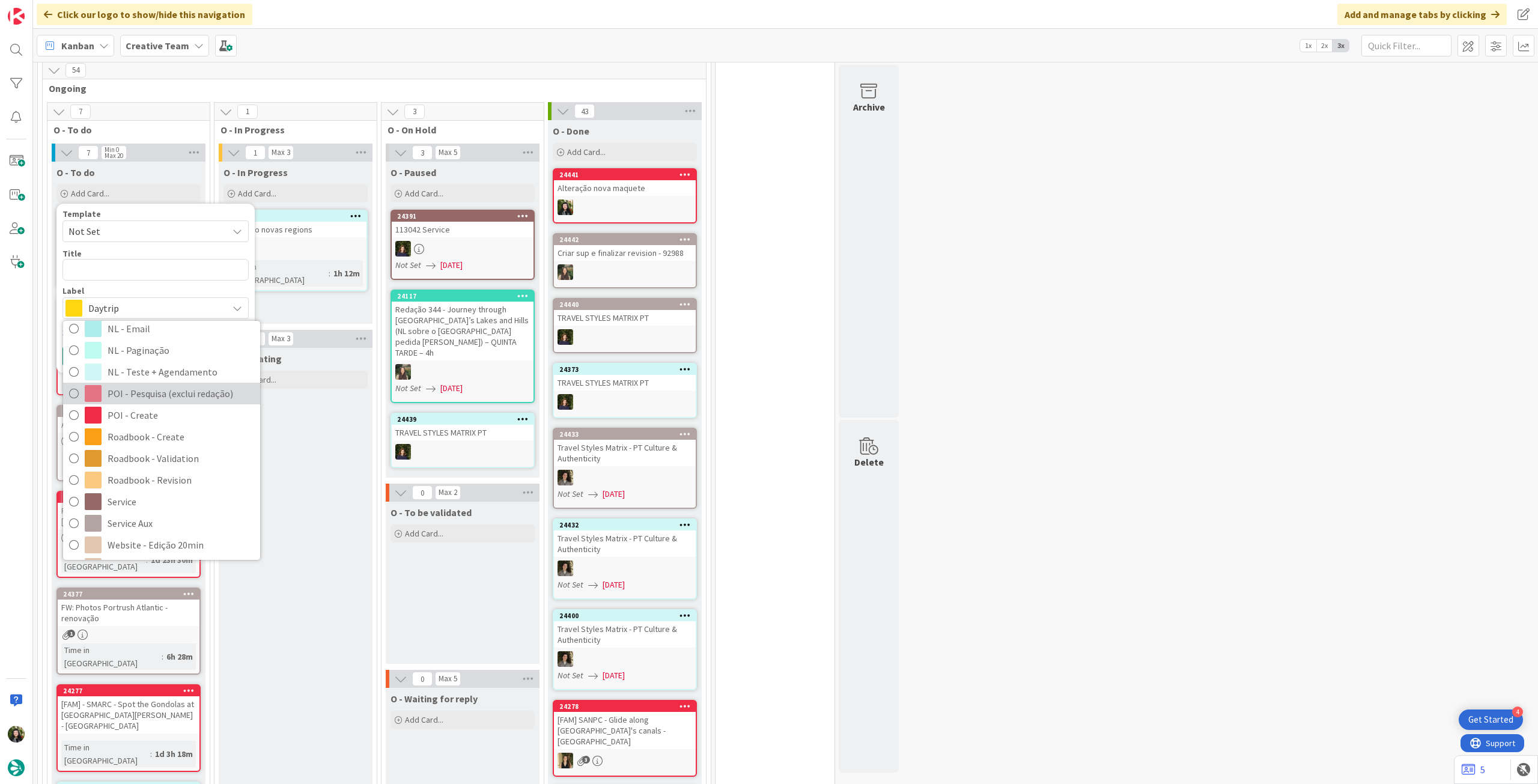
scroll to position [160, 0]
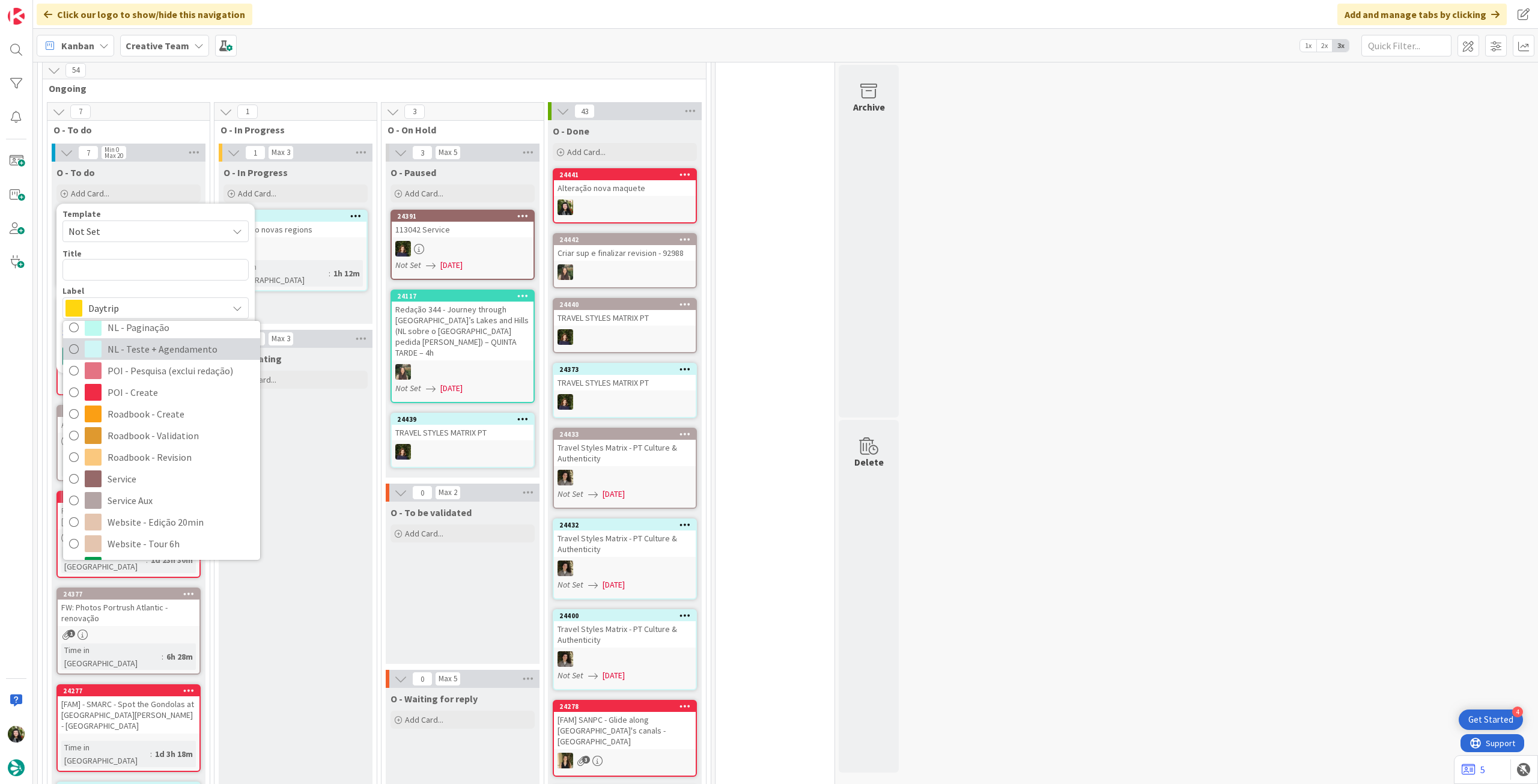
click at [179, 343] on span "NL - Teste + Agendamento" at bounding box center [181, 349] width 146 height 18
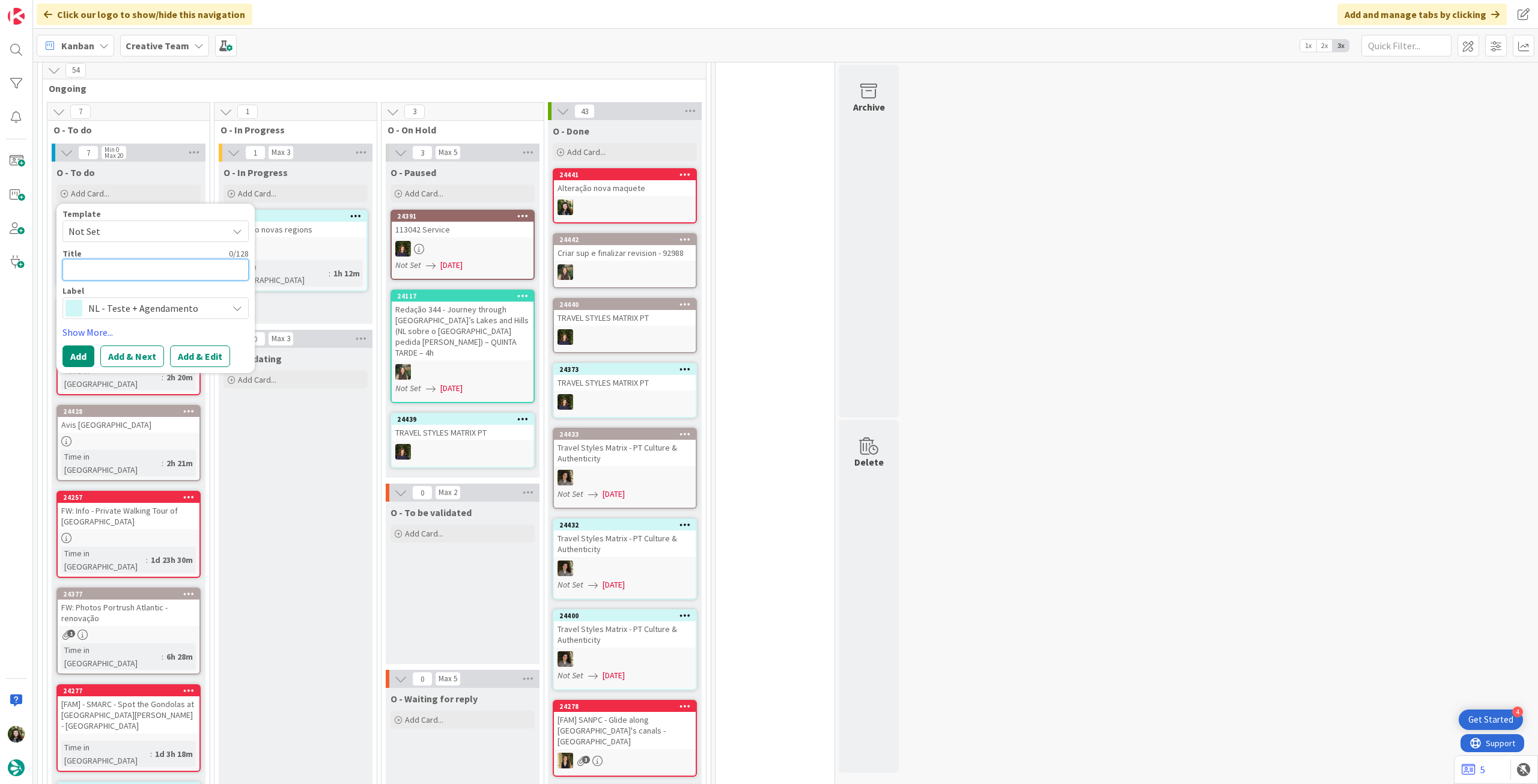
click at [168, 263] on textarea at bounding box center [156, 269] width 186 height 21
type textarea "x"
type textarea "A"
type textarea "x"
type textarea "Al"
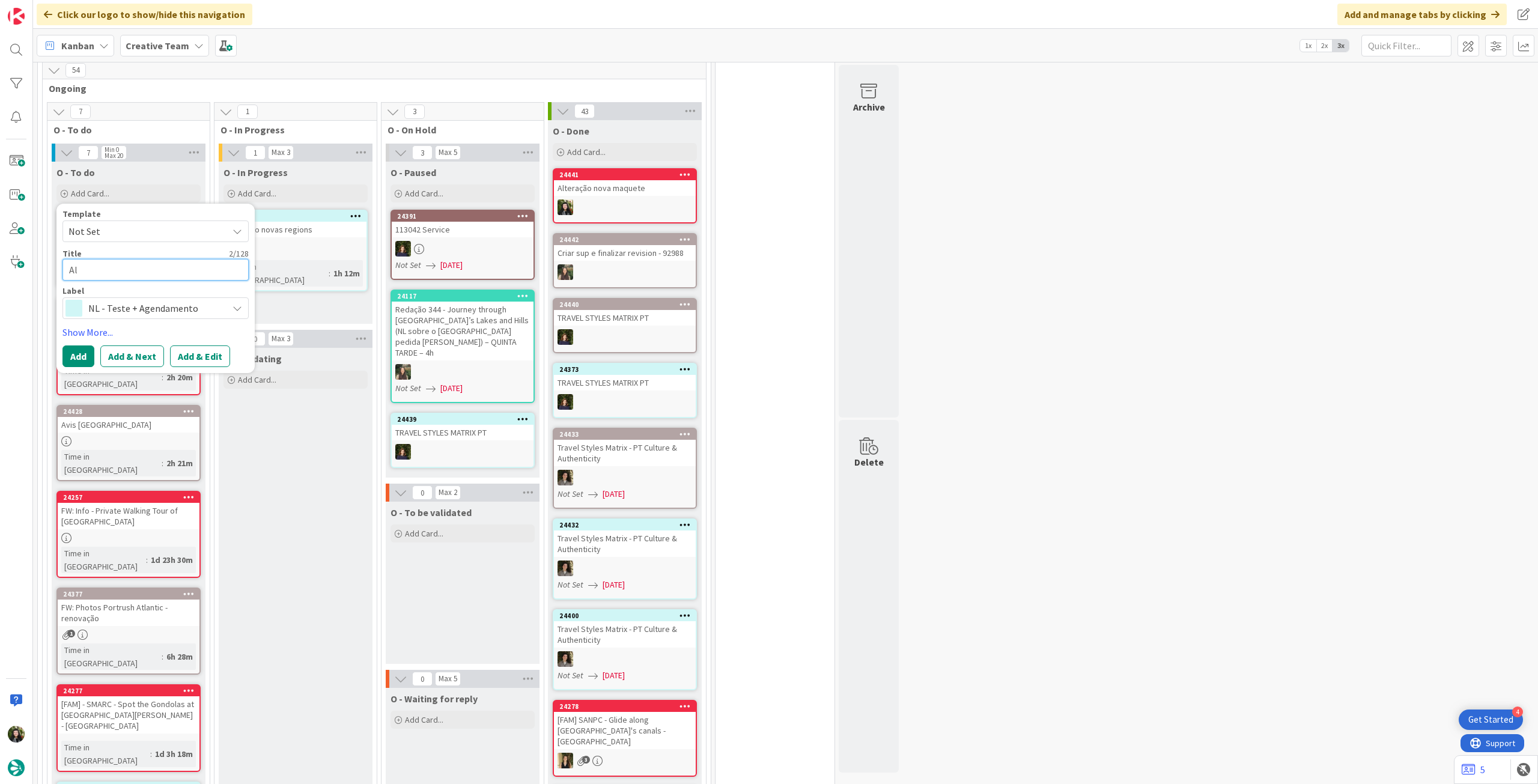
type textarea "x"
type textarea "Alt"
type textarea "x"
type textarea "Alte"
type textarea "x"
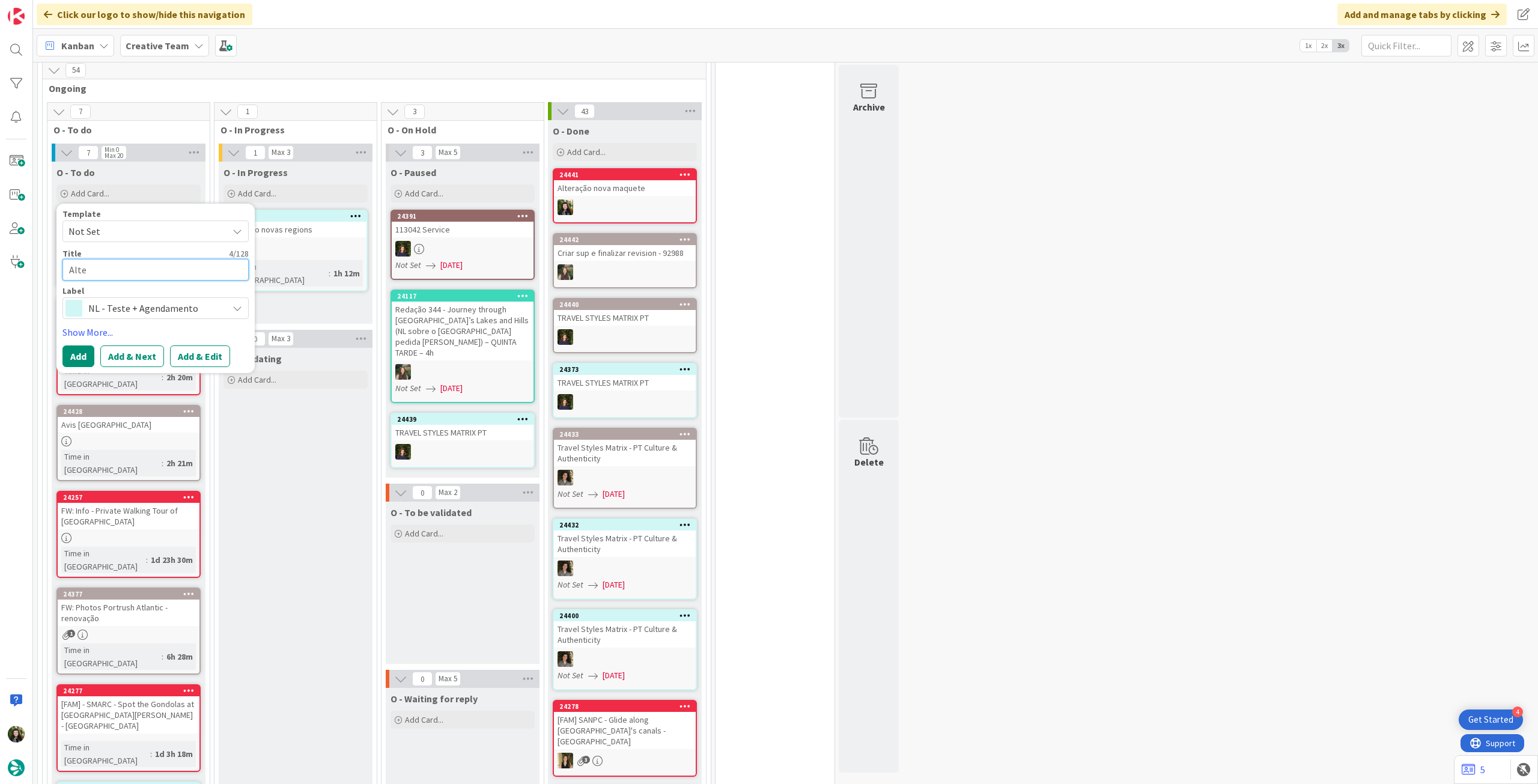
type textarea "Alter"
type textarea "x"
type textarea "Altera"
type textarea "x"
type textarea "Alteraç"
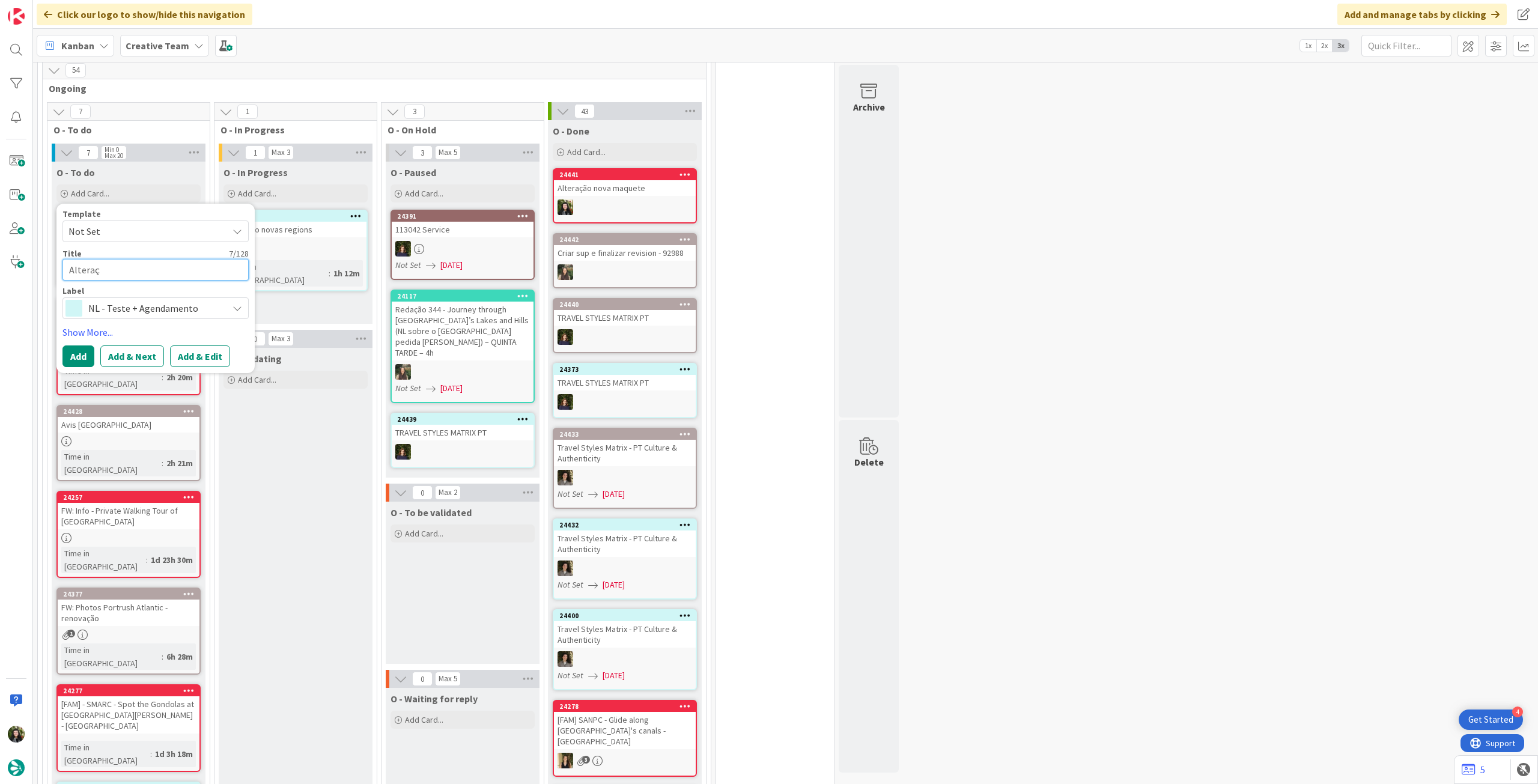
type textarea "x"
type textarea "Alteraçõ"
type textarea "x"
type textarea "Alteraçõe"
type textarea "x"
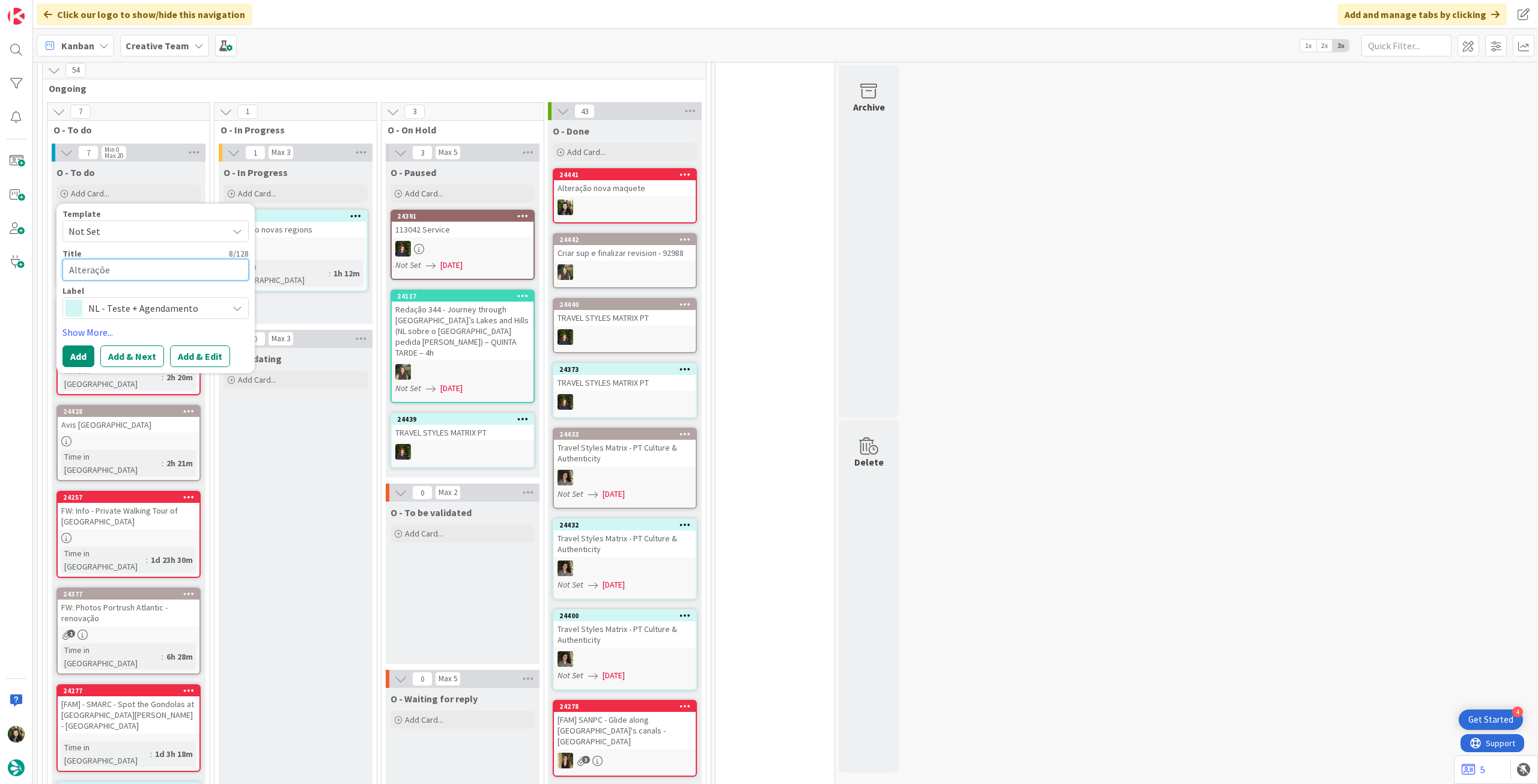
type textarea "Alterações"
type textarea "x"
type textarea "Alterações"
type textarea "x"
type textarea "Alterações p"
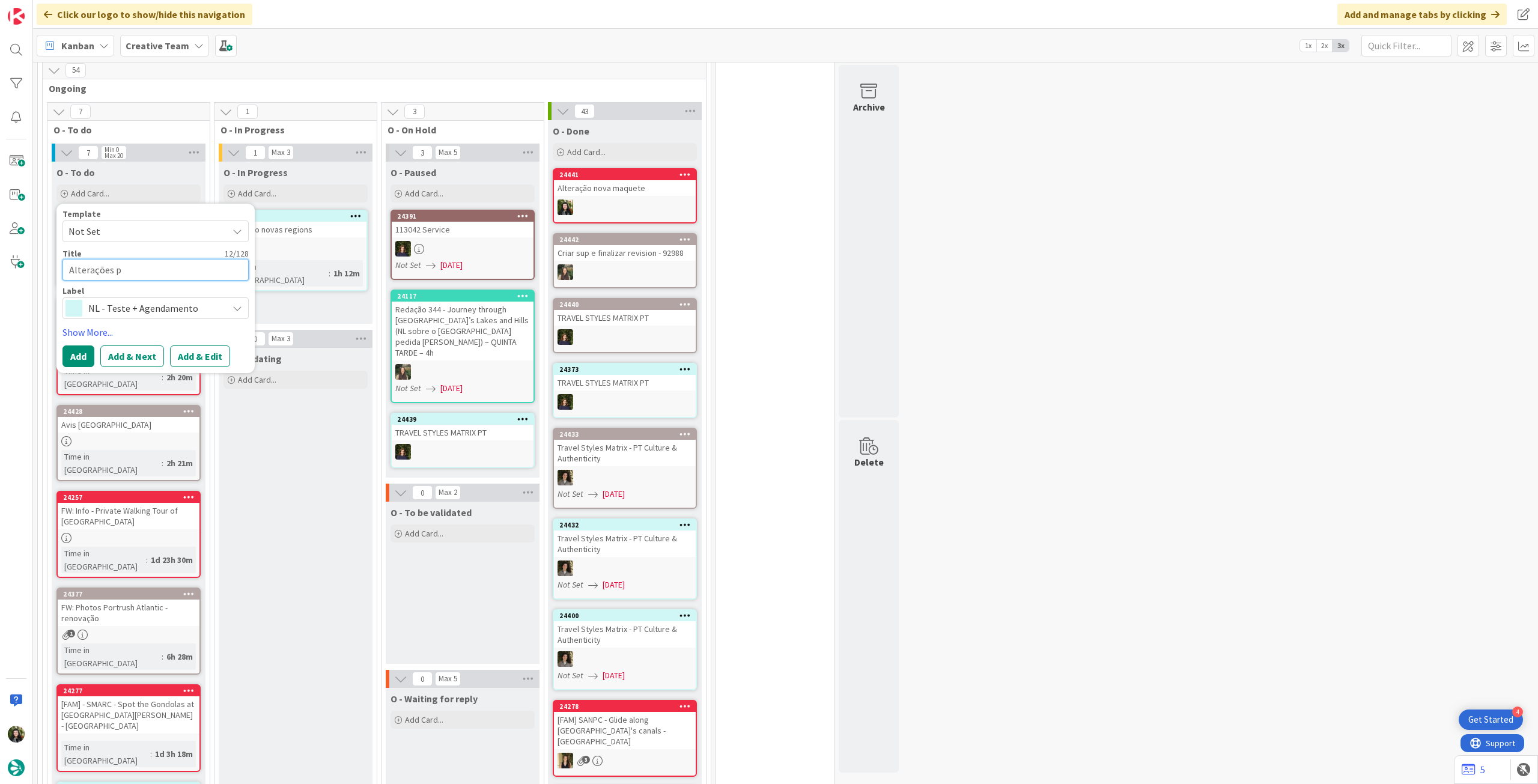
type textarea "x"
type textarea "Alterações p a"
type textarea "x"
type textarea "Alterações p"
type textarea "x"
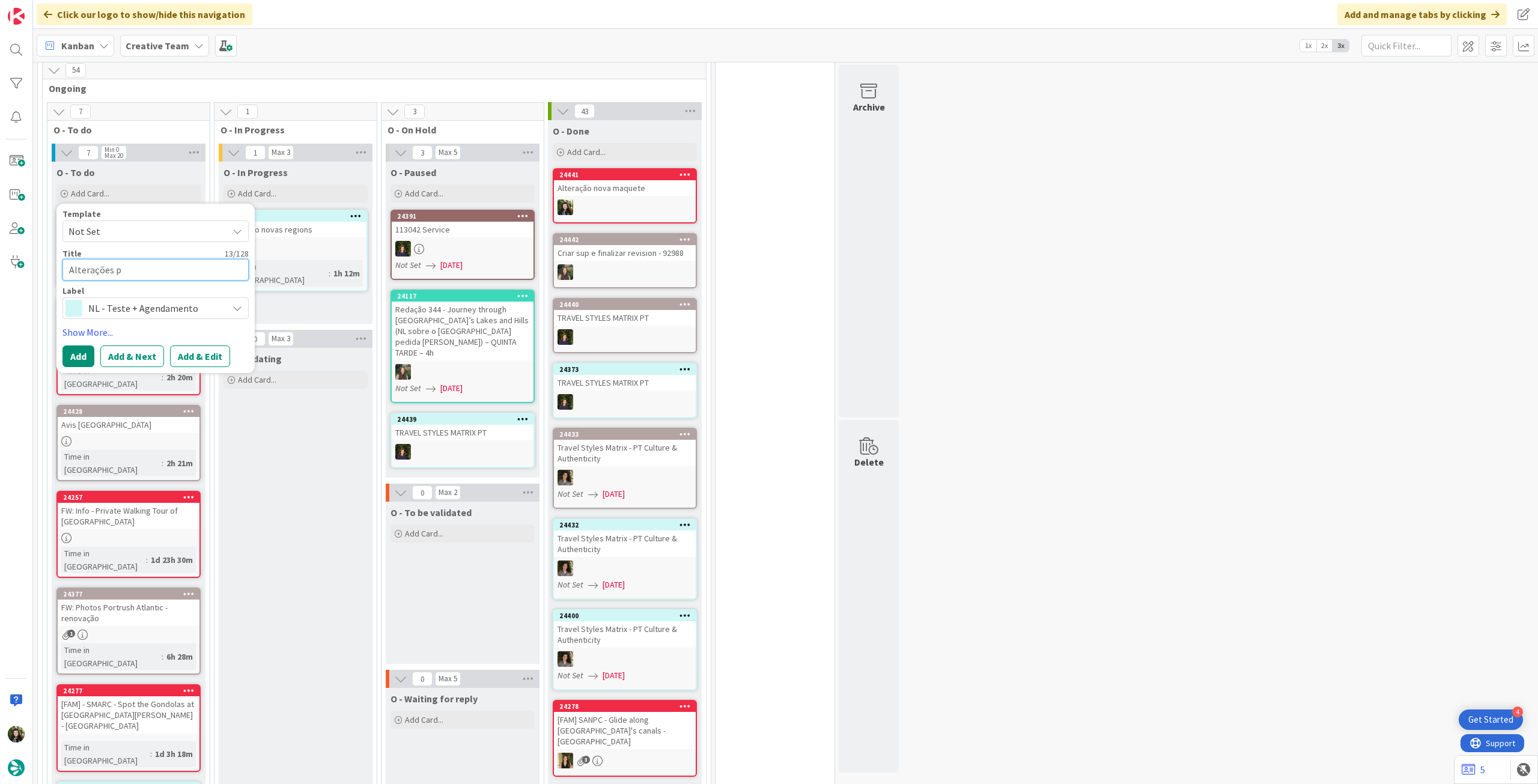
type textarea "Alterações p"
type textarea "x"
type textarea "Alterações"
type textarea "x"
type textarea "Alterações +"
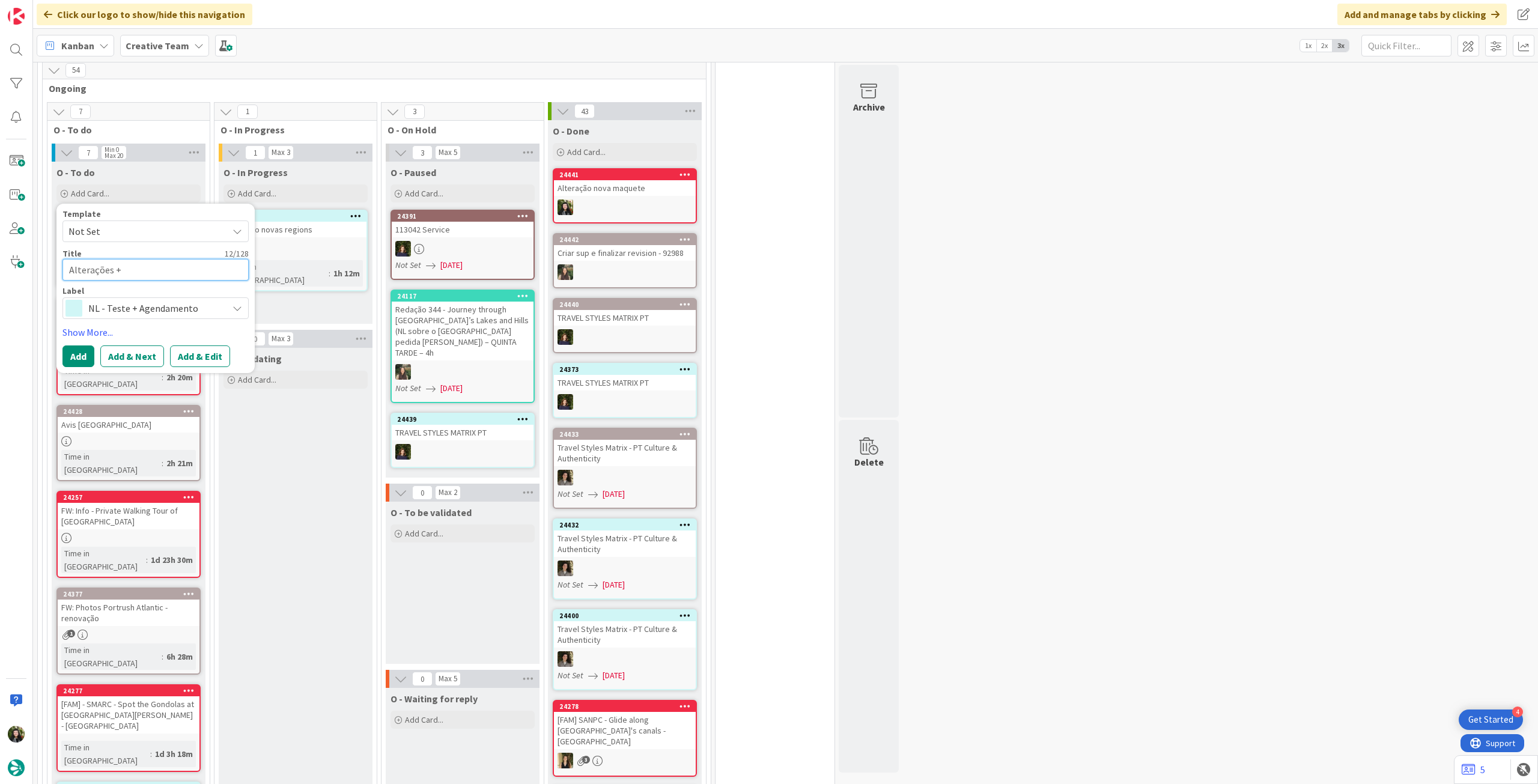
type textarea "x"
type textarea "Alterações +"
type textarea "x"
type textarea "Alterações + a"
type textarea "x"
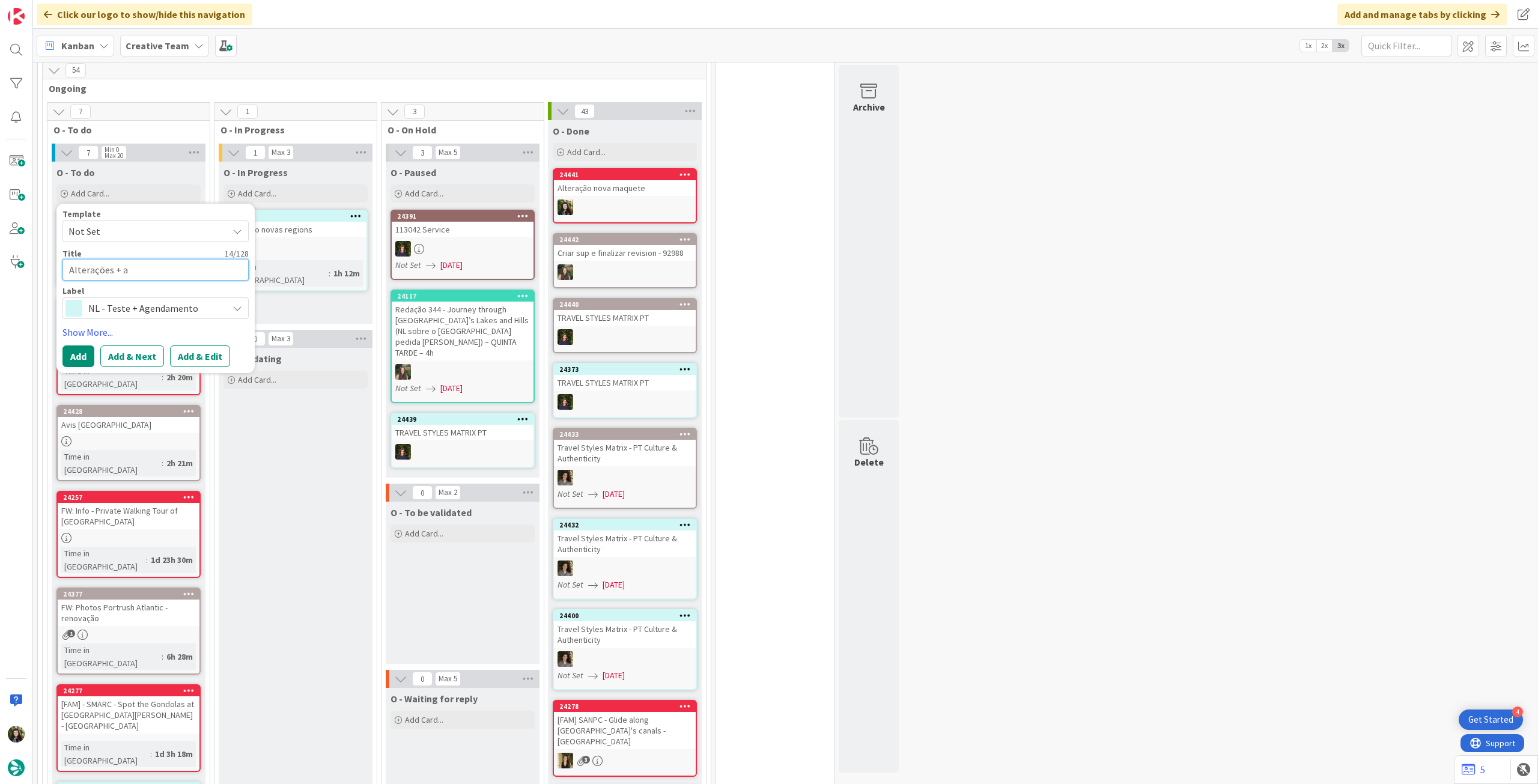
type textarea "Alterações + ag"
type textarea "x"
type textarea "Alterações + age"
type textarea "x"
type textarea "Alterações + agend"
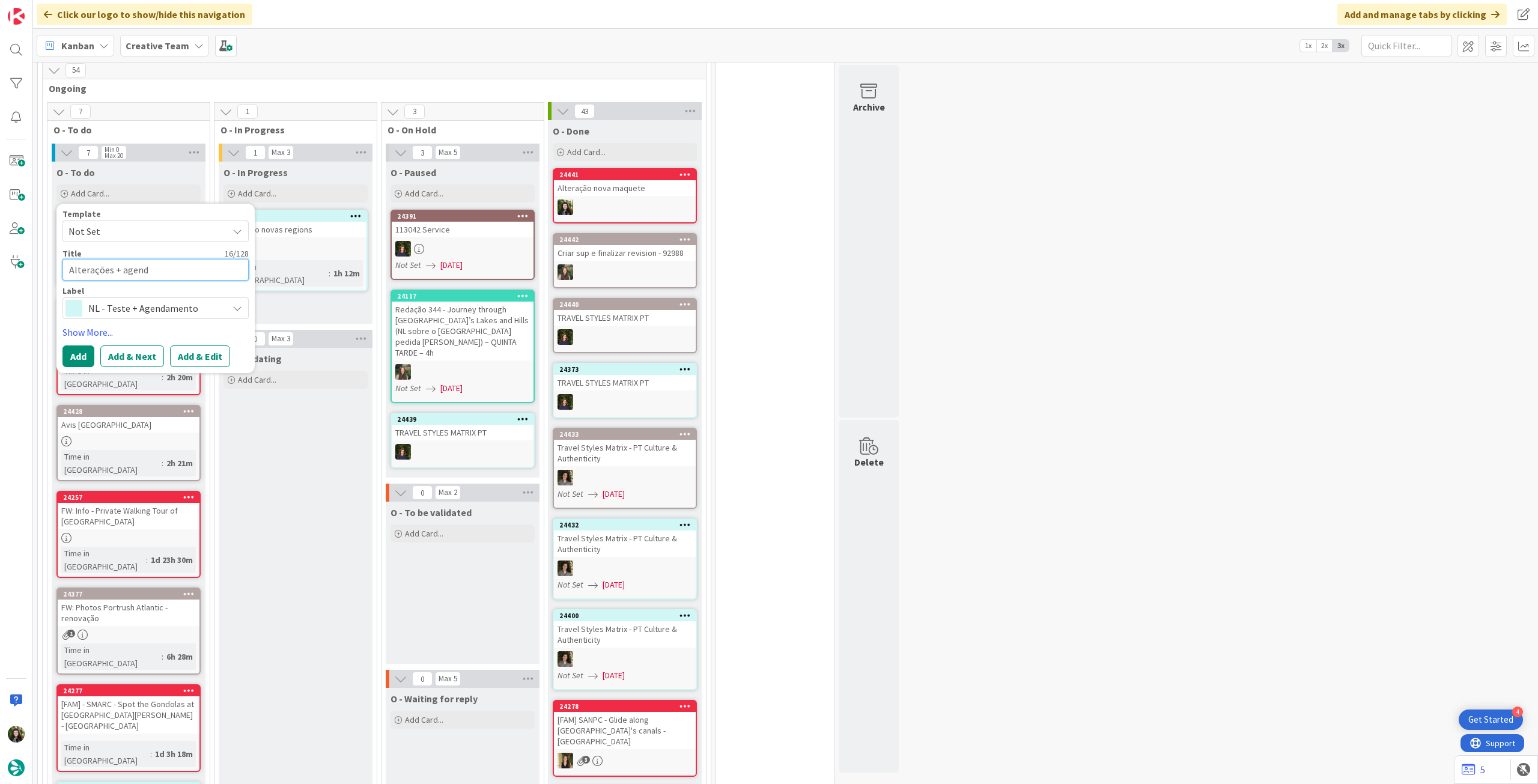
type textarea "x"
type textarea "Alterações + agenda"
type textarea "x"
type textarea "Alterações + agendam"
type textarea "x"
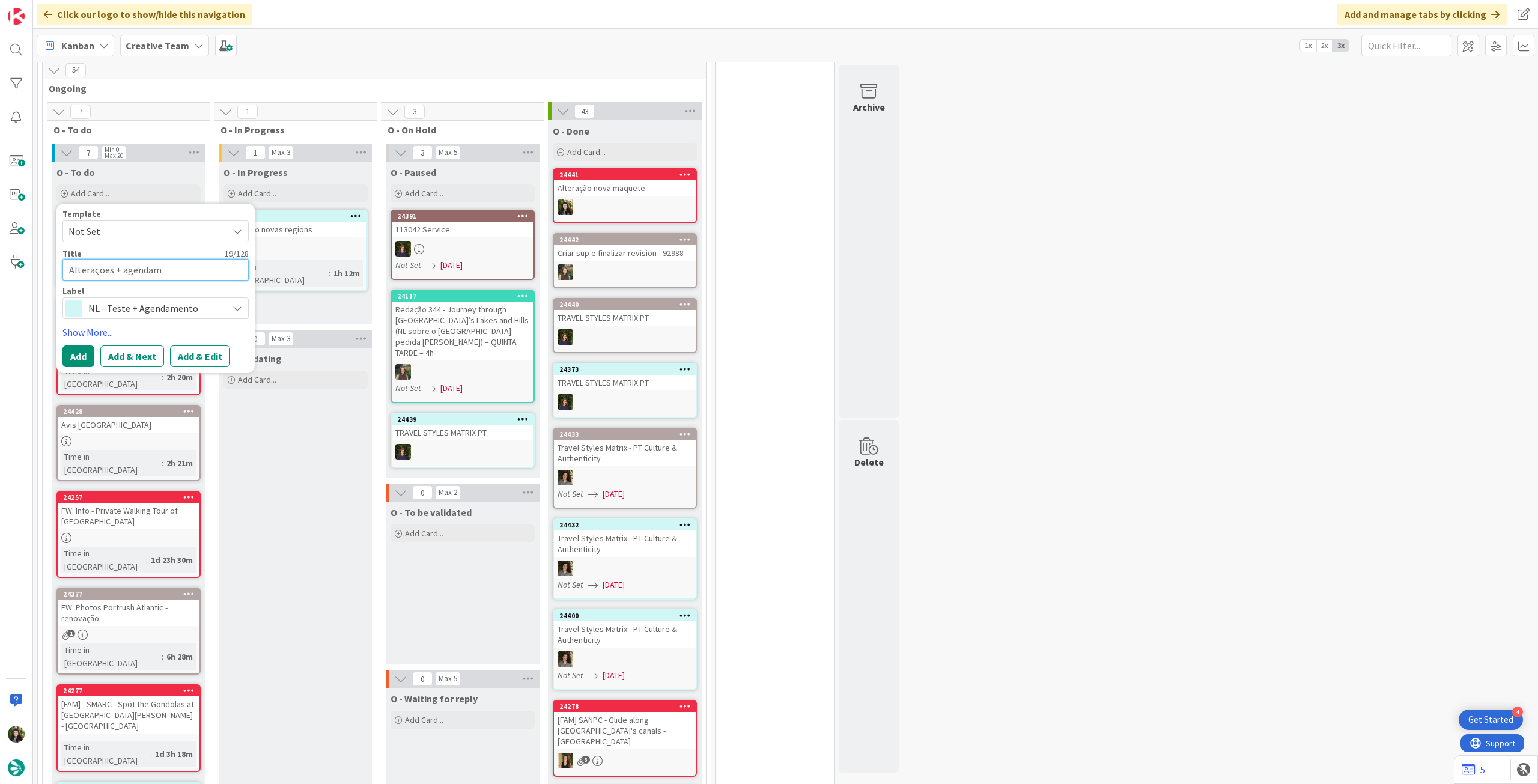
type textarea "Alterações + agendame"
type textarea "x"
type textarea "Alterações + agendamen"
type textarea "x"
type textarea "Alterações + agendament"
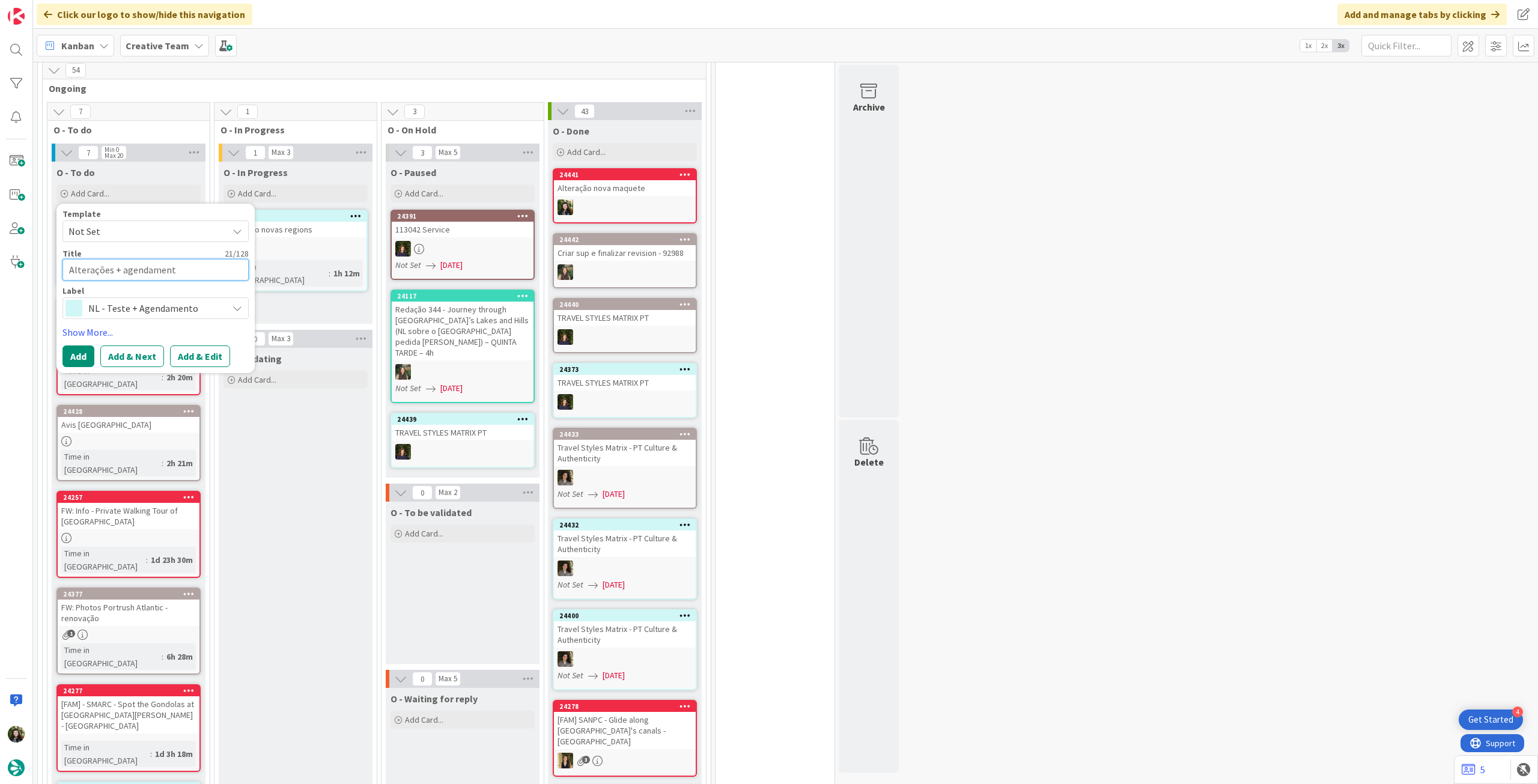
type textarea "x"
type textarea "Alterações + agendamento"
type textarea "x"
type textarea "Alterações + agendamento"
type textarea "x"
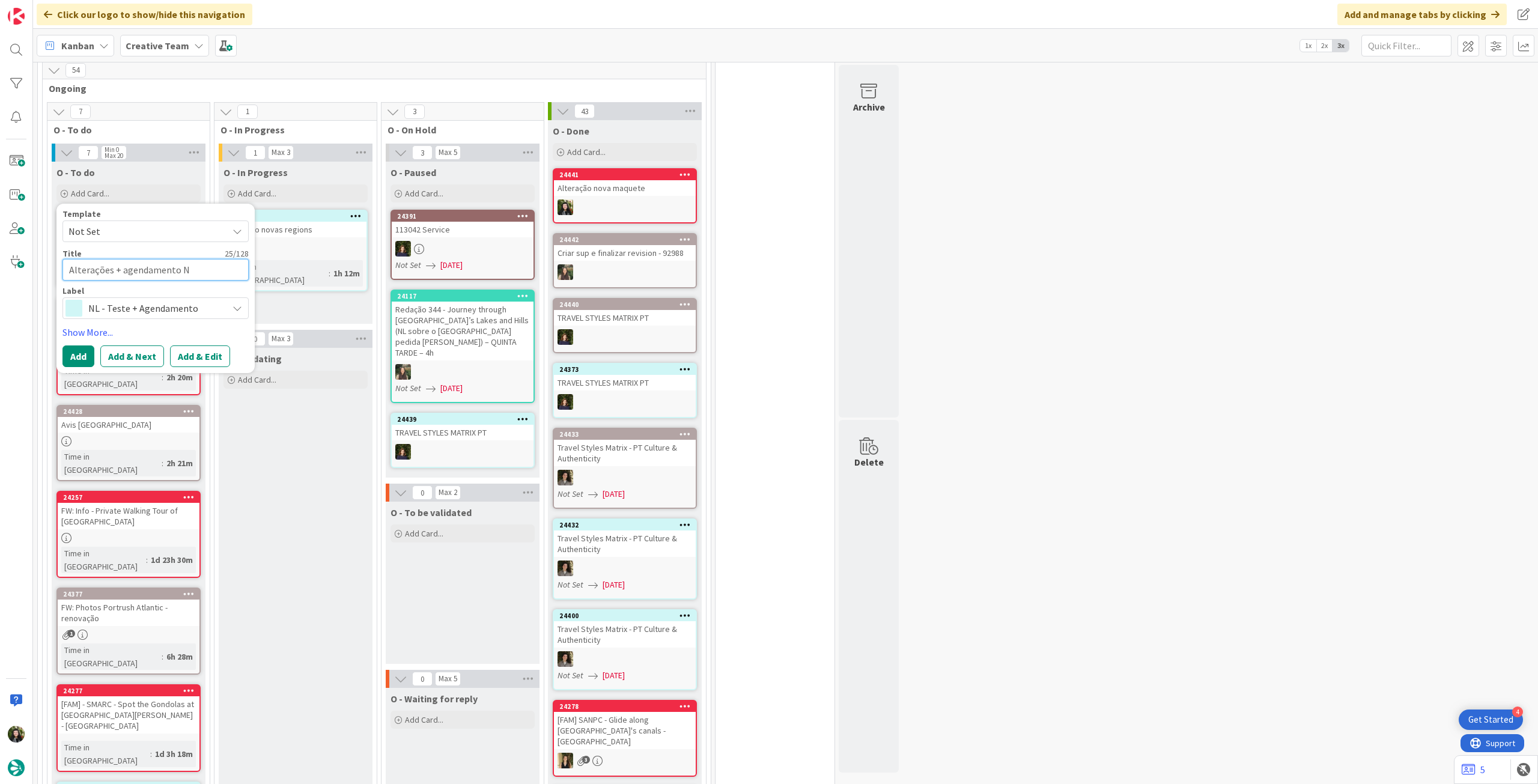
type textarea "Alterações + agendamento NL"
type textarea "x"
click at [84, 345] on button "Add" at bounding box center [78, 355] width 32 height 21
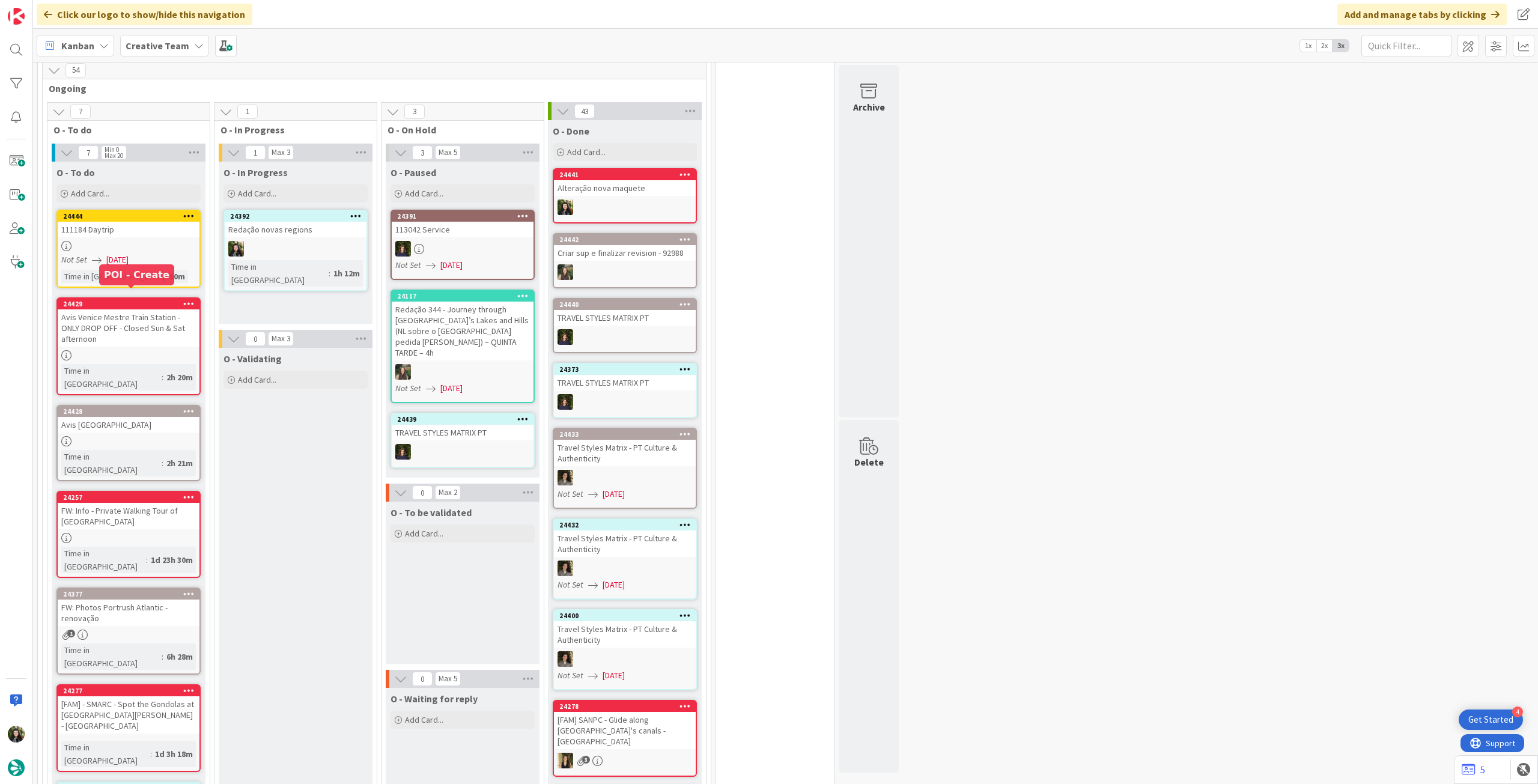
scroll to position [1138, 0]
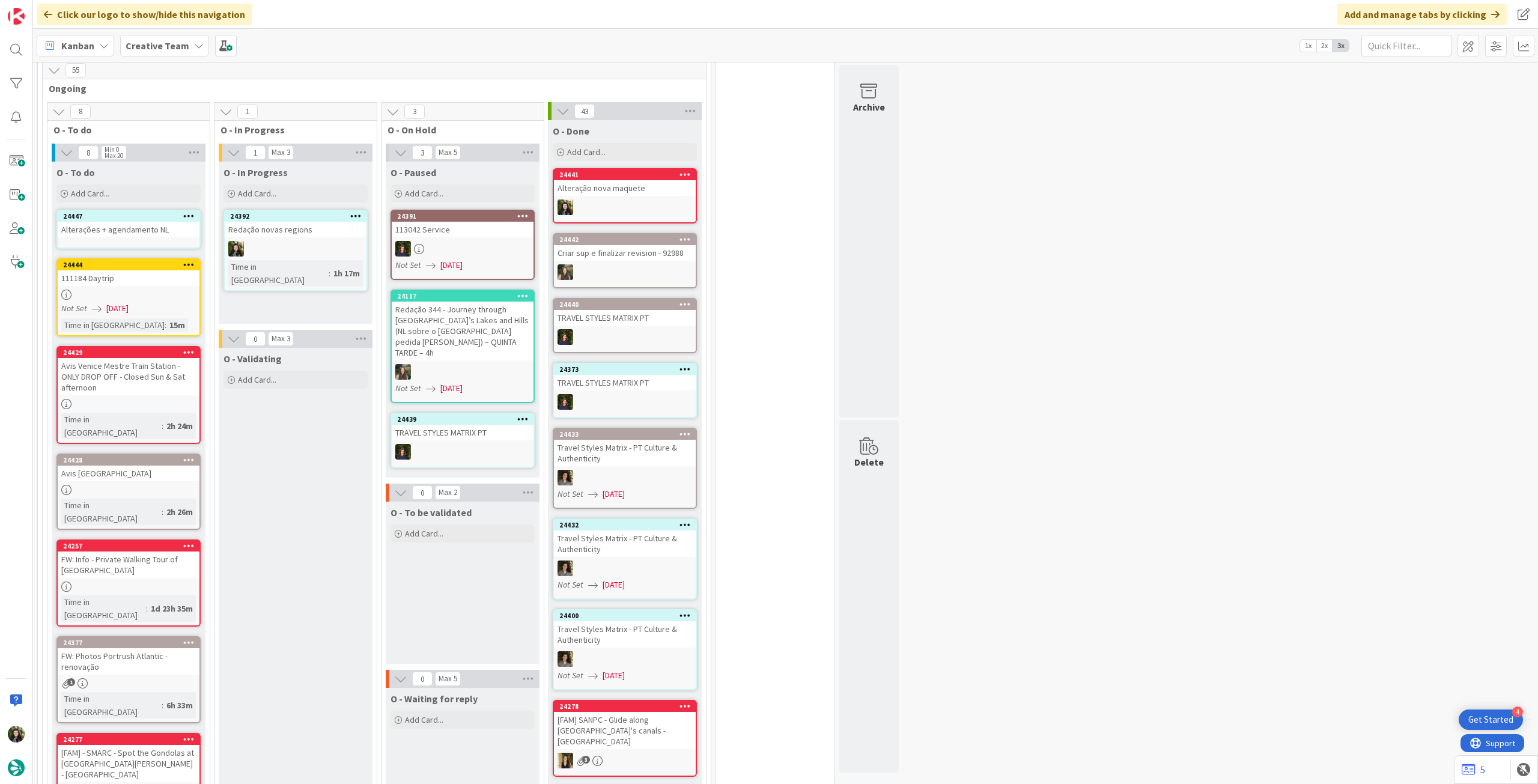
click at [149, 236] on div "24447 Alterações + agendamento NL" at bounding box center [128, 229] width 144 height 39
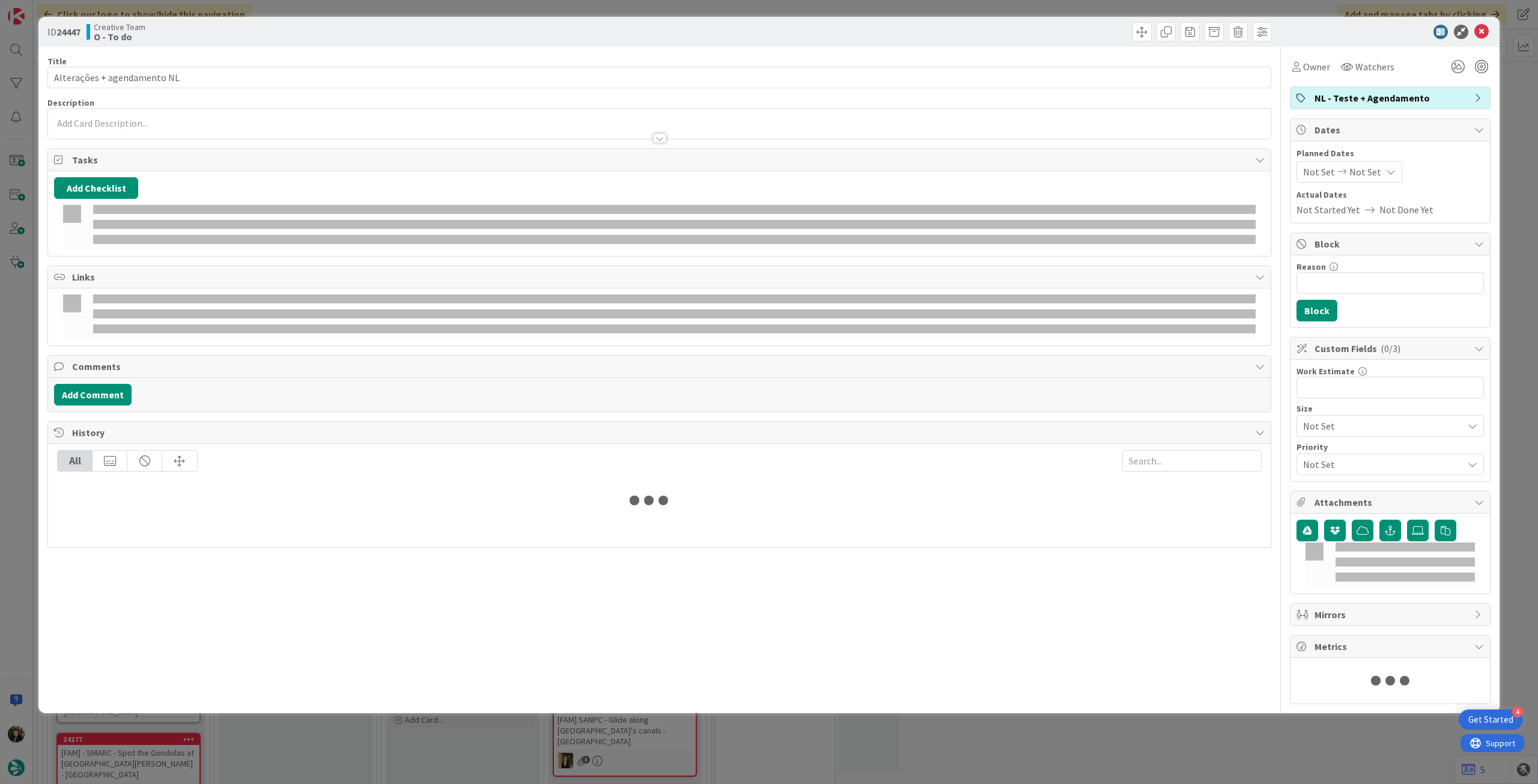
click at [1353, 171] on span "Not Set" at bounding box center [1365, 172] width 32 height 15
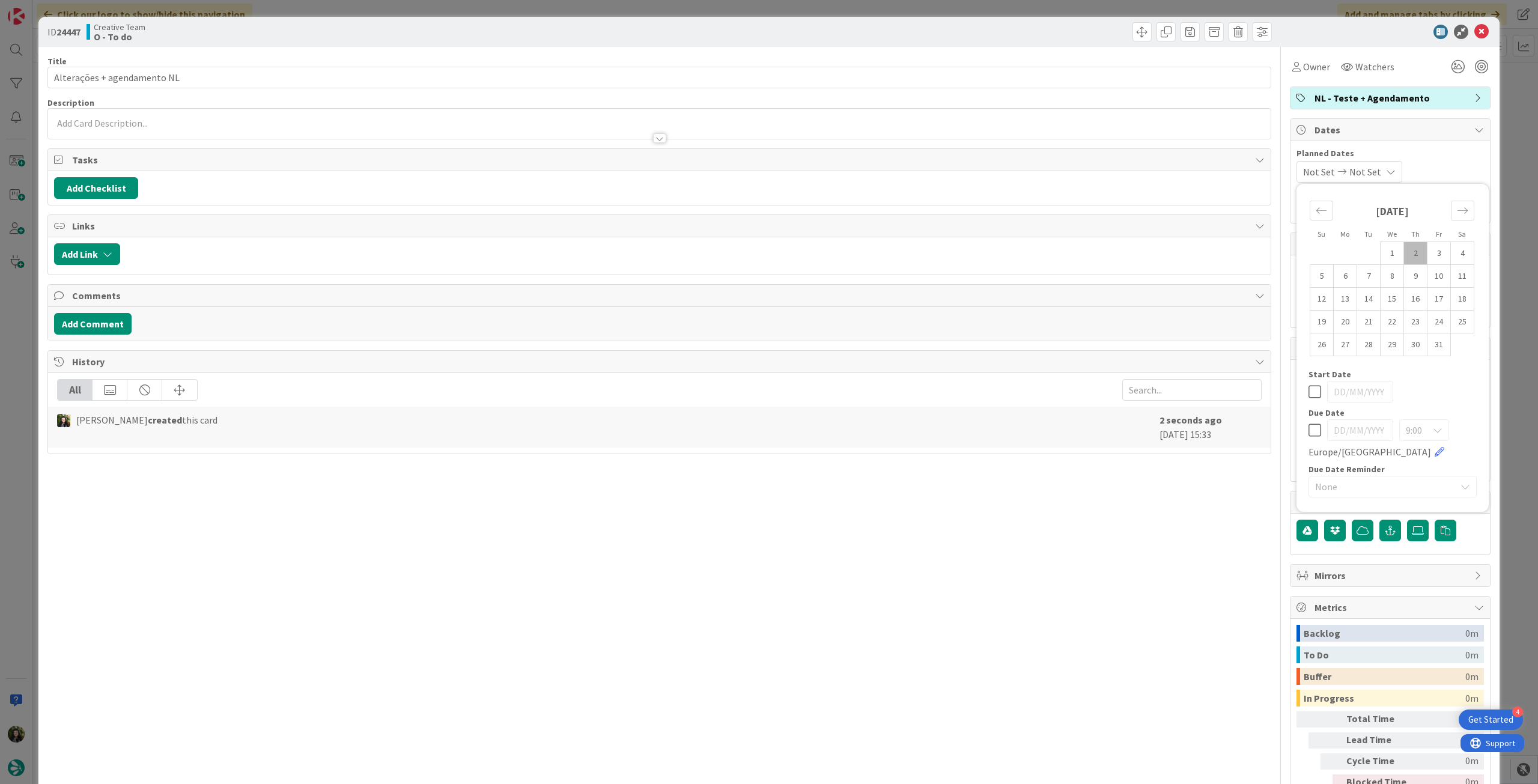
click at [1308, 421] on div "9:00 [GEOGRAPHIC_DATA]/[GEOGRAPHIC_DATA]" at bounding box center [1392, 439] width 169 height 40
click at [1315, 430] on div "9:00 [GEOGRAPHIC_DATA]/[GEOGRAPHIC_DATA]" at bounding box center [1392, 439] width 169 height 40
click at [1308, 429] on icon at bounding box center [1314, 430] width 13 height 15
type input "[DATE]"
click at [1405, 250] on td "2" at bounding box center [1416, 253] width 24 height 23
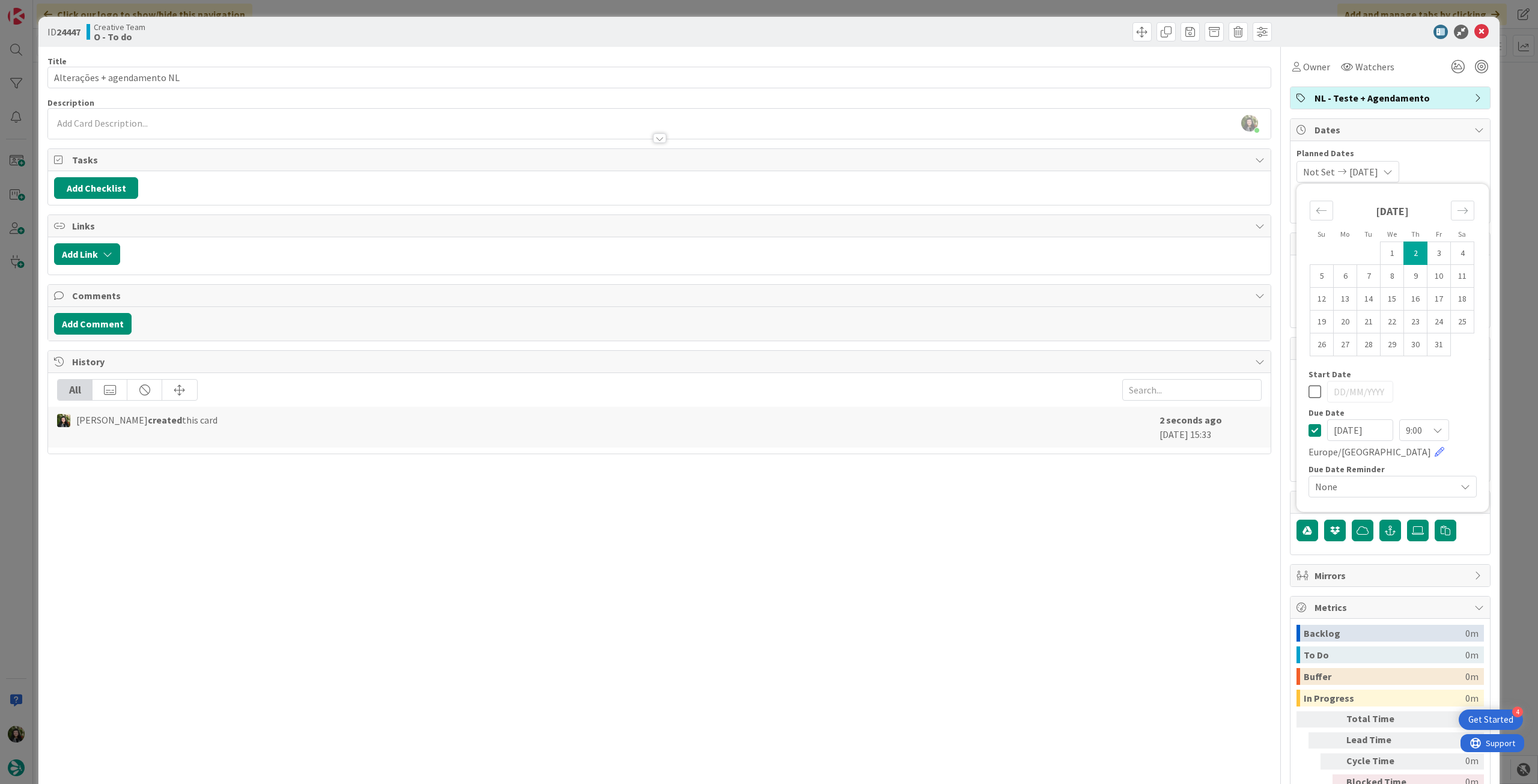
type input "[DATE]"
click at [1427, 247] on td "3" at bounding box center [1439, 253] width 24 height 23
type input "[DATE]"
click at [1308, 391] on icon at bounding box center [1314, 392] width 13 height 15
click at [1318, 63] on span "Owner" at bounding box center [1316, 67] width 27 height 15
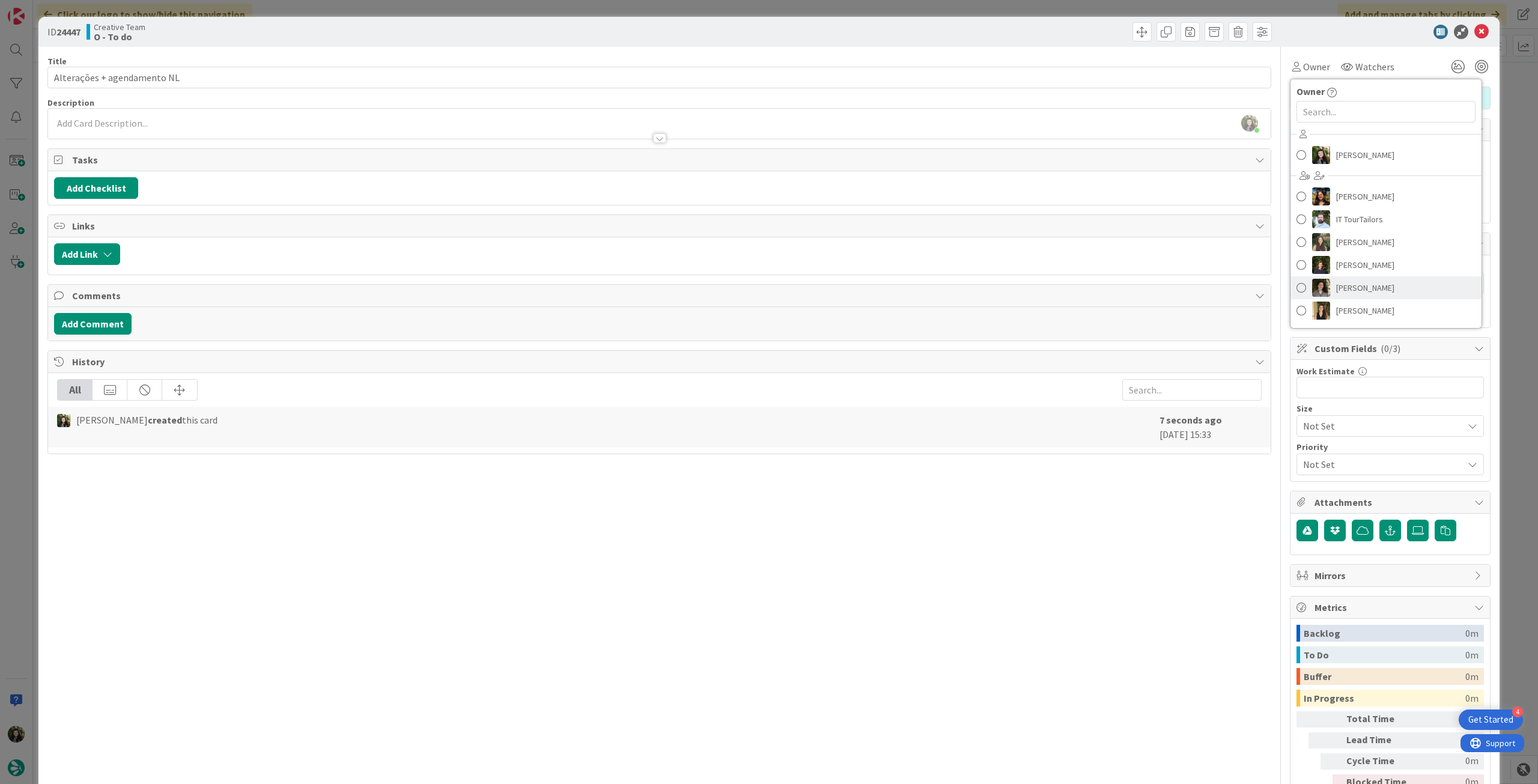
click at [1384, 290] on link "[PERSON_NAME]" at bounding box center [1386, 287] width 191 height 23
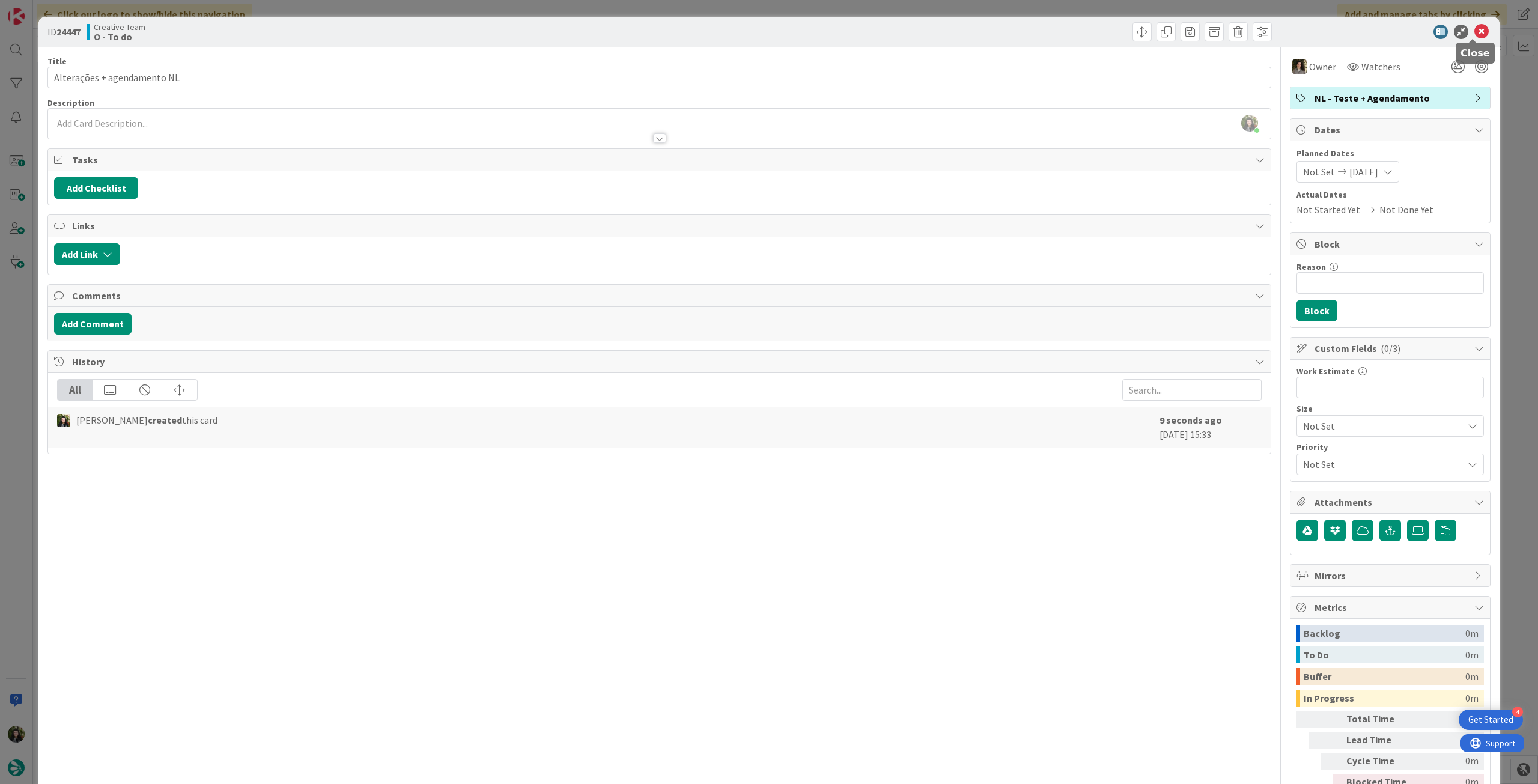
click at [1474, 33] on icon at bounding box center [1482, 32] width 15 height 15
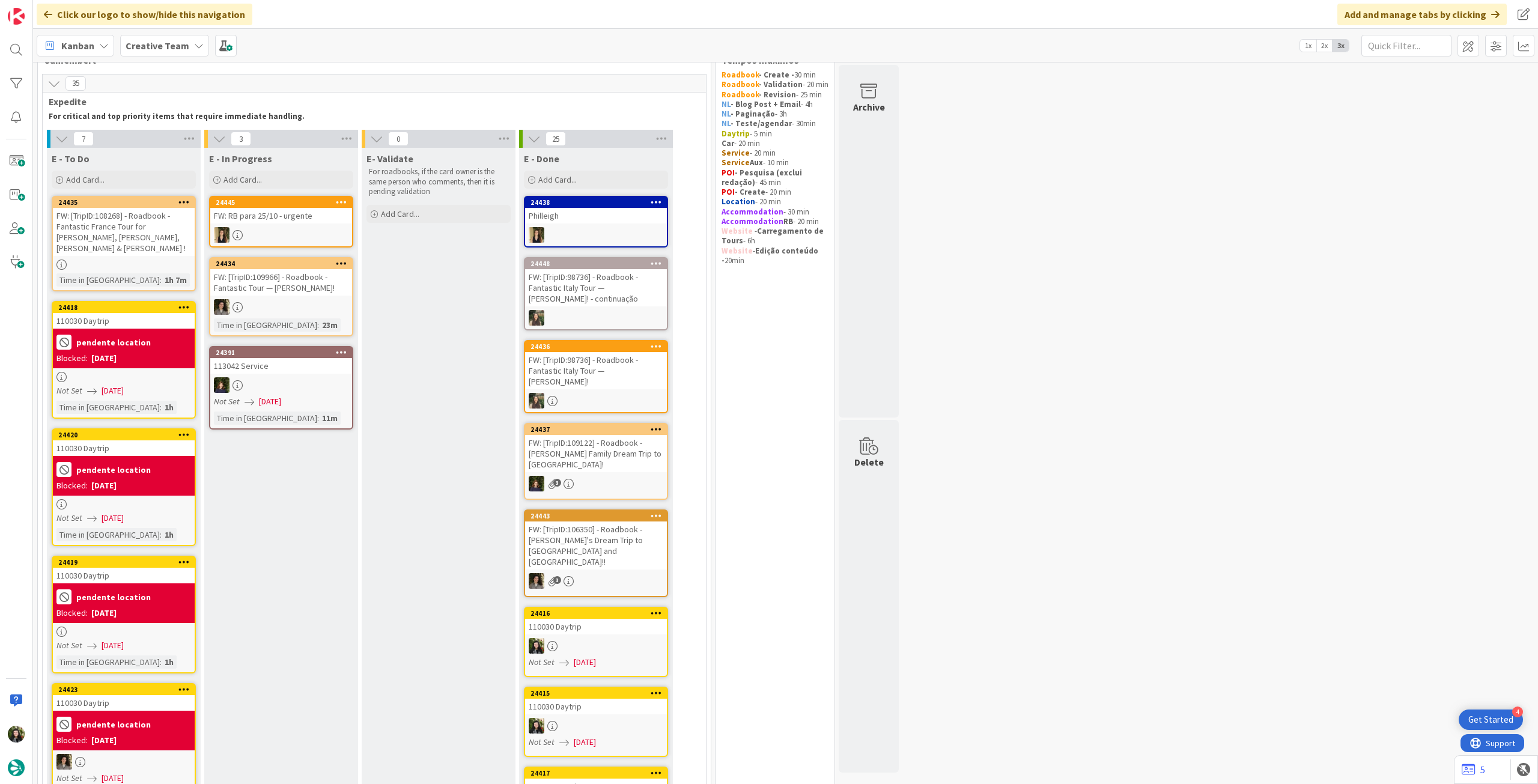
scroll to position [27, 0]
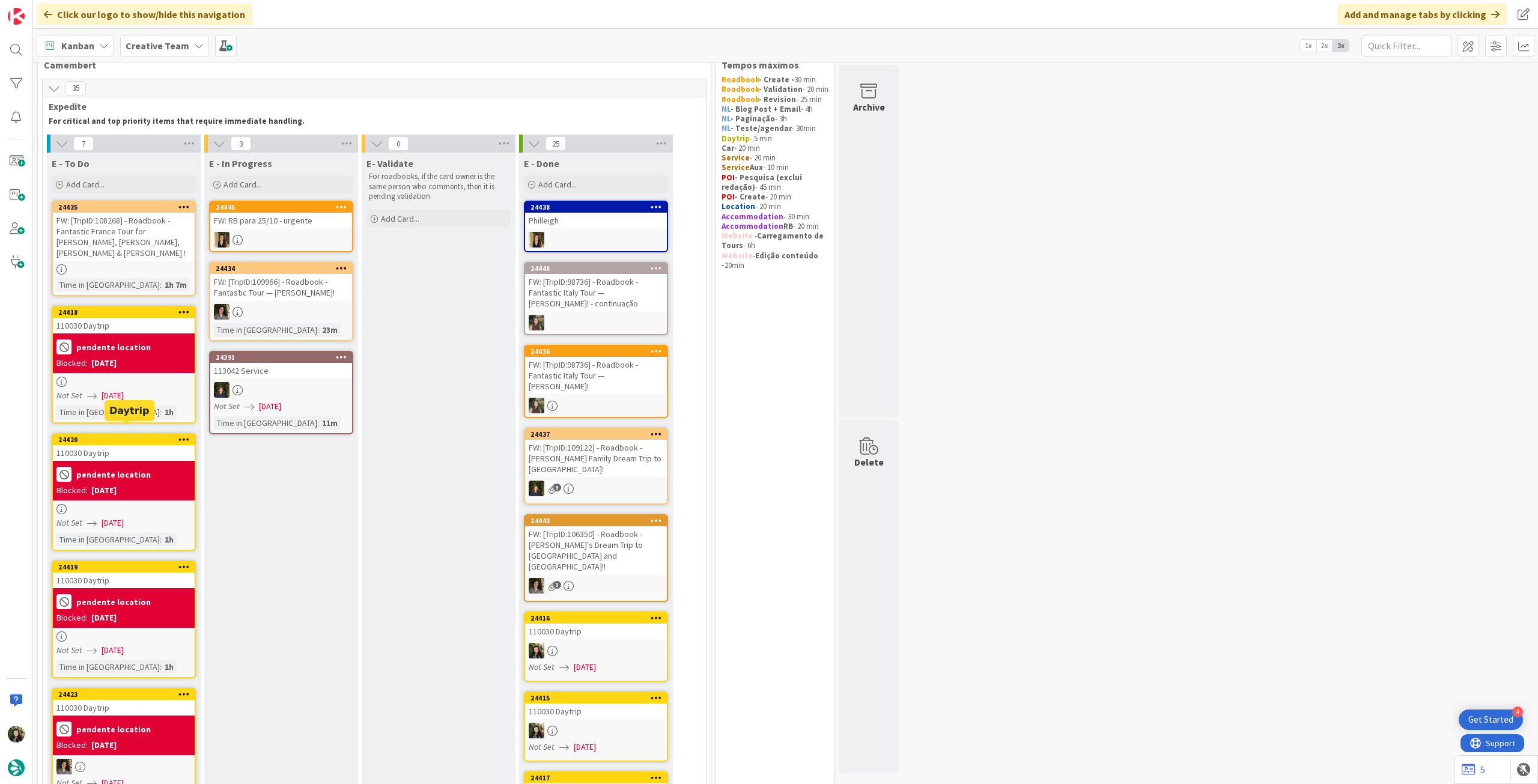
click at [102, 357] on div "[DATE]" at bounding box center [104, 363] width 25 height 13
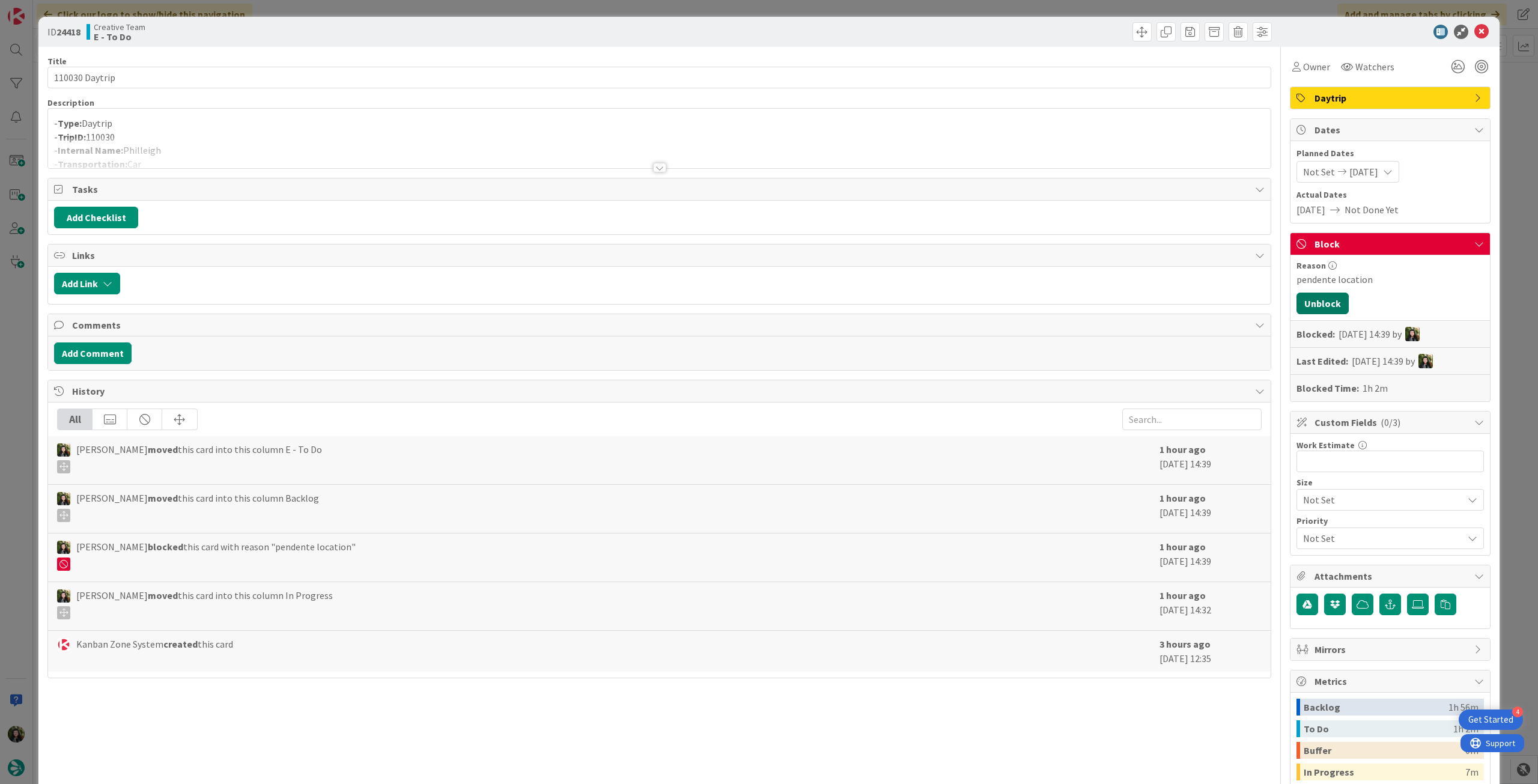
click at [1315, 307] on button "Unblock" at bounding box center [1322, 303] width 52 height 21
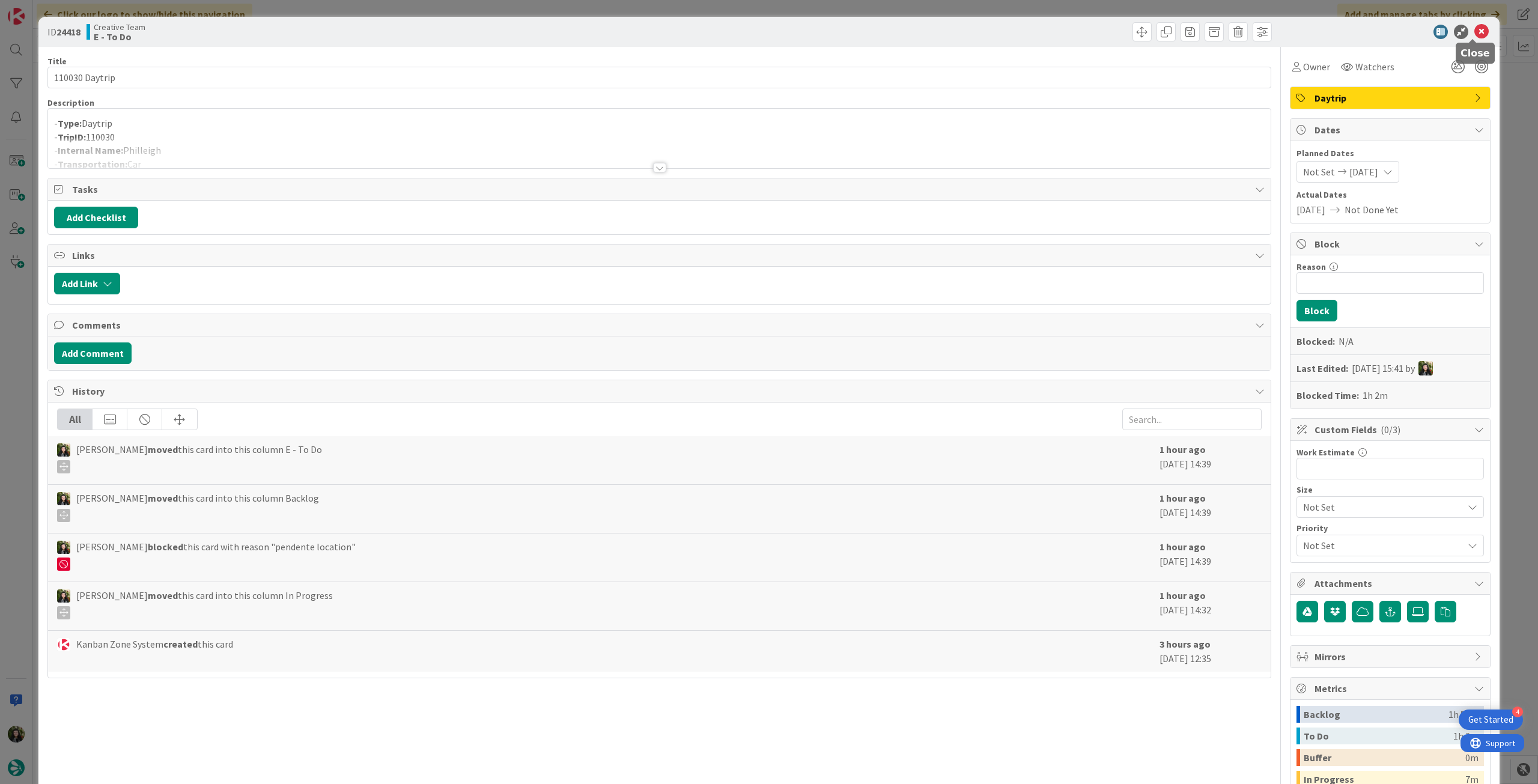
click at [1474, 30] on icon at bounding box center [1482, 32] width 15 height 15
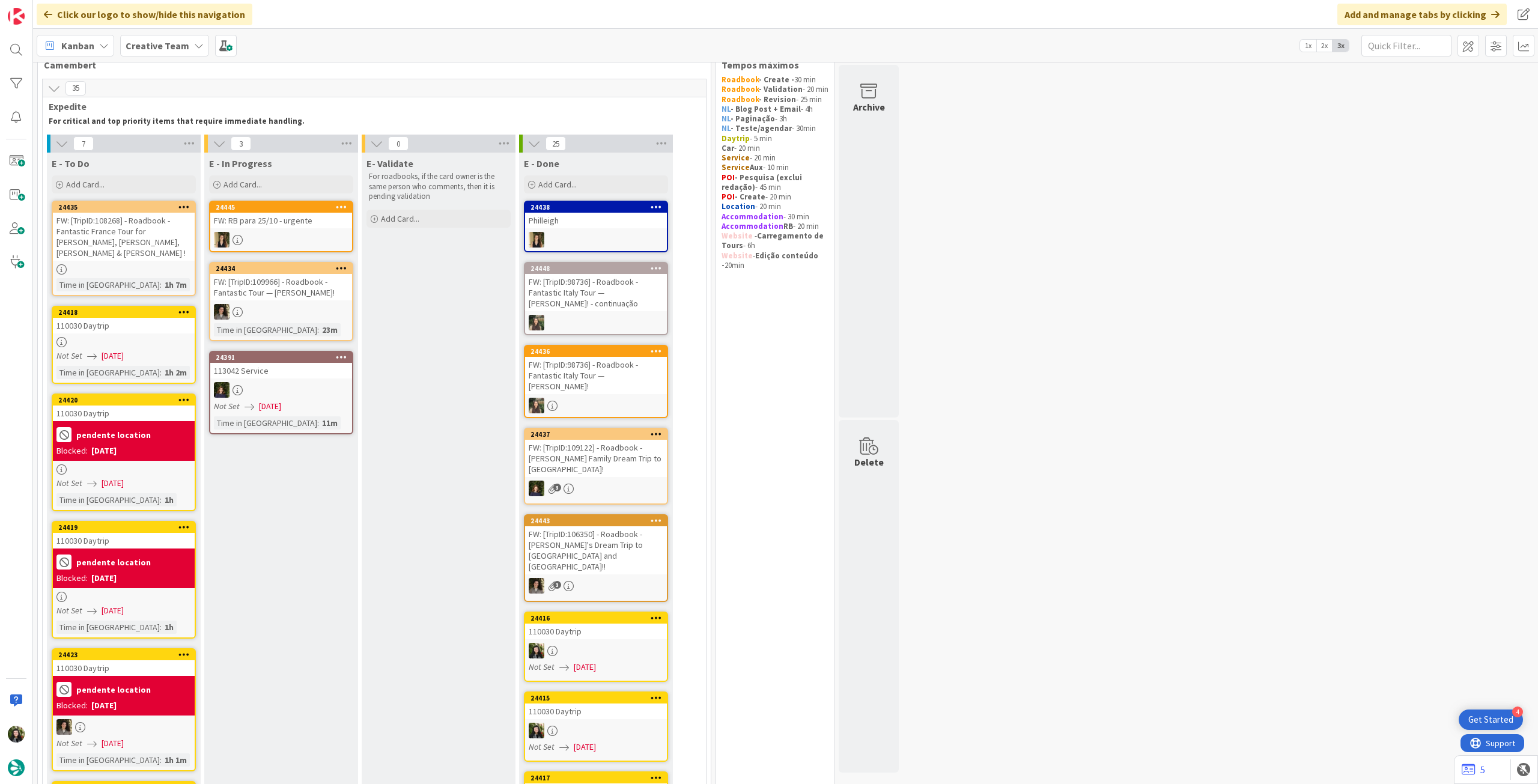
click at [145, 425] on div "pendente location" at bounding box center [123, 434] width 135 height 20
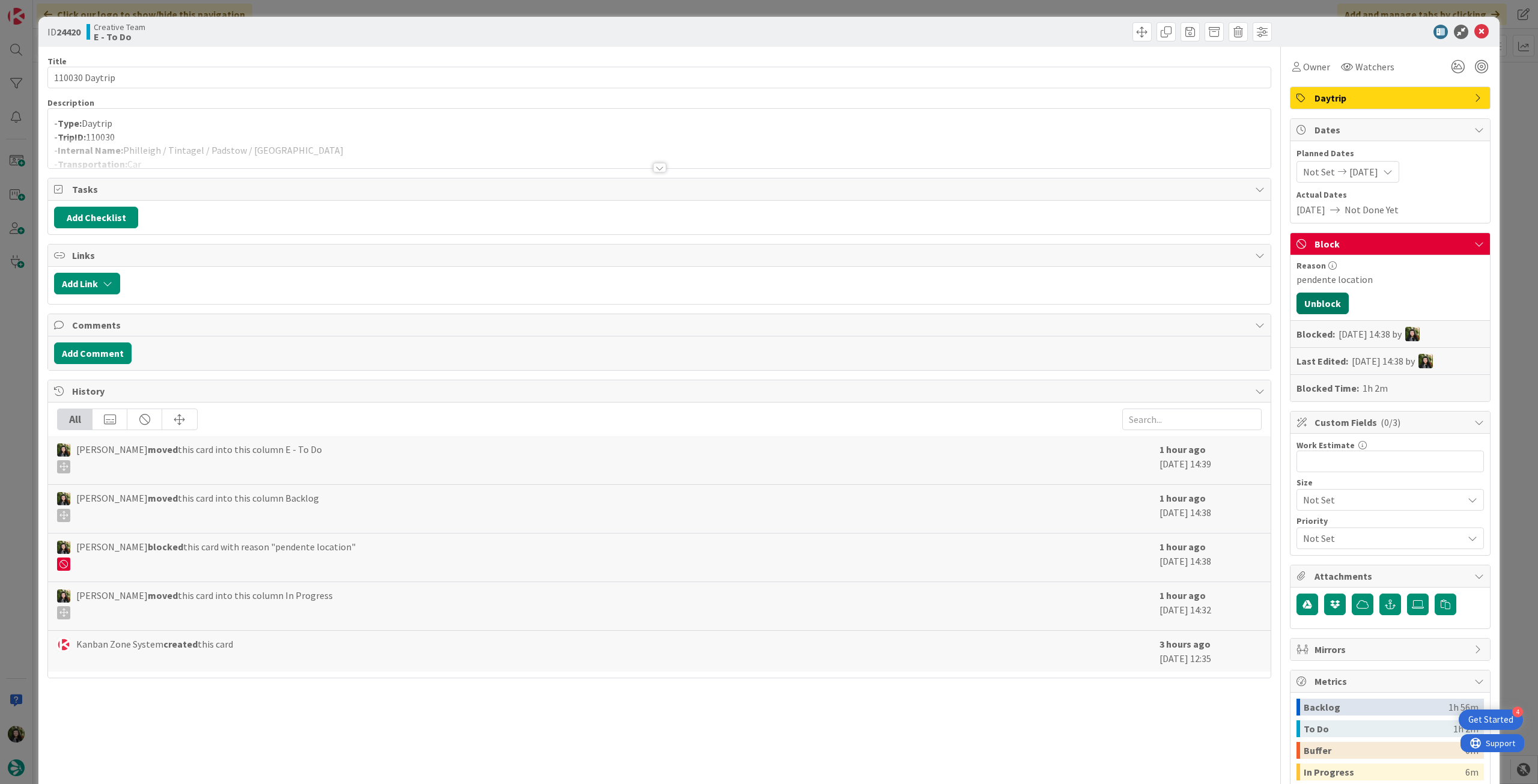
click at [1309, 305] on button "Unblock" at bounding box center [1322, 303] width 52 height 21
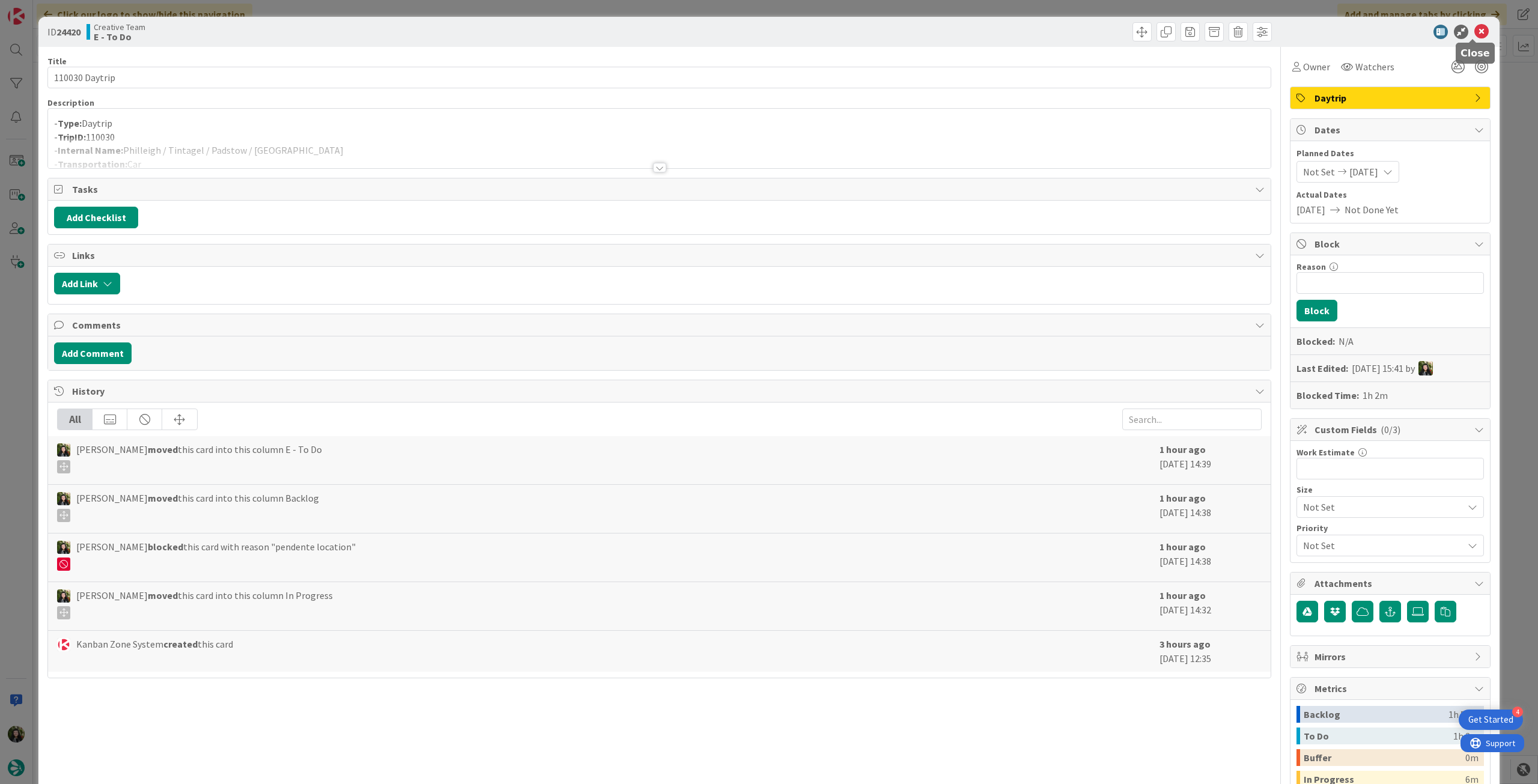
click at [1479, 32] on icon at bounding box center [1482, 32] width 15 height 15
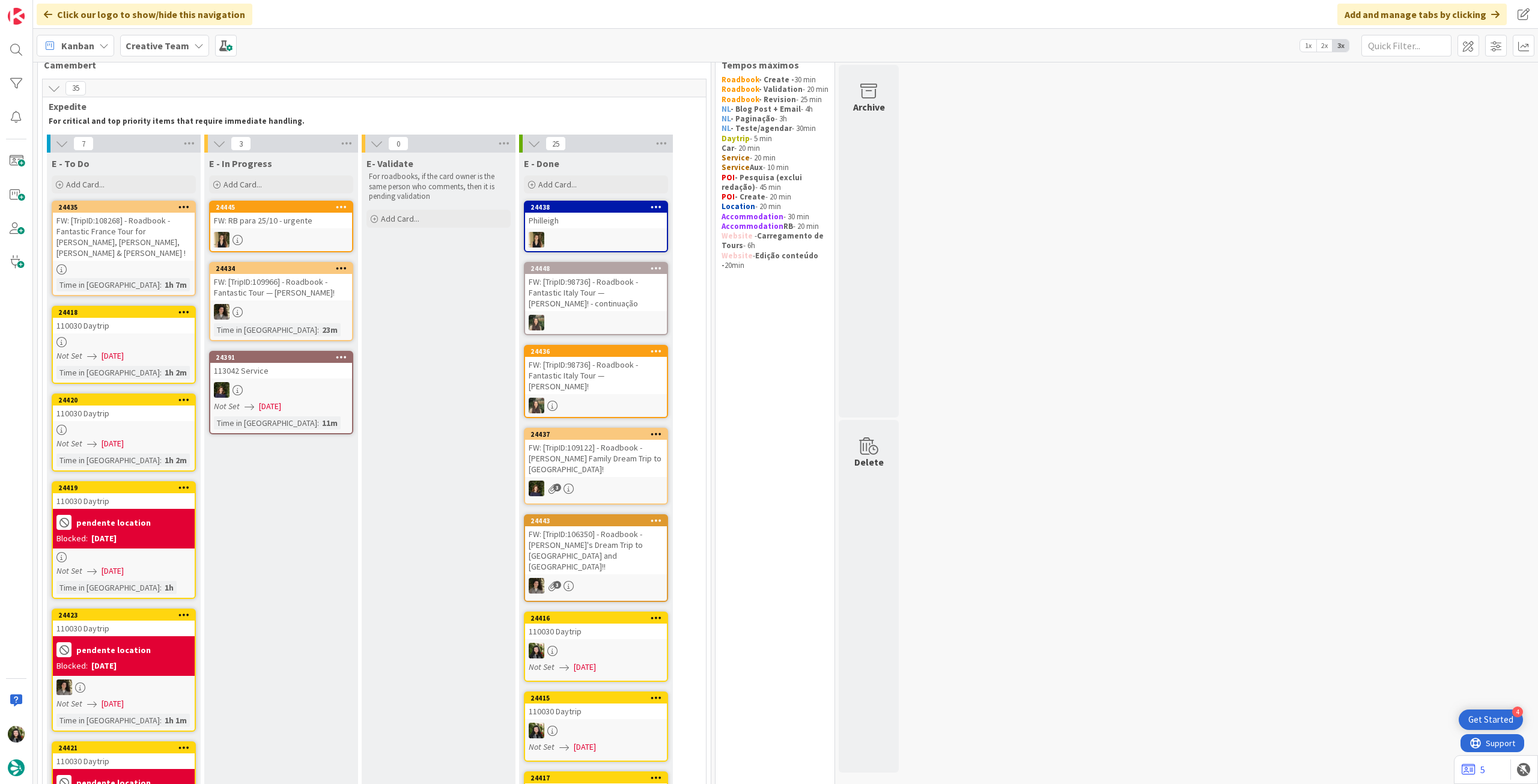
click at [160, 552] on div at bounding box center [124, 557] width 142 height 10
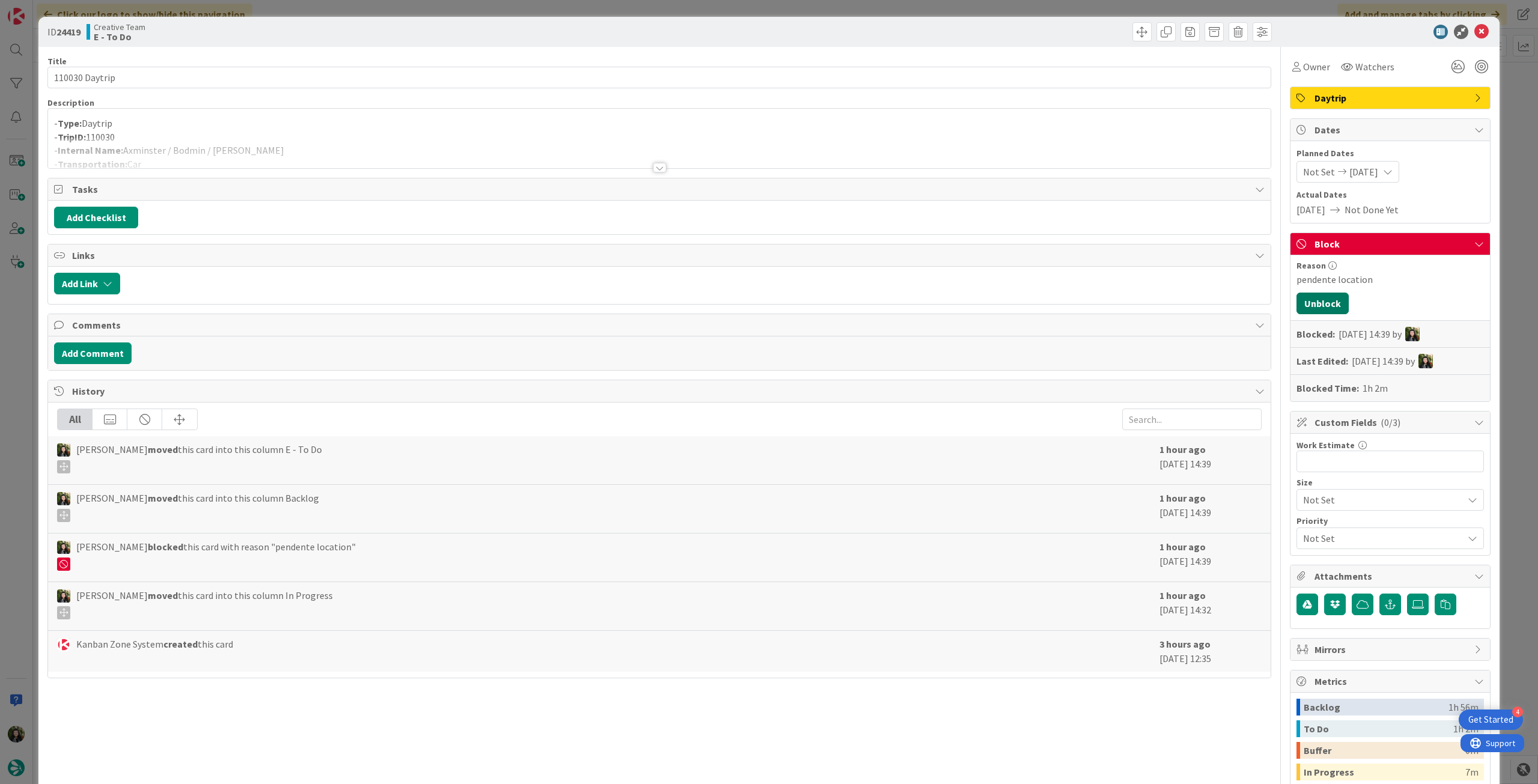
click at [1321, 309] on button "Unblock" at bounding box center [1322, 303] width 52 height 21
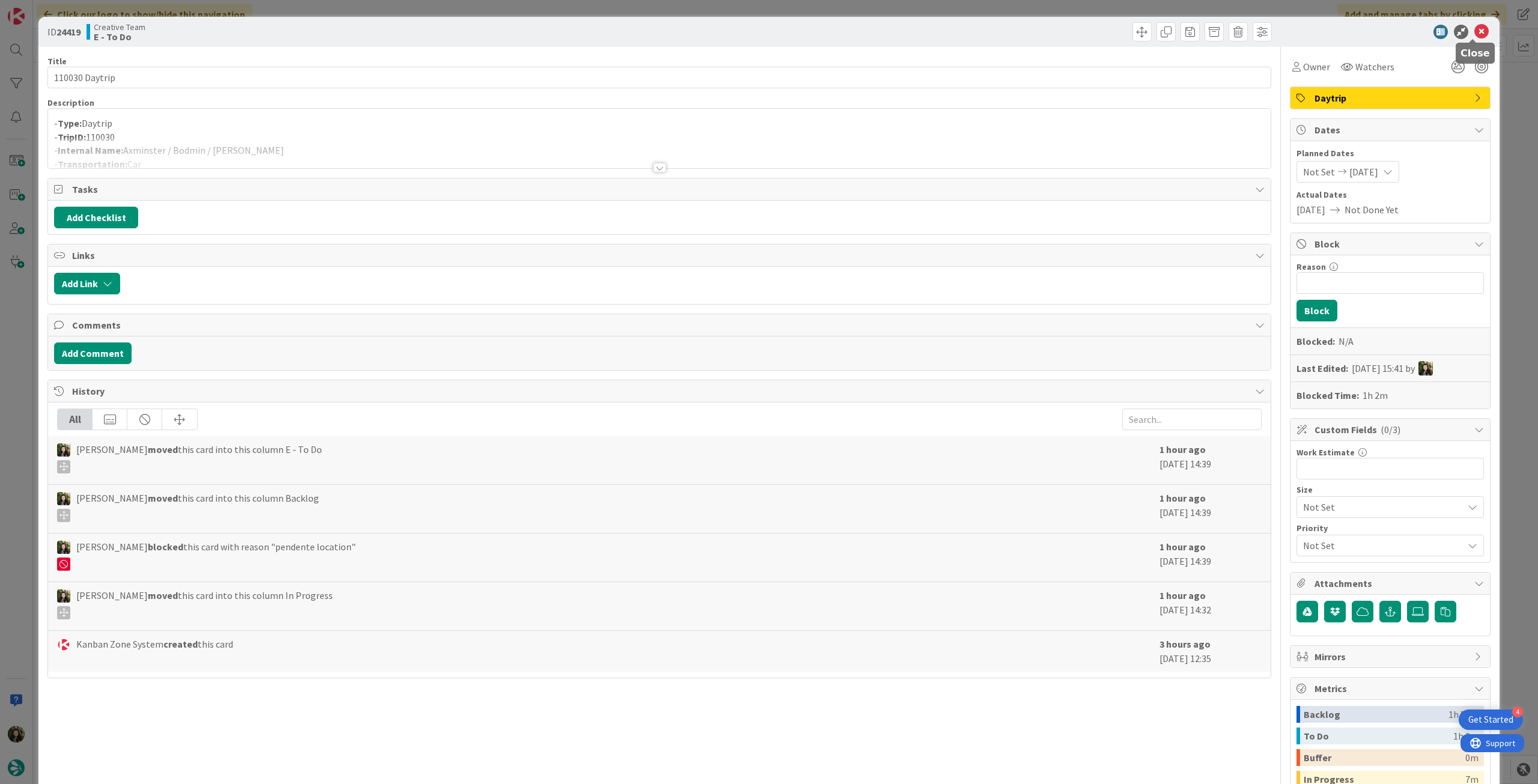
click at [1474, 37] on icon at bounding box center [1482, 32] width 15 height 15
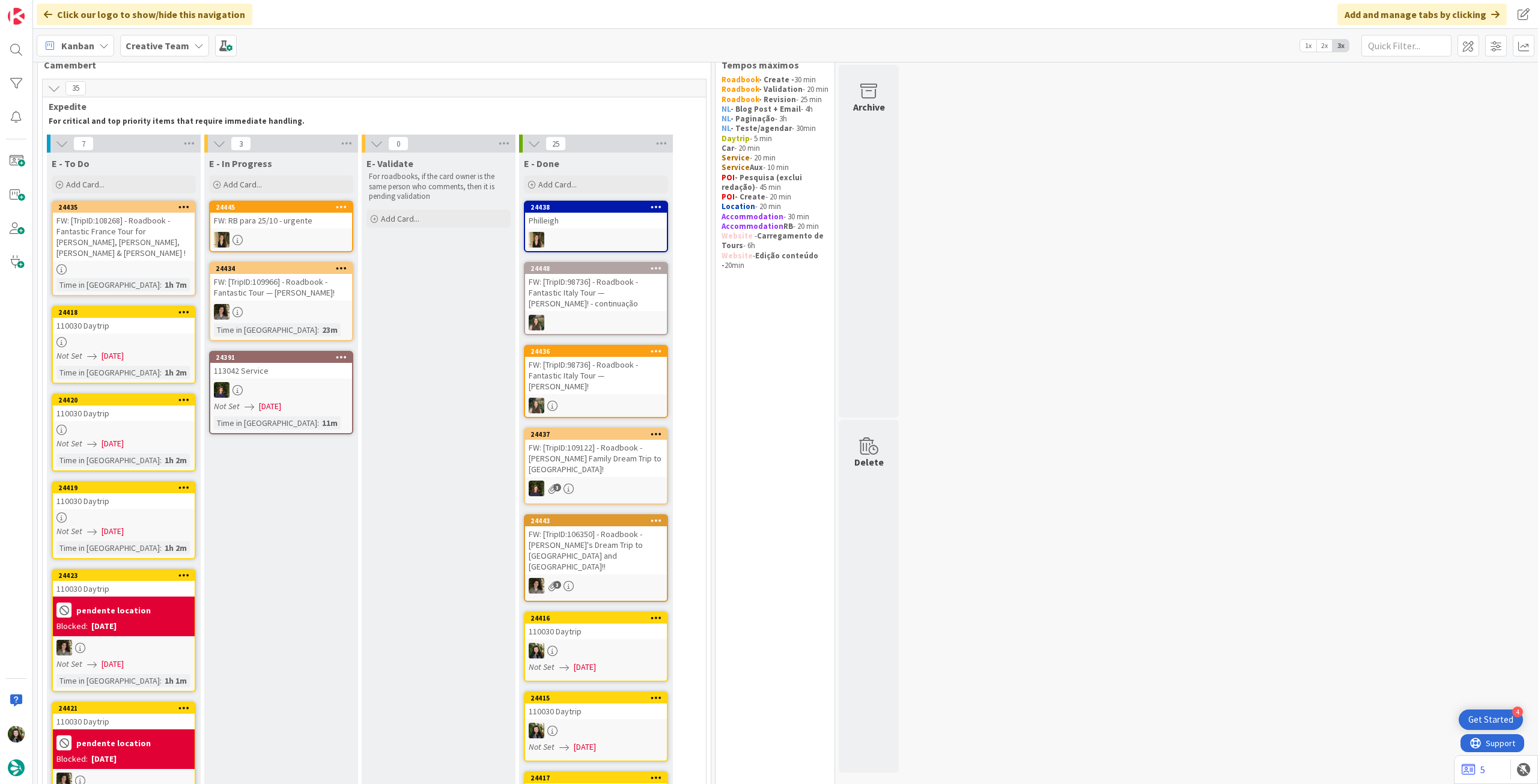
scroll to position [108, 0]
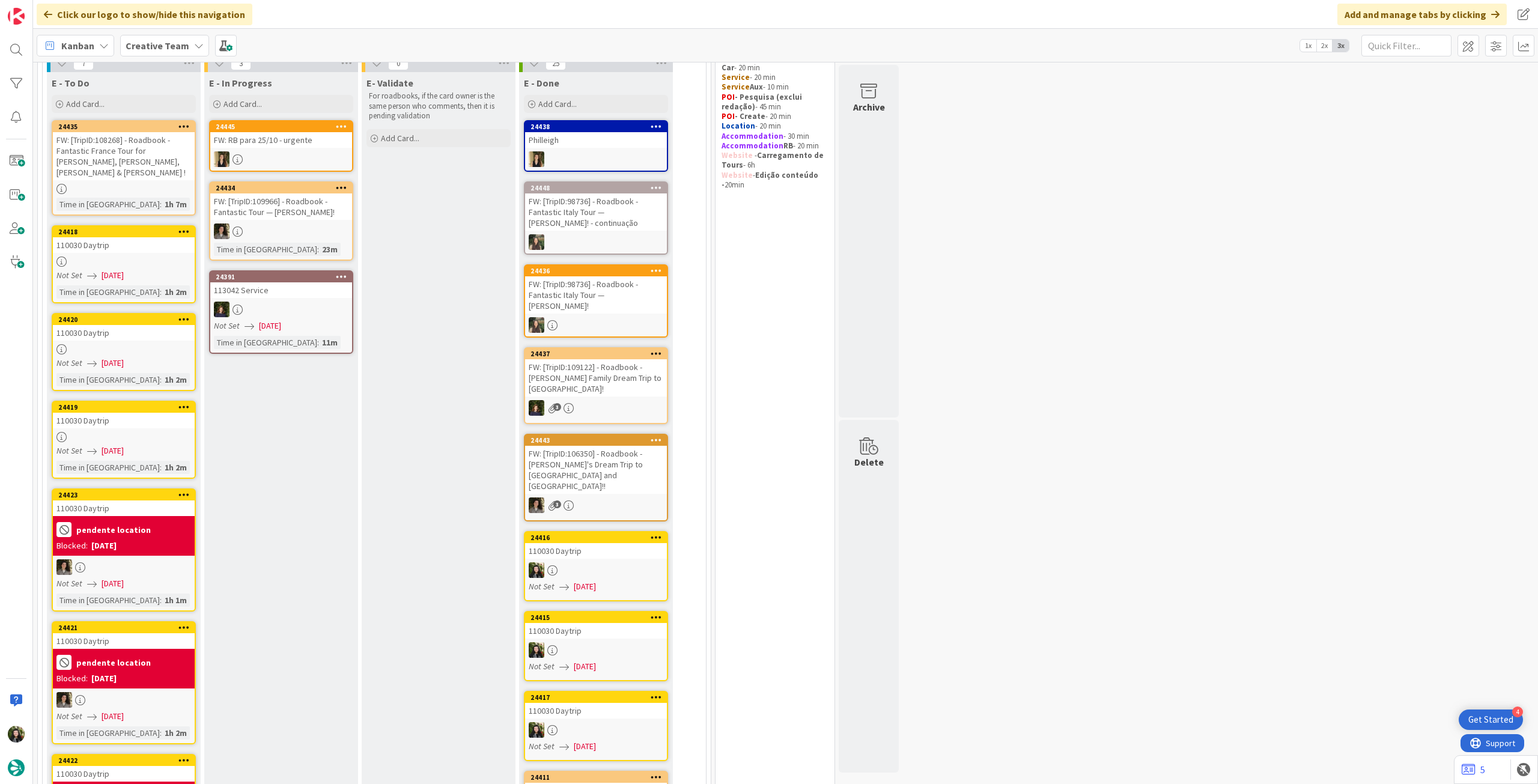
click at [166, 539] on div "Blocked: [DATE]" at bounding box center [123, 545] width 135 height 13
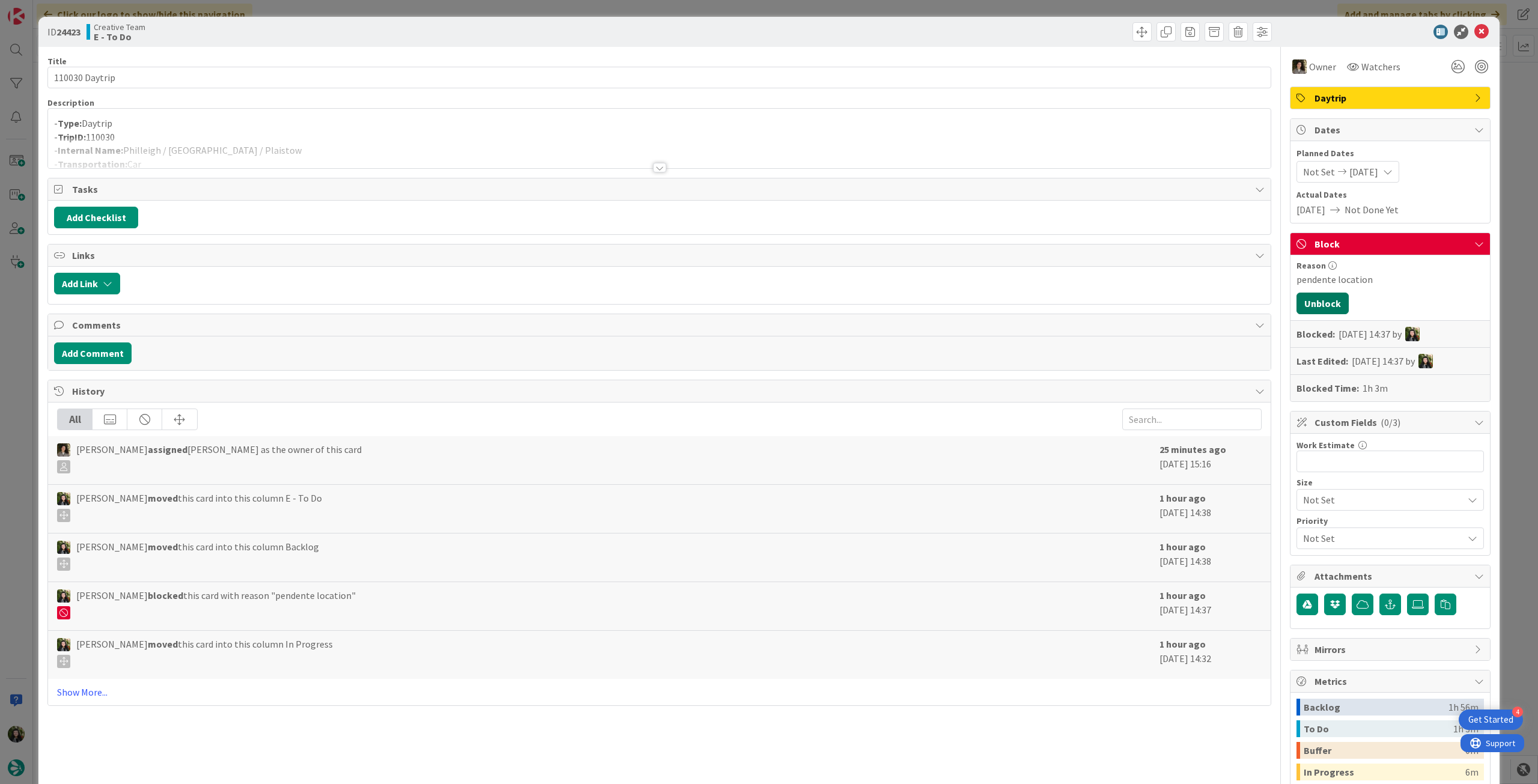
click at [1314, 307] on button "Unblock" at bounding box center [1322, 303] width 52 height 21
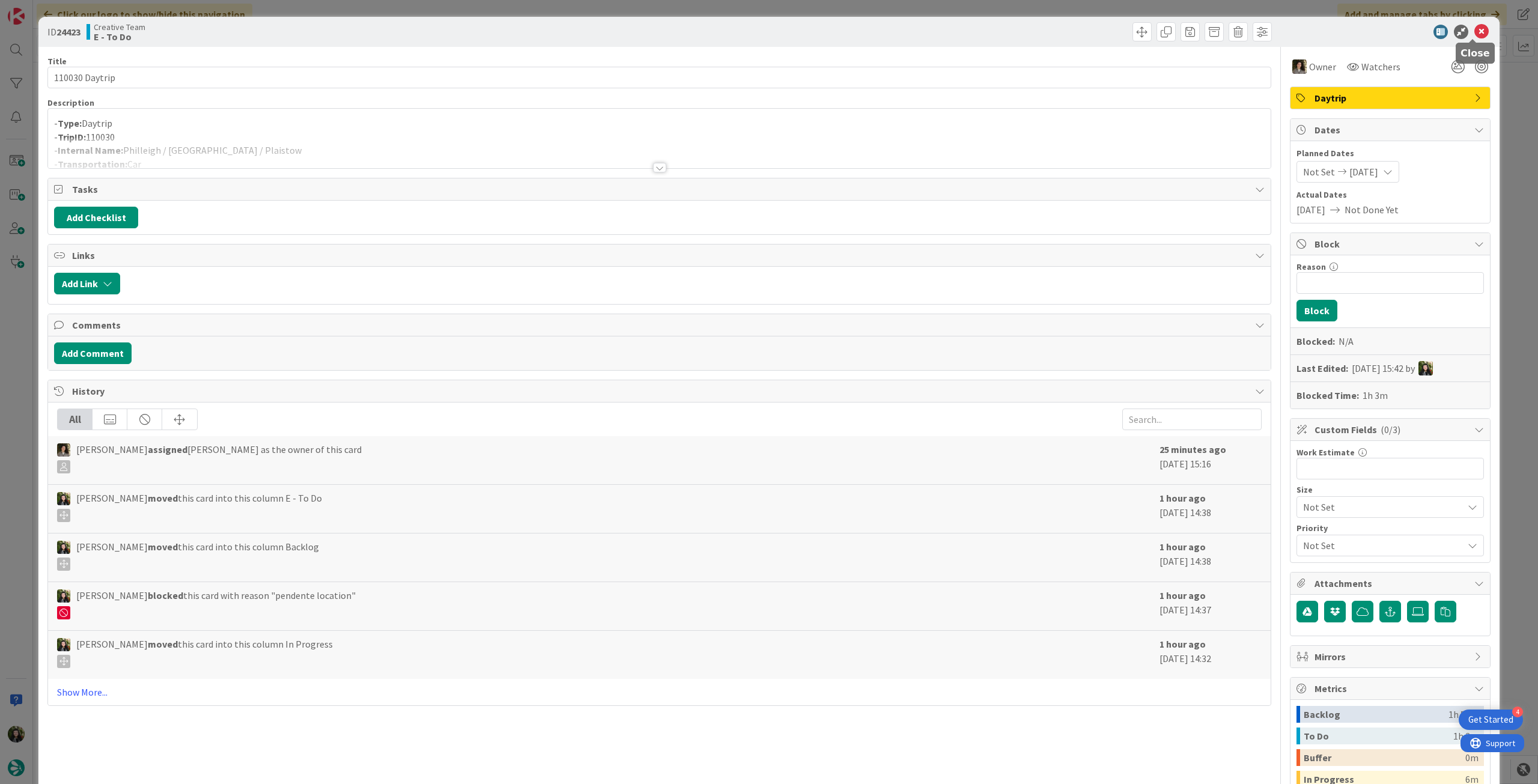
click at [1474, 34] on icon at bounding box center [1482, 32] width 15 height 15
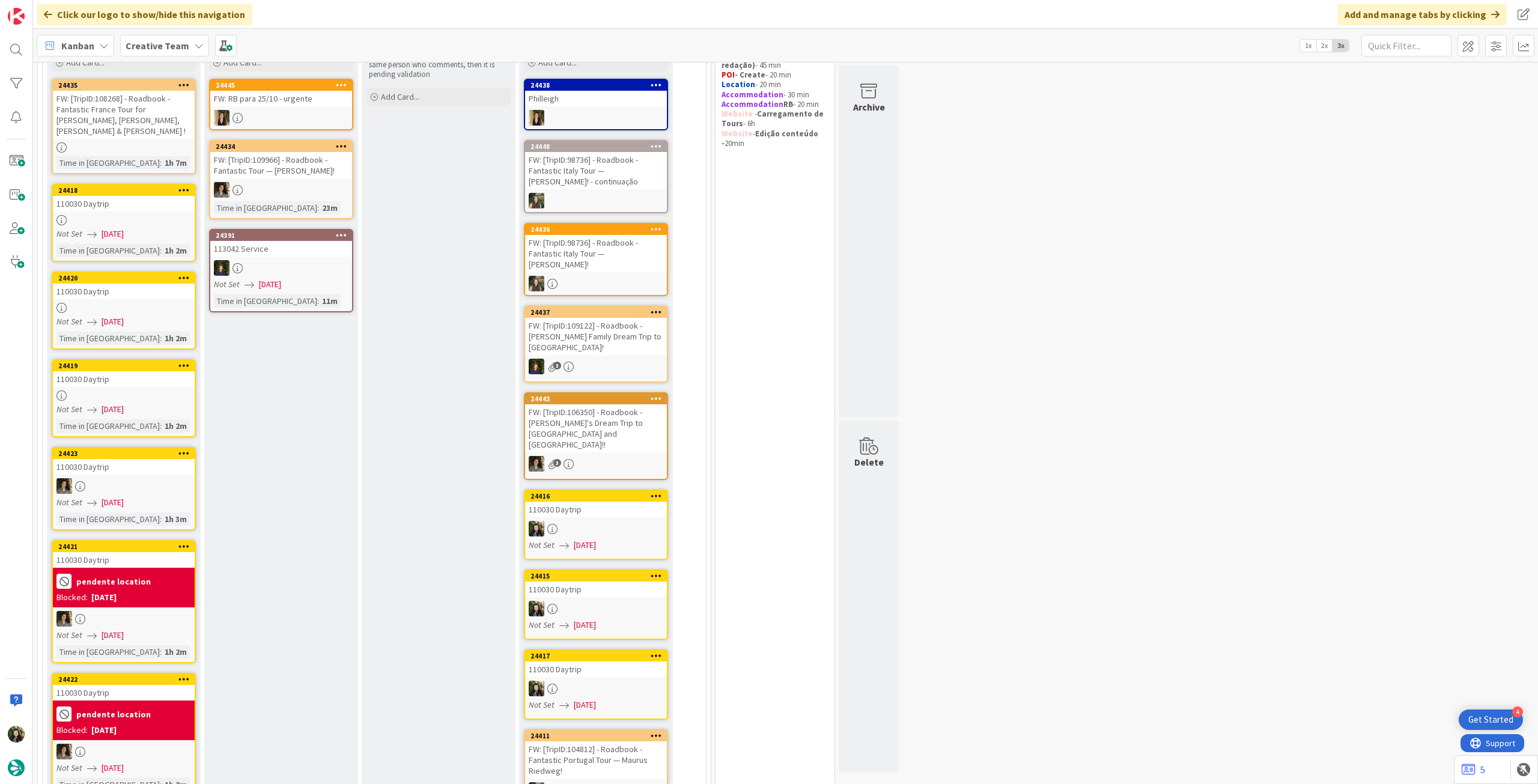
scroll to position [188, 0]
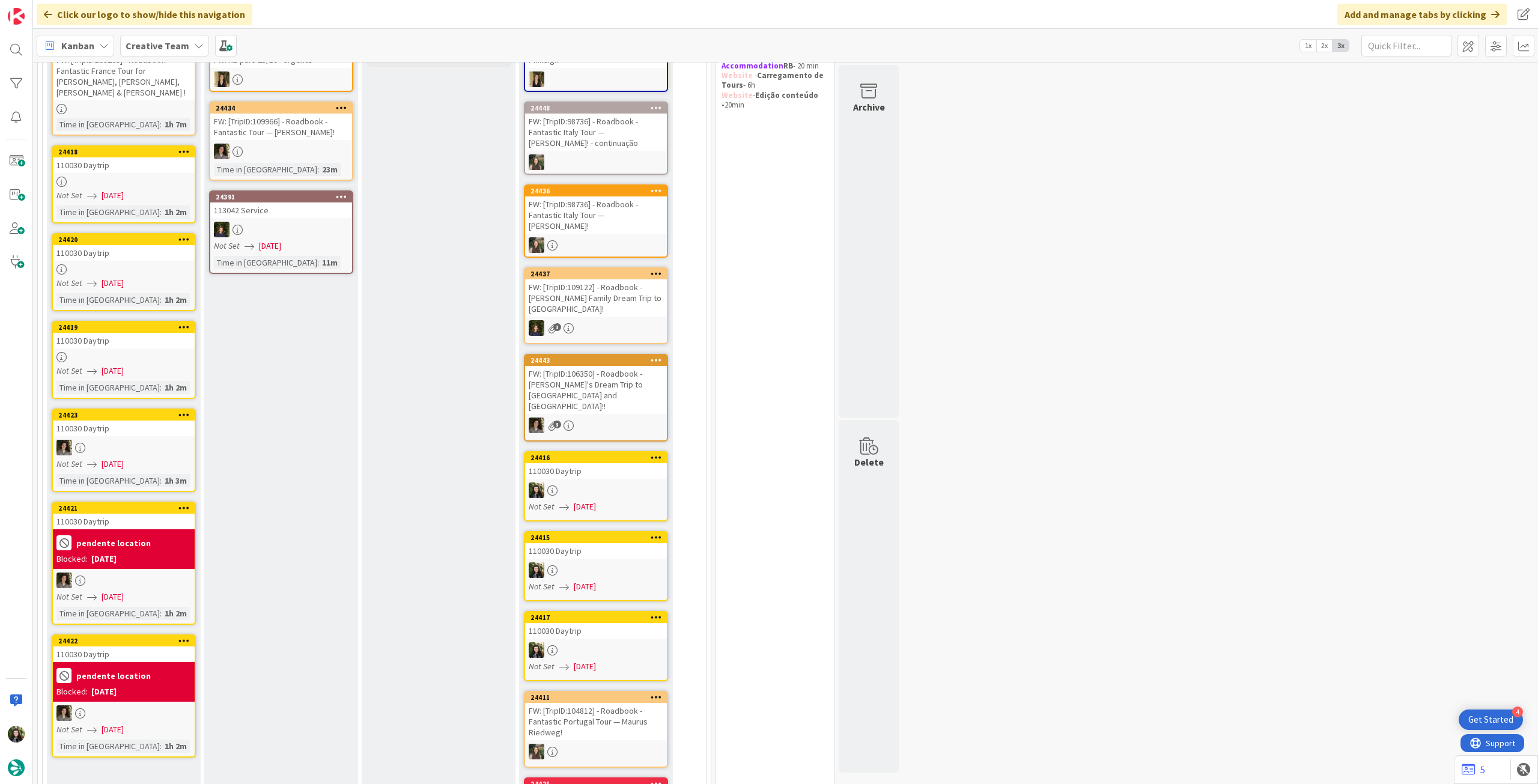
click at [100, 539] on b "pendente location" at bounding box center [113, 542] width 75 height 8
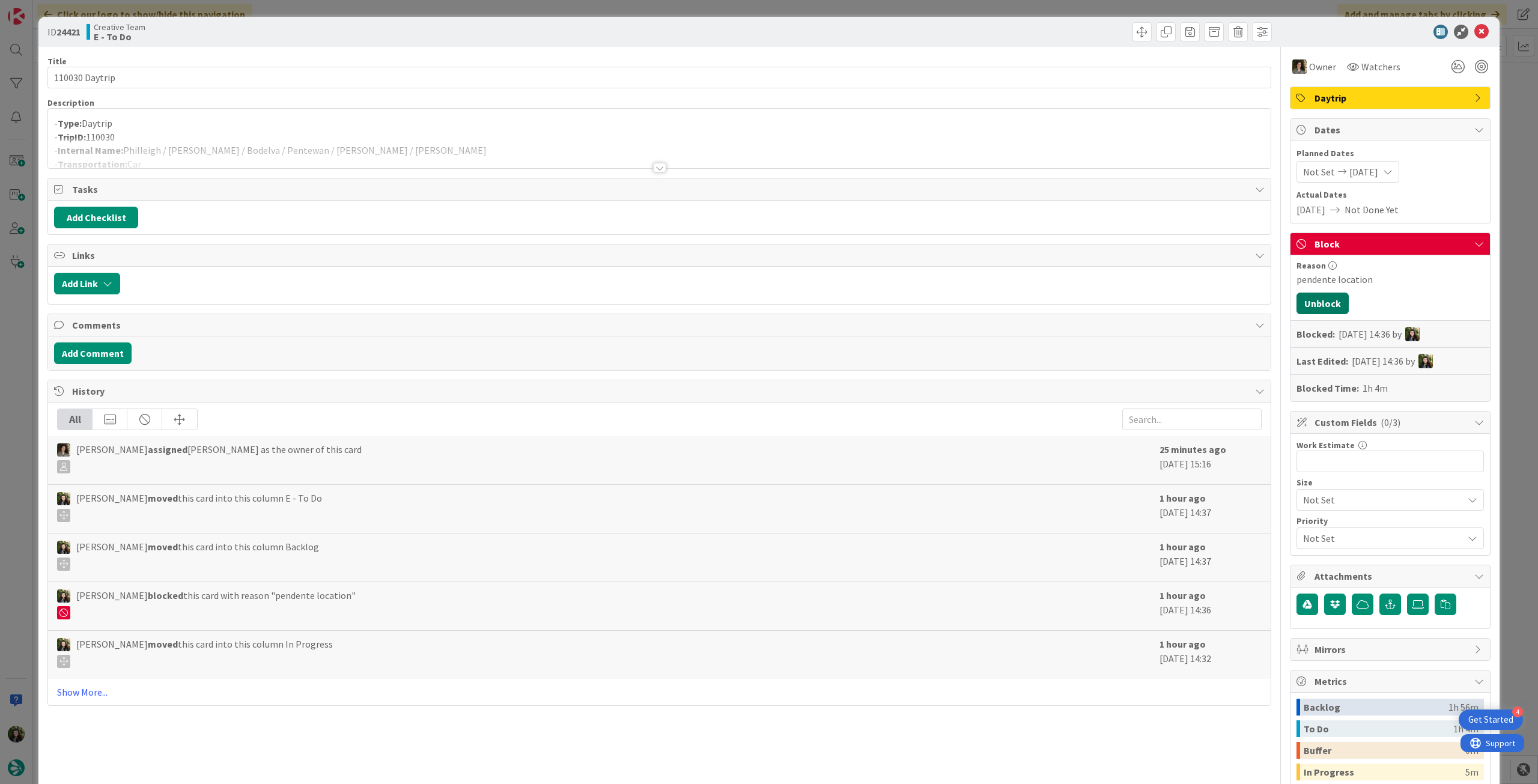
click at [1317, 307] on button "Unblock" at bounding box center [1322, 303] width 52 height 21
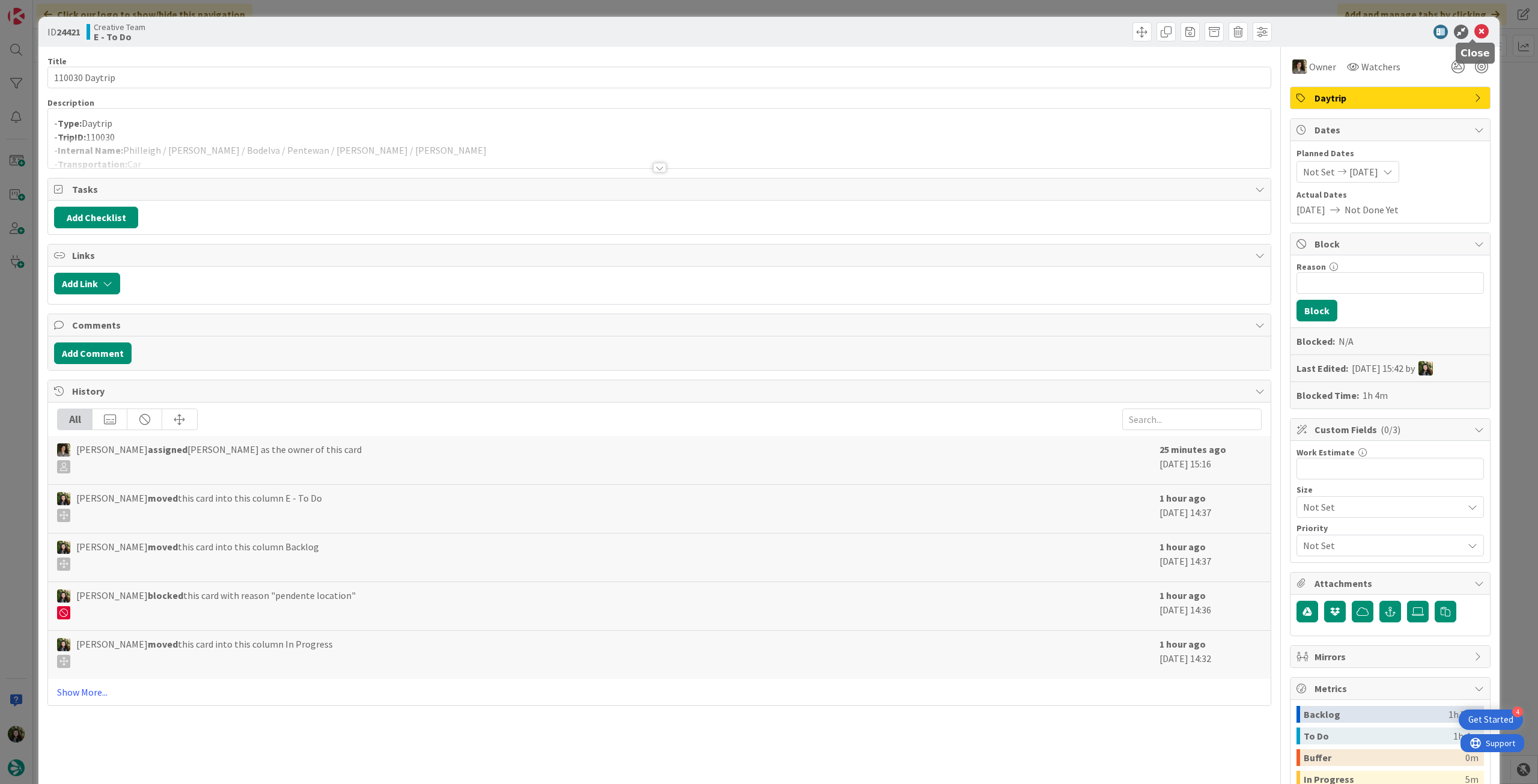
click at [1475, 32] on icon at bounding box center [1482, 32] width 15 height 15
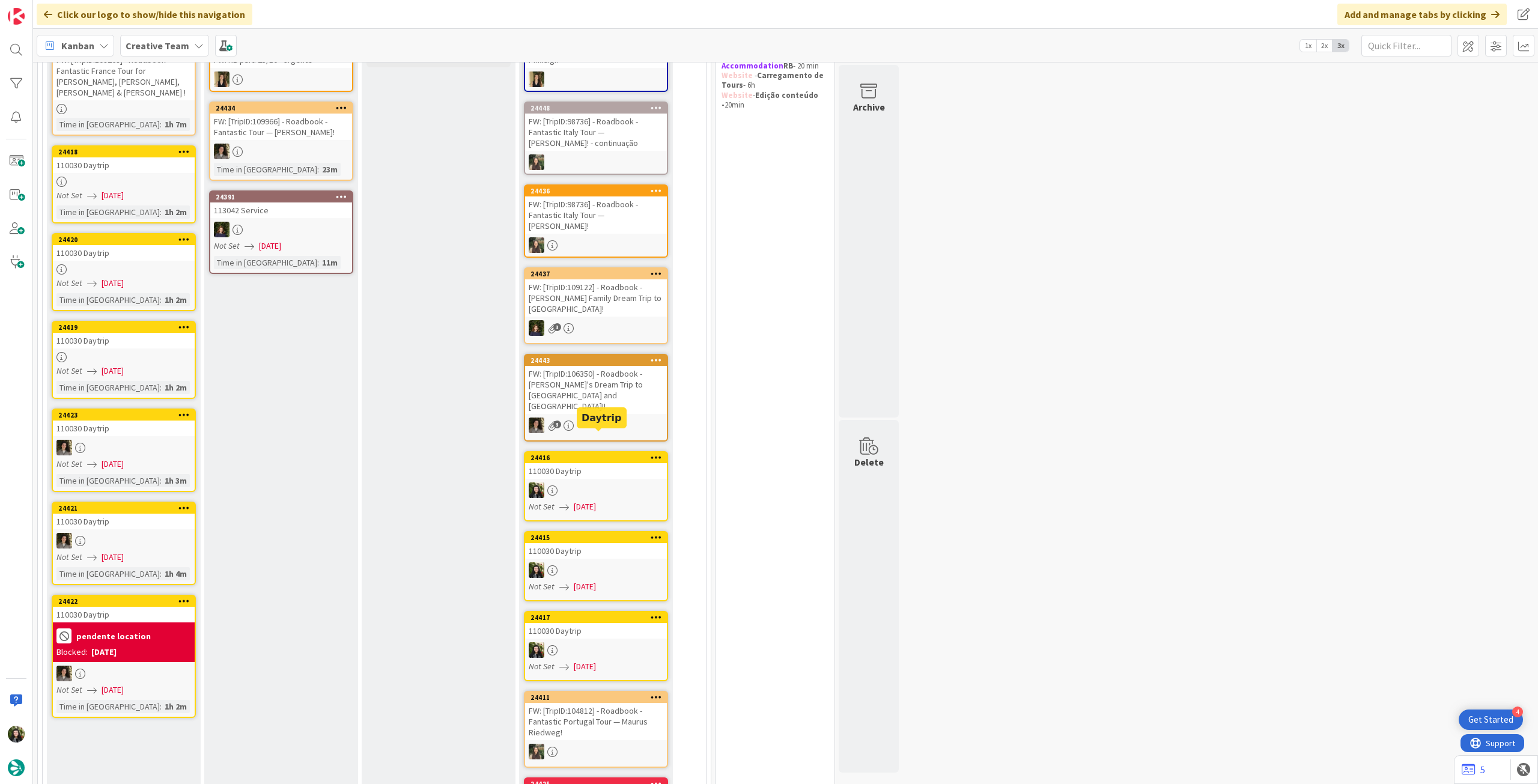
click at [137, 671] on div "24422 110030 Daytrip pendente location Blocked: [DATE] Not Set [DATE] Time in […" at bounding box center [123, 656] width 144 height 123
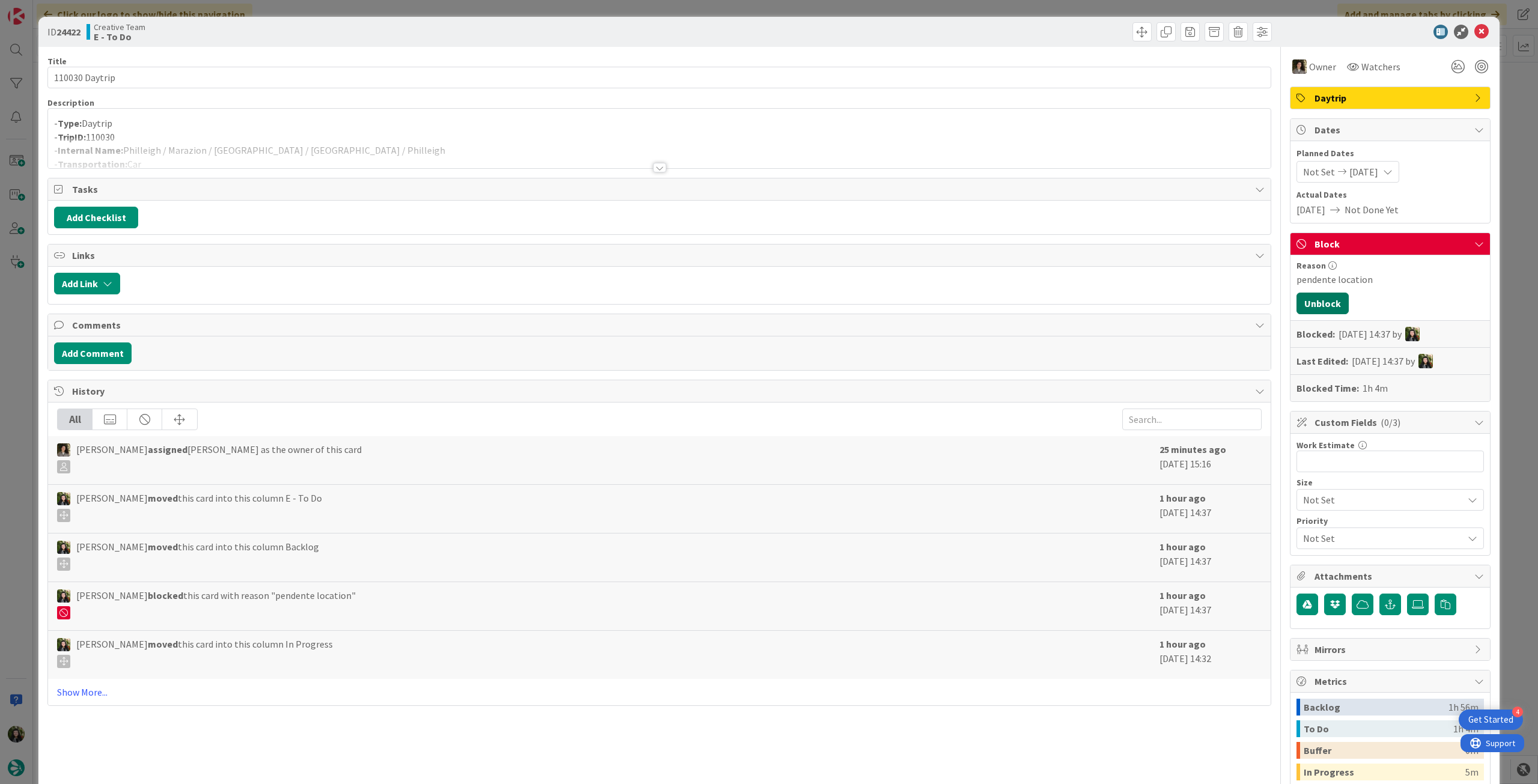
click at [1316, 300] on button "Unblock" at bounding box center [1322, 303] width 52 height 21
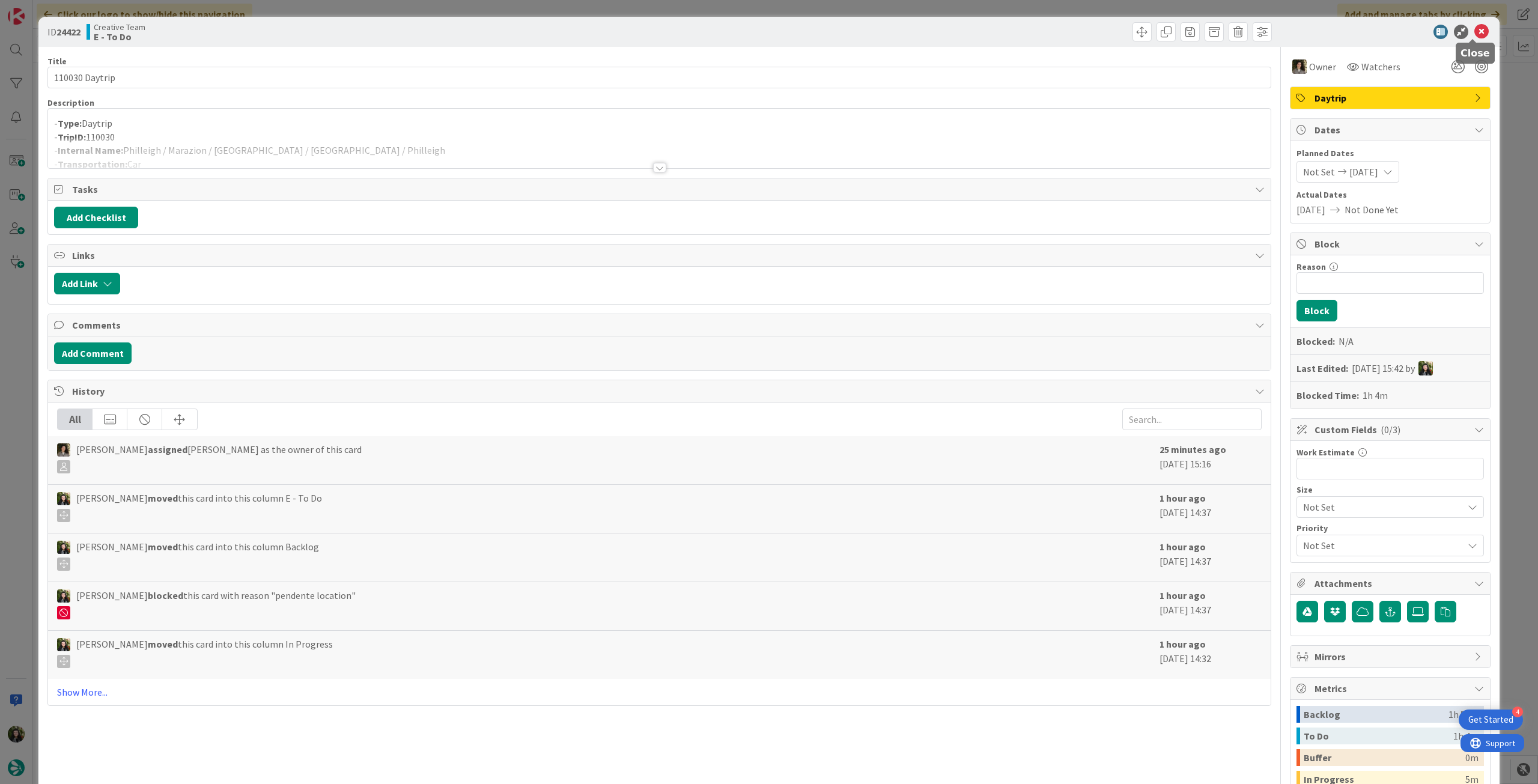
click at [1479, 32] on icon at bounding box center [1482, 32] width 15 height 15
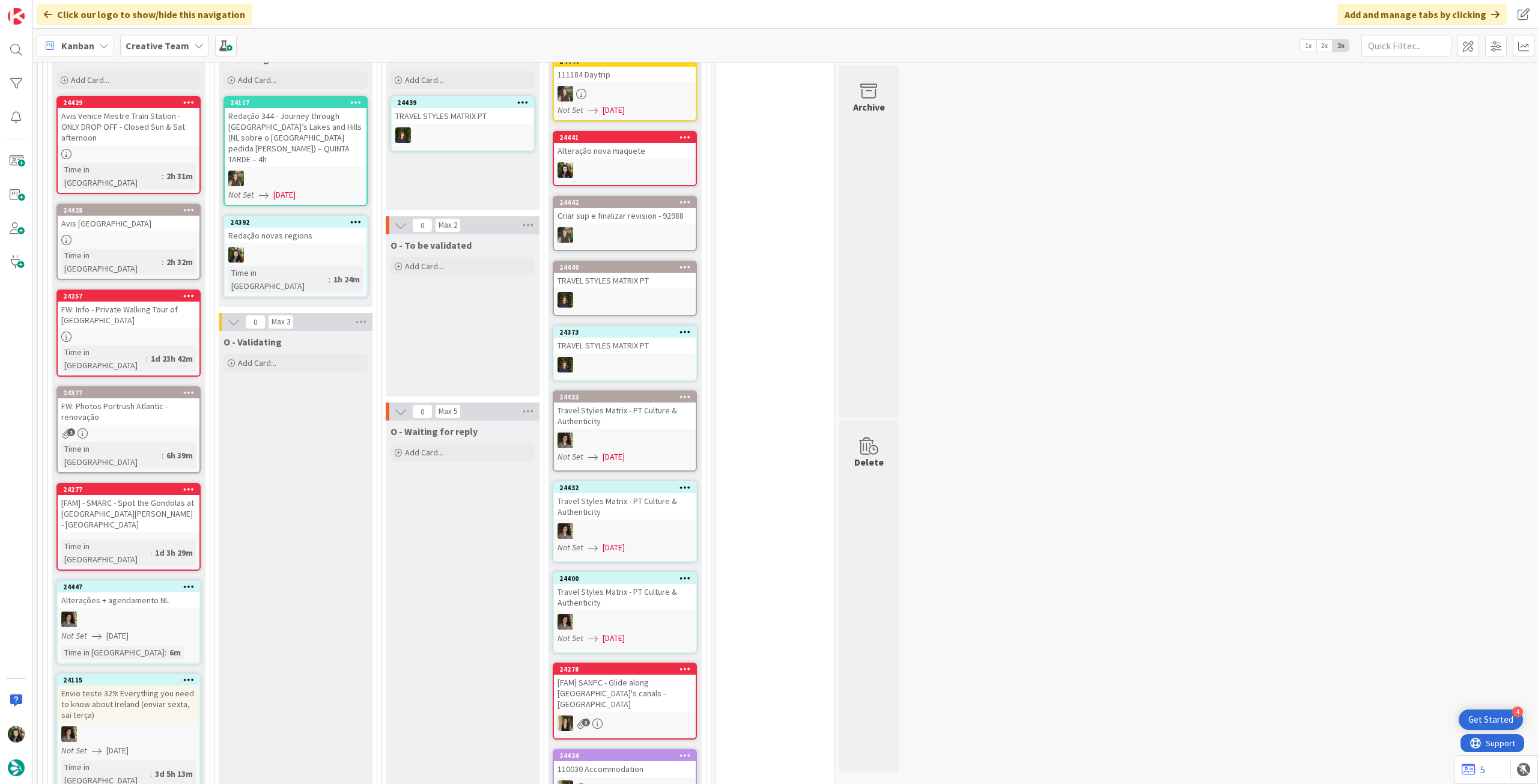
scroll to position [1041, 0]
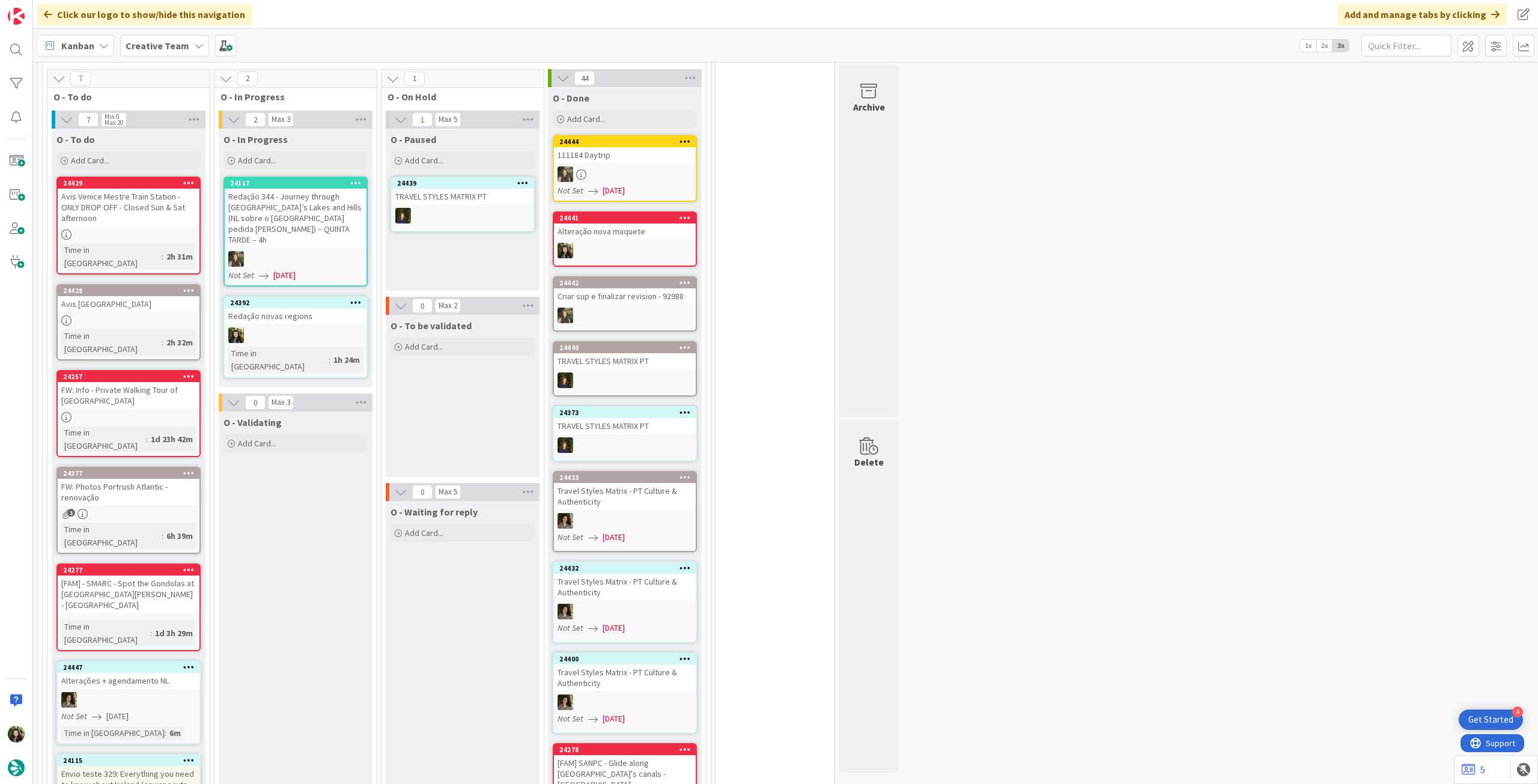
drag, startPoint x: 164, startPoint y: 46, endPoint x: 162, endPoint y: 53, distance: 7.3
click at [162, 48] on b "Creative Team" at bounding box center [157, 46] width 64 height 12
click at [178, 183] on div "Creative Team - Análise" at bounding box center [222, 172] width 183 height 23
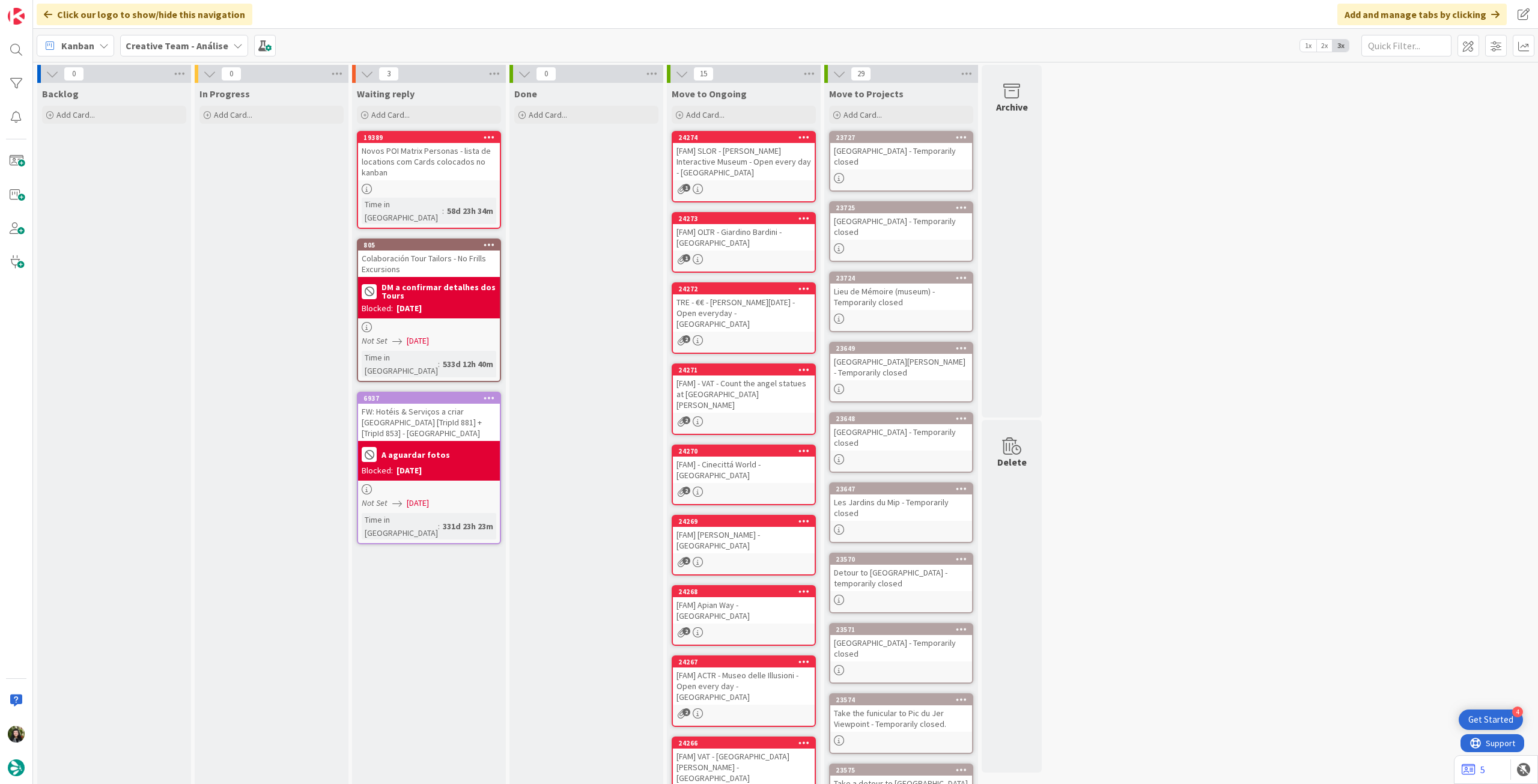
click at [181, 48] on b "Creative Team - Análise" at bounding box center [177, 46] width 103 height 12
click at [174, 181] on div "Creative Team" at bounding box center [222, 172] width 183 height 23
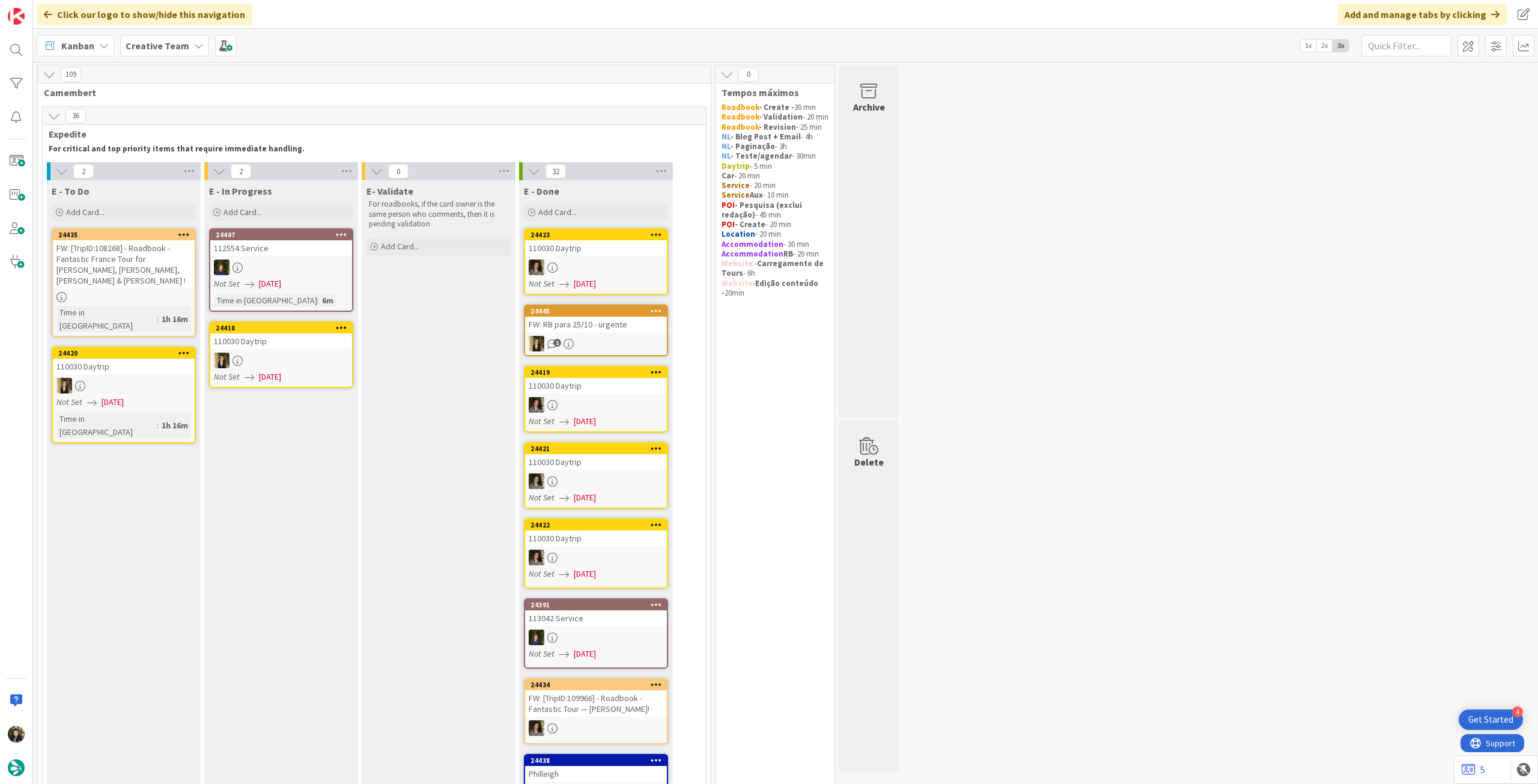
click at [185, 37] on div "Creative Team" at bounding box center [165, 45] width 89 height 21
click at [180, 173] on h4 "Creative Team - Análise" at bounding box center [215, 171] width 163 height 12
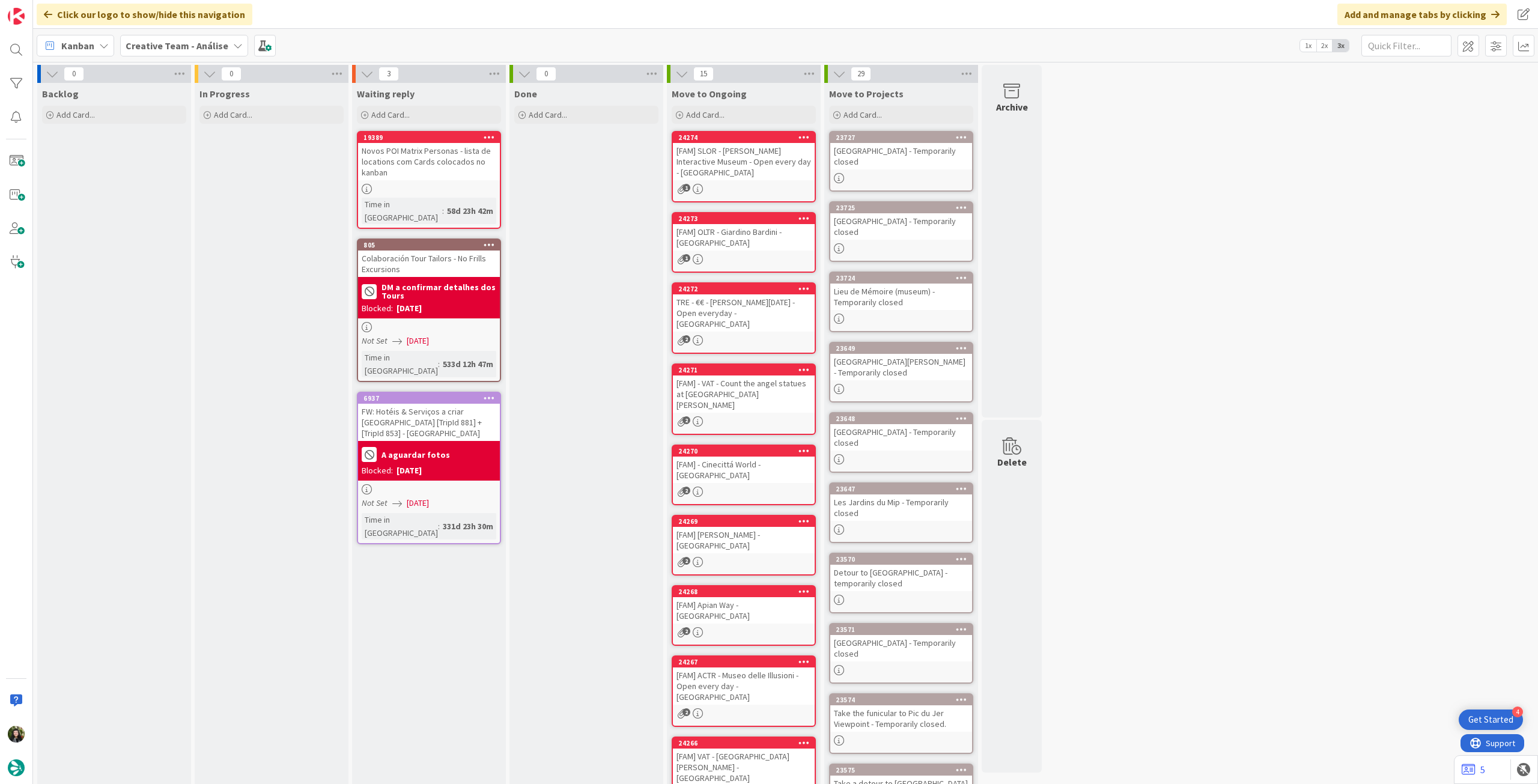
click at [175, 38] on span "Creative Team - Análise" at bounding box center [177, 46] width 103 height 15
click at [186, 170] on h4 "Creative Team" at bounding box center [215, 171] width 163 height 12
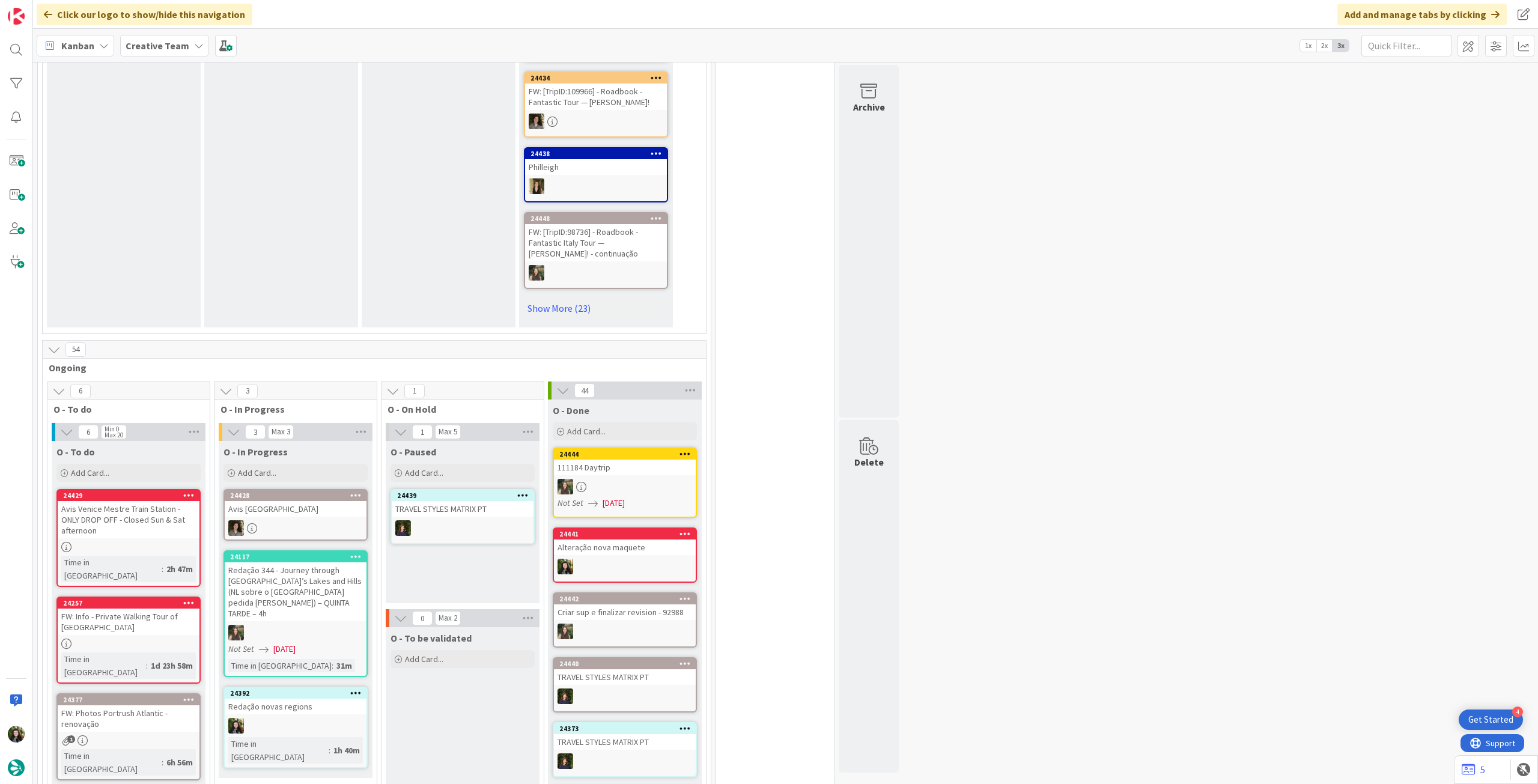
scroll to position [801, 0]
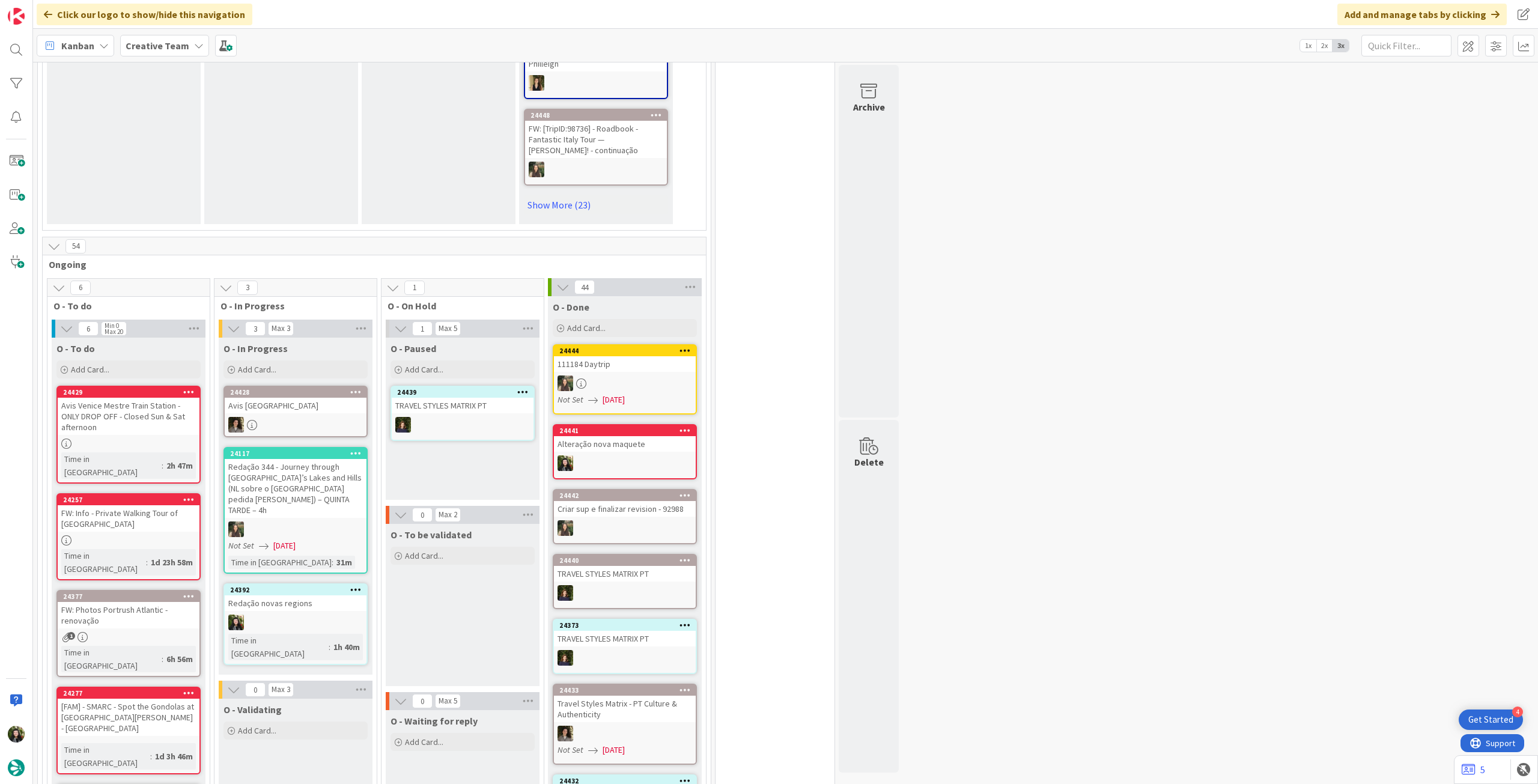
click at [205, 47] on div "Kanban Creative Team 1x 2x 3x" at bounding box center [786, 45] width 1505 height 33
click at [197, 46] on icon at bounding box center [199, 45] width 10 height 10
click at [197, 177] on h4 "Creative Team - Análise" at bounding box center [215, 171] width 163 height 12
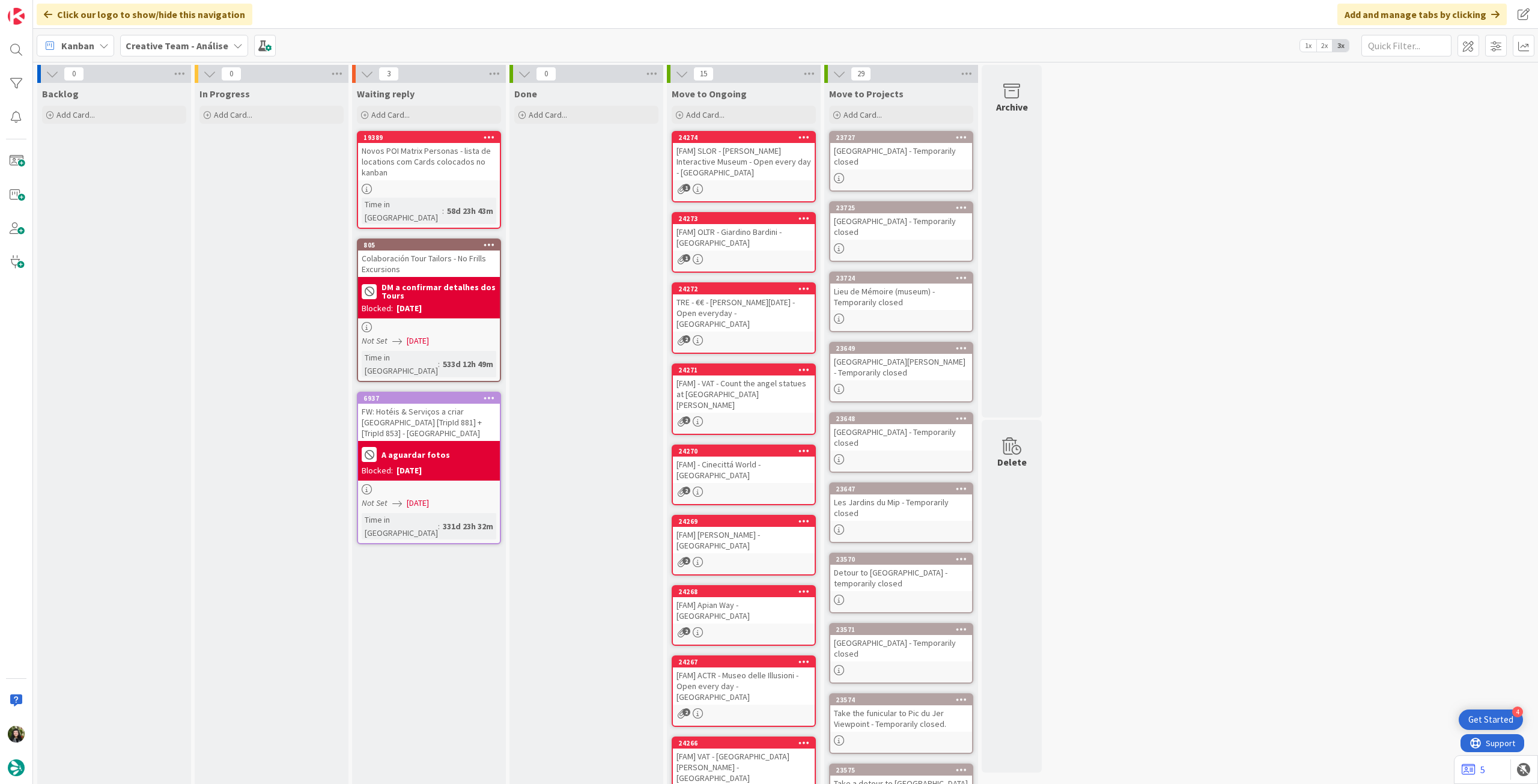
click at [164, 42] on b "Creative Team - Análise" at bounding box center [177, 46] width 103 height 12
click at [197, 169] on h4 "Creative Team" at bounding box center [215, 171] width 163 height 12
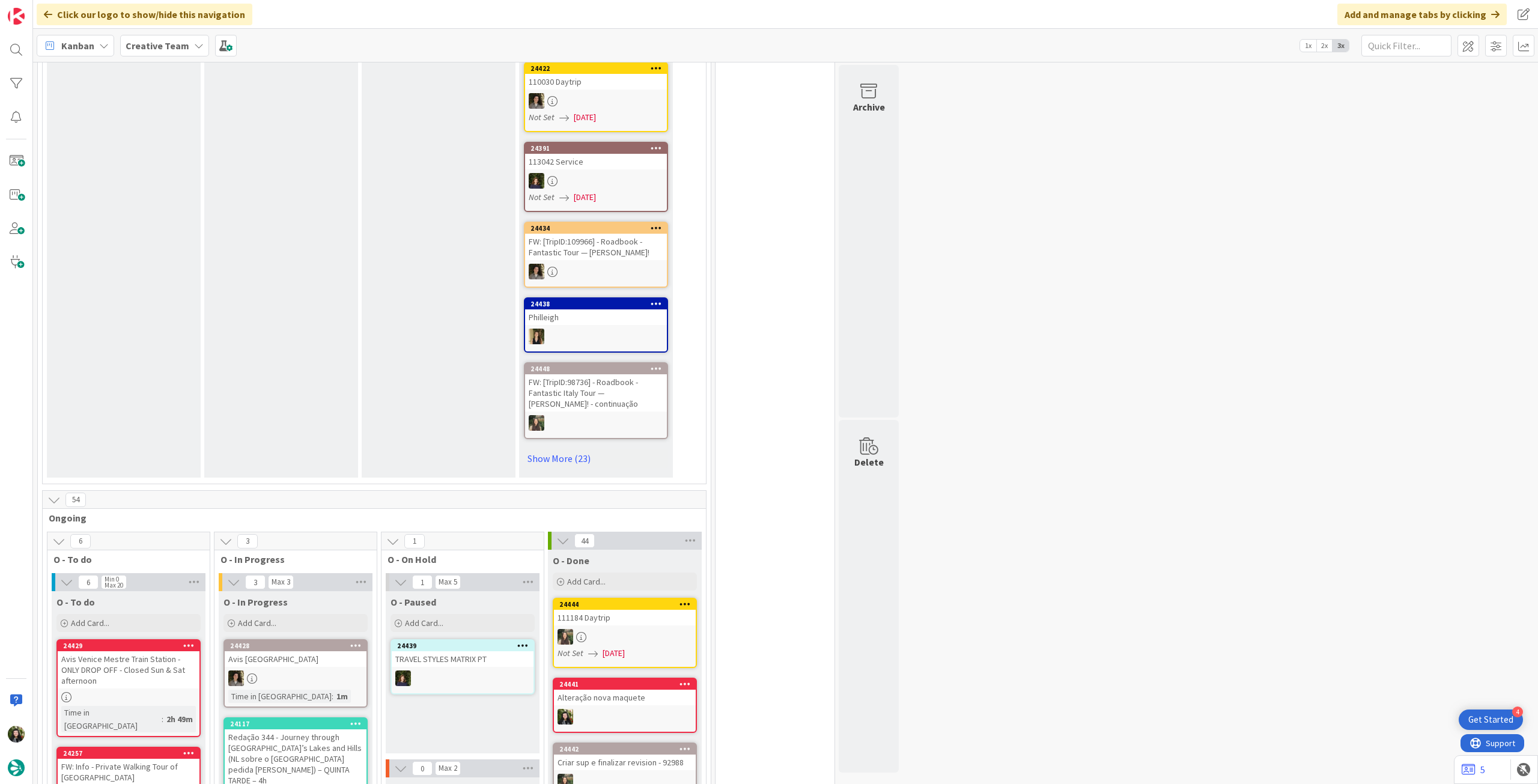
scroll to position [801, 0]
